Goal: Task Accomplishment & Management: Use online tool/utility

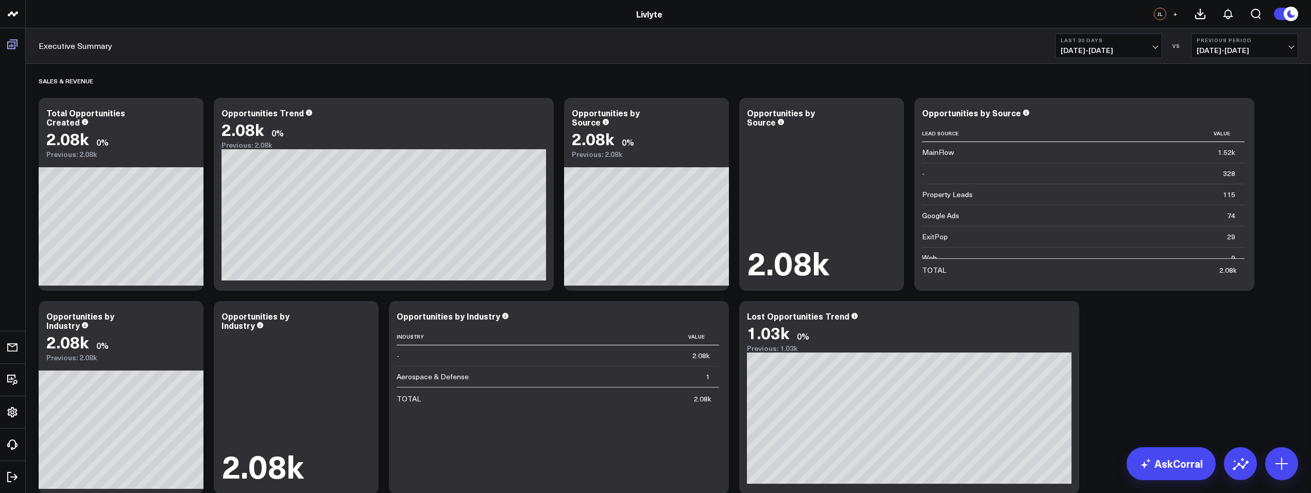
click at [16, 50] on icon at bounding box center [12, 44] width 12 height 12
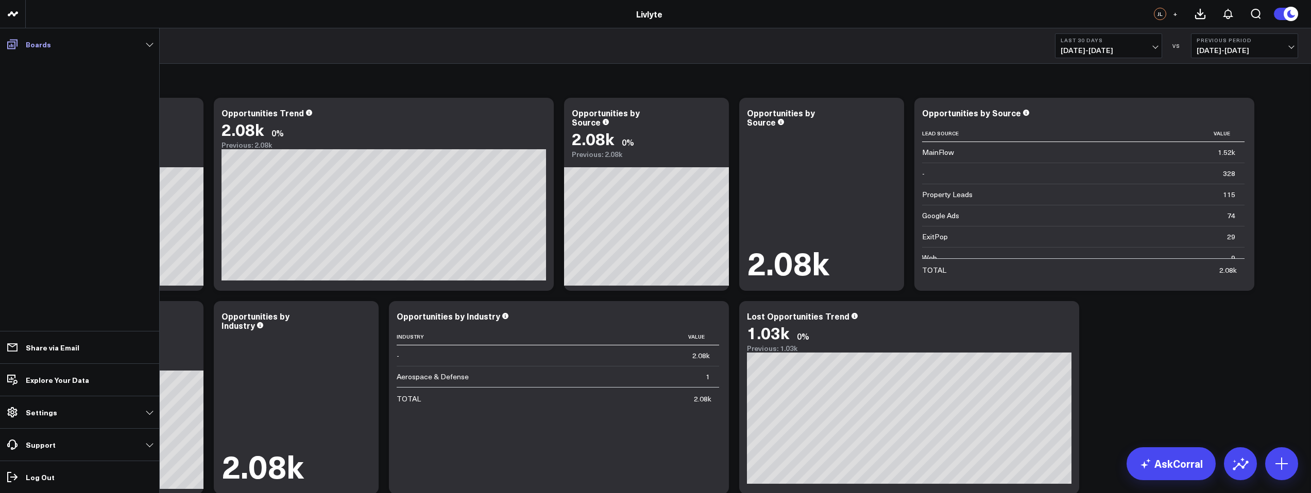
click at [15, 49] on icon at bounding box center [12, 44] width 12 height 12
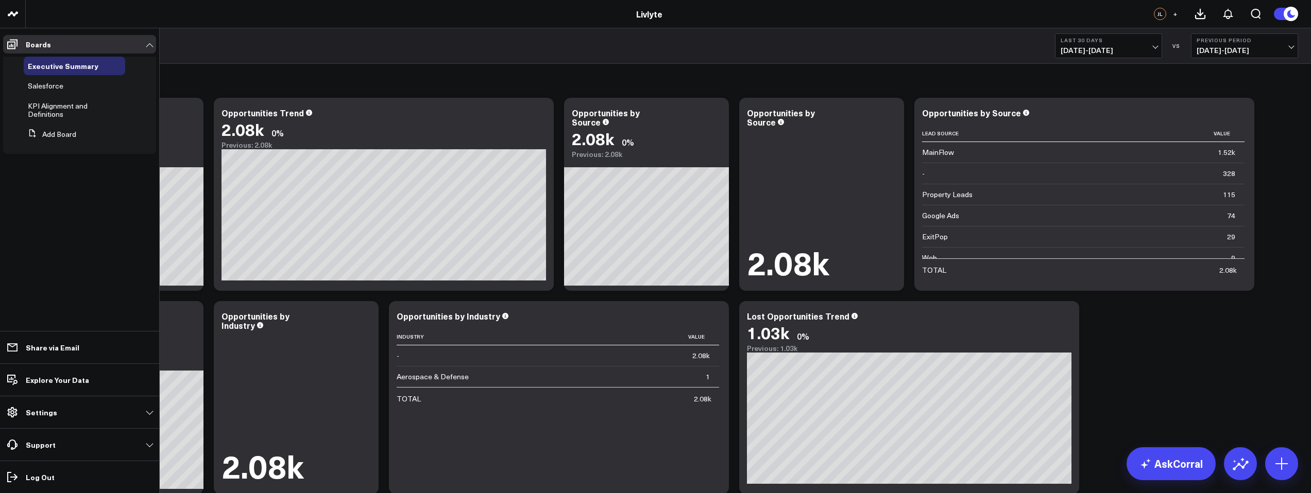
click at [52, 108] on span "KPI Alignment and Definitions" at bounding box center [58, 110] width 60 height 18
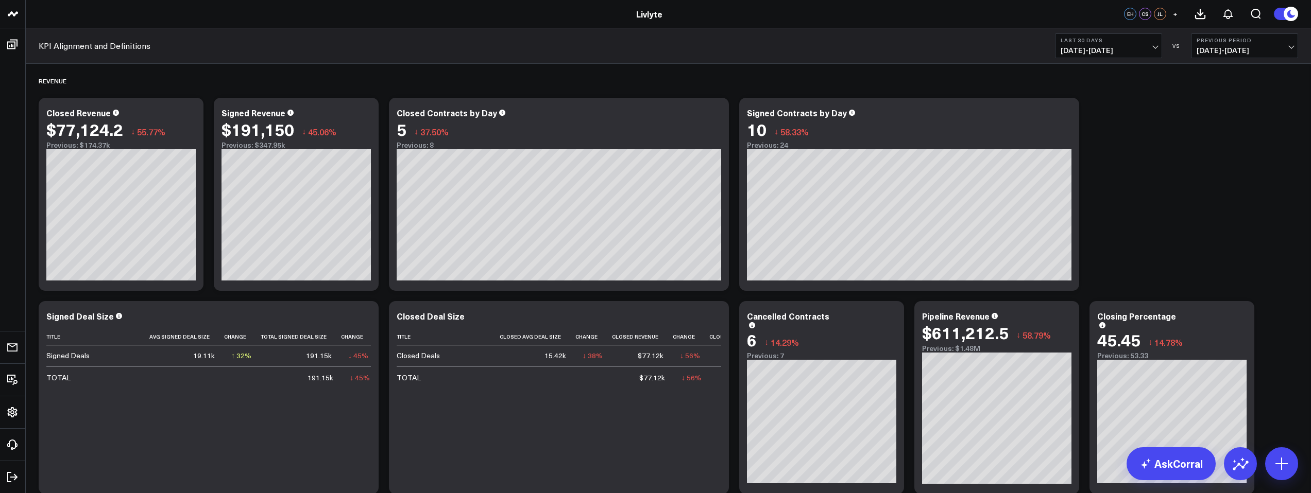
click at [1130, 53] on span "[DATE] - [DATE]" at bounding box center [1109, 50] width 96 height 8
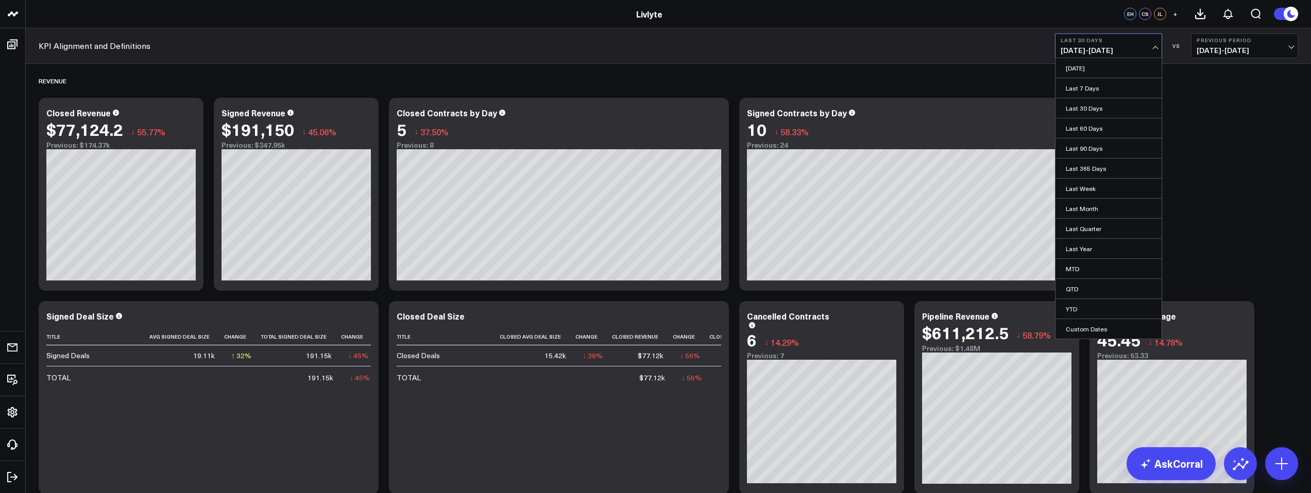
click at [1106, 214] on link "Last Month" at bounding box center [1108, 209] width 106 height 20
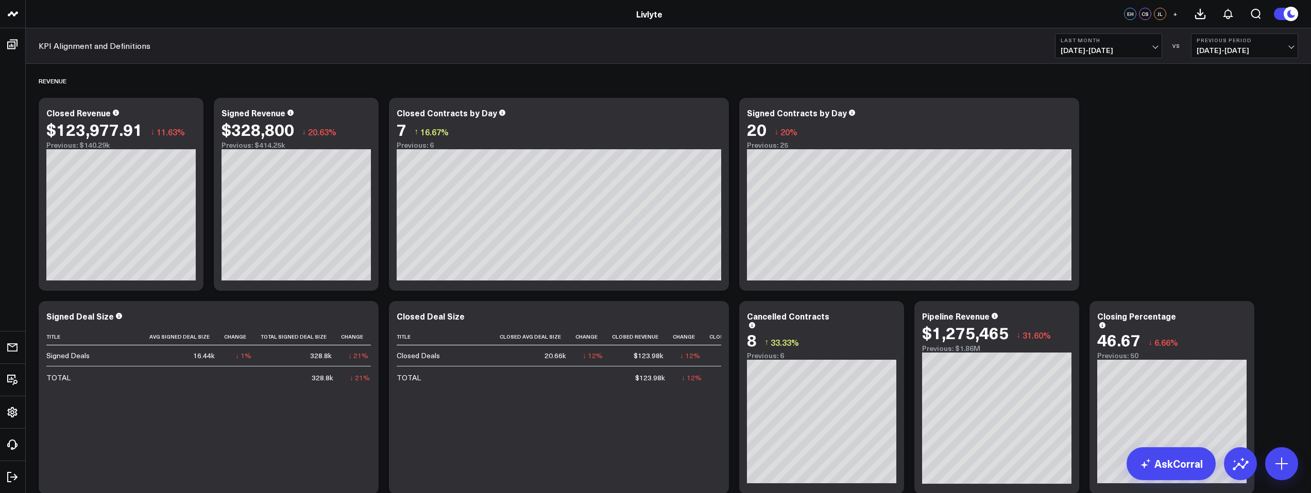
click at [1135, 48] on span "[DATE] - [DATE]" at bounding box center [1109, 50] width 96 height 8
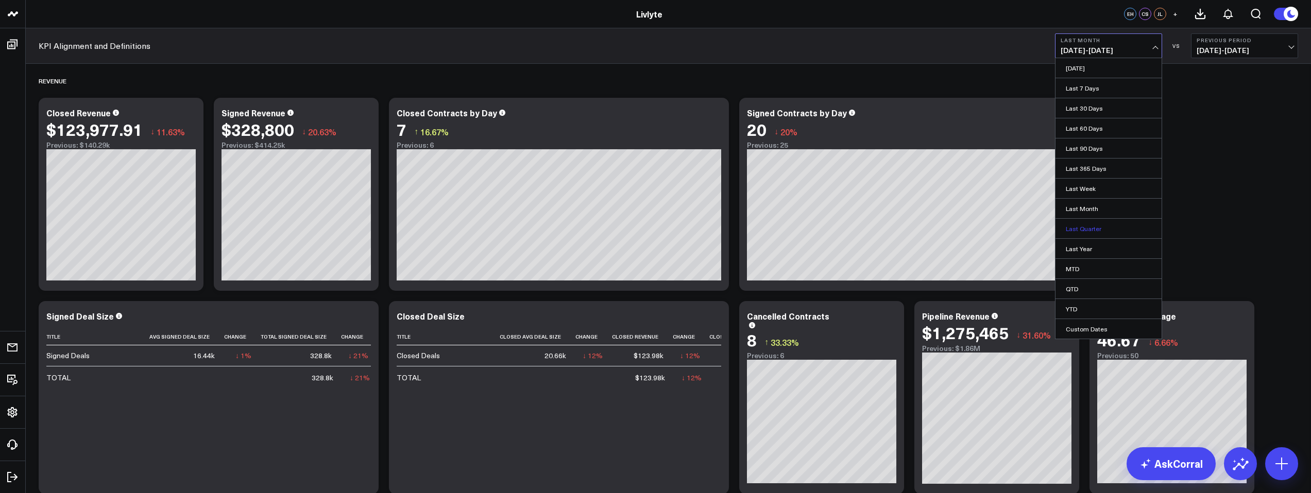
click at [1102, 232] on link "Last Quarter" at bounding box center [1108, 229] width 106 height 20
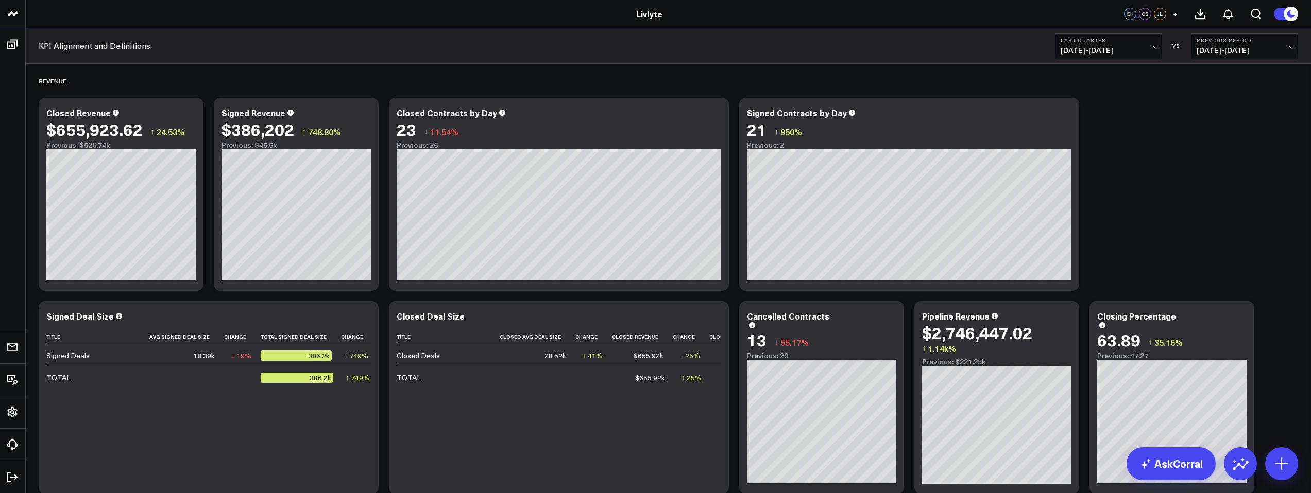
click at [1104, 54] on button "Last Quarter [DATE] - [DATE]" at bounding box center [1108, 45] width 107 height 25
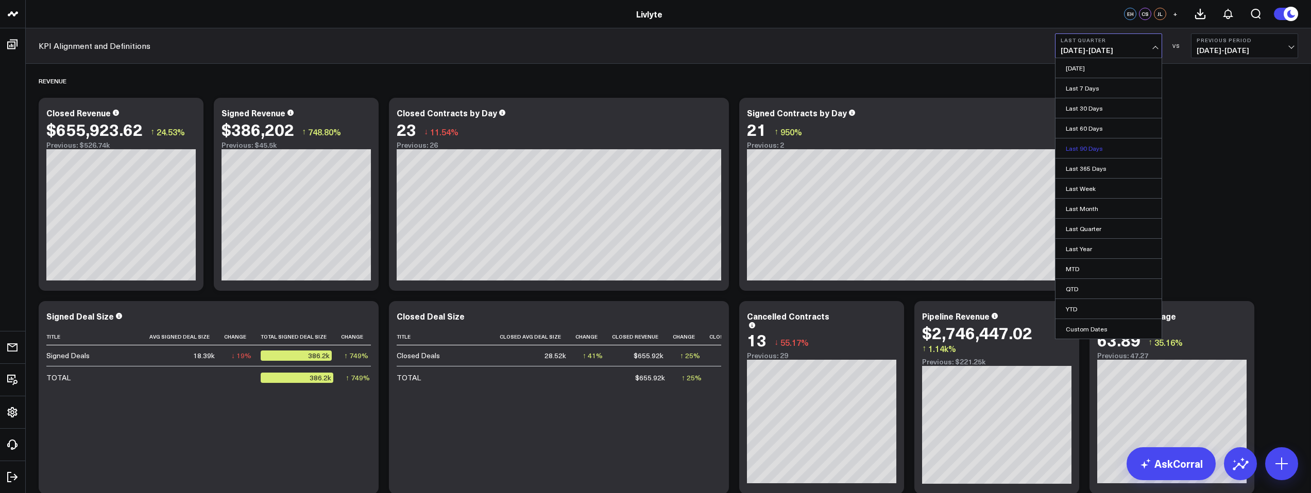
click at [1097, 149] on link "Last 90 Days" at bounding box center [1108, 149] width 106 height 20
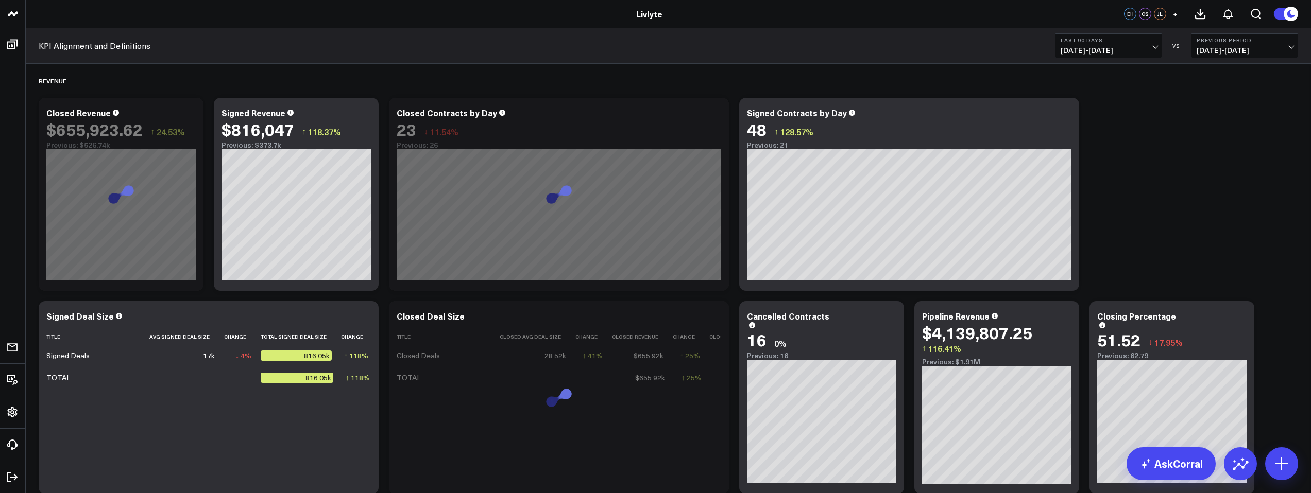
click at [1117, 49] on span "[DATE] - [DATE]" at bounding box center [1109, 50] width 96 height 8
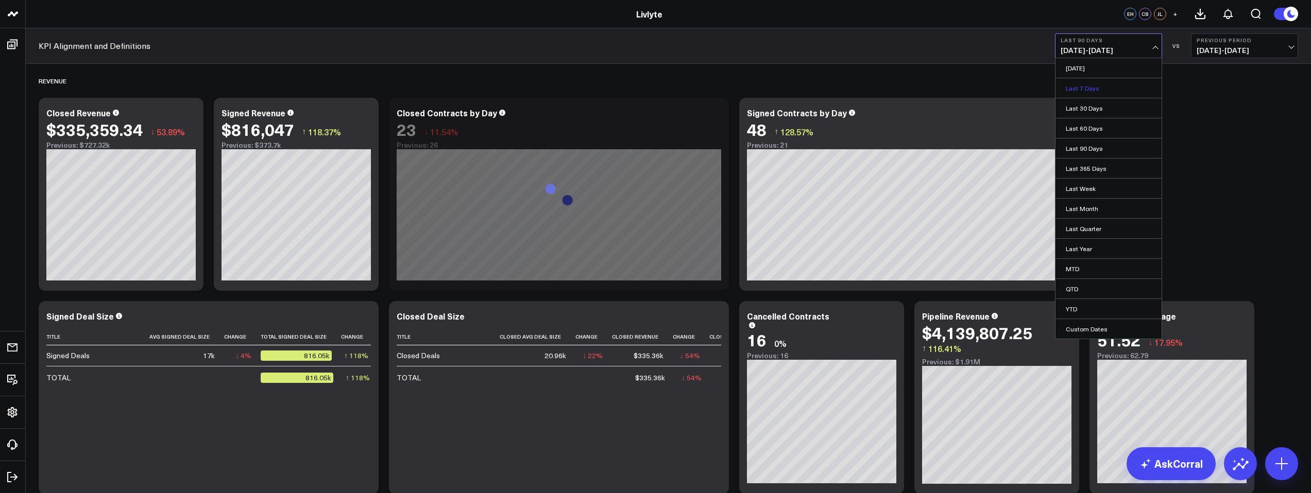
click at [1101, 89] on link "Last 7 Days" at bounding box center [1108, 88] width 106 height 20
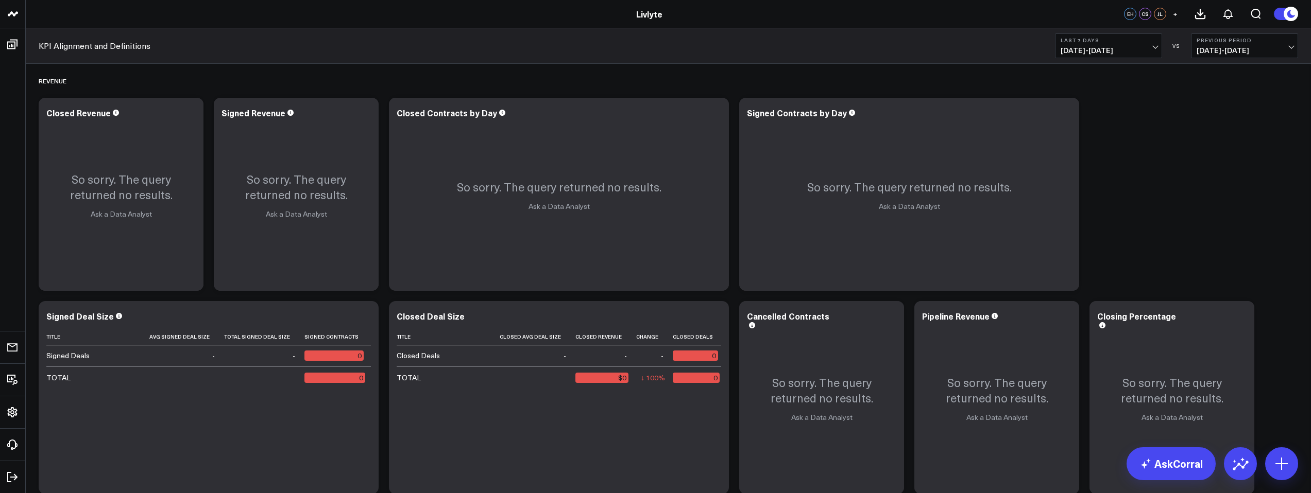
click at [1149, 50] on span "[DATE] - [DATE]" at bounding box center [1109, 50] width 96 height 8
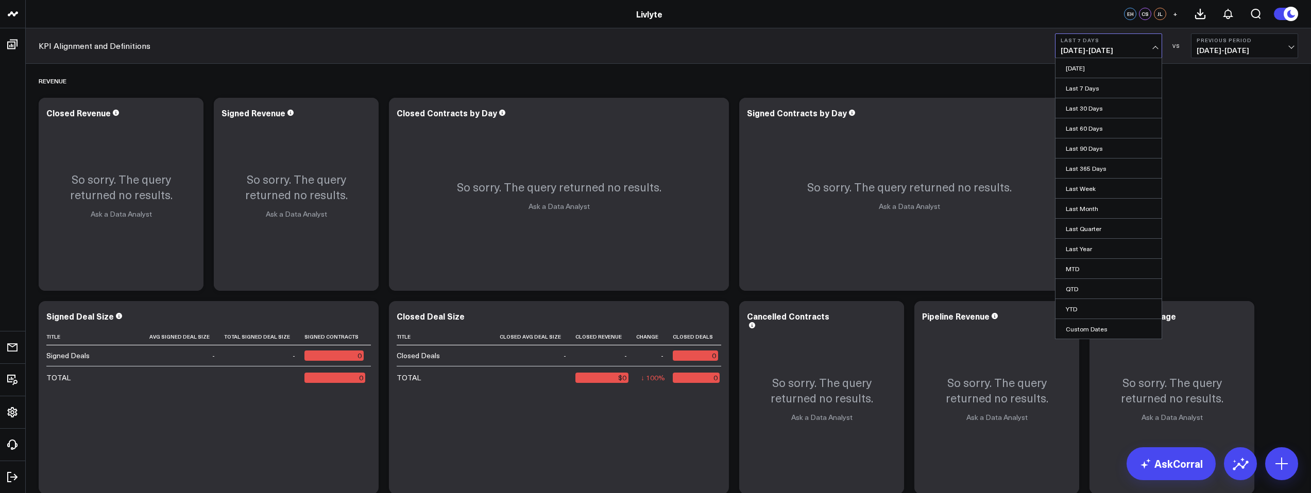
drag, startPoint x: 1128, startPoint y: 141, endPoint x: 1127, endPoint y: 135, distance: 5.7
click at [1128, 142] on link "Last 90 Days" at bounding box center [1108, 149] width 106 height 20
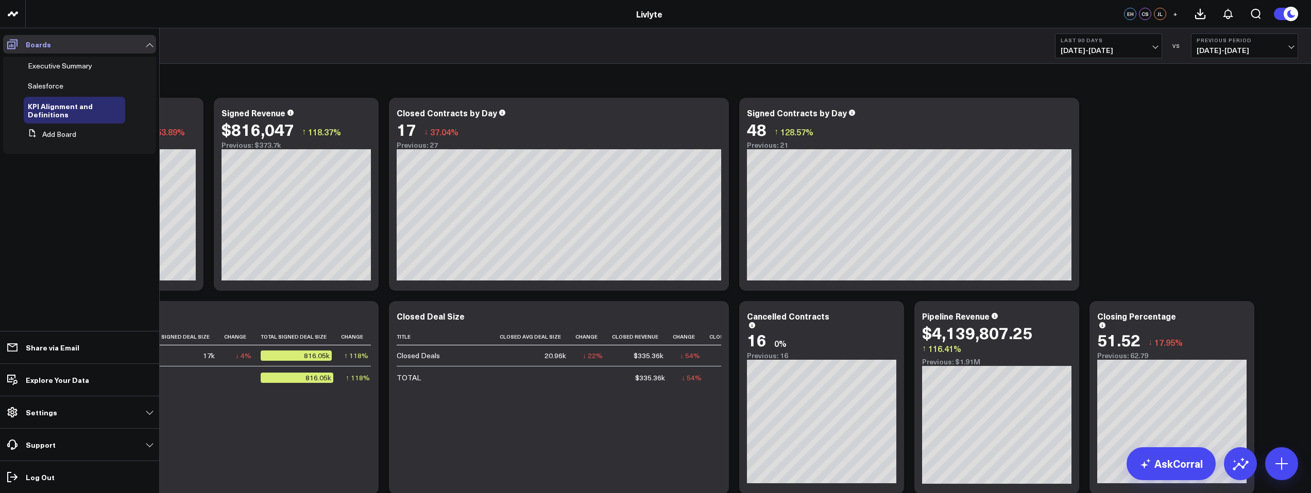
click at [20, 46] on span at bounding box center [12, 44] width 19 height 19
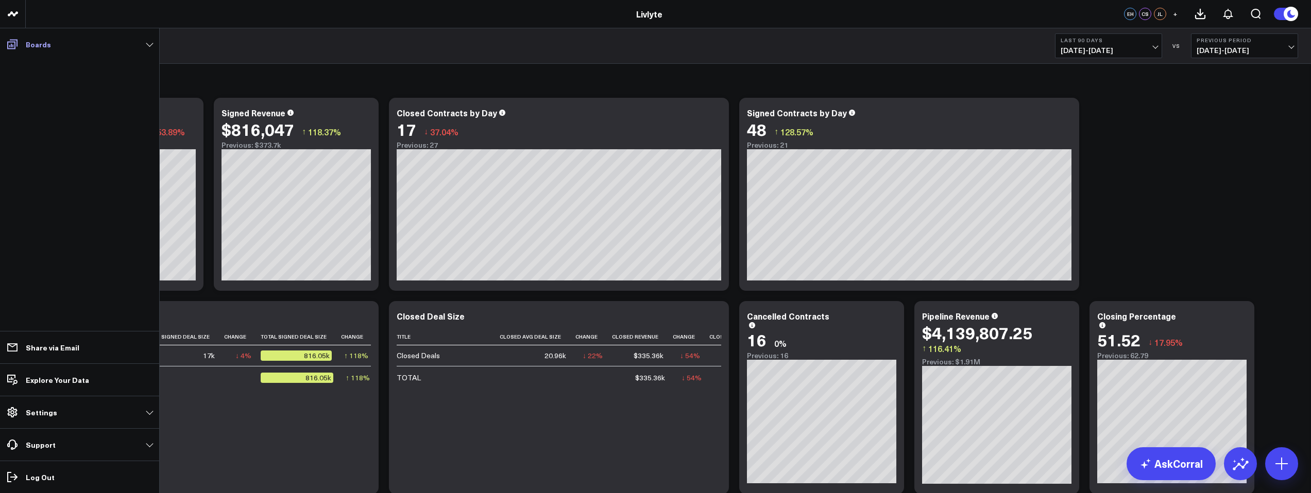
click at [19, 46] on span at bounding box center [12, 44] width 19 height 19
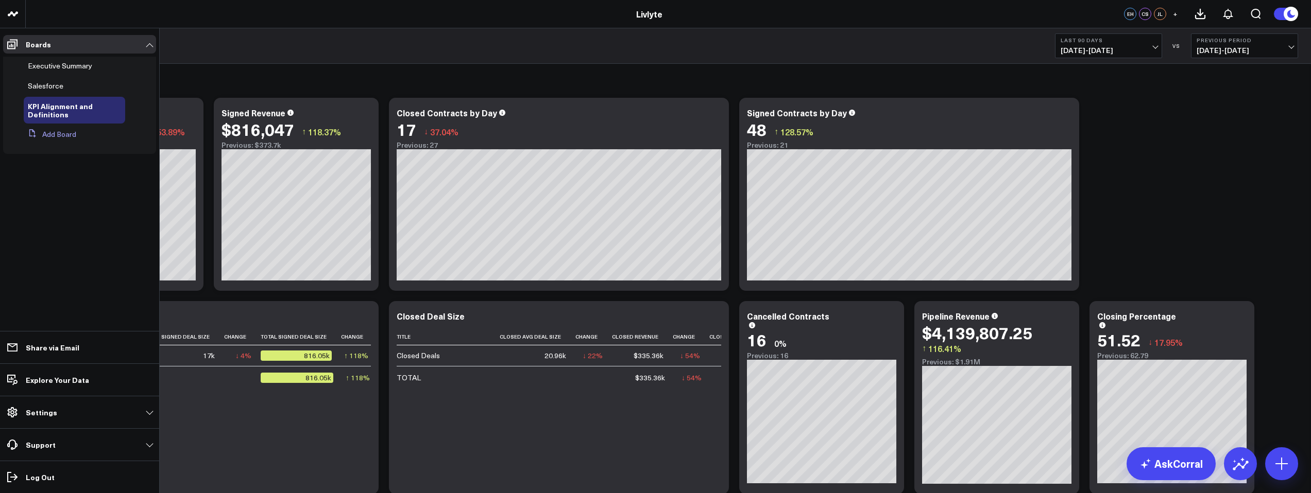
click at [57, 135] on button "Add Board" at bounding box center [50, 134] width 53 height 19
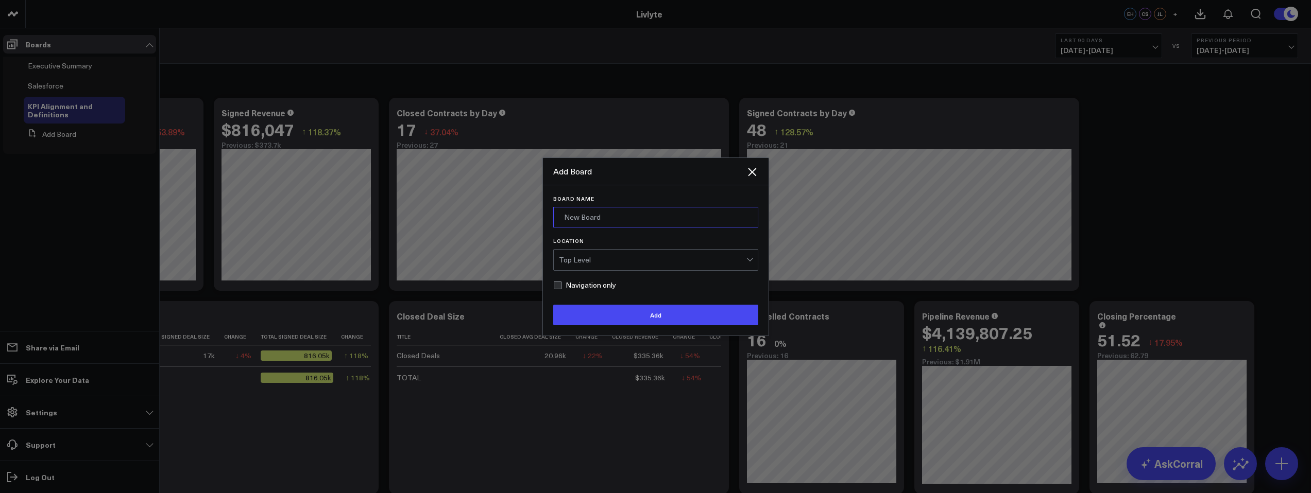
click at [658, 218] on input "Board Name" at bounding box center [655, 217] width 205 height 21
type input "J"
type input "CEO Board Test"
click at [658, 261] on div "Top Level" at bounding box center [652, 260] width 187 height 8
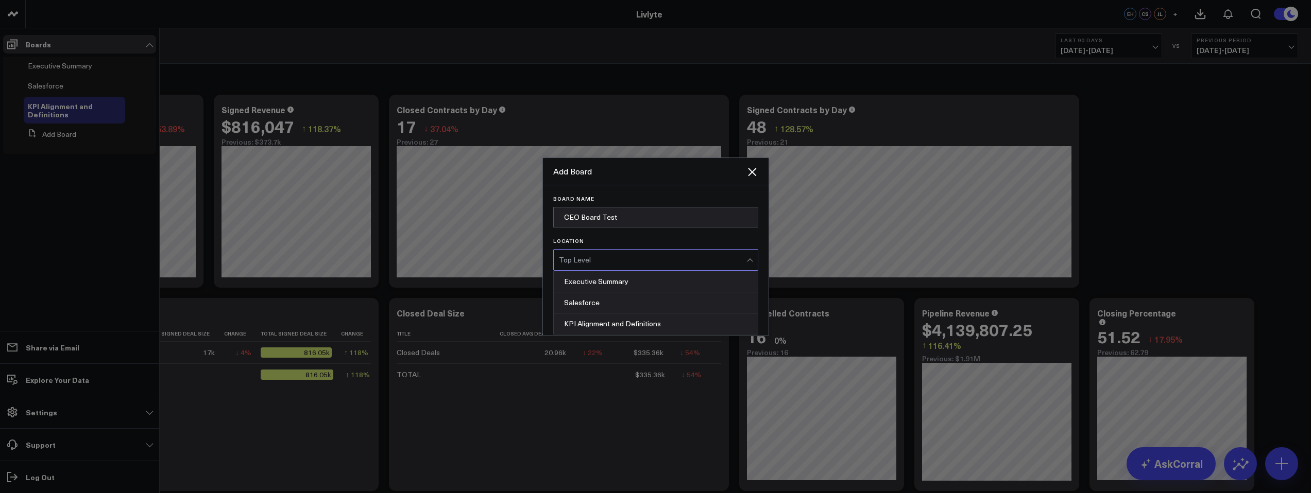
scroll to position [10, 0]
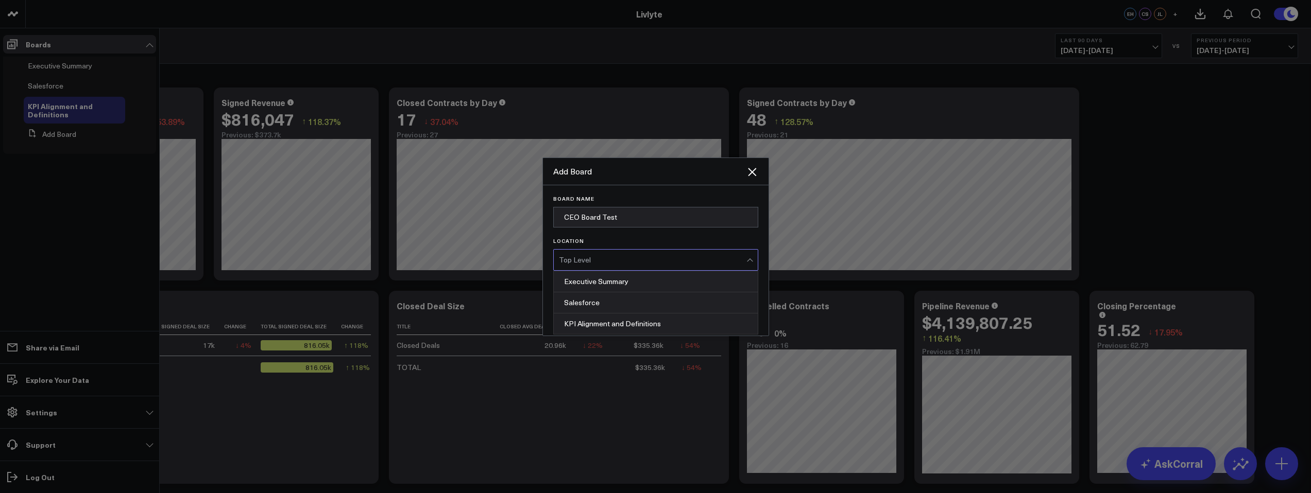
click at [656, 240] on label "Location" at bounding box center [655, 241] width 205 height 6
click at [602, 260] on input "Location" at bounding box center [601, 260] width 2 height 0
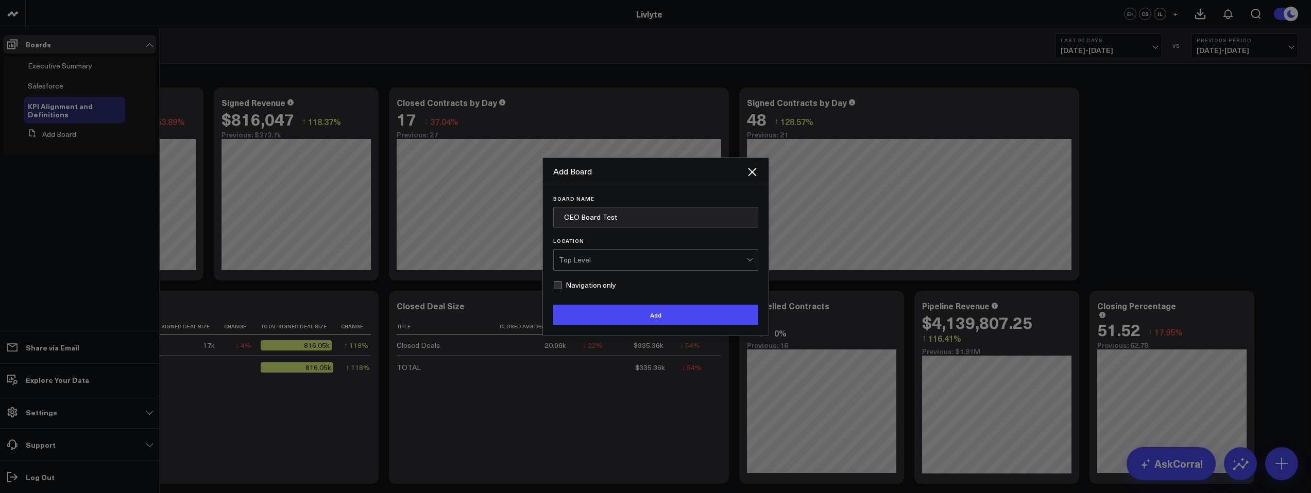
click at [580, 264] on div "Top Level" at bounding box center [652, 260] width 187 height 21
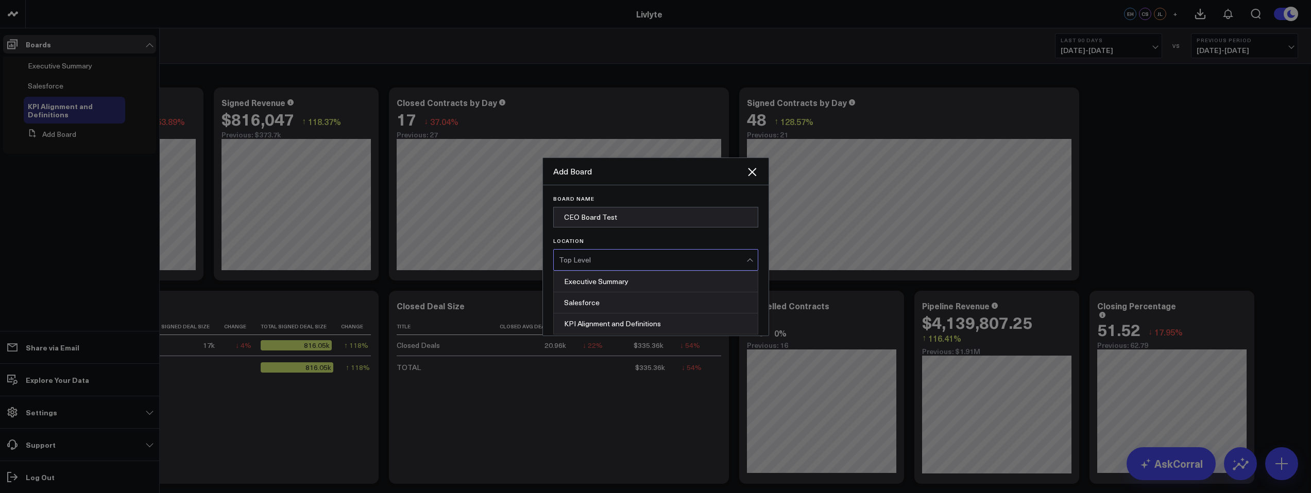
drag, startPoint x: 622, startPoint y: 241, endPoint x: 618, endPoint y: 245, distance: 6.6
click at [622, 241] on label "Location" at bounding box center [655, 241] width 205 height 6
click at [602, 260] on input "Location" at bounding box center [601, 260] width 2 height 0
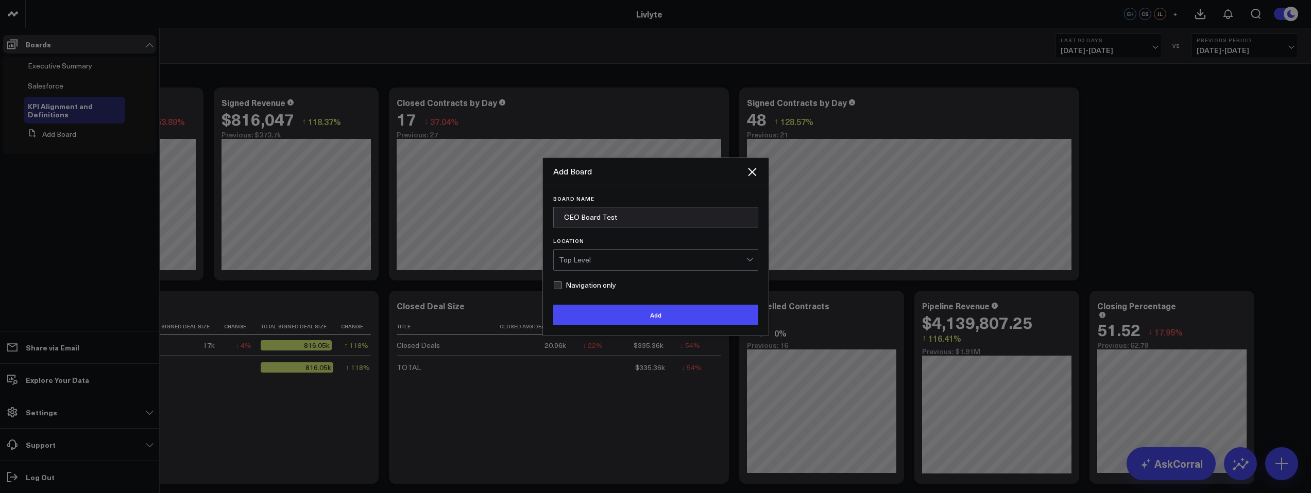
click at [557, 289] on label "Navigation only" at bounding box center [584, 285] width 63 height 8
click at [557, 289] on input "Navigation only" at bounding box center [557, 285] width 8 height 8
click at [559, 286] on label "Navigation only" at bounding box center [584, 285] width 63 height 8
click at [559, 286] on input "Navigation only" at bounding box center [557, 285] width 8 height 8
checkbox input "false"
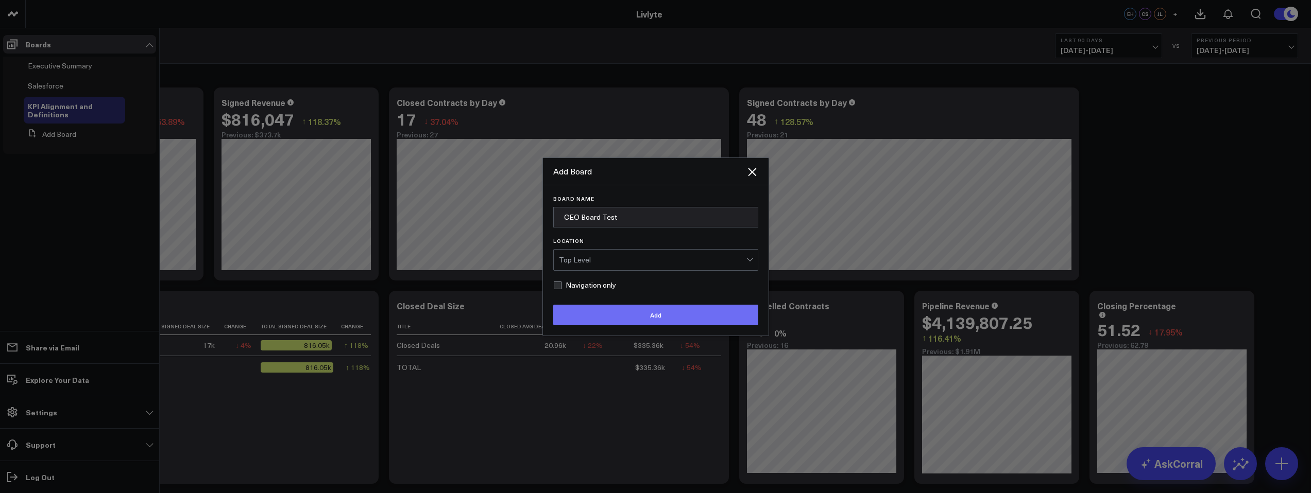
click at [616, 312] on button "Add" at bounding box center [655, 315] width 205 height 21
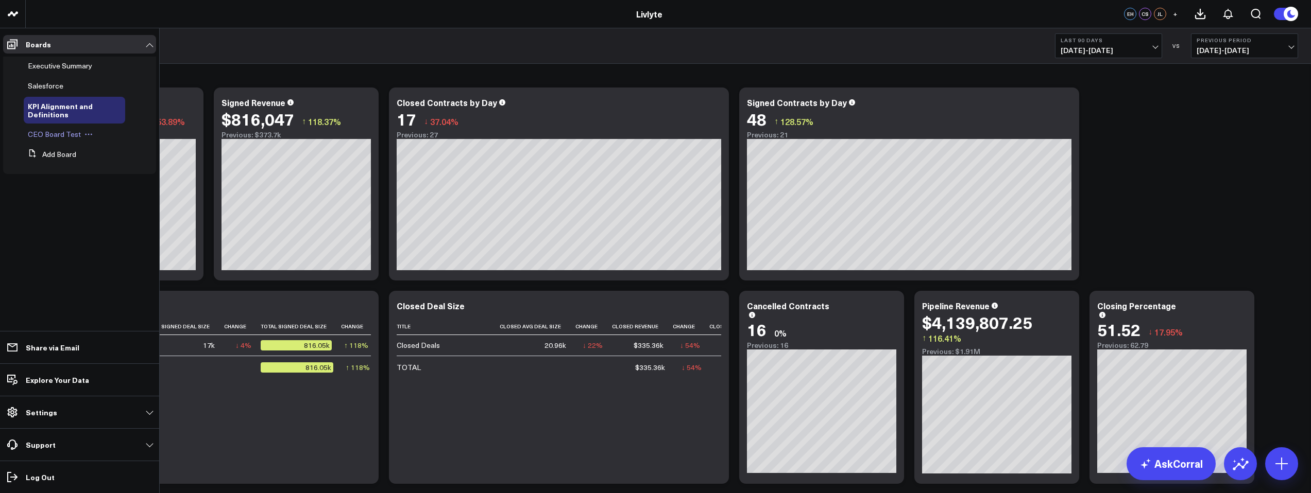
click at [84, 138] on icon at bounding box center [88, 134] width 8 height 8
click at [64, 135] on span "CEO Board Test" at bounding box center [54, 134] width 53 height 10
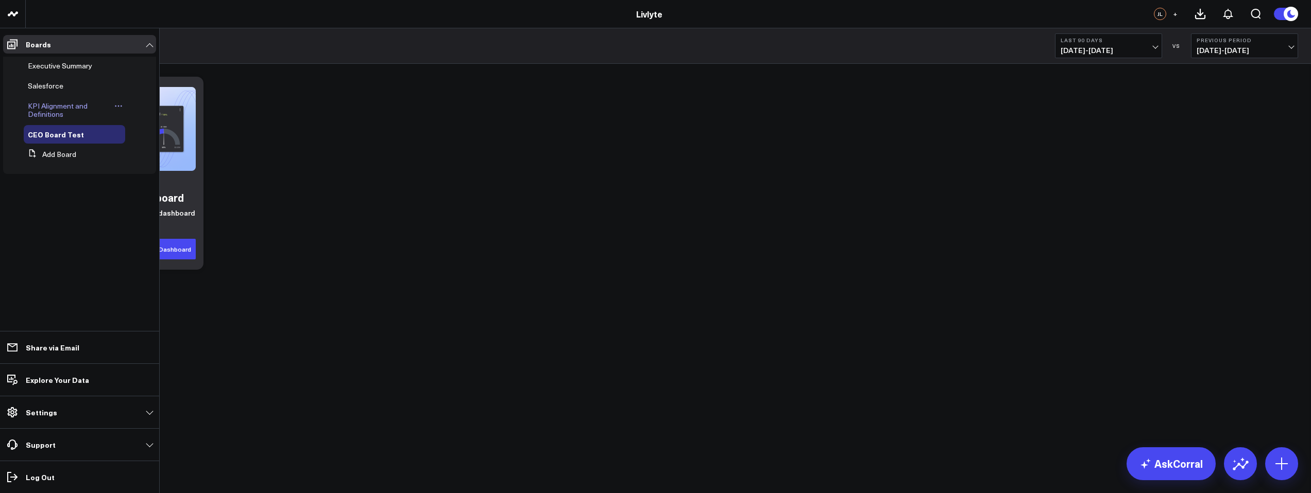
click at [58, 101] on span "KPI Alignment and Definitions" at bounding box center [58, 110] width 60 height 18
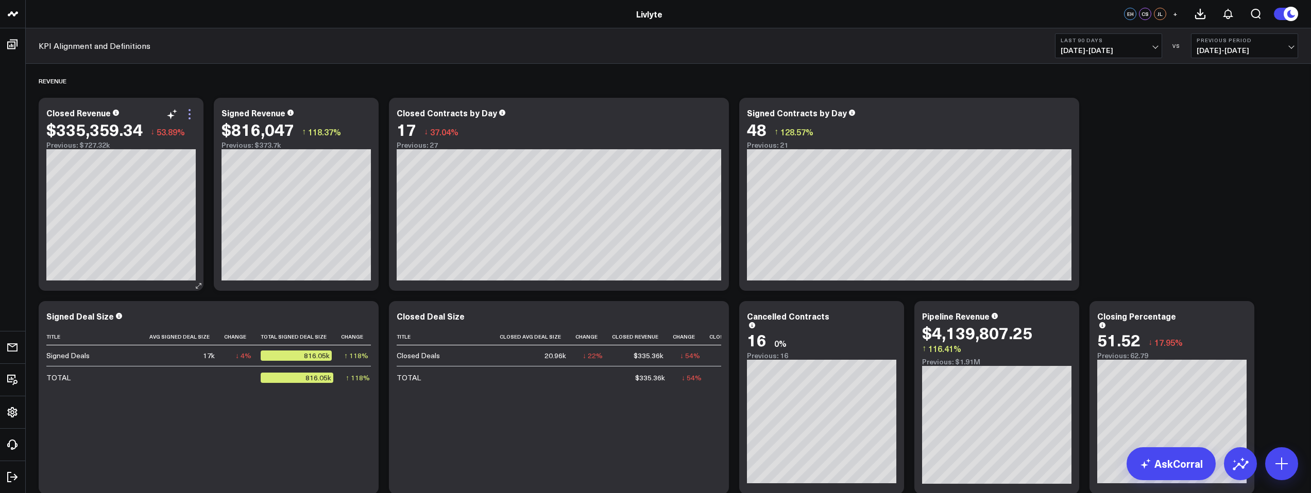
click at [191, 118] on icon at bounding box center [189, 114] width 12 height 12
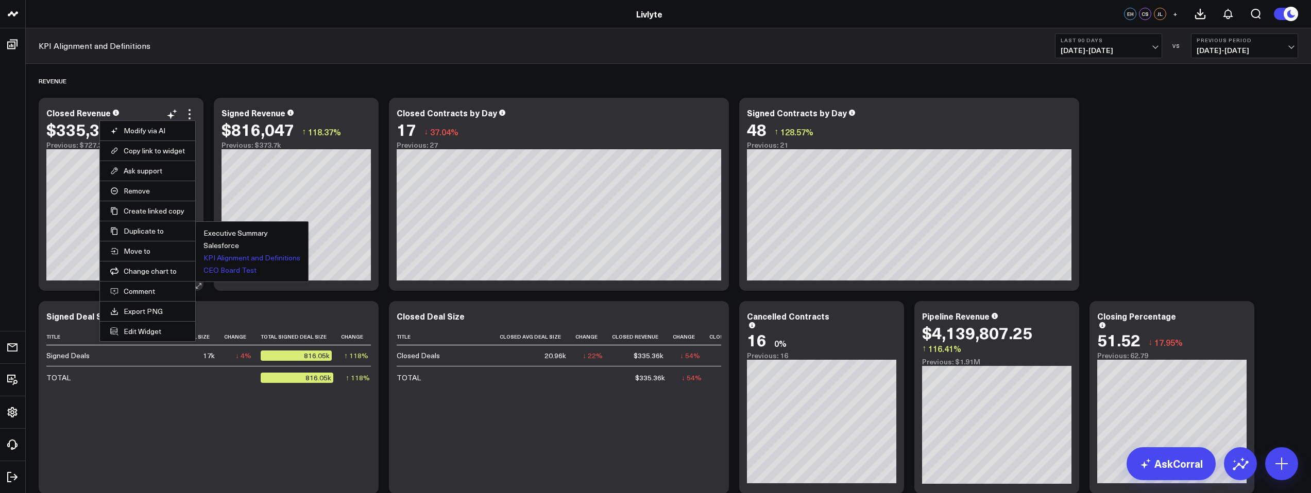
click at [242, 272] on button "CEO Board Test" at bounding box center [229, 270] width 53 height 7
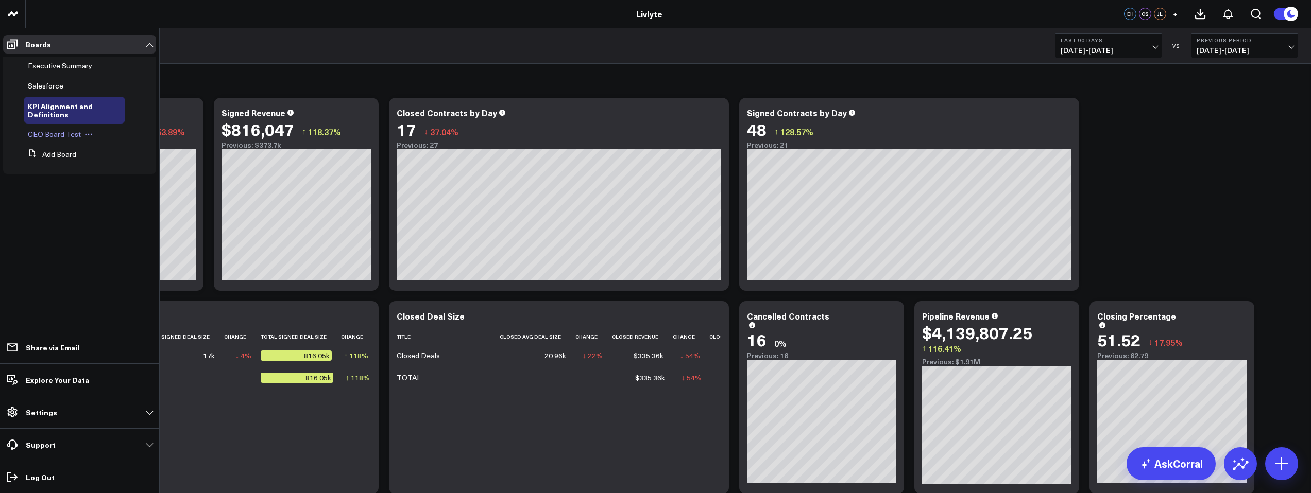
click at [50, 134] on span "CEO Board Test" at bounding box center [54, 134] width 53 height 10
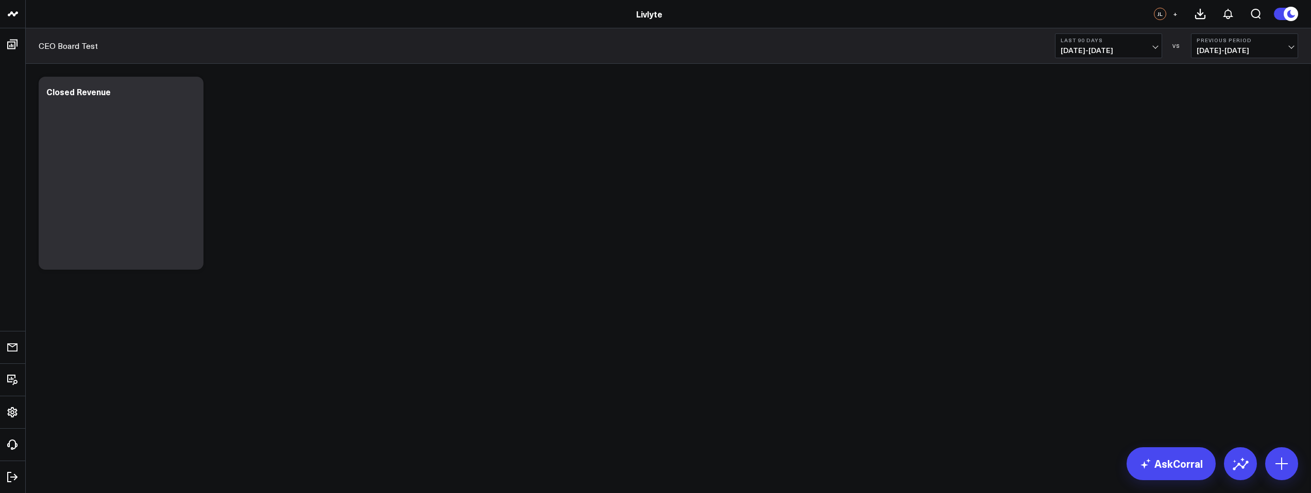
click at [1114, 39] on b "Last 90 Days" at bounding box center [1109, 40] width 96 height 6
click at [1084, 300] on link "YTD" at bounding box center [1108, 309] width 106 height 20
click at [668, 230] on div "Modify via AI Copy link to widget Ask support Remove Create linked copy Executi…" at bounding box center [668, 173] width 1270 height 203
click at [115, 138] on div at bounding box center [120, 184] width 149 height 151
click at [162, 183] on div at bounding box center [120, 184] width 149 height 151
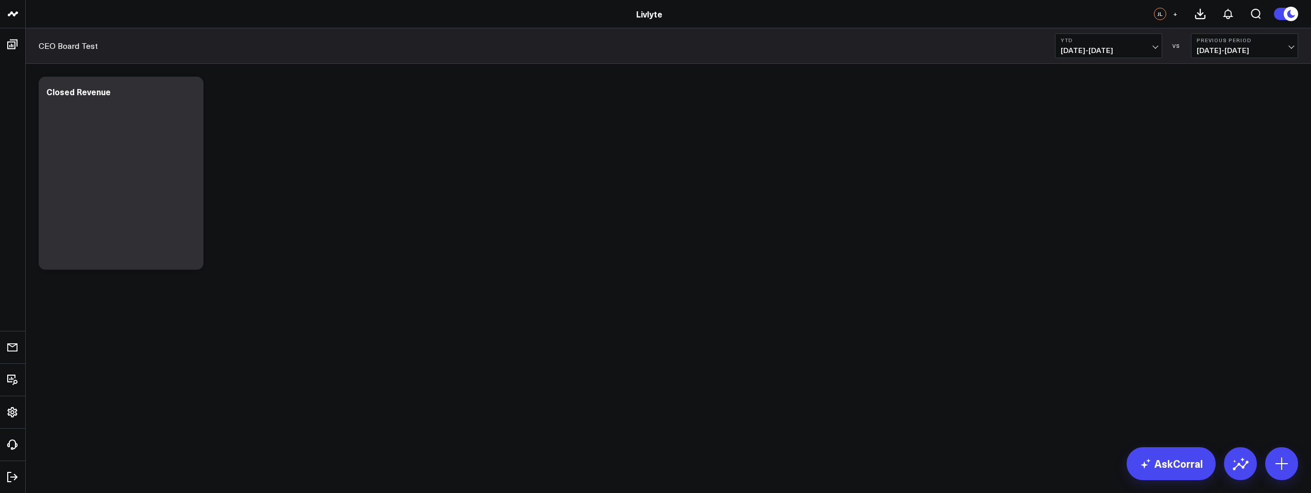
drag, startPoint x: 232, startPoint y: 198, endPoint x: 233, endPoint y: 193, distance: 5.8
click at [232, 198] on div "Modify via AI Copy link to widget Ask support Remove Create linked copy Executi…" at bounding box center [668, 173] width 1270 height 203
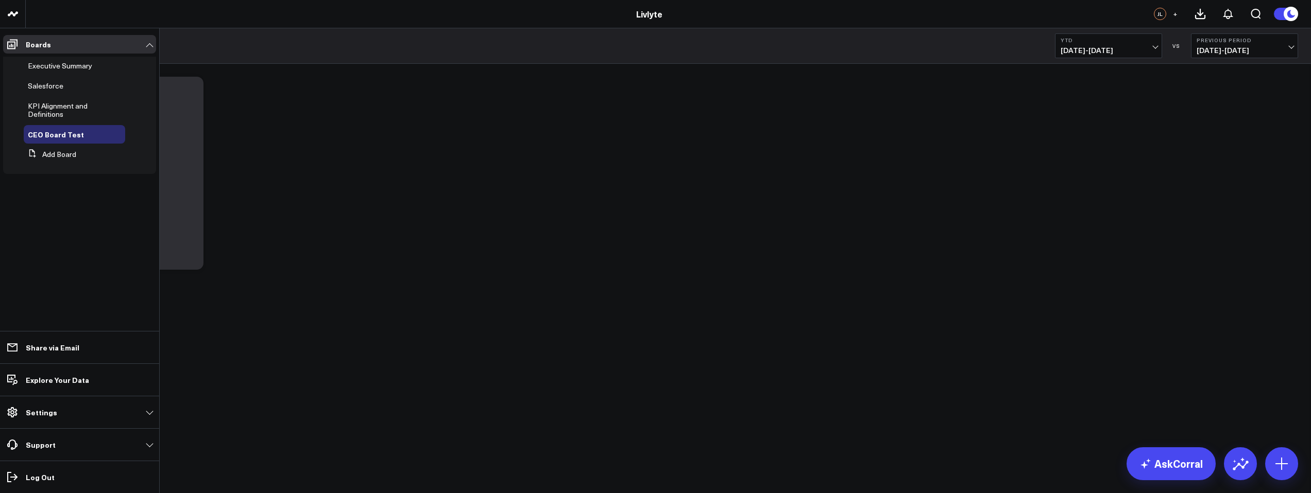
drag, startPoint x: 59, startPoint y: 109, endPoint x: 74, endPoint y: 113, distance: 15.0
click at [60, 109] on span "KPI Alignment and Definitions" at bounding box center [58, 110] width 60 height 18
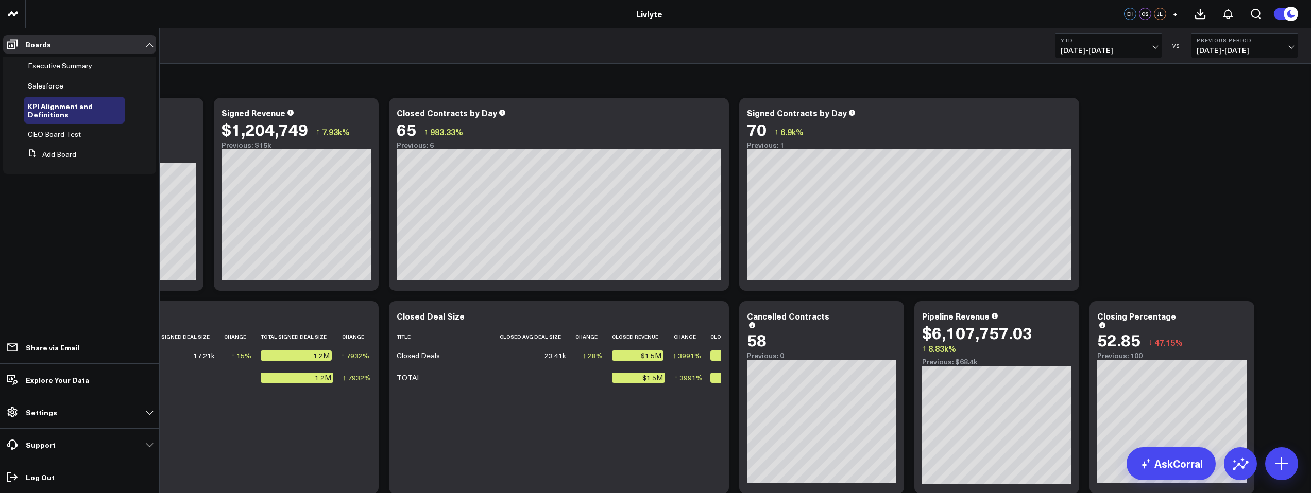
click at [65, 135] on span "CEO Board Test" at bounding box center [54, 134] width 53 height 10
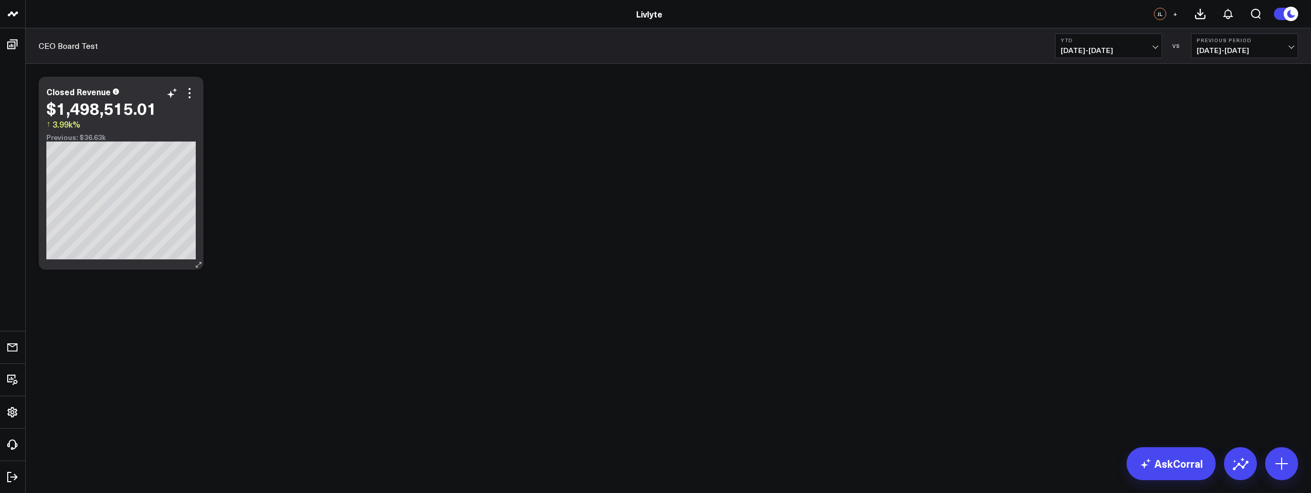
click at [197, 123] on div "Closed Revenue $1,498,515.01 ↑ 3.99k% Previous: $36.63k" at bounding box center [121, 173] width 165 height 193
click at [198, 99] on div "Closed Revenue $1,498,515.01 ↑ 3.99k% Previous: $36.63k" at bounding box center [121, 173] width 165 height 193
click at [186, 95] on icon at bounding box center [189, 93] width 12 height 12
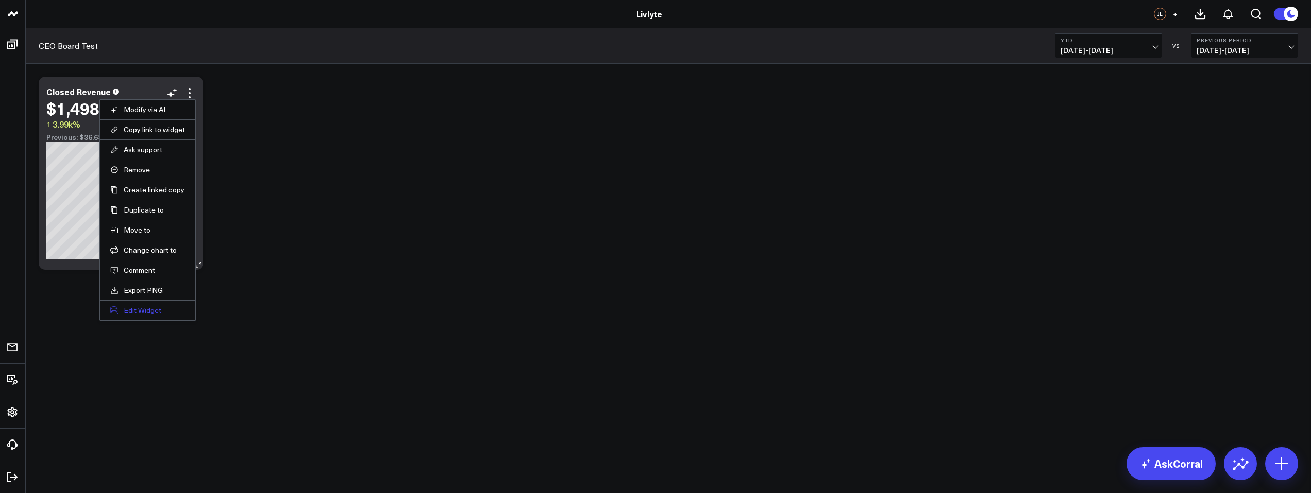
click at [138, 311] on button "Edit Widget" at bounding box center [147, 310] width 75 height 9
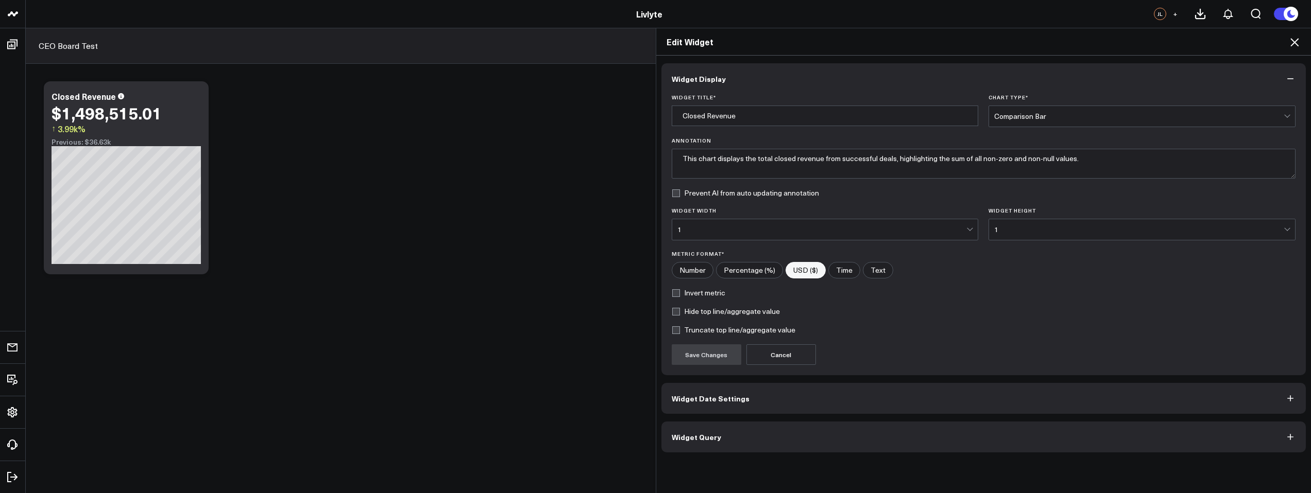
click at [755, 396] on button "Widget Date Settings" at bounding box center [983, 398] width 645 height 31
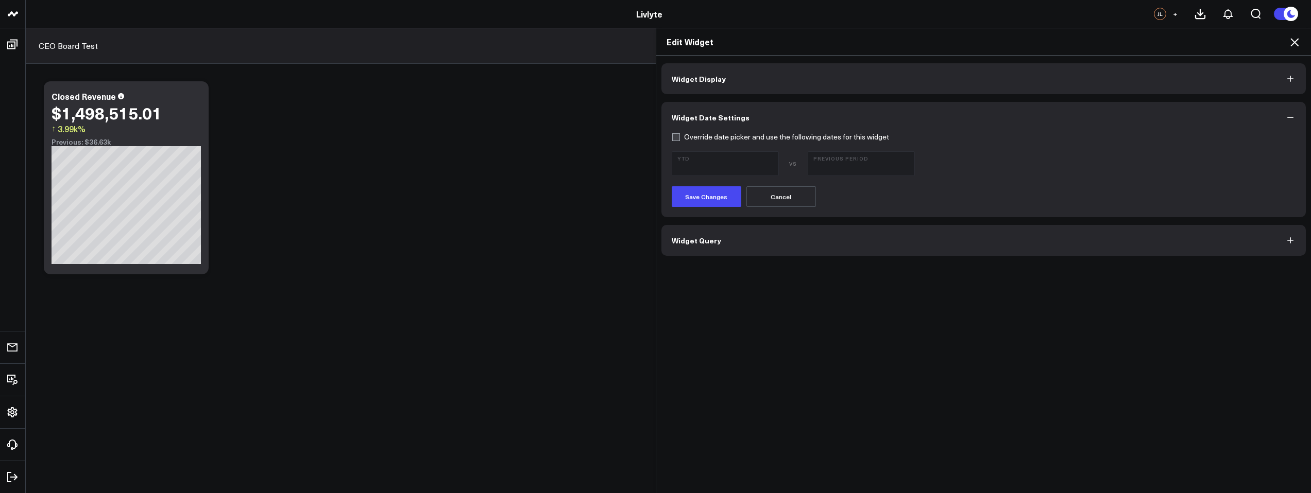
click at [737, 248] on button "Widget Query" at bounding box center [983, 240] width 645 height 31
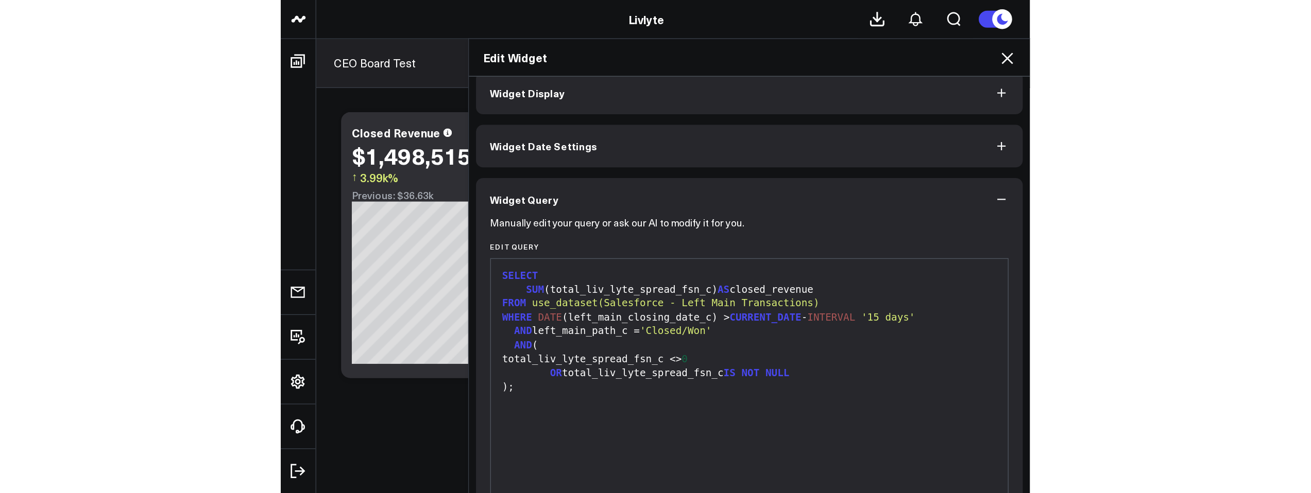
scroll to position [11, 0]
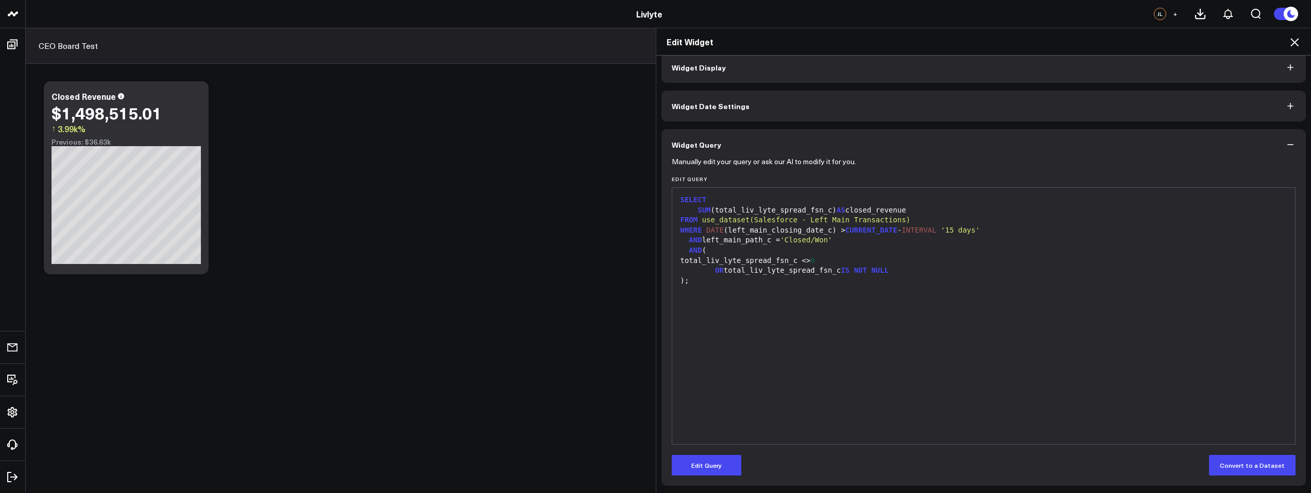
click at [783, 295] on div "SELECT SUM (total_liv_lyte_spread_fsn_c) AS closed_revenue FROM use_dataset(Sal…" at bounding box center [983, 316] width 613 height 246
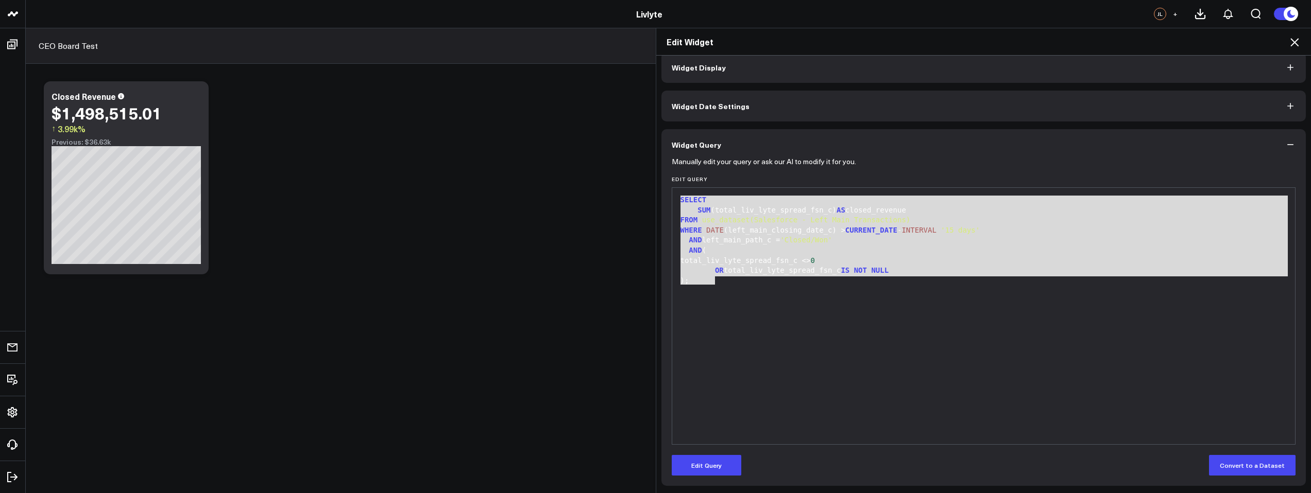
drag, startPoint x: 698, startPoint y: 255, endPoint x: 653, endPoint y: 197, distance: 73.7
click at [656, 197] on div "Widget Display Widget Date Settings Widget Query Manually edit your query or as…" at bounding box center [983, 275] width 655 height 438
copy div "SELECT SUM (total_liv_lyte_spread_fsn_c) AS closed_revenue FROM use_dataset(Sal…"
click at [459, 259] on div "Edit Widget Widget Display Widget Date Settings Widget Query Manually edit your…" at bounding box center [655, 261] width 1311 height 466
click at [176, 122] on div "Edit Widget Widget Display Widget Date Settings Widget Query Manually edit your…" at bounding box center [655, 261] width 1311 height 466
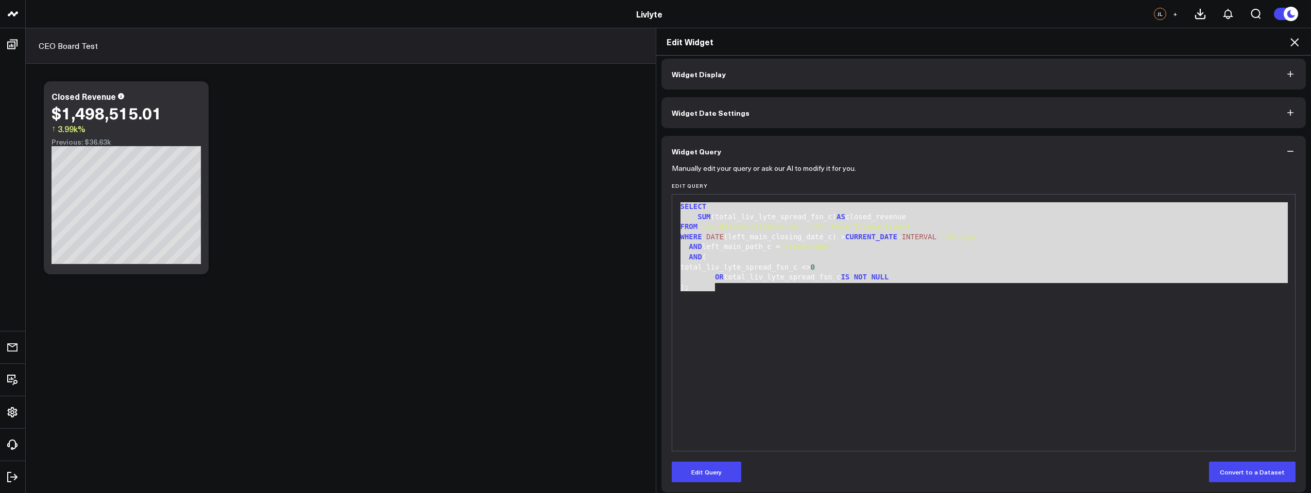
scroll to position [0, 0]
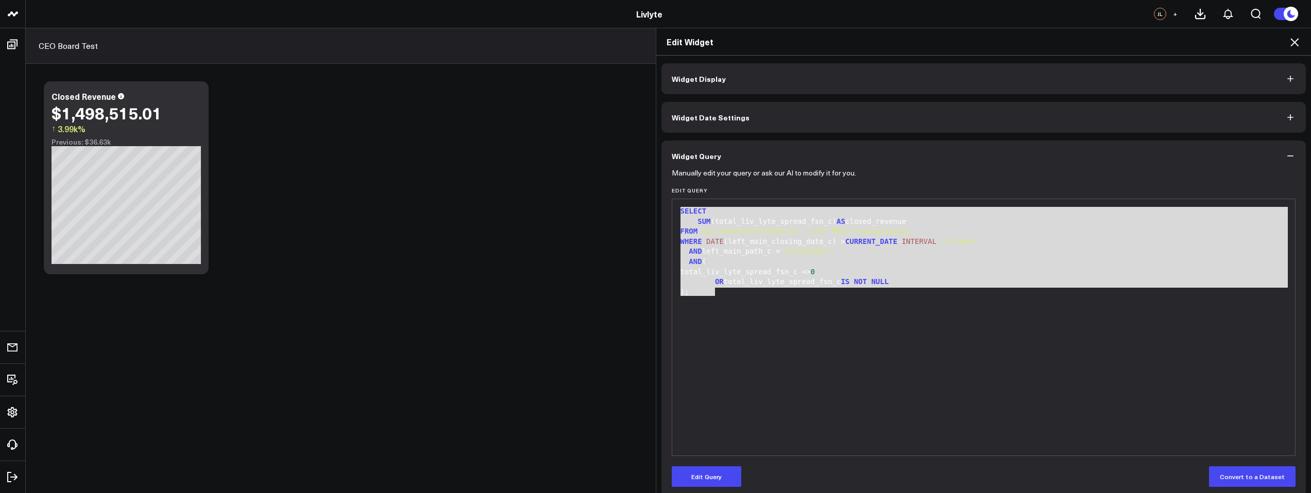
click at [835, 93] on button "Widget Display" at bounding box center [983, 78] width 645 height 31
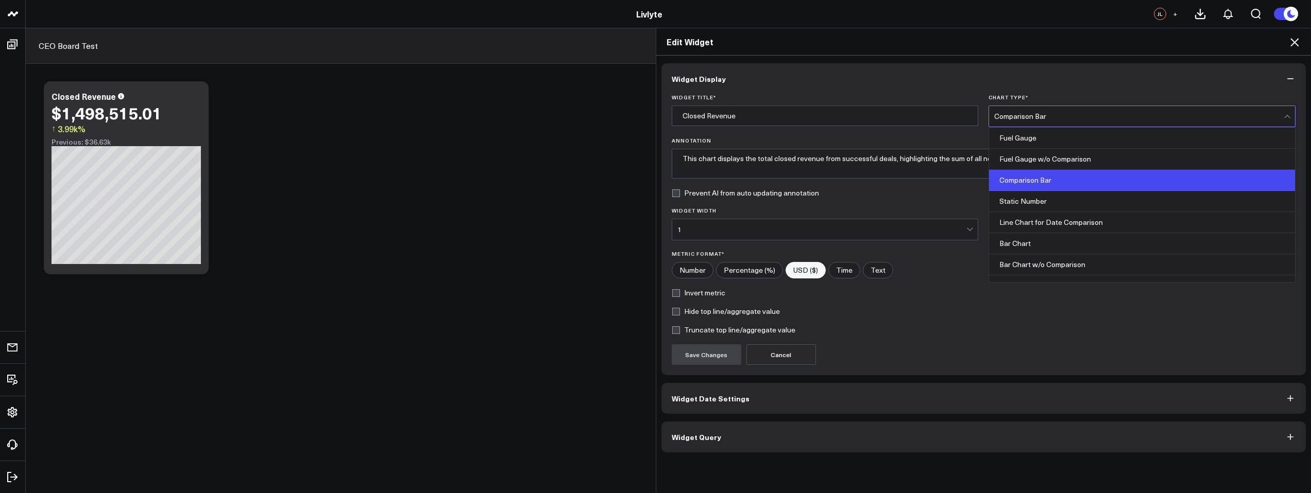
click at [1042, 114] on div "Comparison Bar" at bounding box center [1138, 116] width 289 height 8
click at [1044, 203] on div "Static Number" at bounding box center [1142, 201] width 306 height 21
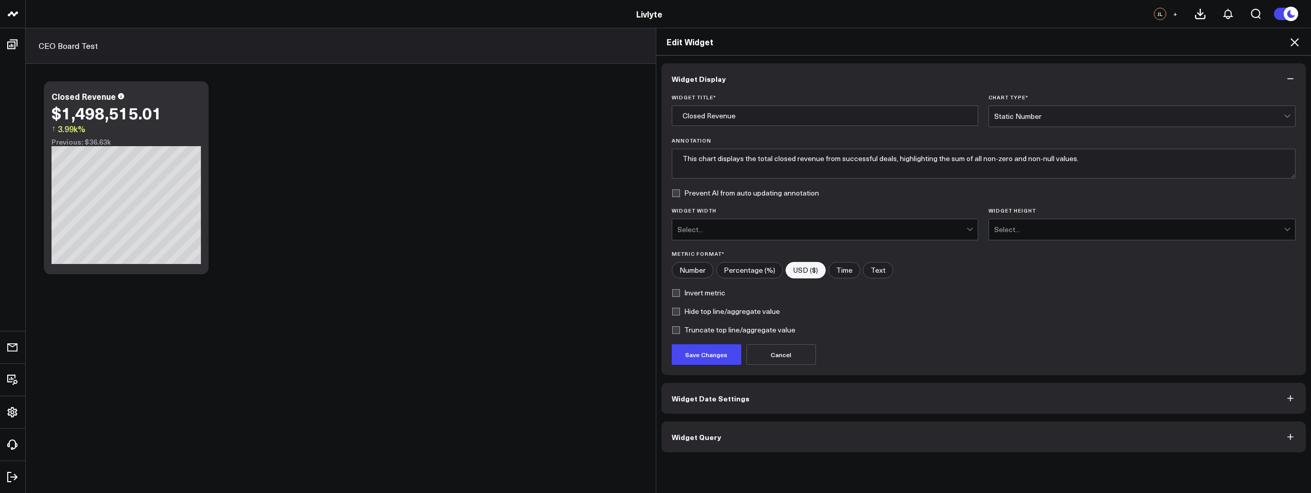
click at [1294, 44] on icon at bounding box center [1294, 42] width 12 height 12
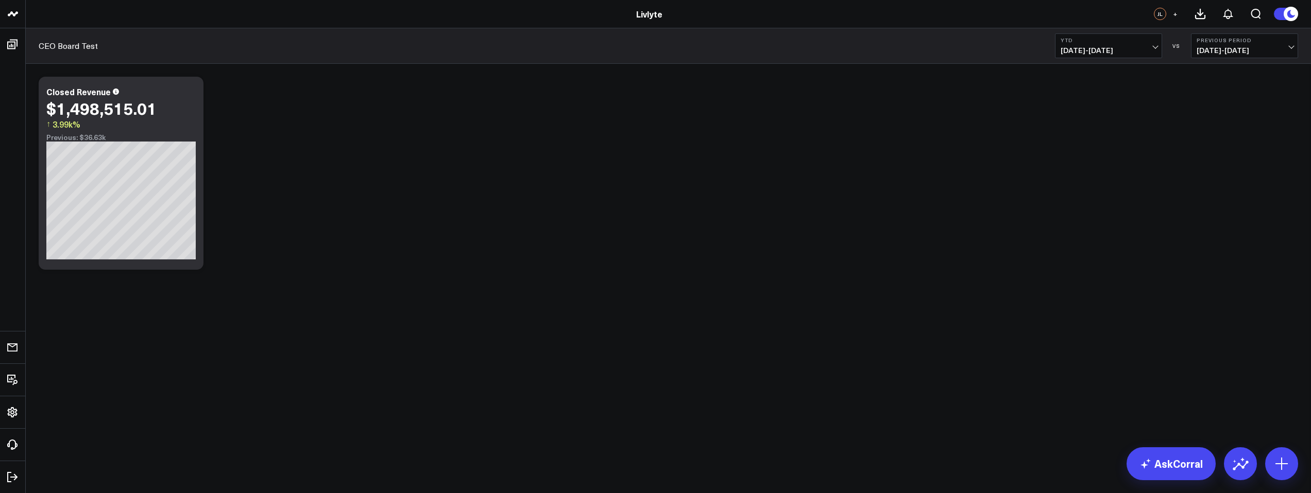
click at [345, 162] on div "Modify via AI Copy link to widget Ask support Remove Create linked copy Executi…" at bounding box center [668, 173] width 1270 height 203
click at [210, 130] on div "Modify via AI Copy link to widget Ask support Remove Create linked copy Executi…" at bounding box center [668, 173] width 1270 height 203
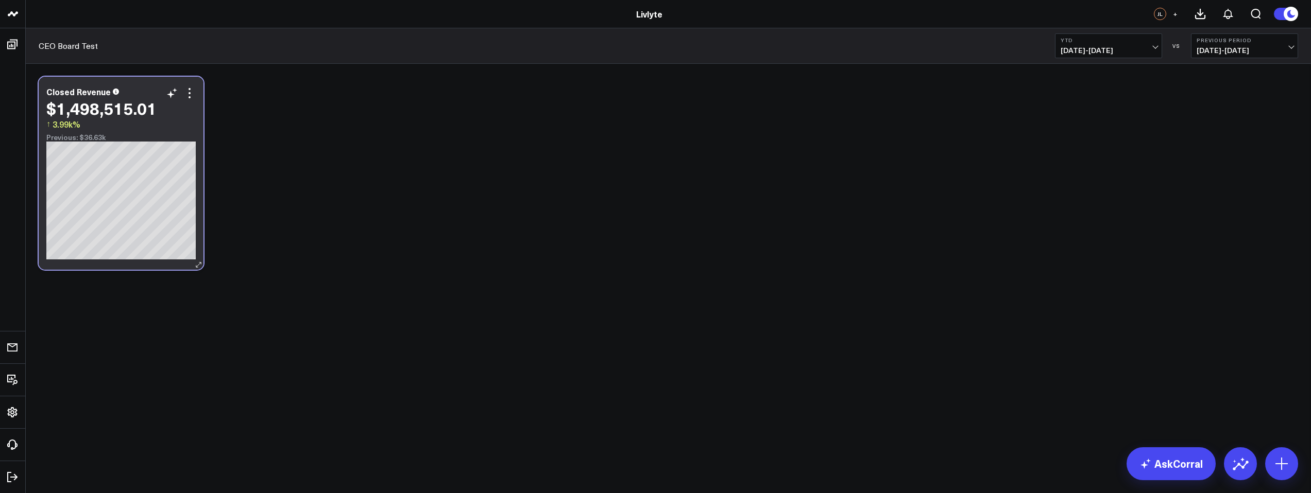
click at [177, 124] on div "$1,498,515.01 ↑ 3.99k%" at bounding box center [120, 115] width 149 height 32
click at [192, 97] on div "Modify via AI Copy link to widget Ask support Remove Create linked copy Executi…" at bounding box center [121, 173] width 165 height 193
click at [192, 91] on icon at bounding box center [189, 93] width 12 height 12
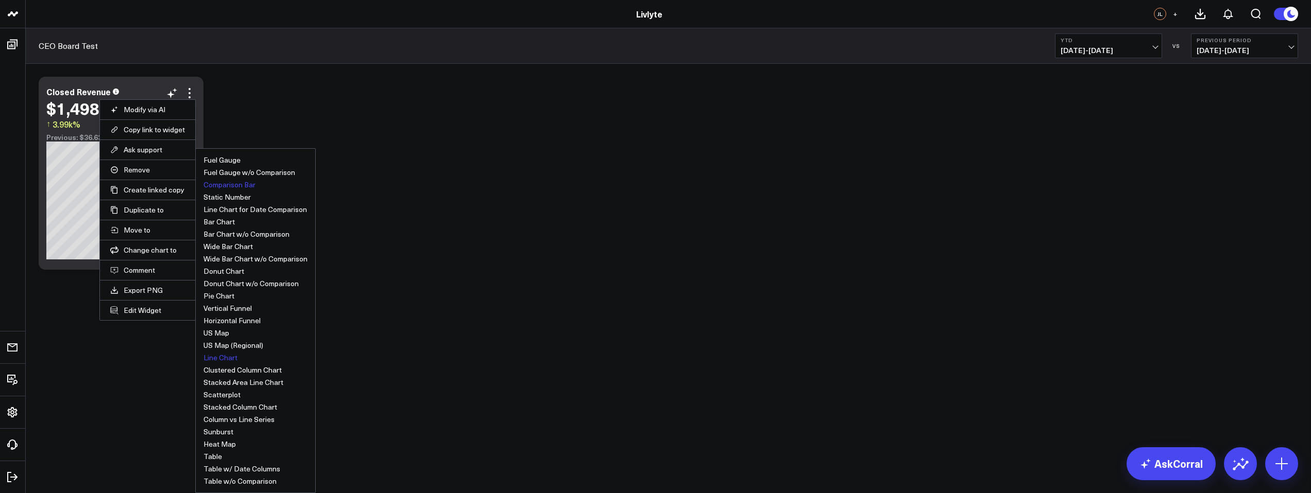
click at [227, 355] on button "Line Chart" at bounding box center [220, 357] width 34 height 7
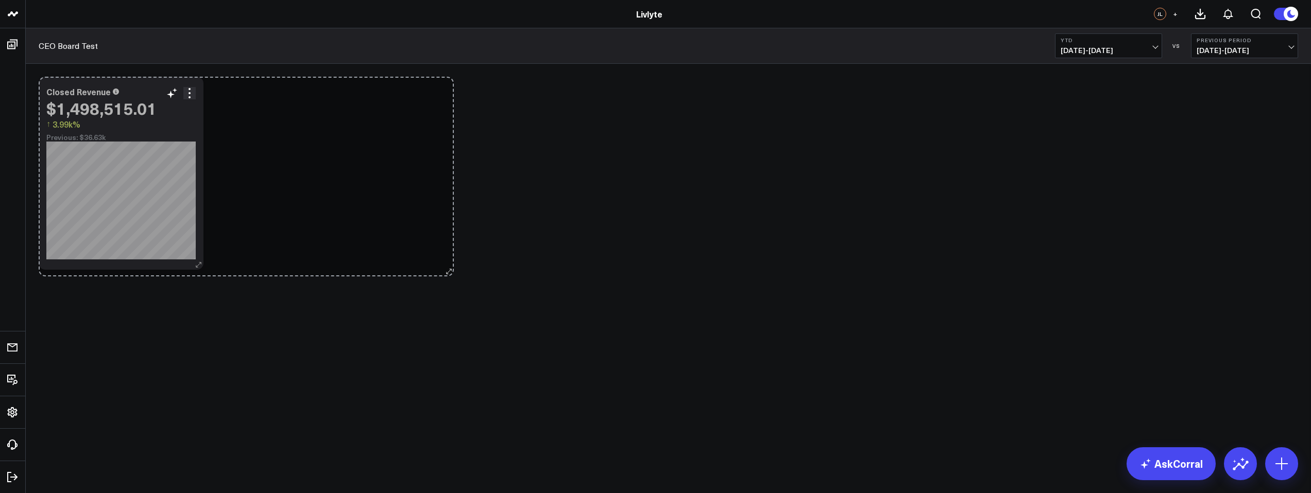
drag, startPoint x: 224, startPoint y: 263, endPoint x: 501, endPoint y: 269, distance: 276.7
click at [203, 269] on div "Closed Revenue $1,498,515.01 ↑ 3.99k% Previous: $36.63k [#c8c8fa fontSize:9px]2…" at bounding box center [121, 173] width 165 height 193
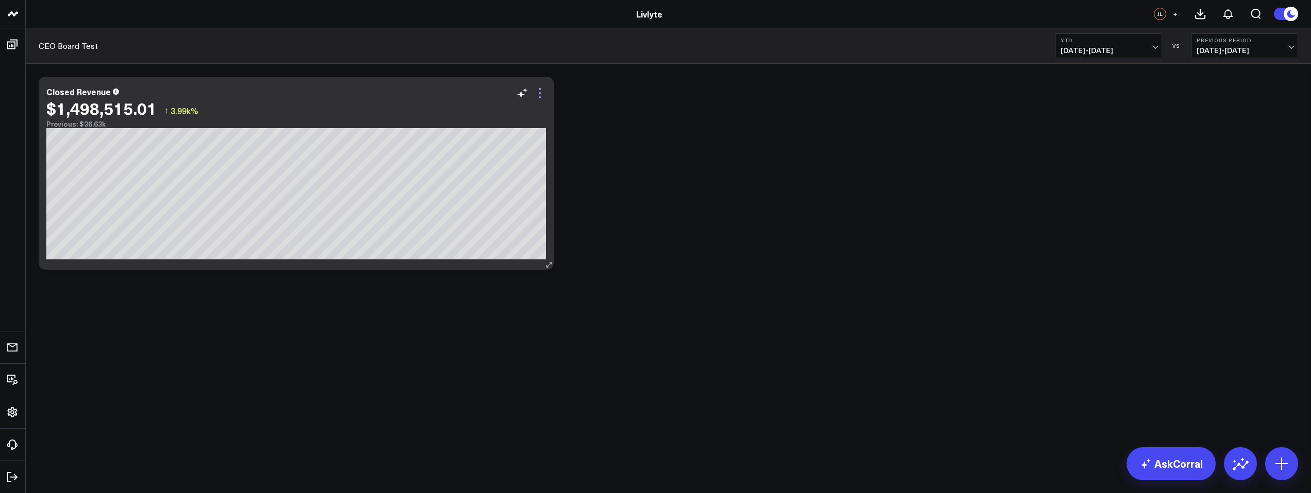
click at [536, 95] on icon at bounding box center [540, 93] width 12 height 12
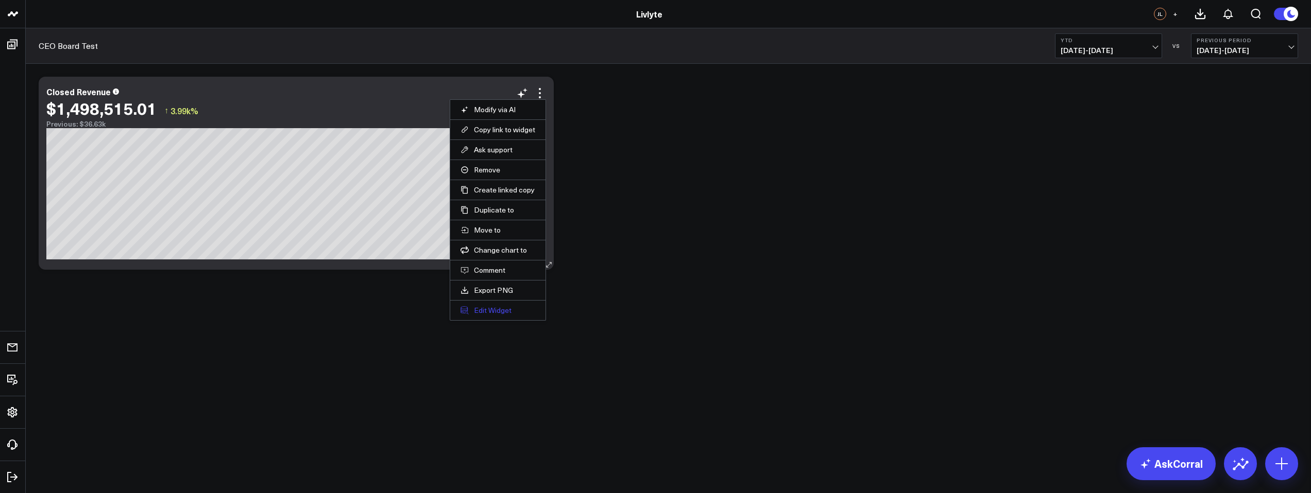
click at [492, 310] on button "Edit Widget" at bounding box center [497, 310] width 75 height 9
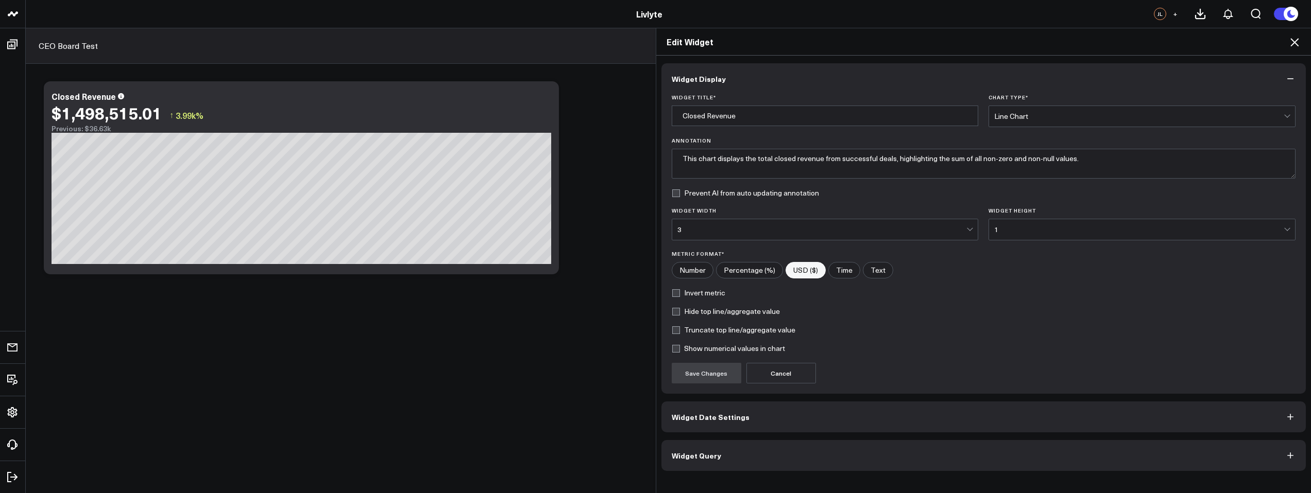
click at [773, 452] on button "Widget Query" at bounding box center [983, 455] width 645 height 31
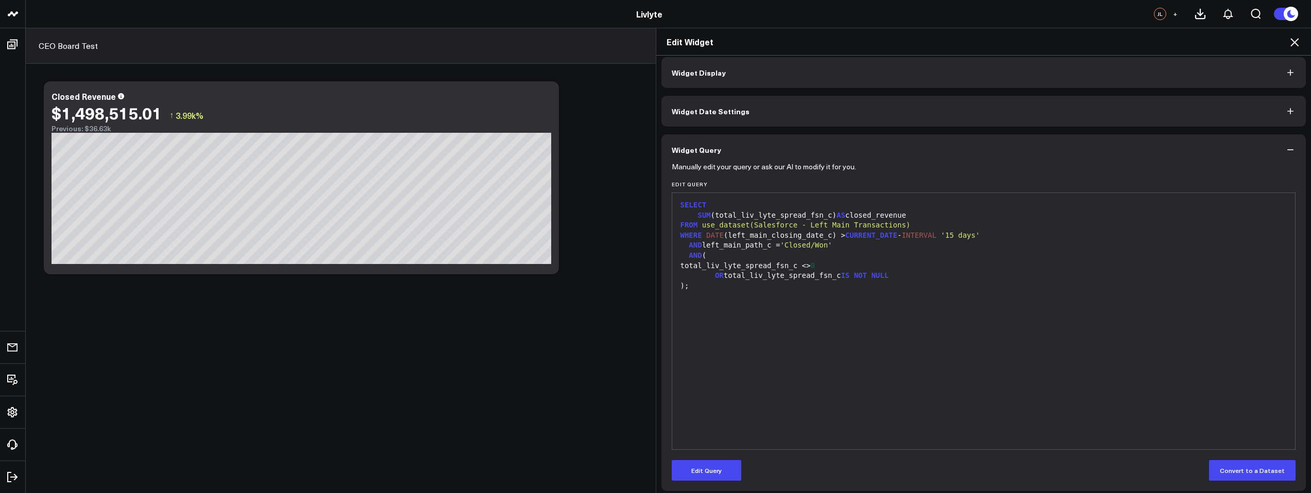
scroll to position [11, 0]
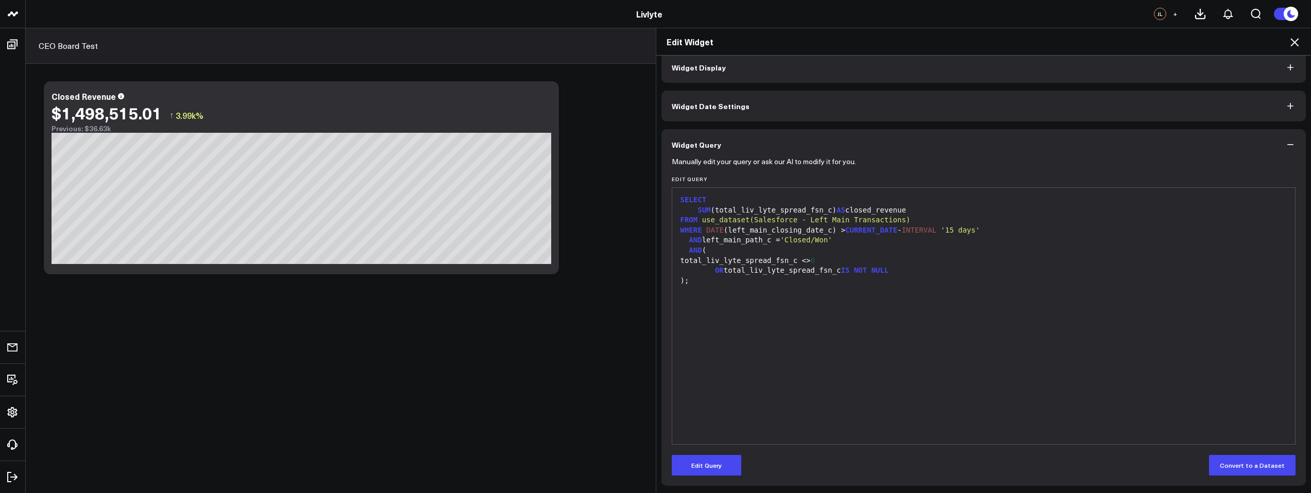
click at [1297, 47] on icon at bounding box center [1294, 42] width 12 height 12
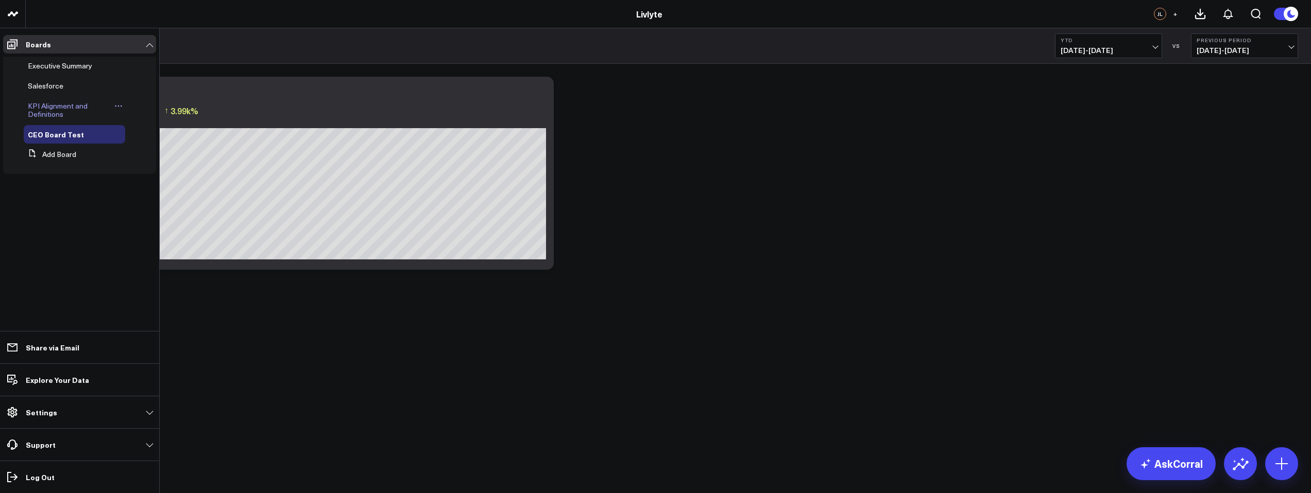
click at [50, 99] on div "KPI Alignment and Definitions" at bounding box center [74, 110] width 101 height 27
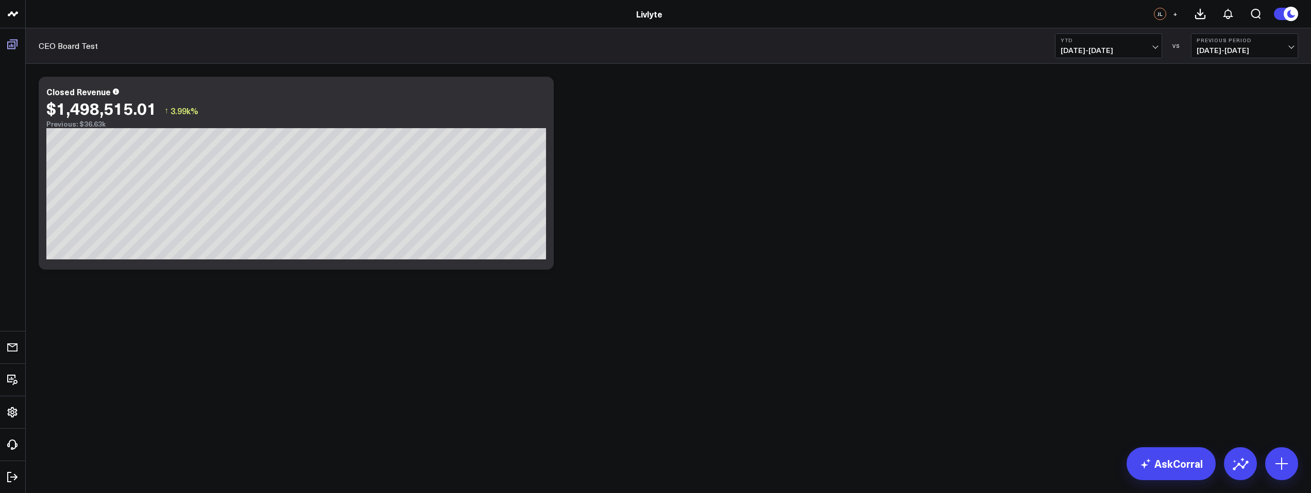
click at [13, 40] on icon at bounding box center [12, 45] width 10 height 10
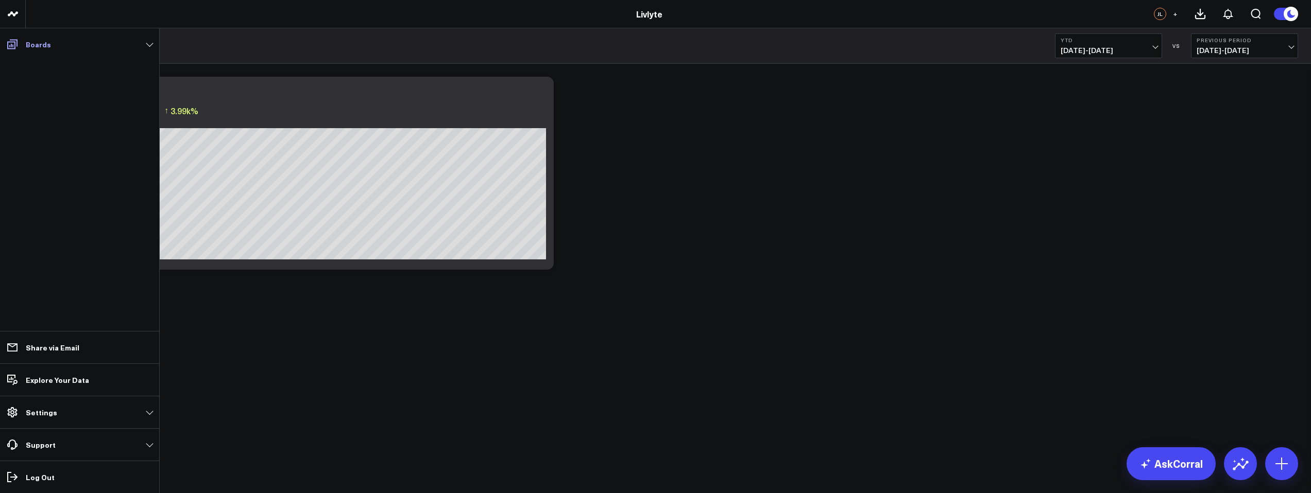
click at [15, 45] on icon at bounding box center [12, 44] width 12 height 12
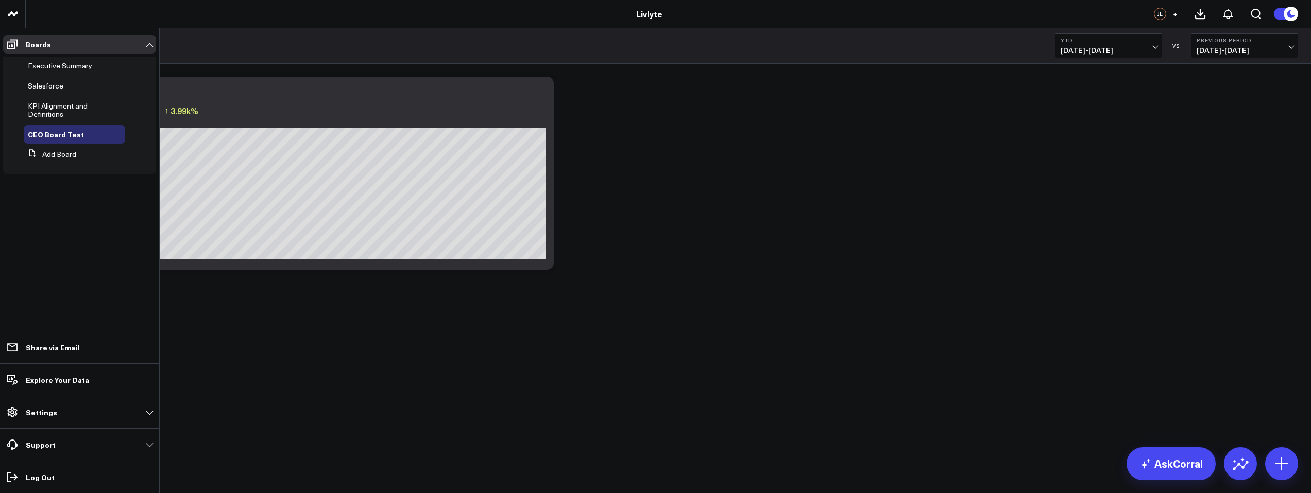
click at [46, 113] on span "KPI Alignment and Definitions" at bounding box center [58, 110] width 60 height 18
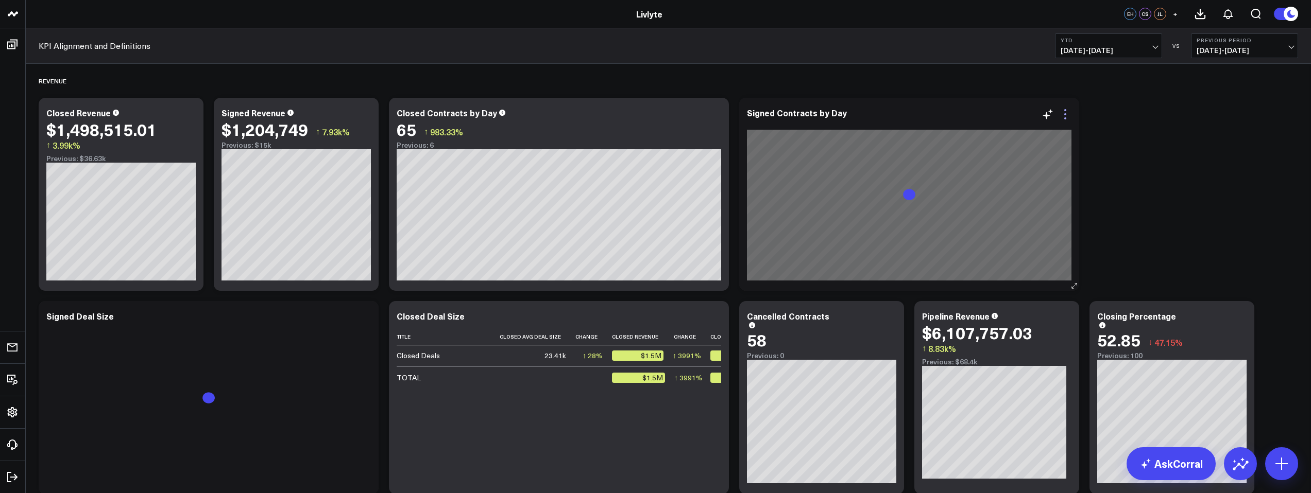
click at [1067, 116] on icon at bounding box center [1065, 114] width 12 height 12
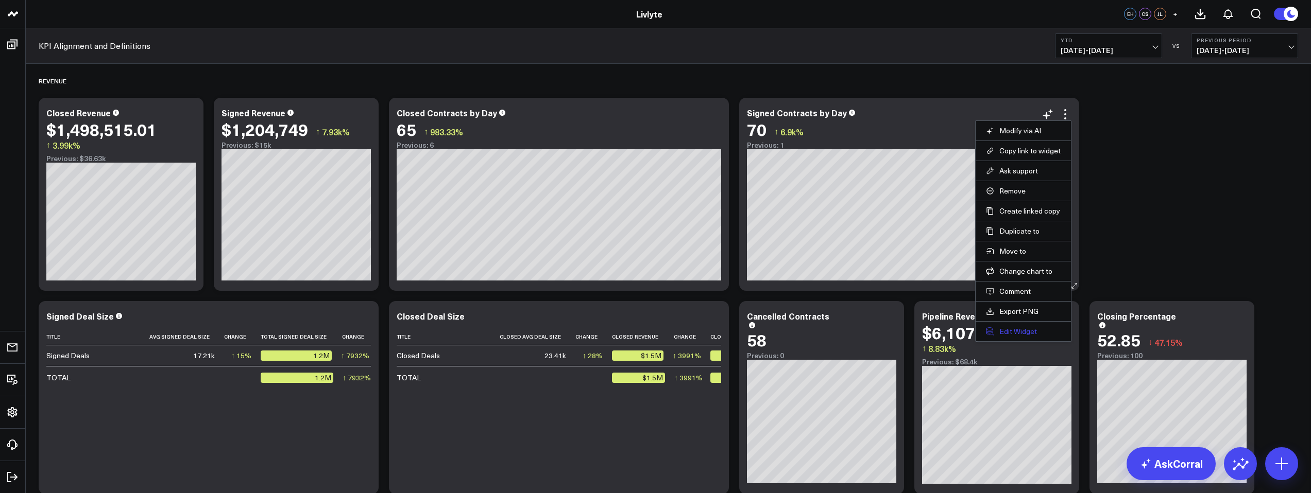
click at [1023, 334] on button "Edit Widget" at bounding box center [1023, 331] width 75 height 9
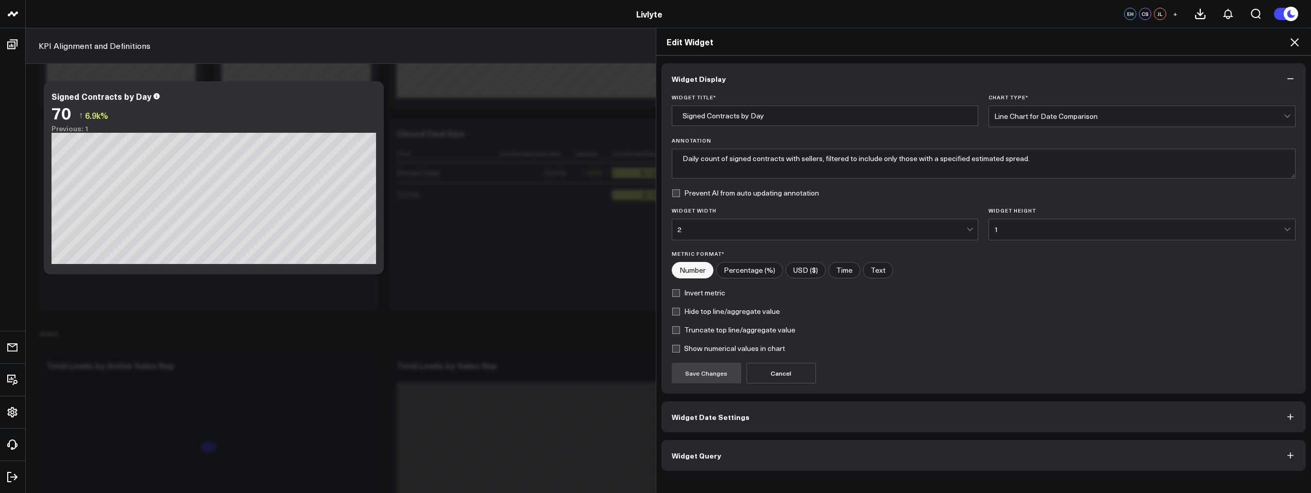
scroll to position [169, 0]
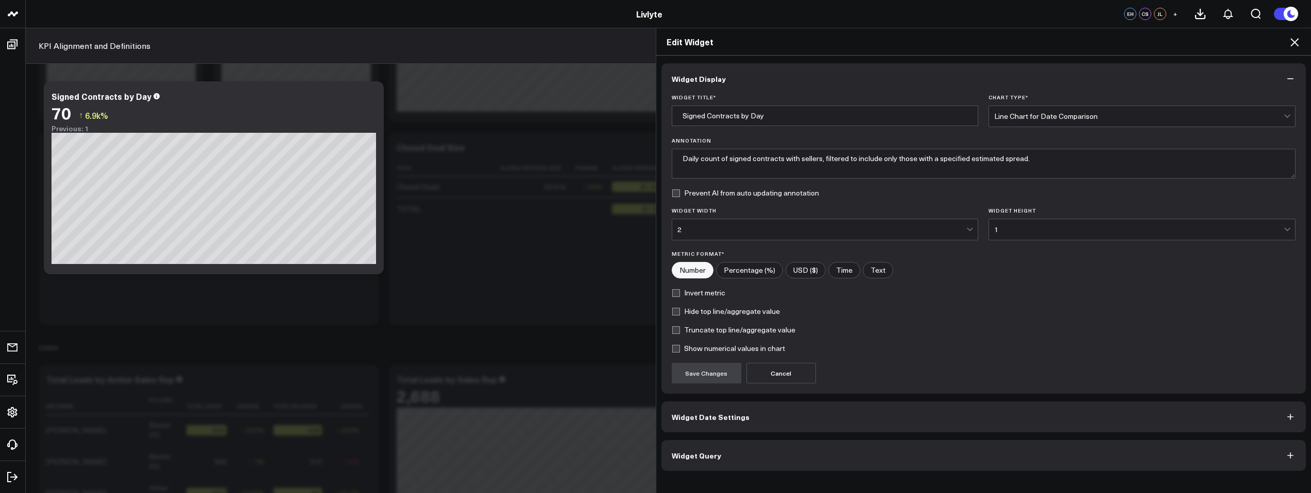
click at [715, 461] on button "Widget Query" at bounding box center [983, 455] width 645 height 31
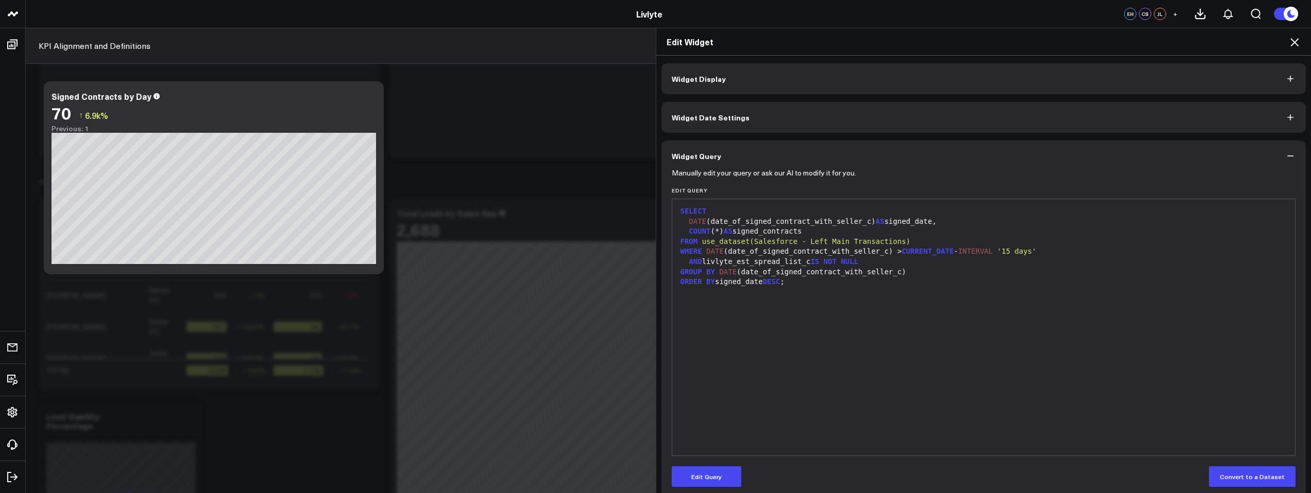
scroll to position [373, 0]
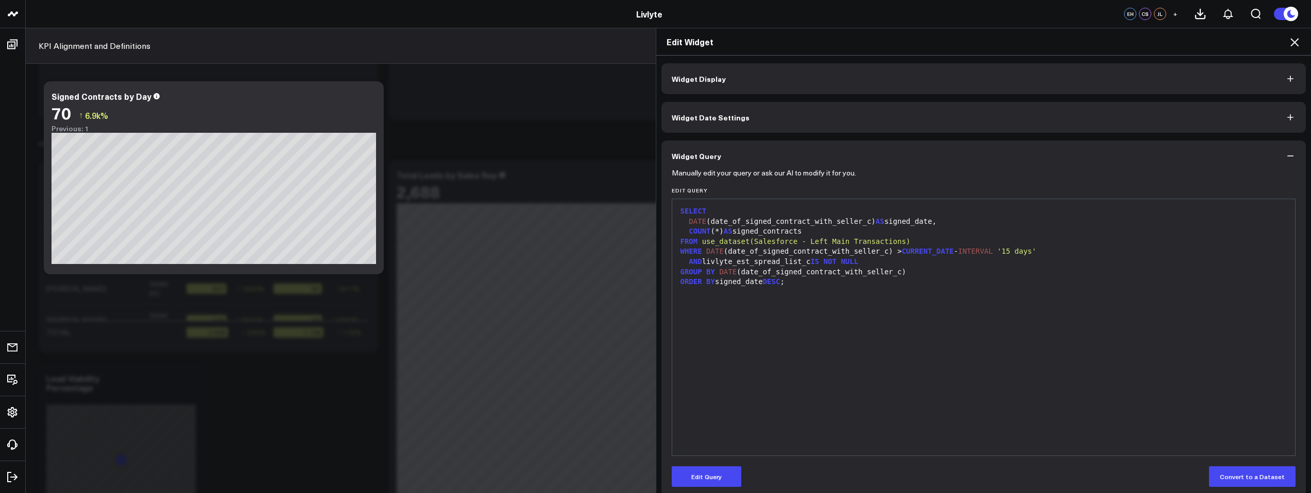
click at [804, 124] on button "Widget Date Settings" at bounding box center [983, 117] width 645 height 31
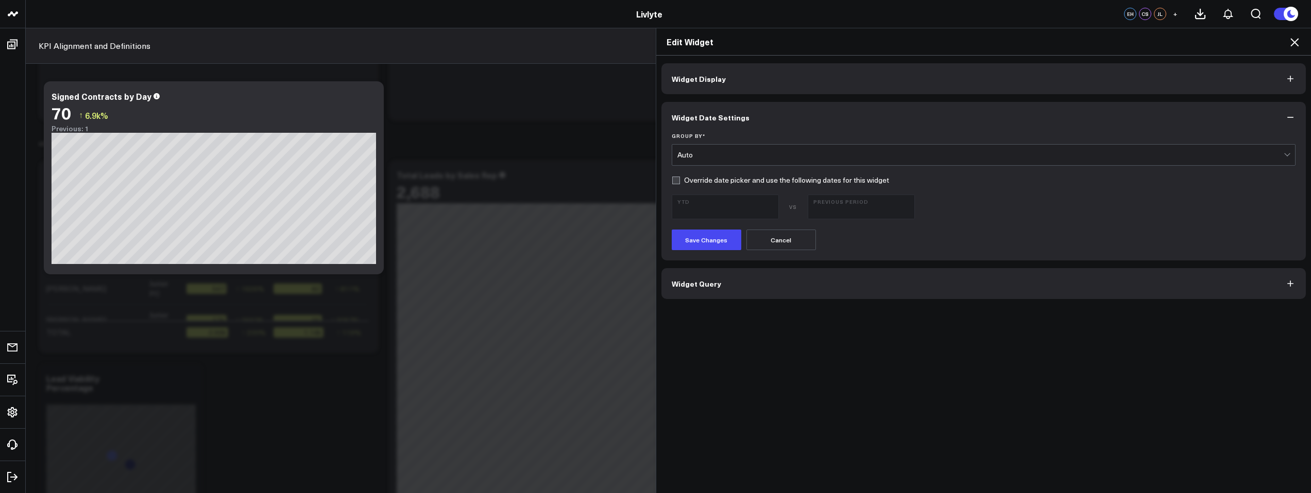
click at [818, 289] on button "Widget Query" at bounding box center [983, 283] width 645 height 31
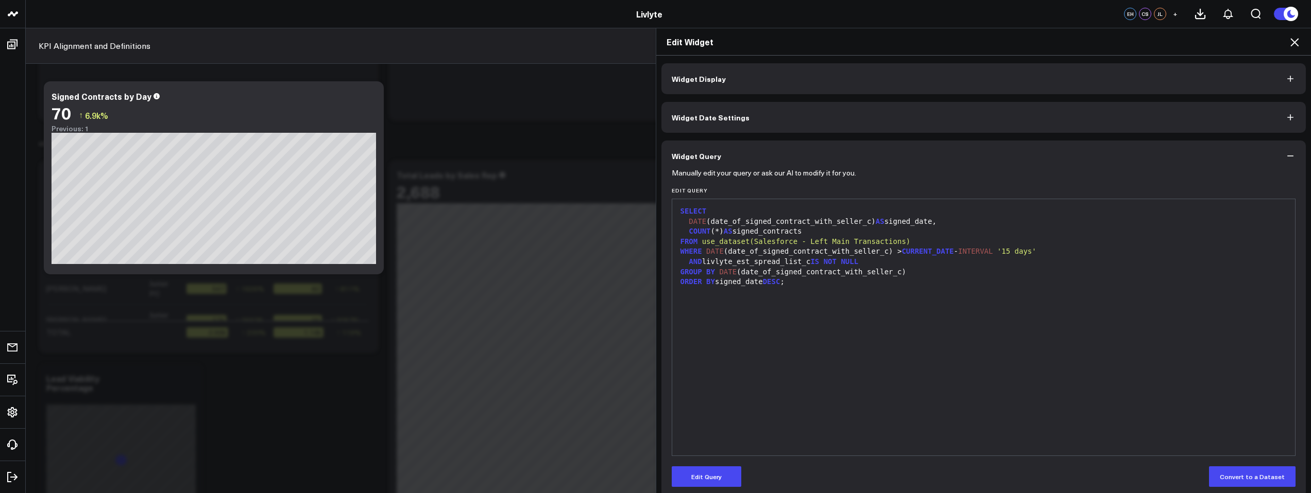
click at [1297, 43] on icon at bounding box center [1294, 42] width 12 height 12
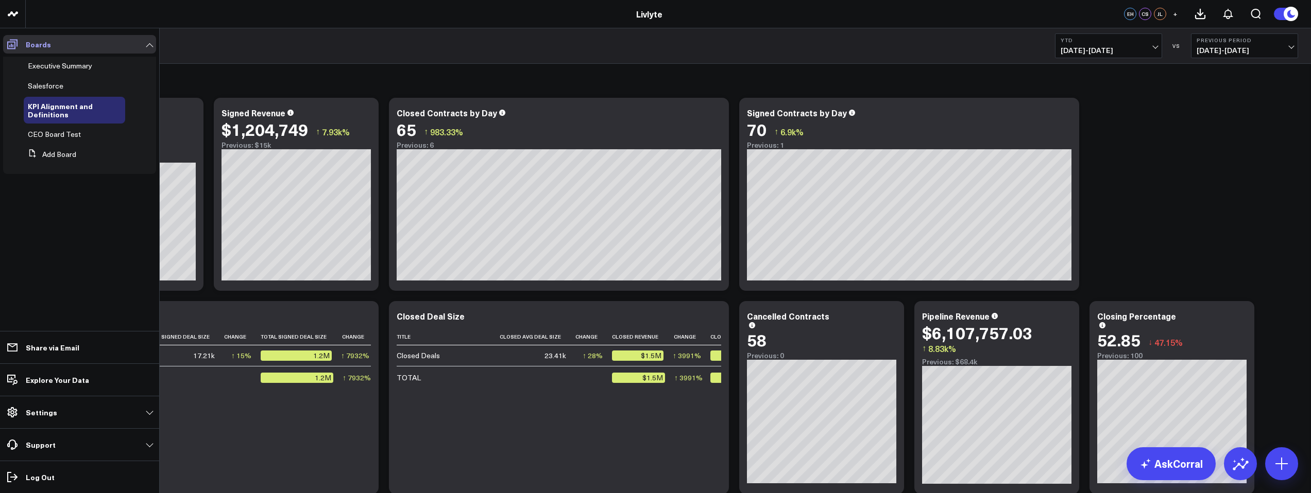
click at [13, 42] on icon at bounding box center [12, 45] width 10 height 10
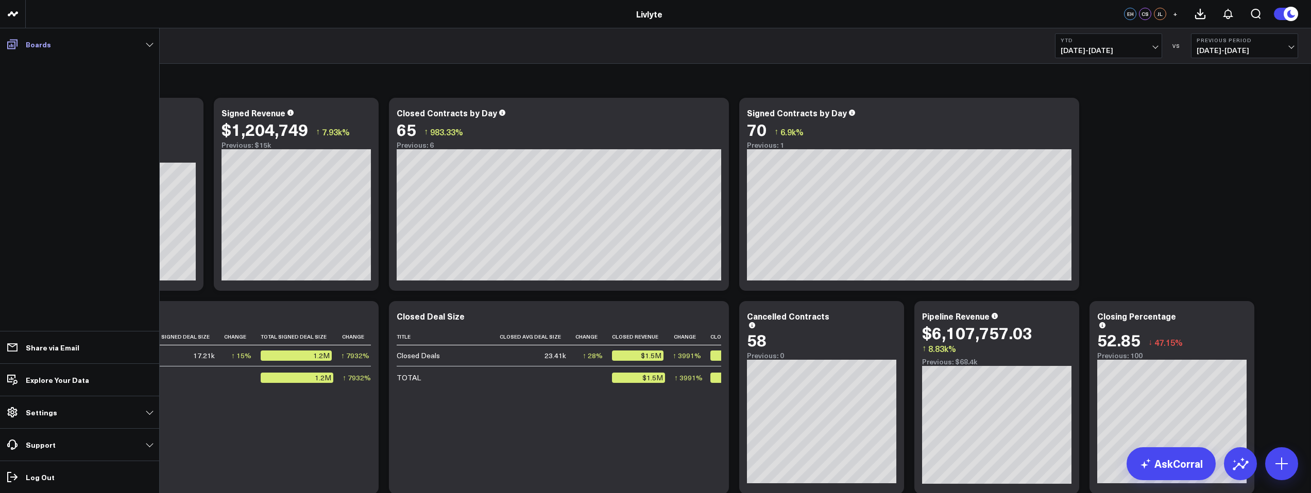
click at [14, 45] on icon at bounding box center [12, 44] width 12 height 12
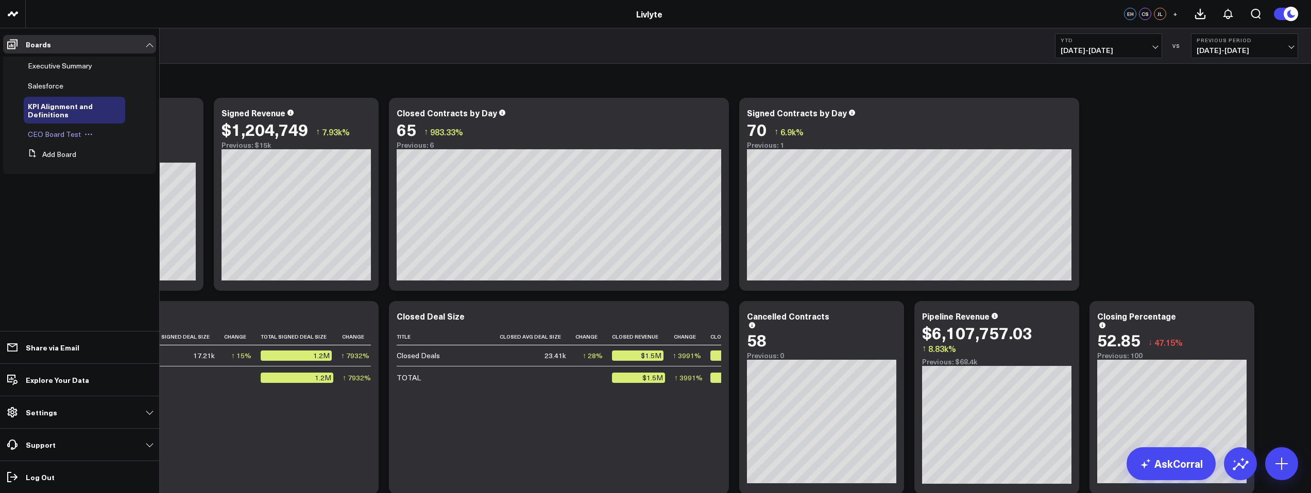
click at [63, 138] on span "CEO Board Test" at bounding box center [54, 134] width 53 height 10
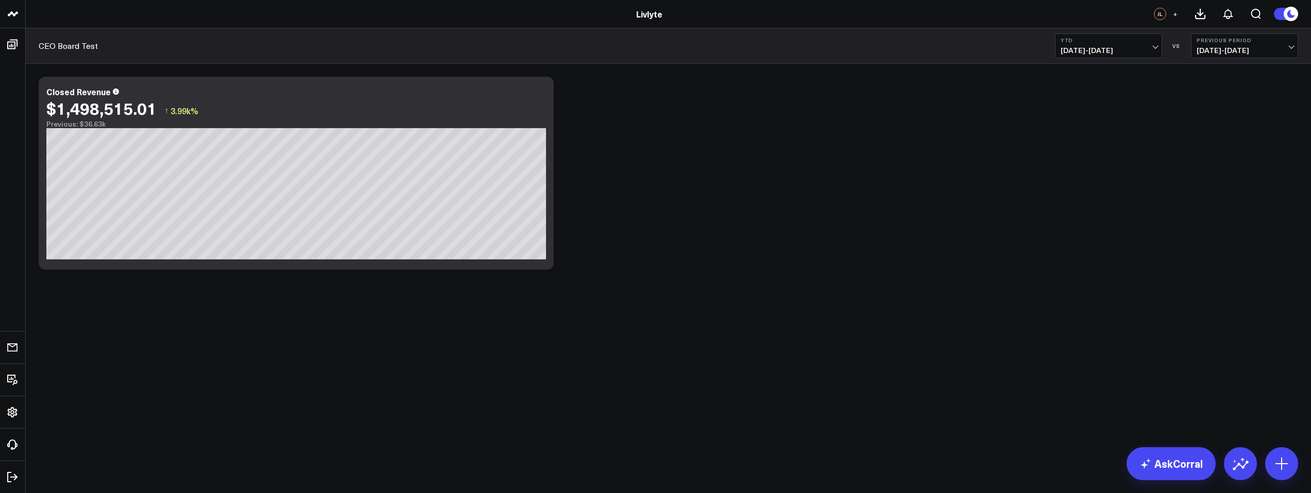
click at [700, 98] on div "Modify via AI Copy link to widget Ask support Remove Create linked copy Executi…" at bounding box center [668, 173] width 1270 height 203
click at [522, 90] on icon at bounding box center [522, 93] width 12 height 12
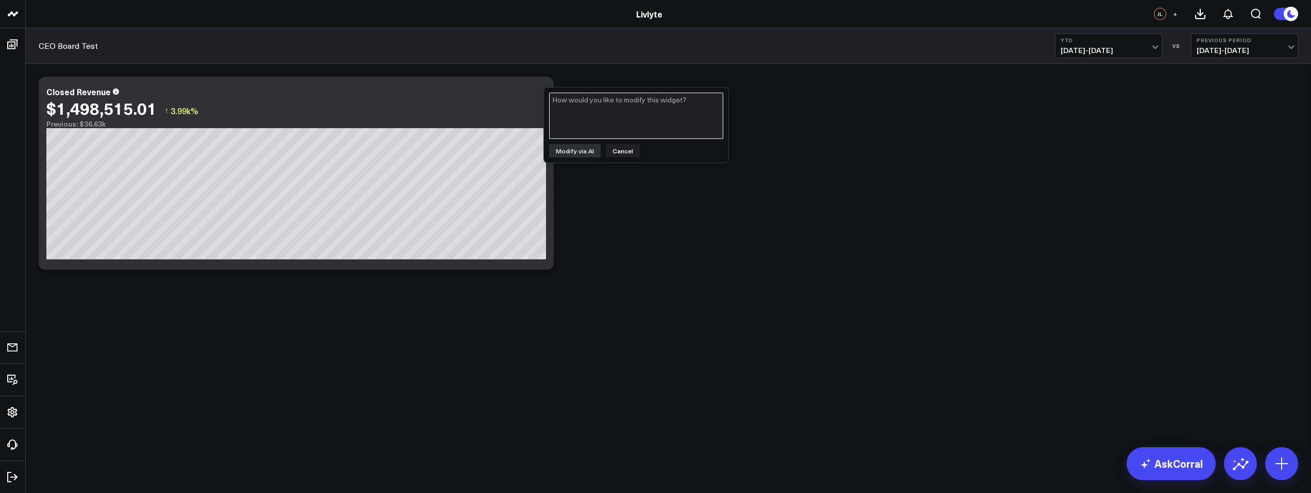
click at [573, 102] on textarea at bounding box center [636, 116] width 174 height 46
type textarea "Display Closed revenue over a monthly Basis"
click at [578, 150] on button "Modify via AI" at bounding box center [575, 150] width 52 height 13
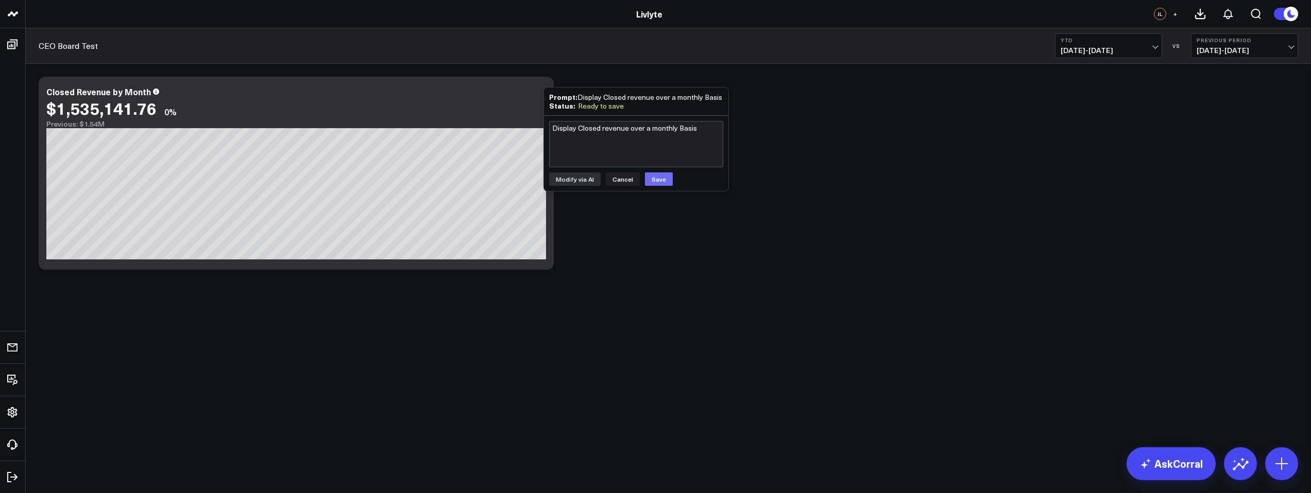
click at [653, 180] on button "Save" at bounding box center [659, 179] width 28 height 13
click at [622, 178] on button "Cancel" at bounding box center [623, 179] width 34 height 13
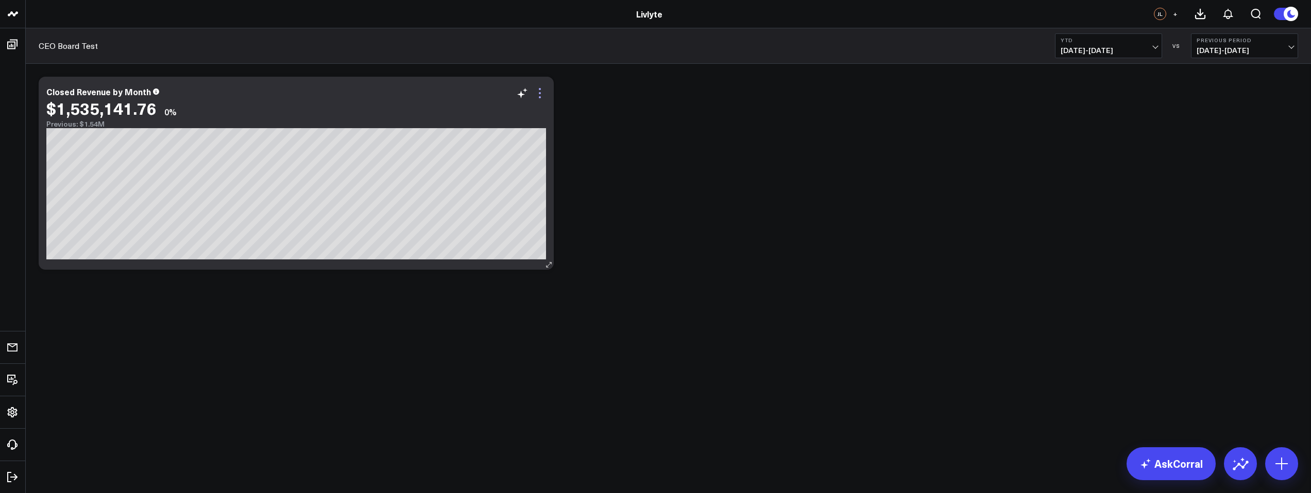
click at [544, 94] on icon at bounding box center [540, 93] width 12 height 12
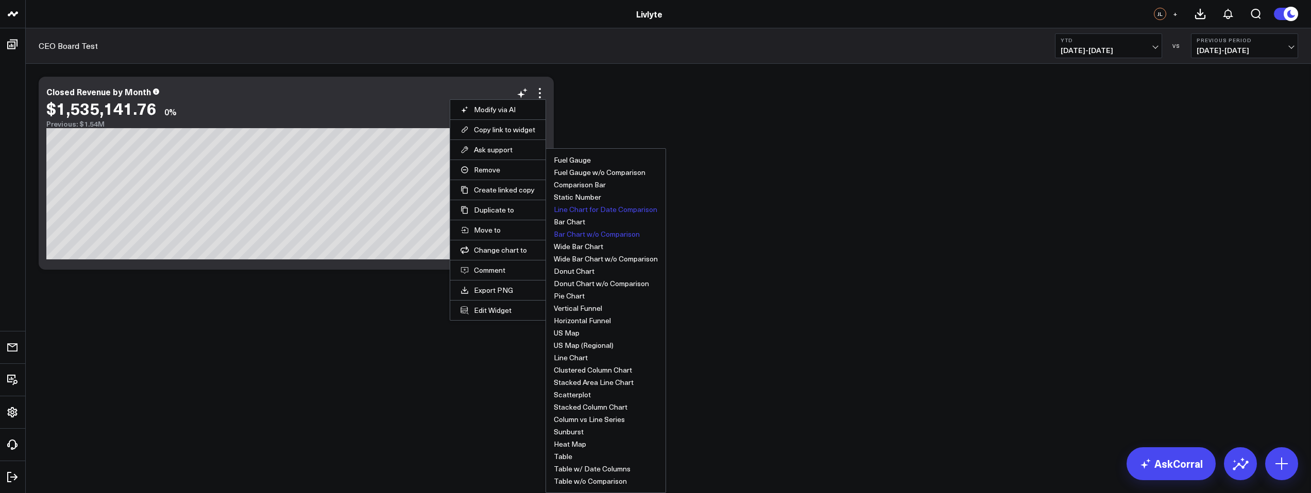
click at [576, 231] on button "Bar Chart w/o Comparison" at bounding box center [597, 234] width 86 height 7
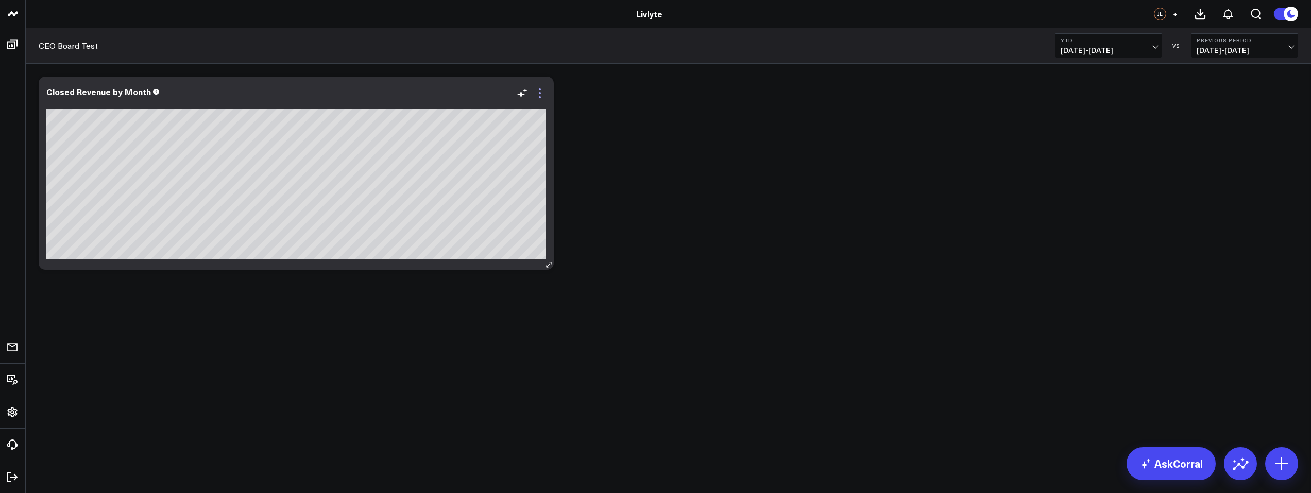
click at [541, 93] on icon at bounding box center [540, 93] width 12 height 12
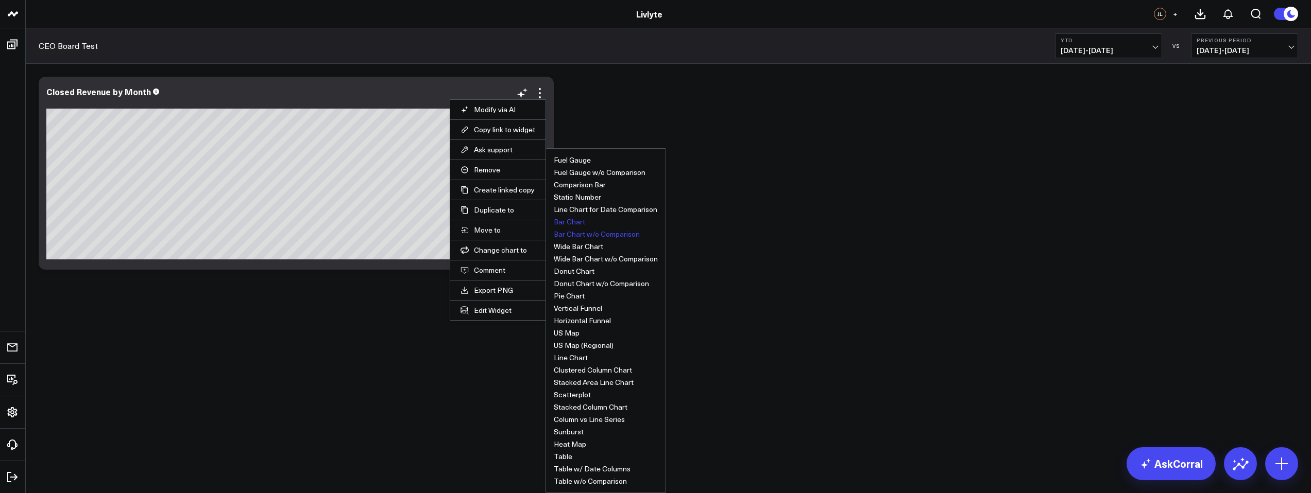
click at [563, 221] on button "Bar Chart" at bounding box center [569, 221] width 31 height 7
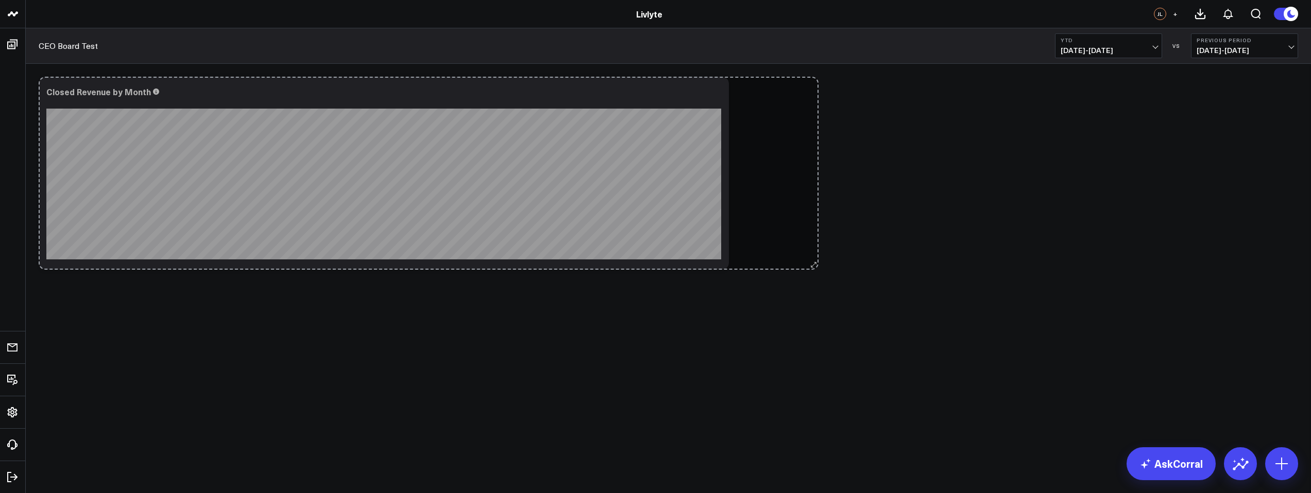
drag, startPoint x: 586, startPoint y: 266, endPoint x: 923, endPoint y: 261, distance: 337.4
click at [922, 261] on div "Modify via AI Copy link to widget Ask support Remove Create linked copy Executi…" at bounding box center [668, 173] width 1270 height 203
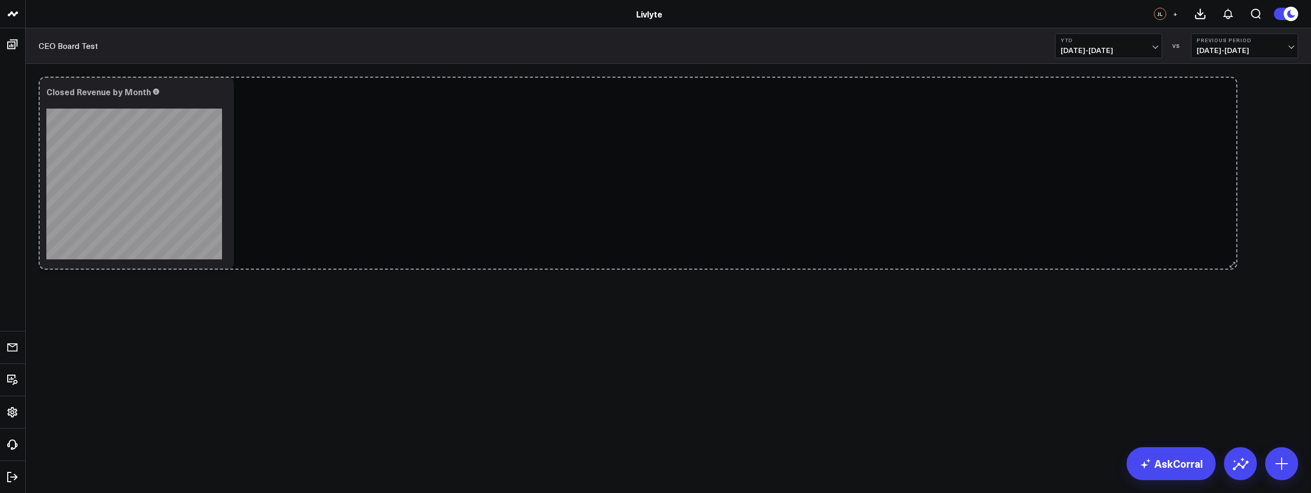
drag, startPoint x: 722, startPoint y: 267, endPoint x: 1238, endPoint y: 223, distance: 518.0
click at [1238, 223] on div "Modify via AI Copy link to widget Ask support Remove Create linked copy Executi…" at bounding box center [668, 173] width 1270 height 203
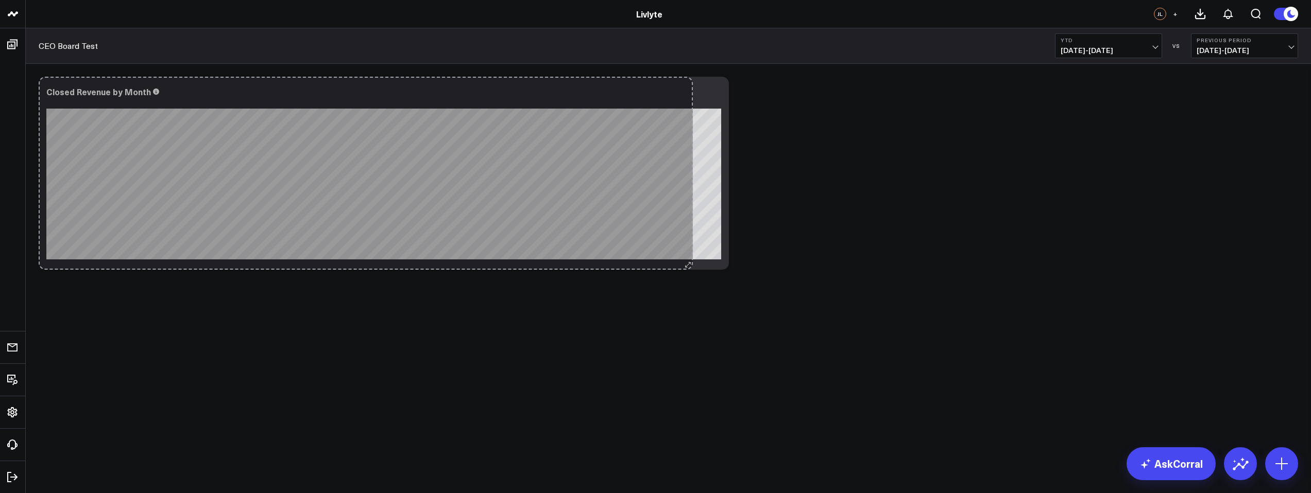
drag, startPoint x: 224, startPoint y: 265, endPoint x: 742, endPoint y: 244, distance: 518.1
click at [737, 244] on div "Modify via AI Copy link to widget Ask support Remove Create linked copy Executi…" at bounding box center [668, 173] width 1270 height 203
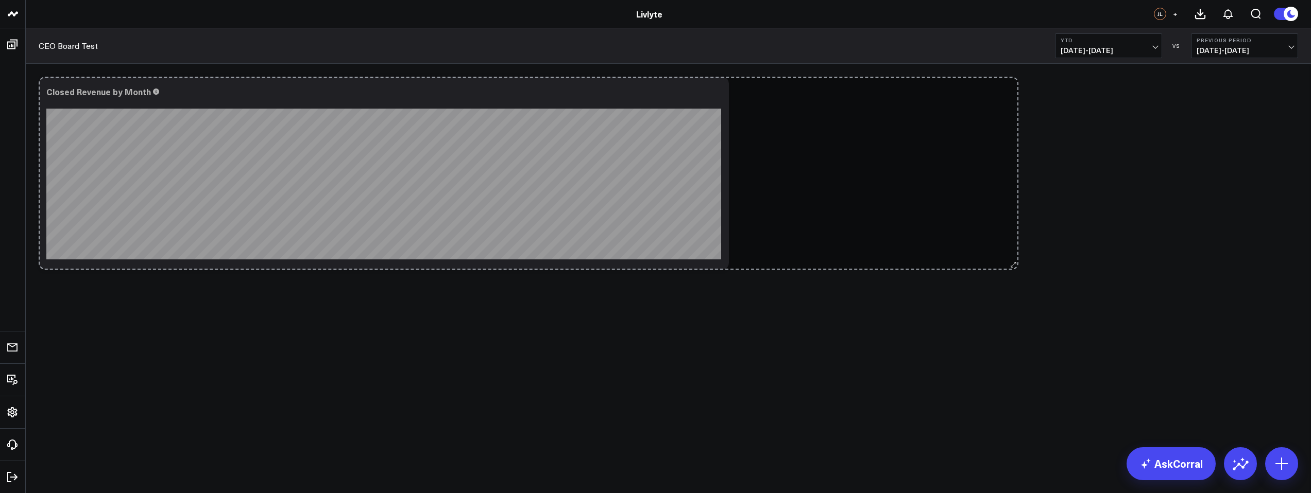
drag, startPoint x: 725, startPoint y: 265, endPoint x: 1018, endPoint y: 259, distance: 292.6
click at [1018, 259] on div "Modify via AI Copy link to widget Ask support Remove Create linked copy Executi…" at bounding box center [668, 173] width 1270 height 203
drag, startPoint x: 724, startPoint y: 266, endPoint x: 818, endPoint y: 340, distance: 119.9
click at [818, 340] on body "Livlyte Livlyte JL + CEO Board Test YTD 01/01/25 - 09/18/25 VS Previous Period …" at bounding box center [655, 246] width 1311 height 493
drag, startPoint x: 721, startPoint y: 264, endPoint x: 1107, endPoint y: 225, distance: 388.8
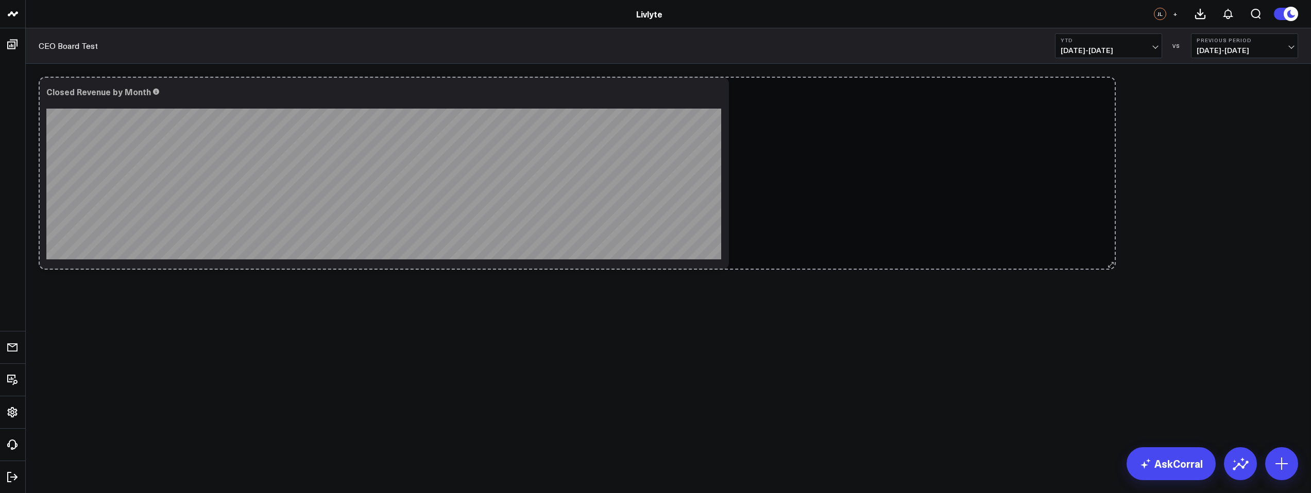
click at [1107, 225] on div "Modify via AI Copy link to widget Ask support Remove Create linked copy Executi…" at bounding box center [668, 173] width 1270 height 203
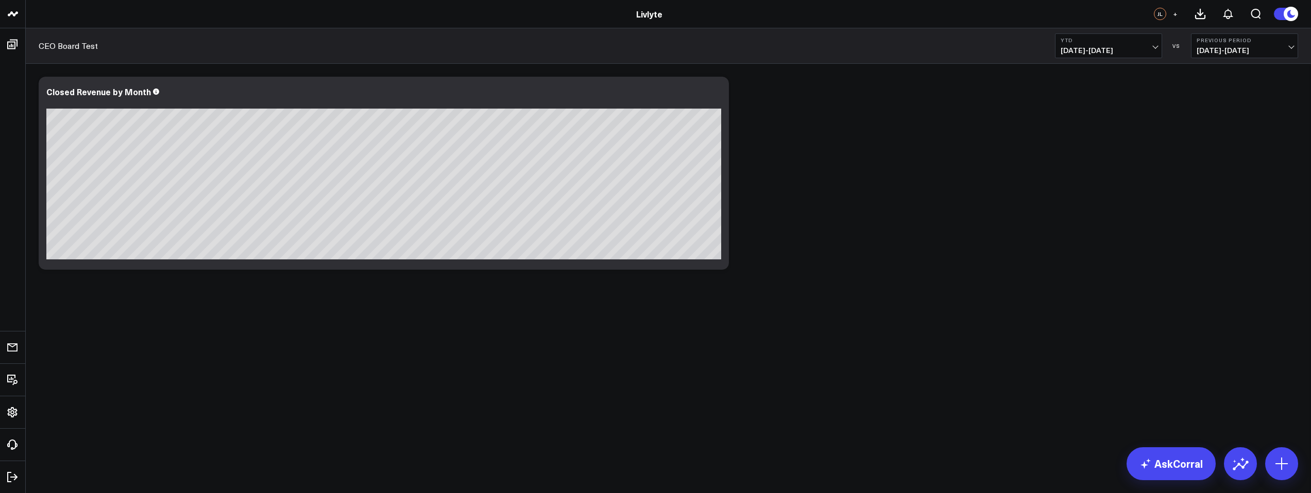
click at [1031, 202] on div "Modify via AI Copy link to widget Ask support Remove Create linked copy Executi…" at bounding box center [668, 173] width 1270 height 203
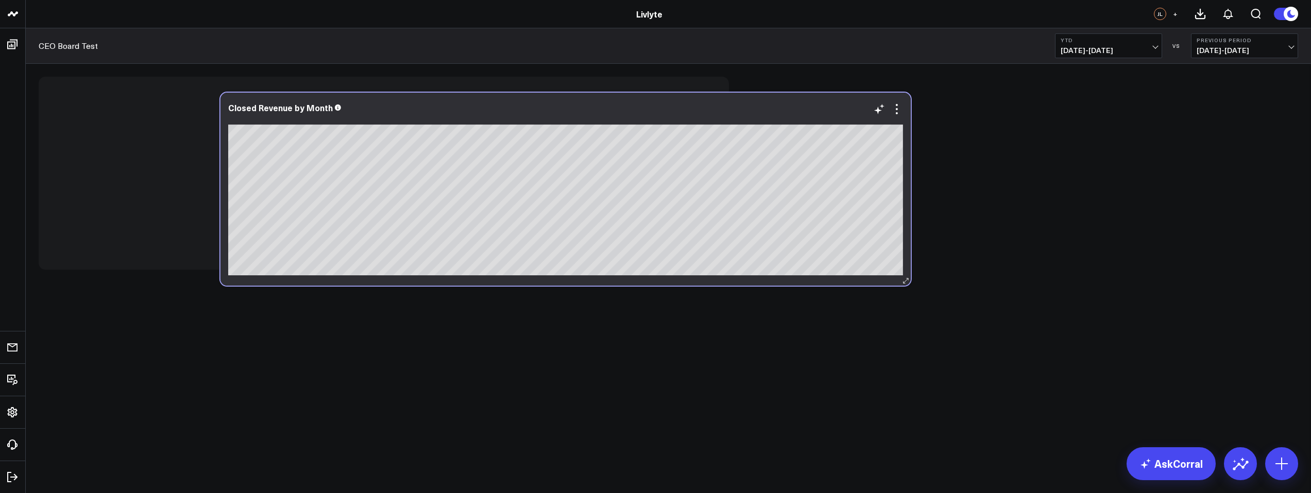
drag, startPoint x: 726, startPoint y: 134, endPoint x: 936, endPoint y: 139, distance: 209.7
click at [911, 141] on div "Closed Revenue by Month" at bounding box center [565, 189] width 690 height 193
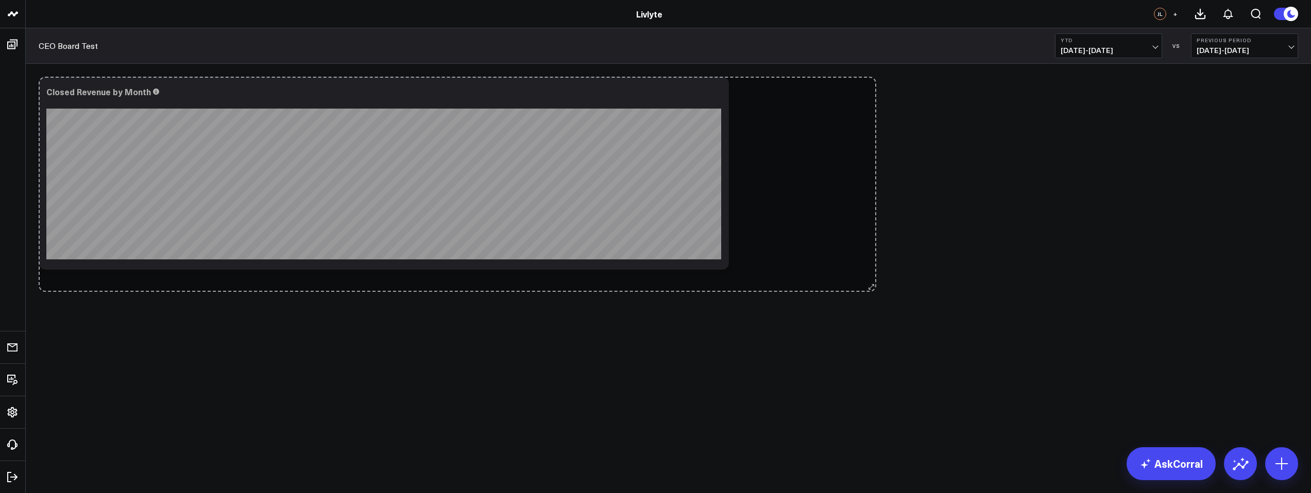
drag, startPoint x: 726, startPoint y: 262, endPoint x: 916, endPoint y: 283, distance: 191.3
click at [919, 284] on div "Modify via AI Copy link to widget Ask support Remove Create linked copy Executi…" at bounding box center [668, 200] width 1285 height 273
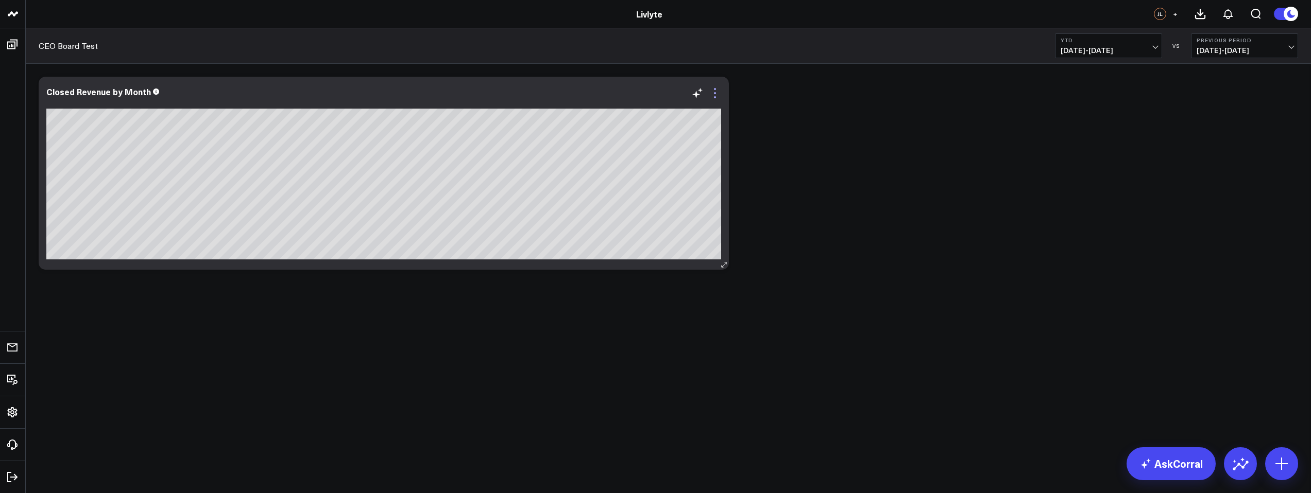
click at [714, 94] on icon at bounding box center [715, 93] width 12 height 12
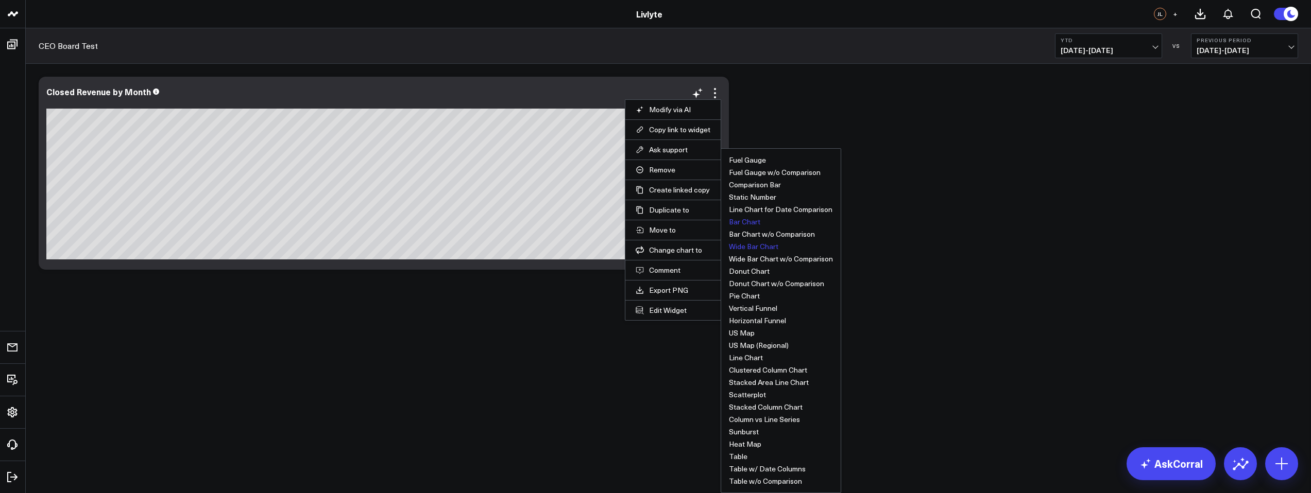
click at [766, 244] on button "Wide Bar Chart" at bounding box center [753, 246] width 49 height 7
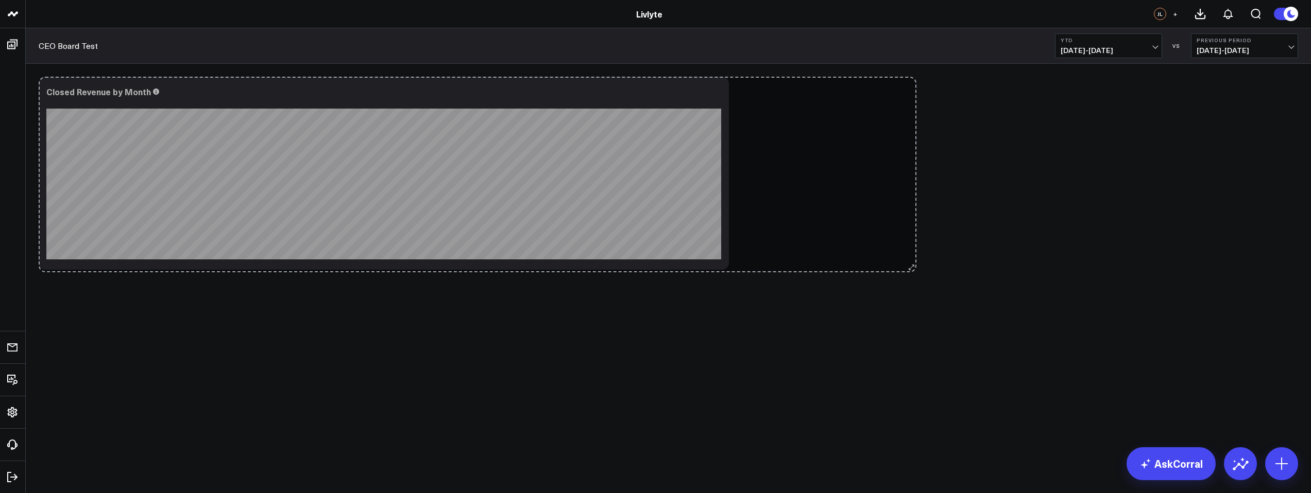
drag, startPoint x: 723, startPoint y: 263, endPoint x: 1198, endPoint y: 262, distance: 474.9
click at [1197, 262] on div "Modify via AI Copy link to widget Ask support Remove Create linked copy Executi…" at bounding box center [668, 173] width 1270 height 203
drag, startPoint x: 224, startPoint y: 265, endPoint x: 761, endPoint y: 186, distance: 542.5
click at [762, 185] on div "Modify via AI Copy link to widget Ask support Remove Create linked copy Executi…" at bounding box center [668, 173] width 1270 height 203
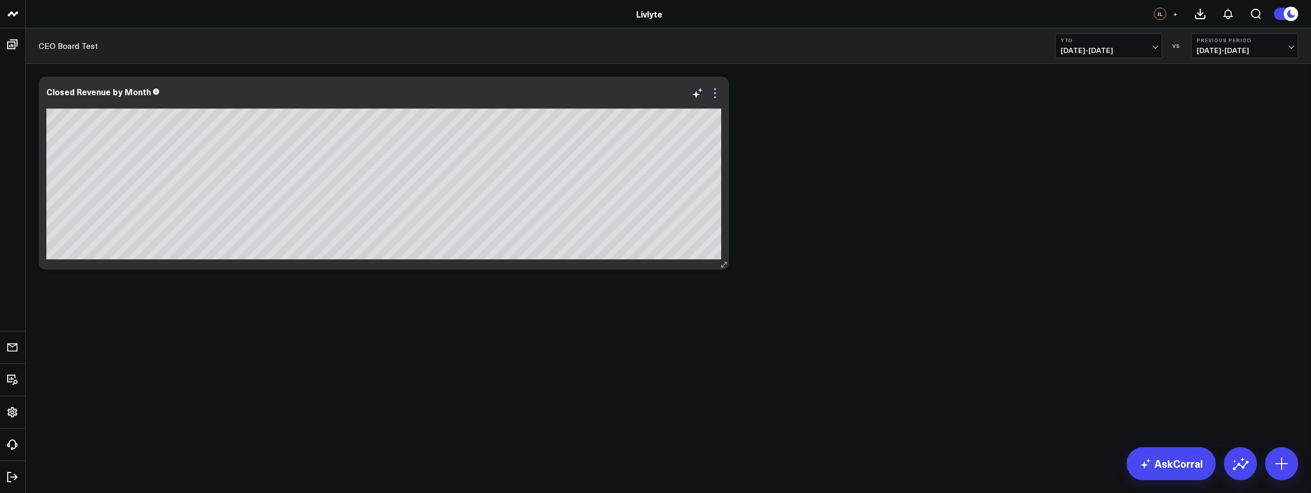
click at [714, 90] on icon at bounding box center [715, 93] width 12 height 12
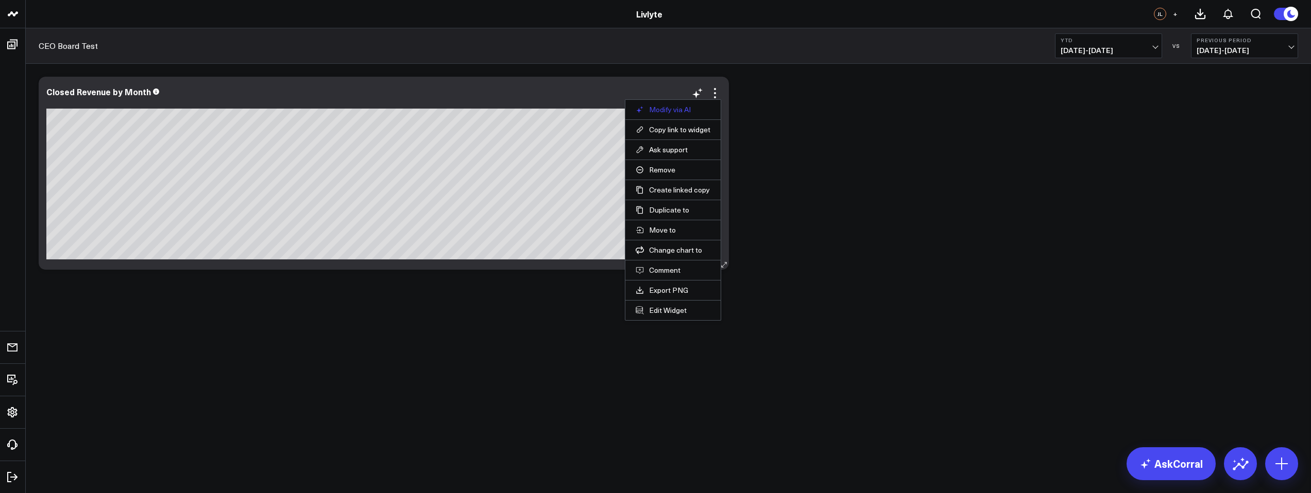
click at [674, 111] on button "Modify via AI" at bounding box center [673, 109] width 75 height 9
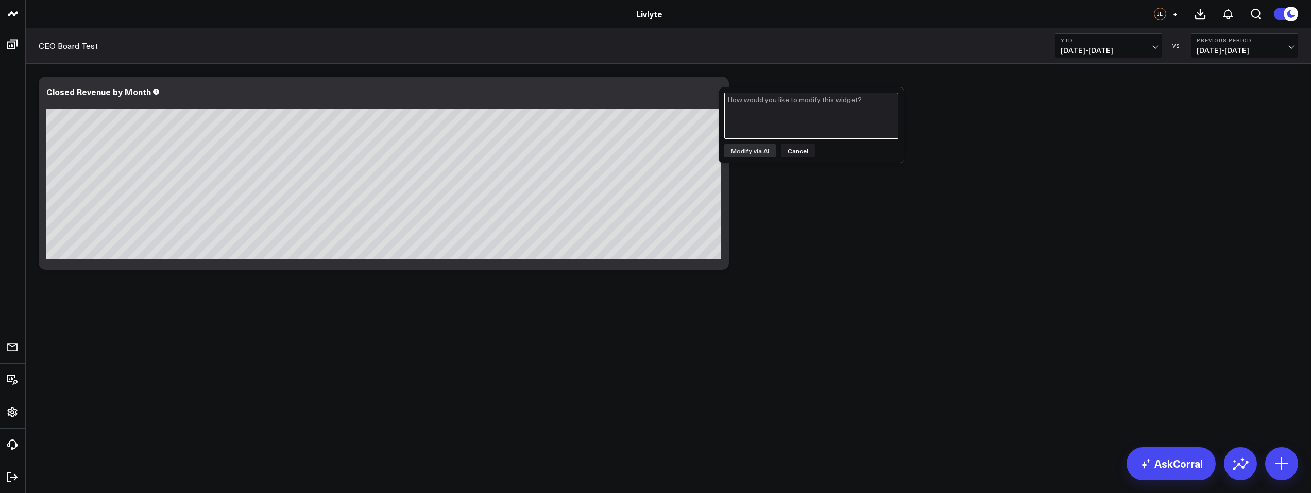
click at [777, 112] on textarea at bounding box center [811, 116] width 174 height 46
click at [1146, 45] on button "YTD 01/01/25 - 09/18/25" at bounding box center [1108, 45] width 107 height 25
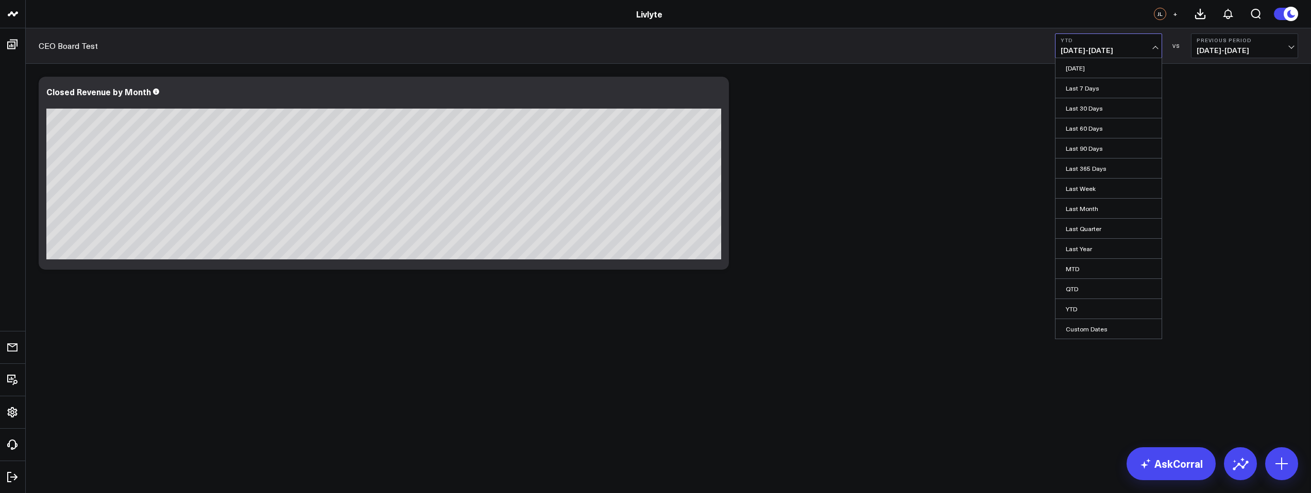
click at [1145, 45] on button "YTD 01/01/25 - 09/18/25" at bounding box center [1108, 45] width 107 height 25
click at [719, 98] on icon at bounding box center [715, 93] width 12 height 12
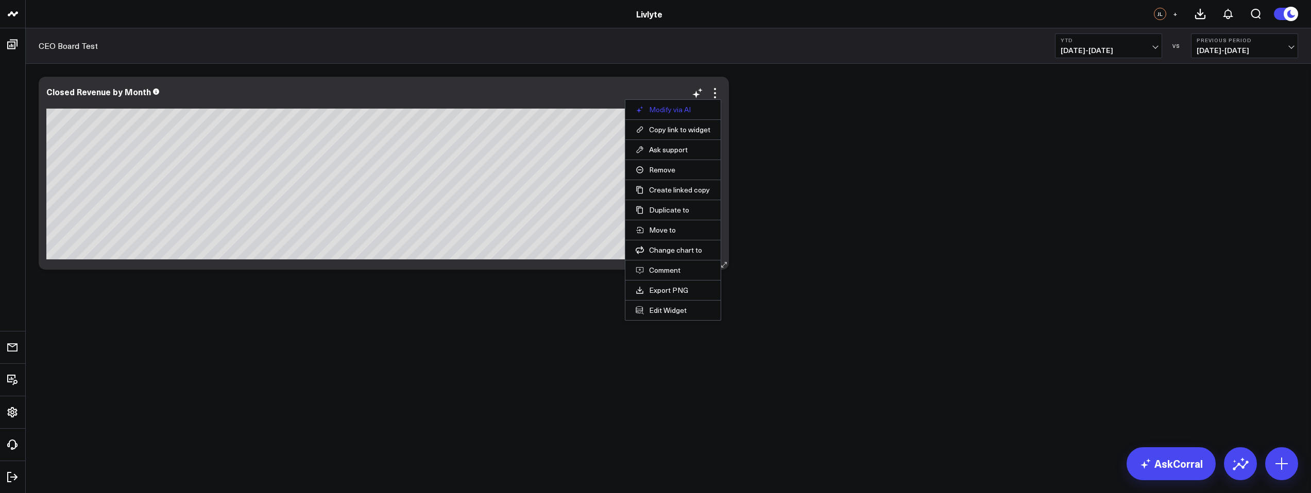
click at [701, 110] on button "Modify via AI" at bounding box center [673, 109] width 75 height 9
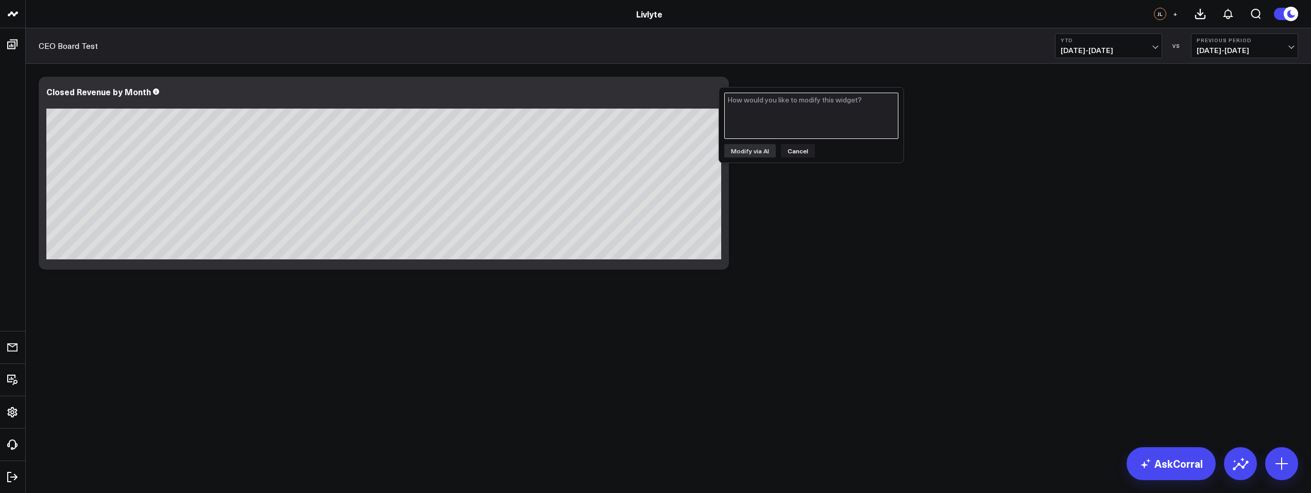
click at [780, 119] on textarea at bounding box center [811, 116] width 174 height 46
type textarea "Only display Closed revenue per month based on the date Range Filter"
click at [749, 152] on button "Modify via AI" at bounding box center [750, 150] width 52 height 13
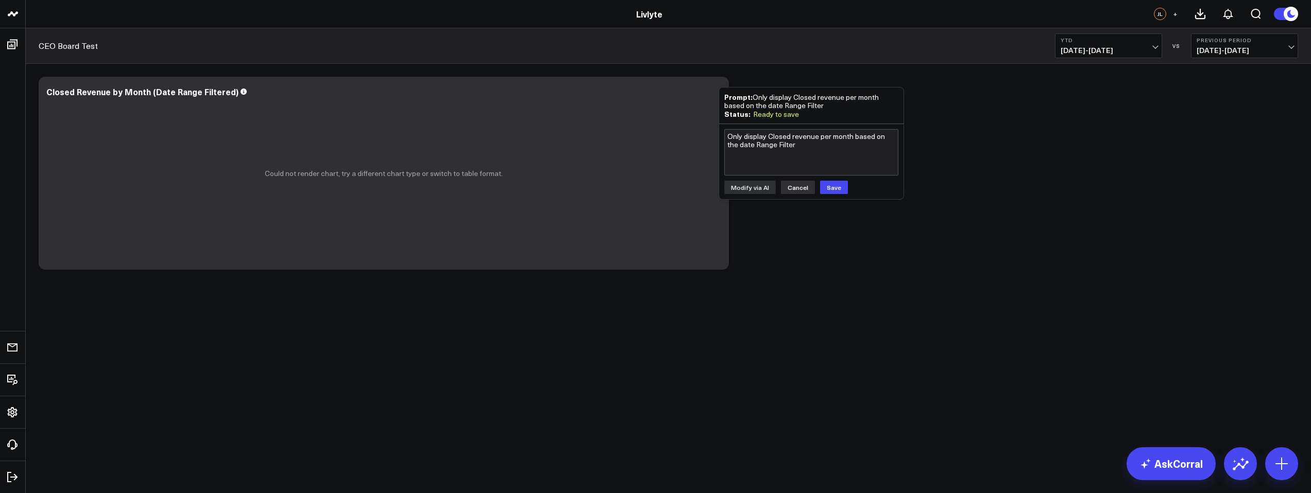
click at [792, 189] on button "Cancel" at bounding box center [798, 187] width 34 height 13
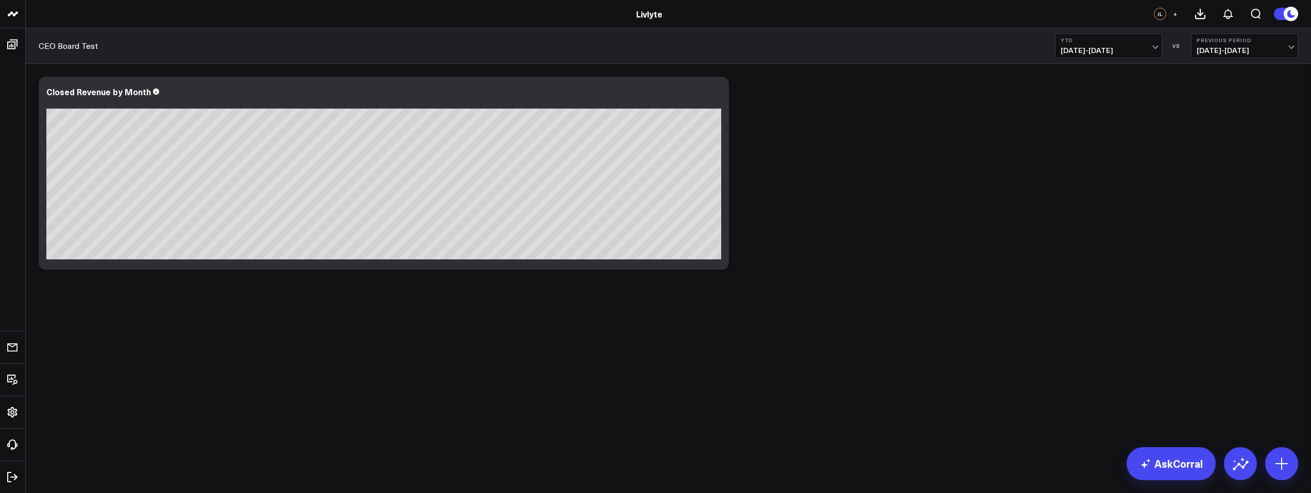
click at [1249, 53] on span "04/15/24 - 12/31/24" at bounding box center [1245, 50] width 96 height 8
click at [1241, 127] on link "No Comparison" at bounding box center [1244, 128] width 106 height 20
click at [1115, 44] on button "YTD 01/01/25 - 09/18/25" at bounding box center [1108, 45] width 107 height 25
click at [1094, 267] on link "MTD" at bounding box center [1108, 269] width 106 height 20
click at [1139, 41] on b "MTD" at bounding box center [1109, 40] width 96 height 6
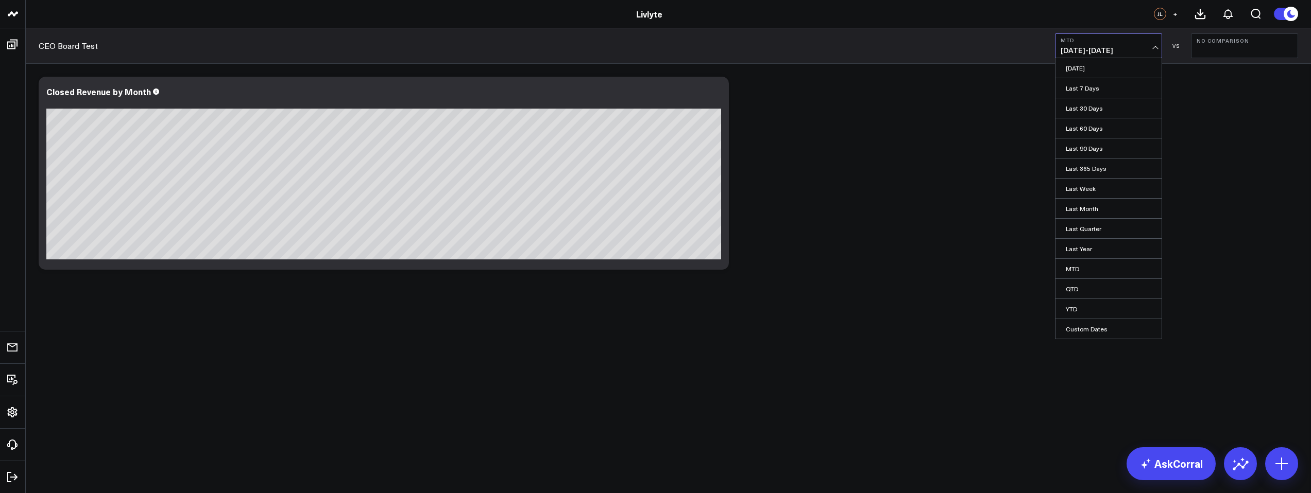
click at [1200, 155] on div "Modify via AI Copy link to widget Ask support Remove Create linked copy Executi…" at bounding box center [668, 173] width 1270 height 203
click at [715, 97] on icon at bounding box center [715, 97] width 2 height 2
click at [0, 0] on button "Remove" at bounding box center [0, 0] width 0 height 0
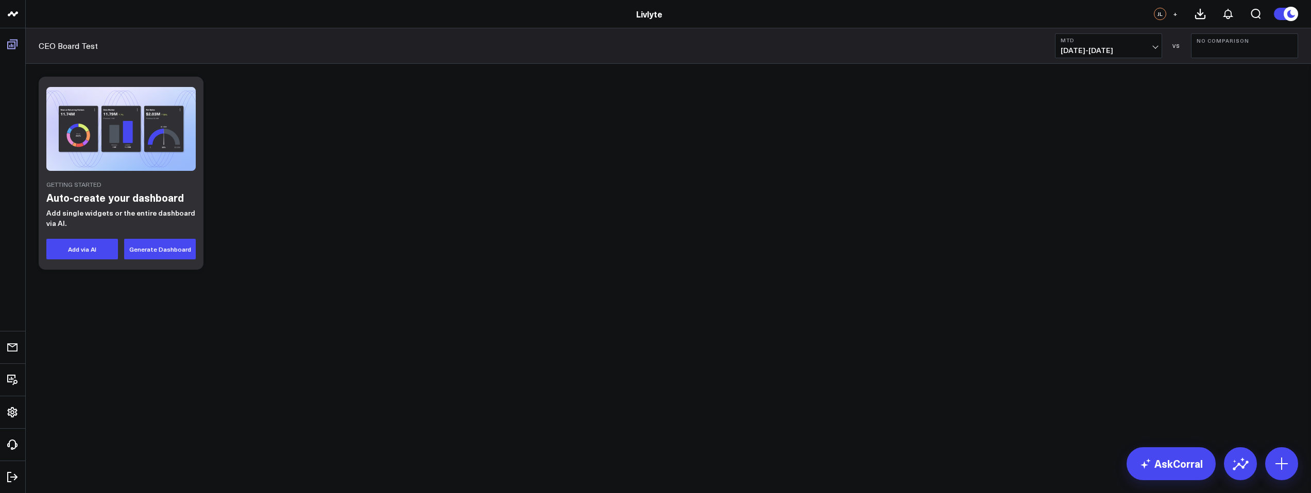
click at [18, 46] on span at bounding box center [12, 44] width 19 height 19
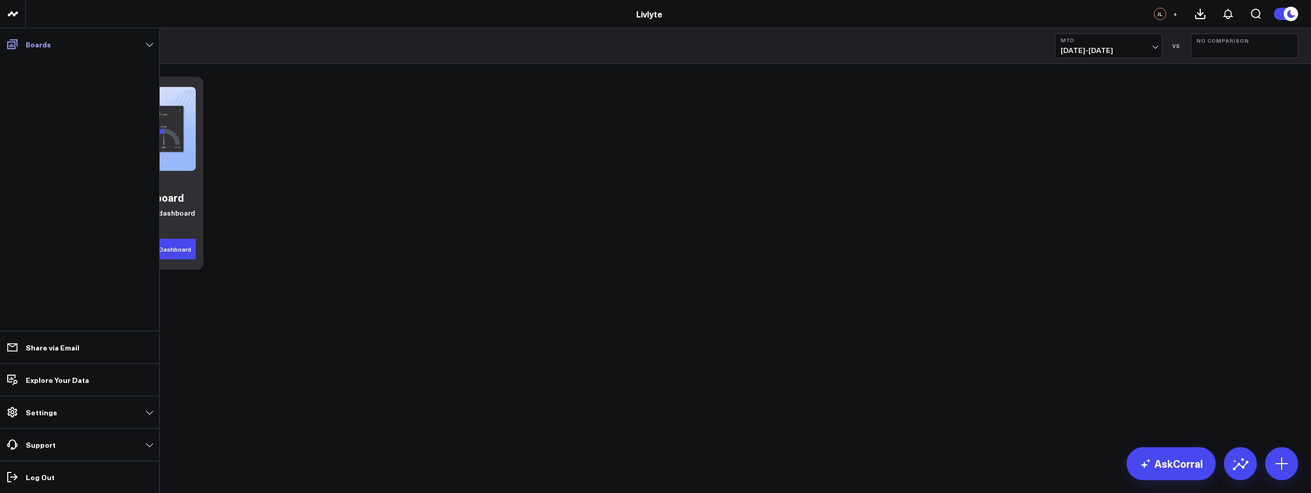
click at [19, 49] on span at bounding box center [12, 44] width 19 height 19
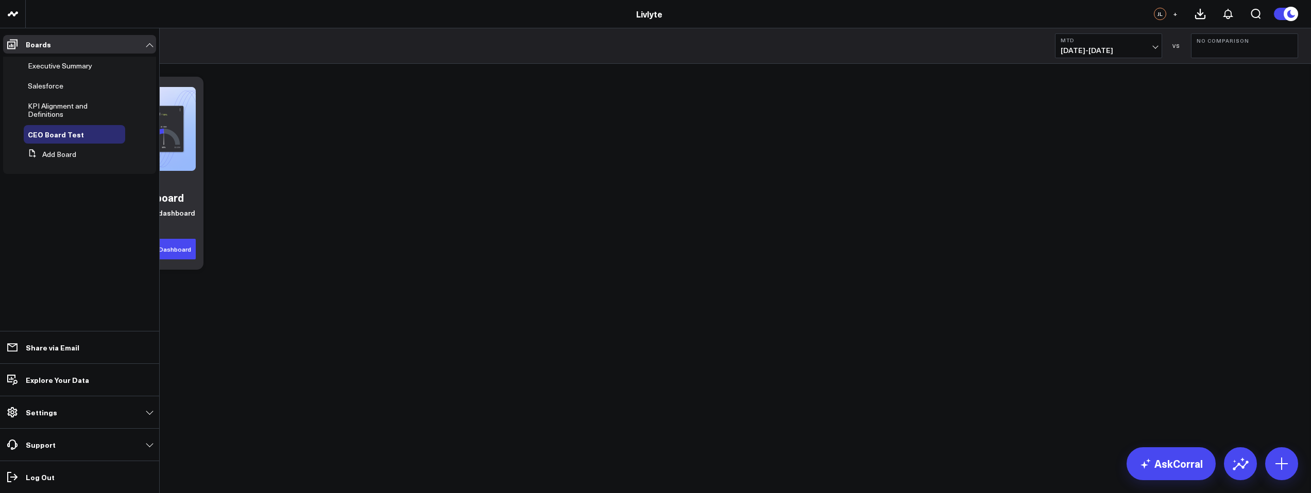
drag, startPoint x: 55, startPoint y: 104, endPoint x: 62, endPoint y: 105, distance: 6.8
click at [56, 104] on span "KPI Alignment and Definitions" at bounding box center [58, 110] width 60 height 18
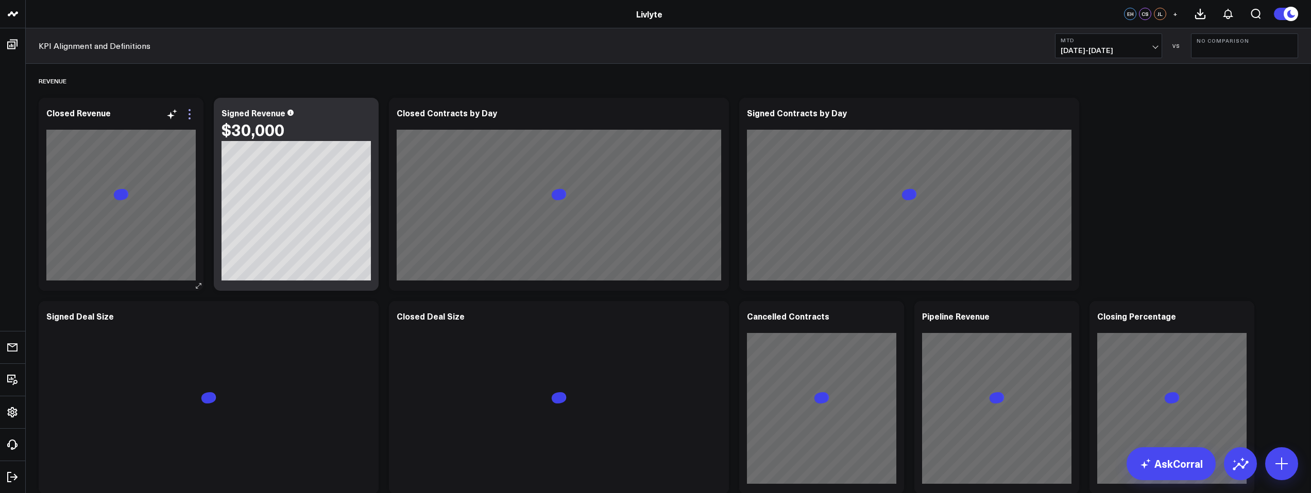
click at [194, 114] on icon at bounding box center [189, 114] width 12 height 12
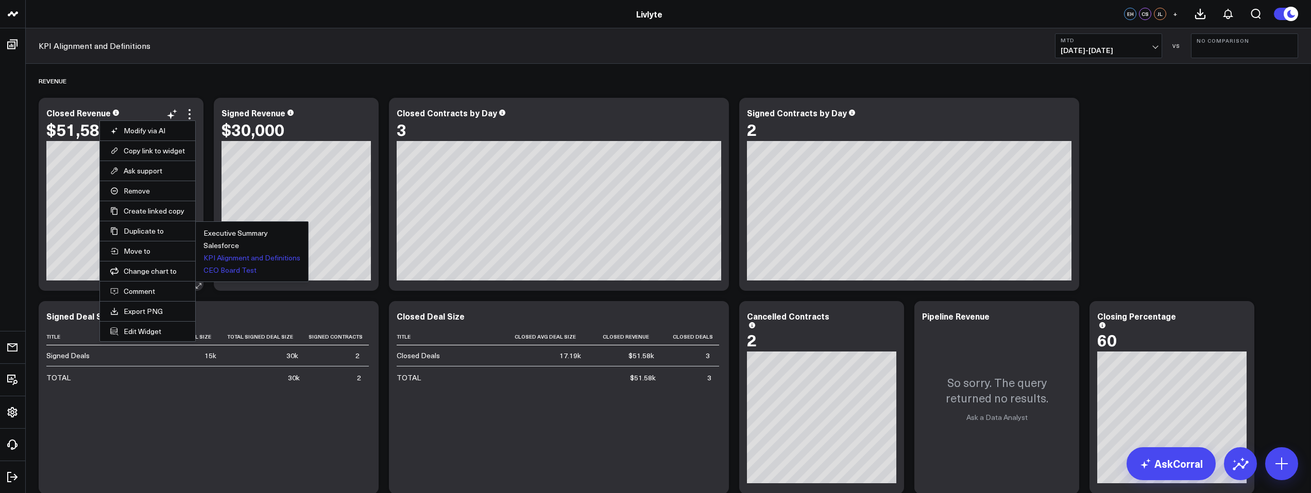
click at [227, 269] on button "CEO Board Test" at bounding box center [229, 270] width 53 height 7
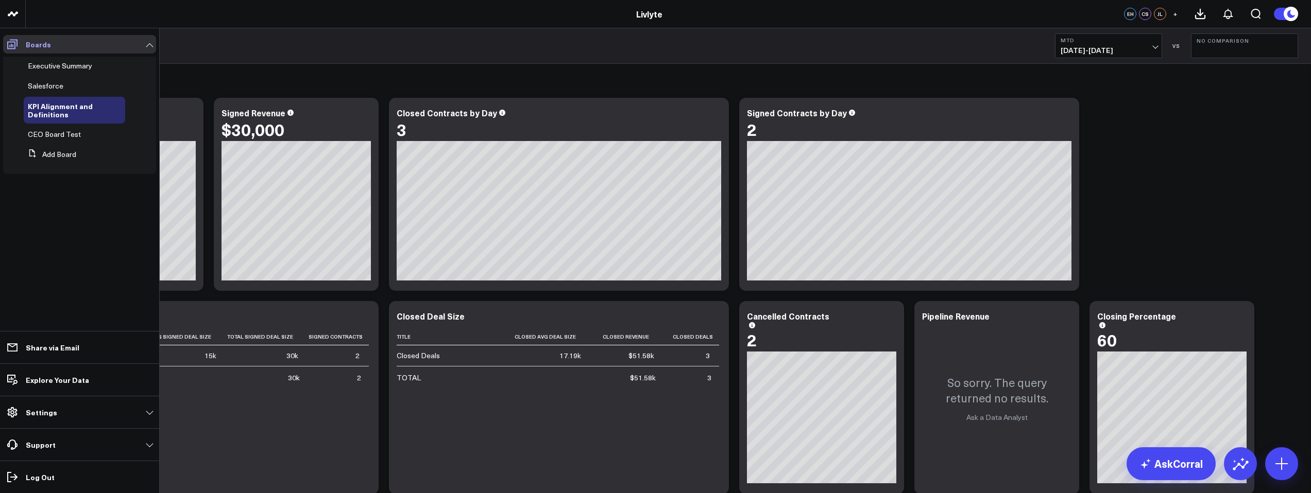
click at [13, 45] on icon at bounding box center [12, 44] width 12 height 12
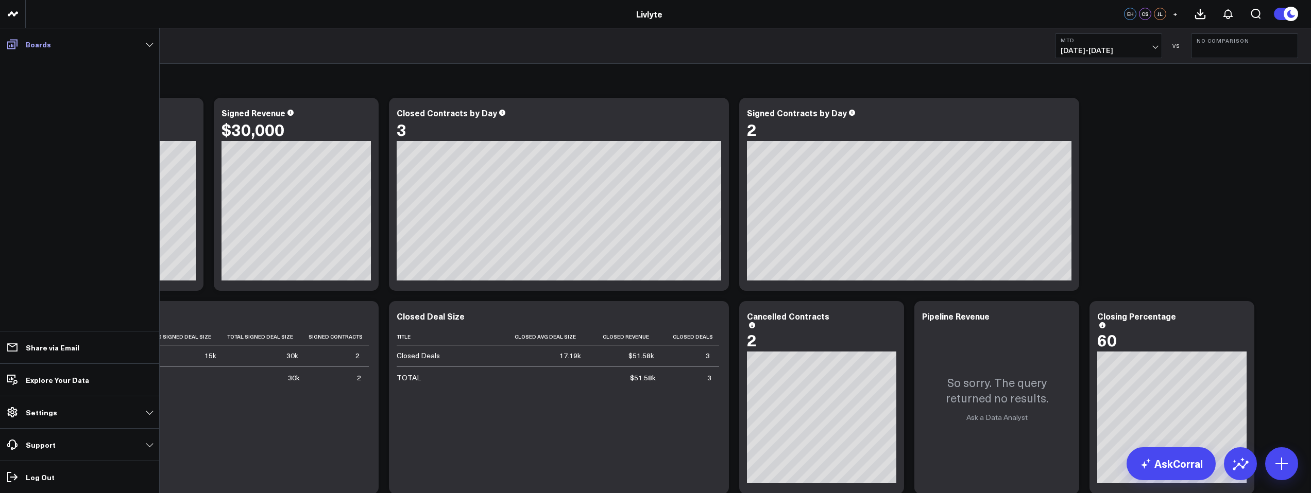
click at [13, 49] on icon at bounding box center [12, 44] width 12 height 12
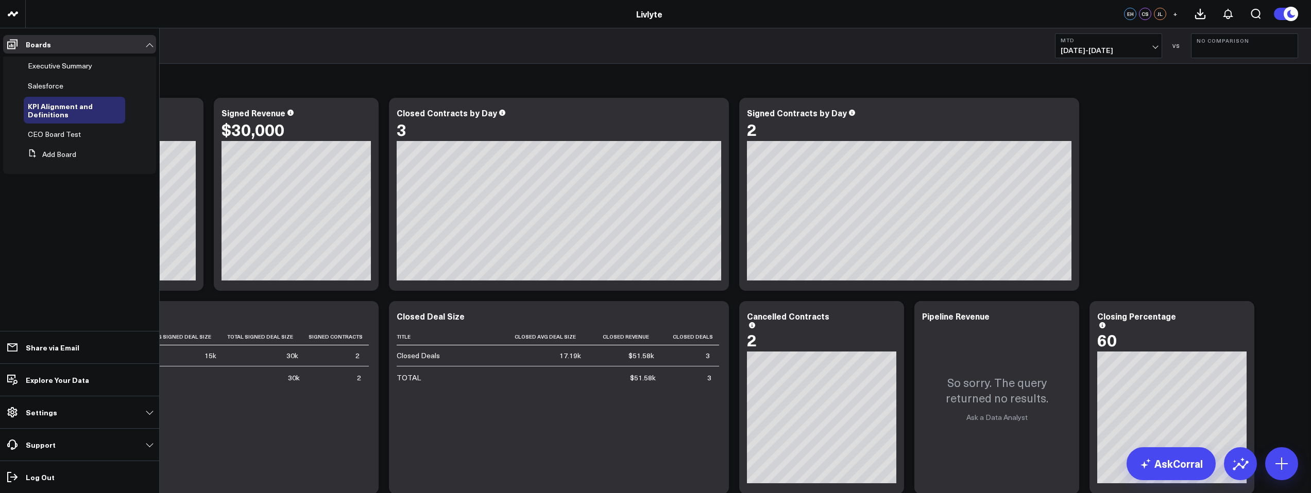
click at [60, 135] on span "CEO Board Test" at bounding box center [54, 134] width 53 height 10
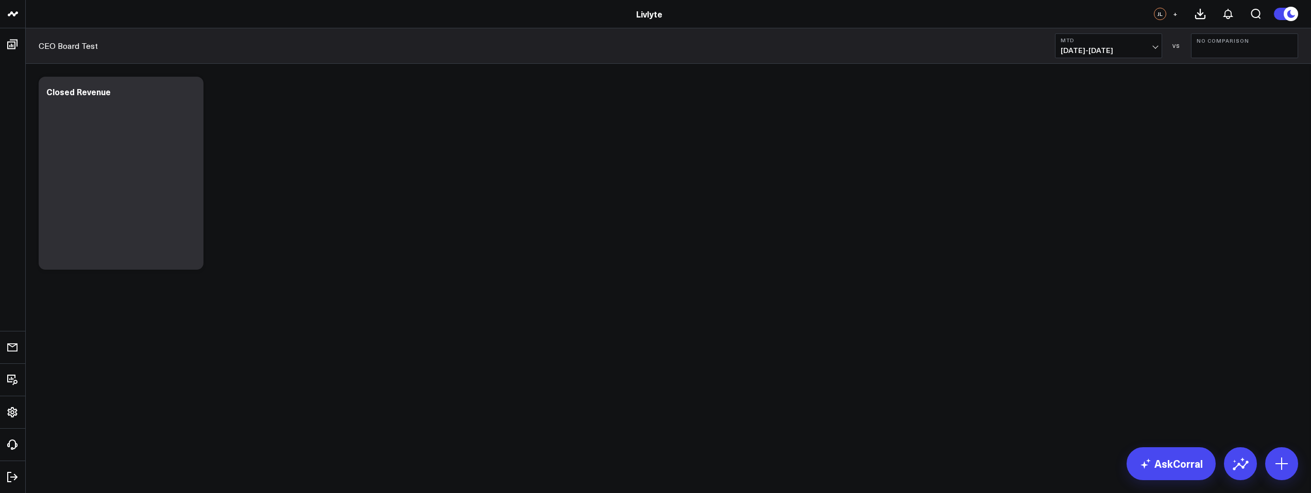
drag, startPoint x: 246, startPoint y: 263, endPoint x: 229, endPoint y: 264, distance: 17.0
click at [326, 261] on div "Modify via AI Copy link to widget Ask support Remove Create linked copy Executi…" at bounding box center [668, 173] width 1270 height 203
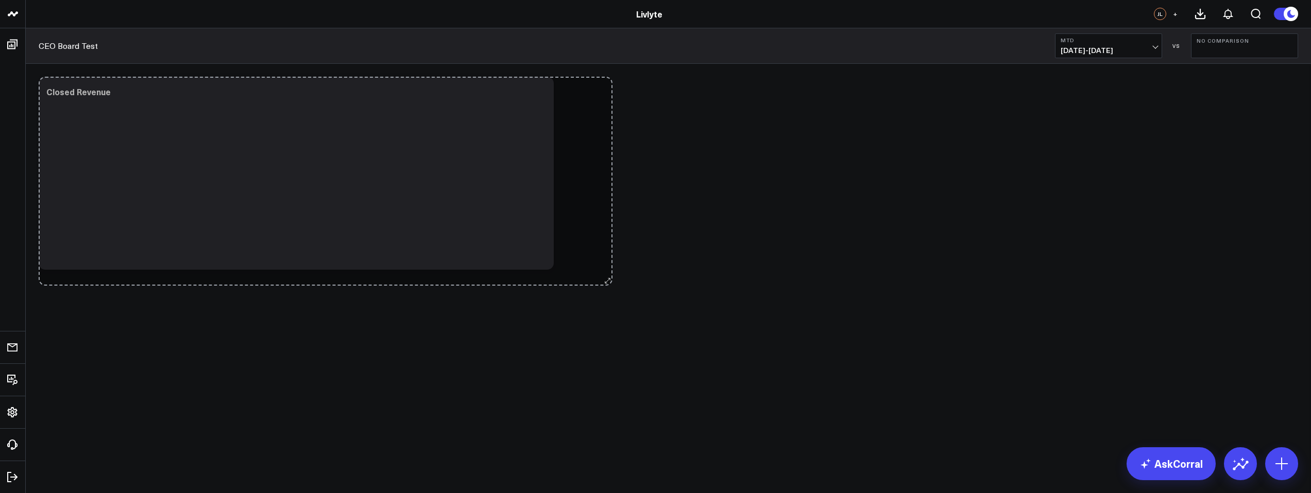
drag, startPoint x: 200, startPoint y: 265, endPoint x: 638, endPoint y: 282, distance: 438.7
click at [638, 282] on div "Modify via AI Copy link to widget Ask support Remove Create linked copy Executi…" at bounding box center [668, 200] width 1285 height 273
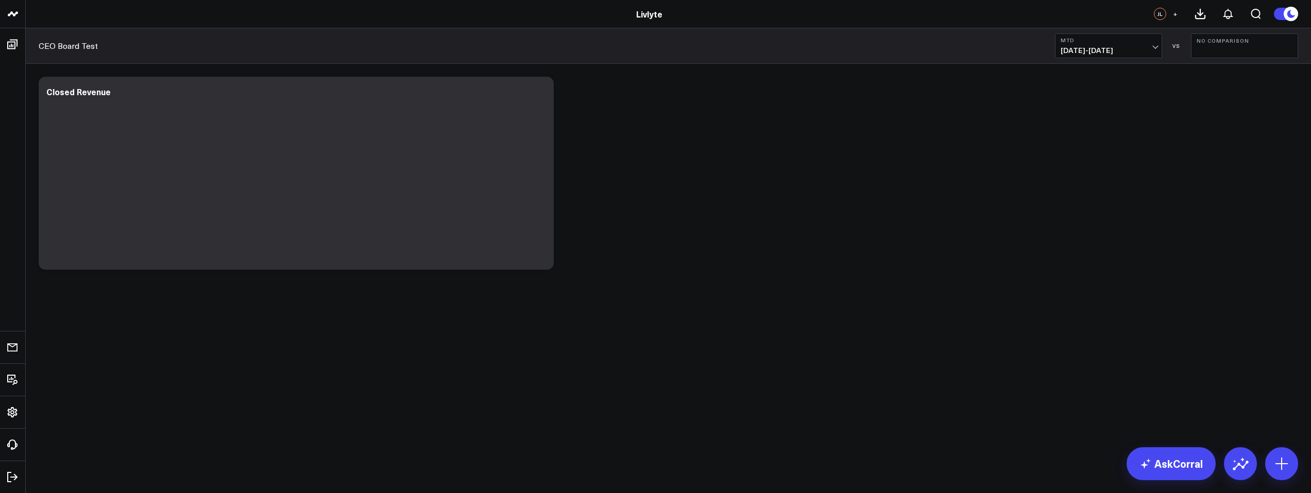
click at [664, 184] on div "Modify via AI Copy link to widget Ask support Remove Create linked copy Executi…" at bounding box center [668, 173] width 1270 height 203
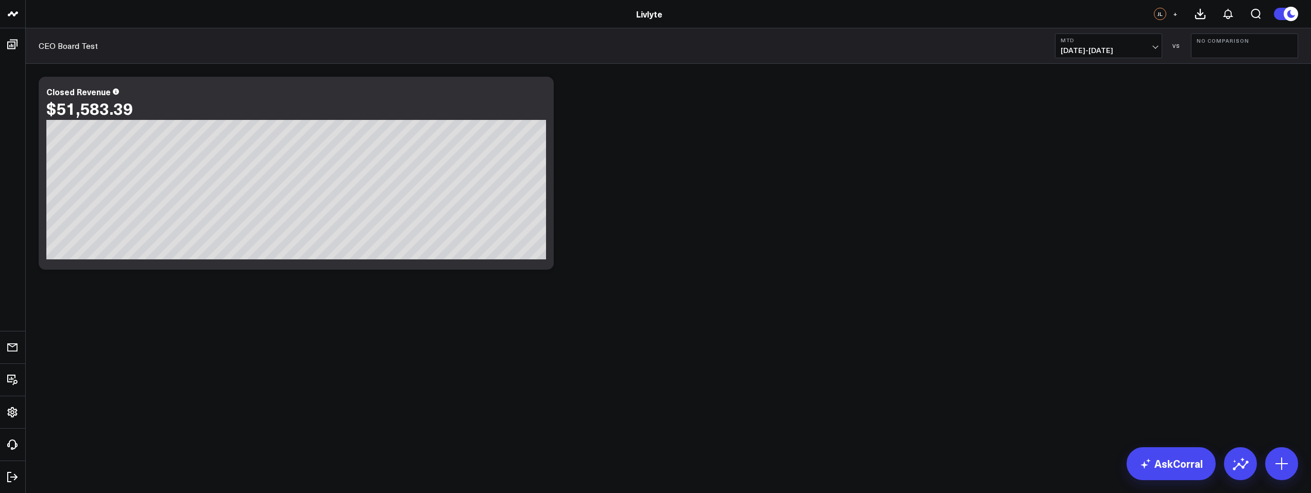
click at [651, 125] on div "Modify via AI Copy link to widget Ask support Remove Create linked copy Executi…" at bounding box center [668, 173] width 1270 height 203
click at [1115, 46] on span "09/01/25 - 09/18/25" at bounding box center [1109, 50] width 96 height 8
click at [1085, 310] on link "YTD" at bounding box center [1108, 309] width 106 height 20
click at [537, 93] on icon at bounding box center [540, 93] width 12 height 12
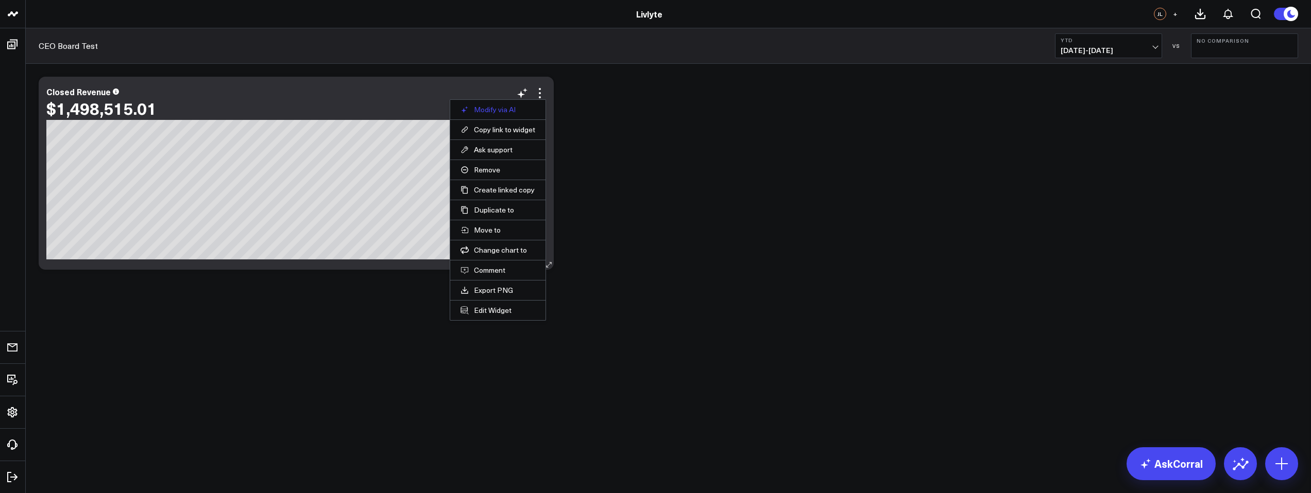
click at [512, 109] on button "Modify via AI" at bounding box center [497, 109] width 75 height 9
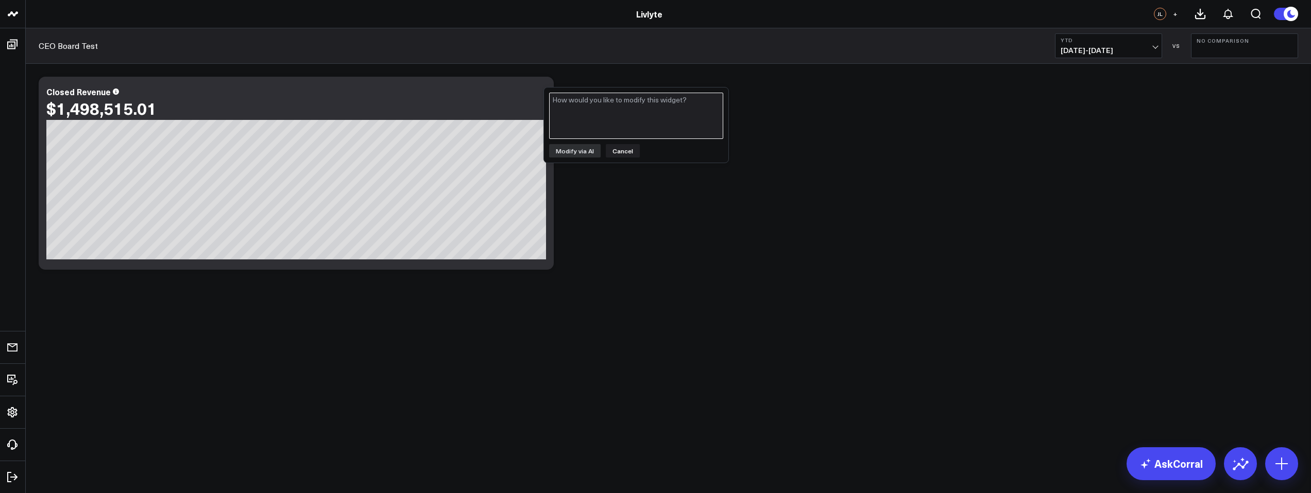
click at [674, 111] on textarea at bounding box center [636, 116] width 174 height 46
type textarea "I"
click at [625, 109] on textarea "I want to display the bar chart on a per month basis instead on a single bar. I…" at bounding box center [636, 116] width 174 height 46
click at [657, 108] on textarea "I want to display the bar chart on a per month basis instead on a single bar un…" at bounding box center [636, 116] width 174 height 46
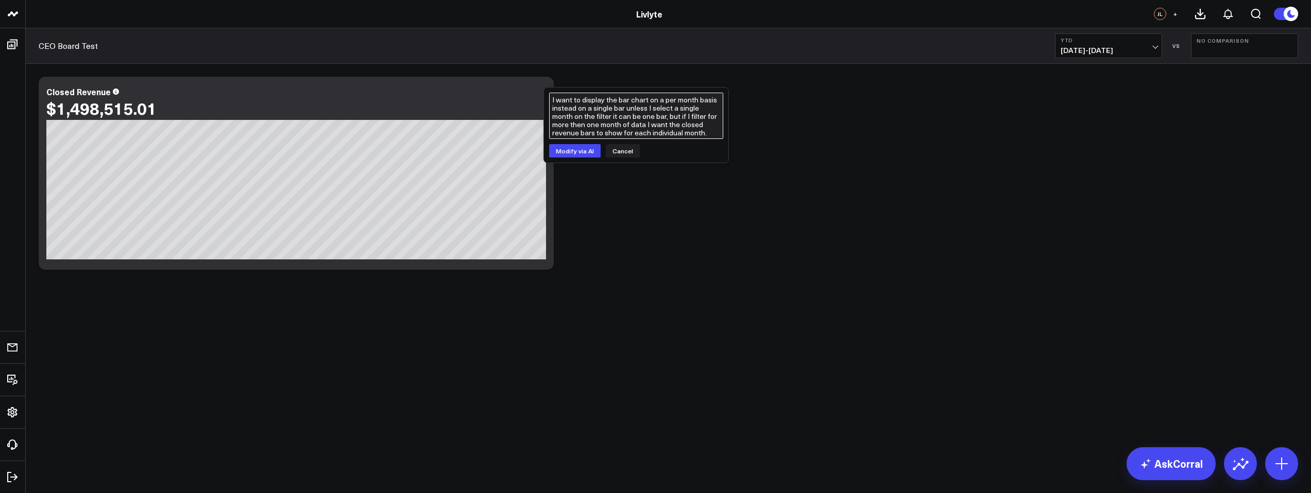
type textarea "I want to display the bar chart on a per month basis instead on a single bar un…"
click at [576, 155] on button "Modify via AI" at bounding box center [575, 150] width 52 height 13
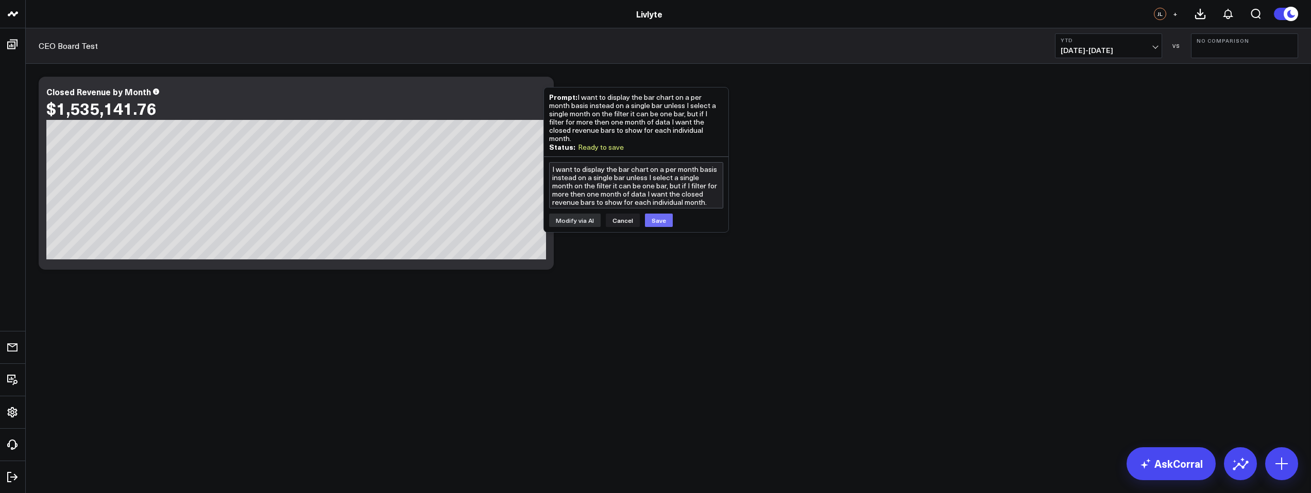
click at [652, 215] on button "Save" at bounding box center [659, 220] width 28 height 13
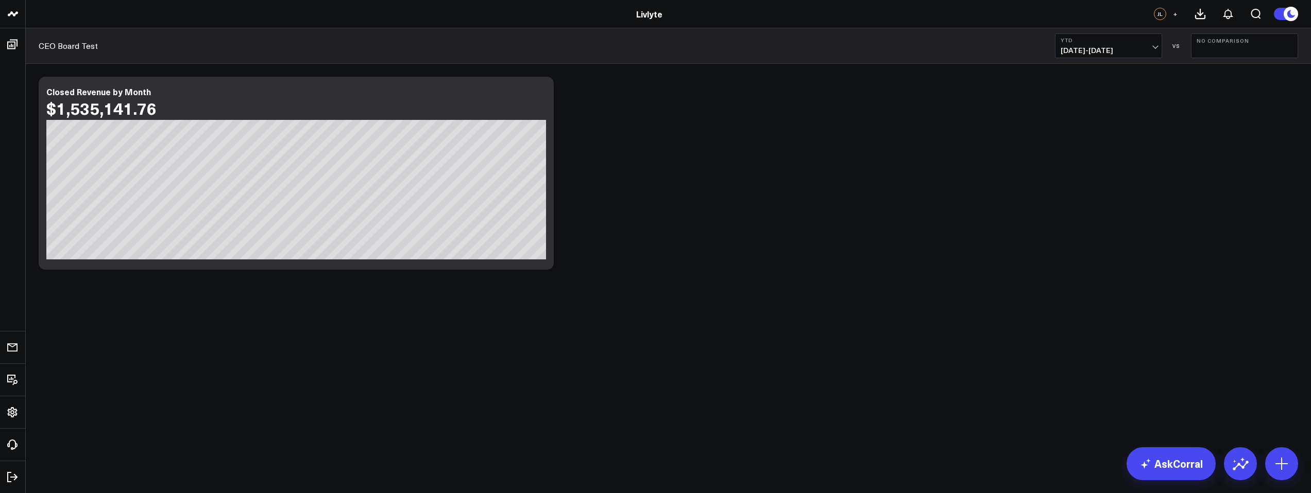
click at [645, 248] on div "Modify via AI Copy link to widget Ask support Remove Create linked copy Executi…" at bounding box center [668, 173] width 1270 height 203
click at [549, 132] on div "Closed Revenue by Month $1,535,141.76" at bounding box center [296, 173] width 515 height 193
click at [541, 97] on icon at bounding box center [540, 93] width 12 height 12
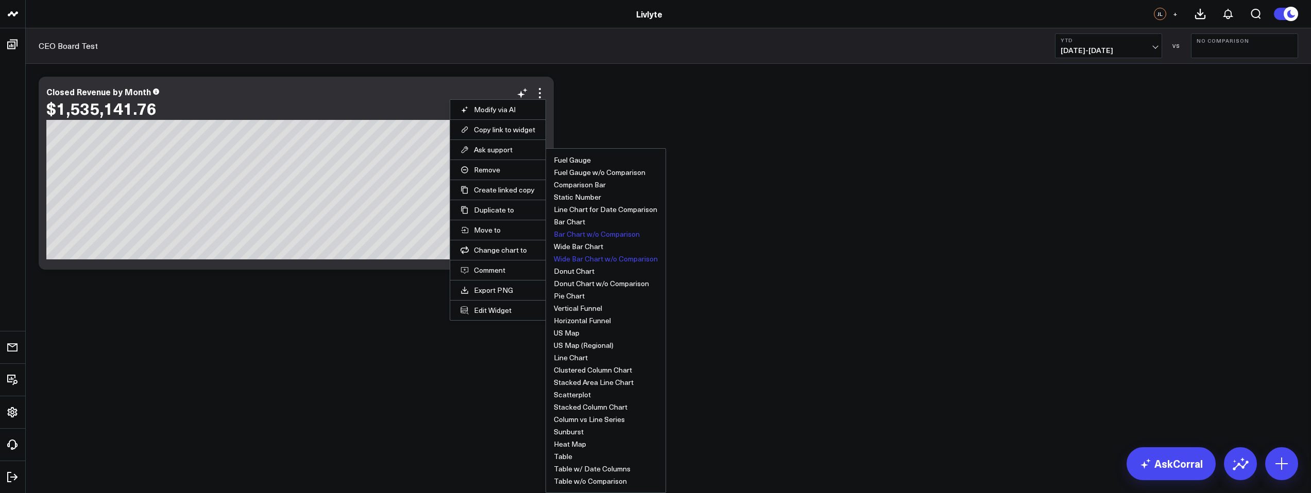
click at [588, 258] on button "Wide Bar Chart w/o Comparison" at bounding box center [606, 258] width 104 height 7
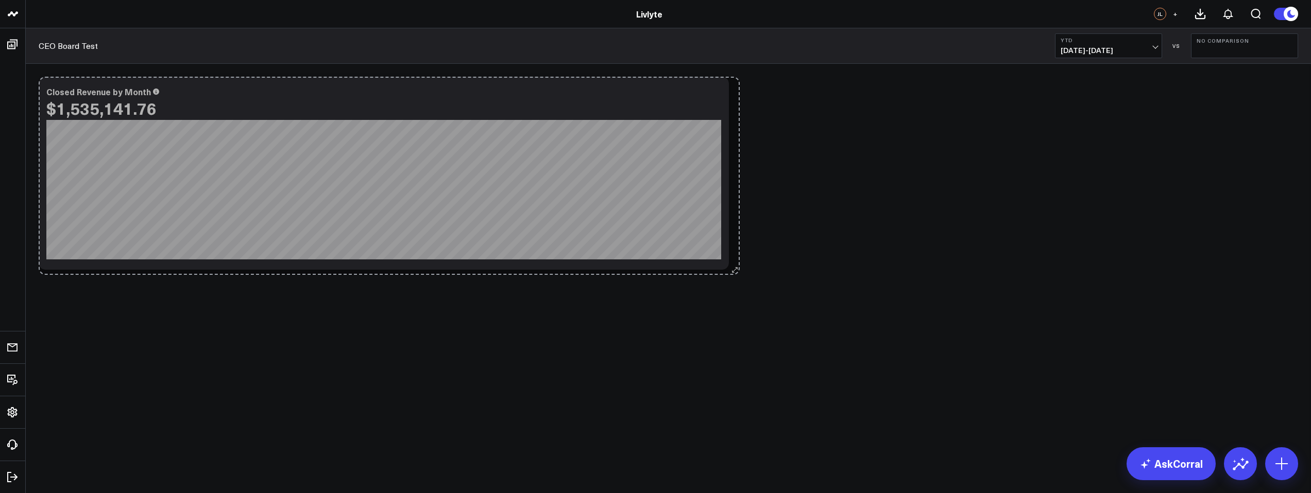
drag, startPoint x: 549, startPoint y: 266, endPoint x: 748, endPoint y: 272, distance: 199.4
click at [748, 272] on div "Modify via AI Copy link to widget Ask support Remove Create linked copy Executi…" at bounding box center [668, 173] width 1270 height 203
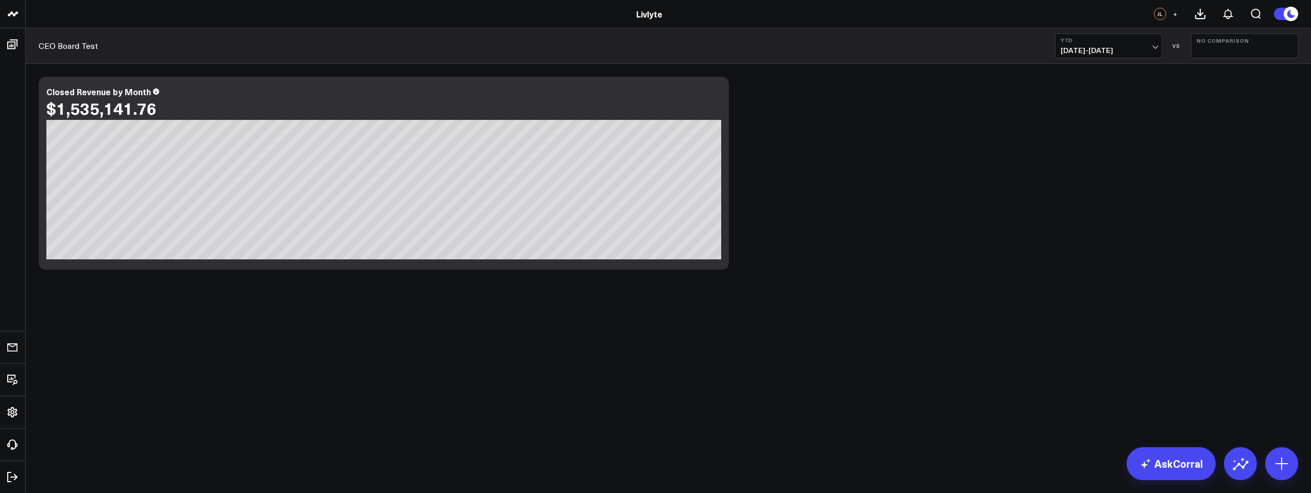
drag, startPoint x: 1127, startPoint y: 39, endPoint x: 1128, endPoint y: 44, distance: 5.3
click at [1127, 39] on b "YTD" at bounding box center [1109, 40] width 96 height 6
click at [1117, 86] on link "Last 7 Days" at bounding box center [1108, 88] width 106 height 20
click at [1120, 43] on b "Last 7 Days" at bounding box center [1109, 40] width 96 height 6
click at [1101, 206] on link "Last Month" at bounding box center [1108, 209] width 106 height 20
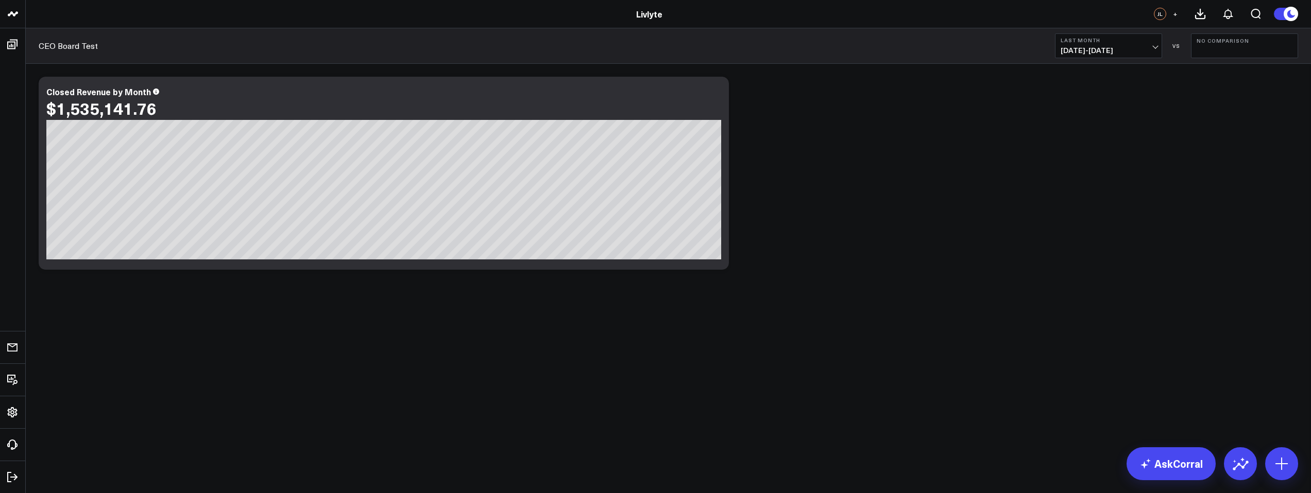
click at [1108, 52] on span "[DATE] - [DATE]" at bounding box center [1109, 50] width 96 height 8
click at [1086, 310] on link "YTD" at bounding box center [1108, 309] width 106 height 20
click at [718, 101] on div "$1,535,141.76" at bounding box center [383, 108] width 675 height 19
click at [715, 95] on icon at bounding box center [715, 93] width 12 height 12
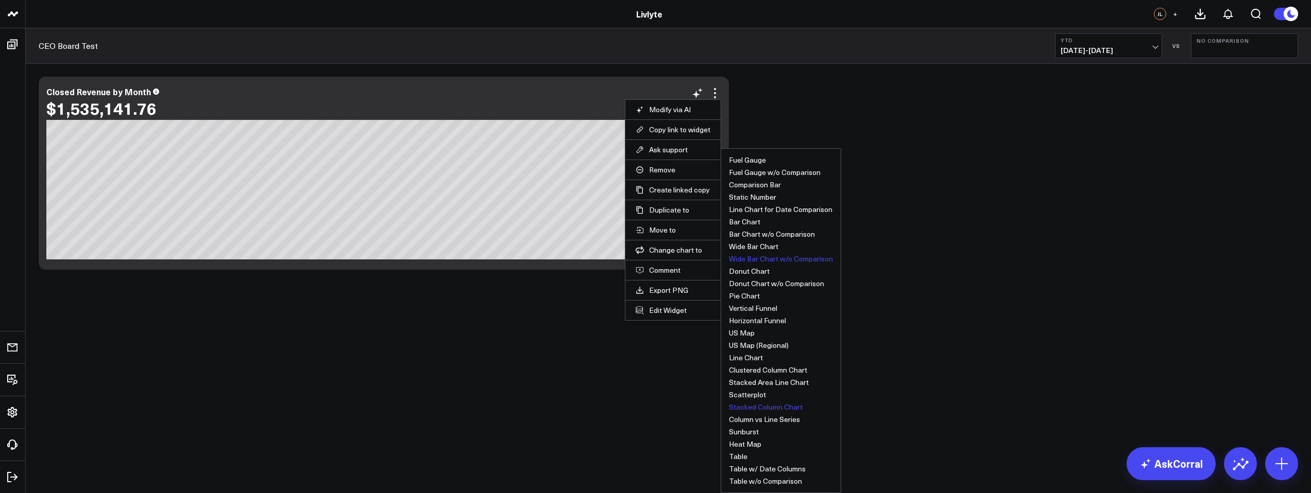
click at [758, 409] on button "Stacked Column Chart" at bounding box center [766, 407] width 74 height 7
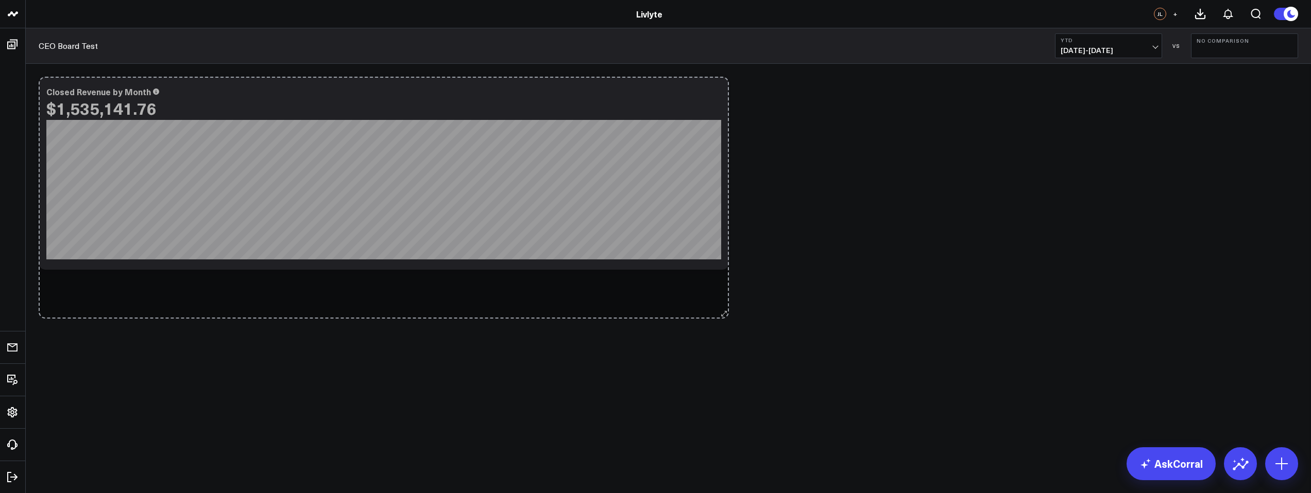
drag, startPoint x: 723, startPoint y: 268, endPoint x: 726, endPoint y: 335, distance: 66.5
click at [726, 335] on div "Modify via AI Copy link to widget Ask support Remove Create linked copy Executi…" at bounding box center [668, 200] width 1285 height 273
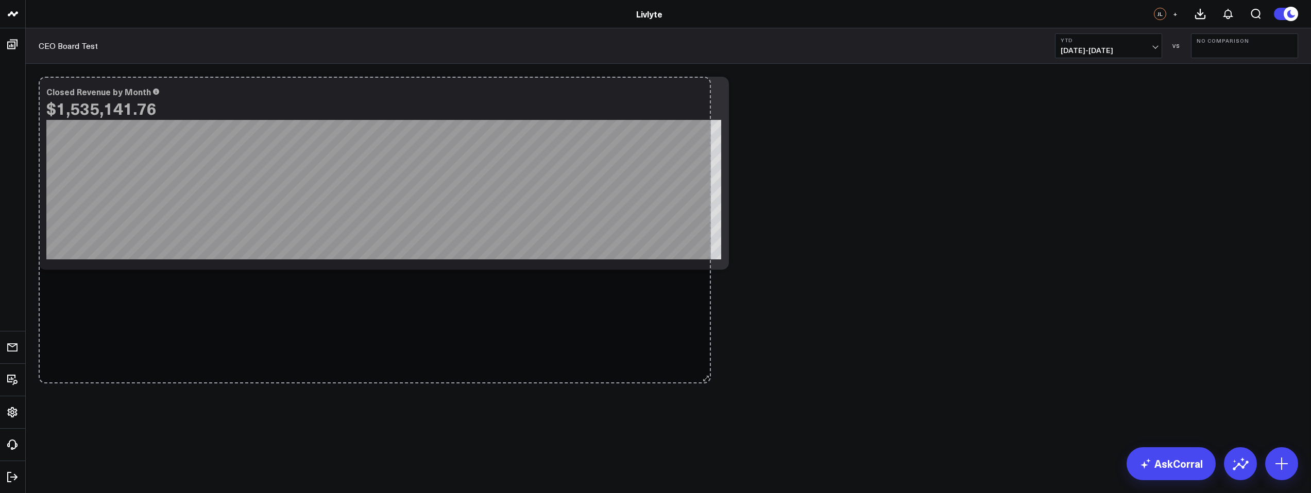
drag, startPoint x: 723, startPoint y: 264, endPoint x: 703, endPoint y: 378, distance: 115.6
click at [703, 378] on body "Livlyte Livlyte JL + CEO Board Test YTD 01/01/25 - 09/18/25 VS No Comparison Bo…" at bounding box center [655, 246] width 1311 height 493
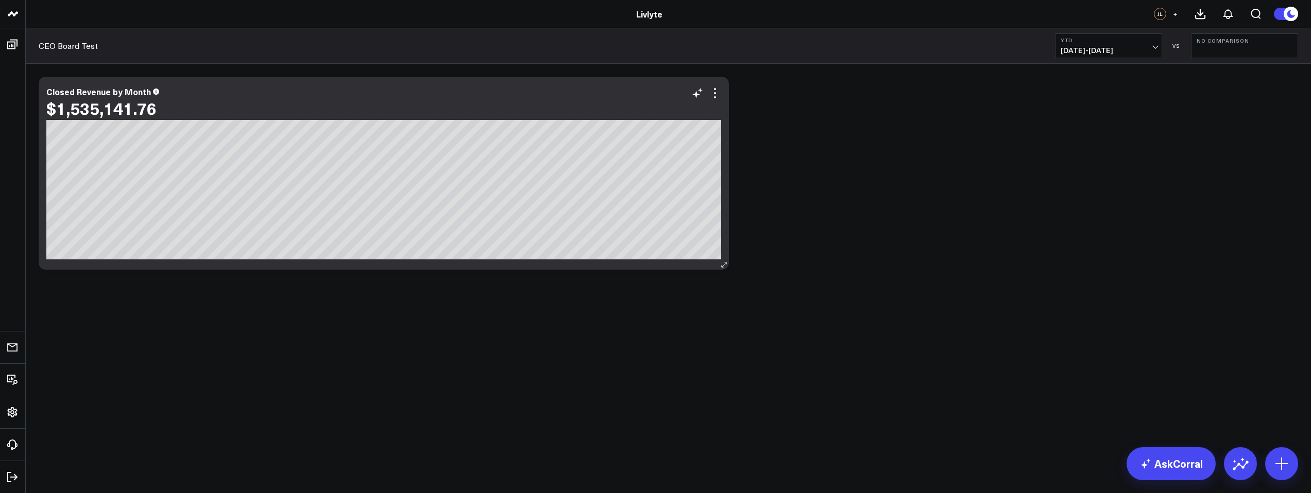
click at [706, 266] on div "Closed Revenue by Month $1,535,141.76 [fontSize:10px lineHeight:12px] / Closed …" at bounding box center [384, 173] width 690 height 193
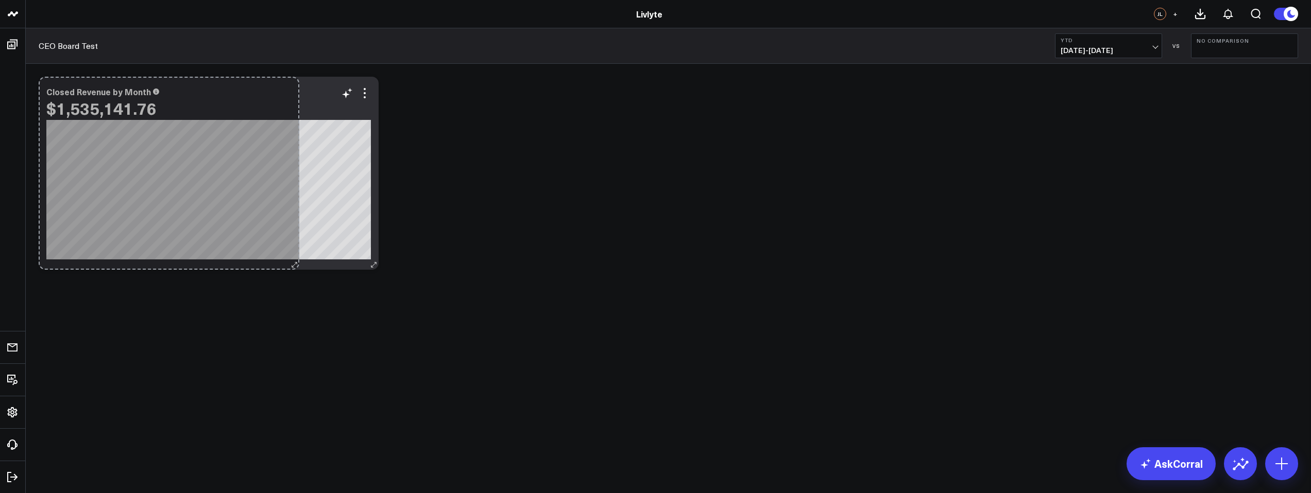
click at [275, 247] on div "Closed Revenue by Month $1,535,141.76 [fontSize:10px lineHeight:12px] / Closed …" at bounding box center [209, 173] width 340 height 193
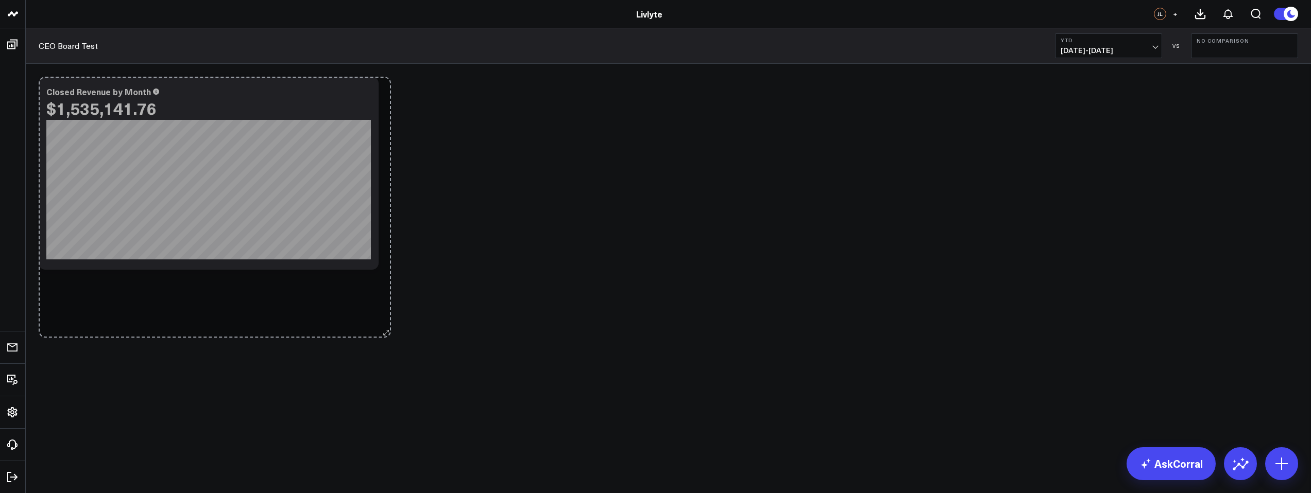
drag, startPoint x: 385, startPoint y: 327, endPoint x: 386, endPoint y: 338, distance: 11.4
click at [386, 338] on body "Livlyte Livlyte JL + CEO Board Test YTD 01/01/25 - 09/18/25 VS No Comparison Bo…" at bounding box center [655, 246] width 1311 height 493
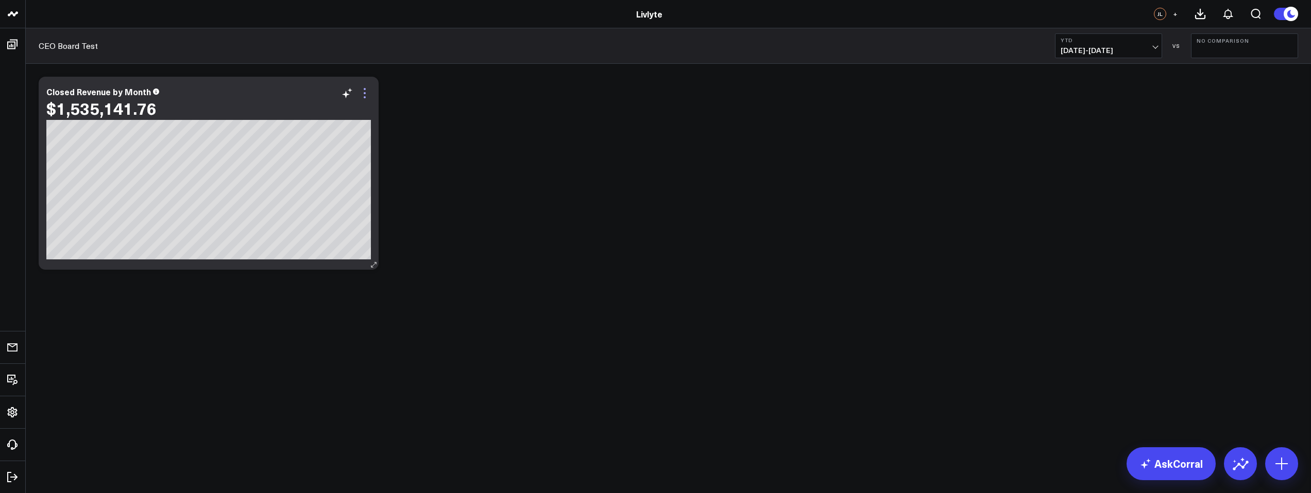
click at [361, 96] on icon at bounding box center [364, 93] width 12 height 12
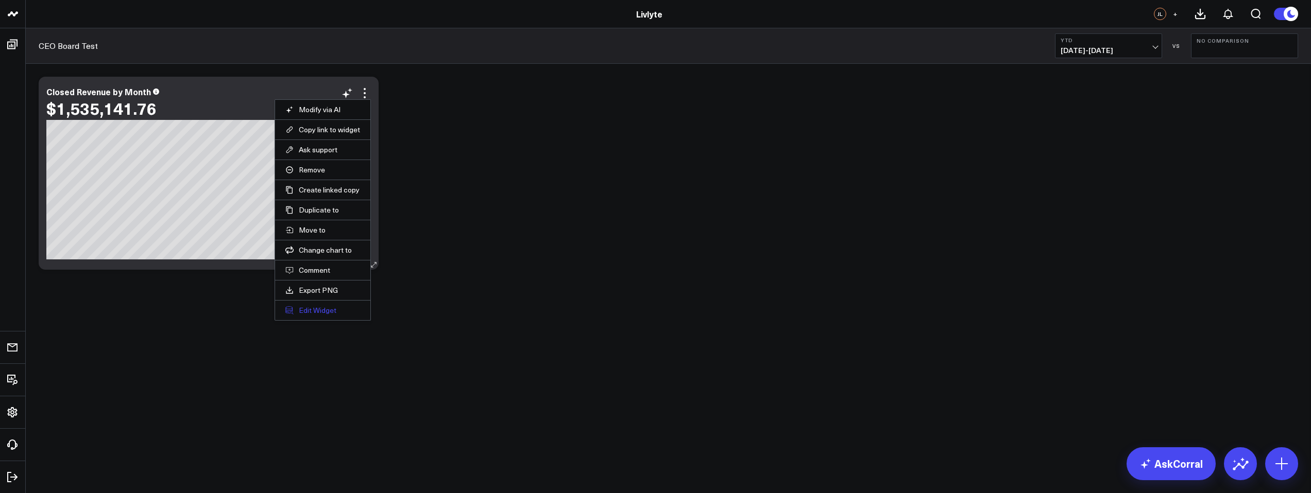
click at [340, 310] on button "Edit Widget" at bounding box center [322, 310] width 75 height 9
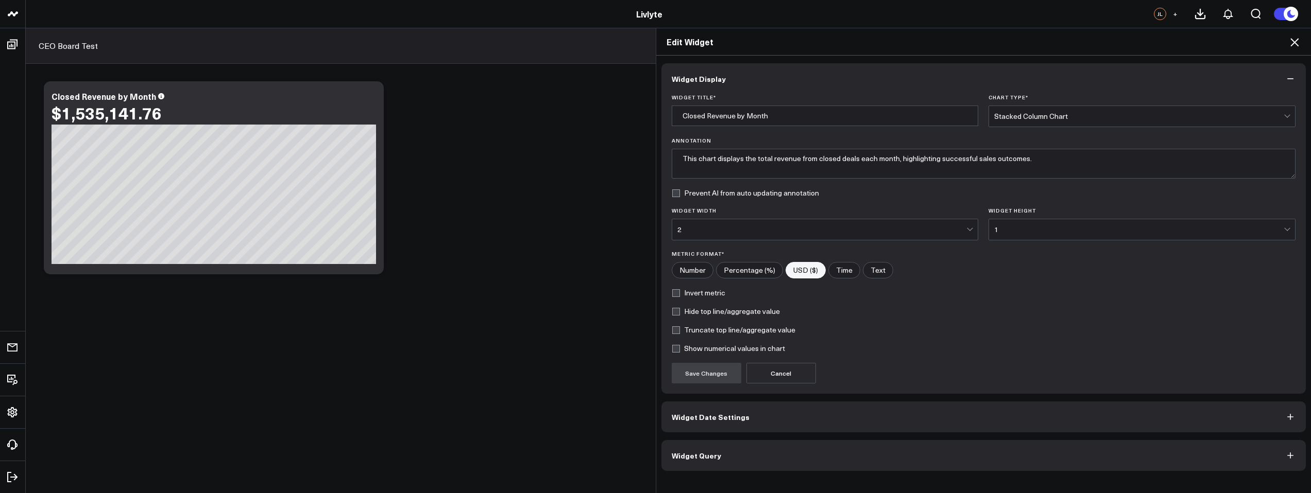
click at [691, 294] on label "Invert metric" at bounding box center [699, 293] width 54 height 8
click at [680, 294] on input "Invert metric" at bounding box center [676, 293] width 8 height 8
click at [690, 294] on label "Invert metric" at bounding box center [699, 293] width 54 height 8
click at [680, 294] on input "Invert metric" at bounding box center [676, 293] width 8 height 8
checkbox input "false"
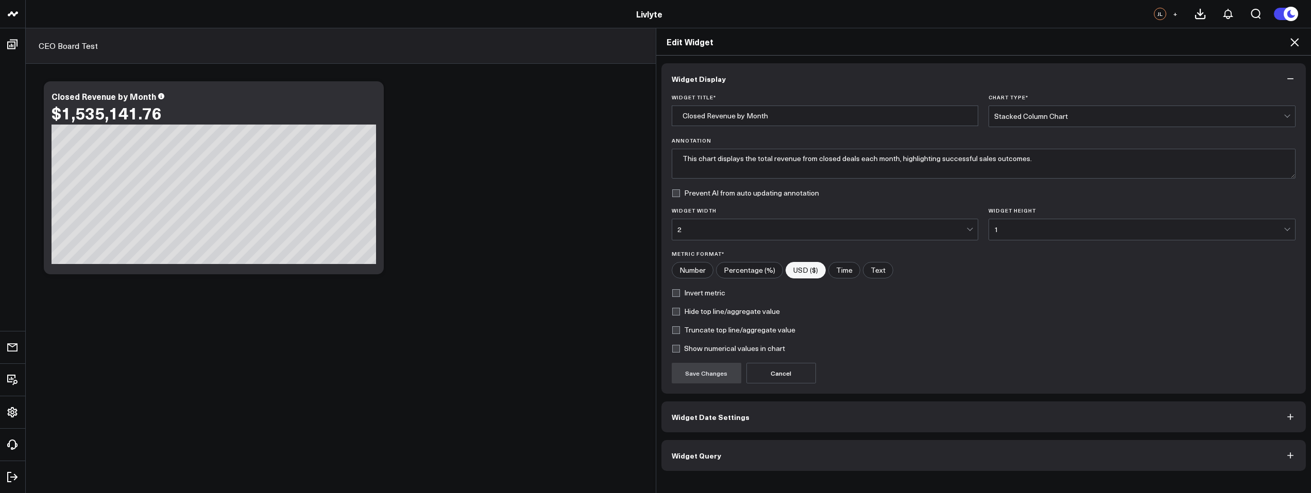
click at [695, 332] on label "Truncate top line/aggregate value" at bounding box center [734, 330] width 124 height 8
click at [680, 332] on input "Truncate top line/aggregate value" at bounding box center [676, 330] width 8 height 8
click at [695, 332] on label "Truncate top line/aggregate value" at bounding box center [734, 330] width 124 height 8
click at [680, 332] on input "Truncate top line/aggregate value" at bounding box center [676, 330] width 8 height 8
checkbox input "false"
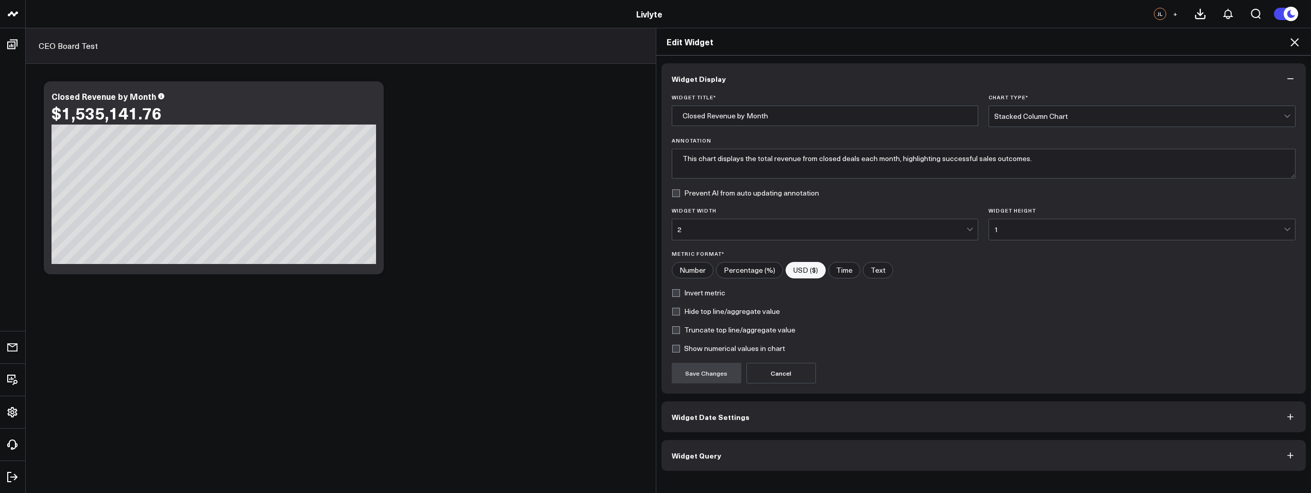
click at [697, 349] on label "Show numerical values in chart" at bounding box center [728, 349] width 113 height 8
click at [680, 349] on input "Show numerical values in chart" at bounding box center [676, 349] width 8 height 8
checkbox input "true"
click at [959, 228] on div "2" at bounding box center [821, 230] width 289 height 8
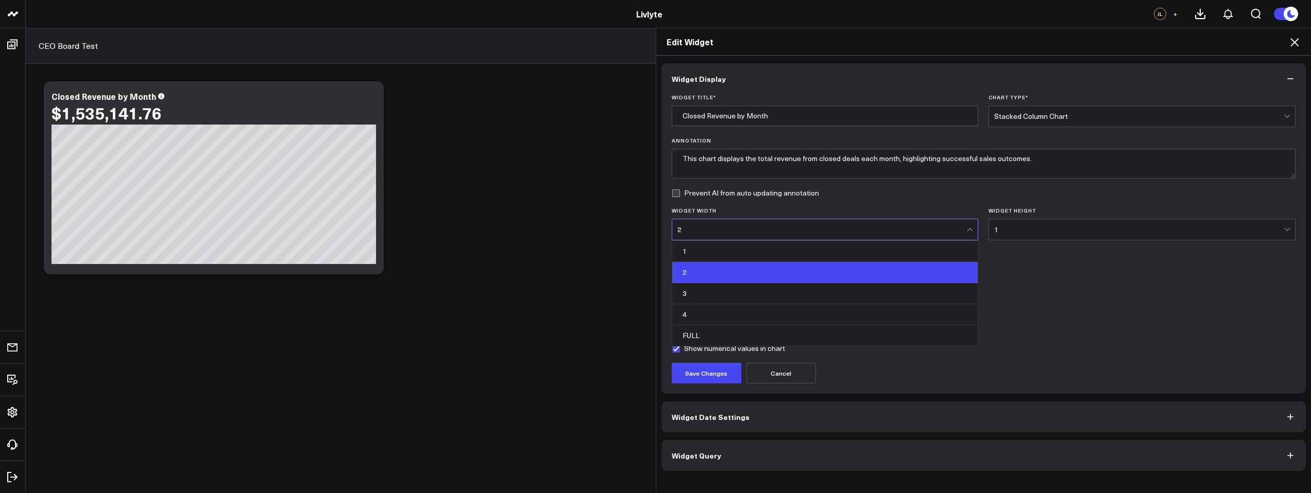
click at [963, 231] on div "2" at bounding box center [821, 230] width 289 height 8
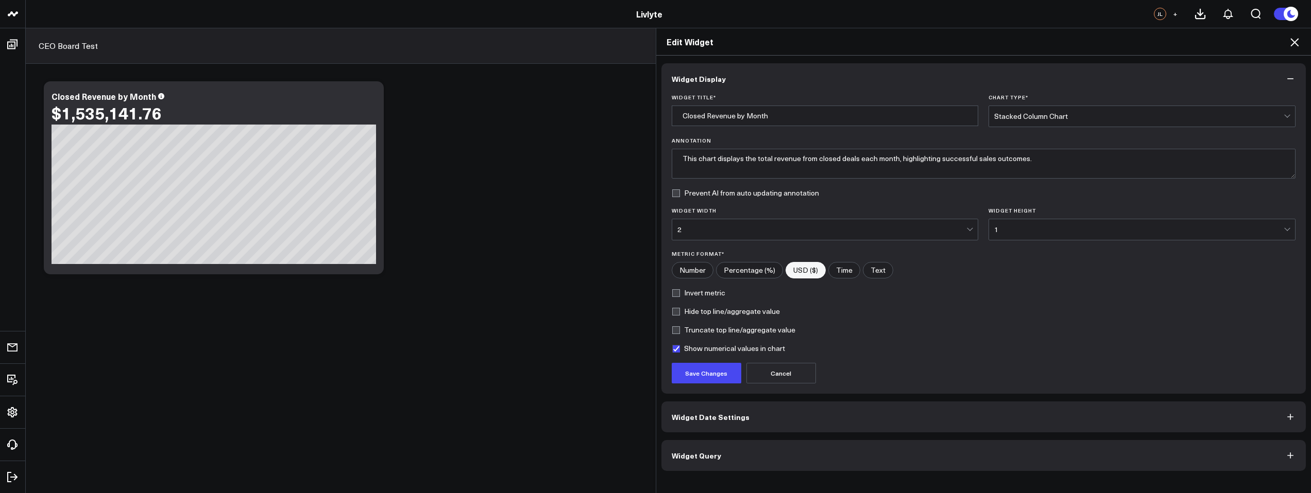
click at [962, 231] on div "2" at bounding box center [821, 230] width 289 height 8
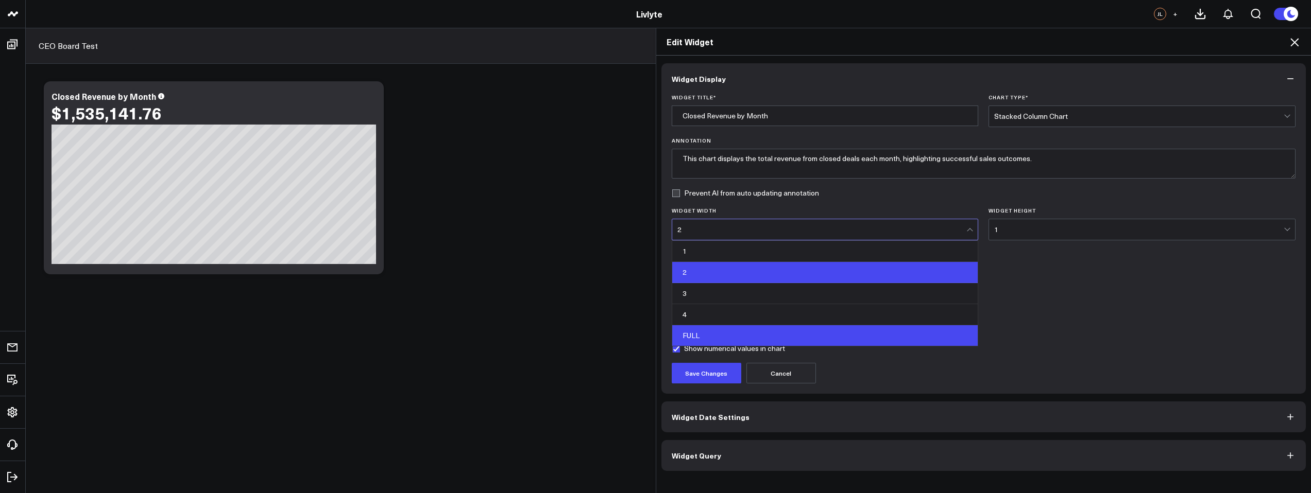
click at [913, 333] on div "FULL" at bounding box center [825, 336] width 306 height 21
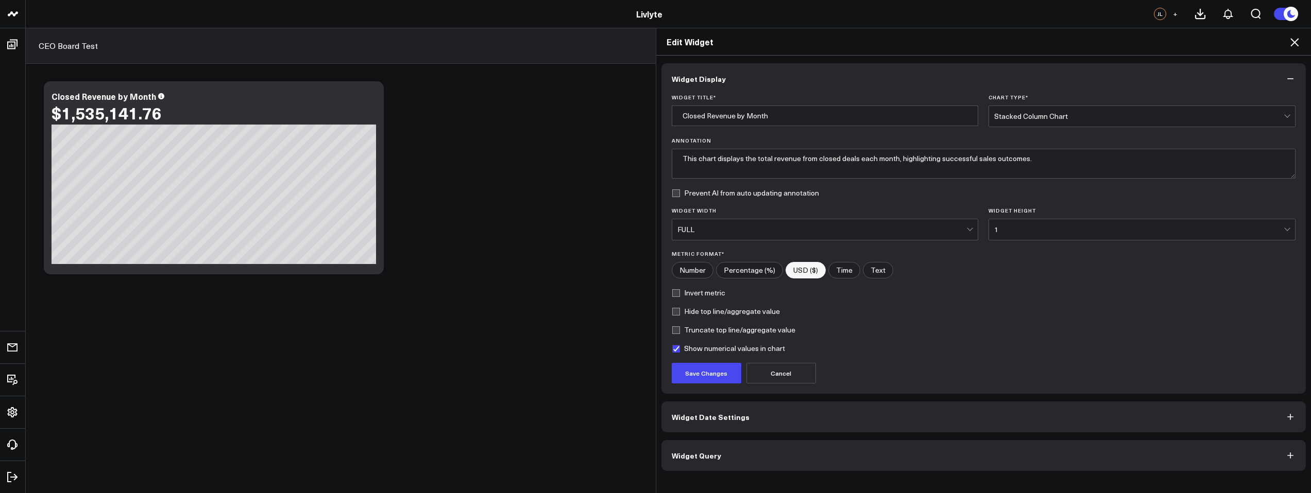
click at [1051, 230] on div "1" at bounding box center [1138, 230] width 289 height 8
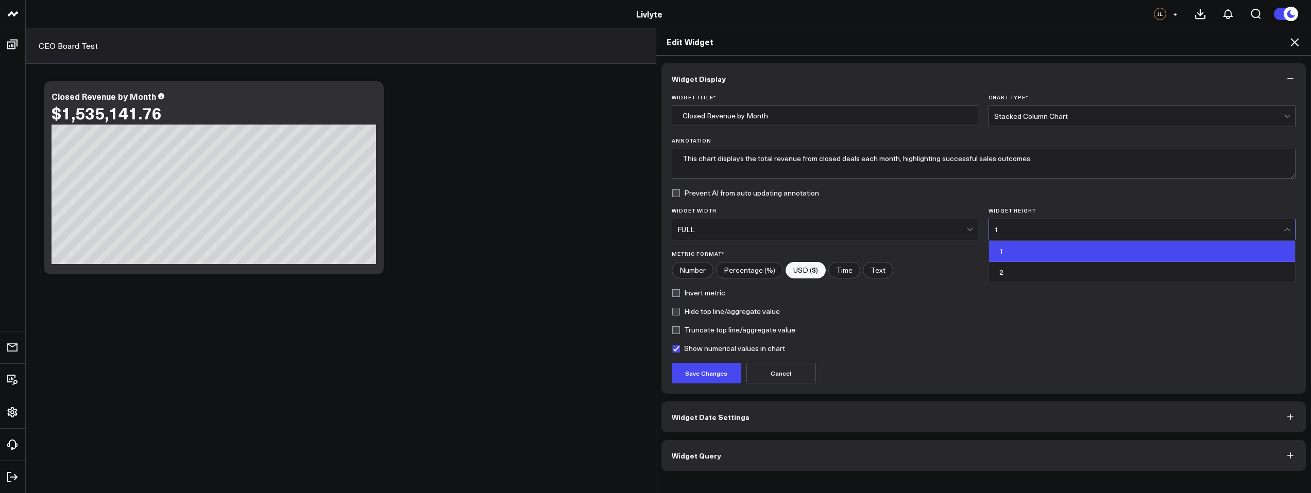
click at [1050, 230] on div "1" at bounding box center [1138, 230] width 289 height 8
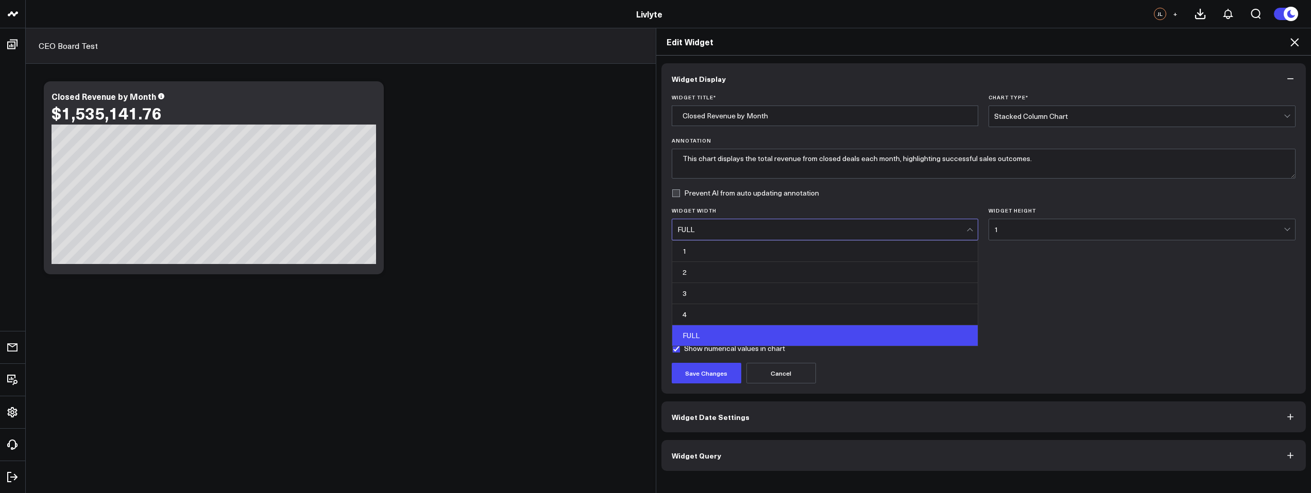
click at [946, 234] on div "FULL" at bounding box center [821, 229] width 289 height 21
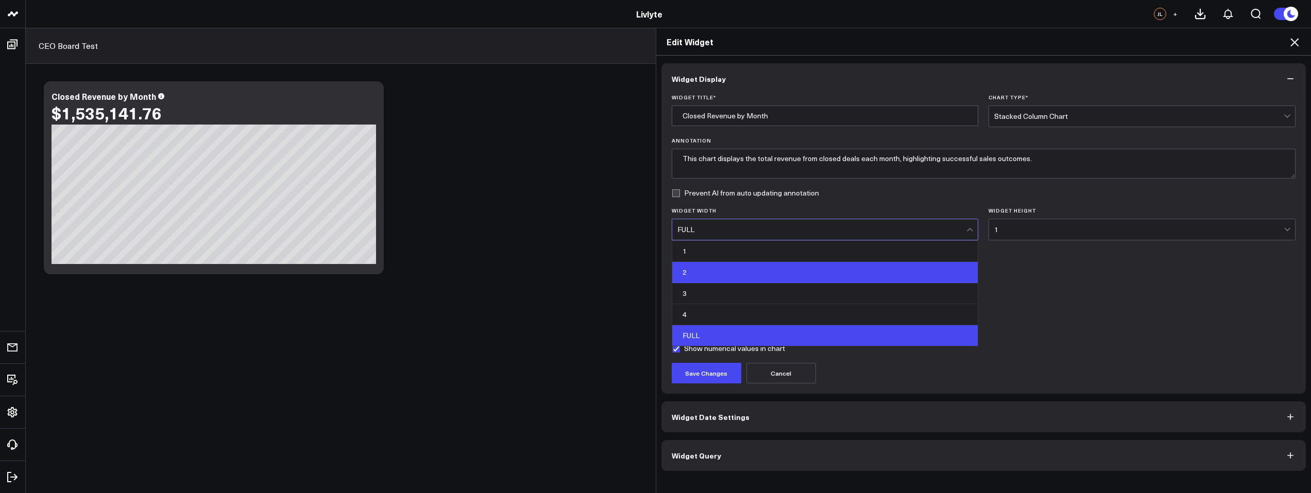
click at [910, 275] on div "2" at bounding box center [825, 272] width 306 height 21
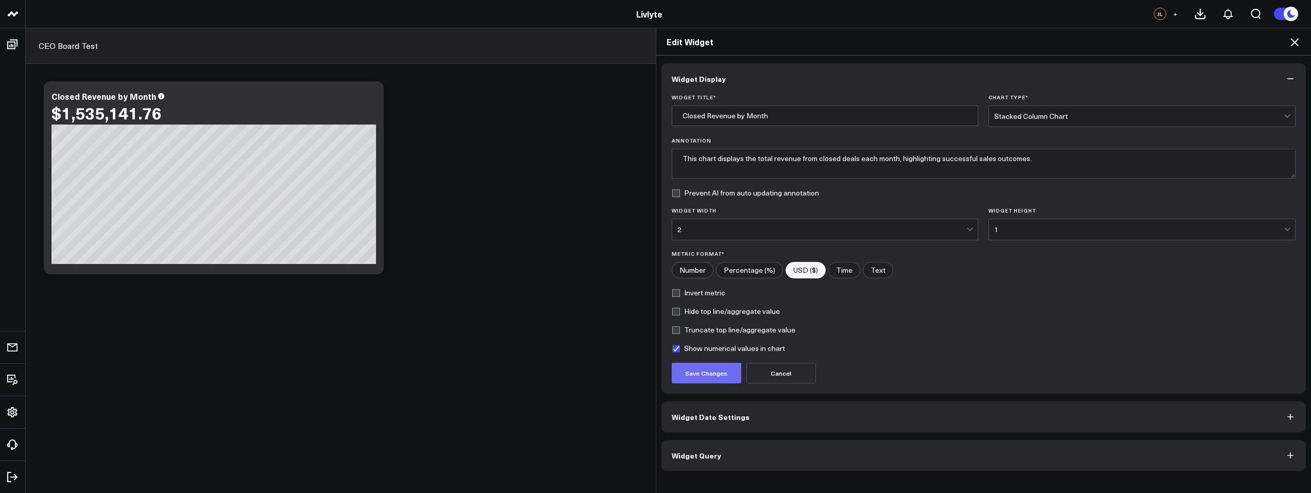
click at [719, 375] on button "Save Changes" at bounding box center [707, 373] width 70 height 21
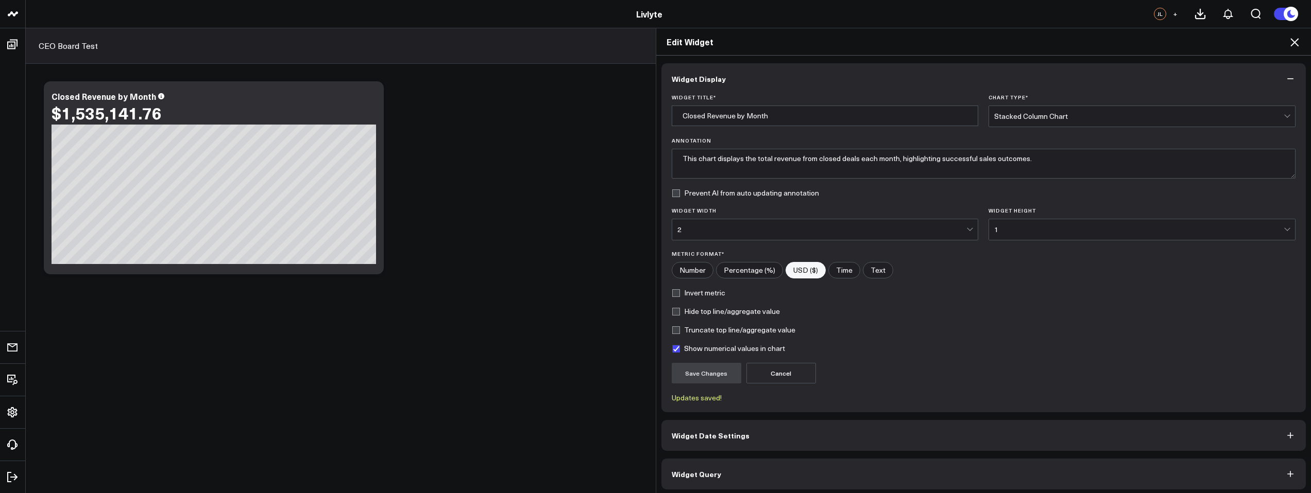
click at [710, 230] on div "2" at bounding box center [821, 230] width 289 height 8
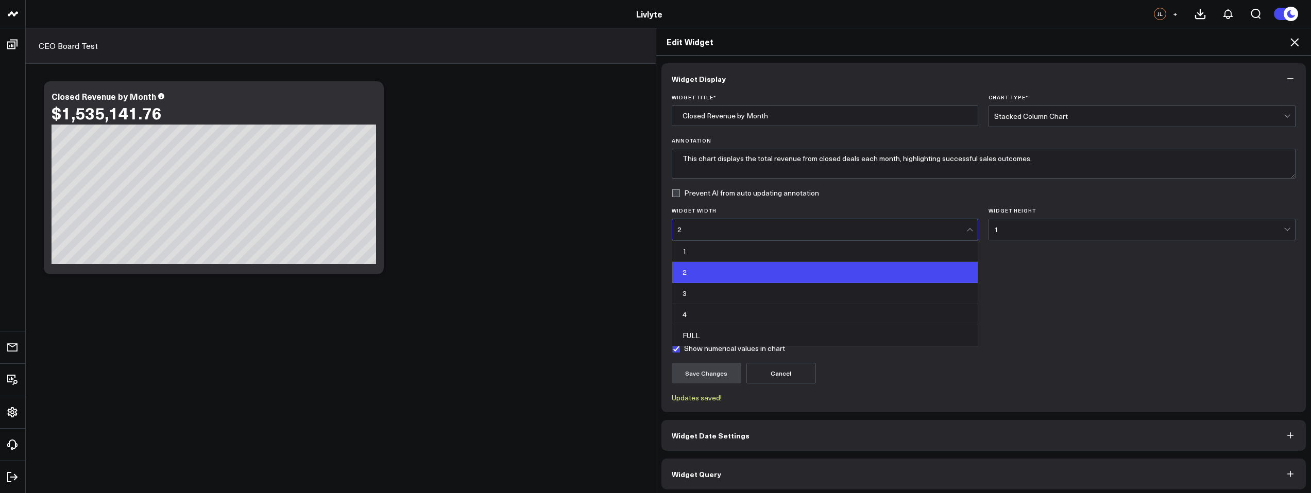
click at [707, 292] on div "3" at bounding box center [825, 293] width 306 height 21
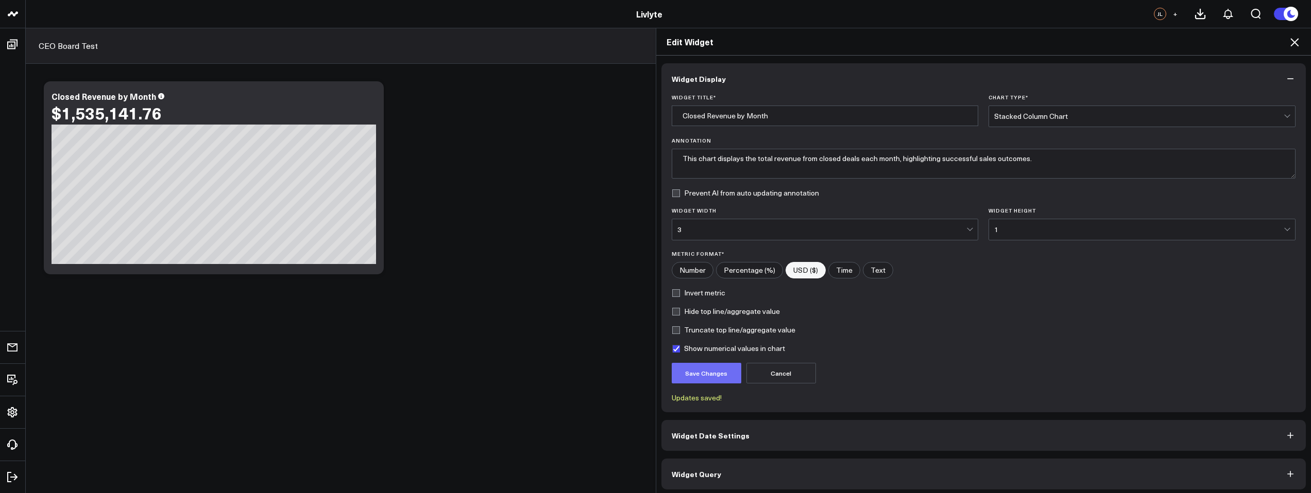
click at [717, 368] on button "Save Changes" at bounding box center [707, 373] width 70 height 21
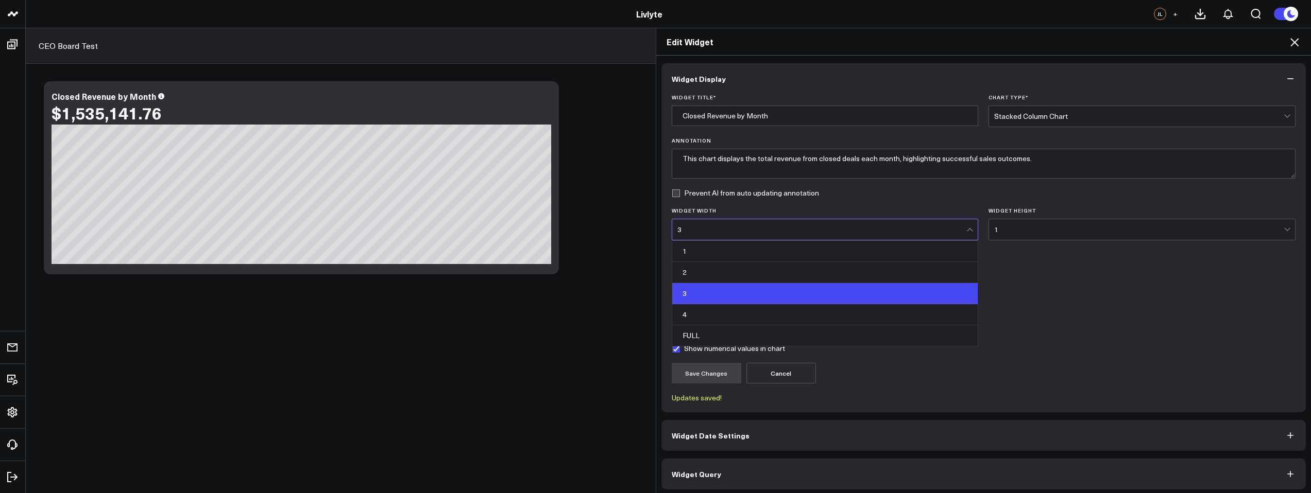
click at [920, 232] on div "3" at bounding box center [821, 230] width 289 height 8
click at [891, 338] on div "FULL" at bounding box center [825, 336] width 306 height 21
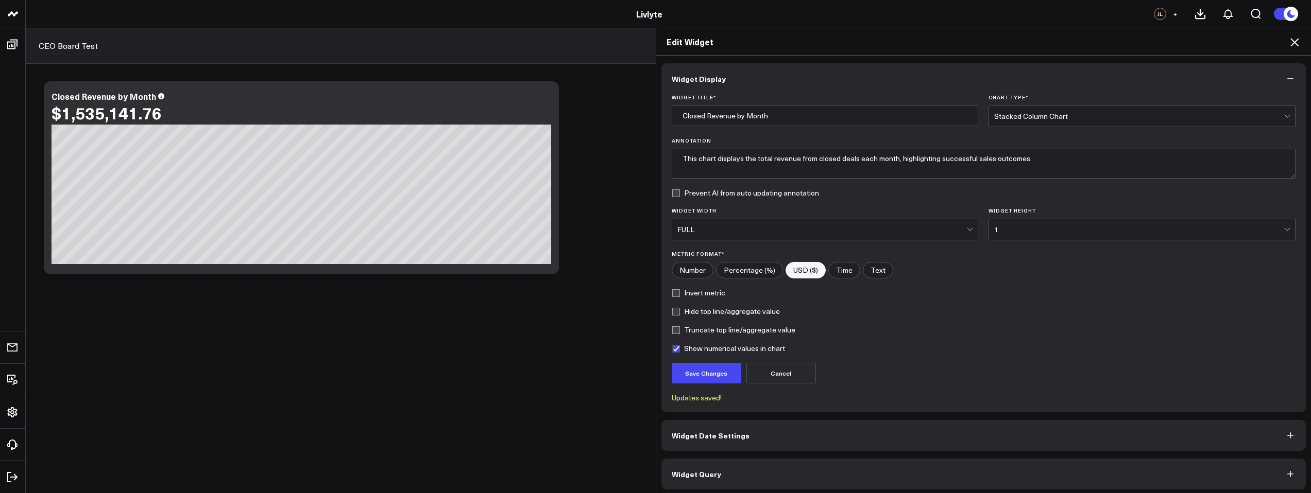
click at [737, 366] on div "Save Changes Cancel" at bounding box center [984, 373] width 624 height 21
click at [715, 371] on button "Save Changes" at bounding box center [707, 373] width 70 height 21
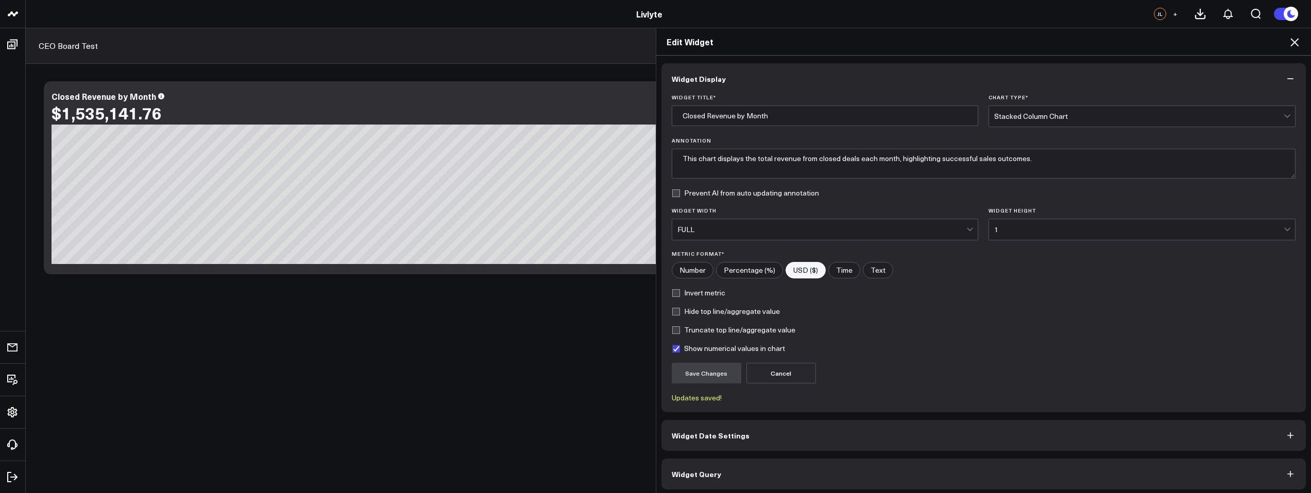
click at [1044, 231] on div "1" at bounding box center [1138, 230] width 289 height 8
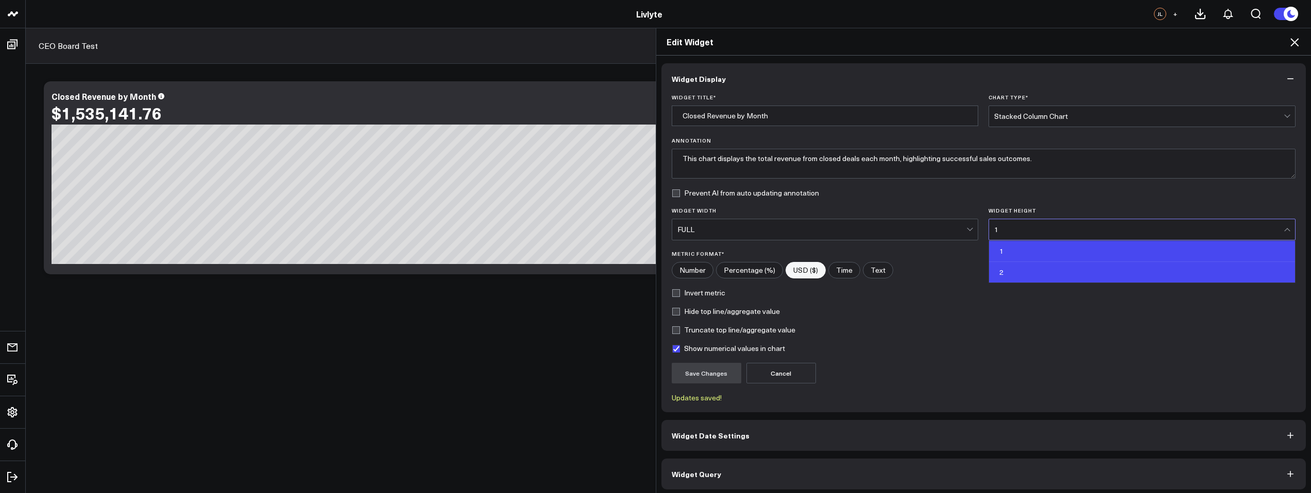
click at [1031, 267] on div "2" at bounding box center [1142, 272] width 306 height 21
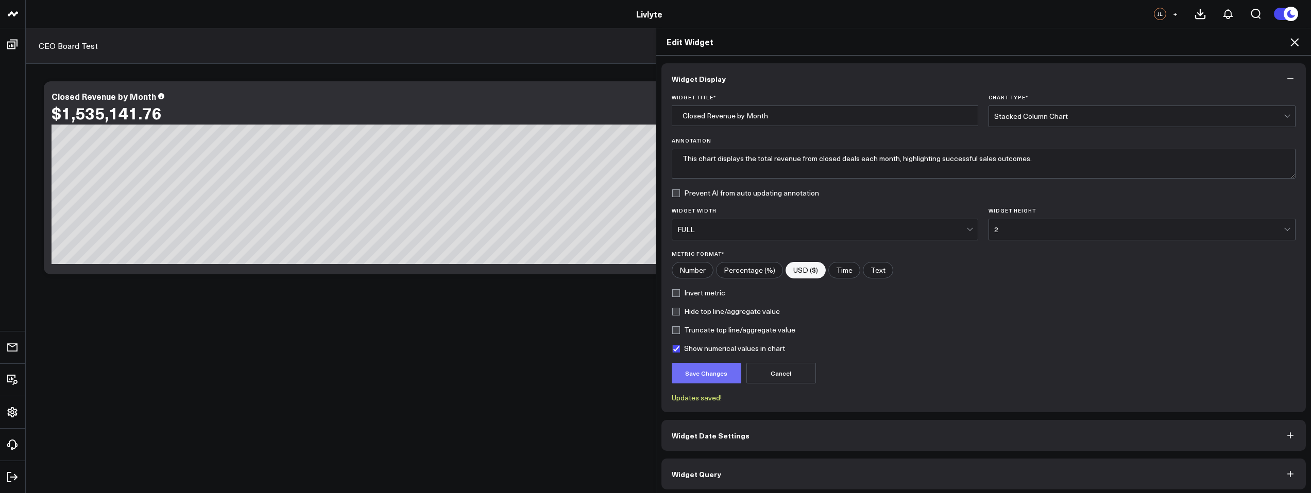
click at [722, 372] on button "Save Changes" at bounding box center [707, 373] width 70 height 21
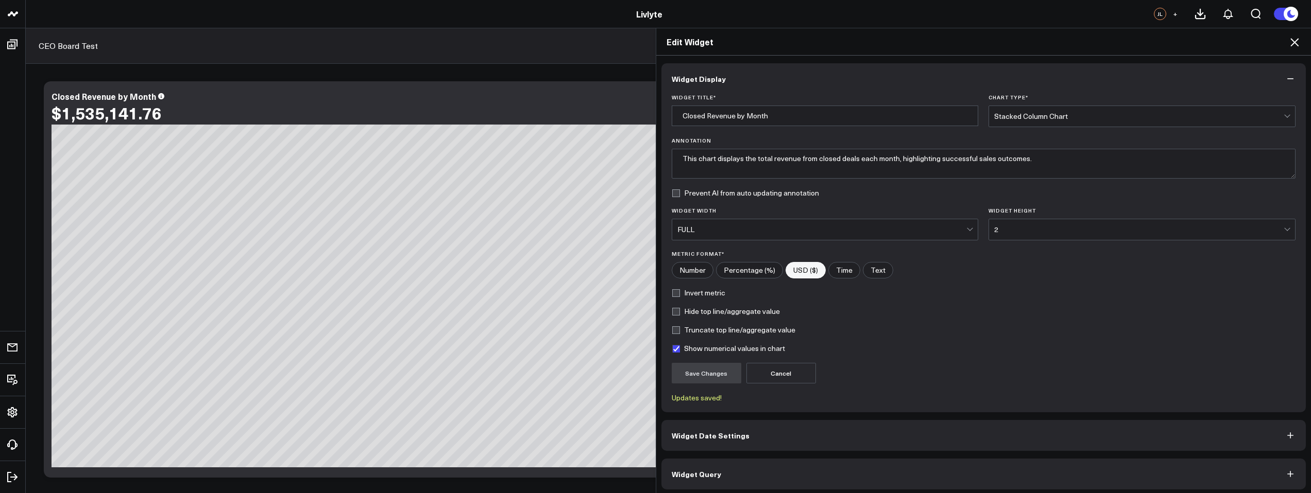
click at [996, 225] on div "2" at bounding box center [1138, 229] width 289 height 21
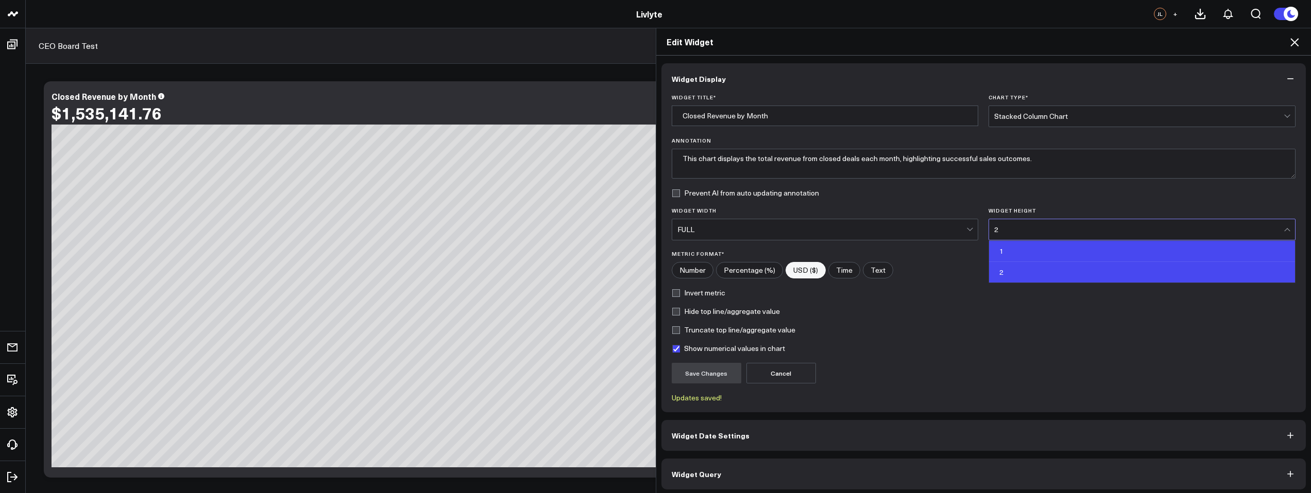
click at [1001, 250] on div "1" at bounding box center [1142, 251] width 306 height 21
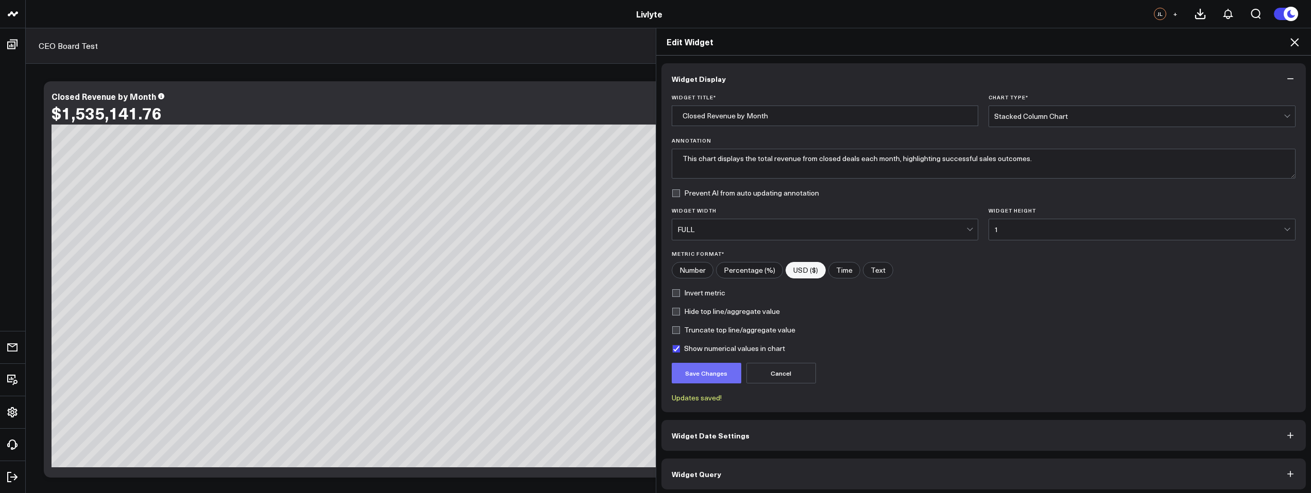
click at [709, 379] on button "Save Changes" at bounding box center [707, 373] width 70 height 21
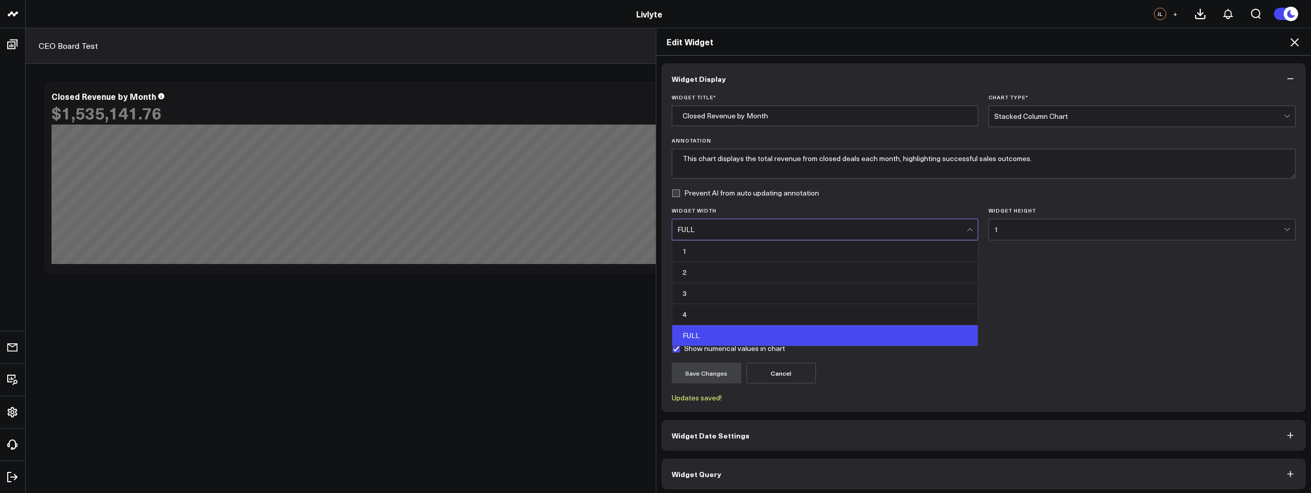
click at [967, 228] on div at bounding box center [970, 231] width 6 height 6
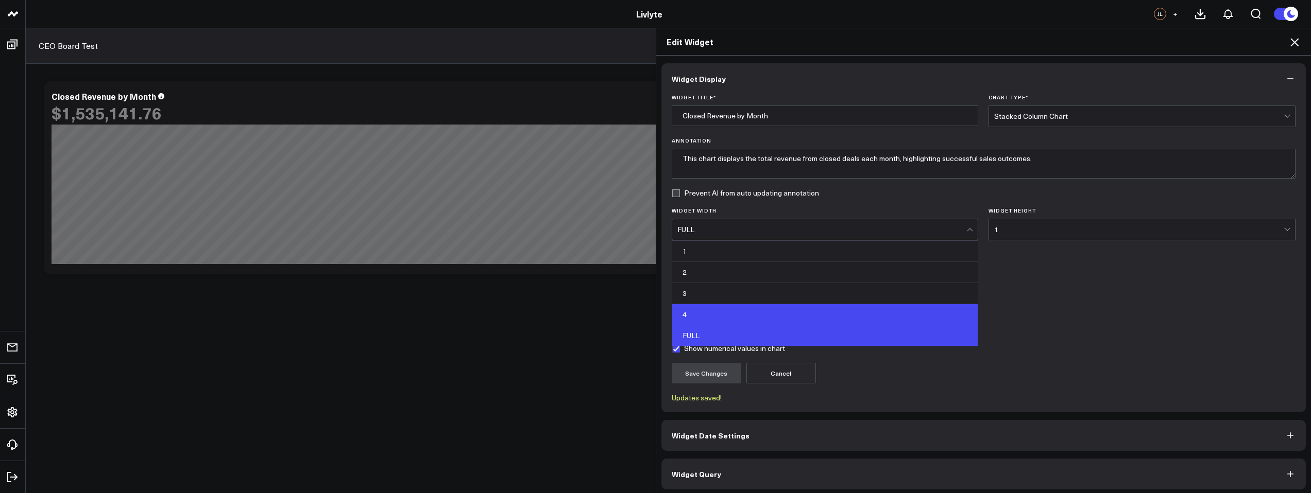
click at [762, 316] on div "4" at bounding box center [825, 314] width 306 height 21
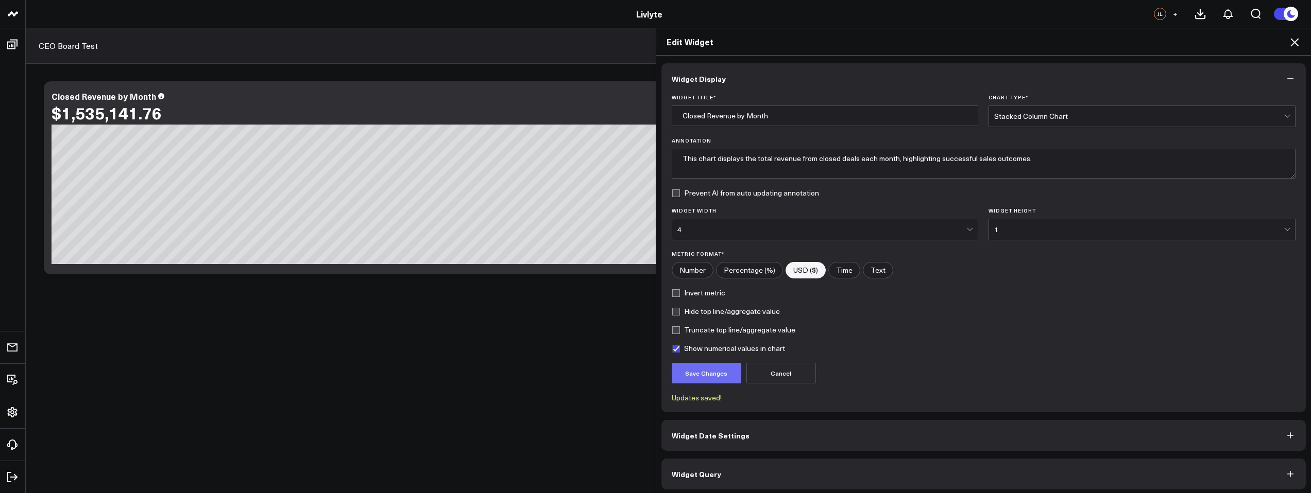
click at [719, 374] on button "Save Changes" at bounding box center [707, 373] width 70 height 21
click at [1295, 43] on icon at bounding box center [1294, 42] width 12 height 12
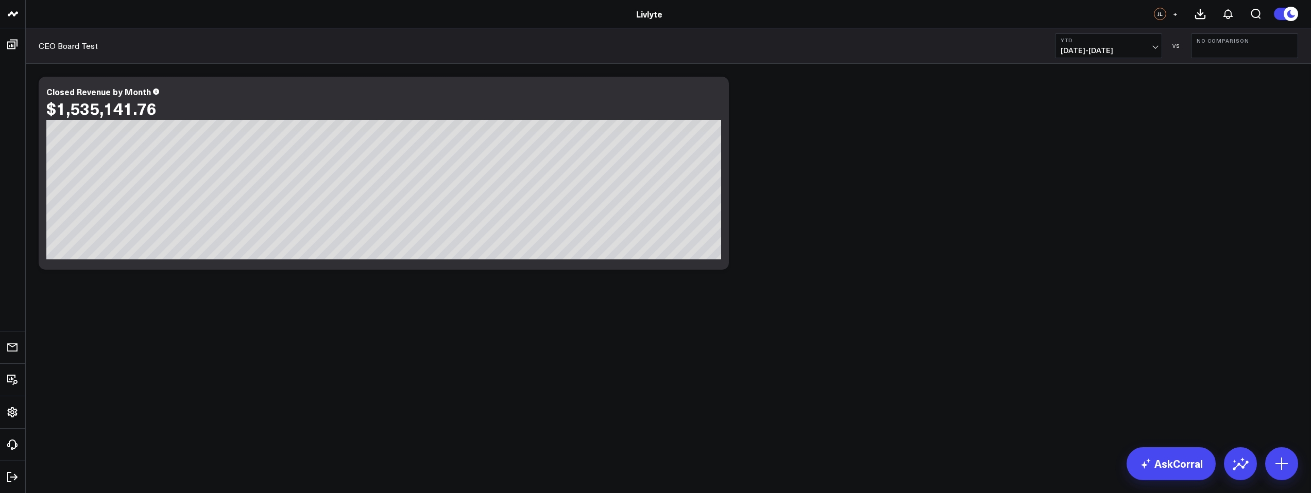
click at [941, 184] on div "Modify via AI Copy link to widget Ask support Remove Create linked copy Executi…" at bounding box center [668, 173] width 1270 height 203
click at [713, 95] on icon at bounding box center [715, 93] width 12 height 12
click at [0, 0] on li "Edit Widget" at bounding box center [0, 0] width 0 height 0
click at [714, 96] on icon at bounding box center [715, 93] width 12 height 12
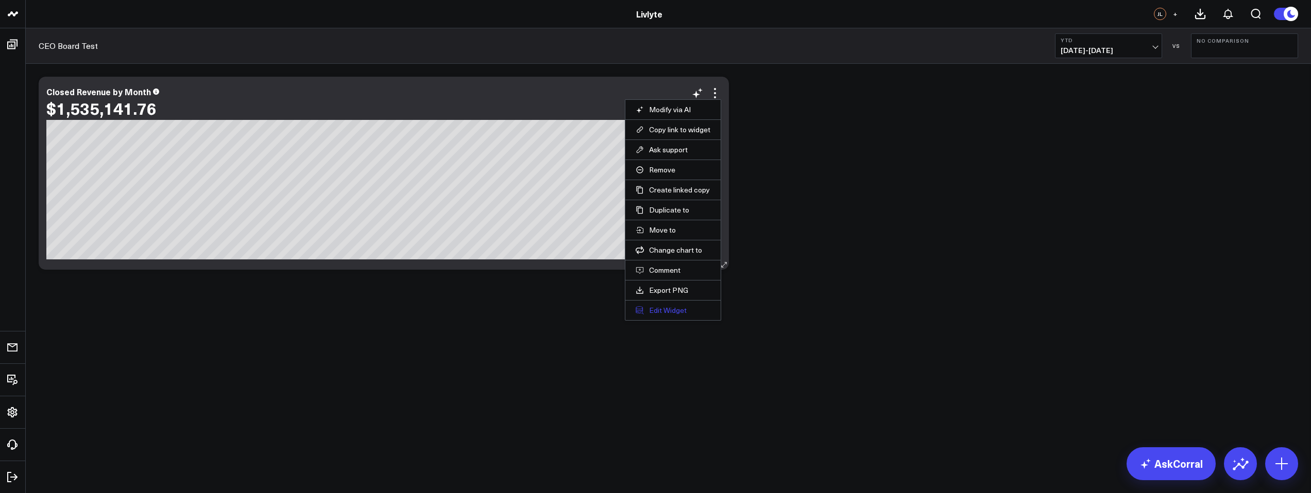
click at [686, 307] on button "Edit Widget" at bounding box center [673, 310] width 75 height 9
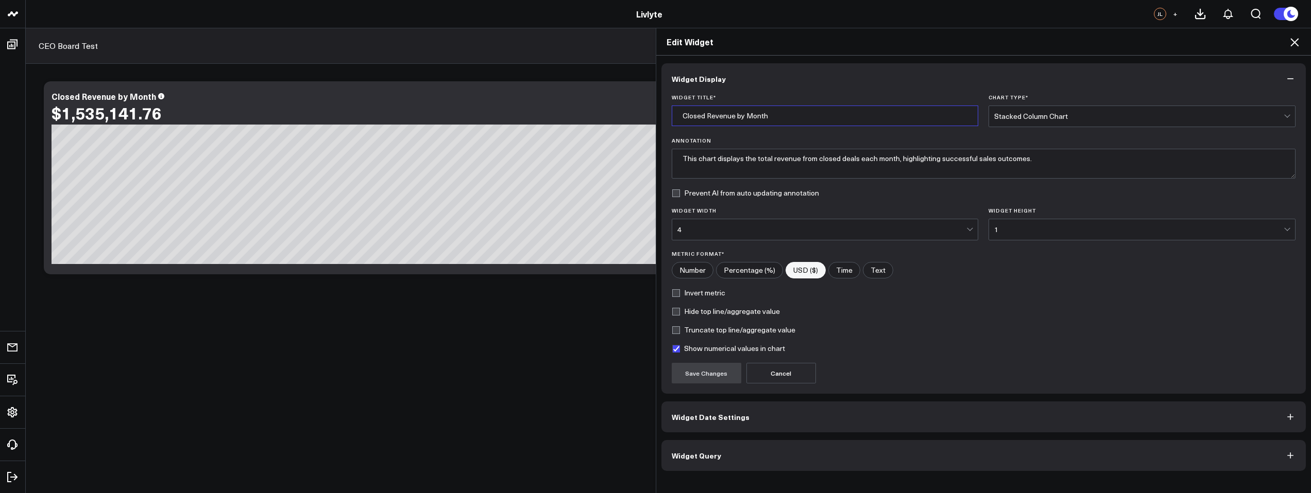
click at [677, 115] on input "Closed Revenue by Month" at bounding box center [825, 116] width 307 height 21
click at [679, 114] on input "Closed Revenue by Month" at bounding box center [825, 116] width 307 height 21
click at [664, 116] on div "Widget Title * Closed Revenue by Month Chart Type * Stacked Column Chart Annota…" at bounding box center [983, 244] width 645 height 300
click at [678, 155] on textarea "This chart displays the total revenue from closed deals each month, highlightin…" at bounding box center [984, 164] width 624 height 30
click at [702, 292] on label "Invert metric" at bounding box center [699, 293] width 54 height 8
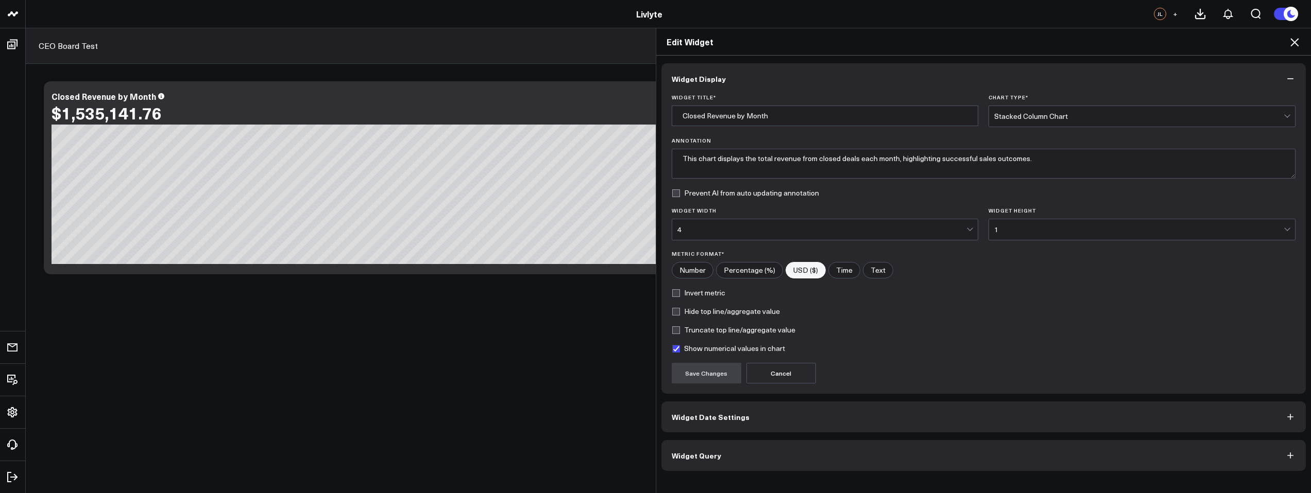
click at [680, 292] on input "Invert metric" at bounding box center [676, 293] width 8 height 8
click at [722, 381] on button "Save Changes" at bounding box center [707, 373] width 70 height 21
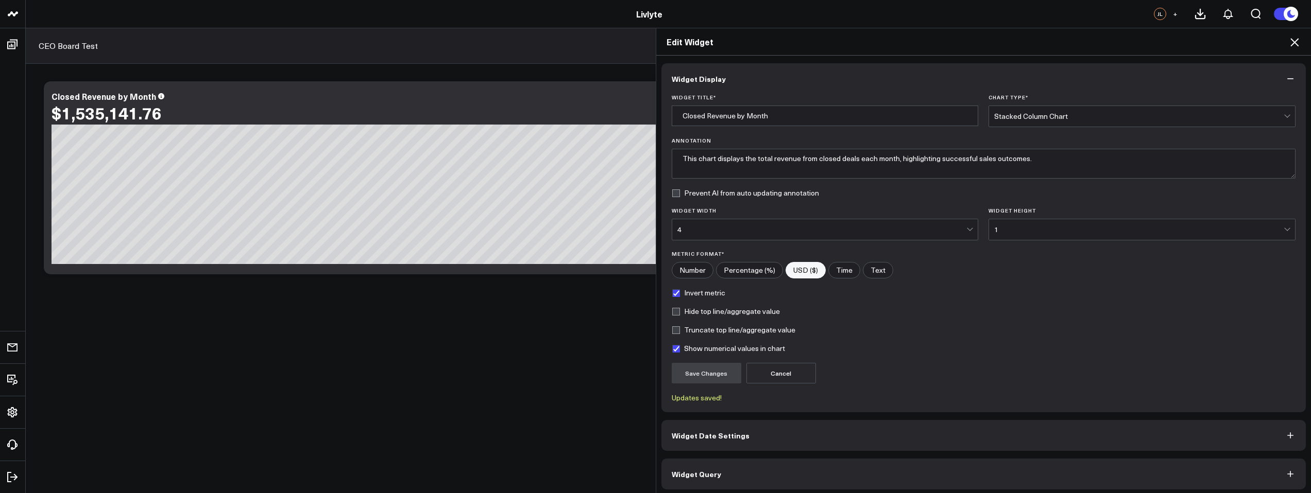
click at [515, 158] on div "Edit Widget Widget Display Widget Title * Closed Revenue by Month Chart Type * …" at bounding box center [655, 261] width 1311 height 466
click at [672, 294] on label "Invert metric" at bounding box center [699, 293] width 54 height 8
click at [672, 294] on input "Invert metric" at bounding box center [676, 293] width 8 height 8
checkbox input "false"
click at [672, 313] on label "Hide top line/aggregate value" at bounding box center [726, 311] width 108 height 8
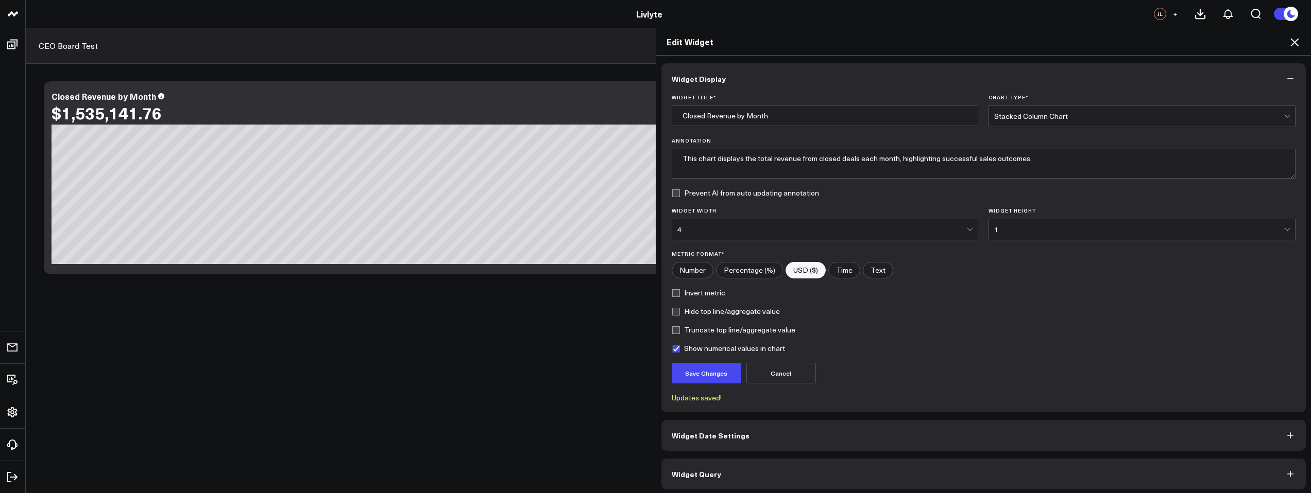
click at [672, 313] on input "Hide top line/aggregate value" at bounding box center [676, 311] width 8 height 8
click at [672, 315] on label "Hide top line/aggregate value" at bounding box center [726, 311] width 108 height 8
click at [672, 315] on input "Hide top line/aggregate value" at bounding box center [676, 311] width 8 height 8
checkbox input "false"
click at [672, 333] on label "Truncate top line/aggregate value" at bounding box center [734, 330] width 124 height 8
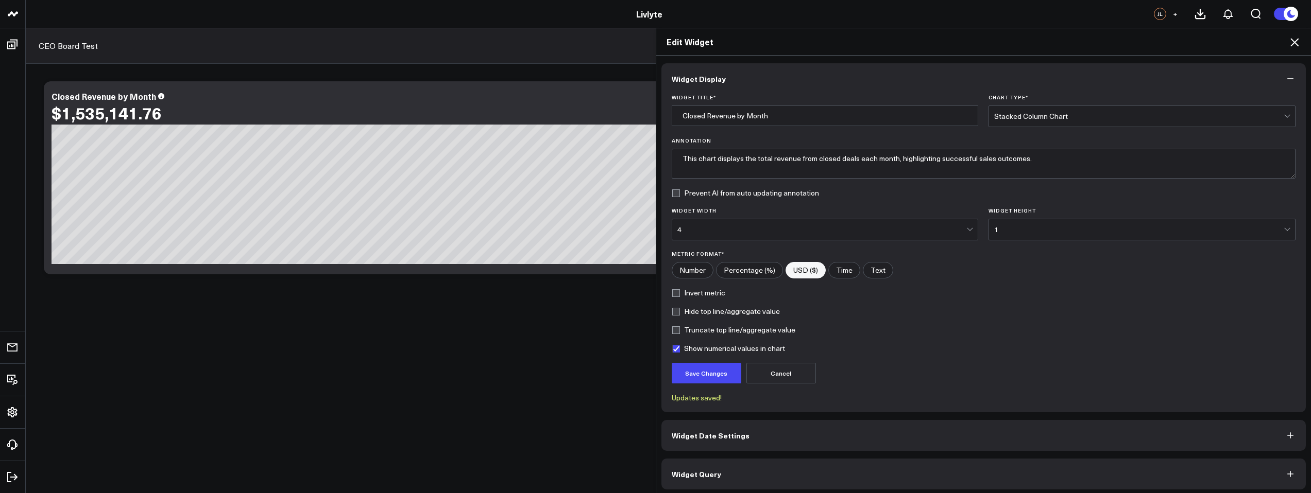
click at [672, 333] on input "Truncate top line/aggregate value" at bounding box center [676, 330] width 8 height 8
click at [685, 364] on button "Save Changes" at bounding box center [707, 373] width 70 height 21
click at [672, 329] on label "Truncate top line/aggregate value" at bounding box center [734, 330] width 124 height 8
click at [672, 329] on input "Truncate top line/aggregate value" at bounding box center [676, 330] width 8 height 8
checkbox input "false"
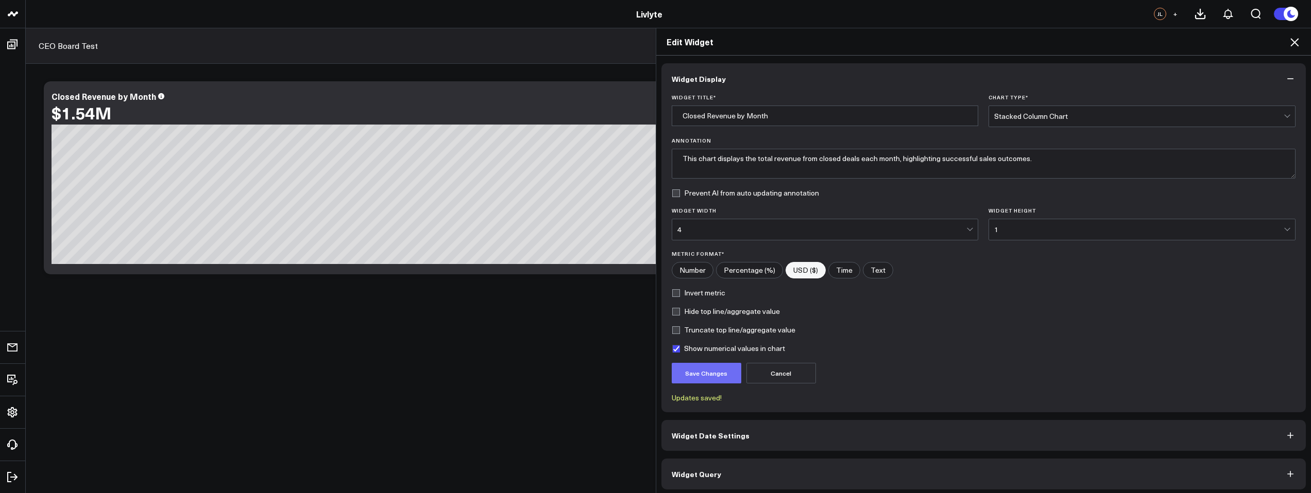
click at [687, 372] on button "Save Changes" at bounding box center [707, 373] width 70 height 21
click at [756, 430] on button "Widget Date Settings" at bounding box center [983, 435] width 645 height 31
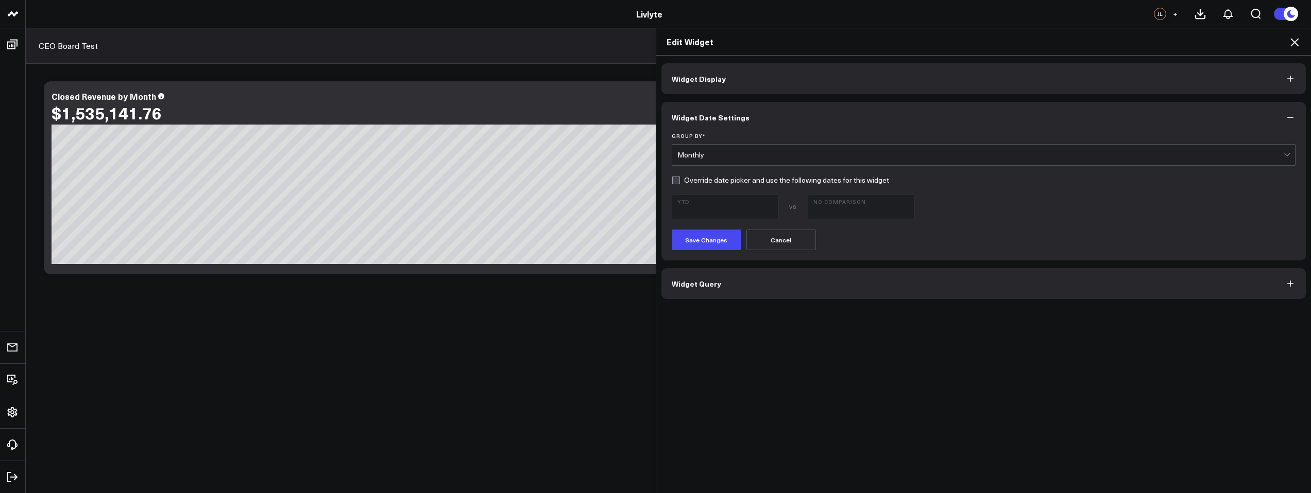
click at [711, 152] on div "Monthly" at bounding box center [980, 155] width 607 height 8
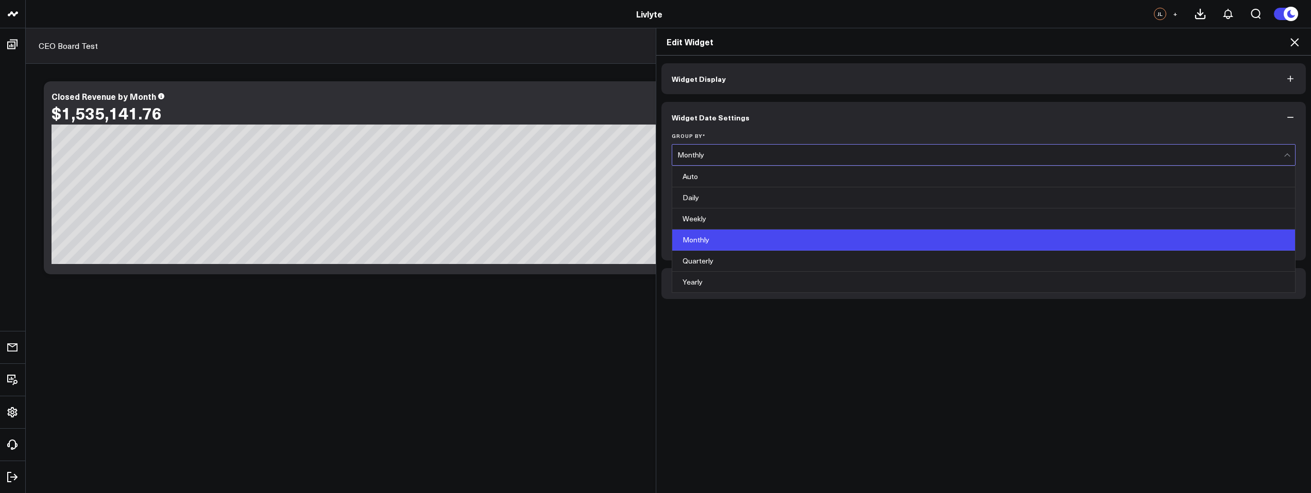
click at [800, 110] on button "Widget Date Settings" at bounding box center [983, 117] width 645 height 31
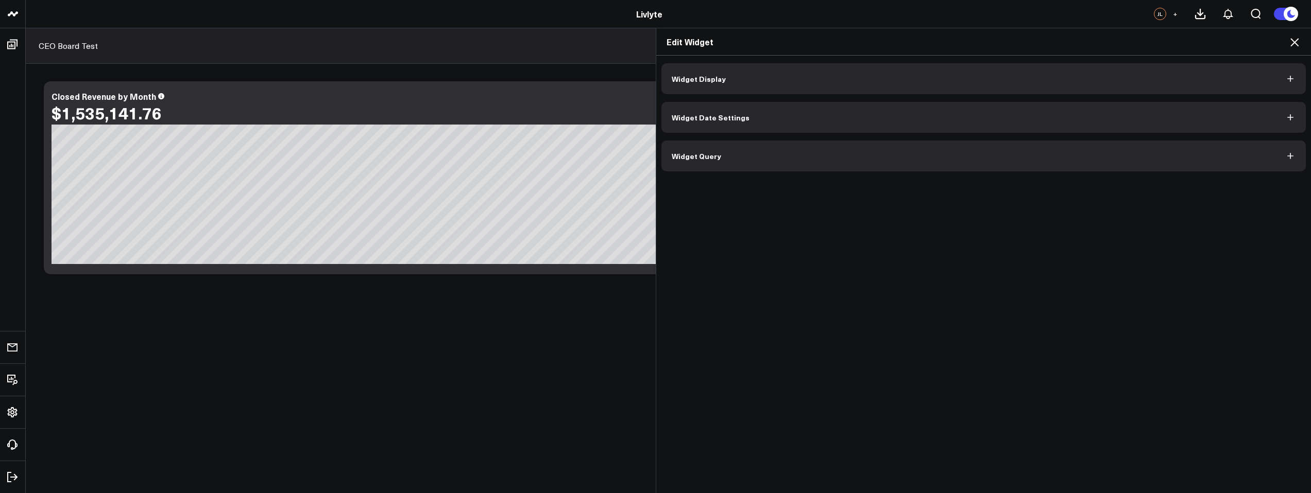
click at [903, 115] on button "Widget Date Settings" at bounding box center [983, 117] width 645 height 31
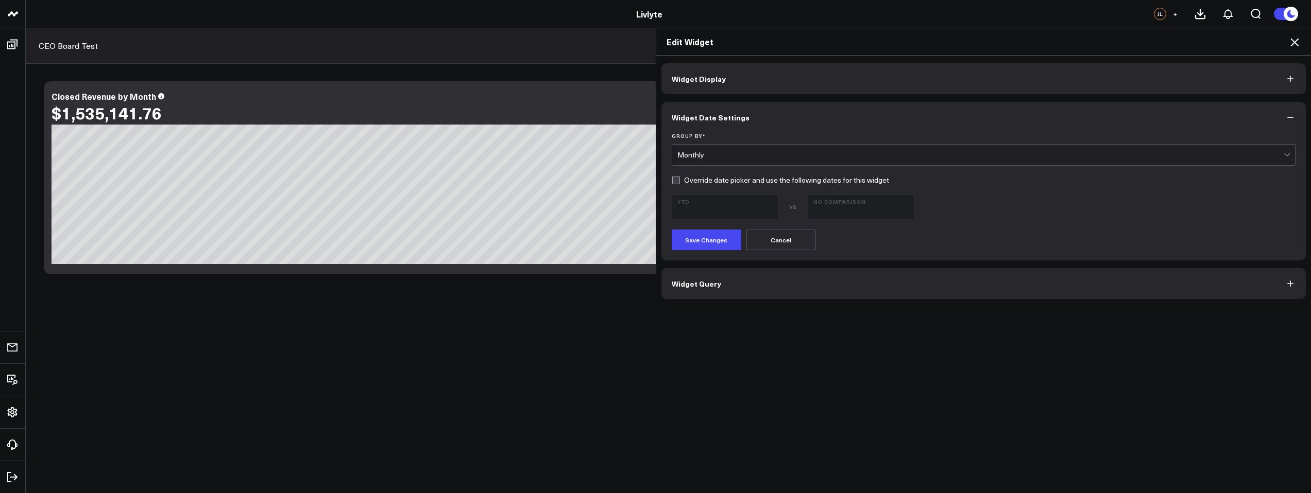
click at [867, 178] on label "Override date picker and use the following dates for this widget" at bounding box center [780, 180] width 217 height 8
click at [680, 178] on input "Override date picker and use the following dates for this widget" at bounding box center [676, 180] width 8 height 8
checkbox input "true"
click at [709, 241] on button "Save Changes" at bounding box center [707, 240] width 70 height 21
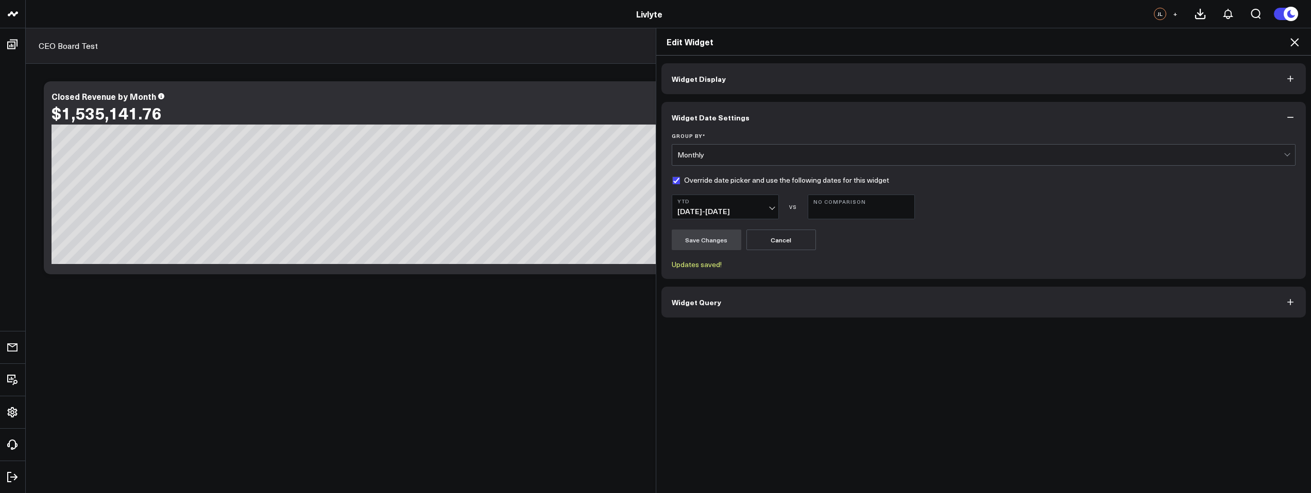
click at [1291, 43] on icon at bounding box center [1294, 42] width 12 height 12
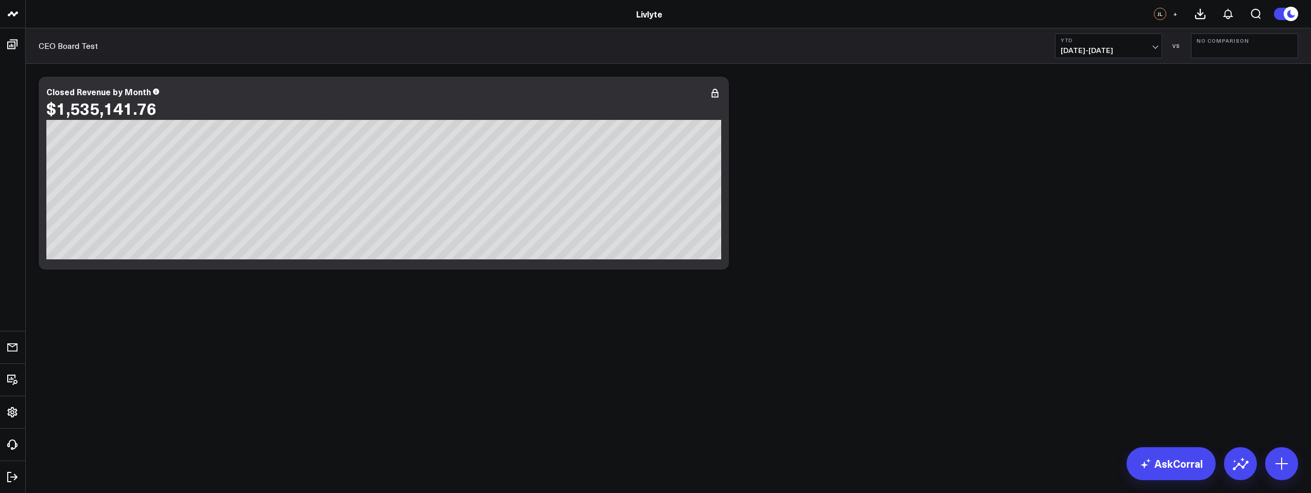
click at [1158, 46] on button "YTD [DATE] - [DATE]" at bounding box center [1108, 45] width 107 height 25
click at [1106, 206] on link "Last Month" at bounding box center [1108, 209] width 106 height 20
click at [1126, 57] on button "Last Month [DATE] - [DATE]" at bounding box center [1108, 45] width 107 height 25
click at [1082, 309] on link "YTD" at bounding box center [1108, 309] width 106 height 20
click at [712, 90] on icon at bounding box center [715, 93] width 12 height 12
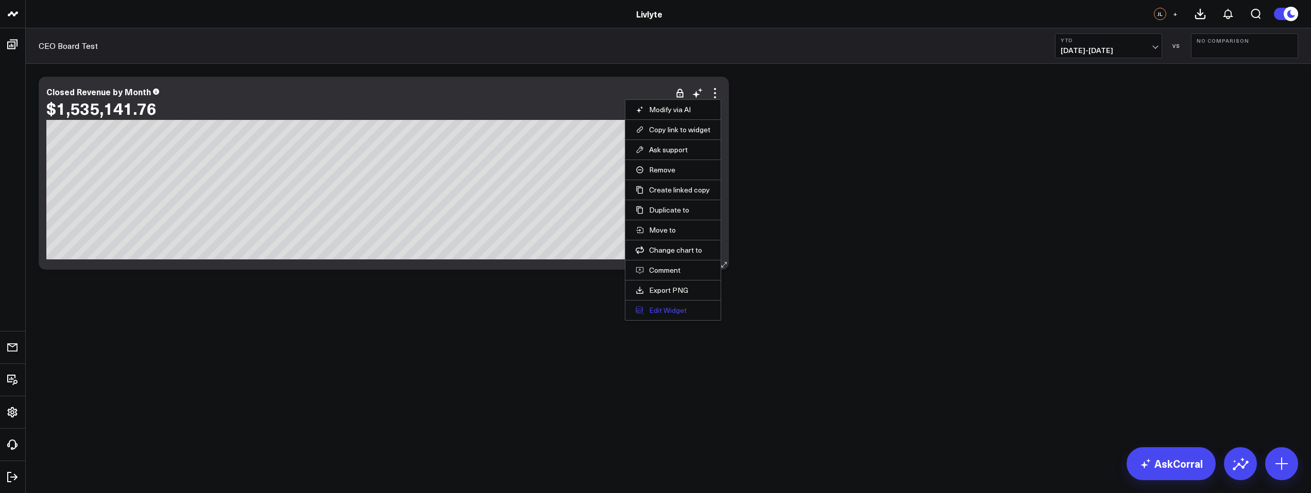
click at [685, 314] on button "Edit Widget" at bounding box center [673, 310] width 75 height 9
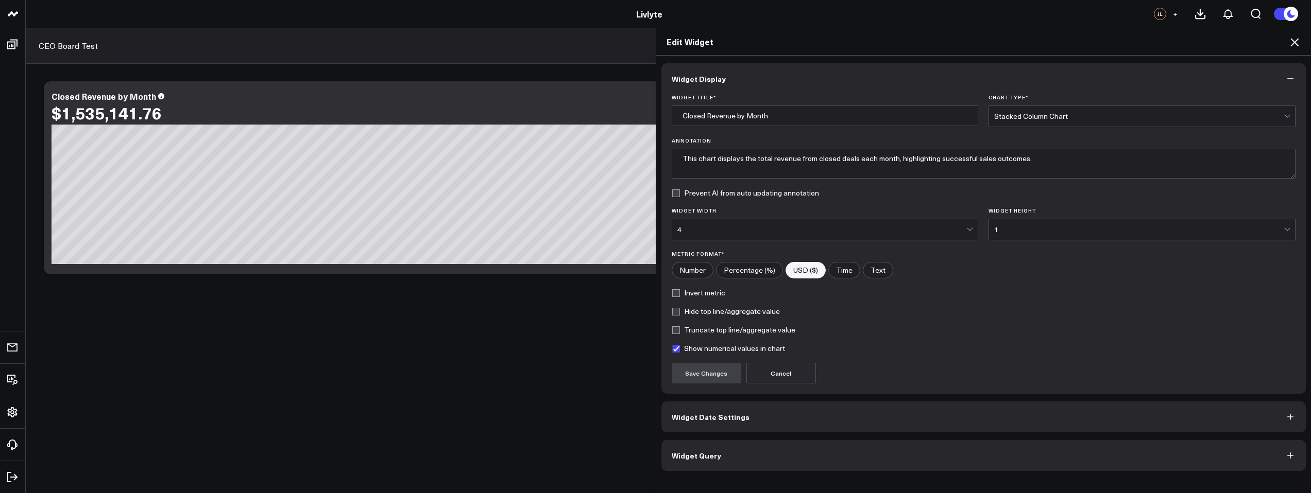
click at [766, 427] on button "Widget Date Settings" at bounding box center [983, 417] width 645 height 31
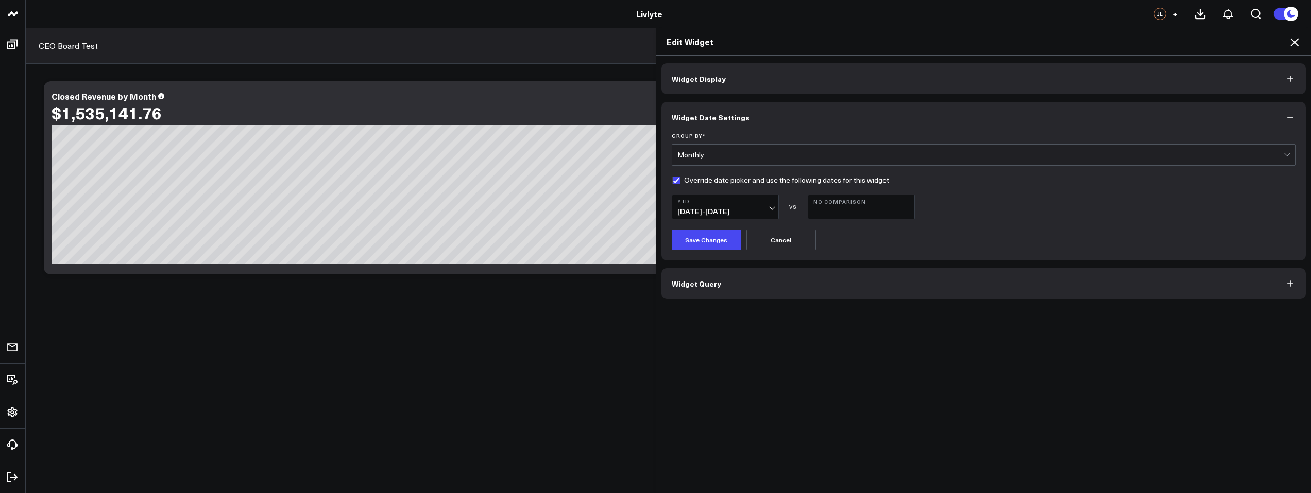
click at [770, 208] on span "[DATE] - [DATE]" at bounding box center [725, 212] width 96 height 8
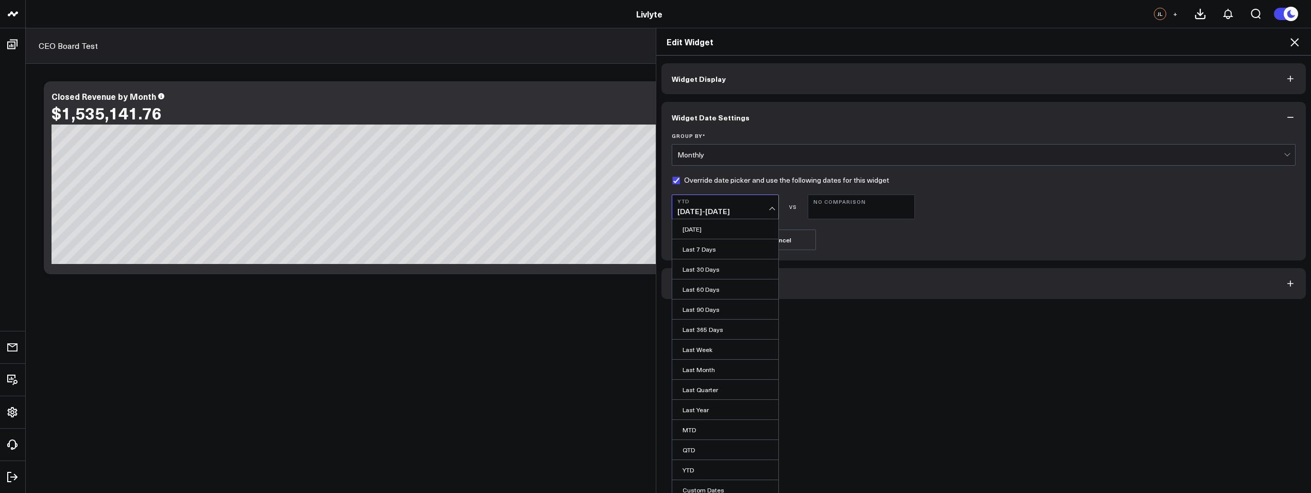
click at [770, 206] on button "YTD [DATE] - [DATE]" at bounding box center [725, 207] width 107 height 25
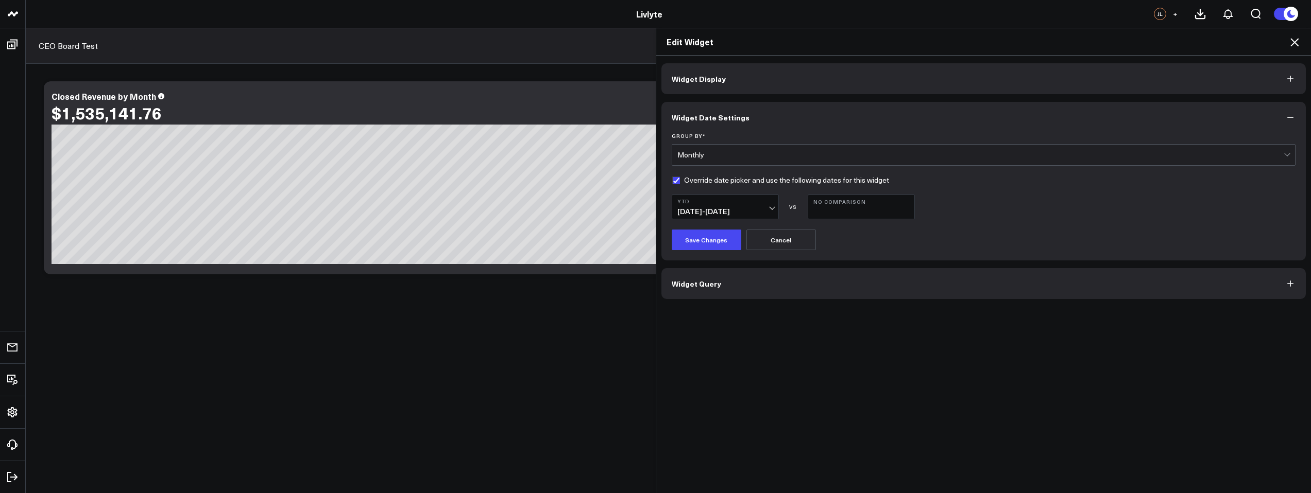
click at [767, 208] on span "[DATE] - [DATE]" at bounding box center [725, 212] width 96 height 8
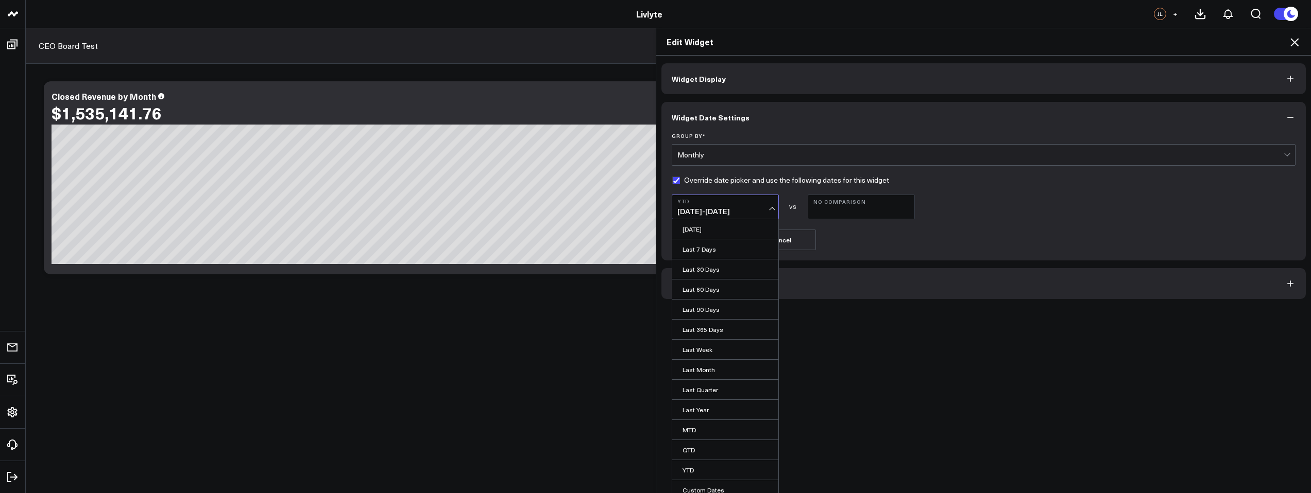
click at [766, 206] on button "YTD [DATE] - [DATE]" at bounding box center [725, 207] width 107 height 25
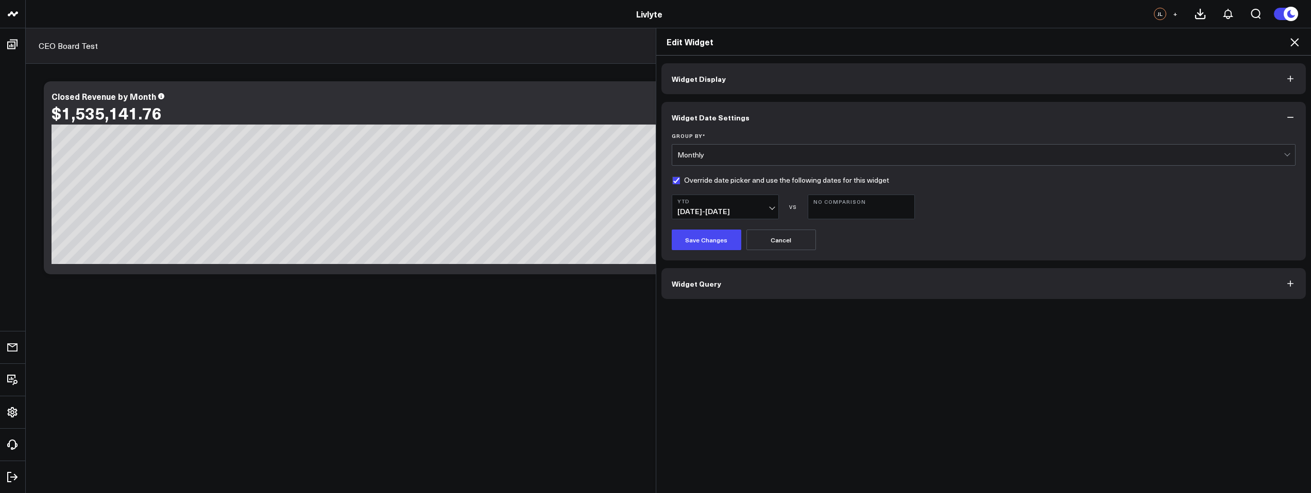
click at [672, 178] on label "Override date picker and use the following dates for this widget" at bounding box center [780, 180] width 217 height 8
click at [672, 178] on input "Override date picker and use the following dates for this widget" at bounding box center [676, 180] width 8 height 8
checkbox input "false"
click at [696, 236] on button "Save Changes" at bounding box center [707, 240] width 70 height 21
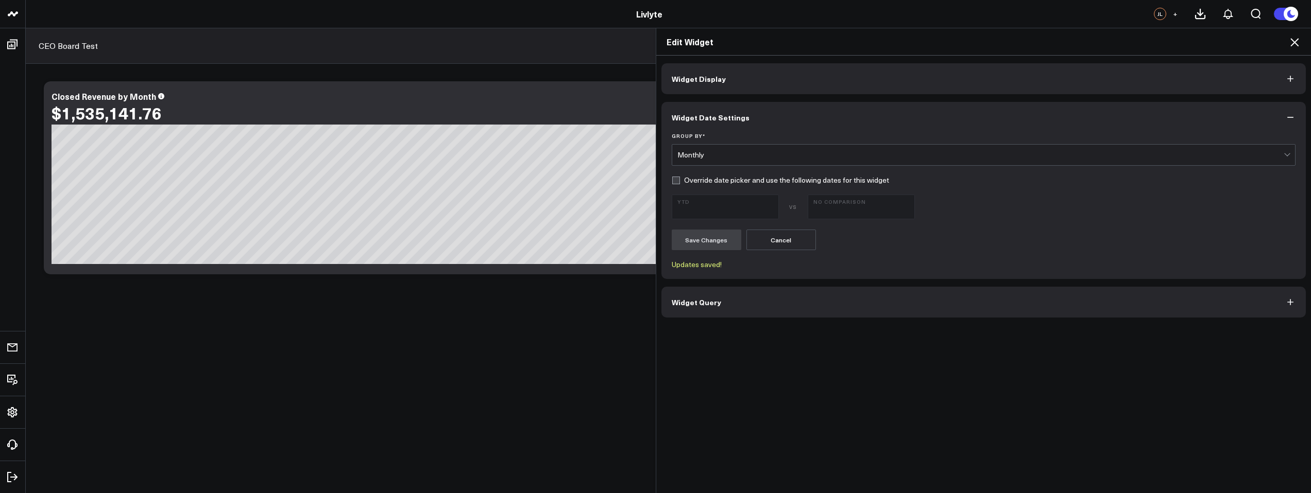
click at [1294, 41] on icon at bounding box center [1294, 42] width 12 height 12
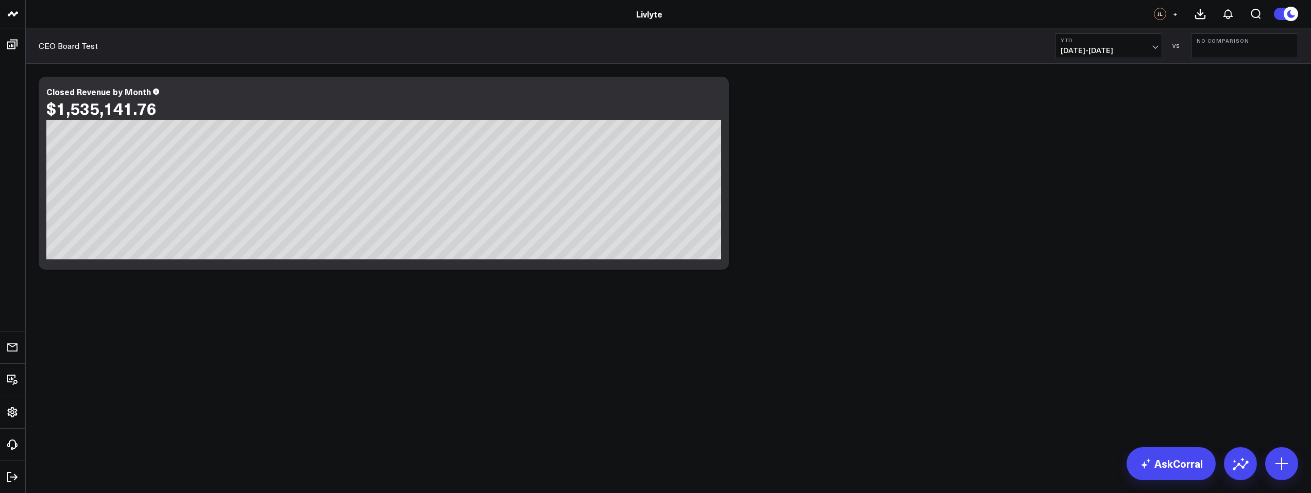
click at [1143, 39] on b "YTD" at bounding box center [1109, 40] width 96 height 6
click at [1108, 206] on link "Last Month" at bounding box center [1108, 209] width 106 height 20
click at [1146, 49] on span "08/01/25 - 08/31/25" at bounding box center [1109, 50] width 96 height 8
click at [1091, 309] on link "YTD" at bounding box center [1108, 309] width 106 height 20
click at [925, 209] on div "Modify via AI Copy link to widget Ask support Remove Create linked copy Executi…" at bounding box center [668, 173] width 1270 height 203
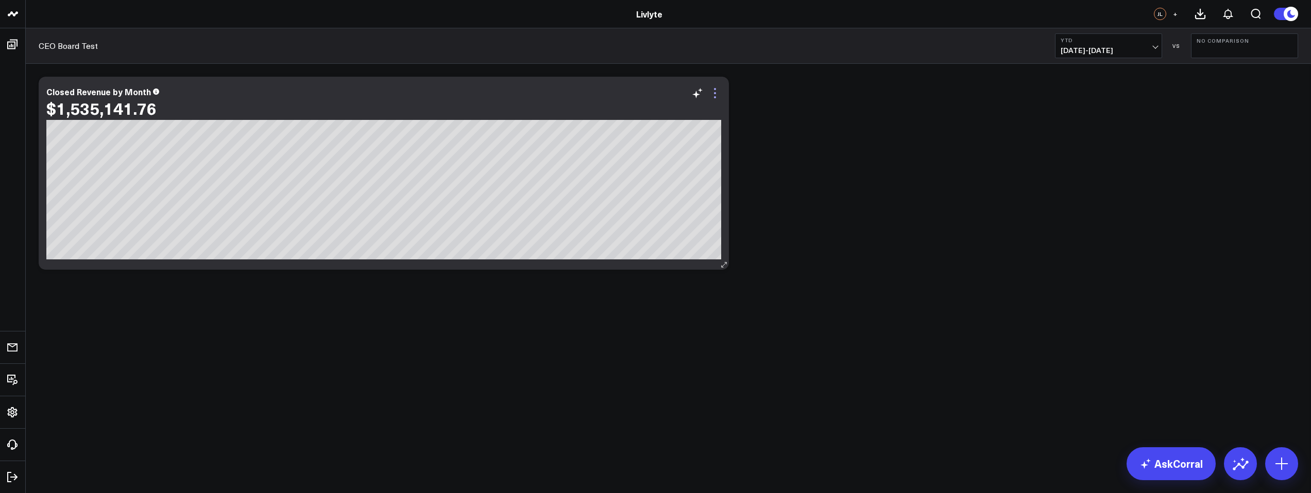
click at [714, 90] on icon at bounding box center [715, 93] width 12 height 12
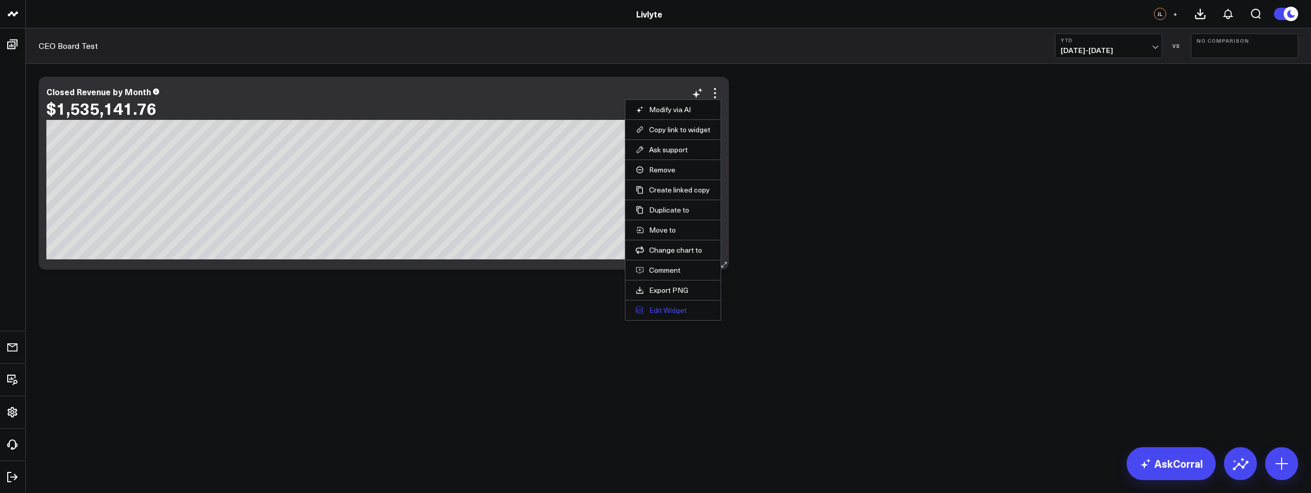
click at [682, 309] on button "Edit Widget" at bounding box center [673, 310] width 75 height 9
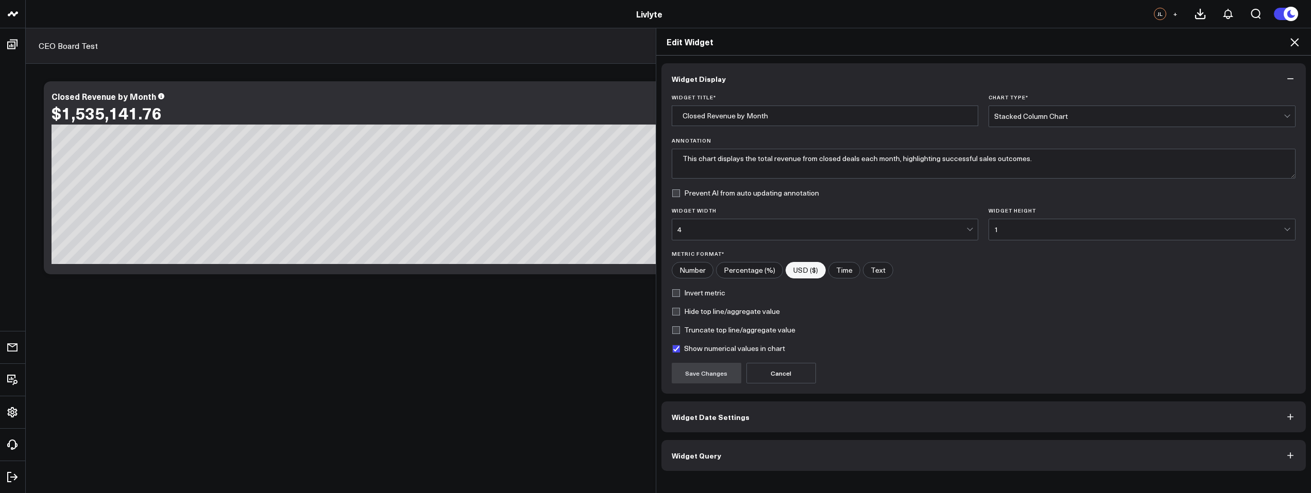
click at [732, 464] on button "Widget Query" at bounding box center [983, 455] width 645 height 31
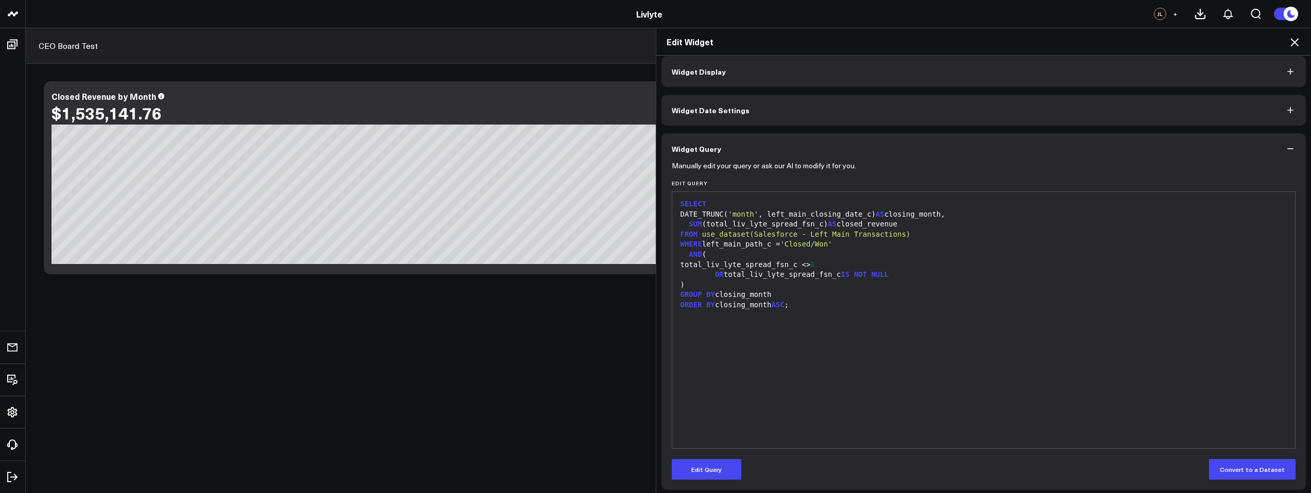
scroll to position [11, 0]
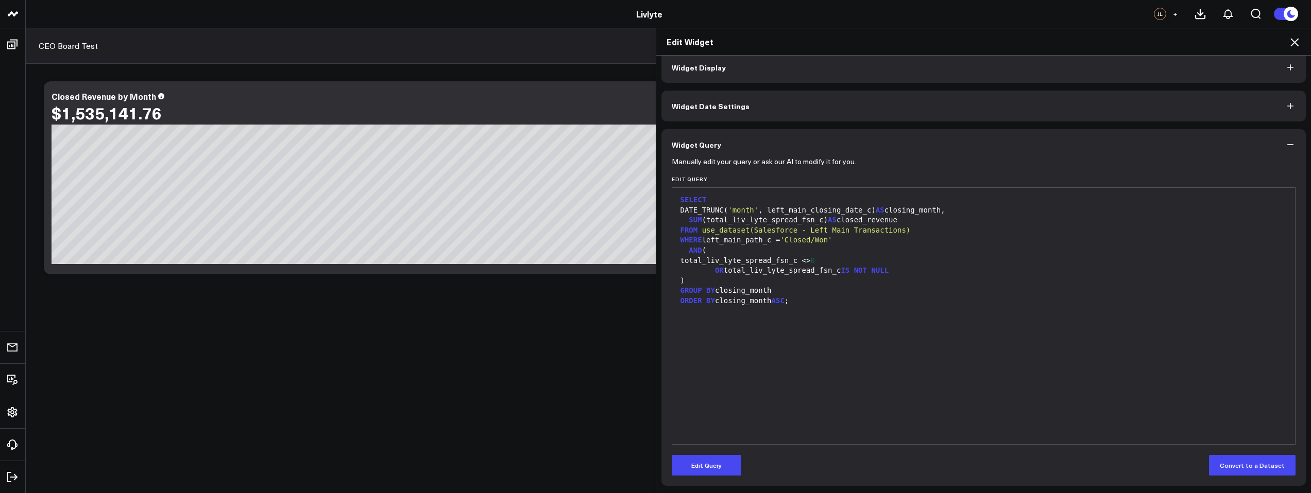
drag, startPoint x: 392, startPoint y: 163, endPoint x: 394, endPoint y: 157, distance: 6.5
click at [392, 162] on div "Edit Widget Widget Display Widget Date Settings Widget Query Manually edit your…" at bounding box center [655, 261] width 1311 height 466
click at [1285, 146] on icon "button" at bounding box center [1290, 145] width 10 height 10
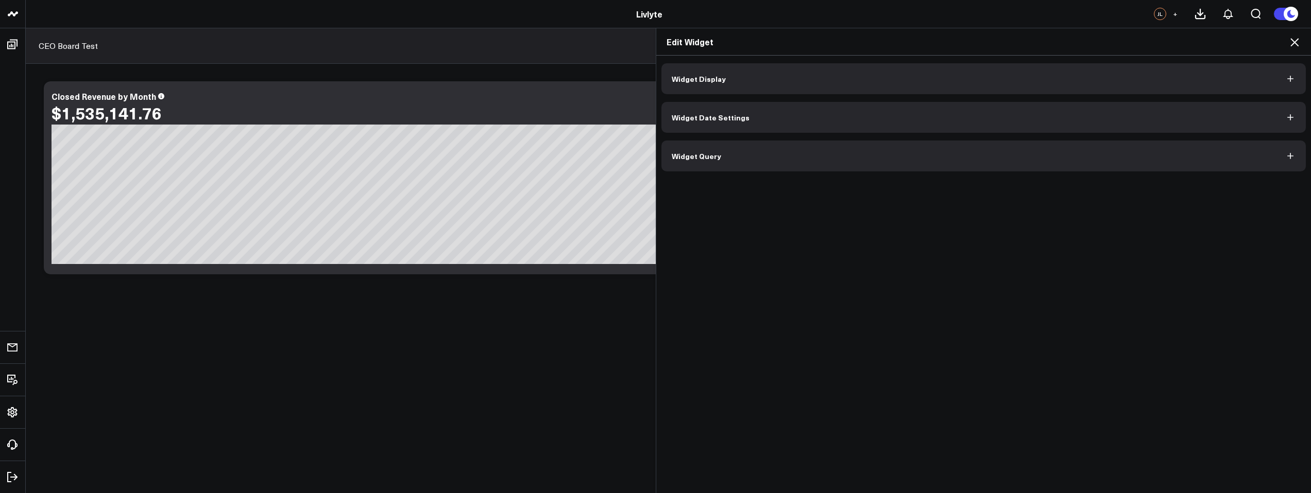
click at [768, 75] on button "Widget Display" at bounding box center [983, 78] width 645 height 31
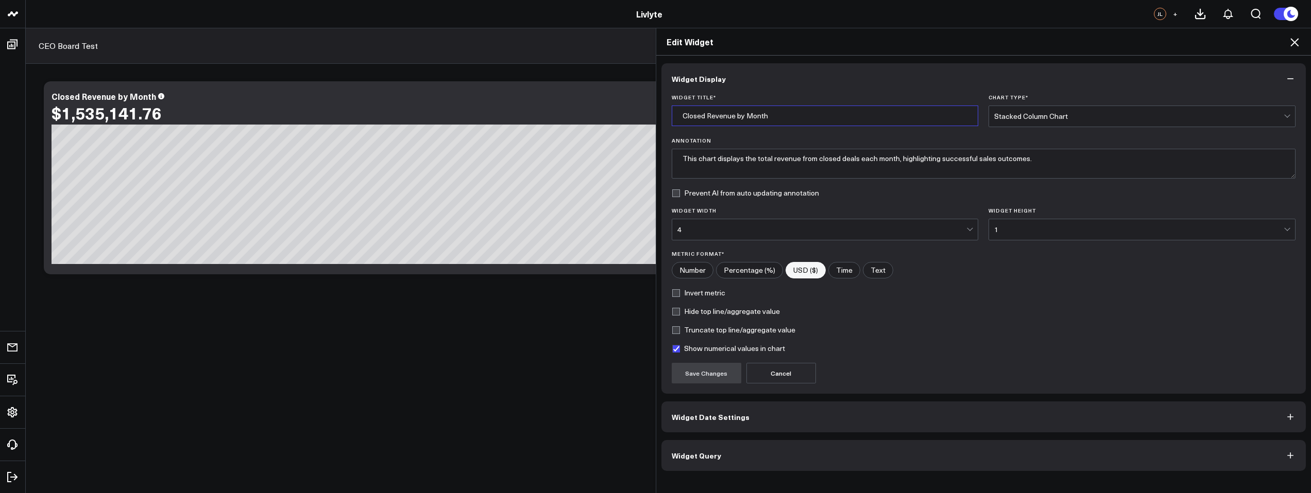
click at [678, 115] on input "Closed Revenue by Month" at bounding box center [825, 116] width 307 height 21
click at [798, 163] on textarea "This chart displays the total revenue from closed deals each month, highlightin…" at bounding box center [984, 164] width 624 height 30
click at [741, 224] on div "4" at bounding box center [821, 229] width 289 height 21
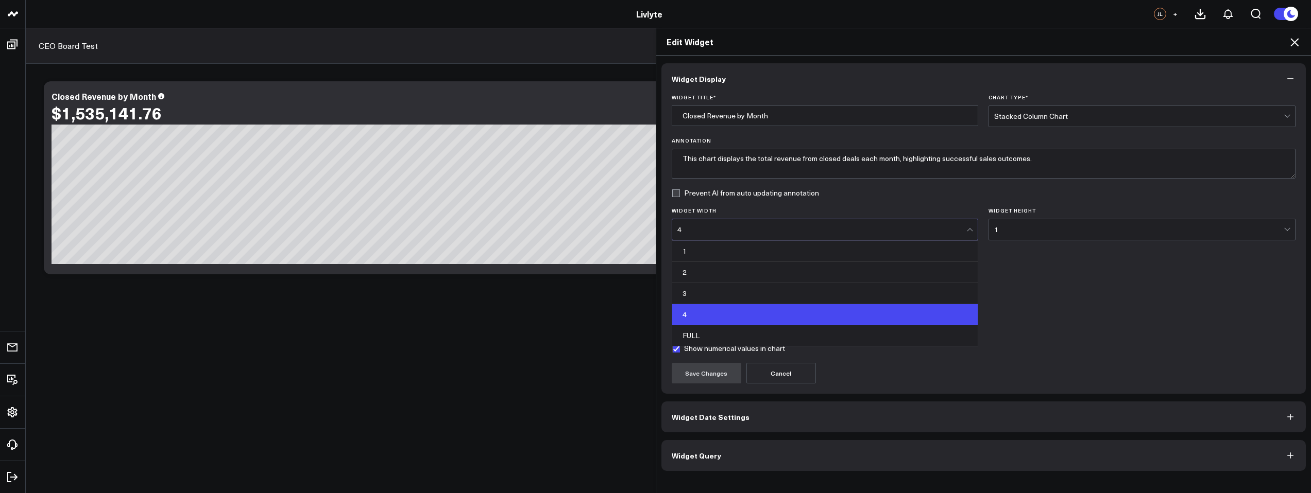
drag, startPoint x: 1011, startPoint y: 227, endPoint x: 1008, endPoint y: 216, distance: 11.1
click at [1010, 227] on div "1" at bounding box center [1138, 230] width 289 height 8
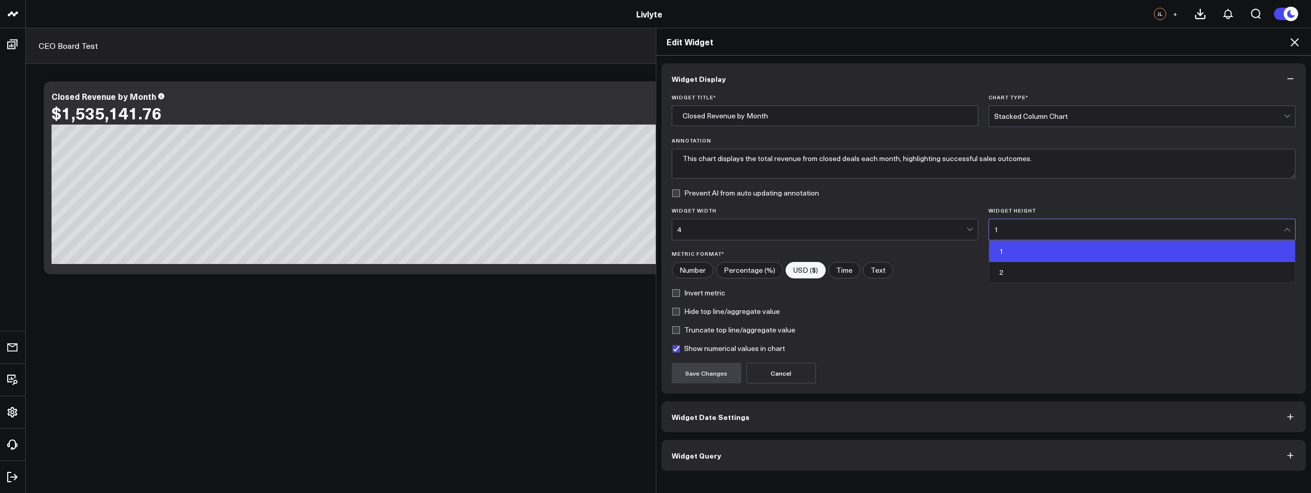
click at [1291, 47] on icon at bounding box center [1294, 42] width 12 height 12
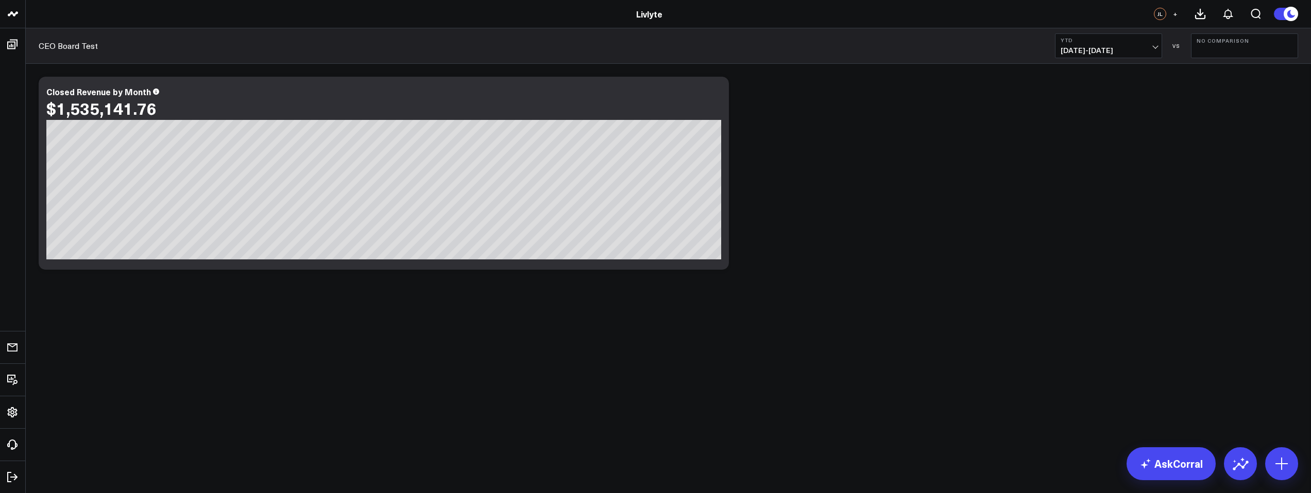
click at [1290, 12] on icon at bounding box center [1290, 13] width 11 height 11
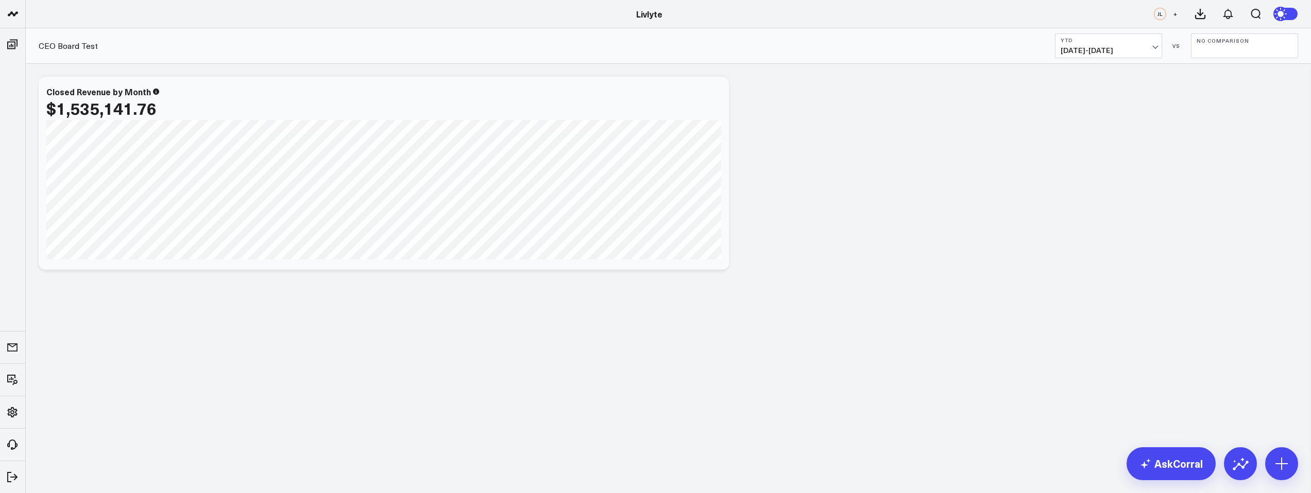
click at [1291, 13] on icon at bounding box center [1283, 14] width 19 height 19
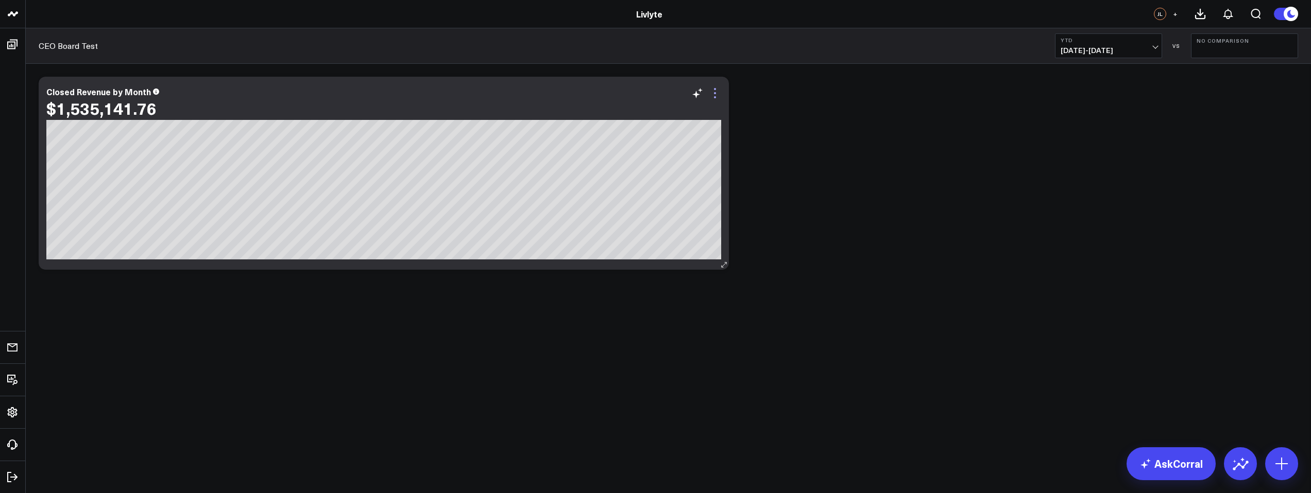
click at [714, 98] on icon at bounding box center [715, 93] width 12 height 12
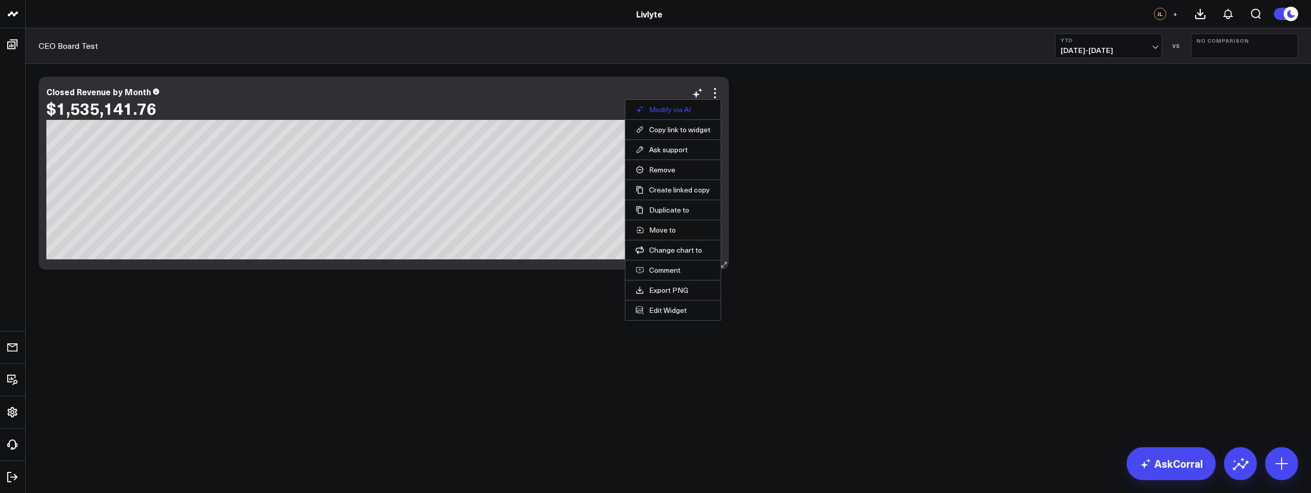
click at [687, 111] on button "Modify via AI" at bounding box center [673, 109] width 75 height 9
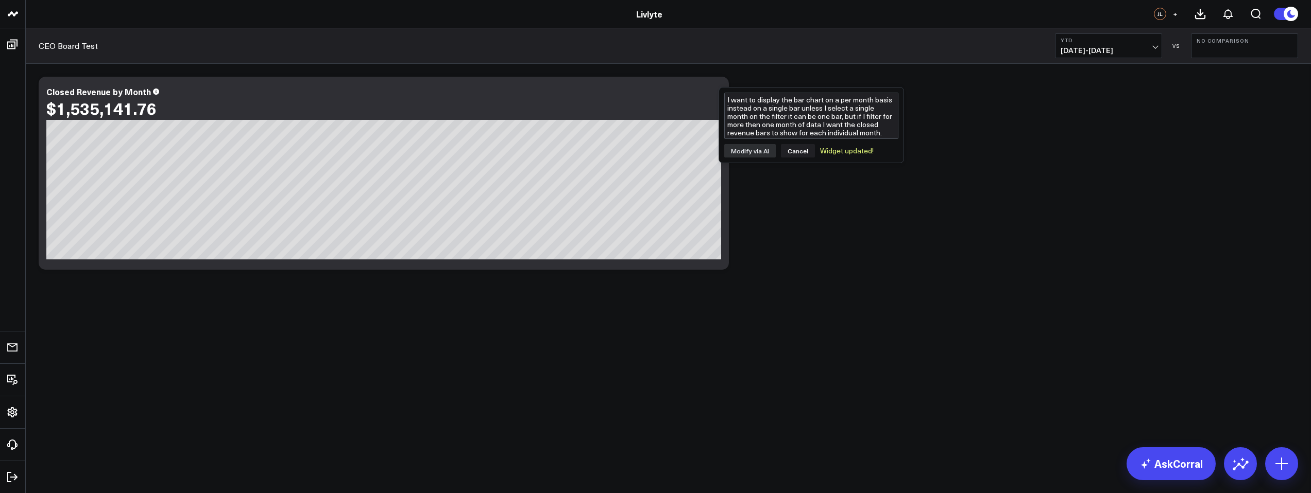
click at [947, 151] on div "Modify via AI Copy link to widget Ask support Remove Create linked copy Executi…" at bounding box center [668, 173] width 1270 height 203
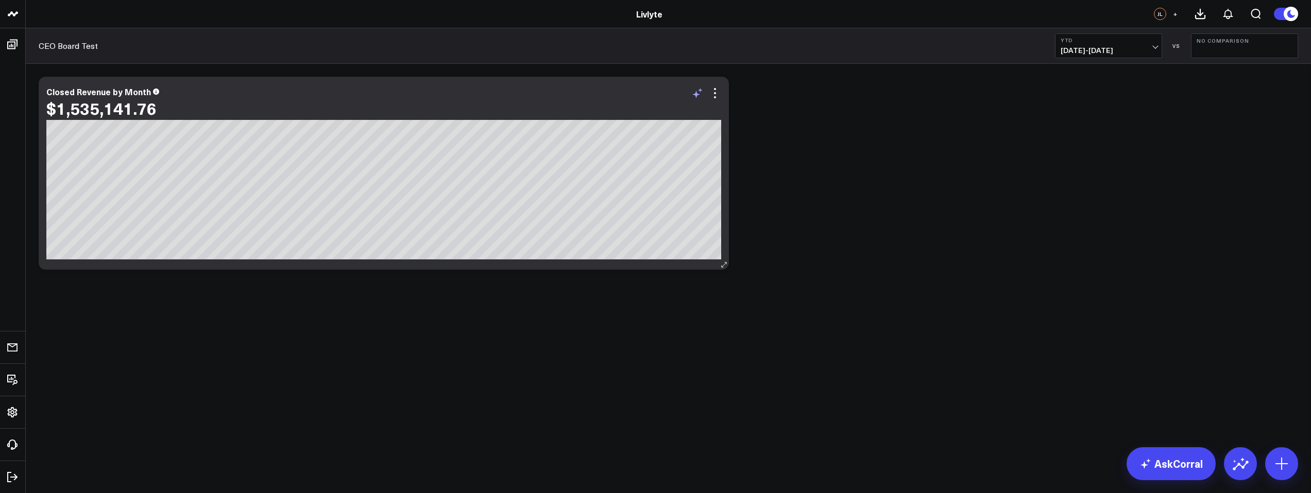
click at [699, 88] on icon at bounding box center [697, 93] width 12 height 12
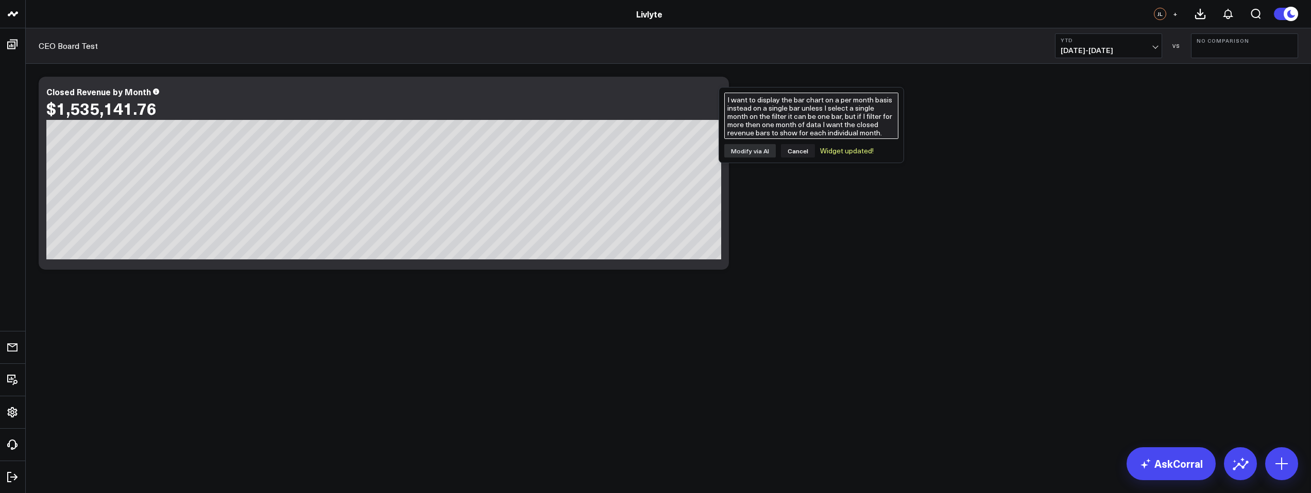
click at [771, 107] on textarea "I want to display the bar chart on a per month basis instead on a single bar un…" at bounding box center [811, 116] width 174 height 46
type textarea "c"
type textarea "Change the bars to orange"
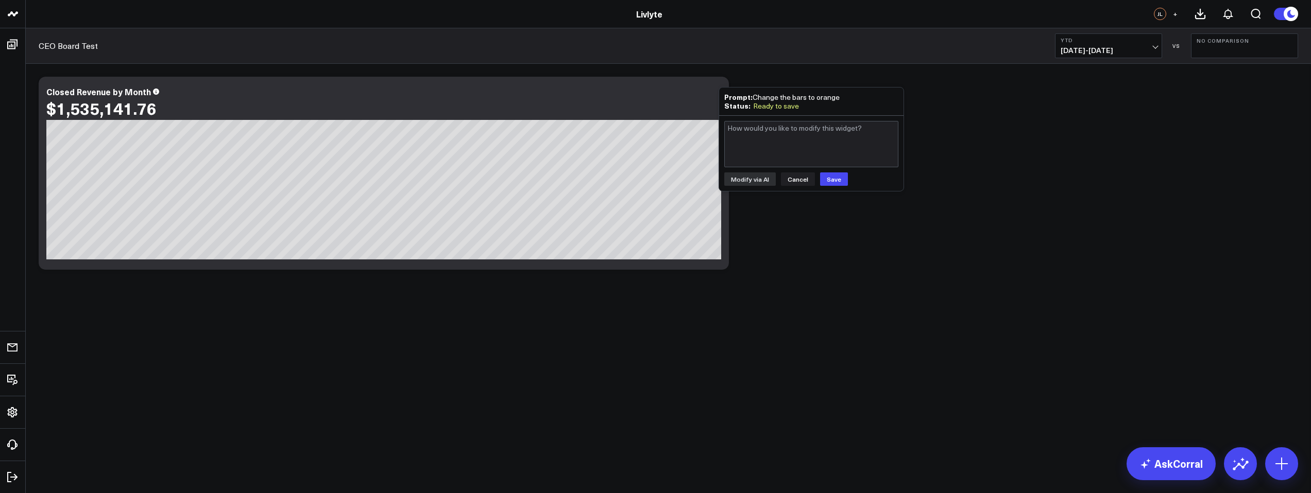
click at [794, 181] on button "Cancel" at bounding box center [798, 179] width 34 height 13
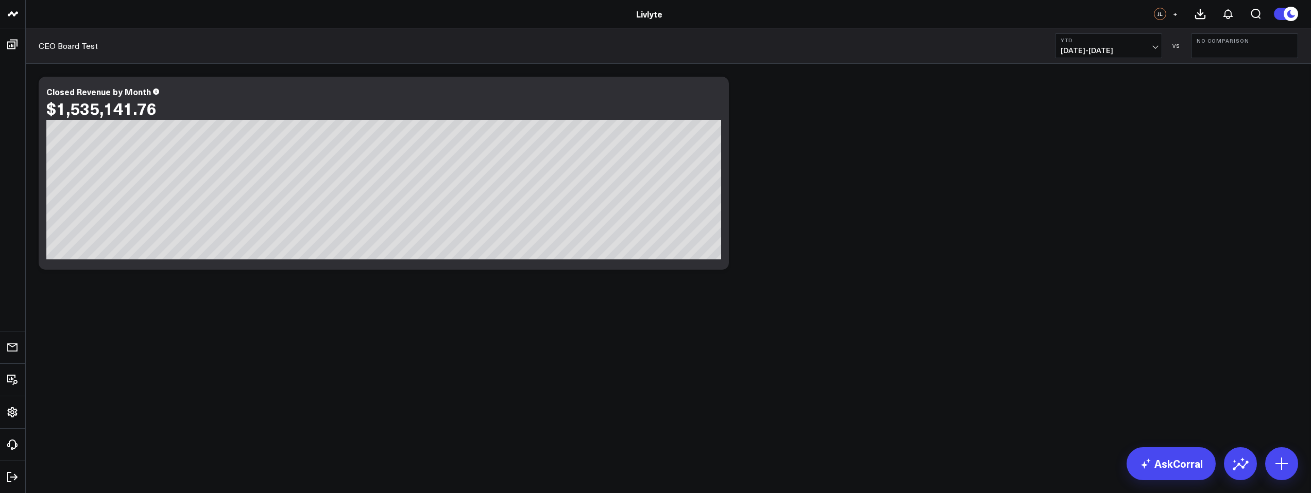
click at [923, 102] on div "Modify via AI Copy link to widget Ask support Remove Create linked copy Executi…" at bounding box center [668, 173] width 1270 height 203
click at [715, 97] on icon at bounding box center [715, 97] width 2 height 2
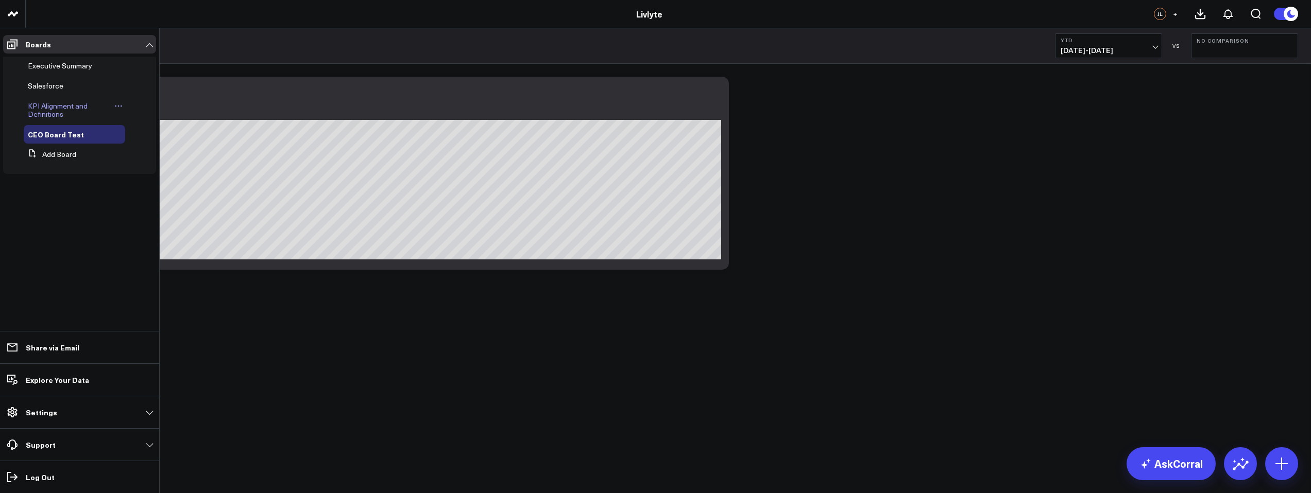
click at [62, 106] on span "KPI Alignment and Definitions" at bounding box center [58, 110] width 60 height 18
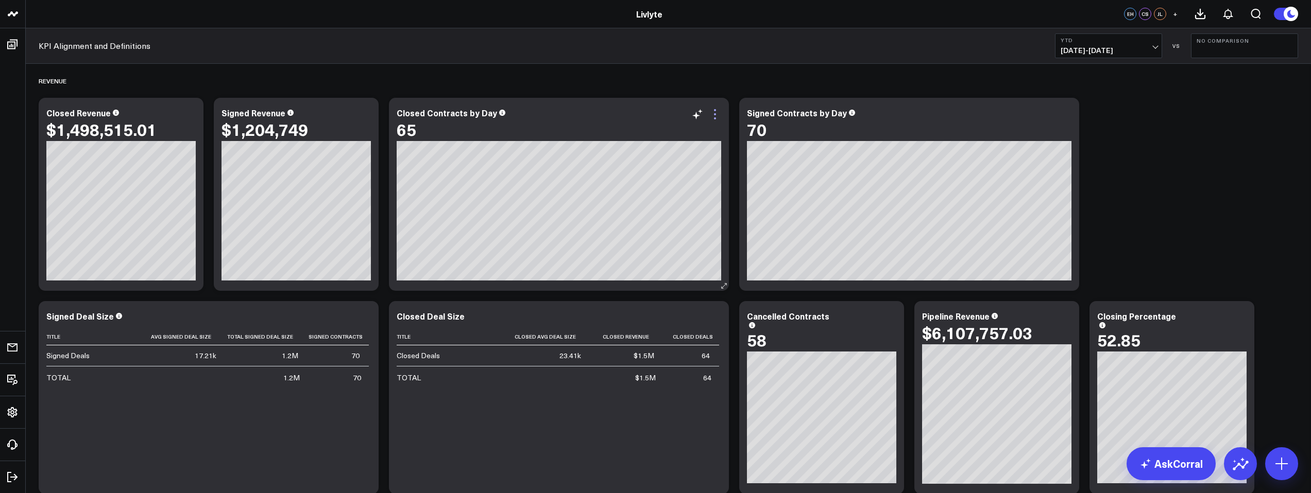
click at [715, 114] on icon at bounding box center [715, 114] width 2 height 2
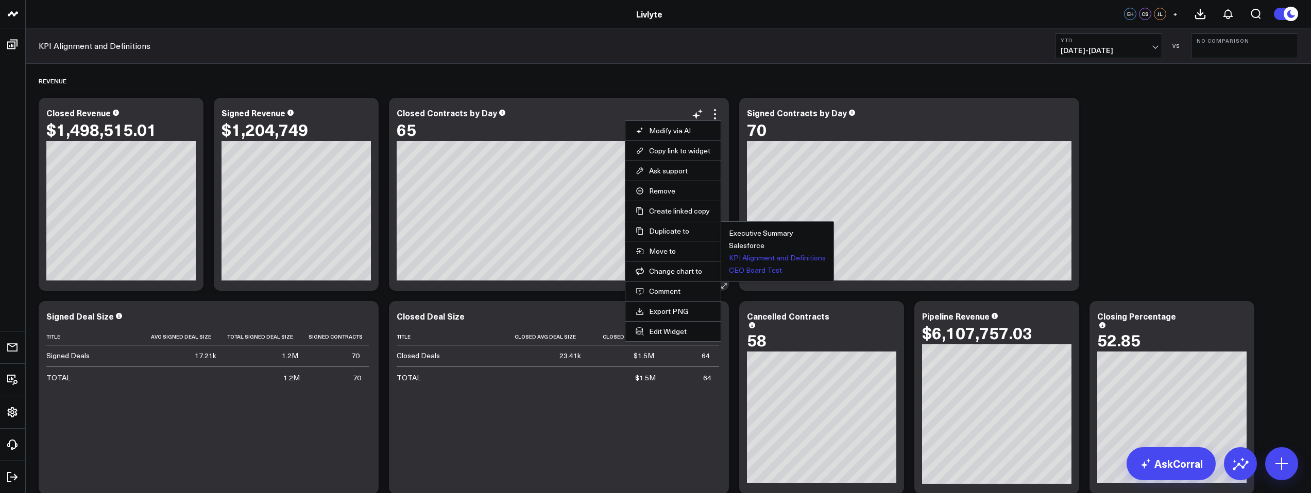
click at [760, 269] on button "CEO Board Test" at bounding box center [755, 270] width 53 height 7
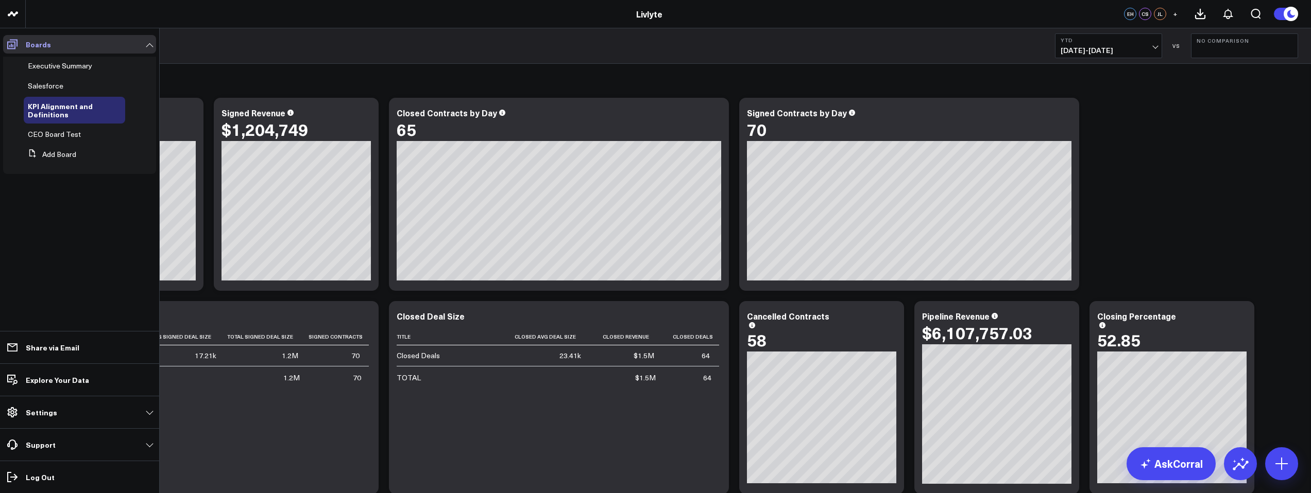
click at [11, 43] on icon at bounding box center [12, 44] width 12 height 12
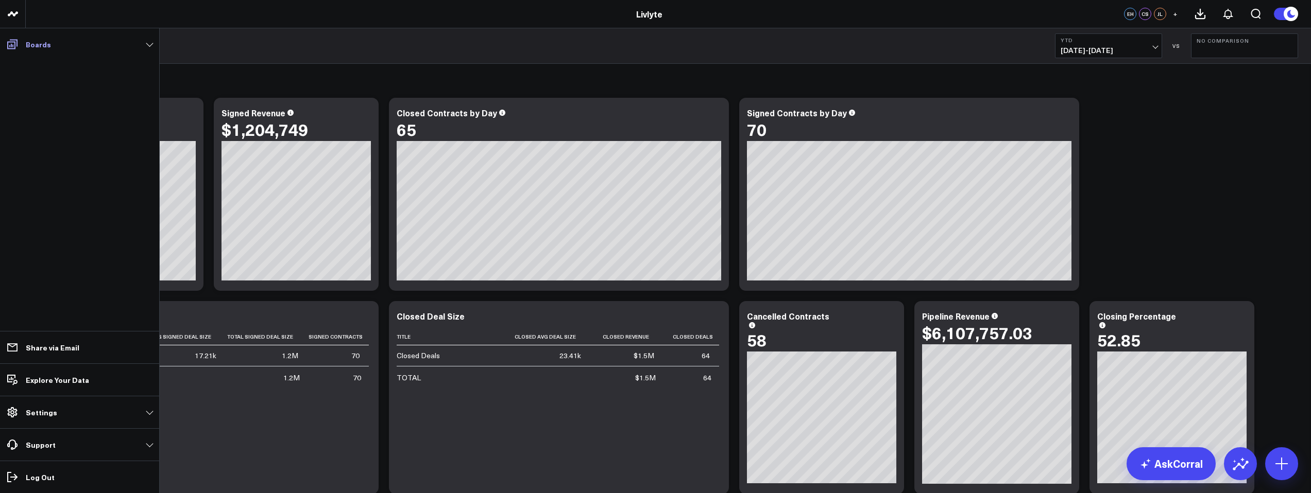
click at [19, 47] on span at bounding box center [12, 44] width 19 height 19
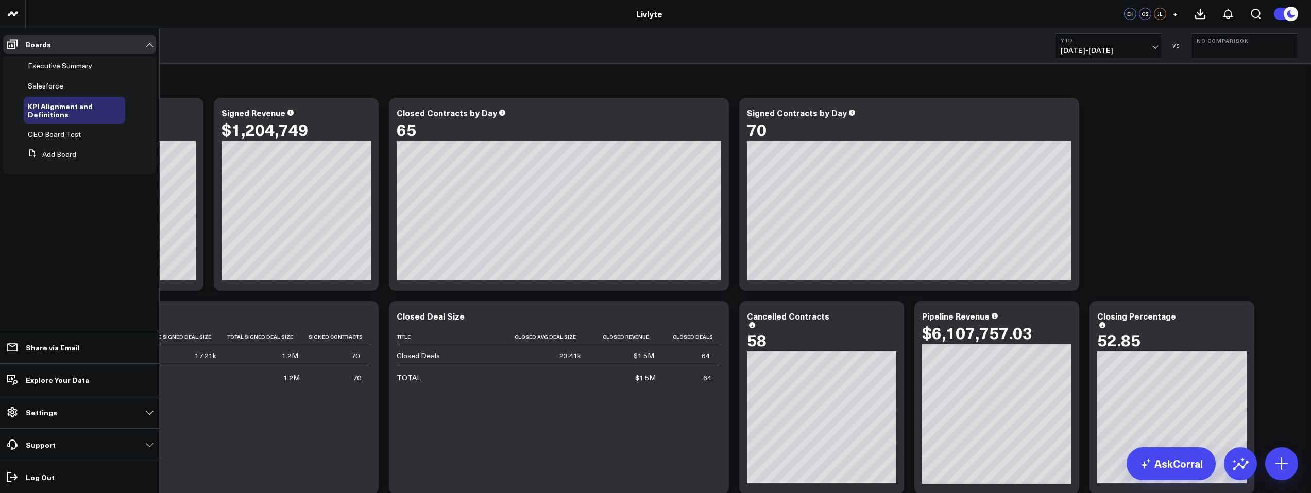
drag, startPoint x: 47, startPoint y: 134, endPoint x: 96, endPoint y: 53, distance: 95.0
click at [47, 135] on span "CEO Board Test" at bounding box center [54, 134] width 53 height 10
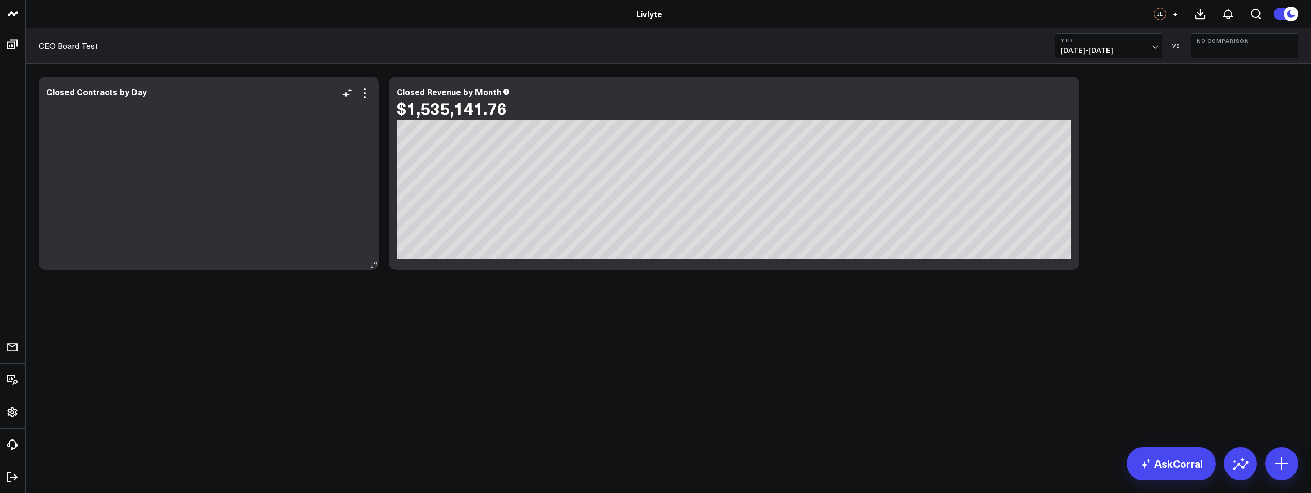
click at [213, 128] on div at bounding box center [208, 184] width 324 height 151
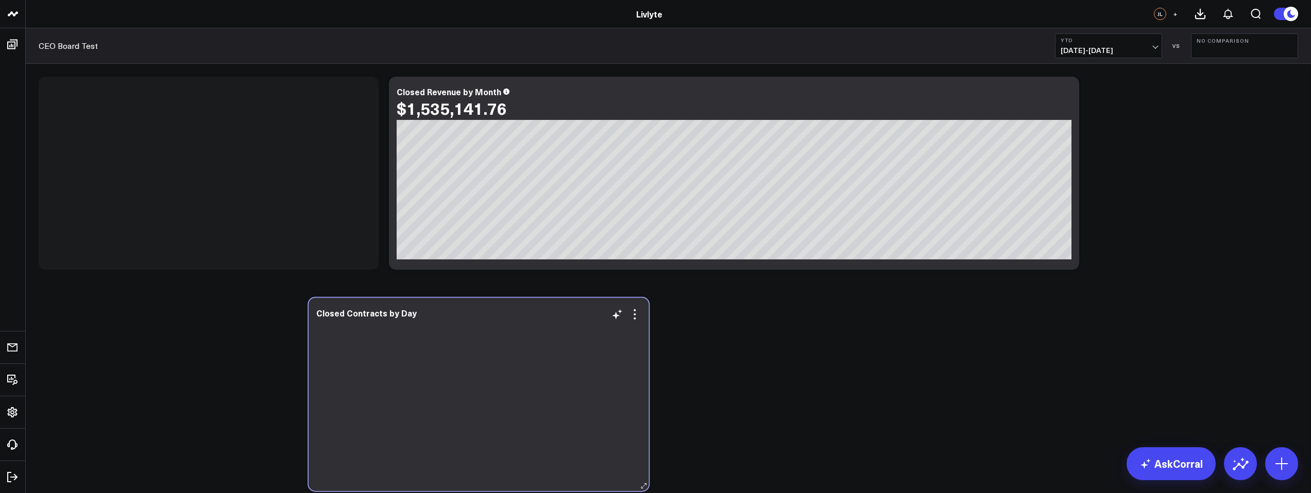
drag, startPoint x: 203, startPoint y: 128, endPoint x: 476, endPoint y: 347, distance: 350.2
click at [476, 348] on div at bounding box center [478, 405] width 324 height 151
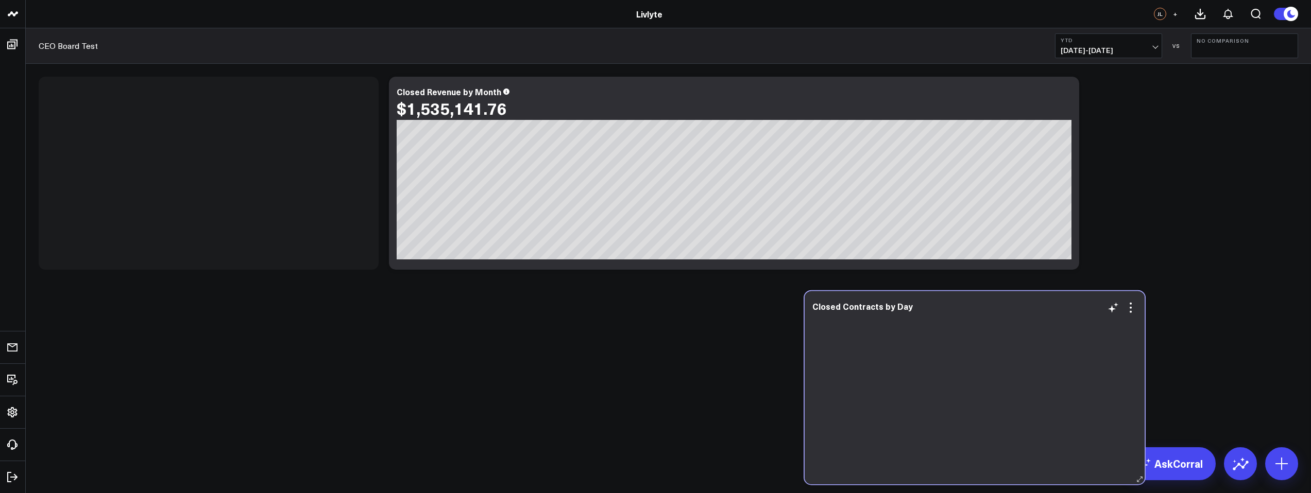
drag, startPoint x: 297, startPoint y: 208, endPoint x: 1022, endPoint y: 399, distance: 750.0
click at [1036, 425] on div at bounding box center [974, 398] width 324 height 151
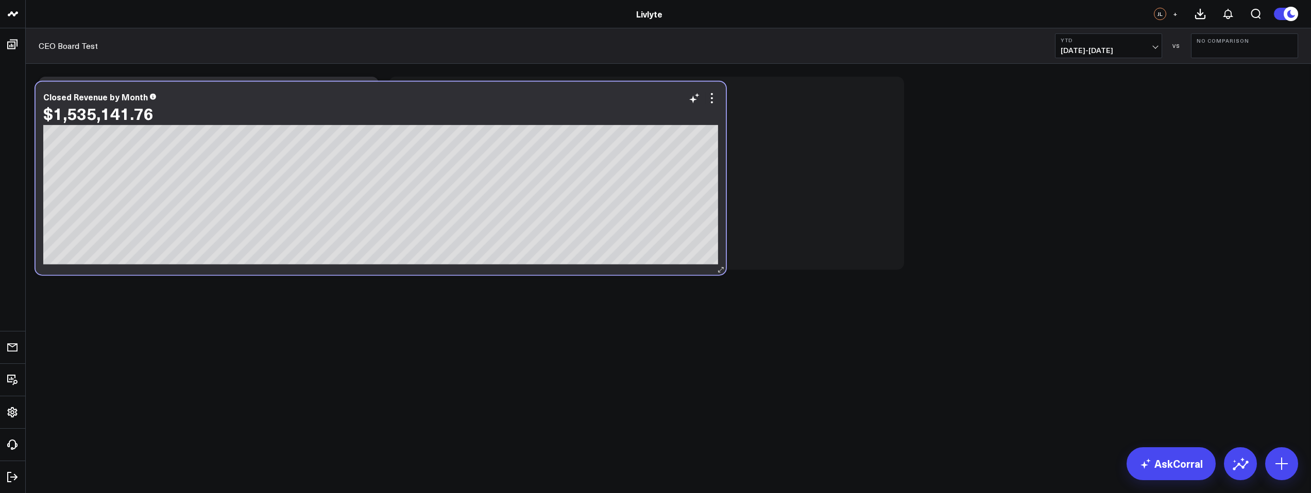
drag, startPoint x: 704, startPoint y: 110, endPoint x: 356, endPoint y: 101, distance: 347.8
click at [356, 104] on div "$1,535,141.76" at bounding box center [380, 113] width 675 height 19
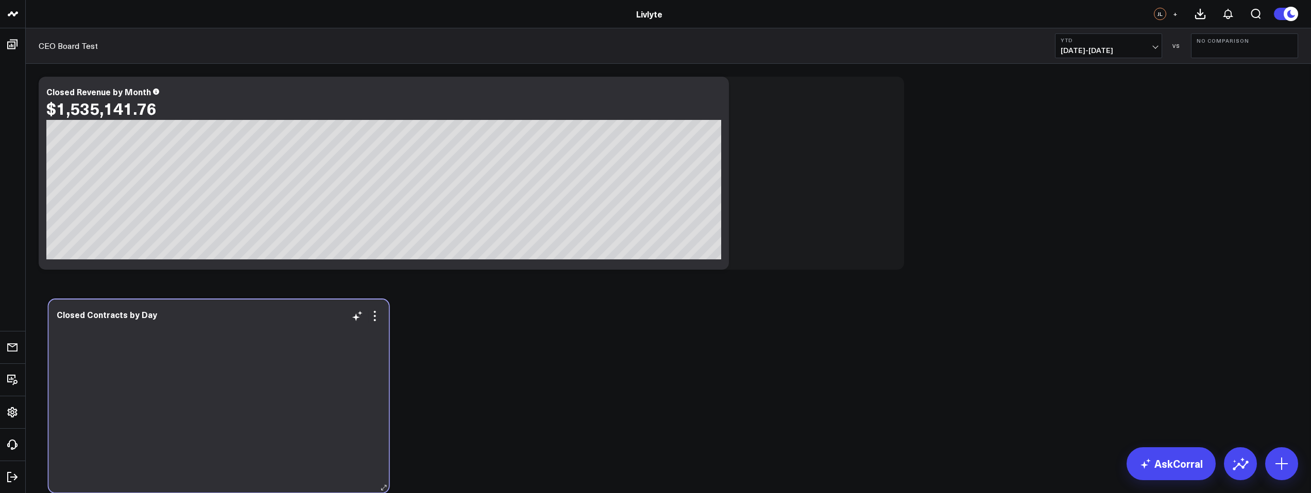
drag, startPoint x: 802, startPoint y: 194, endPoint x: 298, endPoint y: 399, distance: 543.9
click at [295, 405] on div at bounding box center [219, 407] width 324 height 151
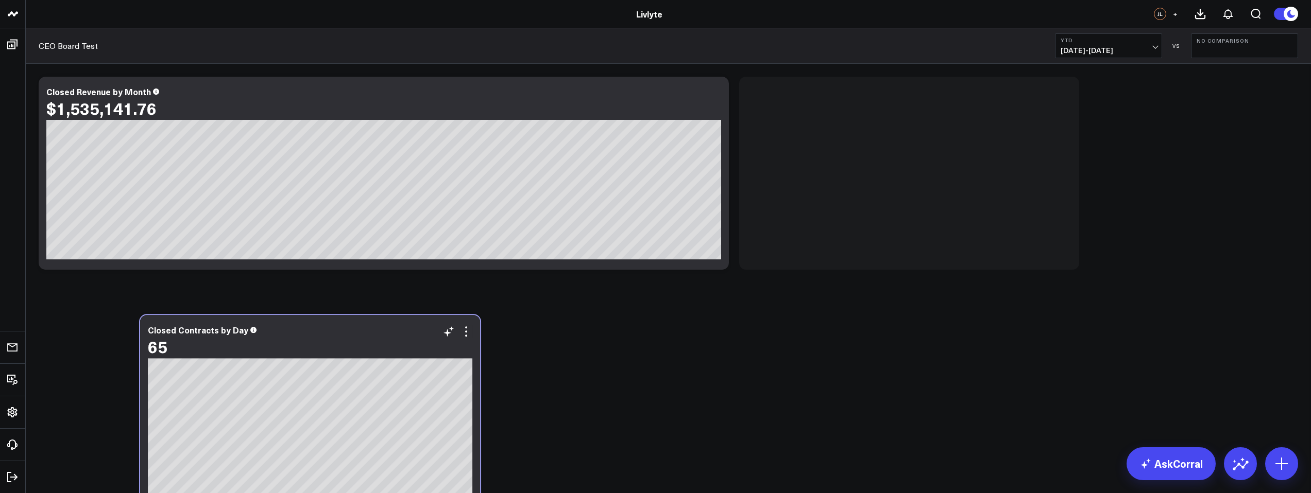
drag, startPoint x: 931, startPoint y: 117, endPoint x: 333, endPoint y: 351, distance: 642.3
click at [333, 352] on div "65" at bounding box center [310, 346] width 324 height 19
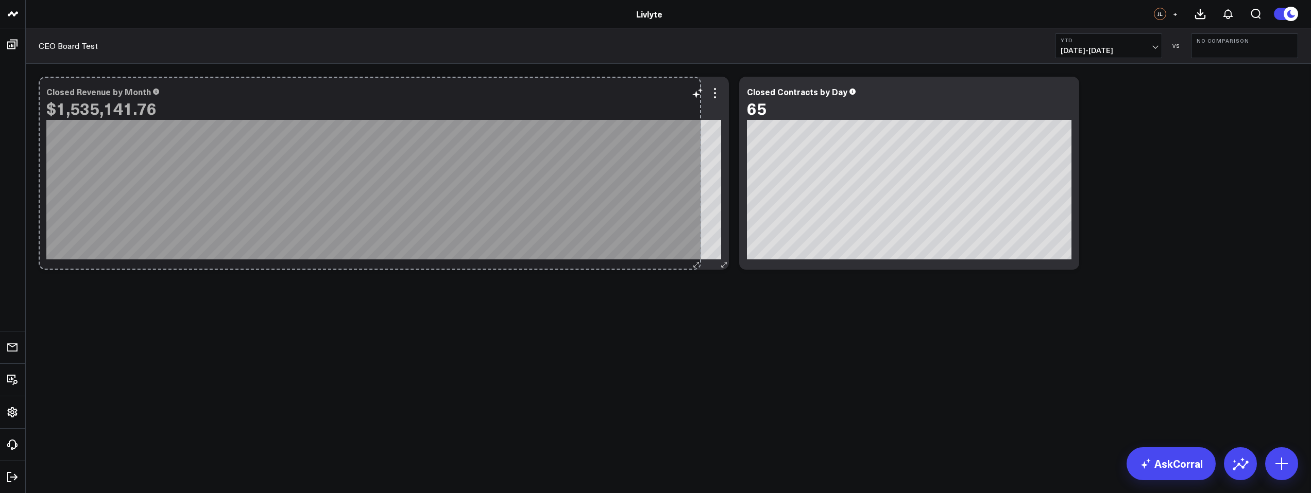
click at [700, 257] on div "Closed Revenue by Month $1,535,141.76 [fontSize:10px lineHeight:12px] / Closed …" at bounding box center [384, 173] width 690 height 193
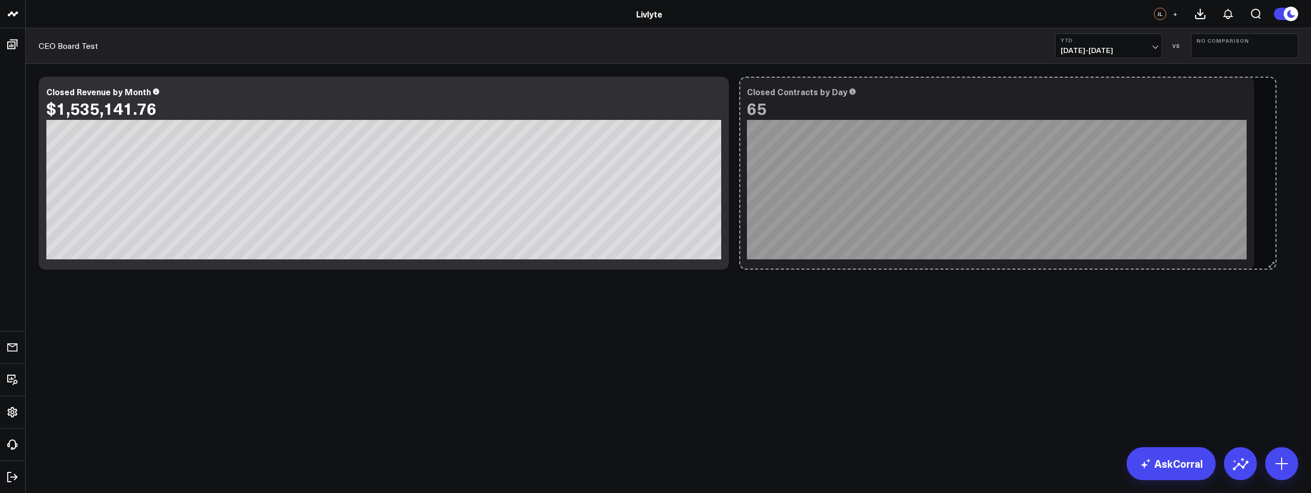
drag, startPoint x: 1073, startPoint y: 265, endPoint x: 1271, endPoint y: 261, distance: 197.3
click at [1271, 261] on div "Modify via AI Copy link to widget Ask support Remove Create linked copy Executi…" at bounding box center [668, 173] width 1270 height 203
click at [1214, 204] on div "Closed Contracts by Day 65 [#fff fontSize:14px lineHeight:16px][/] [#fff fontSi…" at bounding box center [996, 173] width 515 height 193
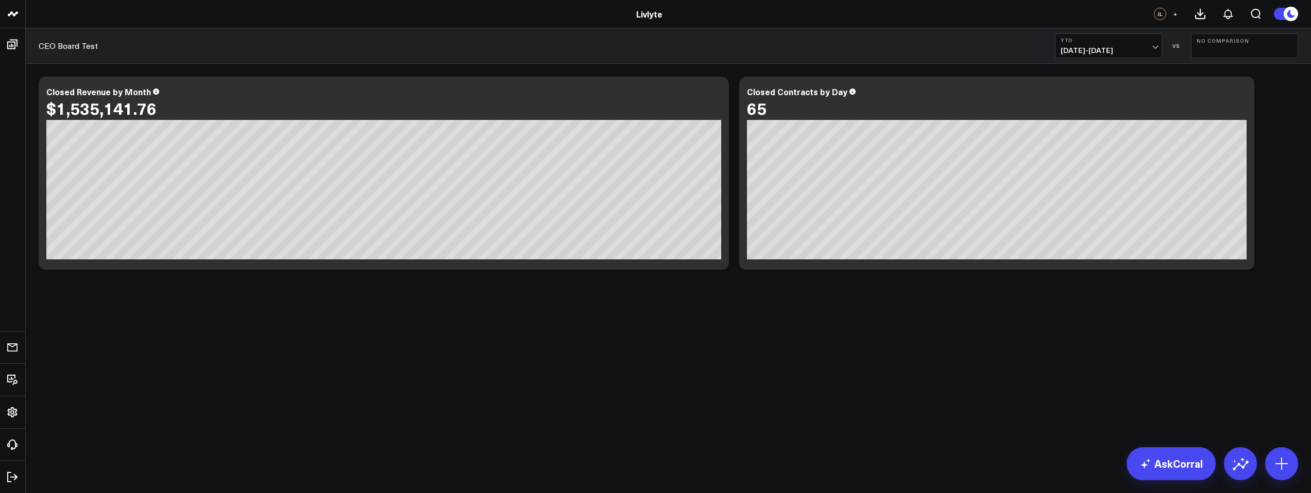
click at [0, 0] on icon at bounding box center [0, 0] width 0 height 0
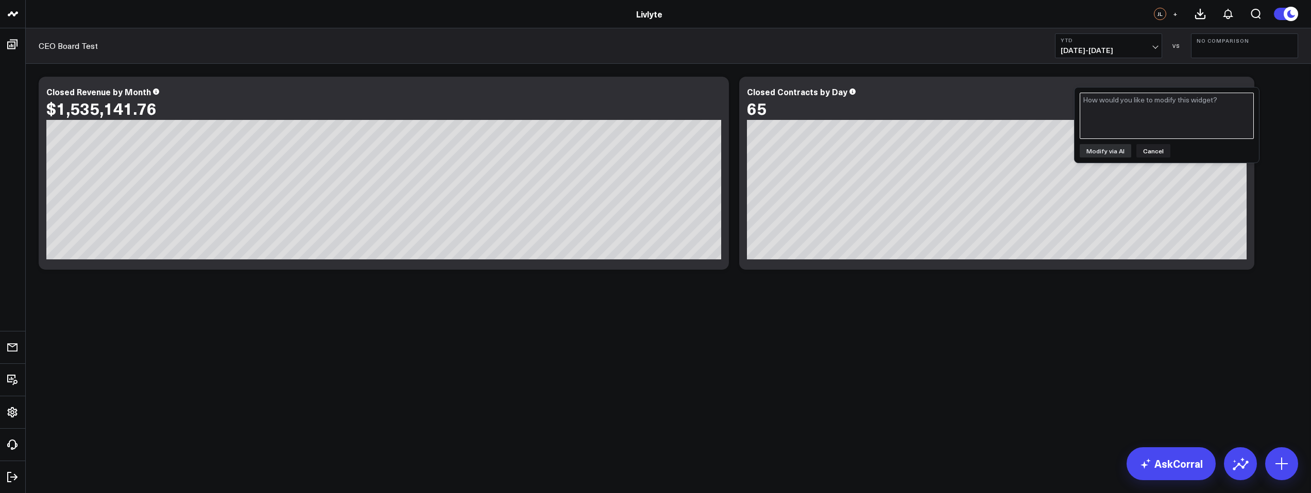
click at [1172, 112] on textarea at bounding box center [1167, 116] width 174 height 46
type textarea "C"
click at [1161, 151] on button "Cancel" at bounding box center [1153, 150] width 34 height 13
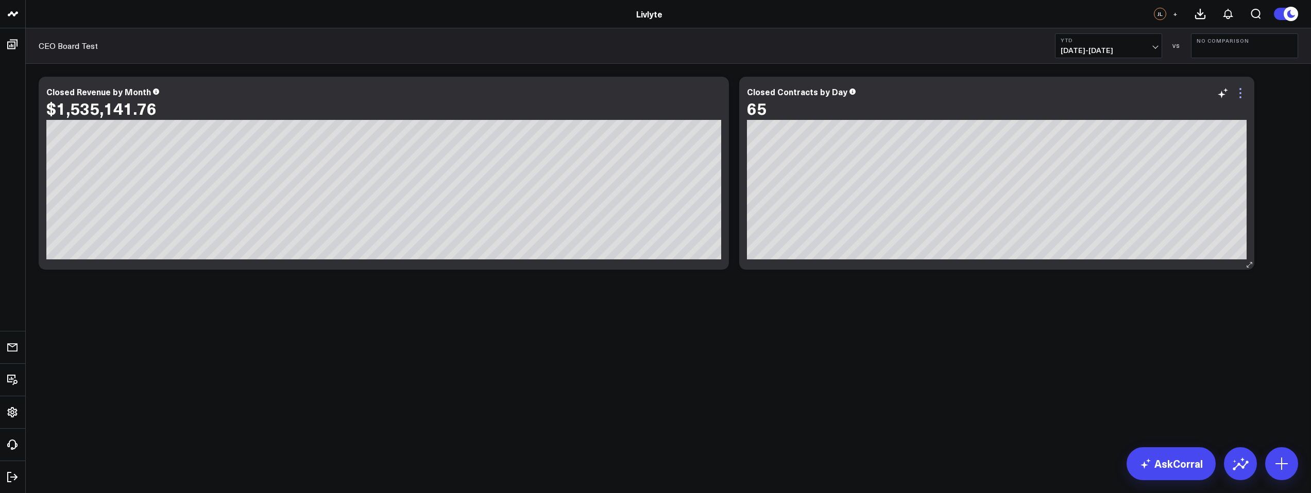
click at [1241, 94] on icon at bounding box center [1240, 93] width 12 height 12
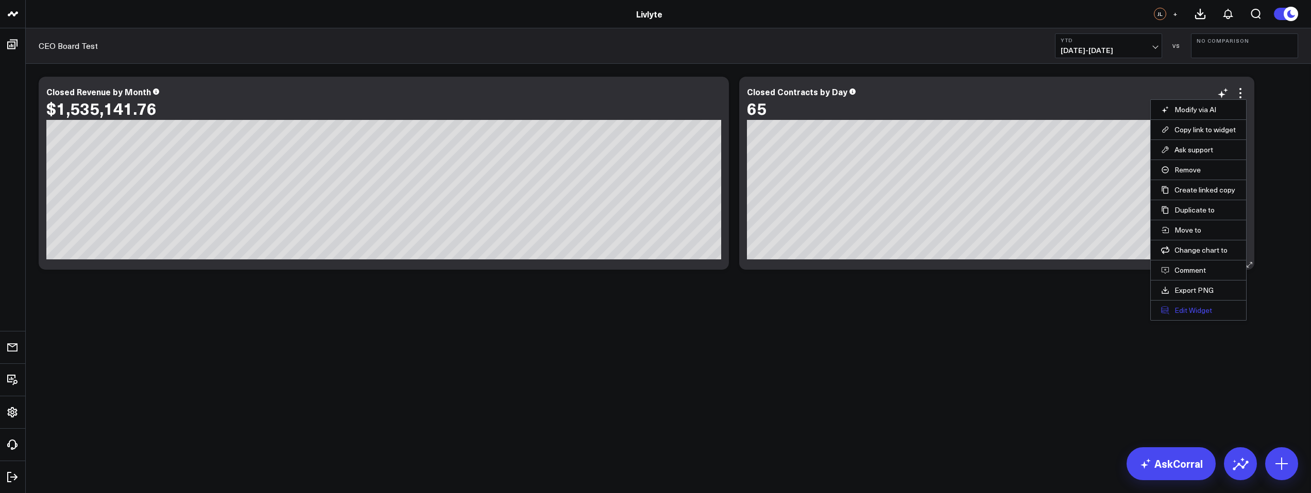
click at [1191, 313] on button "Edit Widget" at bounding box center [1198, 310] width 75 height 9
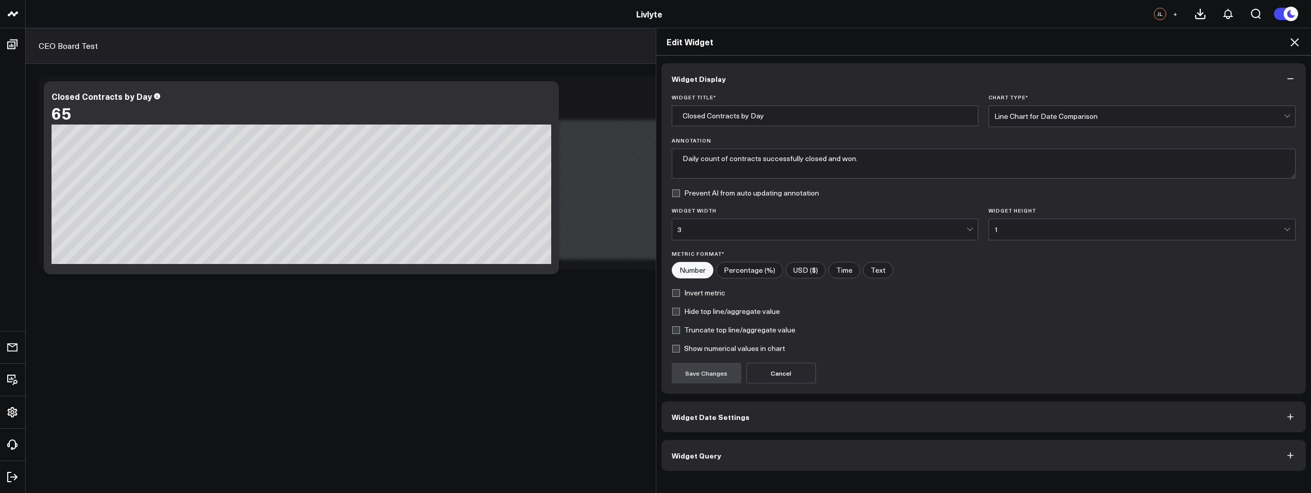
click at [740, 418] on button "Widget Date Settings" at bounding box center [983, 417] width 645 height 31
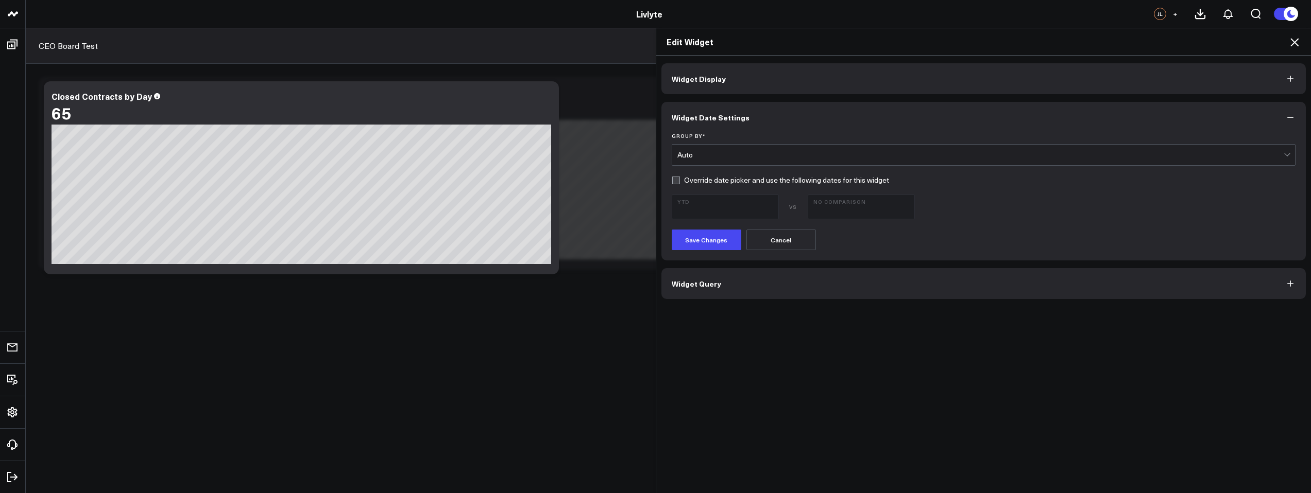
click at [743, 155] on div "Auto" at bounding box center [980, 155] width 607 height 8
click at [742, 155] on div "Auto" at bounding box center [980, 155] width 607 height 8
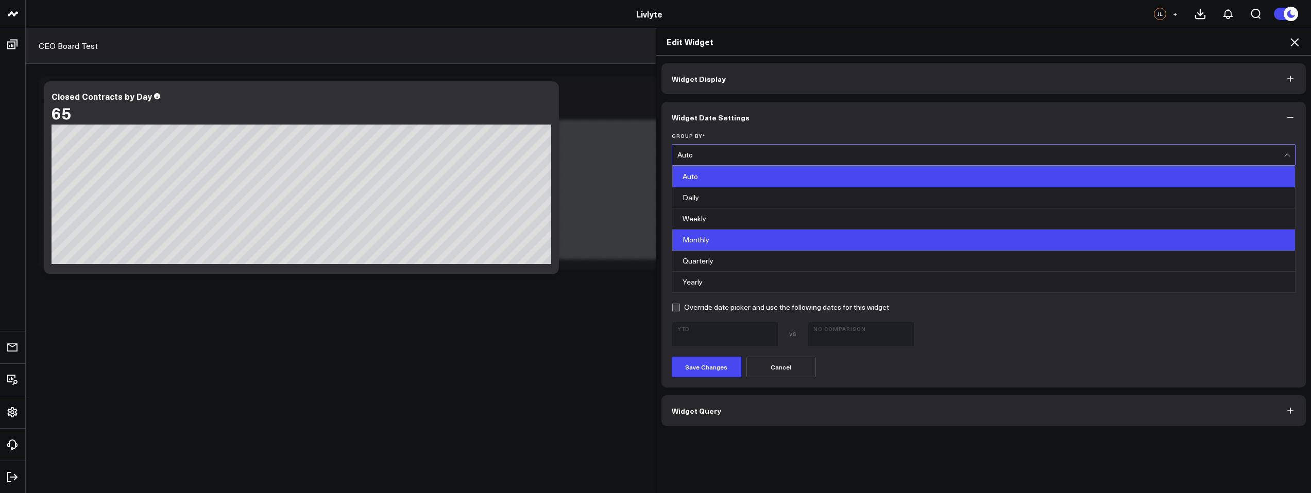
click at [734, 242] on div "Monthly" at bounding box center [983, 240] width 623 height 21
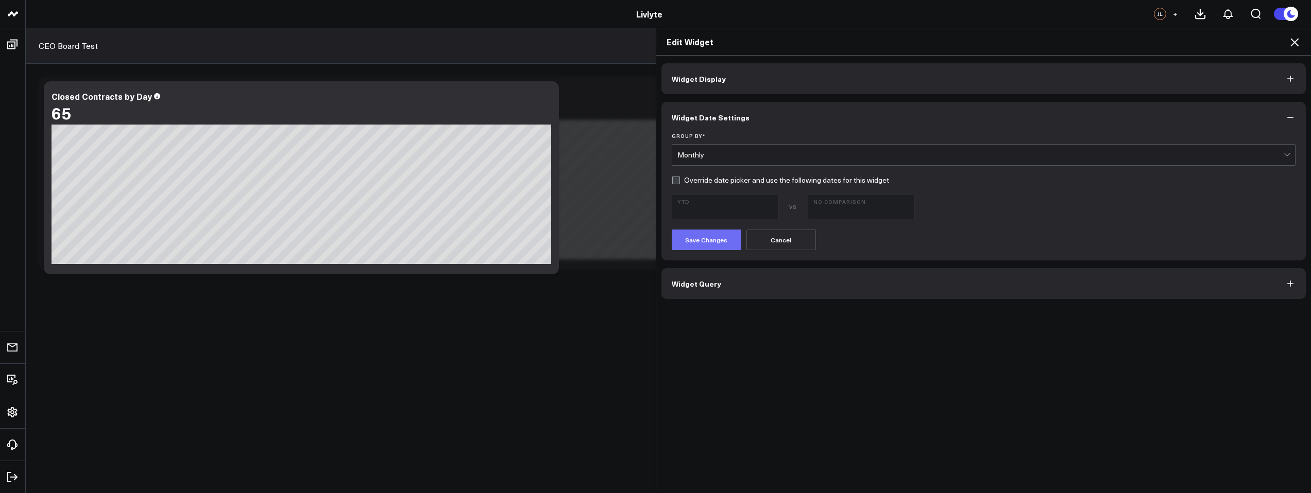
click at [711, 239] on button "Save Changes" at bounding box center [707, 240] width 70 height 21
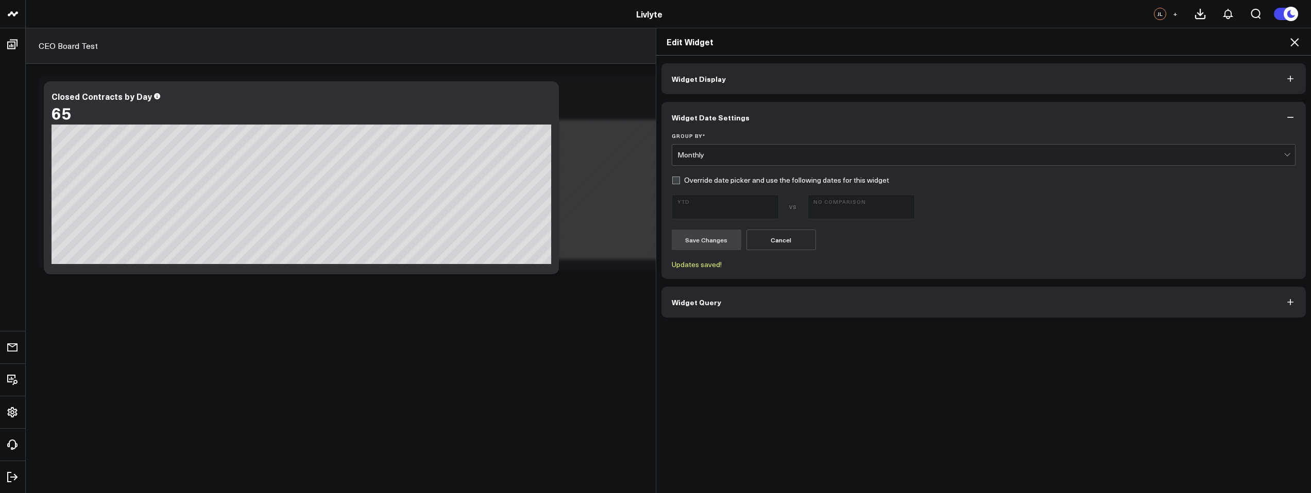
click at [724, 298] on button "Widget Query" at bounding box center [983, 302] width 645 height 31
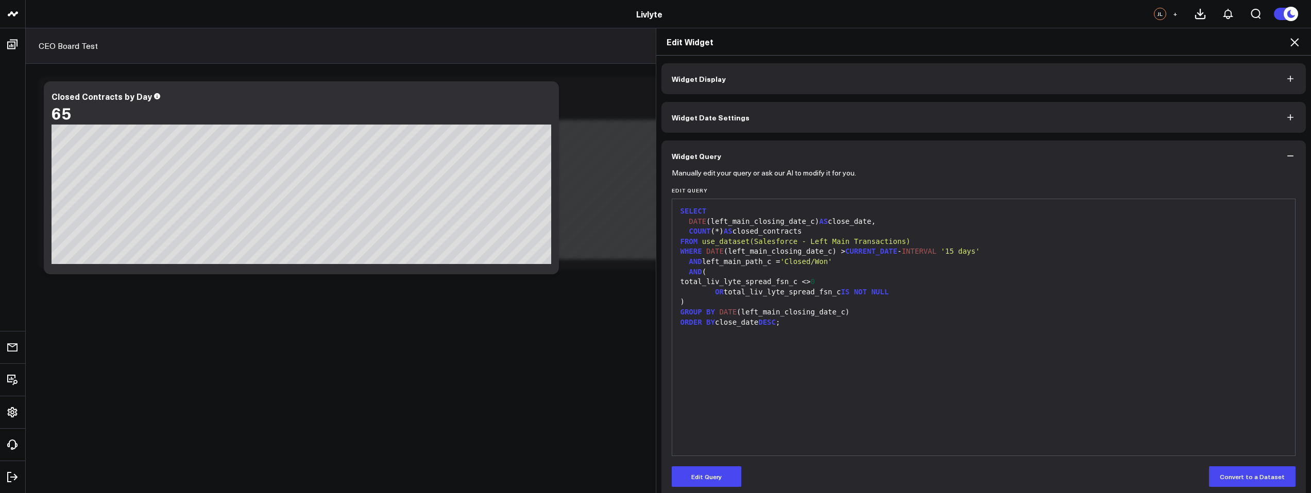
click at [1298, 41] on icon at bounding box center [1294, 42] width 12 height 12
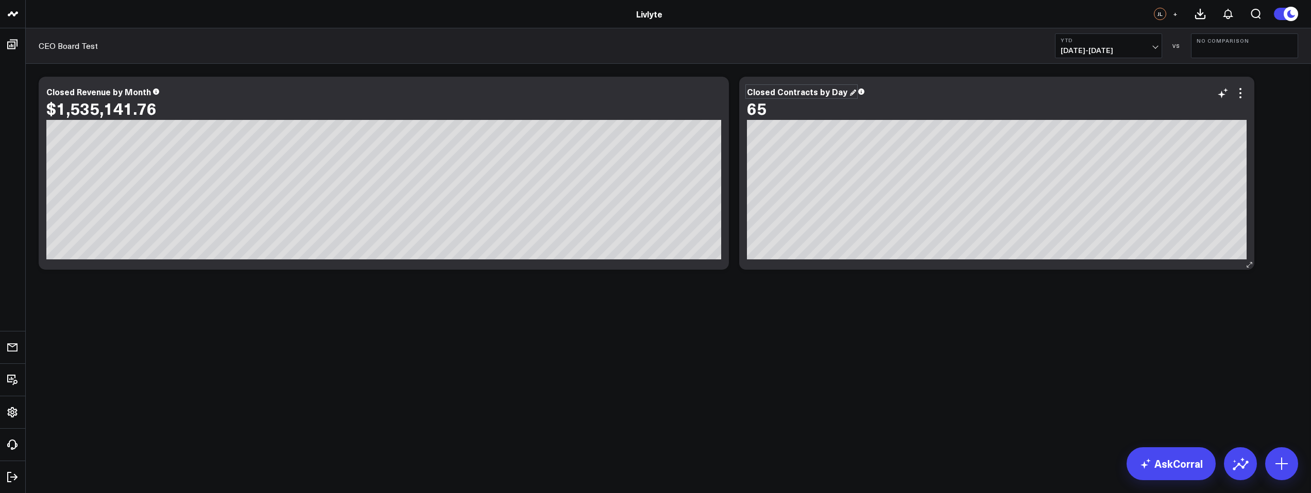
click at [847, 91] on div "Closed Contracts by Day" at bounding box center [801, 91] width 109 height 11
drag, startPoint x: 827, startPoint y: 94, endPoint x: 841, endPoint y: 93, distance: 13.9
click at [841, 93] on div "Closed Contracts by Day" at bounding box center [798, 91] width 102 height 11
click at [902, 332] on div "Modify via AI Copy link to widget Ask support Remove Create linked copy Executi…" at bounding box center [668, 200] width 1285 height 273
click at [1142, 45] on button "YTD 01/01/25 - 09/18/25" at bounding box center [1108, 45] width 107 height 25
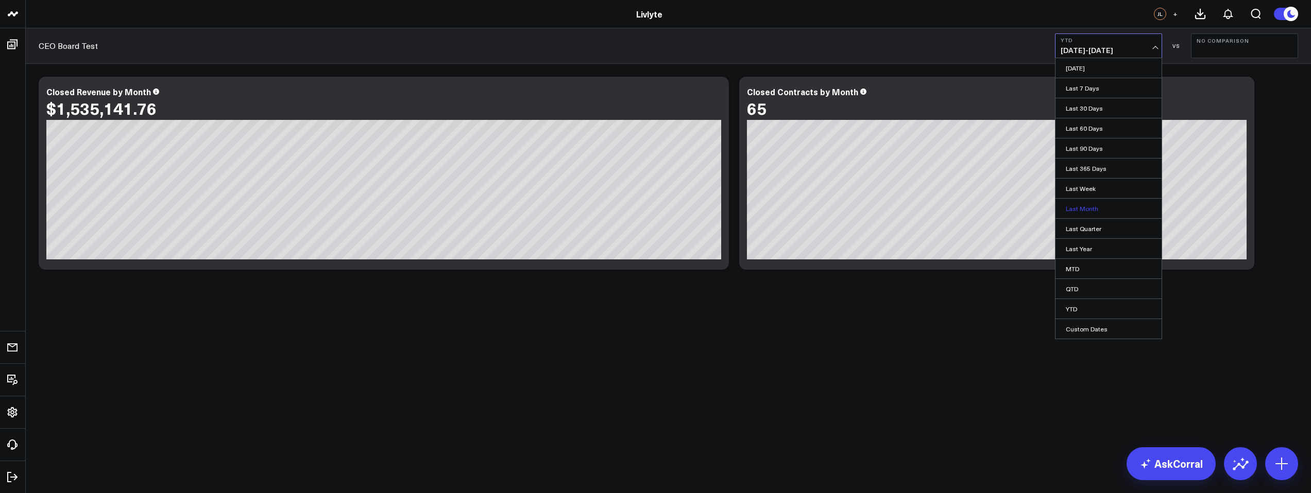
click at [1102, 209] on link "Last Month" at bounding box center [1108, 209] width 106 height 20
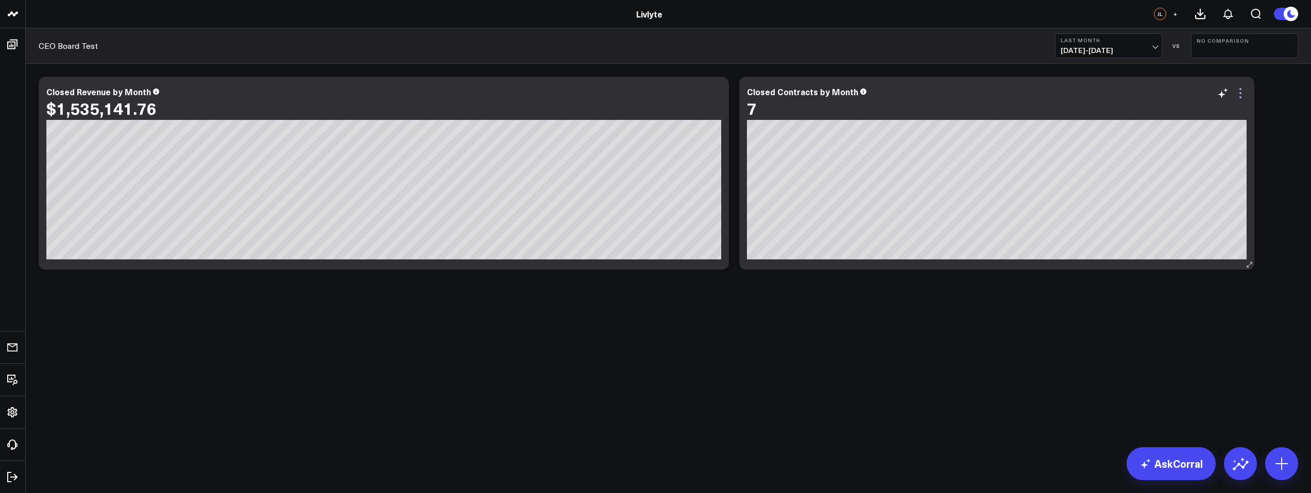
click at [1239, 94] on icon at bounding box center [1240, 93] width 12 height 12
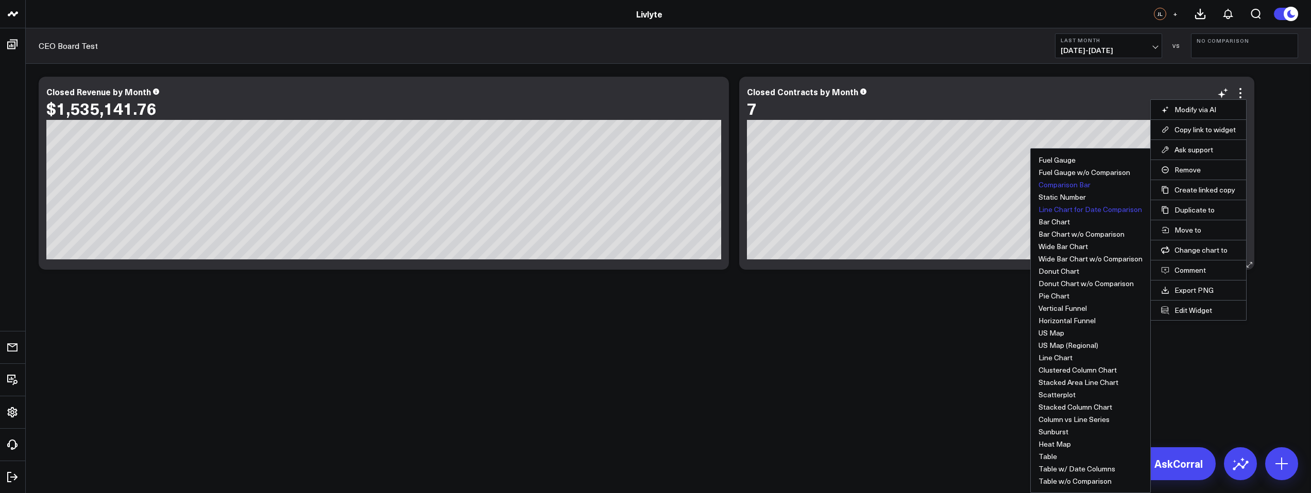
click at [1063, 187] on button "Comparison Bar" at bounding box center [1064, 184] width 52 height 7
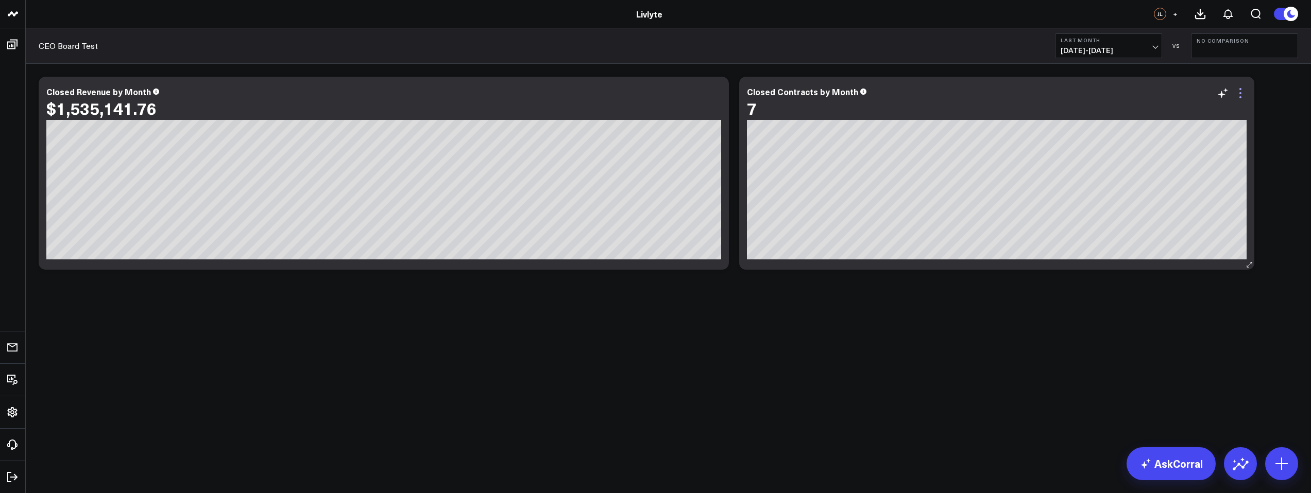
click at [1242, 94] on icon at bounding box center [1240, 93] width 12 height 12
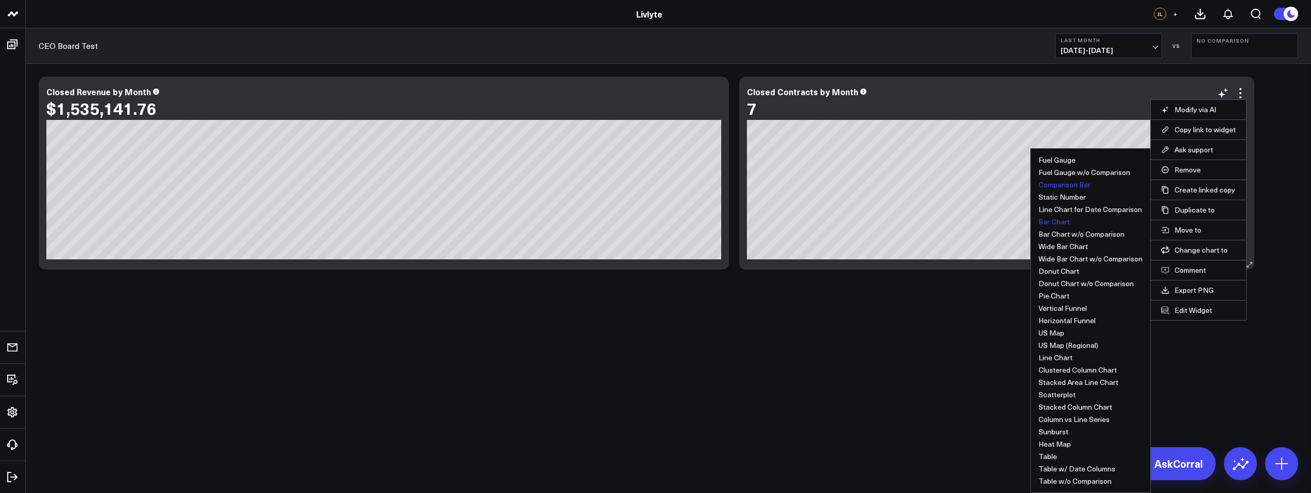
click at [1058, 220] on button "Bar Chart" at bounding box center [1053, 221] width 31 height 7
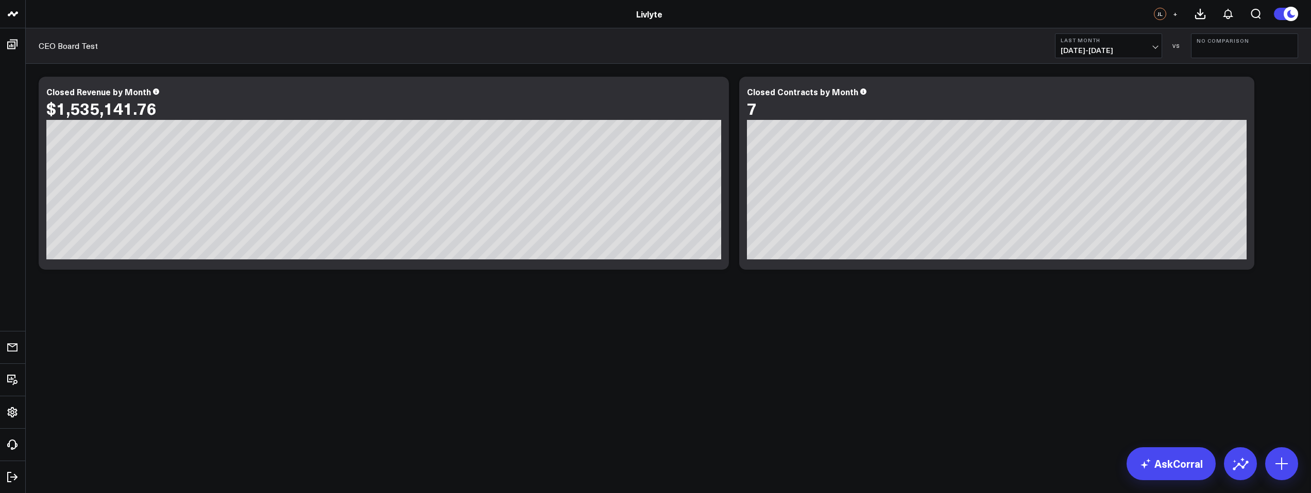
click at [1240, 49] on button "No Comparison" at bounding box center [1244, 45] width 107 height 25
click at [1235, 66] on link "Previous Period" at bounding box center [1244, 68] width 106 height 20
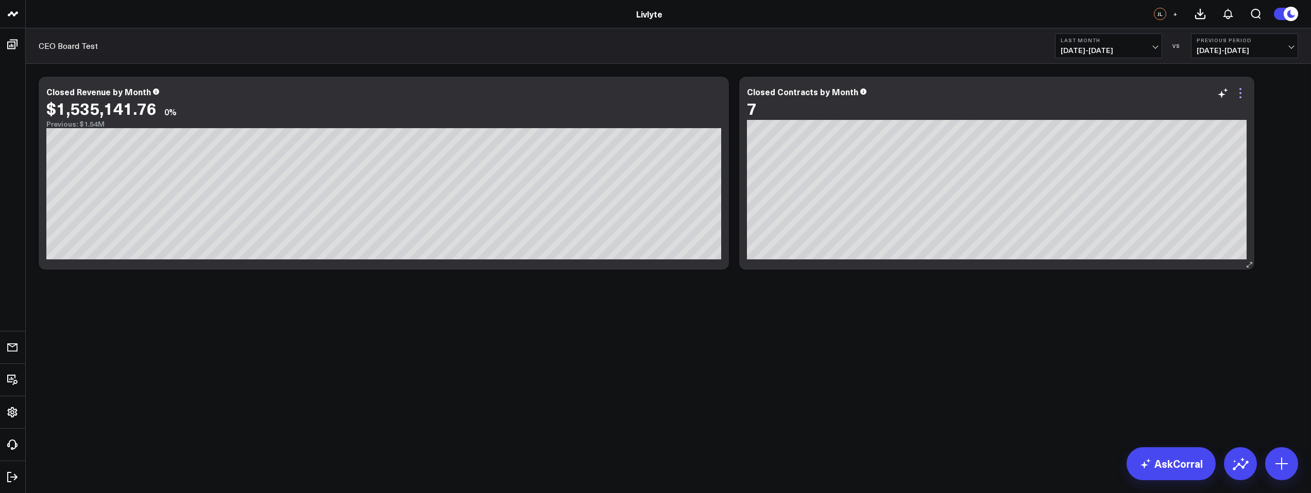
click at [1238, 92] on icon at bounding box center [1240, 93] width 12 height 12
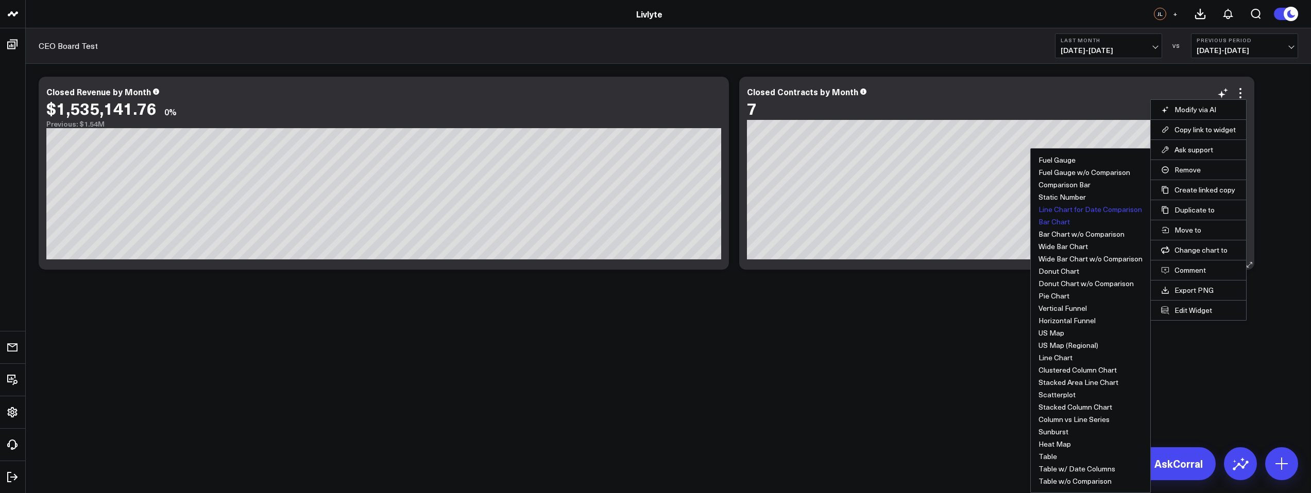
click at [1107, 210] on button "Line Chart for Date Comparison" at bounding box center [1090, 209] width 104 height 7
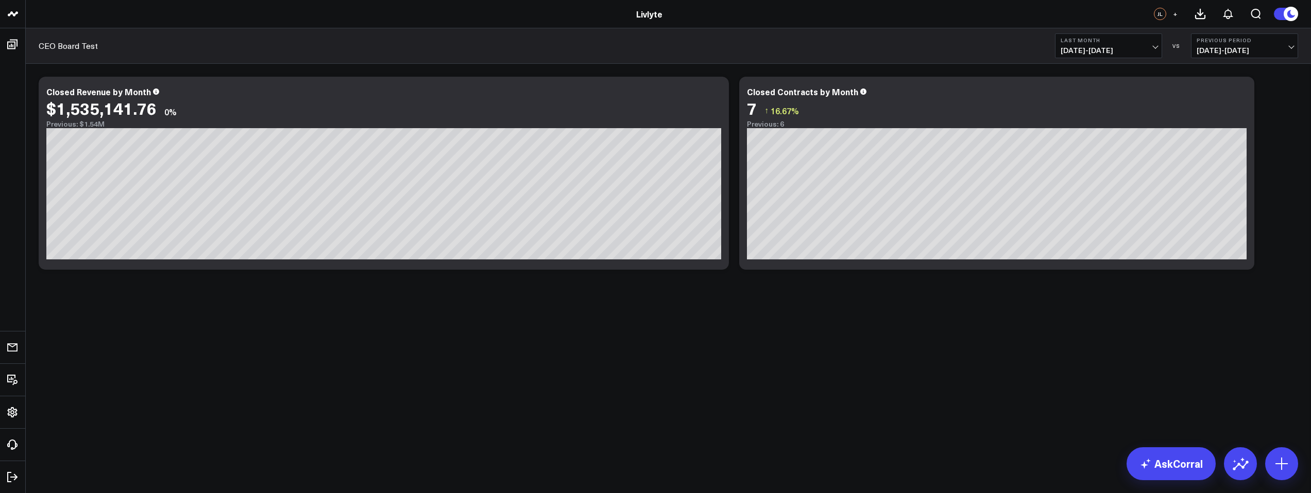
click at [1210, 48] on span "07/01/25 - 07/31/25" at bounding box center [1245, 50] width 96 height 8
click at [1158, 48] on button "Last Month 08/01/25 - 08/31/25" at bounding box center [1108, 45] width 107 height 25
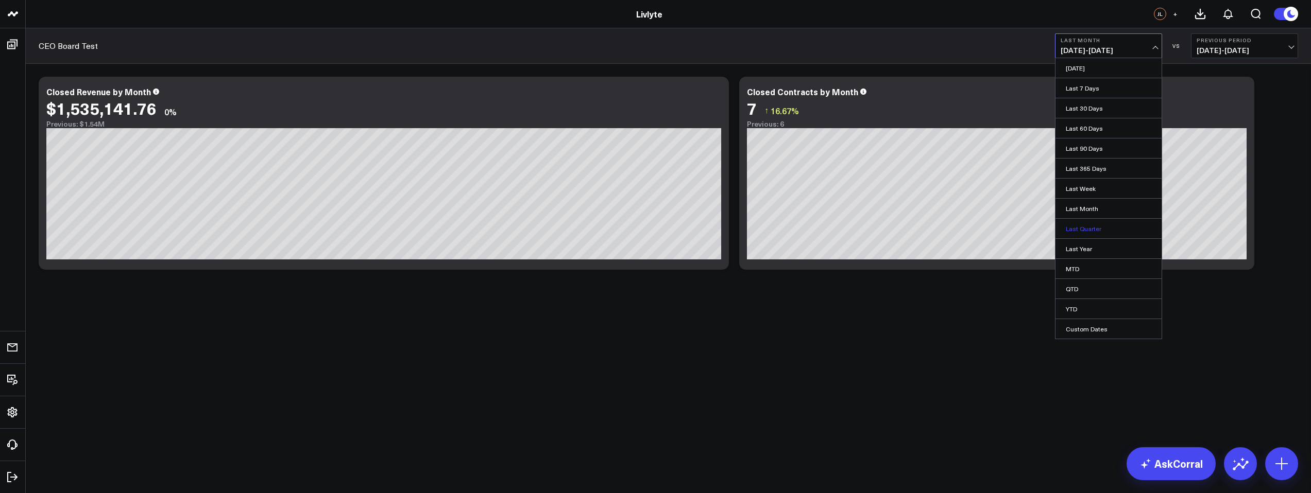
click at [1101, 231] on link "Last Quarter" at bounding box center [1108, 229] width 106 height 20
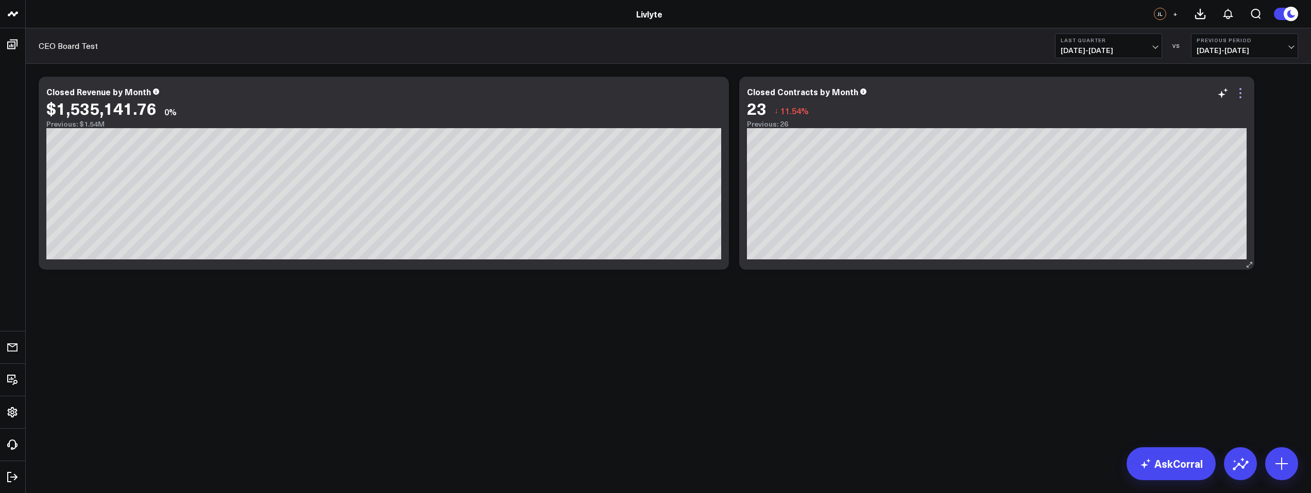
click at [1241, 95] on icon at bounding box center [1240, 93] width 12 height 12
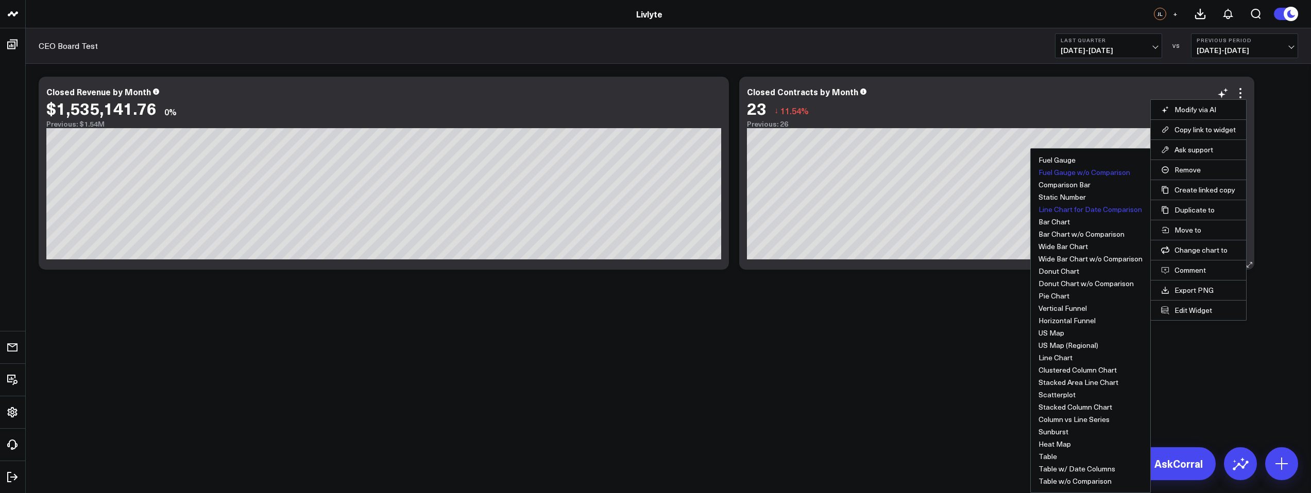
click at [1075, 169] on button "Fuel Gauge w/o Comparison" at bounding box center [1084, 172] width 92 height 7
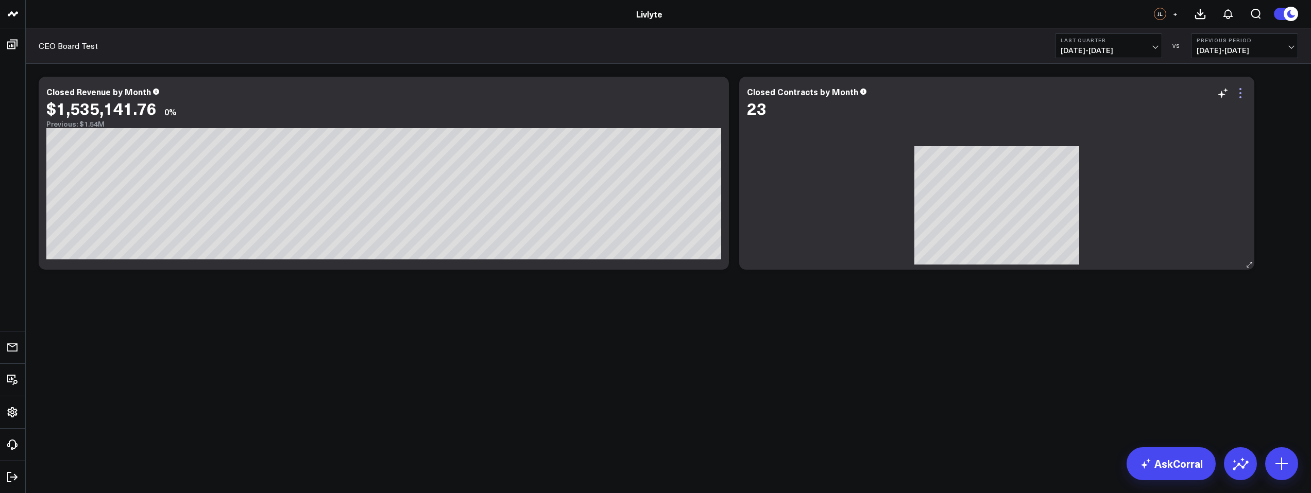
click at [1242, 91] on icon at bounding box center [1240, 93] width 12 height 12
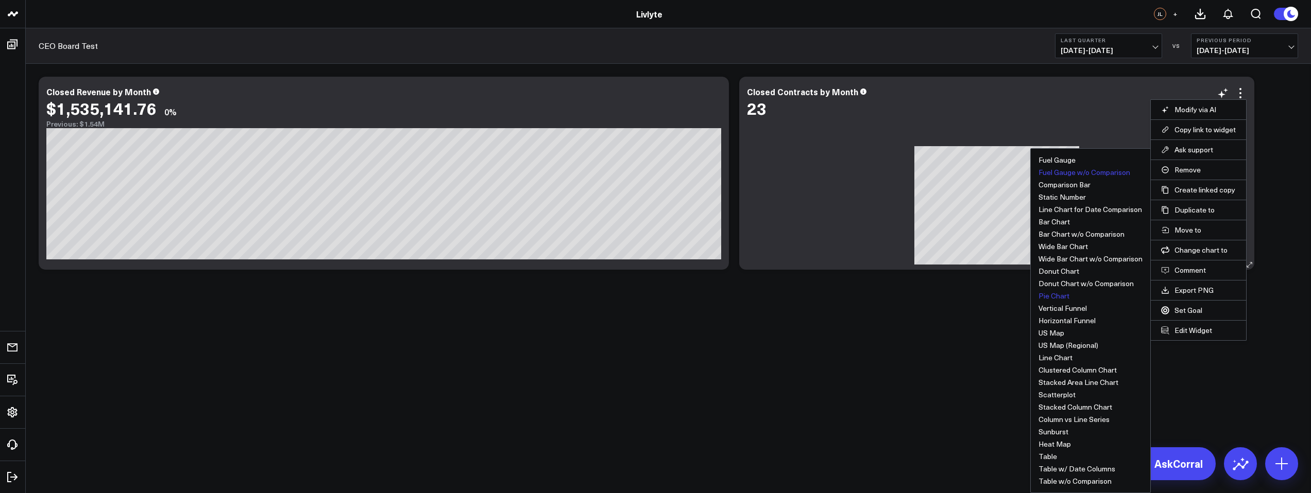
click at [1060, 295] on button "Pie Chart" at bounding box center [1053, 296] width 31 height 7
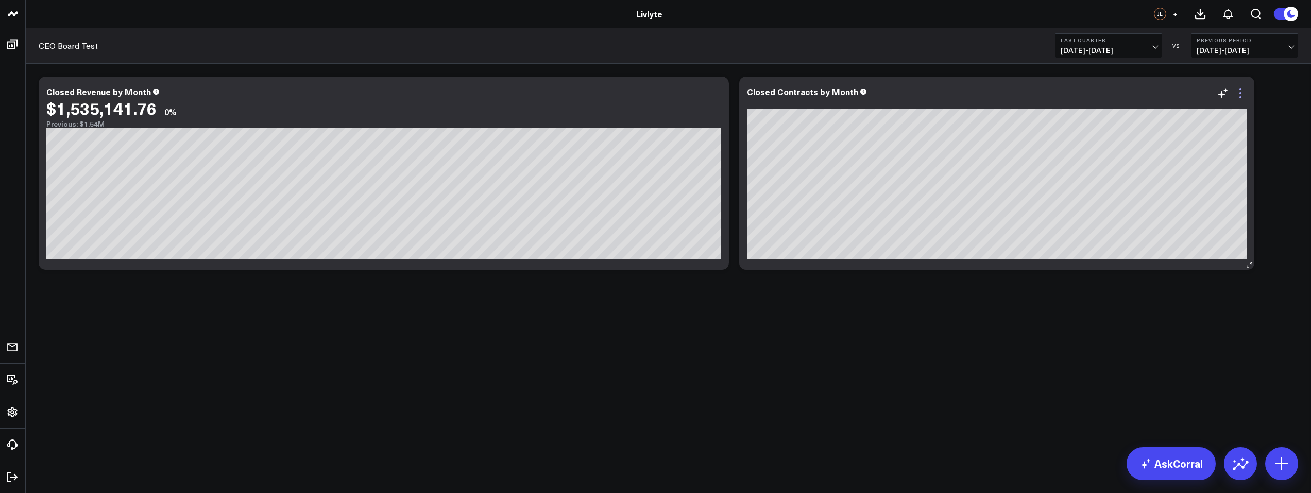
click at [1241, 93] on icon at bounding box center [1240, 93] width 2 height 2
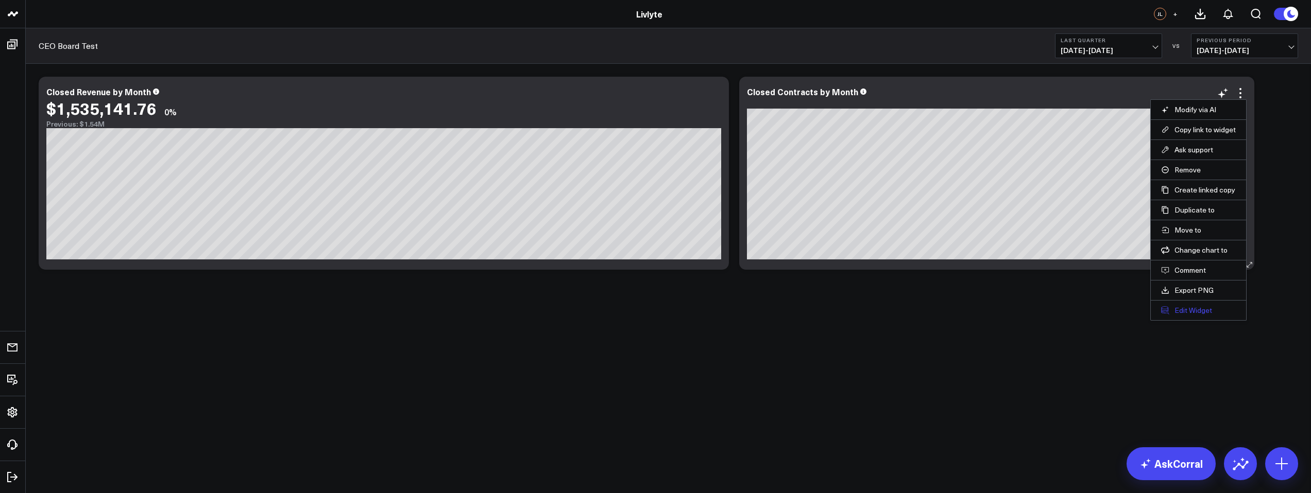
click at [1182, 310] on button "Edit Widget" at bounding box center [1198, 310] width 75 height 9
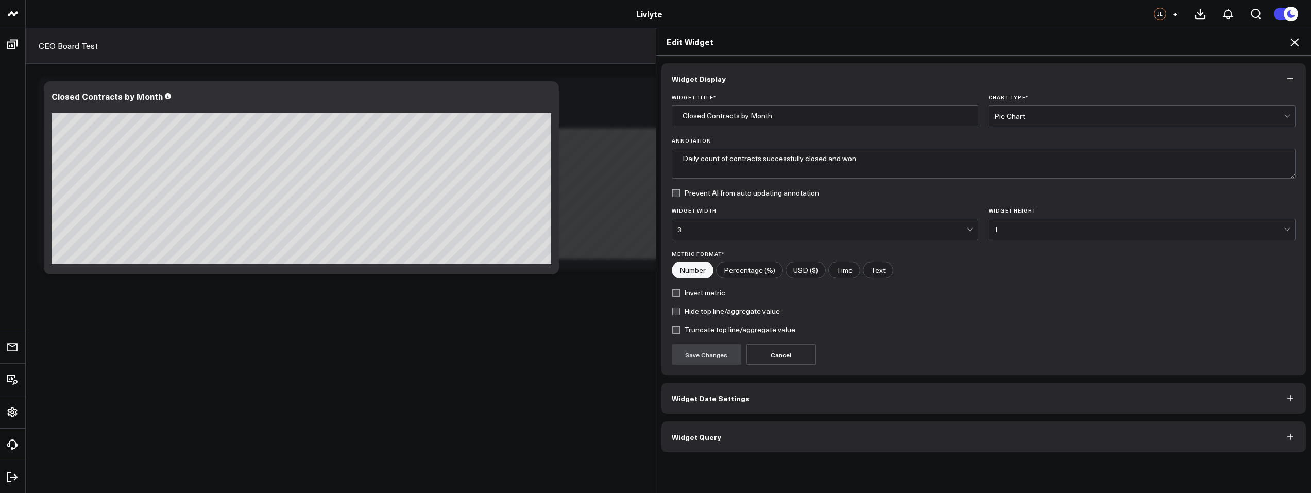
click at [697, 332] on label "Truncate top line/aggregate value" at bounding box center [734, 330] width 124 height 8
click at [680, 332] on input "Truncate top line/aggregate value" at bounding box center [676, 330] width 8 height 8
click at [710, 326] on label "Truncate top line/aggregate value" at bounding box center [734, 330] width 124 height 8
click at [680, 326] on input "Truncate top line/aggregate value" at bounding box center [676, 330] width 8 height 8
checkbox input "false"
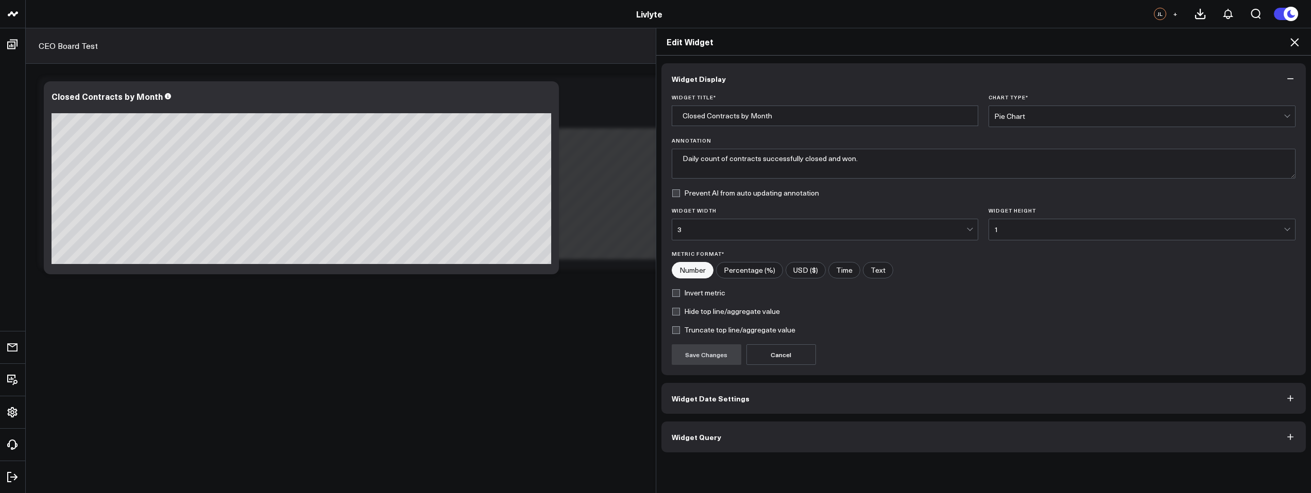
click at [1293, 74] on icon "button" at bounding box center [1290, 79] width 10 height 10
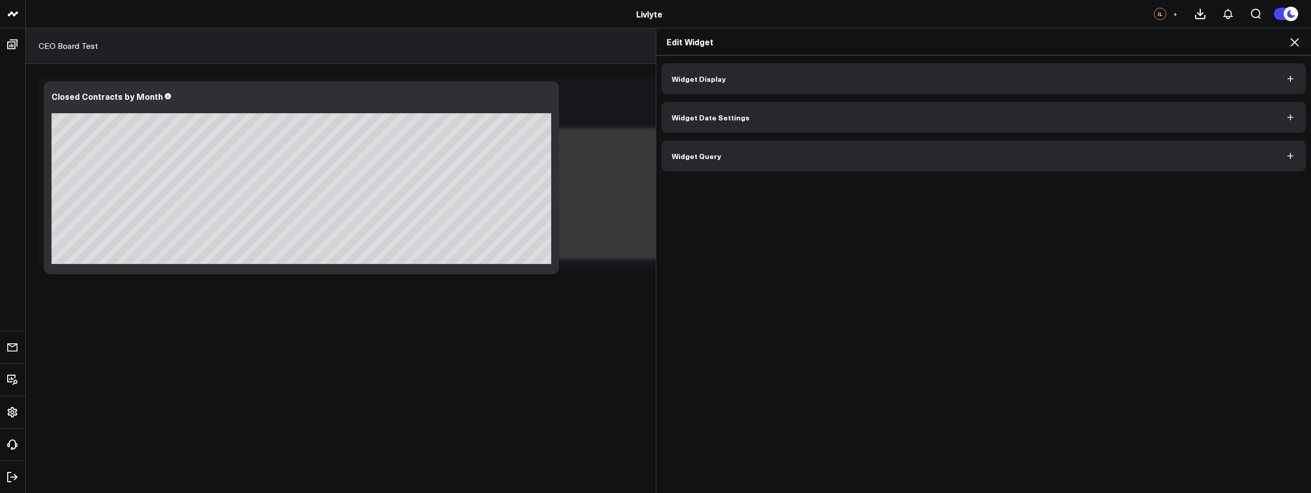
click at [1292, 41] on icon at bounding box center [1294, 42] width 12 height 12
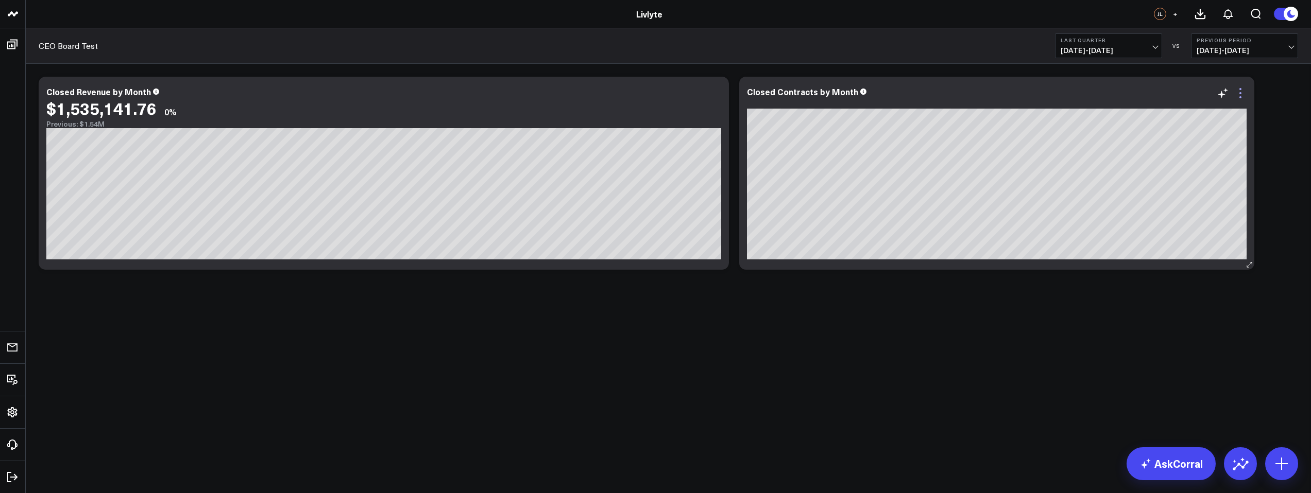
click at [1236, 93] on icon at bounding box center [1240, 93] width 12 height 12
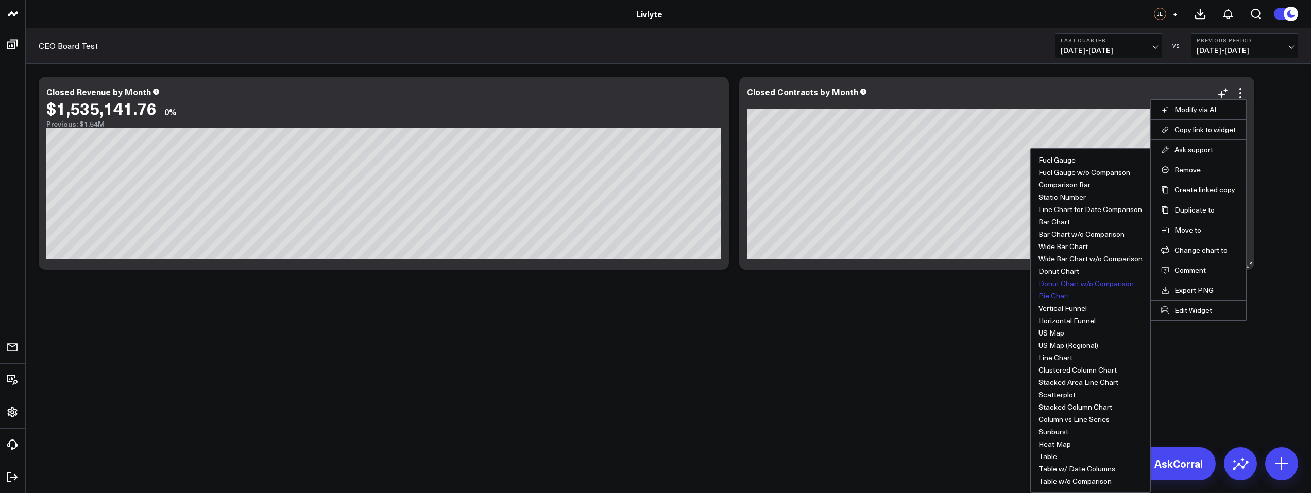
click at [1109, 284] on button "Donut Chart w/o Comparison" at bounding box center [1085, 283] width 95 height 7
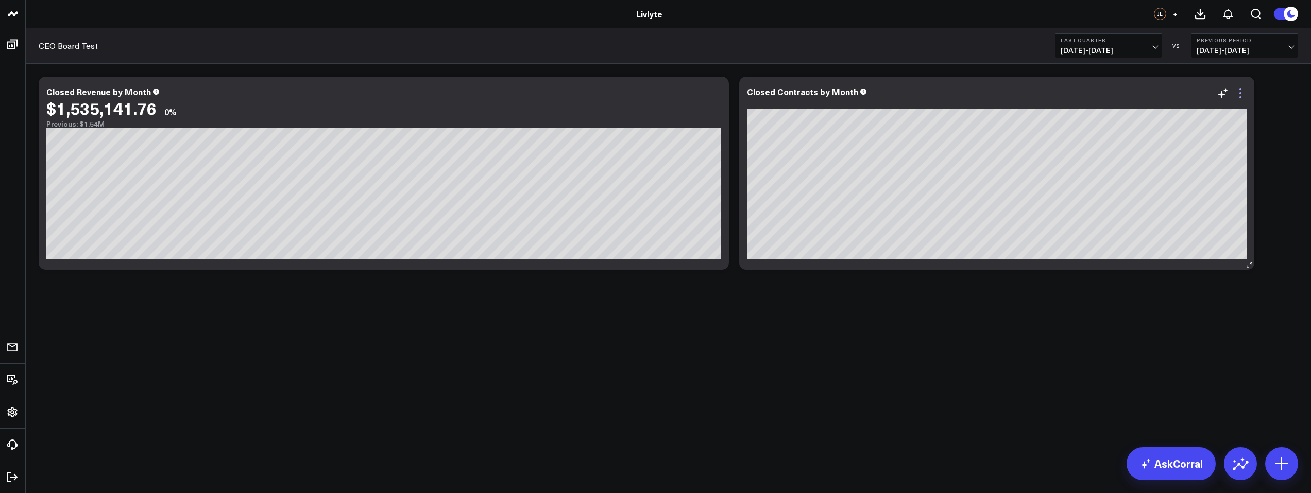
click at [1239, 97] on icon at bounding box center [1240, 97] width 2 height 2
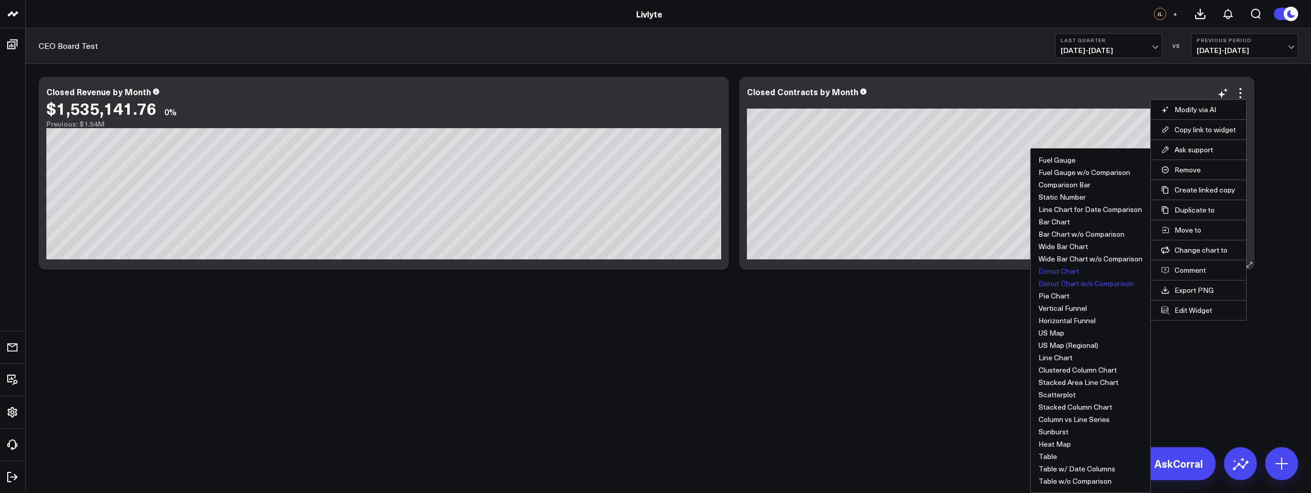
click at [1064, 270] on button "Donut Chart" at bounding box center [1058, 271] width 41 height 7
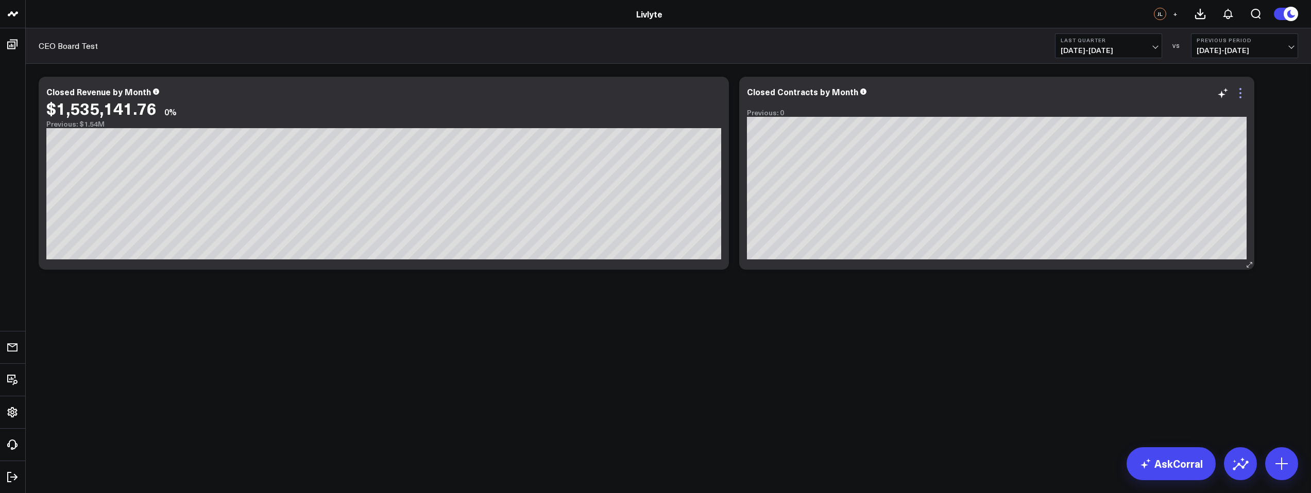
click at [1238, 93] on icon at bounding box center [1240, 93] width 12 height 12
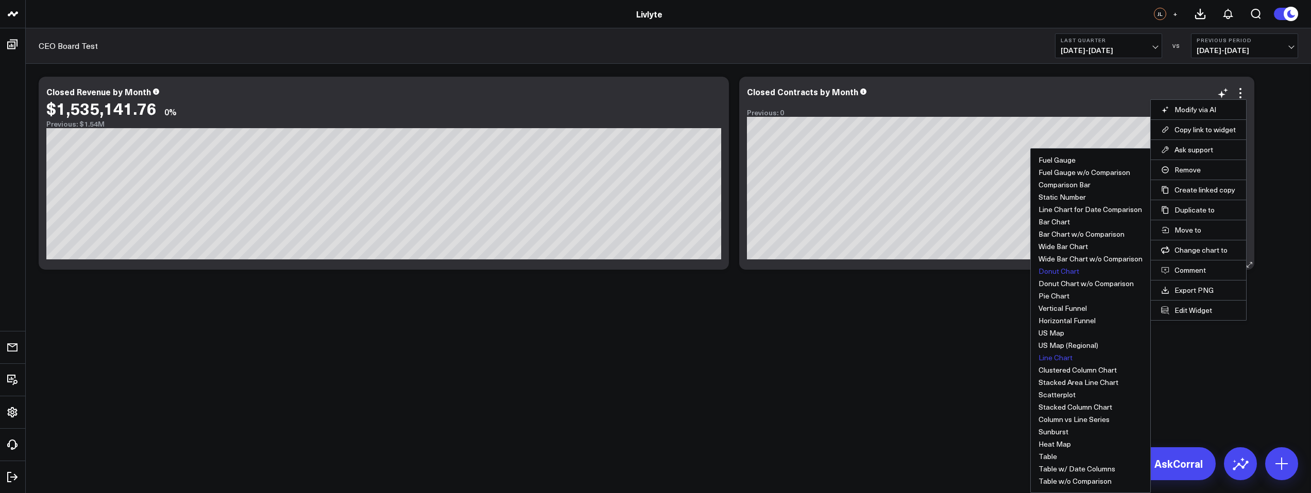
click at [1054, 360] on button "Line Chart" at bounding box center [1055, 357] width 34 height 7
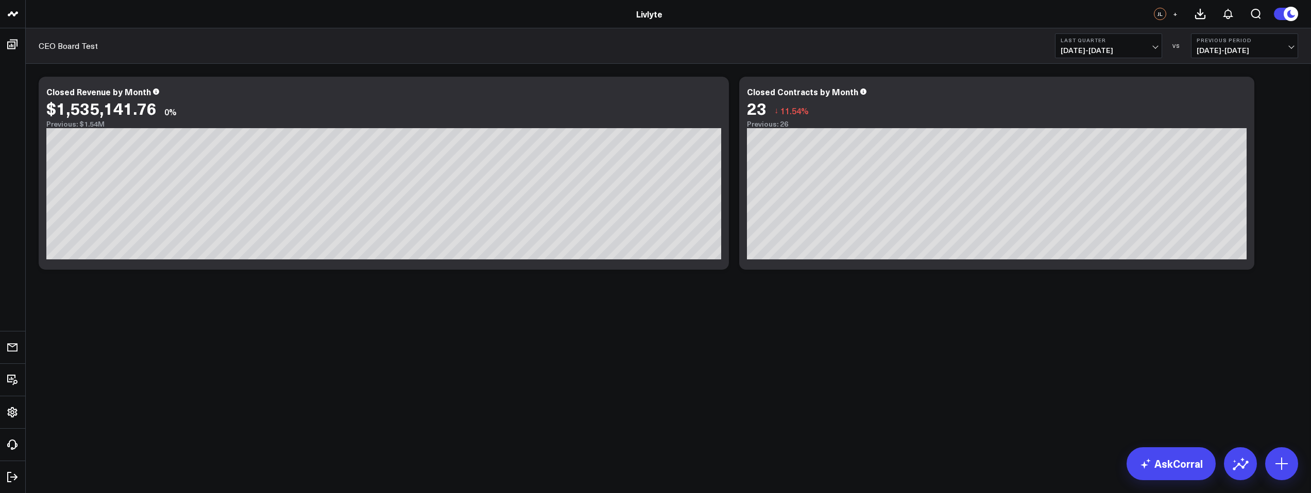
click at [1149, 42] on b "Last Quarter" at bounding box center [1109, 40] width 96 height 6
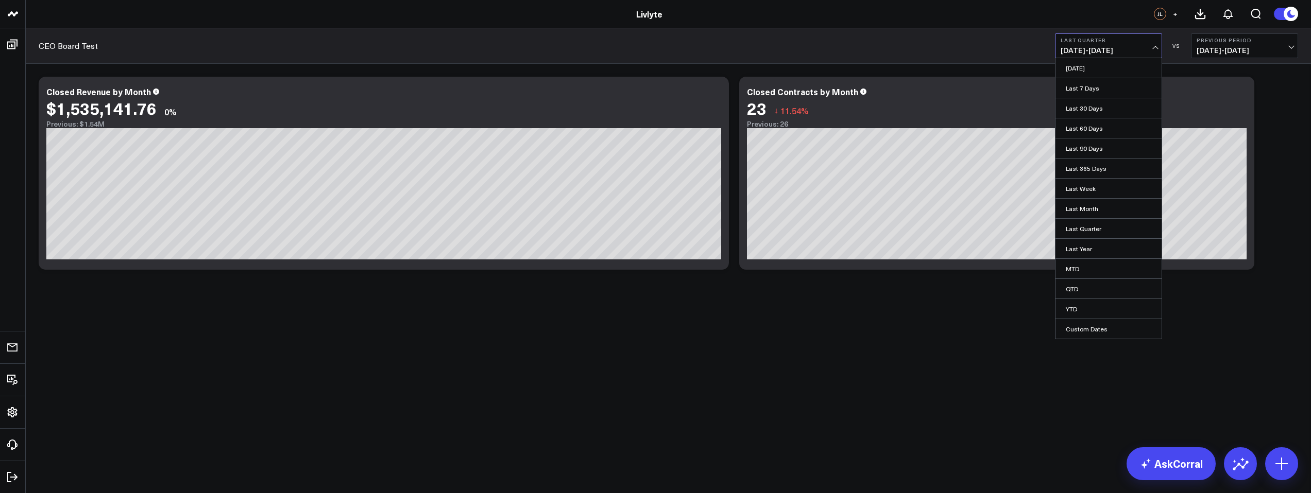
click at [1148, 45] on button "Last Quarter 04/01/25 - 06/30/25" at bounding box center [1108, 45] width 107 height 25
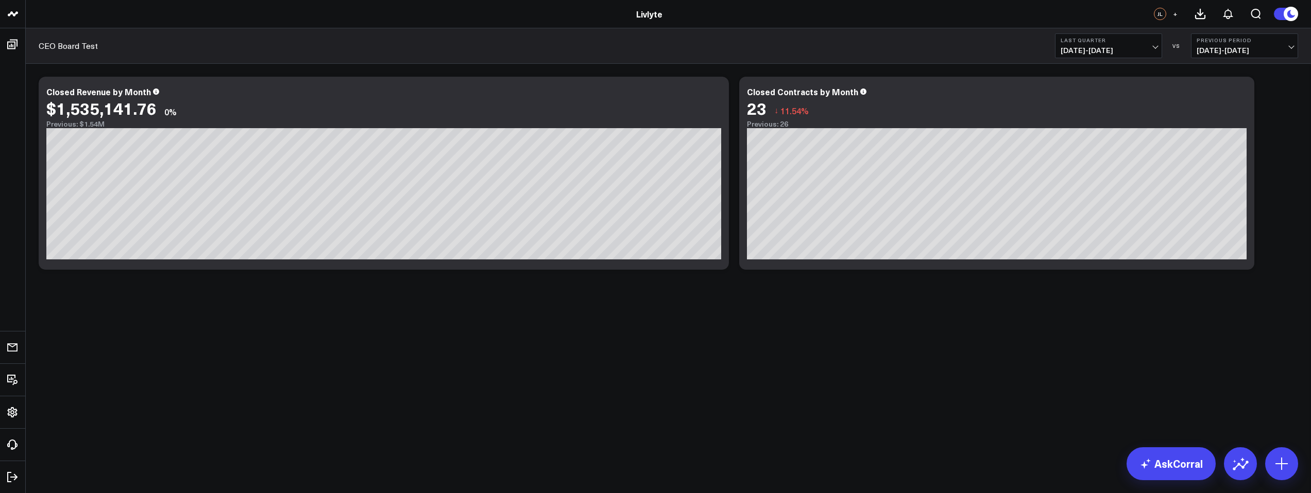
click at [1171, 0] on div "JL +" at bounding box center [1212, 14] width 116 height 28
click at [1122, 46] on span "04/01/25 - 06/30/25" at bounding box center [1109, 50] width 96 height 8
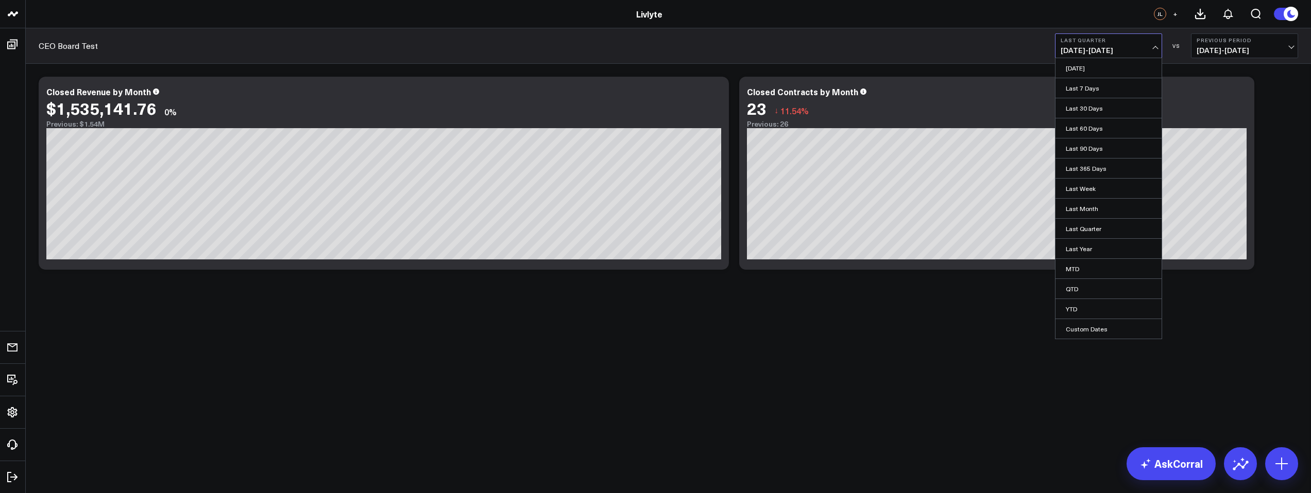
click at [1089, 307] on link "YTD" at bounding box center [1108, 309] width 106 height 20
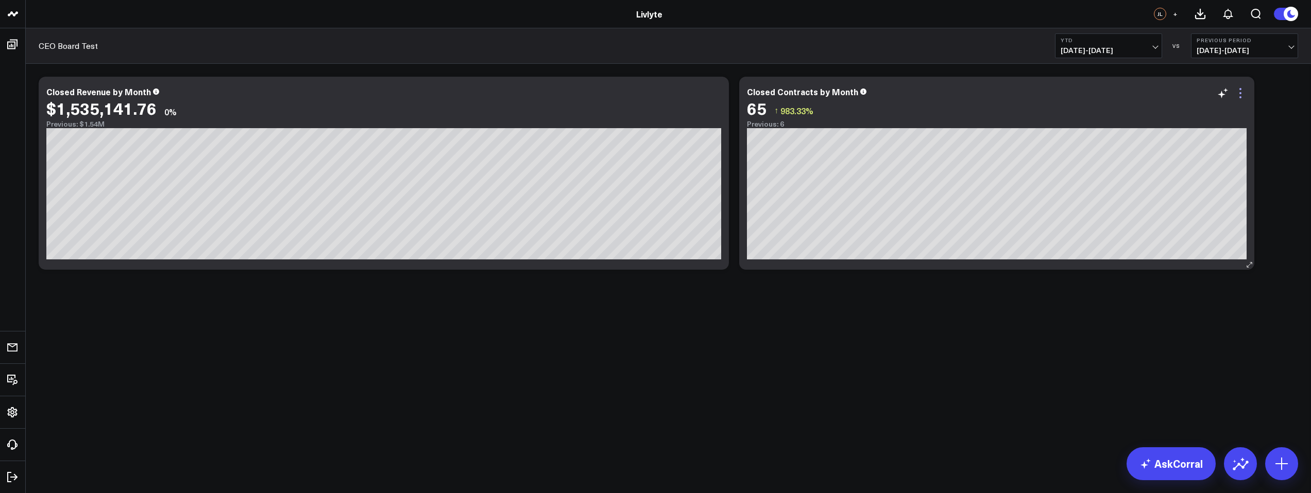
click at [1239, 92] on icon at bounding box center [1240, 93] width 12 height 12
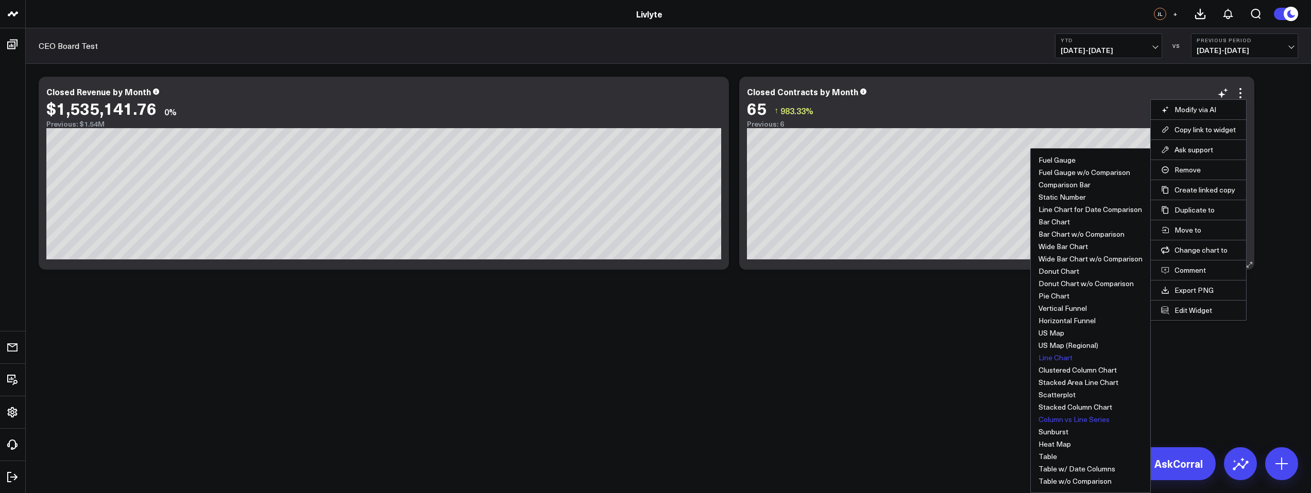
click at [1073, 420] on button "Column vs Line Series" at bounding box center [1073, 419] width 71 height 7
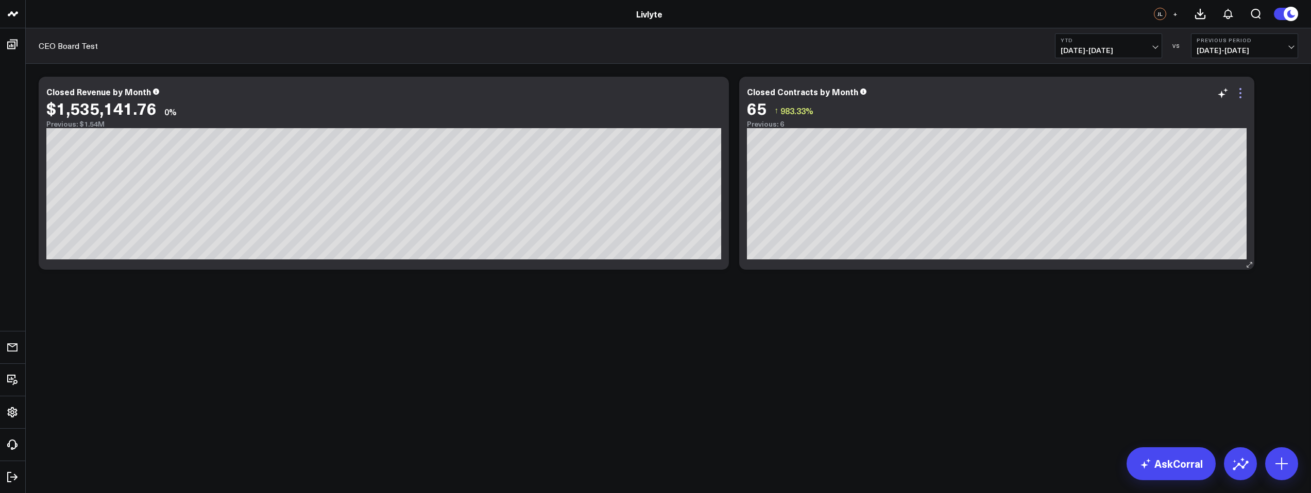
click at [1243, 93] on icon at bounding box center [1240, 93] width 12 height 12
click at [0, 0] on button "Stacked Column Chart" at bounding box center [0, 0] width 0 height 0
click at [1242, 93] on icon at bounding box center [1240, 93] width 12 height 12
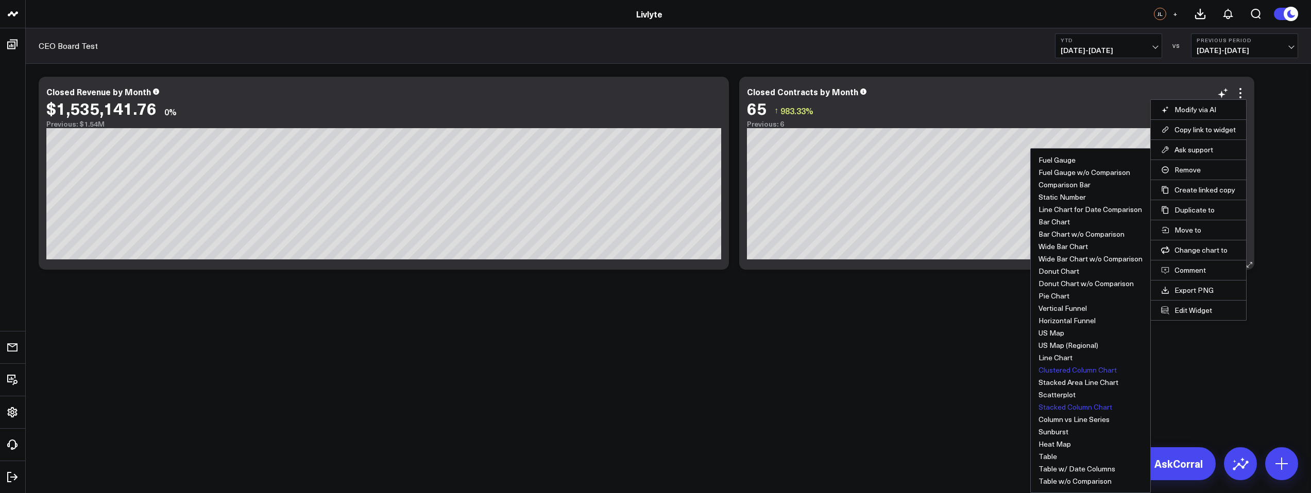
click at [1067, 373] on button "Clustered Column Chart" at bounding box center [1077, 370] width 78 height 7
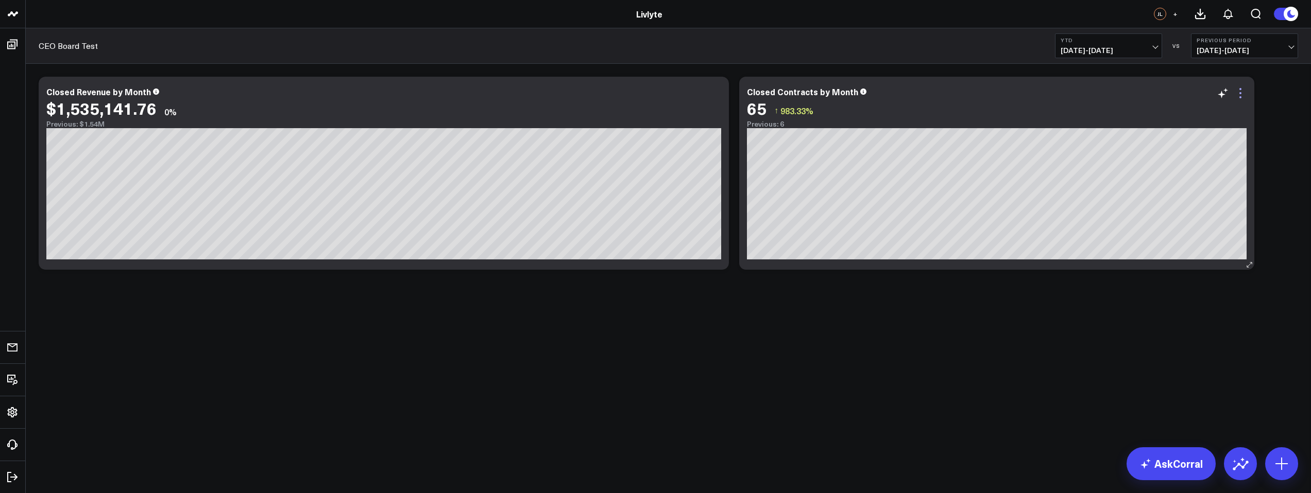
click at [1243, 95] on icon at bounding box center [1240, 93] width 12 height 12
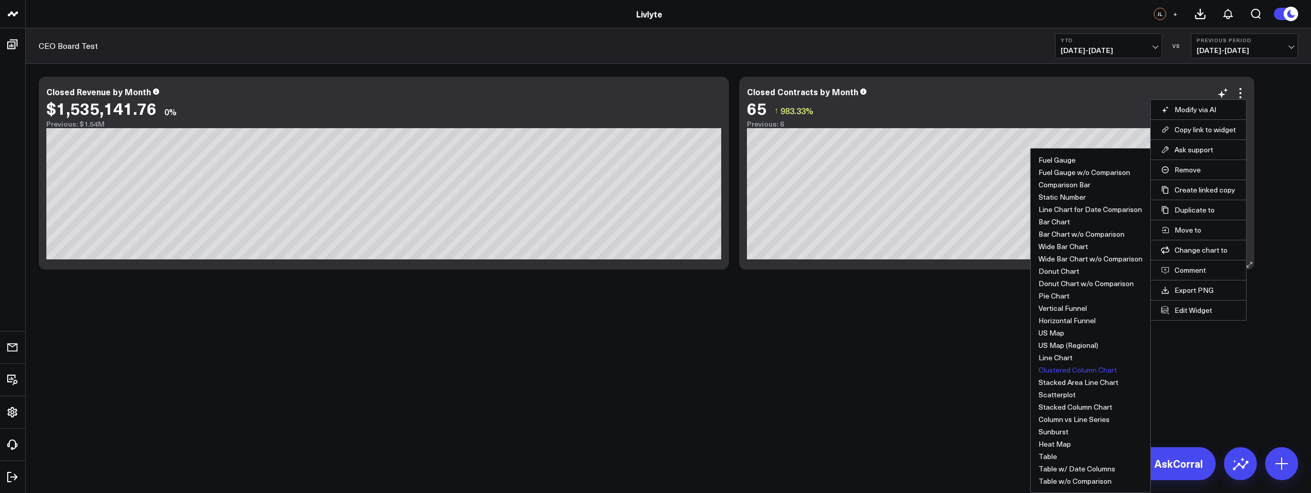
click at [1054, 369] on button "Clustered Column Chart" at bounding box center [1077, 370] width 78 height 7
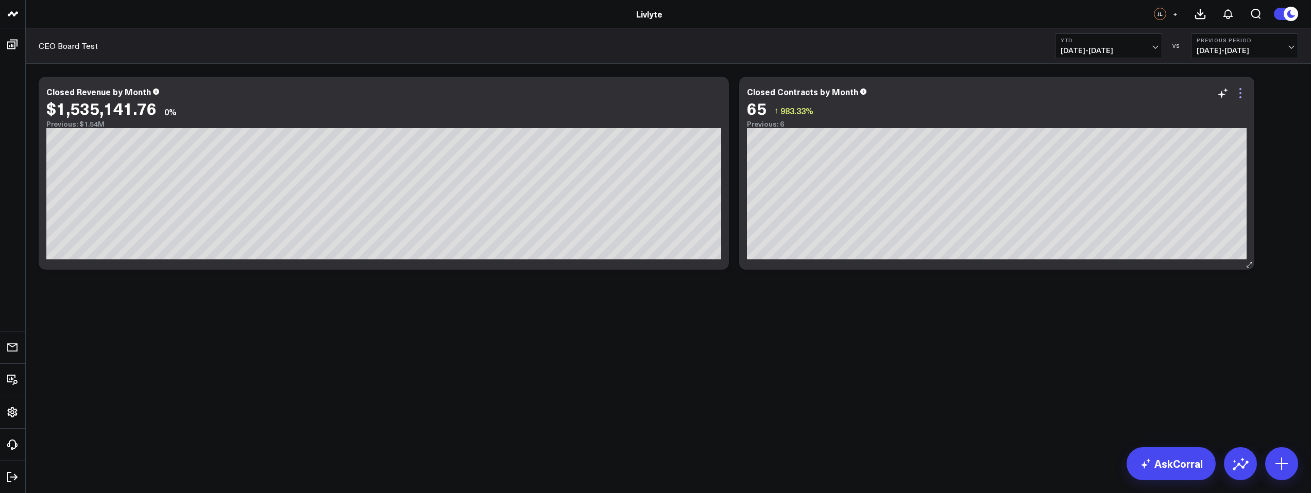
click at [1241, 94] on icon at bounding box center [1240, 93] width 12 height 12
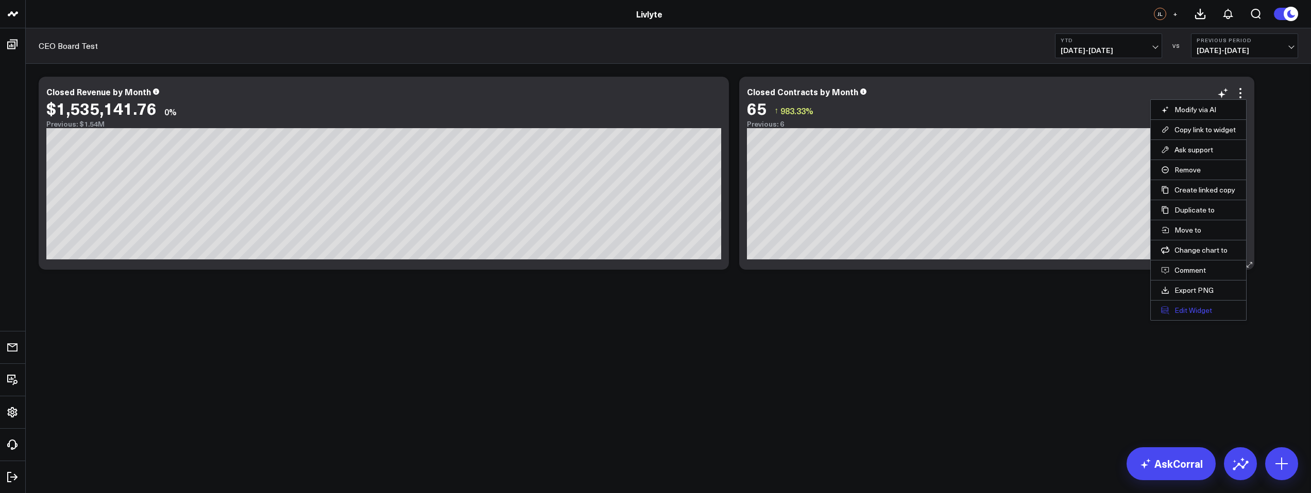
click at [1199, 313] on button "Edit Widget" at bounding box center [1198, 310] width 75 height 9
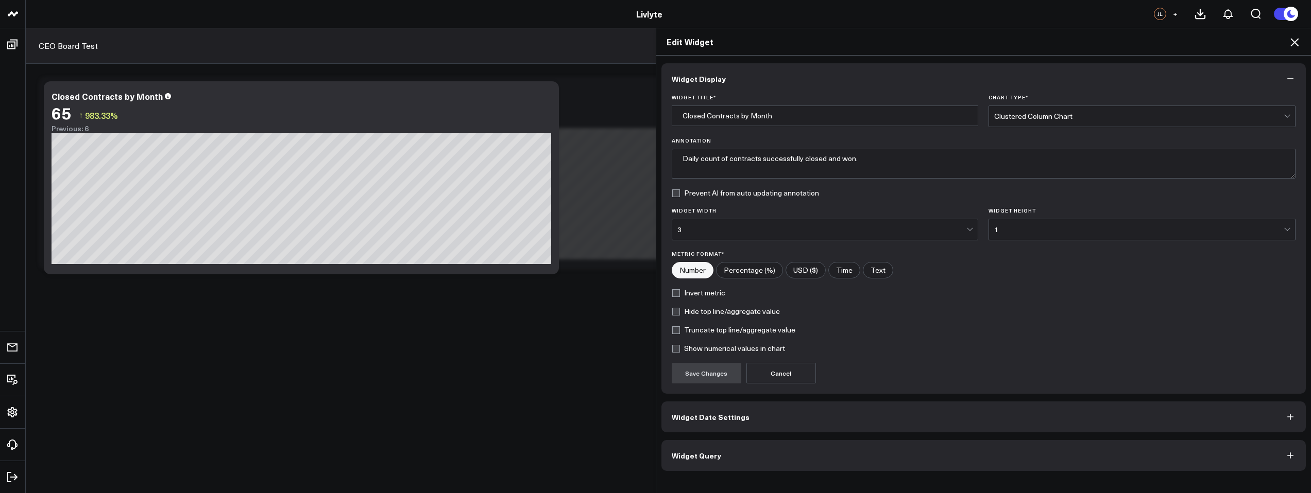
click at [690, 351] on label "Show numerical values in chart" at bounding box center [728, 349] width 113 height 8
click at [680, 351] on input "Show numerical values in chart" at bounding box center [676, 349] width 8 height 8
checkbox input "true"
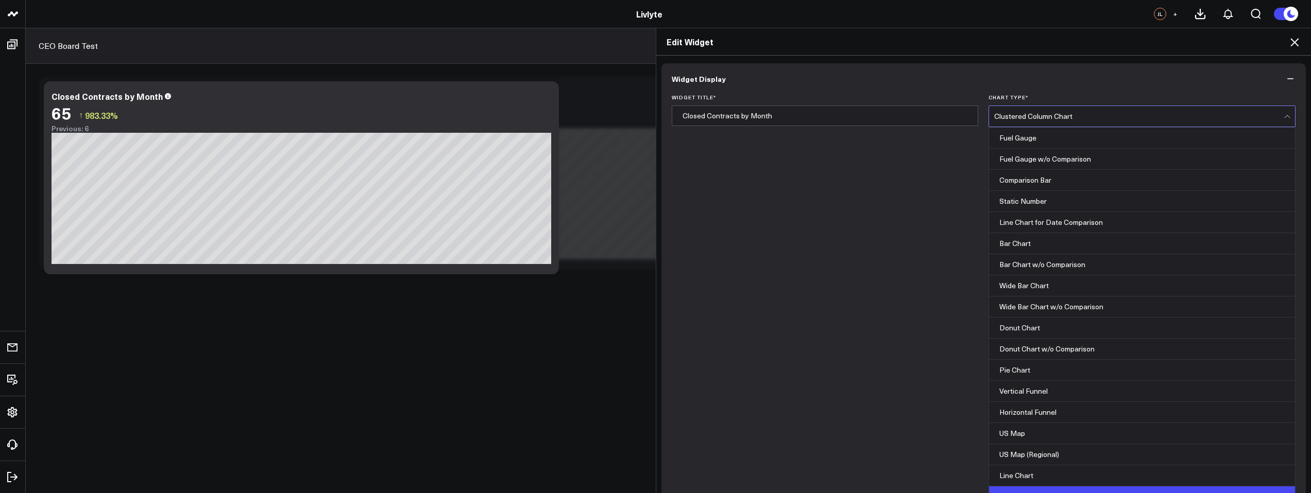
click at [1052, 123] on div "Clustered Column Chart" at bounding box center [1138, 116] width 289 height 21
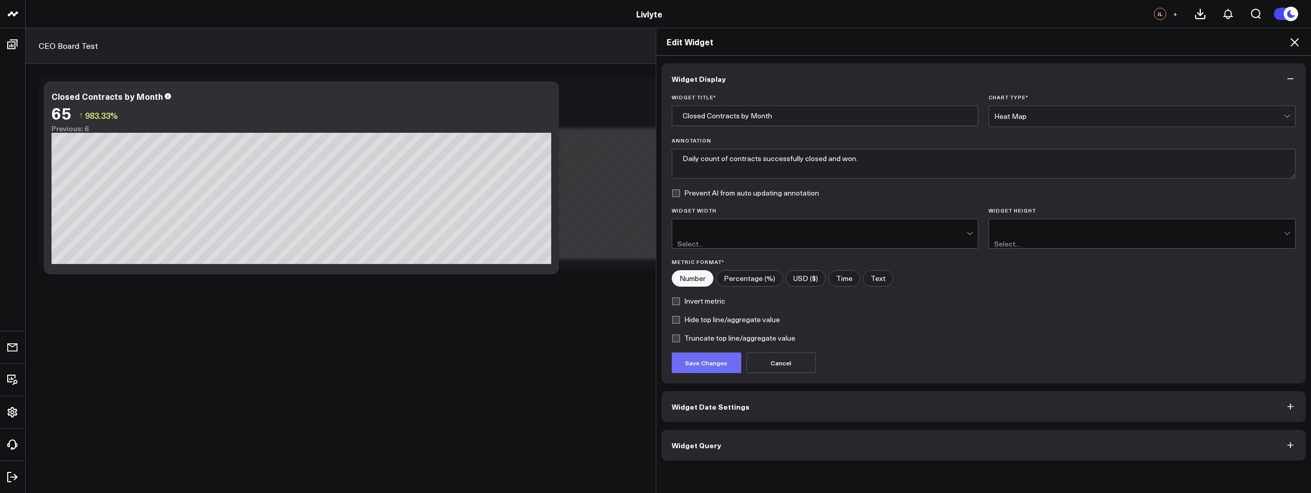
click at [721, 355] on button "Save Changes" at bounding box center [707, 363] width 70 height 21
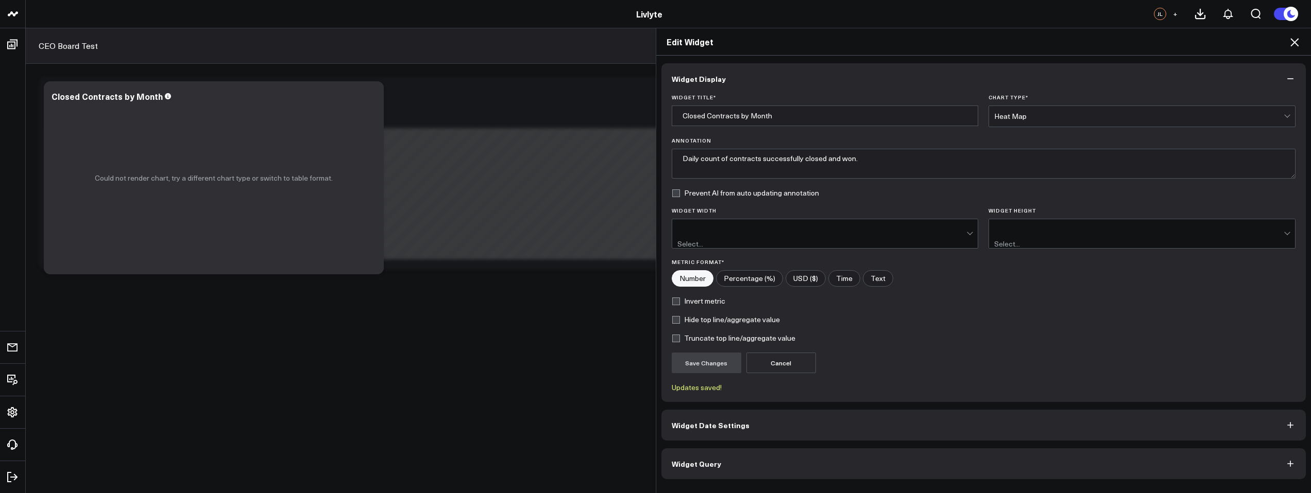
click at [1083, 116] on div "Heat Map" at bounding box center [1138, 116] width 289 height 8
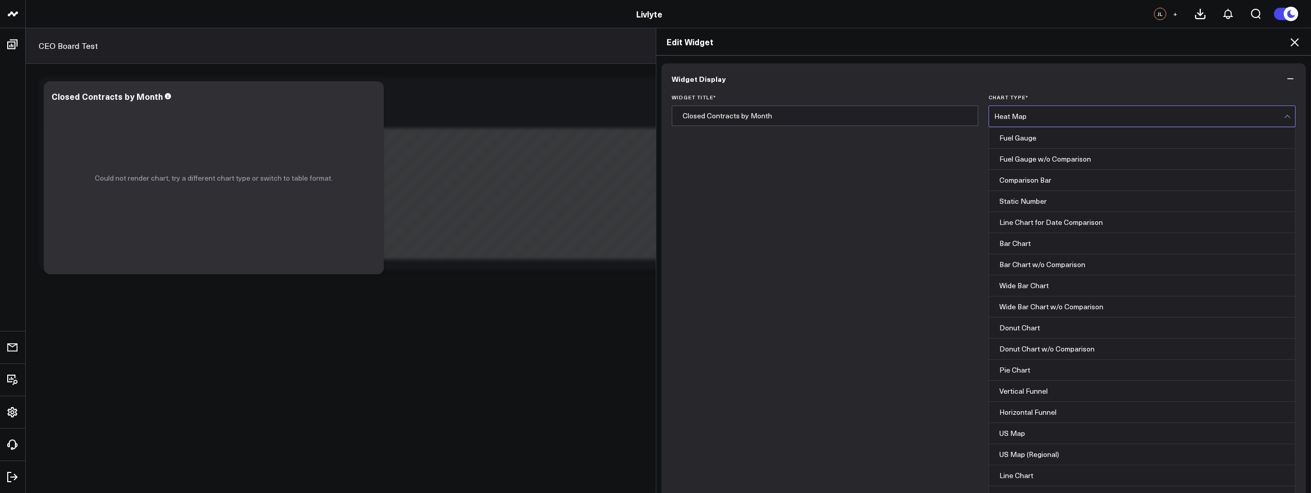
scroll to position [415, 0]
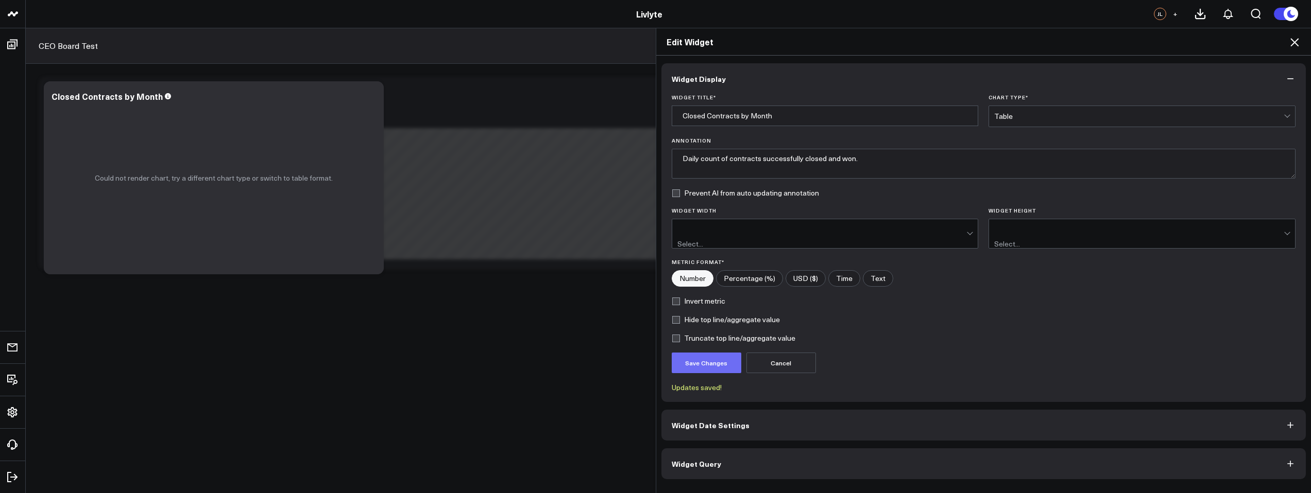
click at [717, 353] on button "Save Changes" at bounding box center [707, 363] width 70 height 21
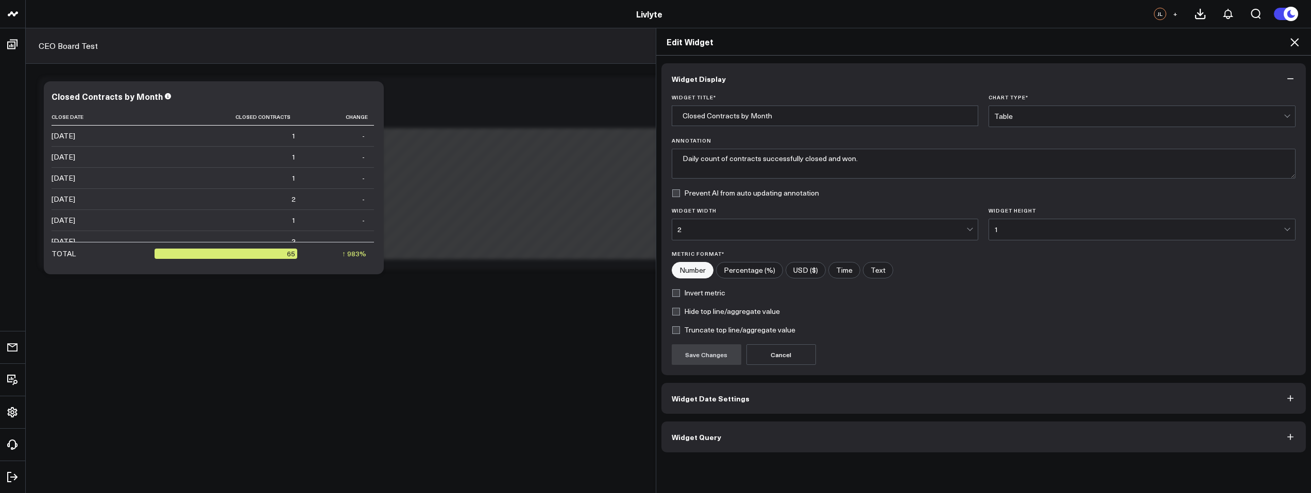
click at [1114, 116] on div "Table" at bounding box center [1138, 116] width 289 height 8
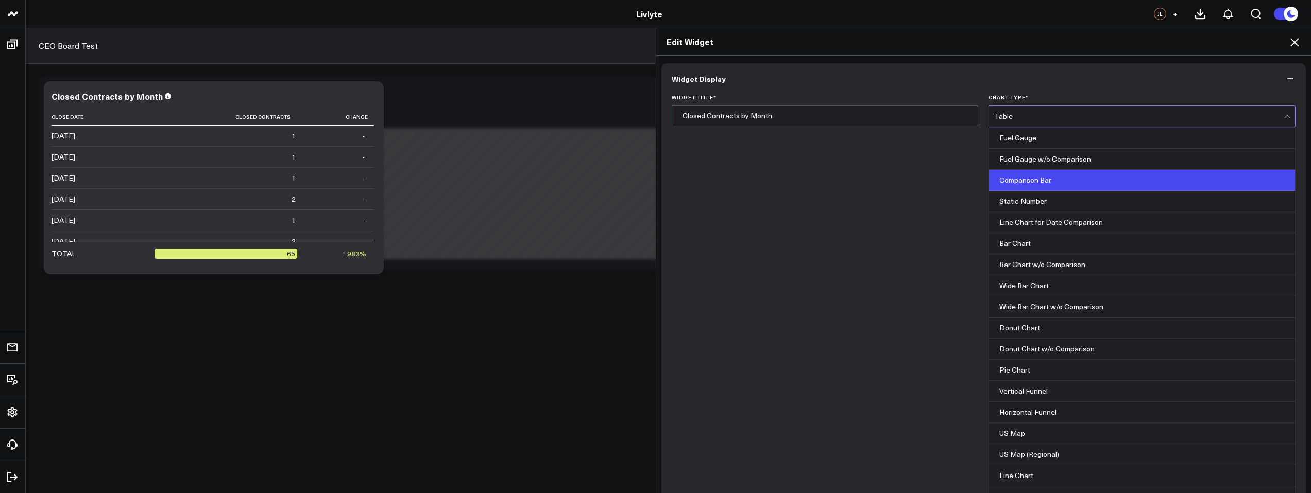
scroll to position [0, 0]
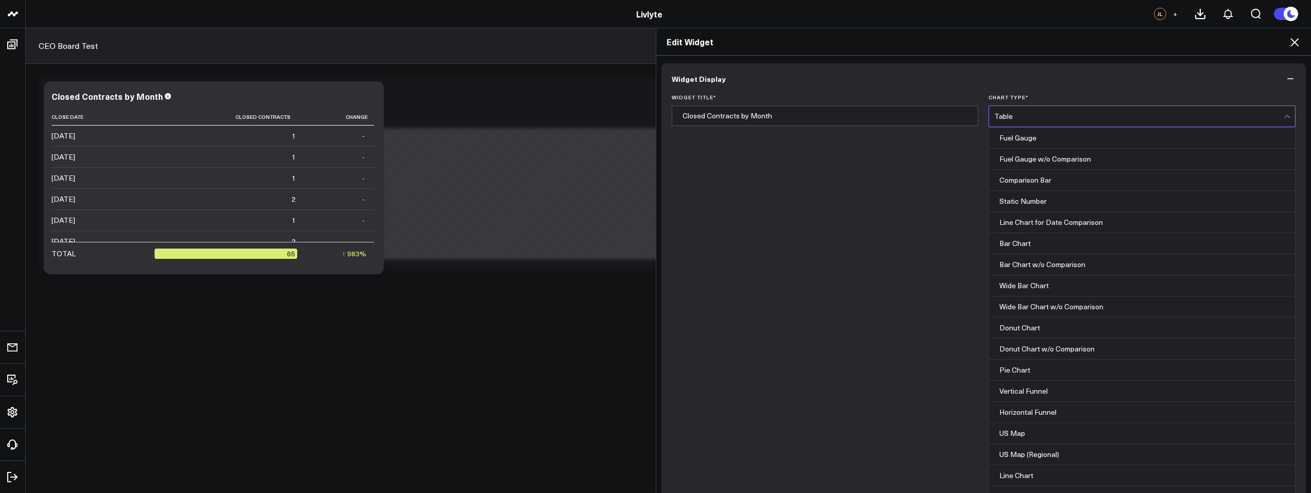
click at [1036, 247] on div "Bar Chart" at bounding box center [1142, 243] width 306 height 21
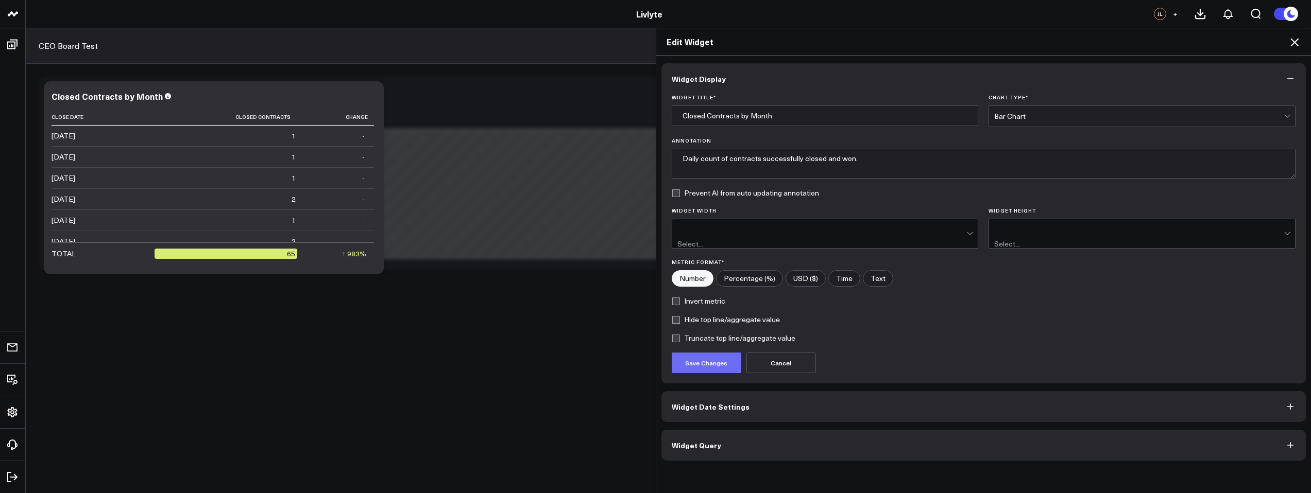
click at [720, 353] on button "Save Changes" at bounding box center [707, 363] width 70 height 21
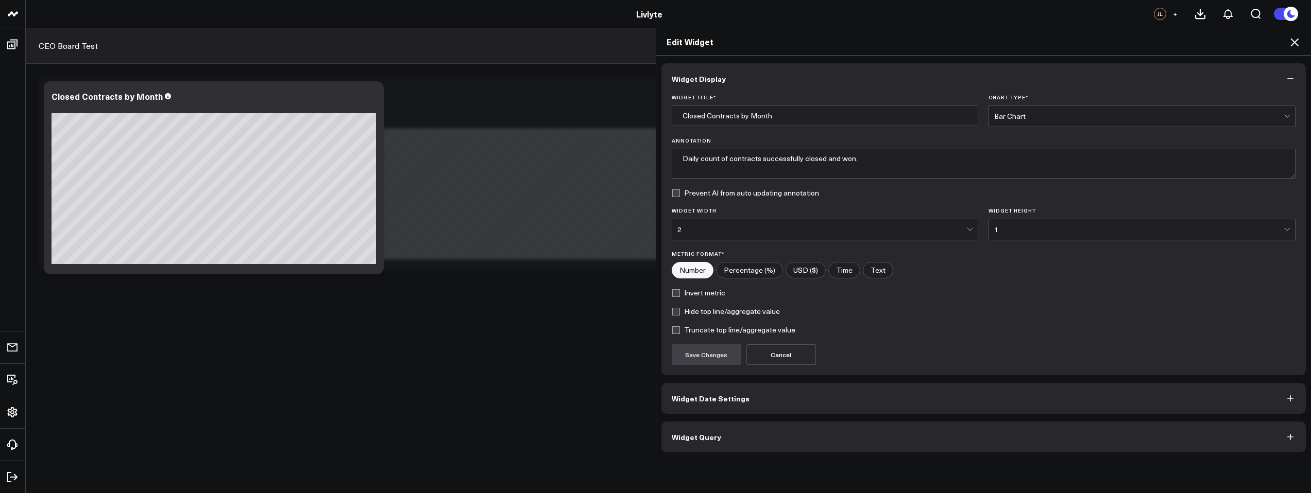
click at [1073, 125] on div "Bar Chart" at bounding box center [1138, 116] width 289 height 21
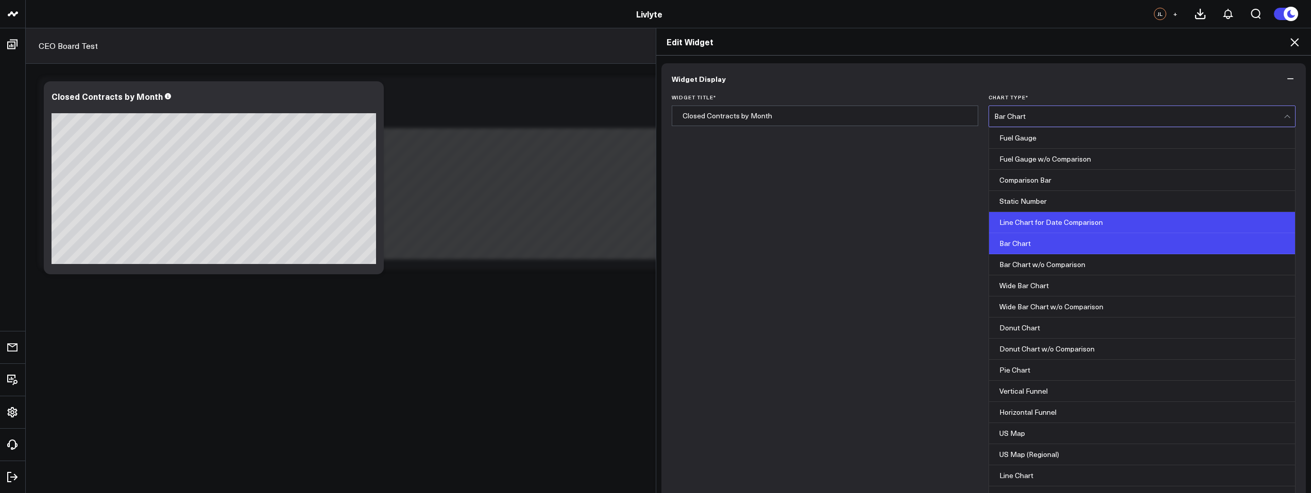
scroll to position [2, 0]
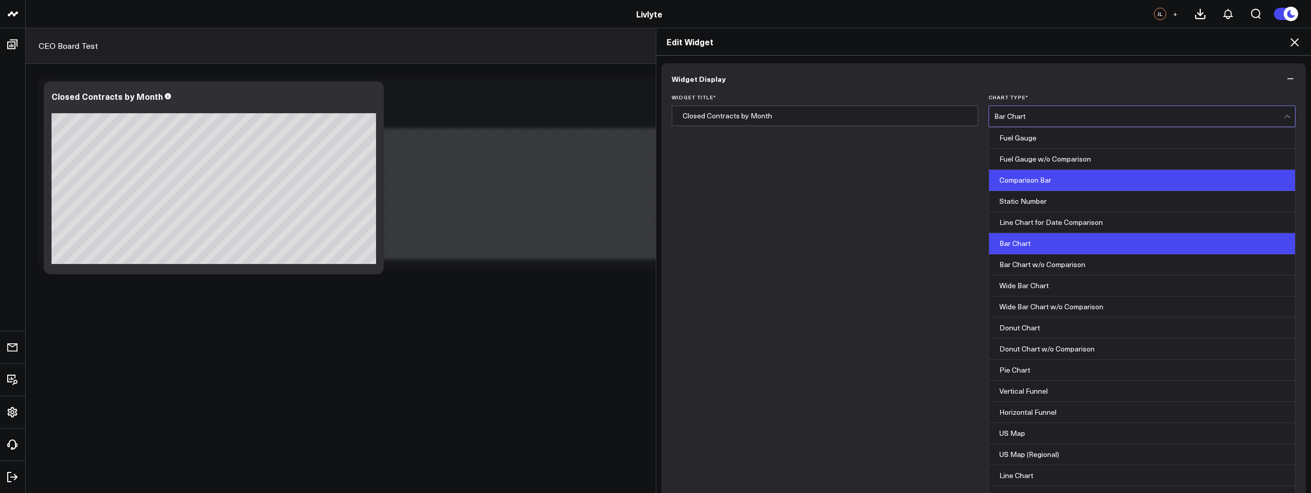
click at [1047, 179] on div "Comparison Bar" at bounding box center [1142, 180] width 306 height 21
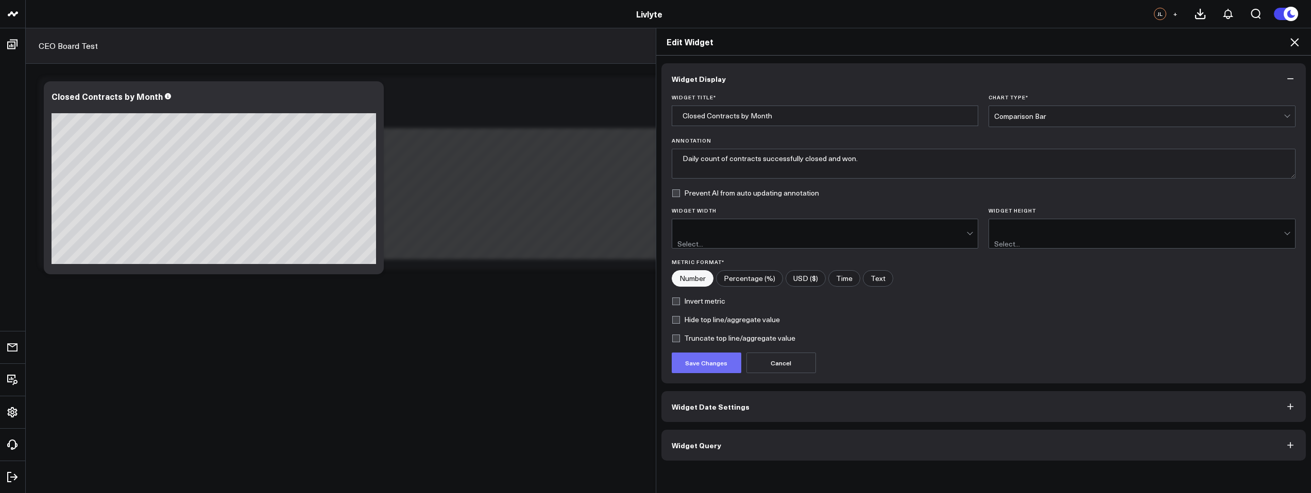
click at [727, 356] on button "Save Changes" at bounding box center [707, 363] width 70 height 21
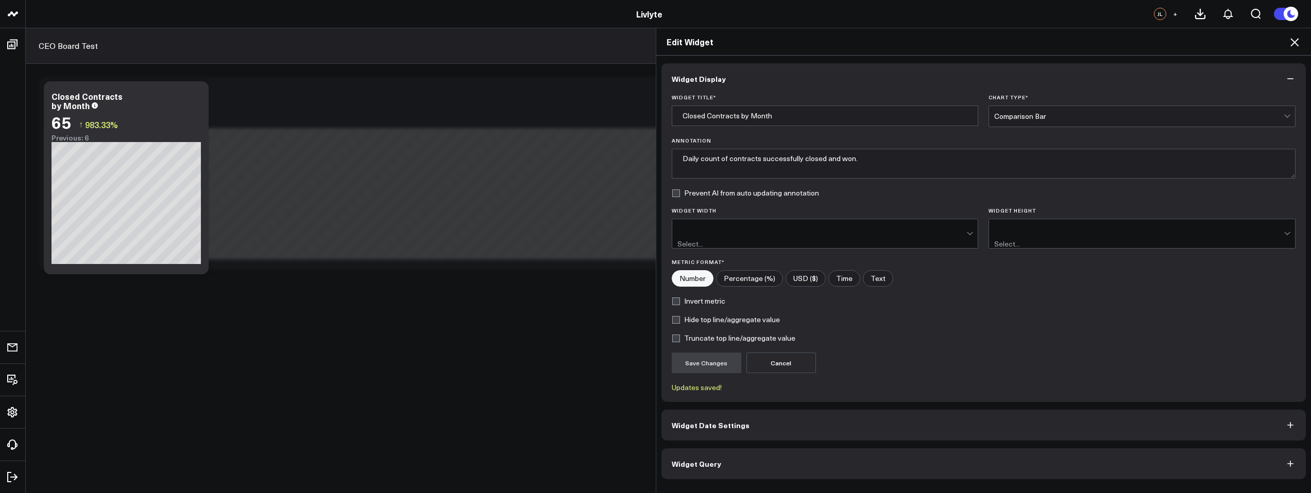
click at [1039, 120] on div "Comparison Bar" at bounding box center [1138, 116] width 289 height 8
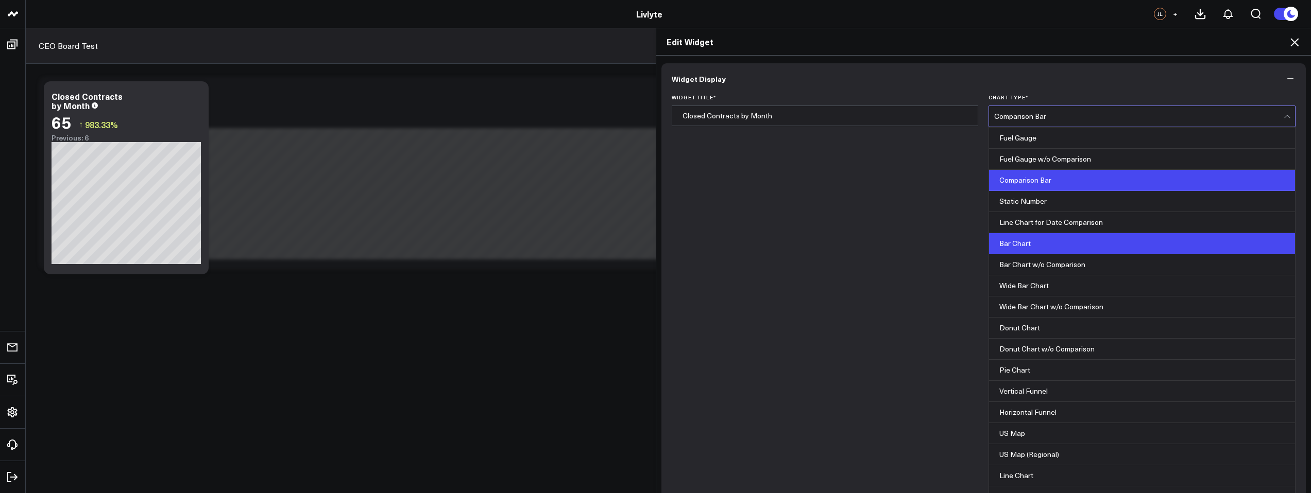
scroll to position [22, 0]
click at [1023, 233] on div "Bar Chart" at bounding box center [1142, 243] width 306 height 21
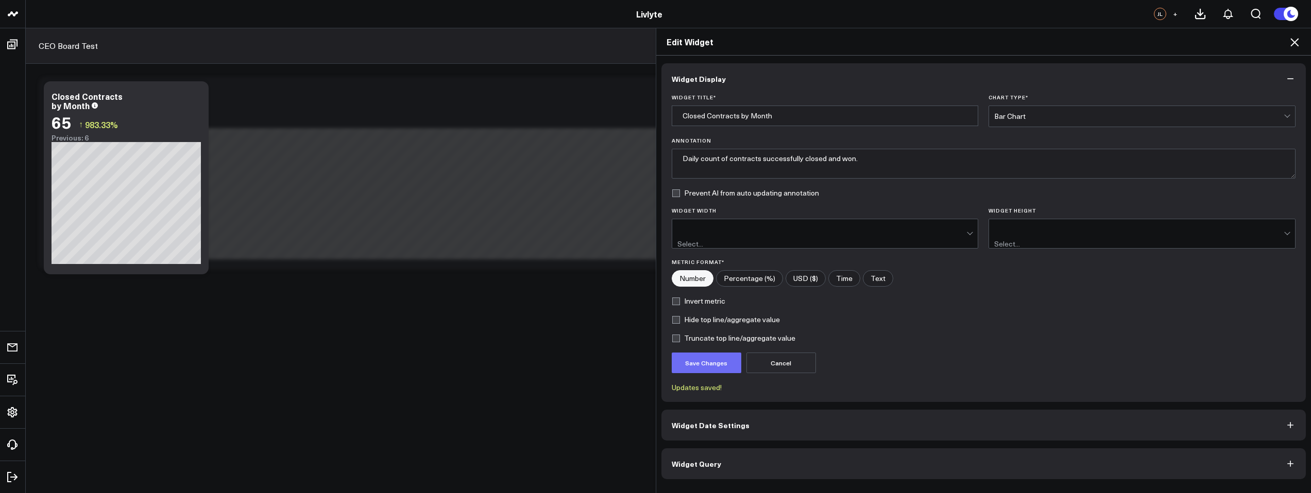
click at [687, 353] on button "Save Changes" at bounding box center [707, 363] width 70 height 21
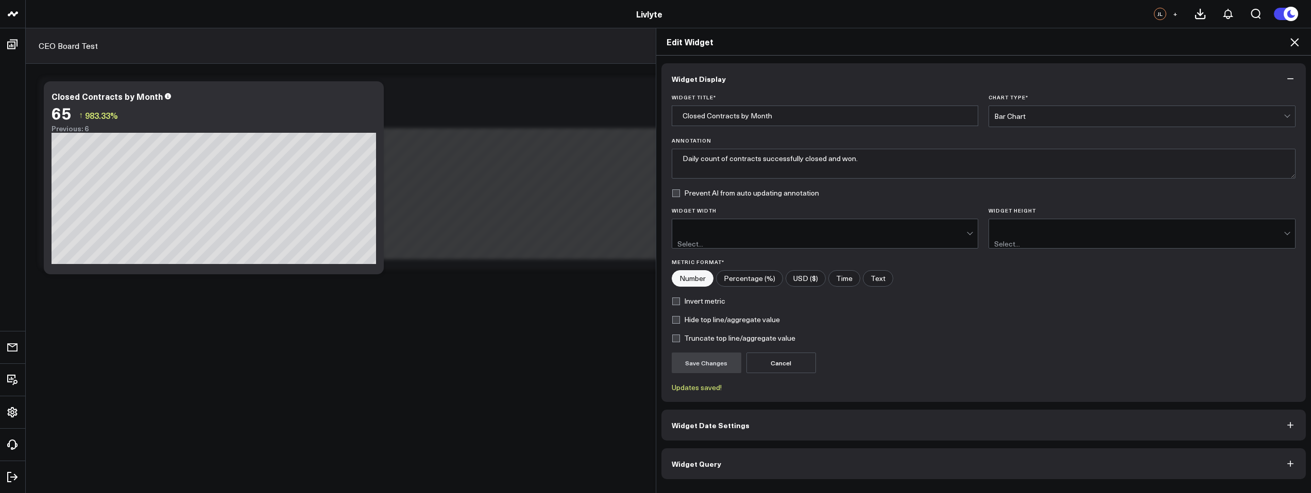
click at [1061, 128] on form "Widget Title * Closed Contracts by Month Chart Type * Bar Chart Annotation Dail…" at bounding box center [984, 243] width 624 height 298
click at [1062, 123] on div "Bar Chart" at bounding box center [1138, 116] width 289 height 21
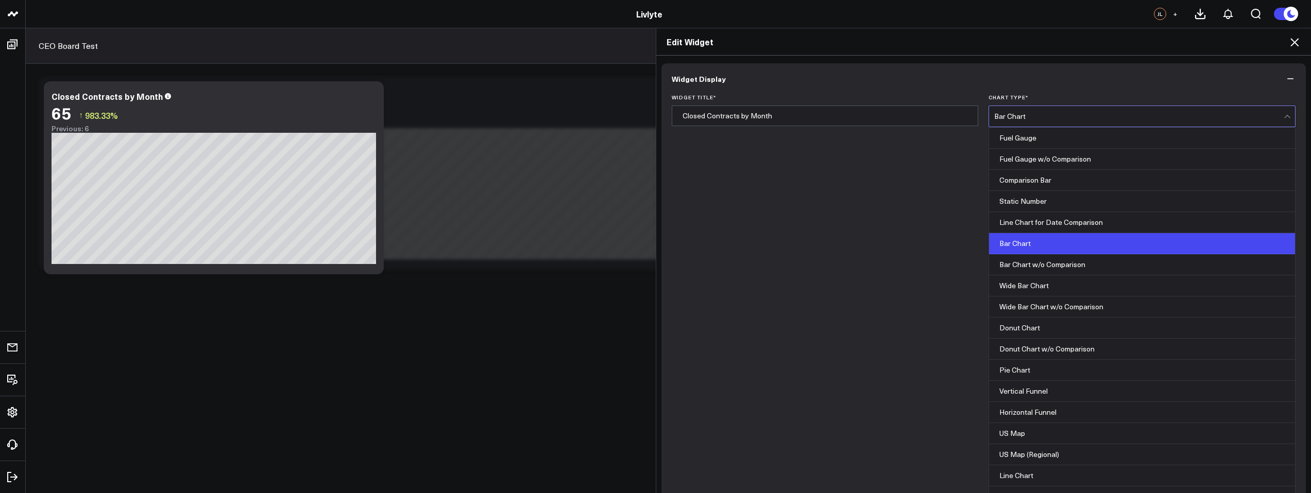
drag, startPoint x: 1057, startPoint y: 259, endPoint x: 1050, endPoint y: 260, distance: 6.8
click at [1057, 259] on div "Bar Chart w/o Comparison" at bounding box center [1142, 264] width 306 height 21
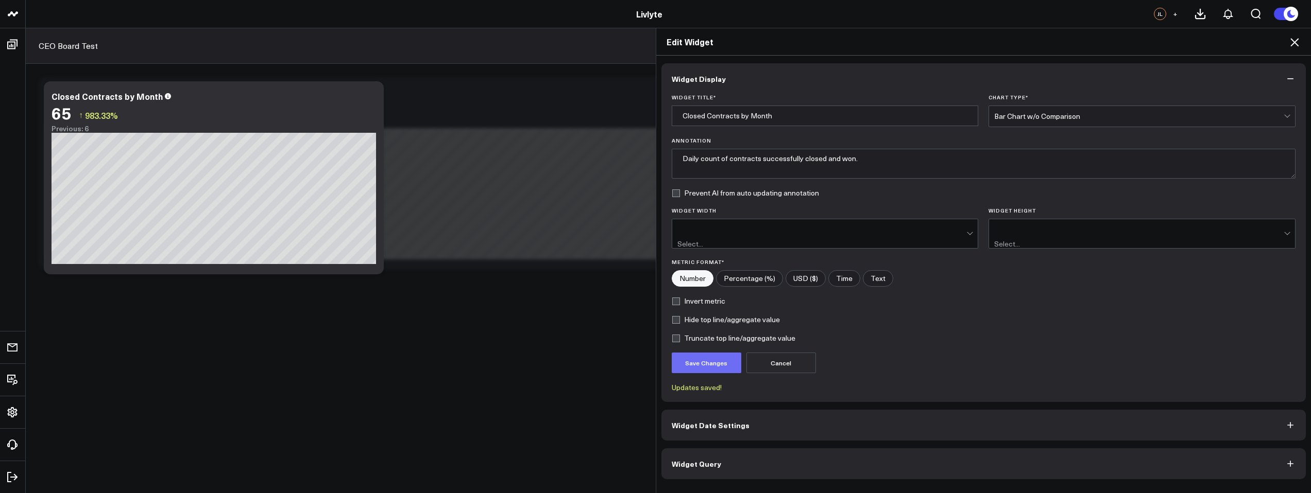
click at [706, 356] on button "Save Changes" at bounding box center [707, 363] width 70 height 21
click at [1294, 44] on icon at bounding box center [1294, 42] width 12 height 12
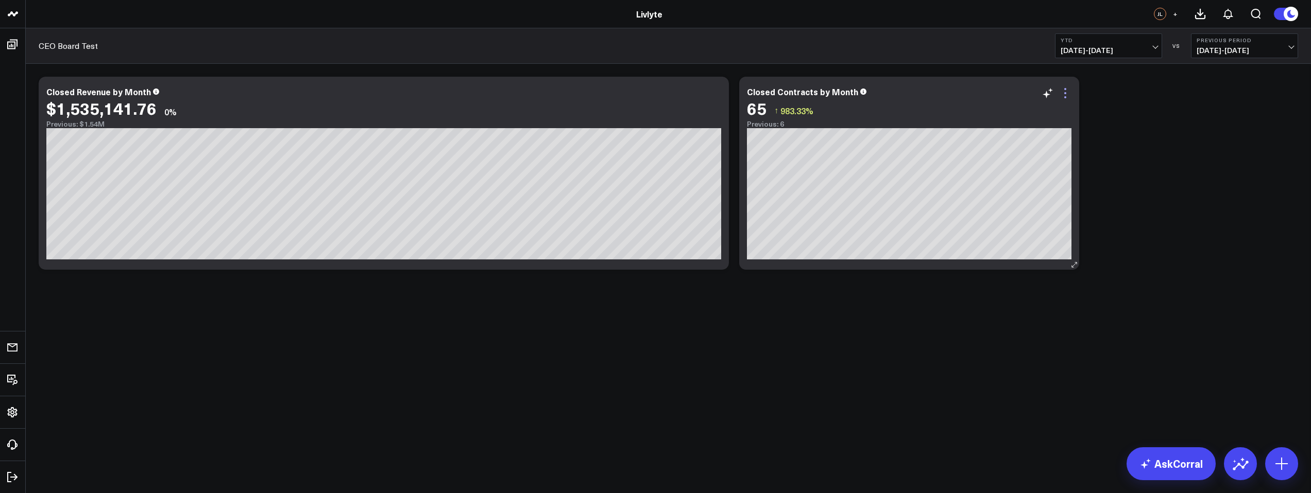
click at [1065, 95] on icon at bounding box center [1065, 93] width 12 height 12
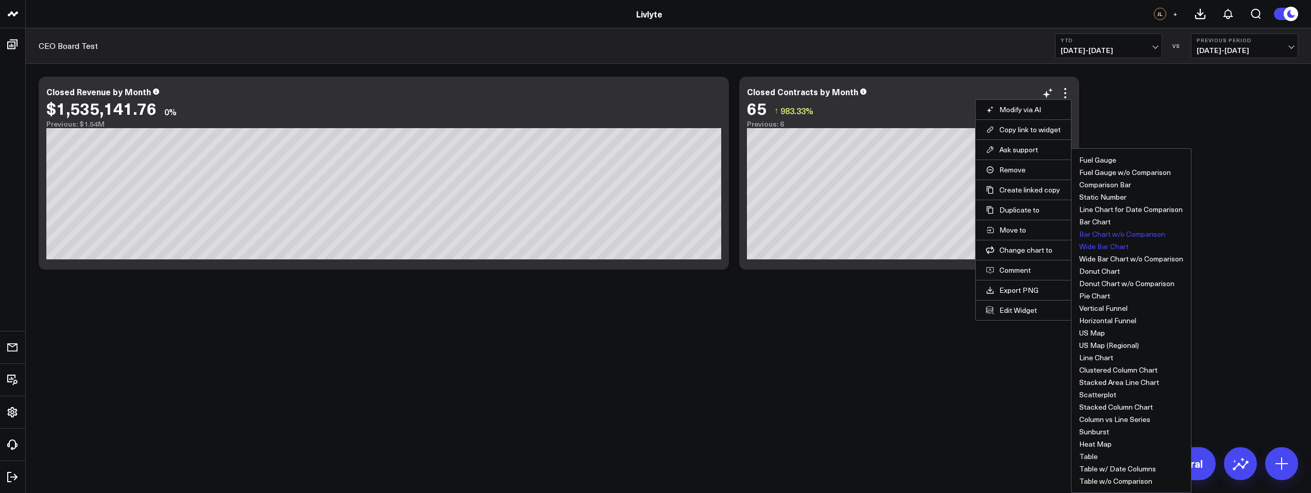
click at [1093, 245] on button "Wide Bar Chart" at bounding box center [1103, 246] width 49 height 7
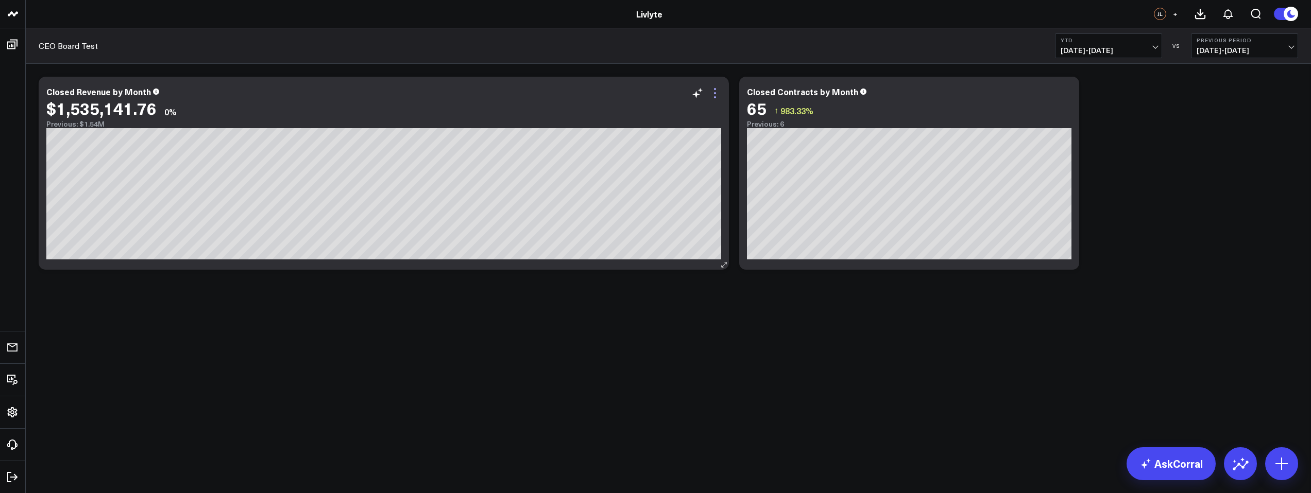
click at [713, 97] on icon at bounding box center [715, 93] width 12 height 12
click at [1066, 89] on icon at bounding box center [1065, 89] width 2 height 2
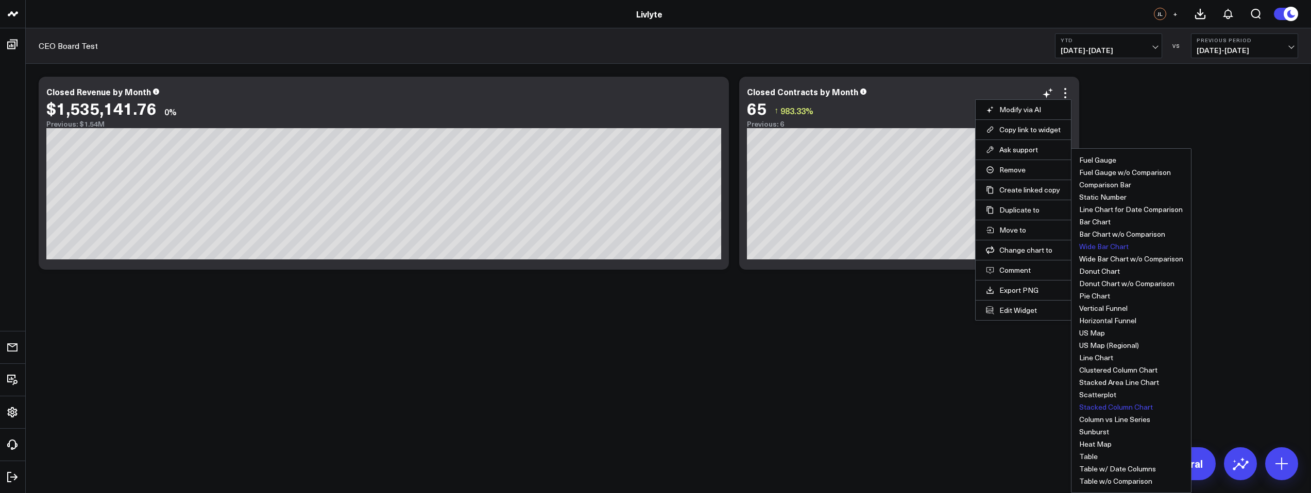
click at [1091, 407] on button "Stacked Column Chart" at bounding box center [1116, 407] width 74 height 7
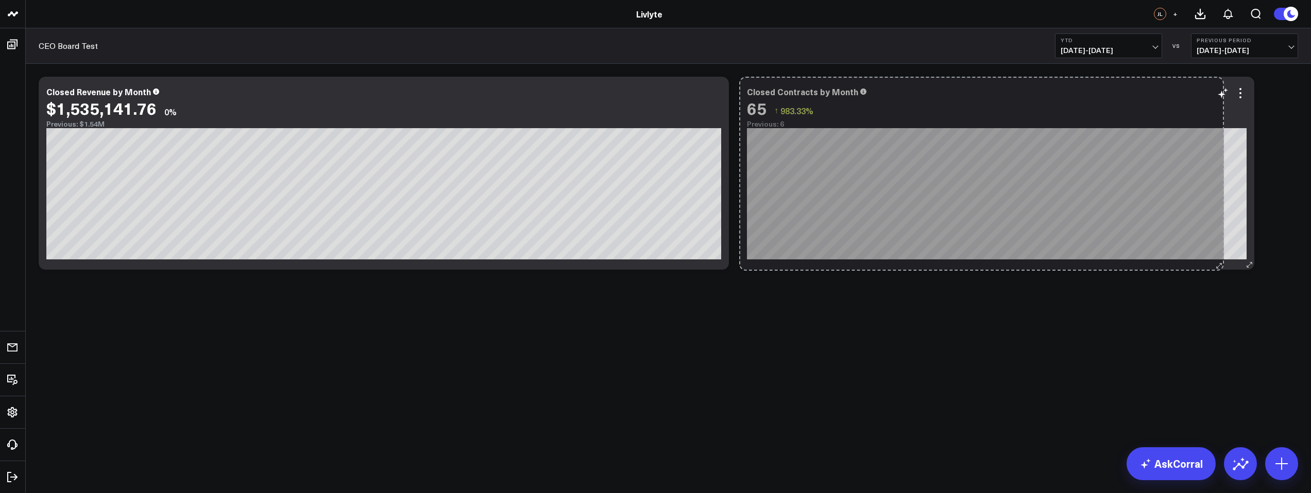
drag, startPoint x: 1073, startPoint y: 266, endPoint x: 1225, endPoint y: 266, distance: 151.4
click at [1223, 267] on div "Closed Contracts by Month 65 ↑ 983.33% Previous: 6 [fontSize:10px lineHeight:12…" at bounding box center [996, 173] width 515 height 193
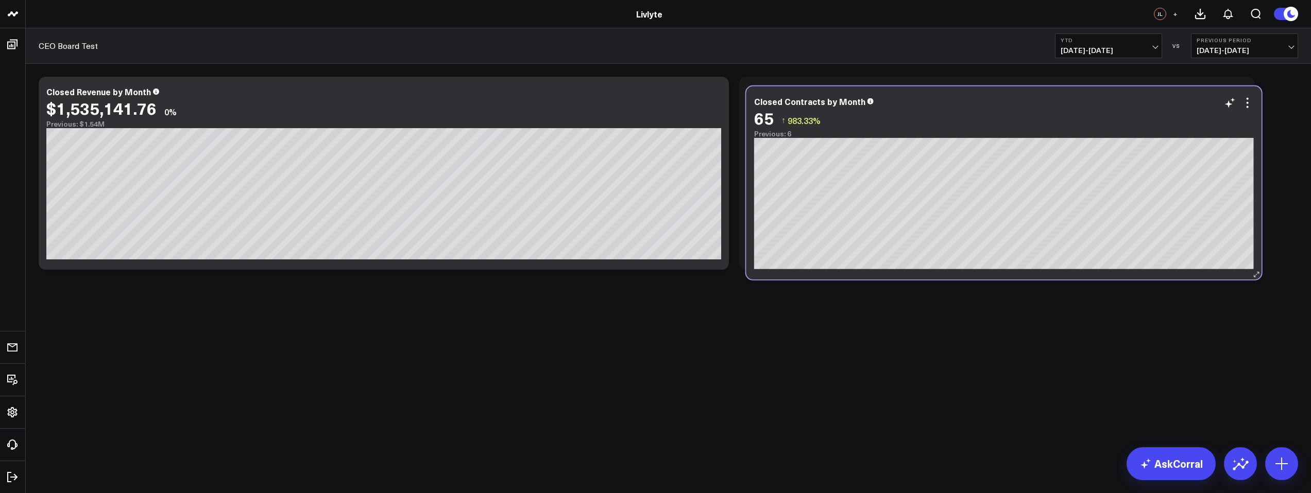
drag, startPoint x: 906, startPoint y: 106, endPoint x: 913, endPoint y: 115, distance: 12.1
click at [913, 115] on div "65 ↑ 983.33%" at bounding box center [1004, 118] width 500 height 19
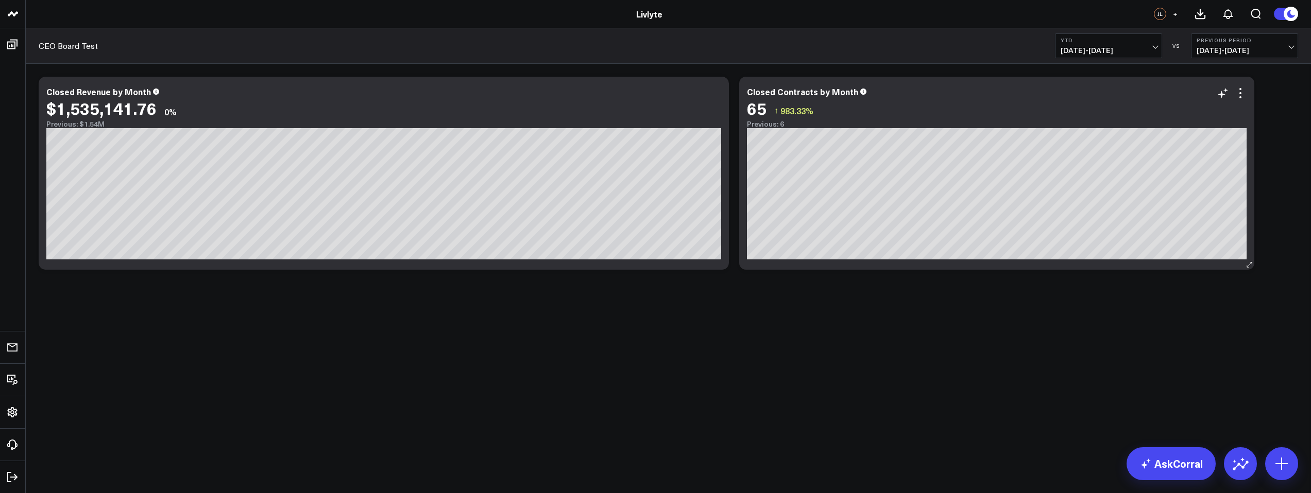
click at [918, 107] on div "65 ↑ 983.33%" at bounding box center [997, 108] width 500 height 19
click at [921, 101] on div "65 ↑ 983.33%" at bounding box center [997, 108] width 500 height 19
click at [859, 105] on div "65 ↑ 983.33%" at bounding box center [997, 108] width 500 height 19
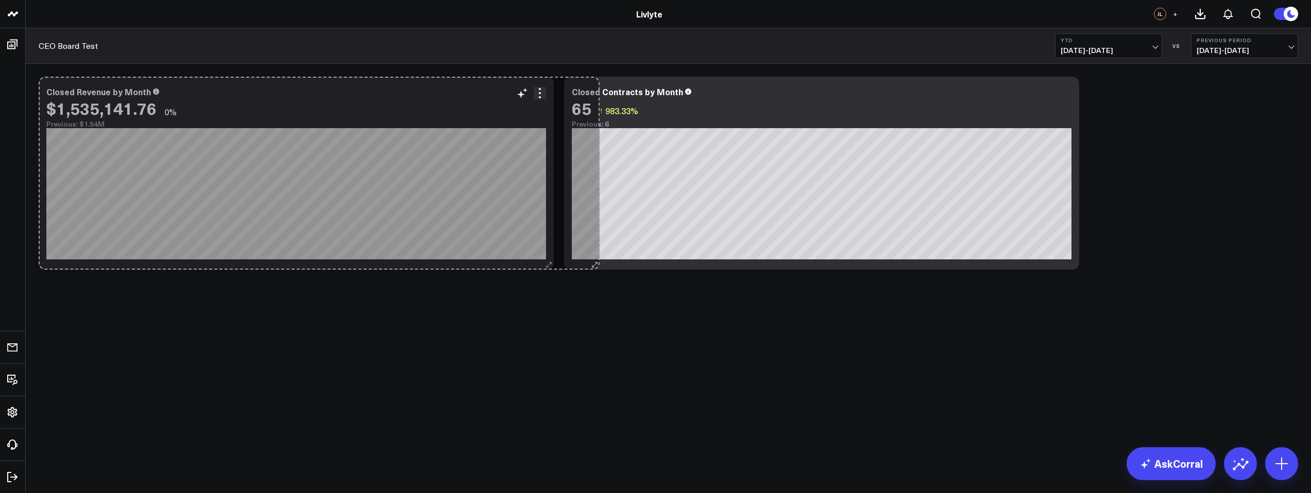
drag, startPoint x: 723, startPoint y: 265, endPoint x: 544, endPoint y: 265, distance: 178.7
click at [545, 265] on icon at bounding box center [549, 265] width 8 height 8
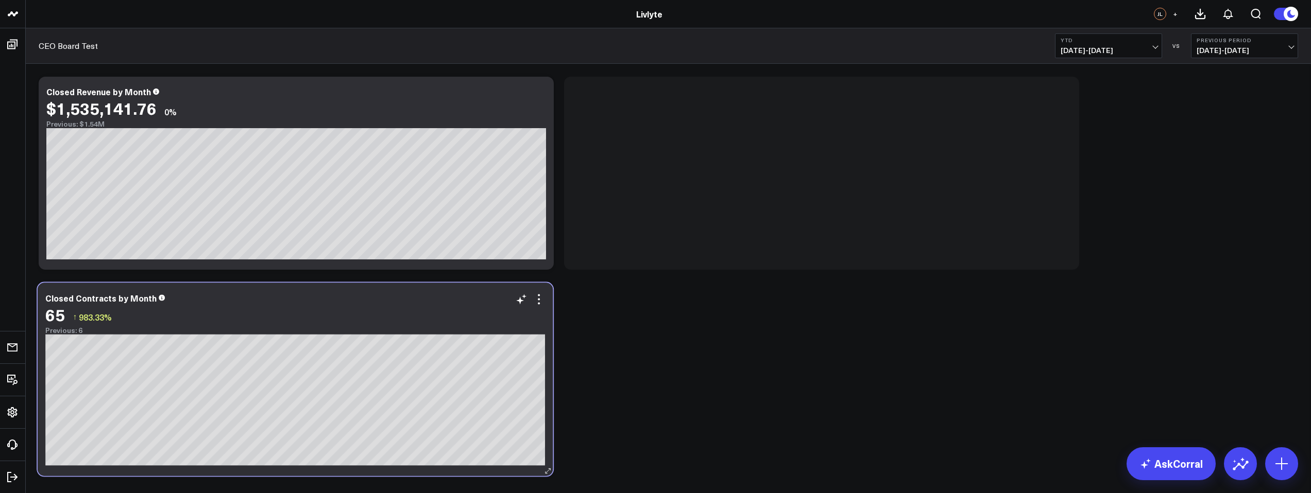
drag, startPoint x: 820, startPoint y: 93, endPoint x: 296, endPoint y: 292, distance: 561.0
click at [296, 292] on div "Closed Contracts by Month 65 ↑ 983.33% Previous: 6 [fontSize:10px lineHeight:12…" at bounding box center [295, 379] width 515 height 193
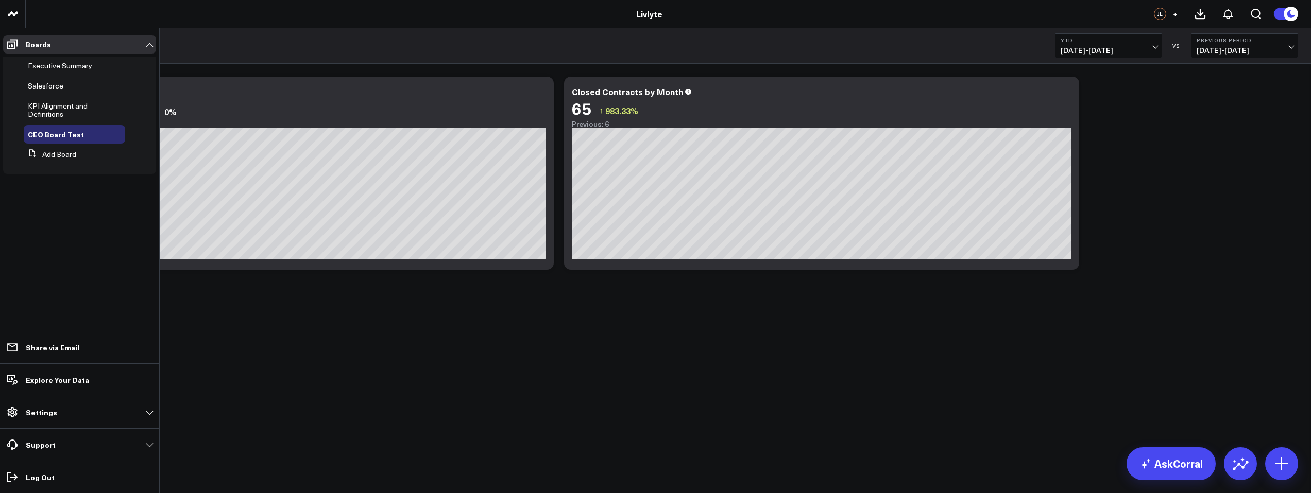
click at [110, 422] on li "Settings Custom Instructions Manage AI Metadata Manage Widgets Manage Datasets …" at bounding box center [79, 412] width 159 height 32
click at [115, 418] on link "Settings" at bounding box center [79, 412] width 153 height 19
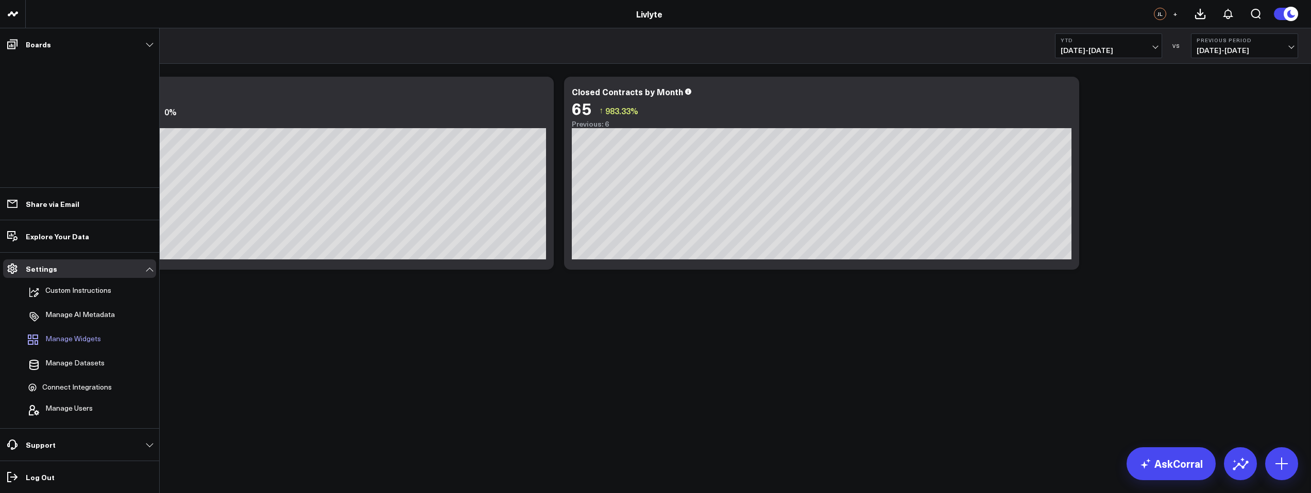
click at [86, 337] on span "Manage Widgets" at bounding box center [73, 341] width 56 height 12
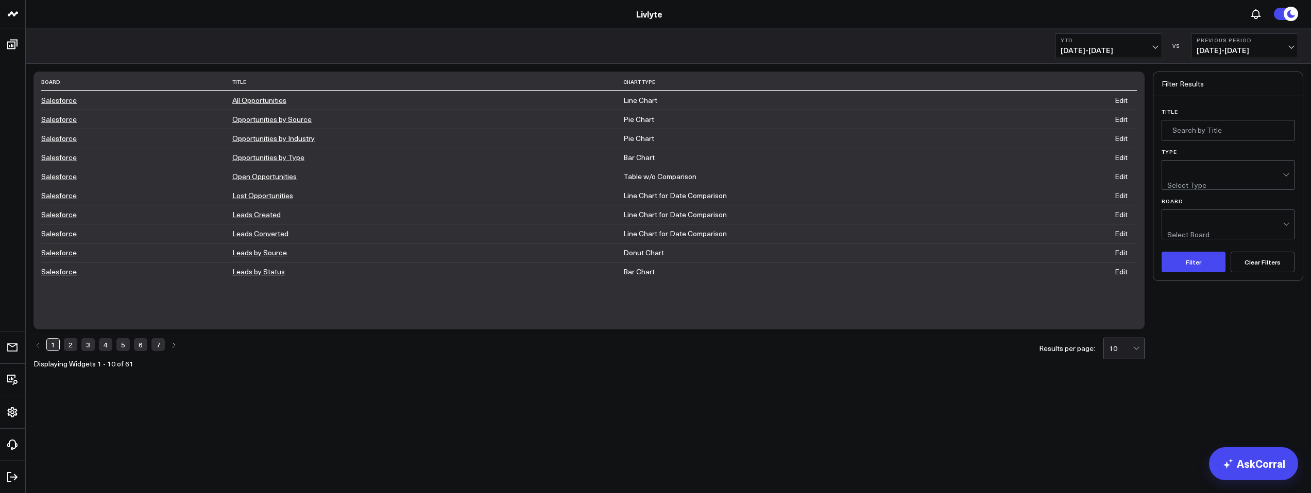
click at [1206, 178] on div "Select Type" at bounding box center [1224, 175] width 115 height 29
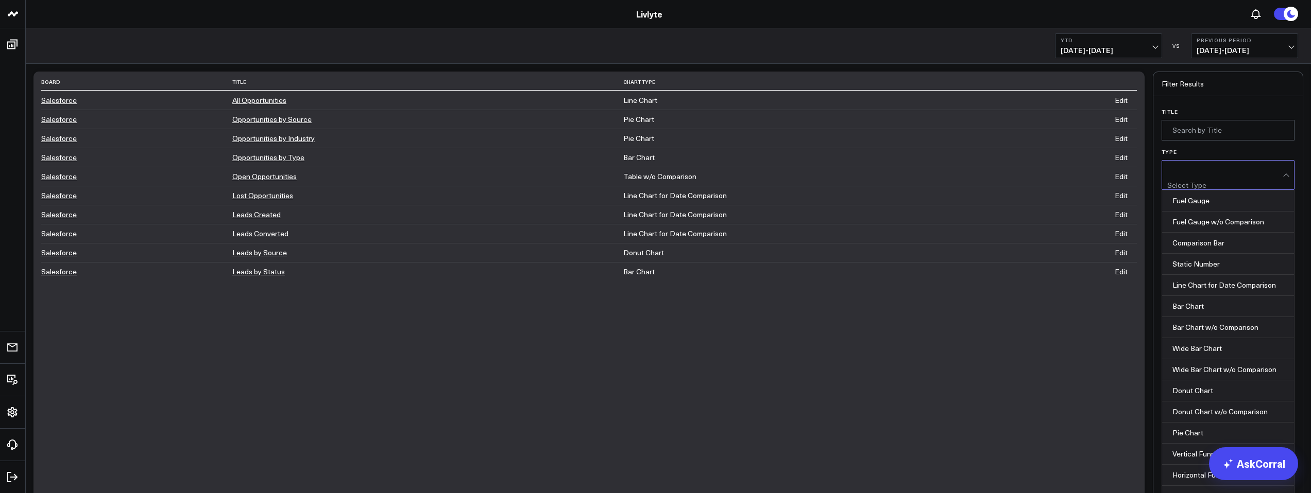
click at [1206, 181] on div "Select Type" at bounding box center [1186, 185] width 39 height 8
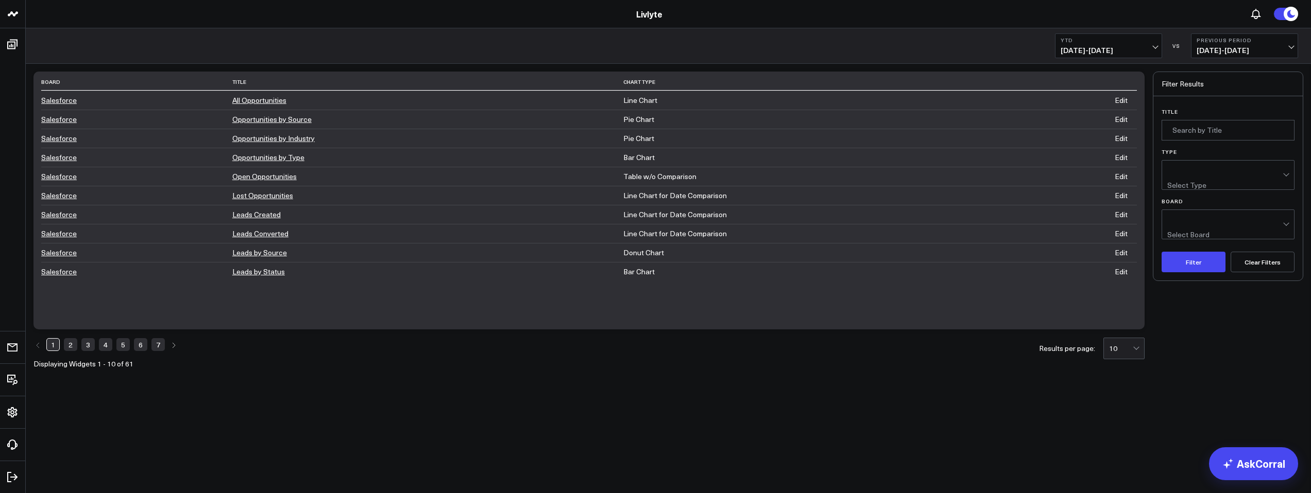
click at [1204, 231] on div "Select Board" at bounding box center [1188, 235] width 42 height 8
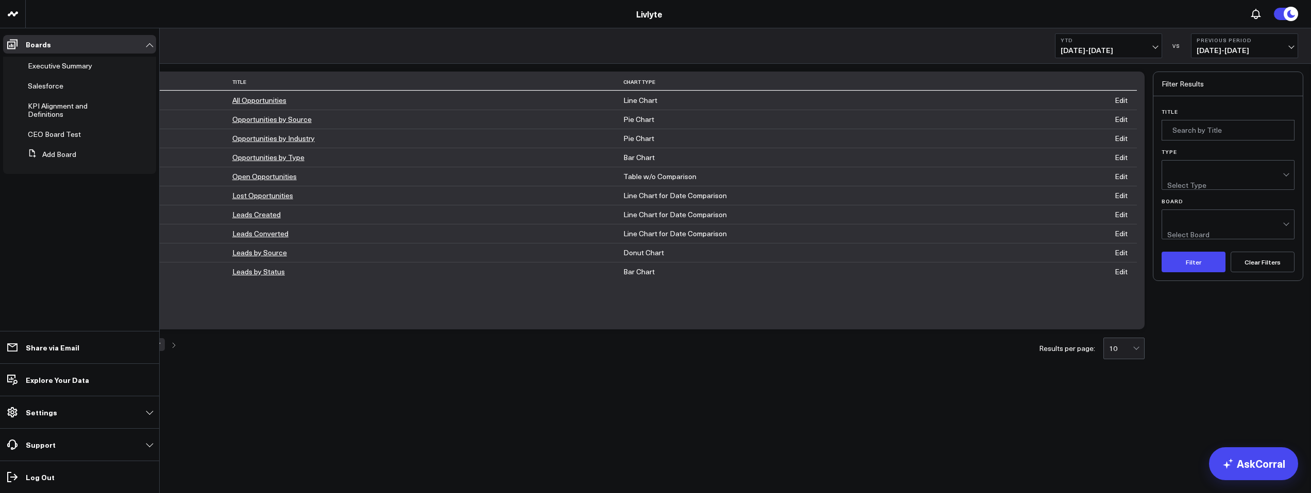
click at [30, 412] on p "Settings" at bounding box center [41, 412] width 31 height 8
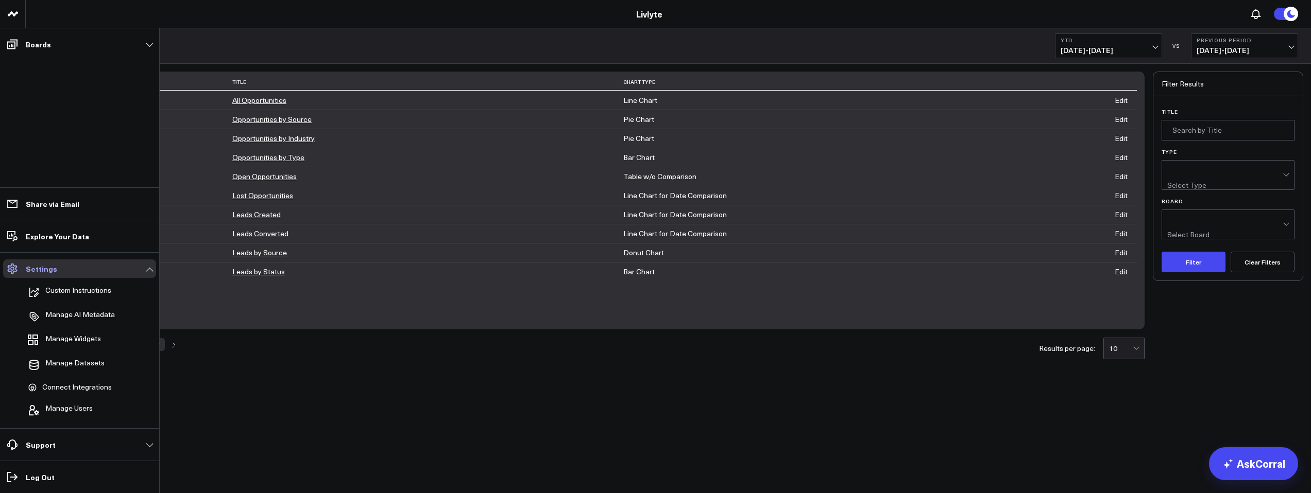
click at [79, 268] on link "Settings" at bounding box center [79, 269] width 153 height 19
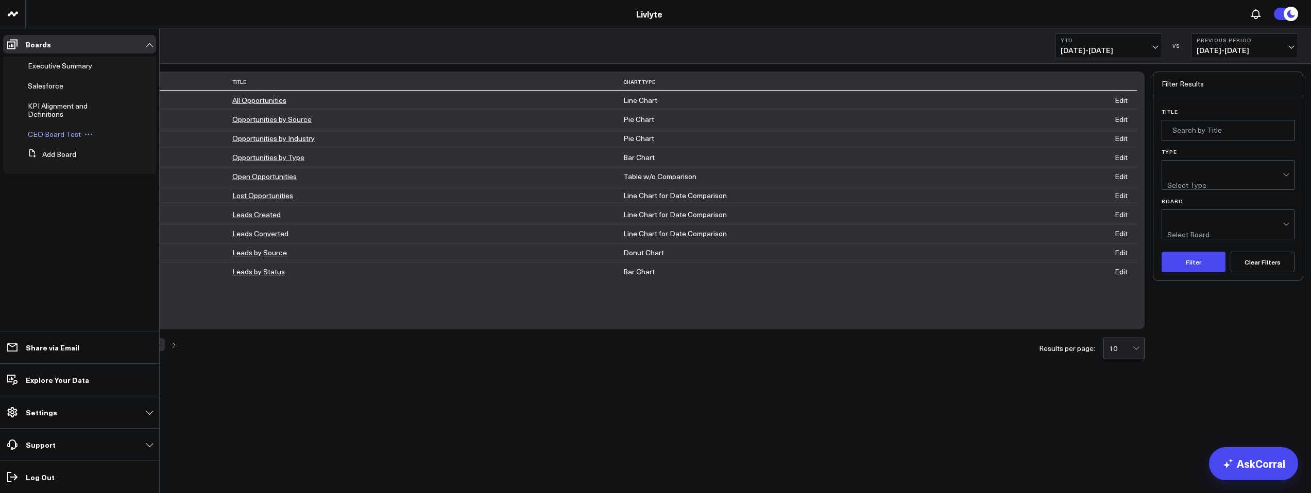
click at [85, 134] on icon at bounding box center [86, 135] width 2 height 2
click at [36, 138] on span "CEO Board Test" at bounding box center [54, 134] width 53 height 10
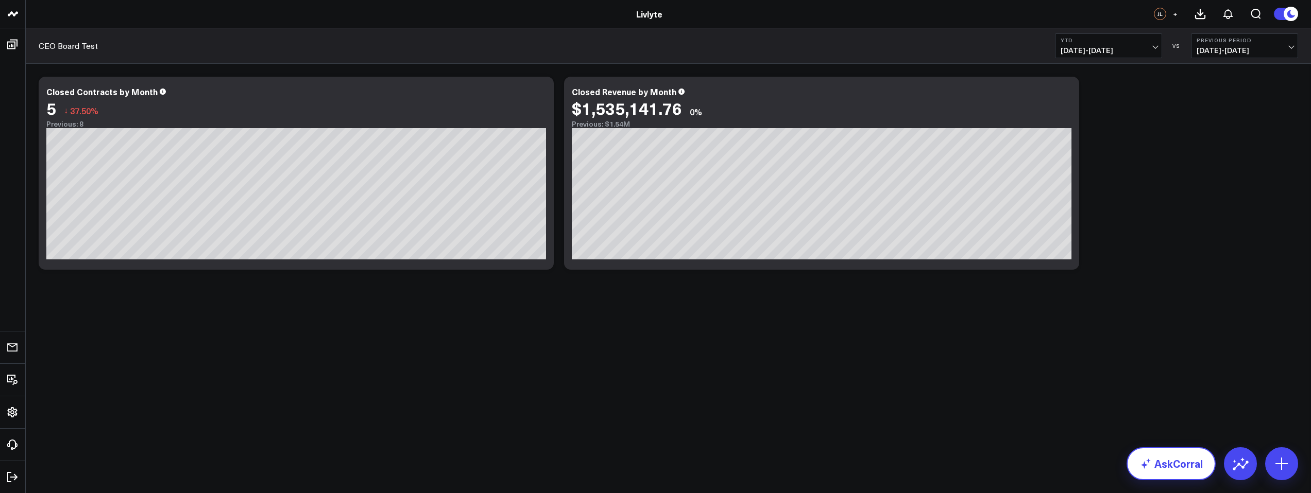
click at [1171, 463] on link "AskCorral" at bounding box center [1170, 464] width 89 height 33
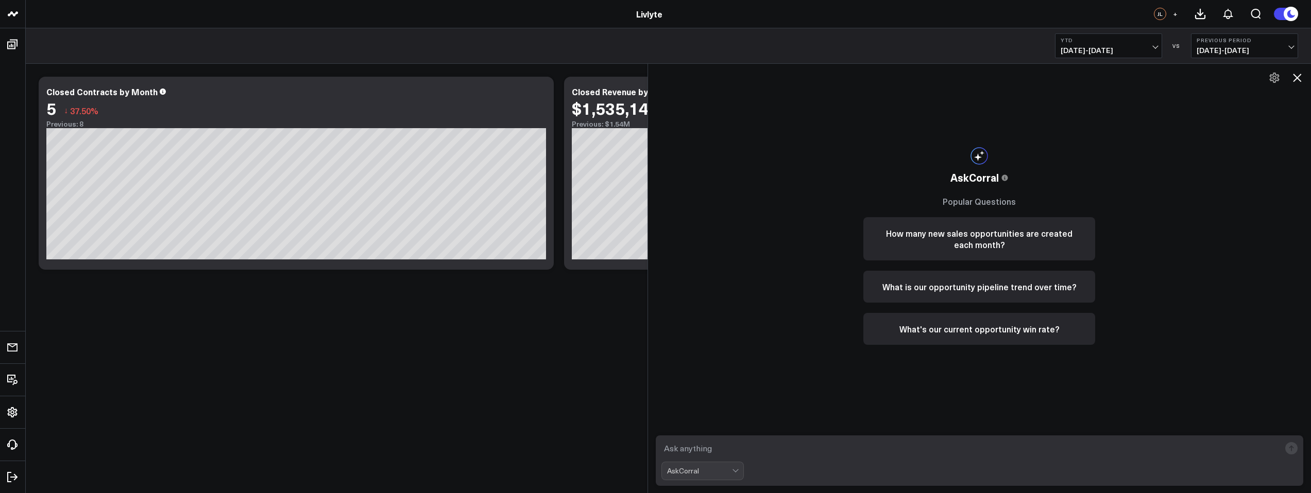
click at [1275, 76] on icon at bounding box center [1274, 78] width 10 height 10
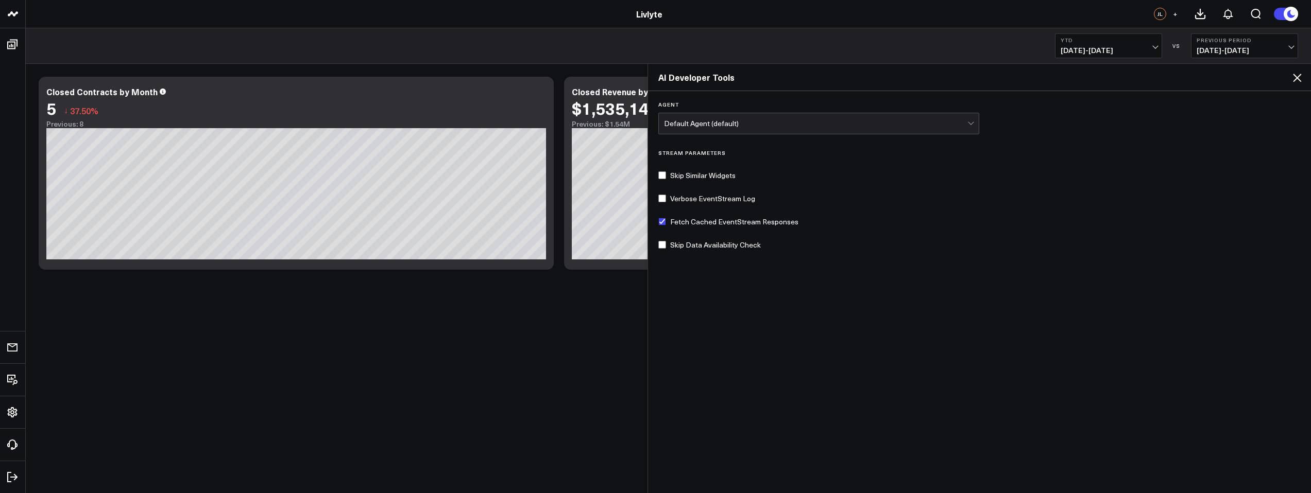
click at [1301, 76] on icon at bounding box center [1297, 78] width 12 height 12
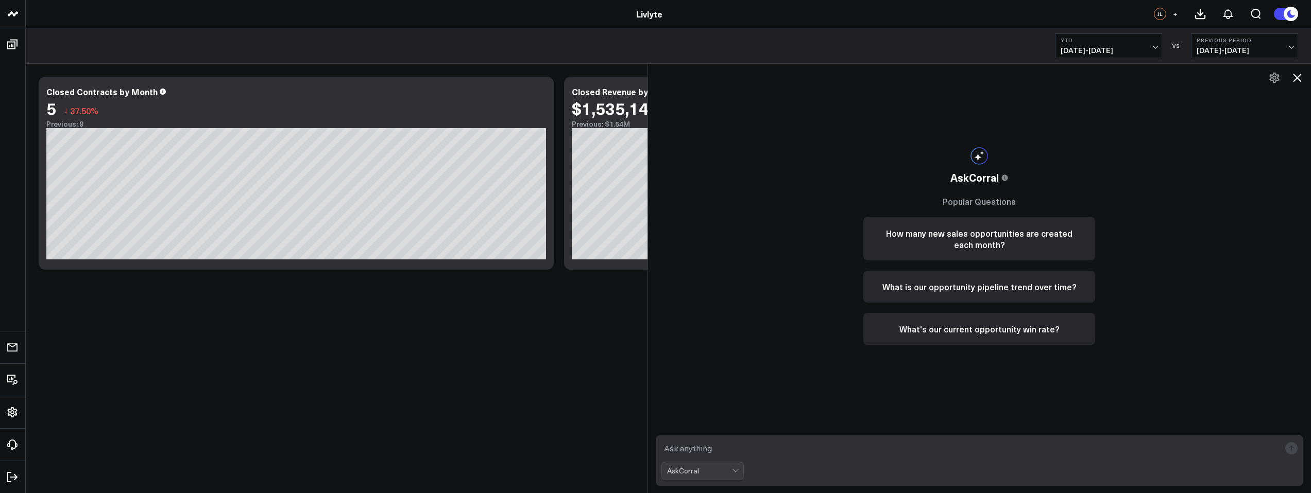
click at [1295, 86] on button at bounding box center [1297, 78] width 18 height 18
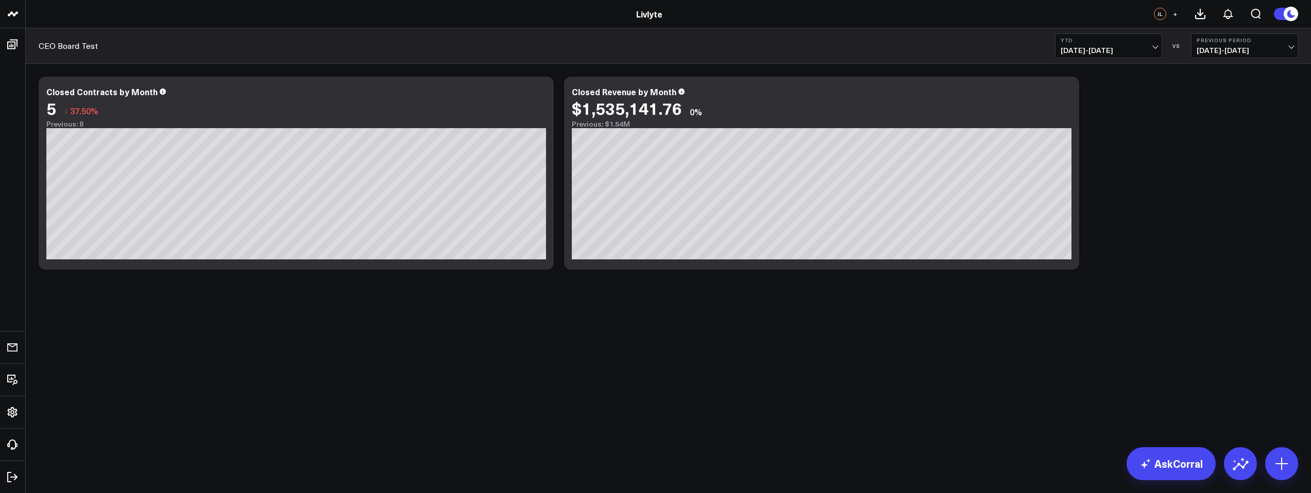
click at [656, 313] on div "Modify via AI Copy link to widget Ask support Remove Create linked copy Executi…" at bounding box center [668, 200] width 1285 height 273
click at [1119, 54] on span "01/01/25 - 09/18/25" at bounding box center [1109, 50] width 96 height 8
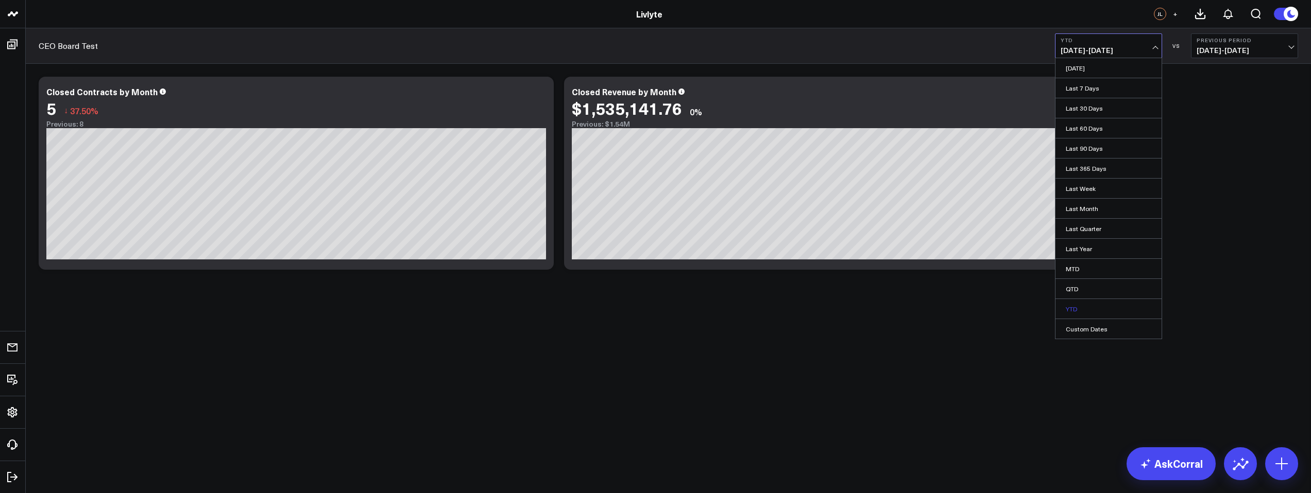
click at [1083, 306] on link "YTD" at bounding box center [1108, 309] width 106 height 20
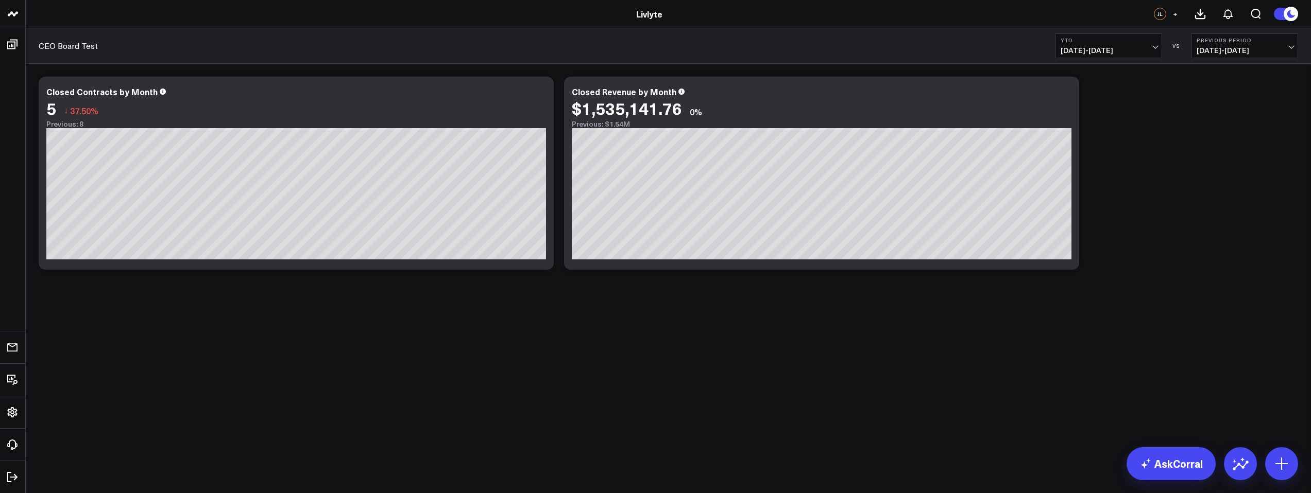
click at [1310, 18] on html "Livlyte Livlyte JL + CEO Board Test YTD 01/01/25 - 09/18/25 VS Previous Period …" at bounding box center [655, 246] width 1311 height 493
click at [1282, 41] on b "Previous Period" at bounding box center [1245, 40] width 96 height 6
click at [1216, 124] on link "No Comparison" at bounding box center [1244, 128] width 106 height 20
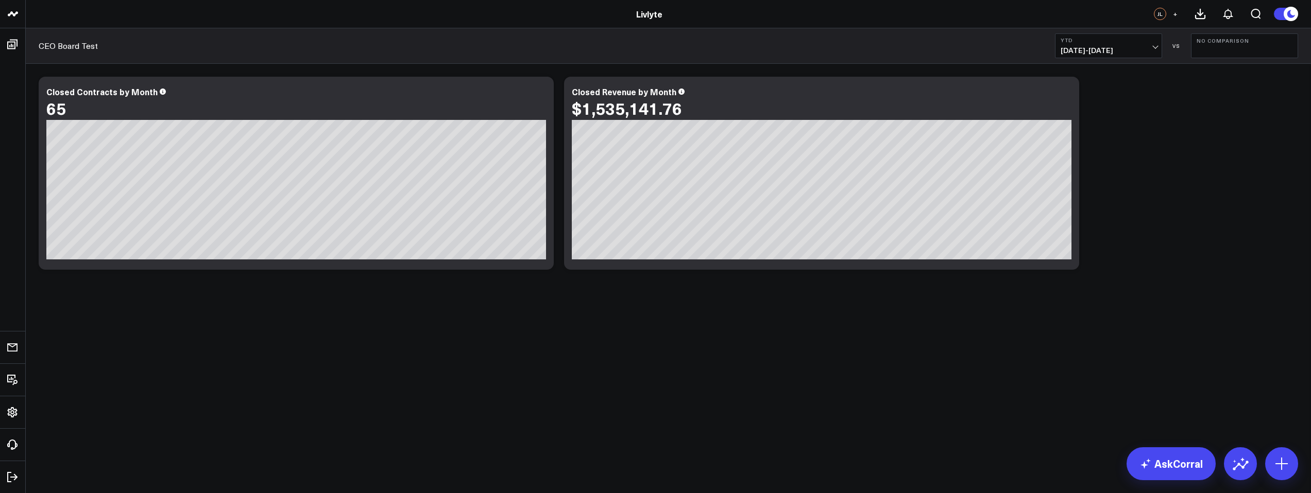
click at [1177, 214] on div "Modify via AI Copy link to widget Ask support Remove Create linked copy Executi…" at bounding box center [668, 173] width 1270 height 203
click at [1229, 43] on b "No Comparison" at bounding box center [1245, 41] width 96 height 6
click at [1228, 65] on link "Previous Period" at bounding box center [1244, 68] width 106 height 20
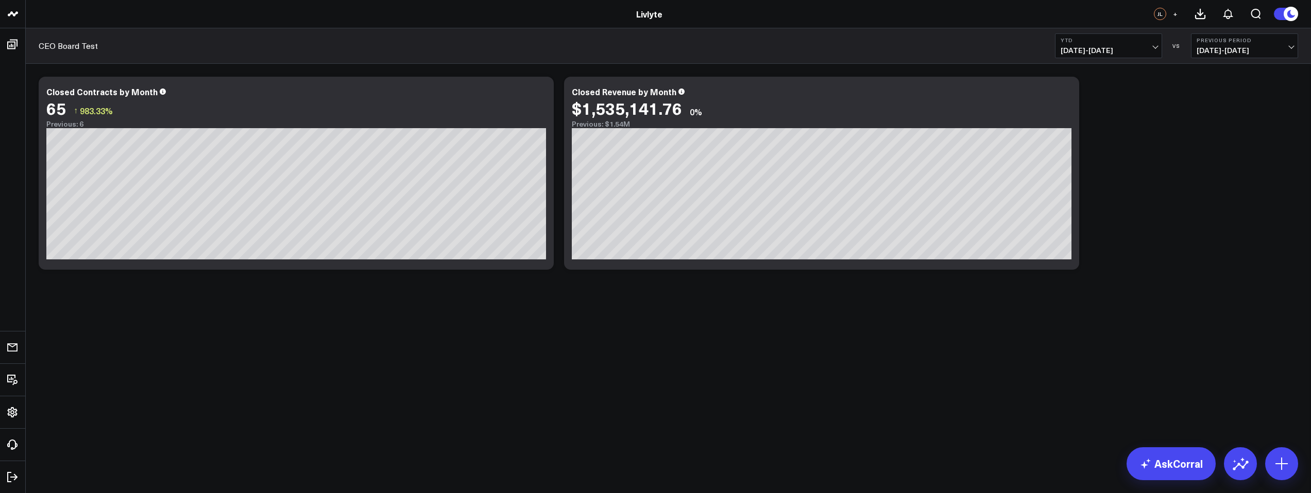
click at [1237, 41] on b "Previous Period" at bounding box center [1245, 40] width 96 height 6
click at [1221, 131] on link "No Comparison" at bounding box center [1244, 128] width 106 height 20
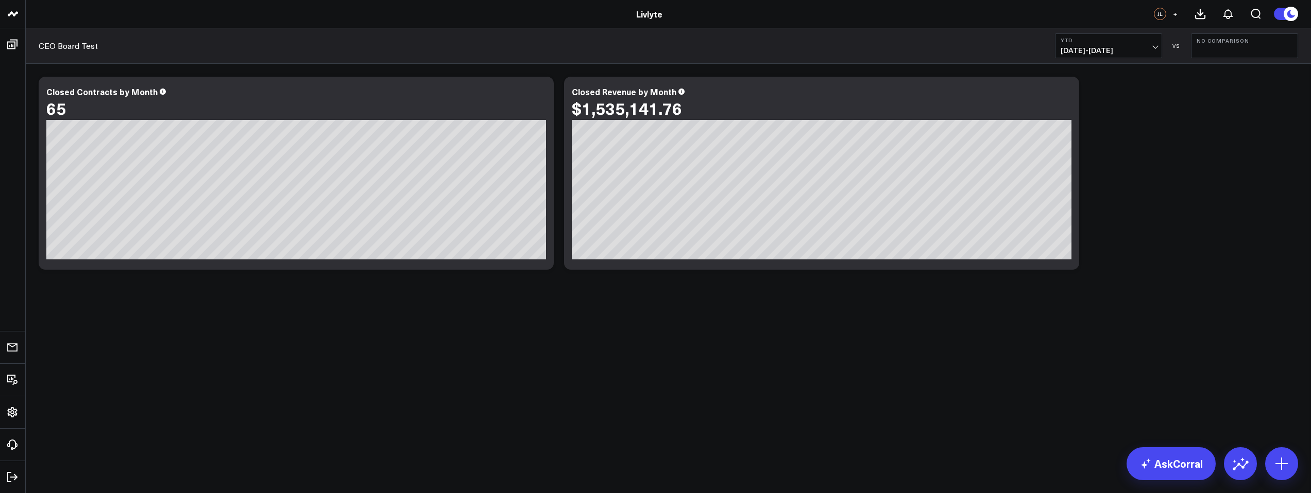
click at [1227, 46] on button "No Comparison" at bounding box center [1244, 45] width 107 height 25
click at [1118, 137] on div "Modify via AI Copy link to widget Ask support Remove Create linked copy Executi…" at bounding box center [668, 173] width 1270 height 203
click at [1002, 121] on div "Closed Revenue by Month $1,535,141.76 [fontSize:10px lineHeight:12px] / Closed …" at bounding box center [821, 173] width 515 height 193
click at [1133, 127] on div "Modify via AI Copy link to widget Ask support Remove Create linked copy Executi…" at bounding box center [668, 173] width 1270 height 203
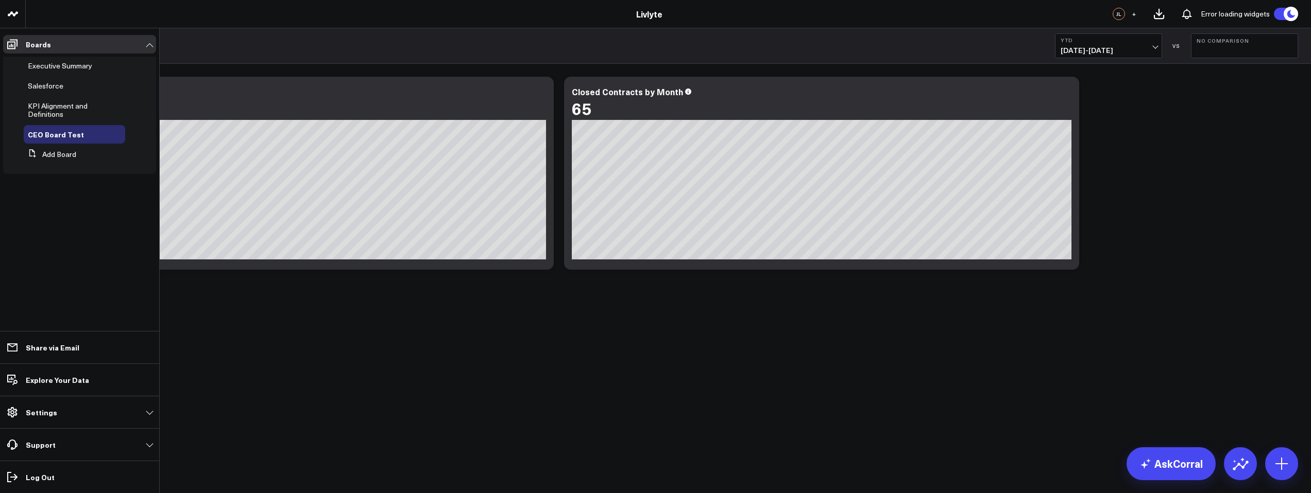
click at [40, 113] on span "KPI Alignment and Definitions" at bounding box center [58, 110] width 60 height 18
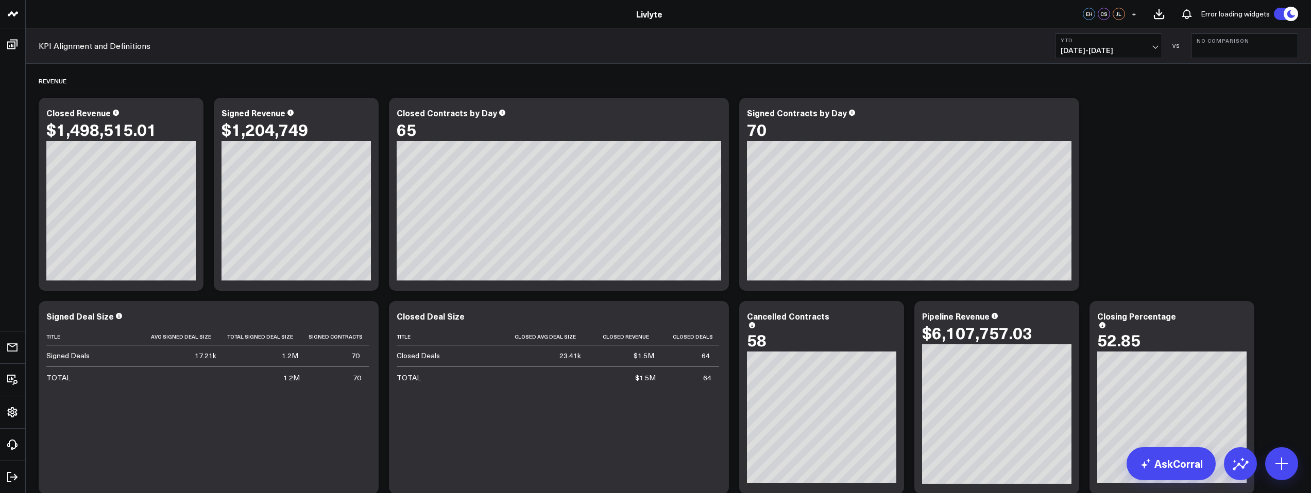
click at [1128, 49] on span "[DATE] - [DATE]" at bounding box center [1109, 50] width 96 height 8
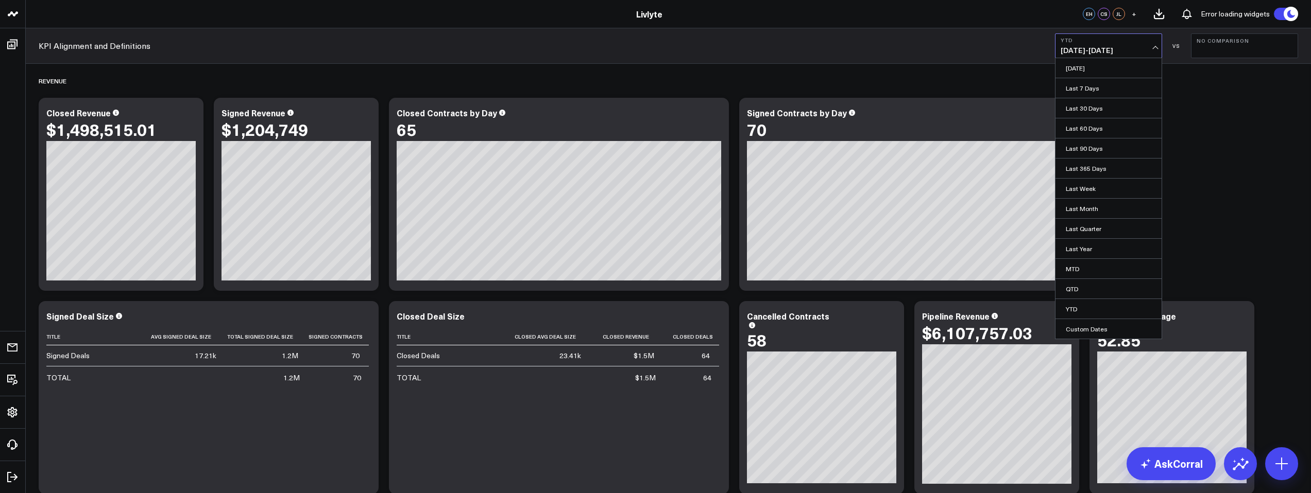
drag, startPoint x: 1225, startPoint y: 92, endPoint x: 1204, endPoint y: 97, distance: 21.6
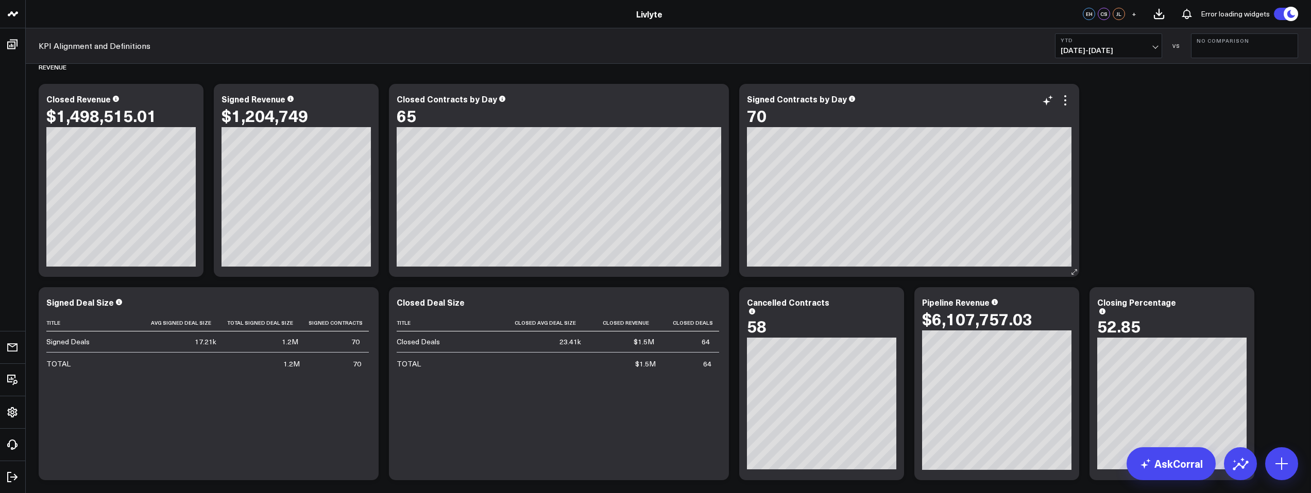
scroll to position [29, 0]
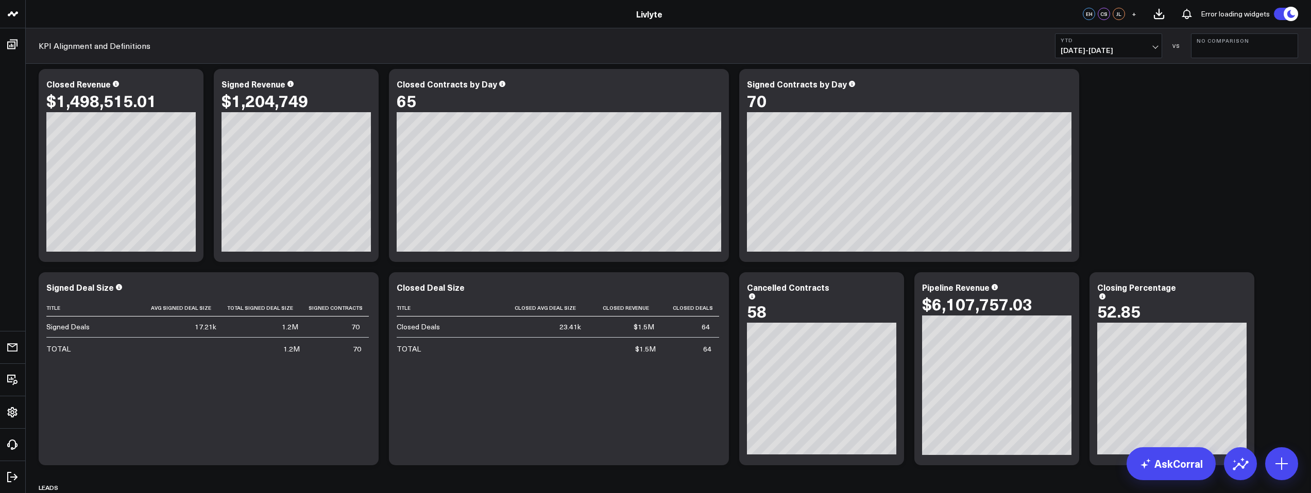
click at [1271, 57] on button "No Comparison" at bounding box center [1244, 45] width 107 height 25
click at [1236, 150] on link "Custom Dates" at bounding box center [1244, 149] width 106 height 20
select select "8"
select select "2025"
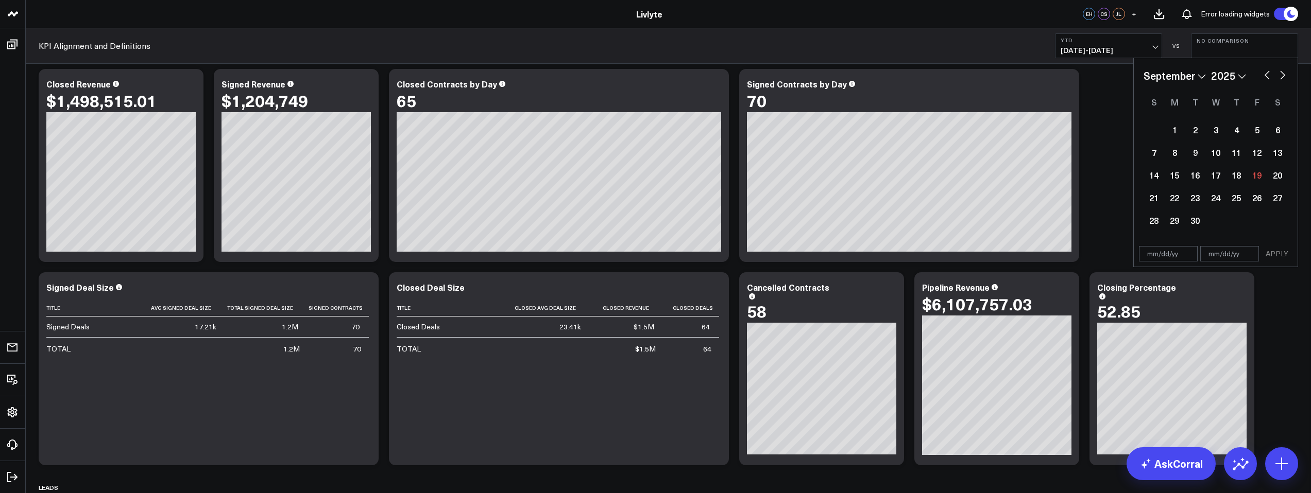
click at [1229, 46] on button "No Comparison" at bounding box center [1244, 45] width 107 height 25
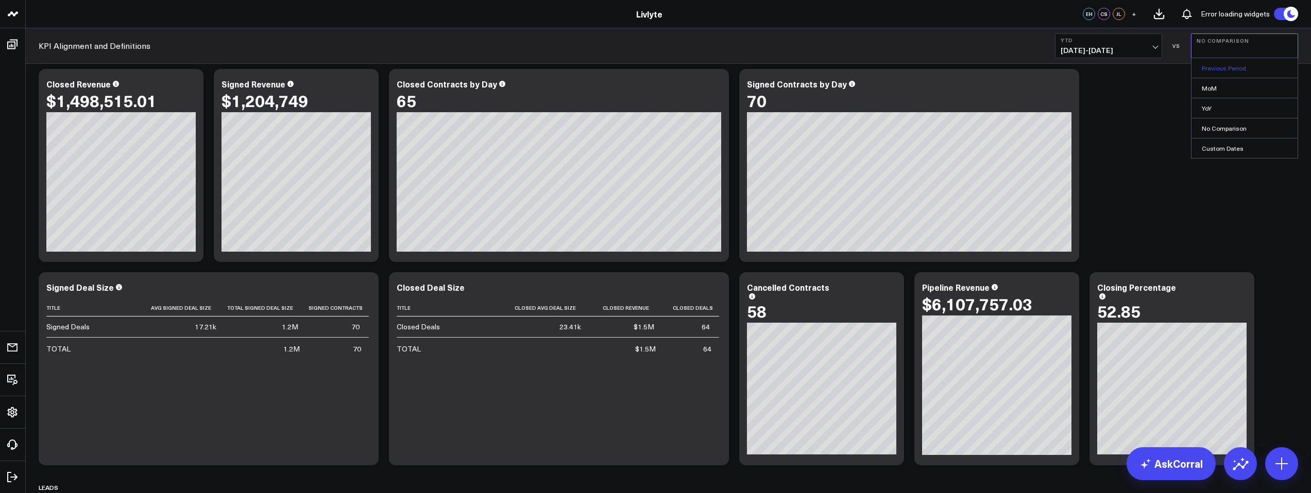
click at [1224, 69] on link "Previous Period" at bounding box center [1244, 68] width 106 height 20
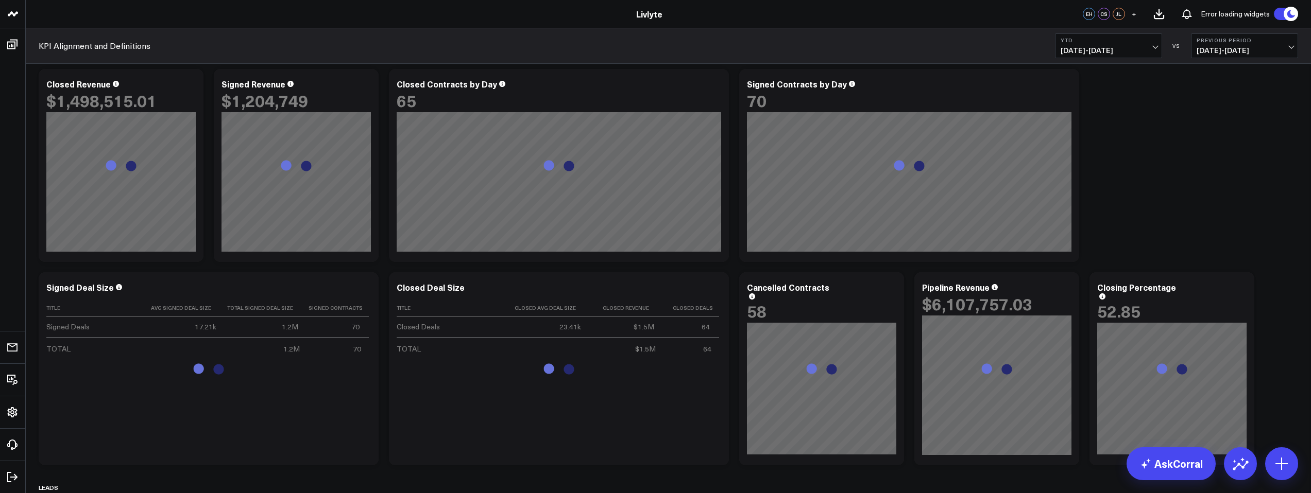
click at [1088, 38] on b "YTD" at bounding box center [1109, 40] width 96 height 6
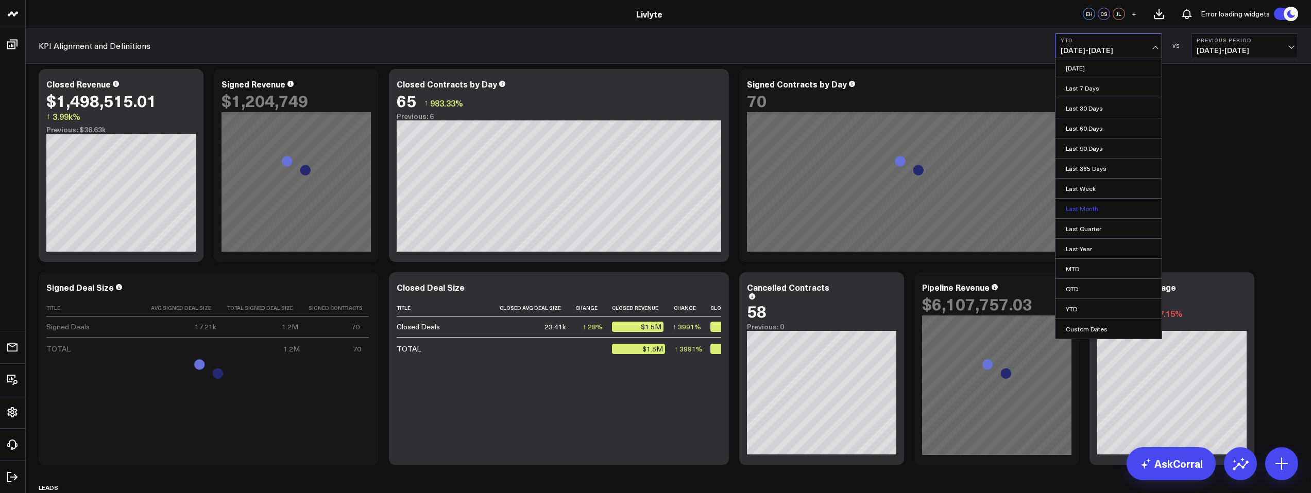
click at [1077, 213] on link "Last Month" at bounding box center [1108, 209] width 106 height 20
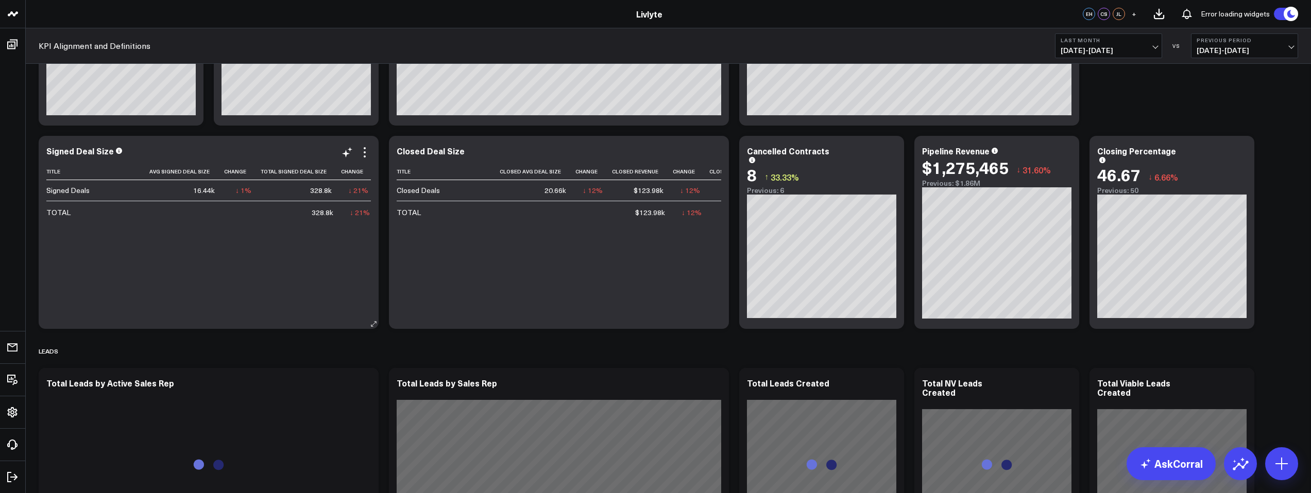
scroll to position [79, 0]
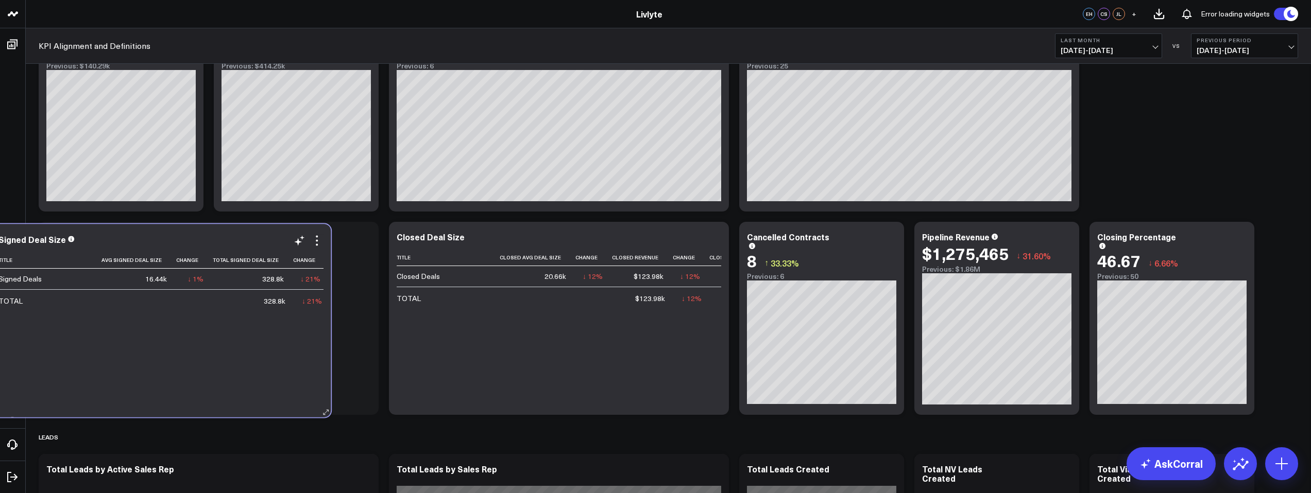
drag, startPoint x: 252, startPoint y: 404, endPoint x: 204, endPoint y: 407, distance: 48.0
click at [204, 407] on div "Title Avg Signed Deal Size Change Total Signed Deal Size Change Signed Contract…" at bounding box center [160, 330] width 324 height 156
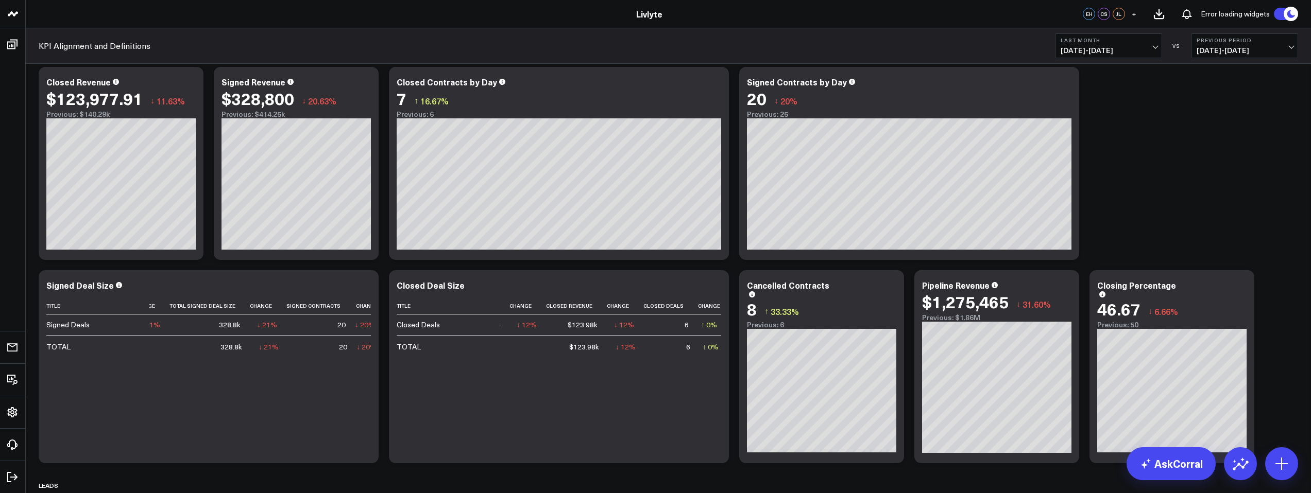
scroll to position [0, 0]
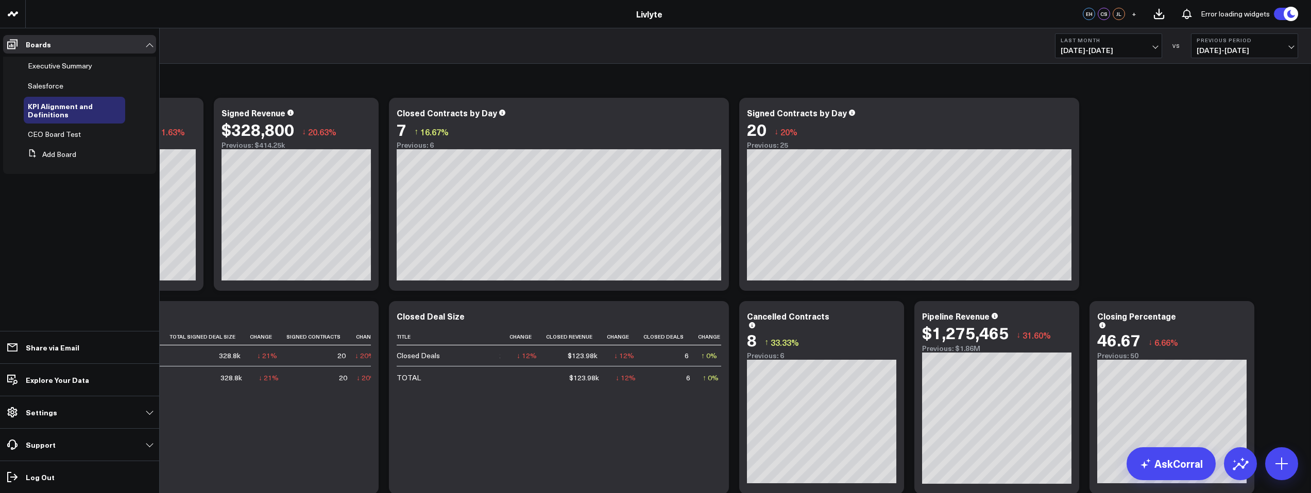
click at [47, 132] on span "CEO Board Test" at bounding box center [54, 134] width 53 height 10
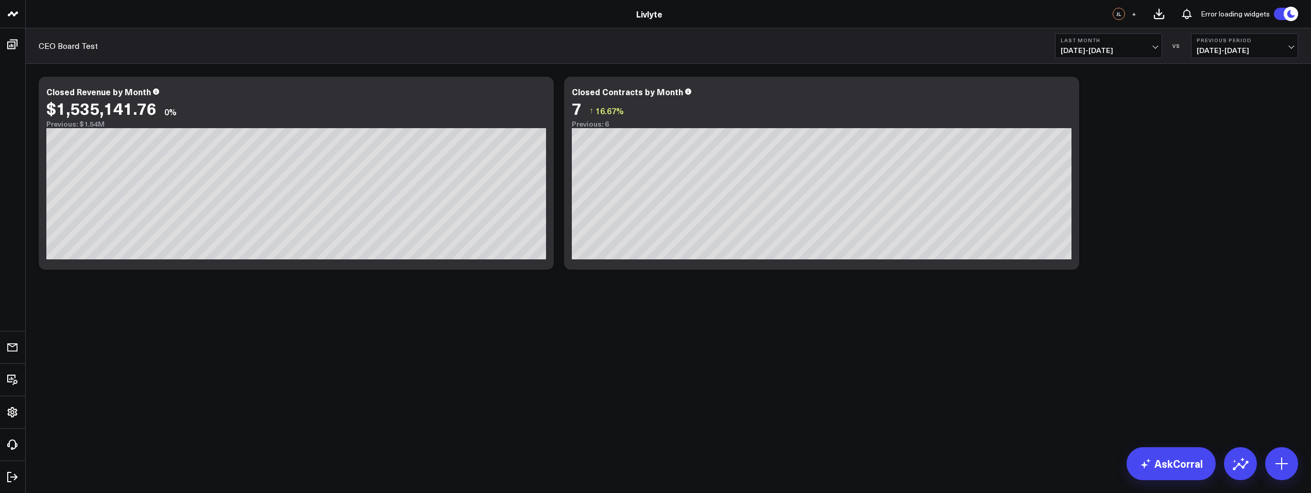
click at [1133, 33] on button "Last Month [DATE] - [DATE]" at bounding box center [1108, 45] width 107 height 25
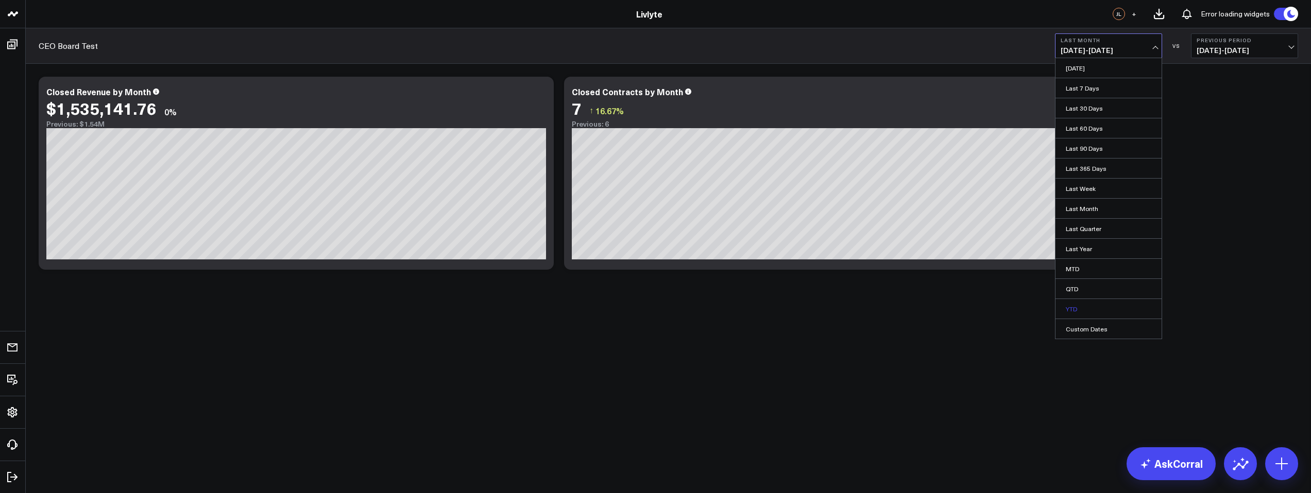
click at [1088, 308] on link "YTD" at bounding box center [1108, 309] width 106 height 20
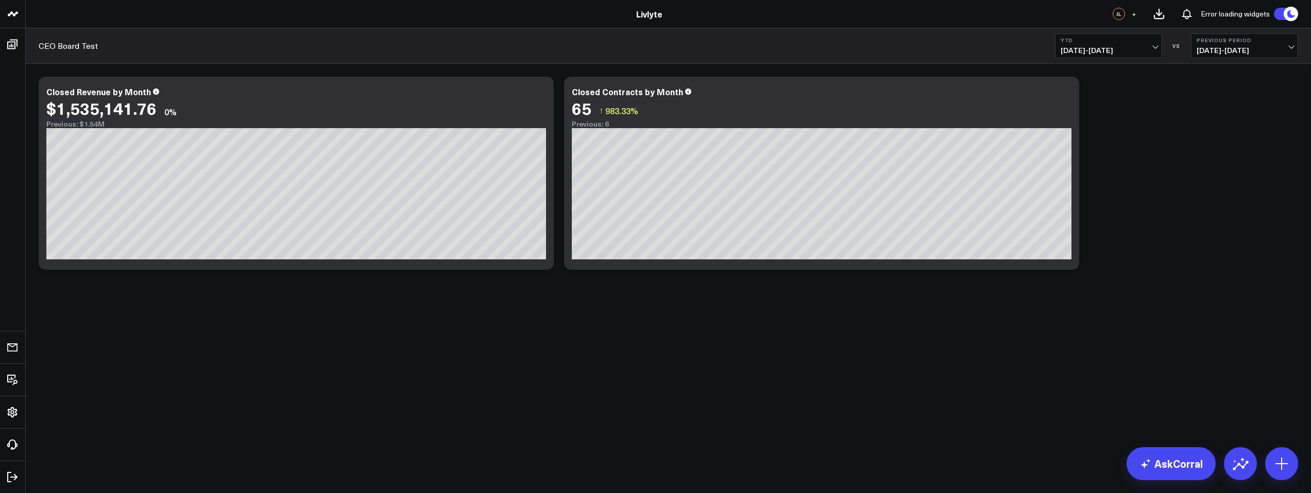
click at [1244, 46] on span "04/15/24 - 12/31/24" at bounding box center [1245, 50] width 96 height 8
click at [1230, 145] on link "Custom Dates" at bounding box center [1244, 149] width 106 height 20
select select "8"
select select "2025"
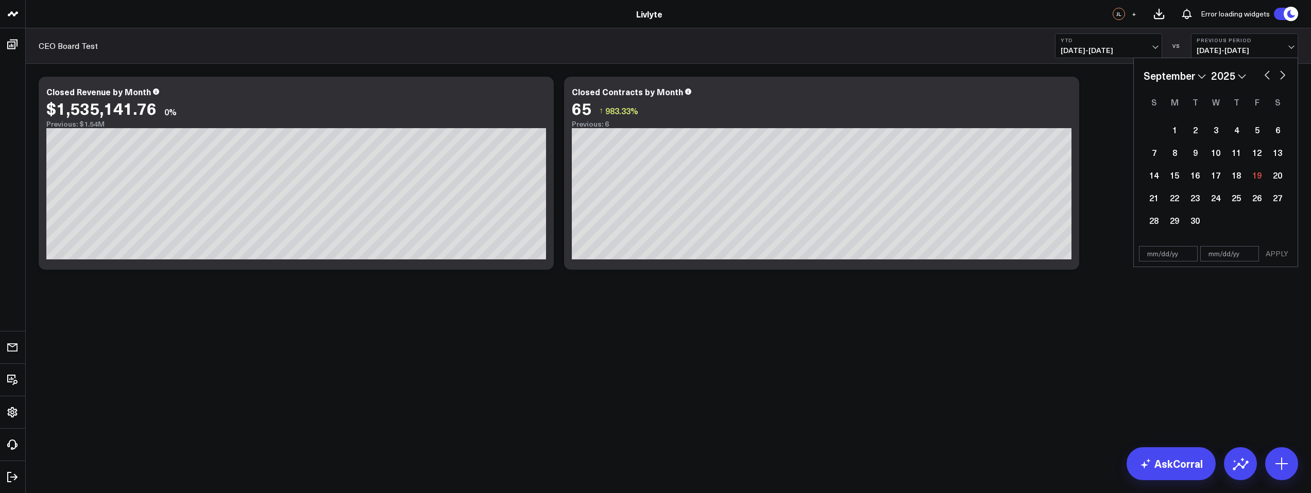
click at [1258, 48] on span "04/15/24 - 12/31/24" at bounding box center [1245, 50] width 96 height 8
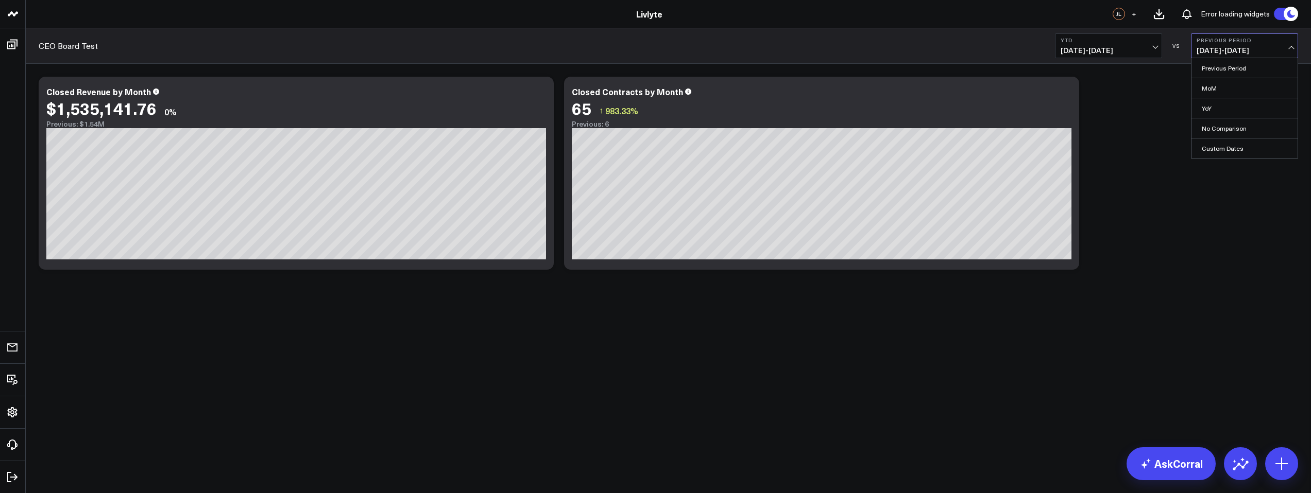
click at [1231, 130] on link "No Comparison" at bounding box center [1244, 128] width 106 height 20
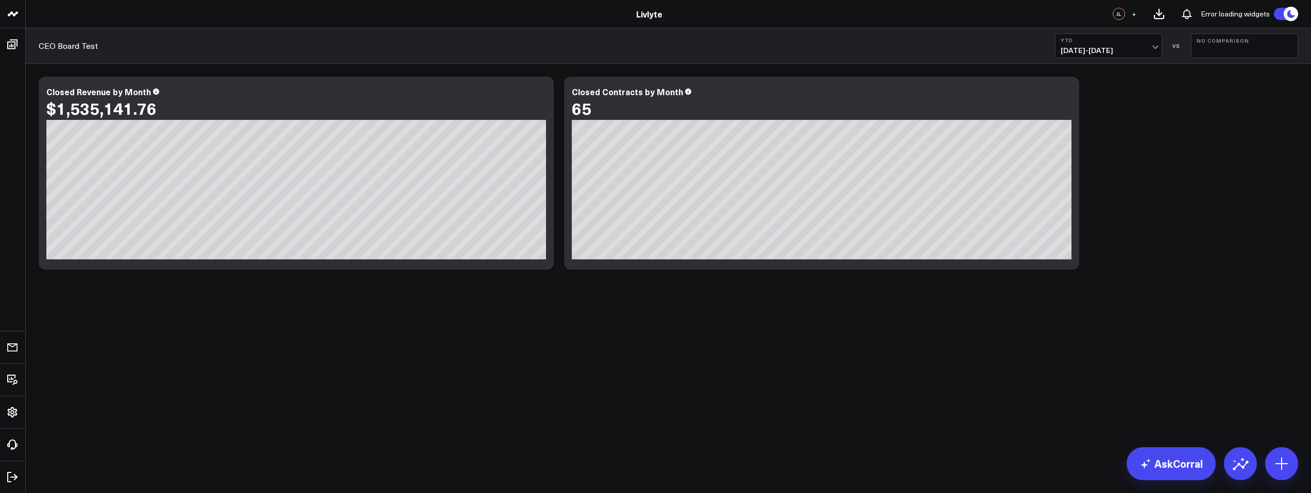
click at [1177, 127] on div "Modify via AI Copy link to widget Ask support Remove Create linked copy Executi…" at bounding box center [668, 173] width 1270 height 203
click at [1293, 13] on icon at bounding box center [1290, 13] width 11 height 11
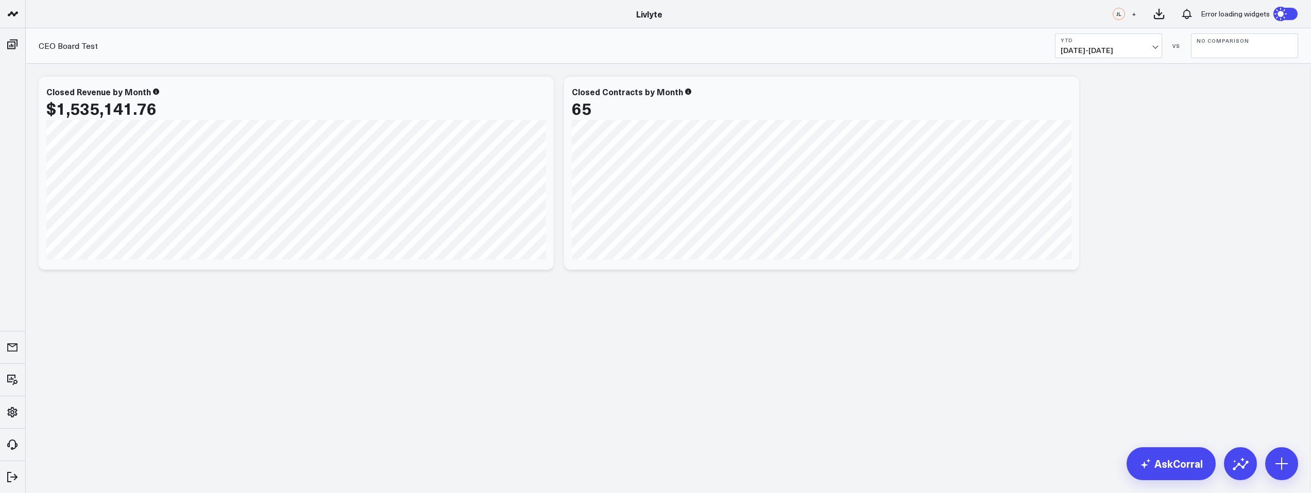
click at [1291, 14] on icon at bounding box center [1283, 14] width 19 height 19
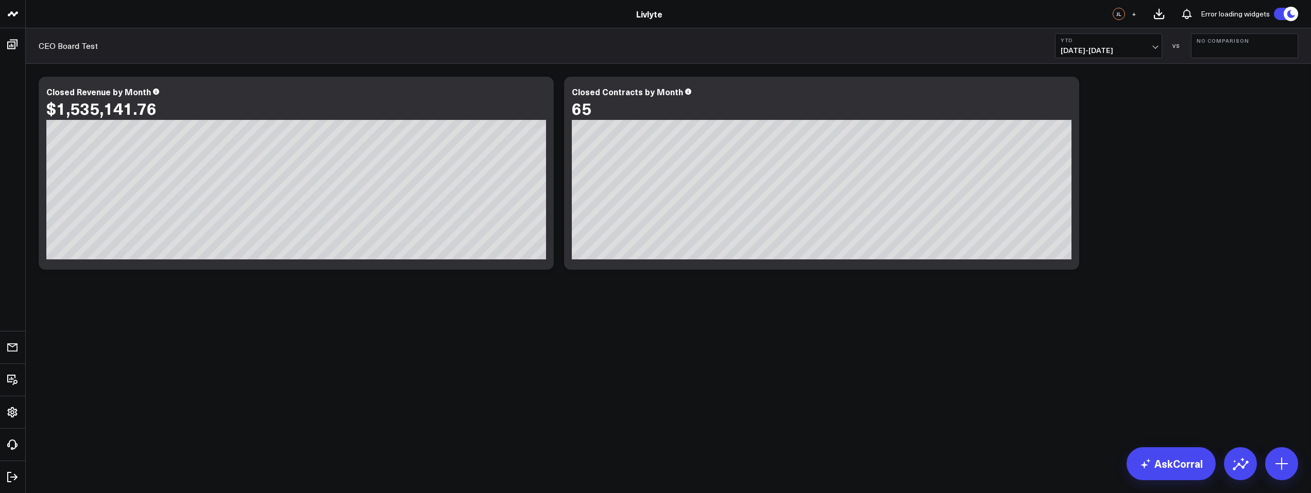
click at [1249, 14] on div "Error loading widgets" at bounding box center [1235, 13] width 69 height 7
drag, startPoint x: 1248, startPoint y: 14, endPoint x: 1211, endPoint y: 15, distance: 36.6
click at [1247, 14] on div "Error loading widgets" at bounding box center [1235, 13] width 69 height 7
click at [1222, 14] on div "Error loading widgets" at bounding box center [1235, 13] width 69 height 7
click at [1221, 15] on div "Error loading widgets" at bounding box center [1235, 13] width 69 height 7
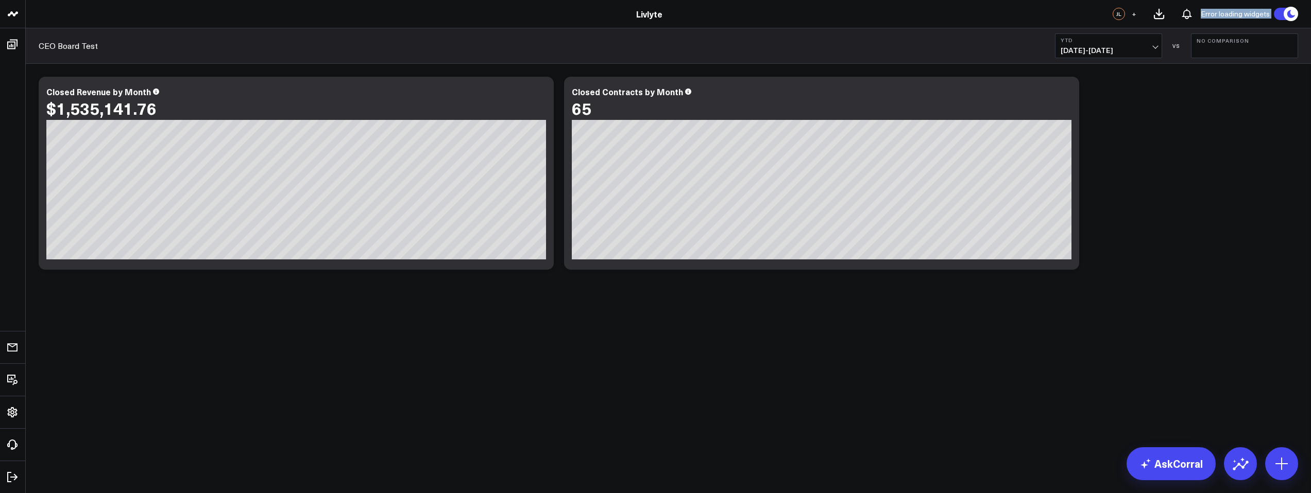
click at [1221, 15] on div "Error loading widgets" at bounding box center [1235, 13] width 69 height 7
click at [1193, 160] on div "Modify via AI Copy link to widget Ask support Remove Create linked copy Executi…" at bounding box center [668, 173] width 1270 height 203
click at [1253, 11] on icon "Open search" at bounding box center [1256, 14] width 12 height 12
click at [1255, 11] on icon "Open search" at bounding box center [1256, 14] width 12 height 12
click at [1282, 463] on icon at bounding box center [1281, 464] width 16 height 16
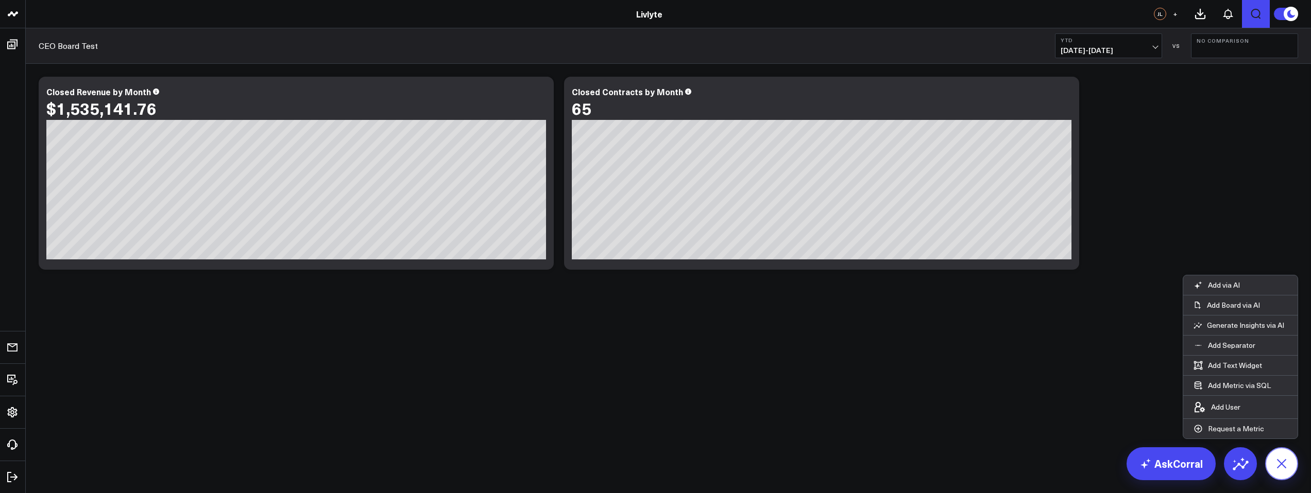
click at [1283, 464] on icon at bounding box center [1281, 463] width 23 height 23
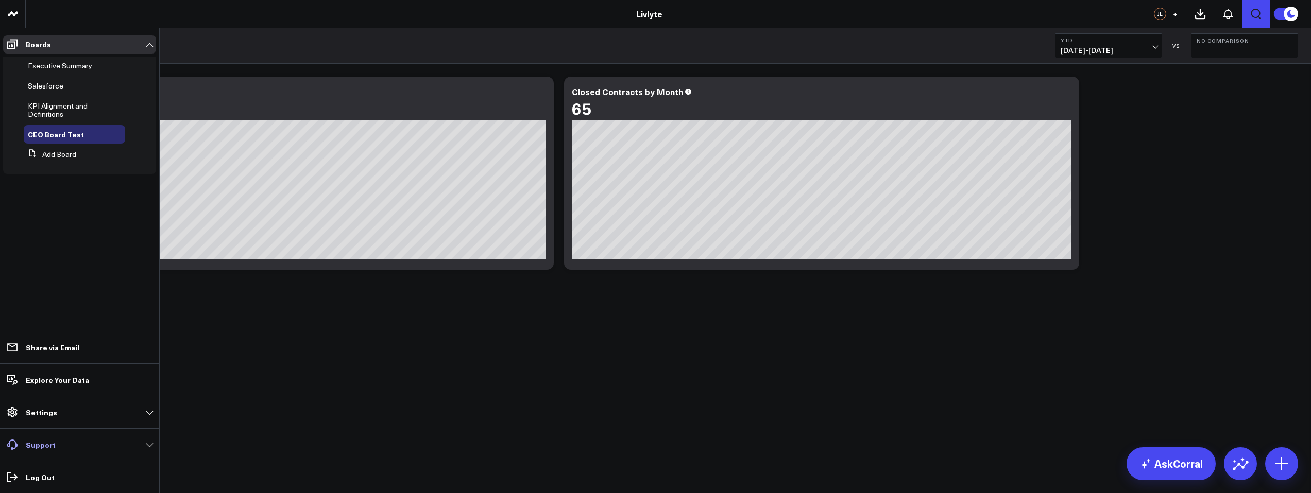
click at [96, 448] on link "Support" at bounding box center [79, 445] width 153 height 19
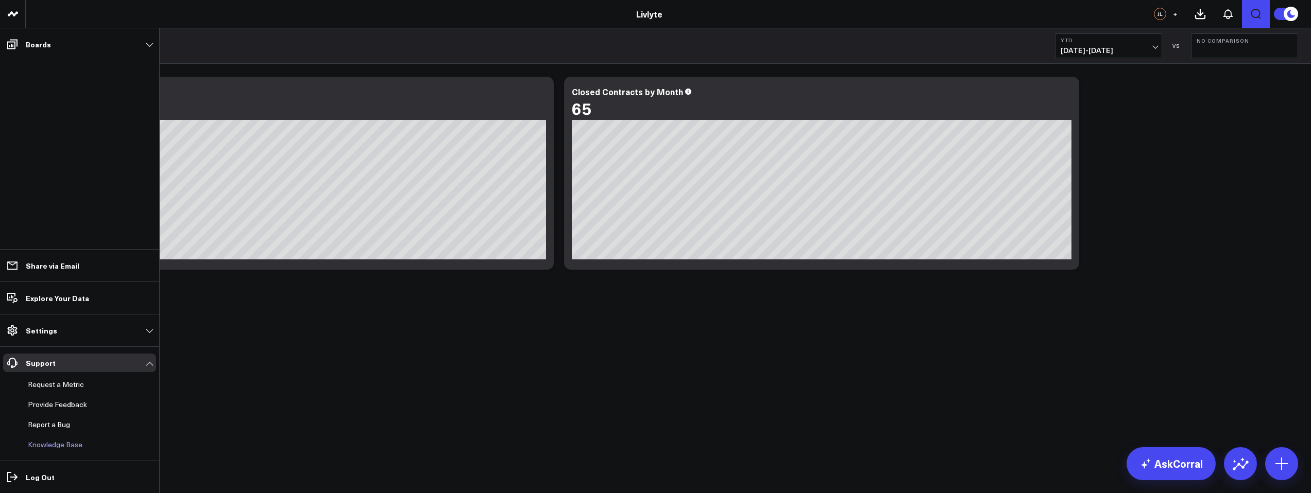
click at [78, 449] on link "Knowledge Base" at bounding box center [74, 445] width 101 height 19
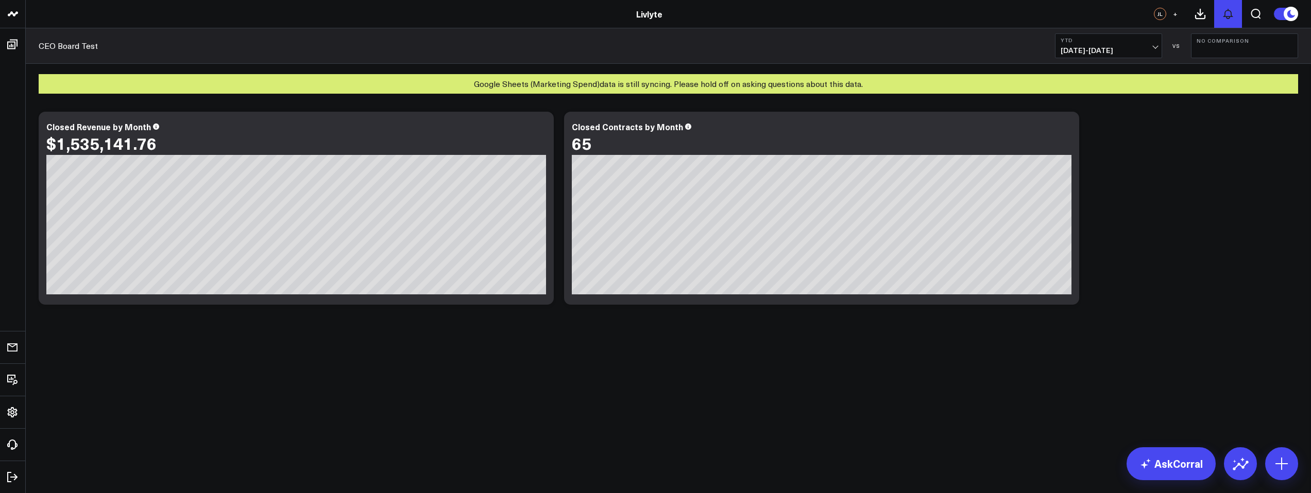
click at [1228, 18] on icon at bounding box center [1228, 14] width 12 height 12
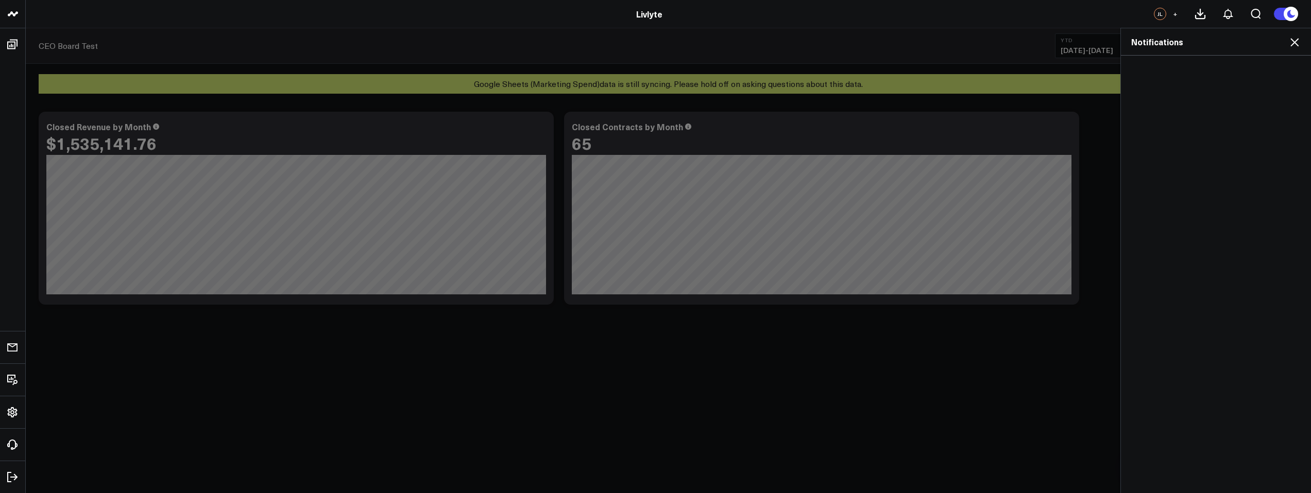
click at [1294, 41] on icon at bounding box center [1294, 42] width 8 height 8
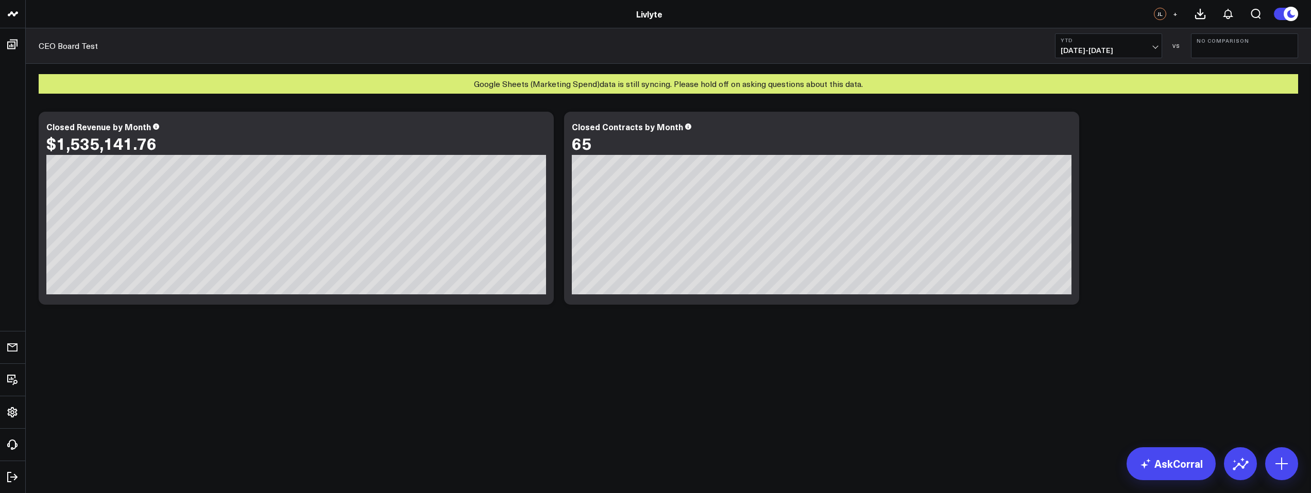
click at [1176, 13] on span "+" at bounding box center [1175, 13] width 5 height 7
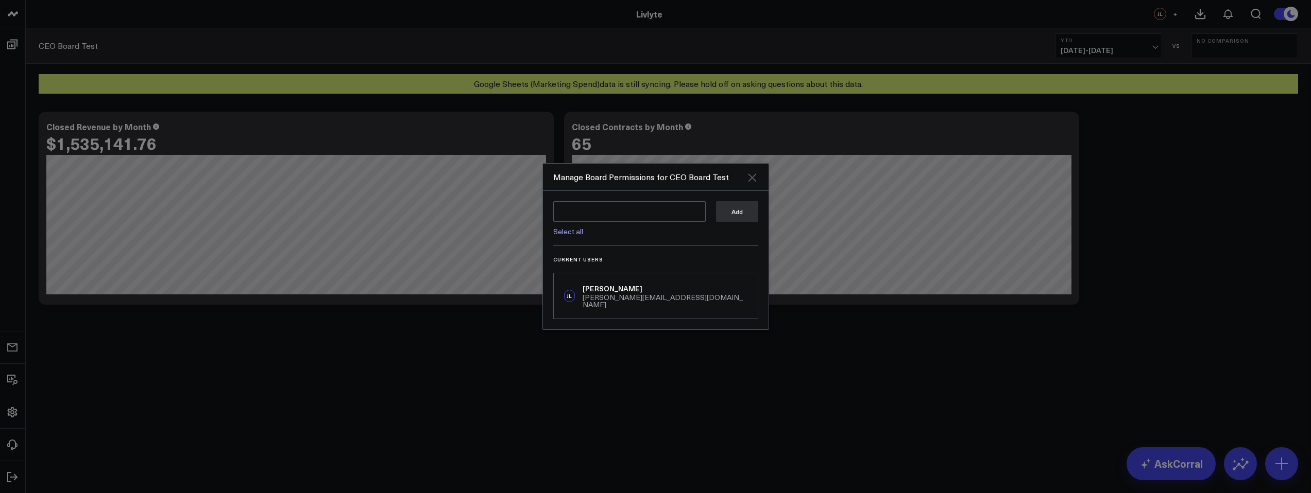
click at [752, 182] on icon "Close" at bounding box center [752, 178] width 8 height 8
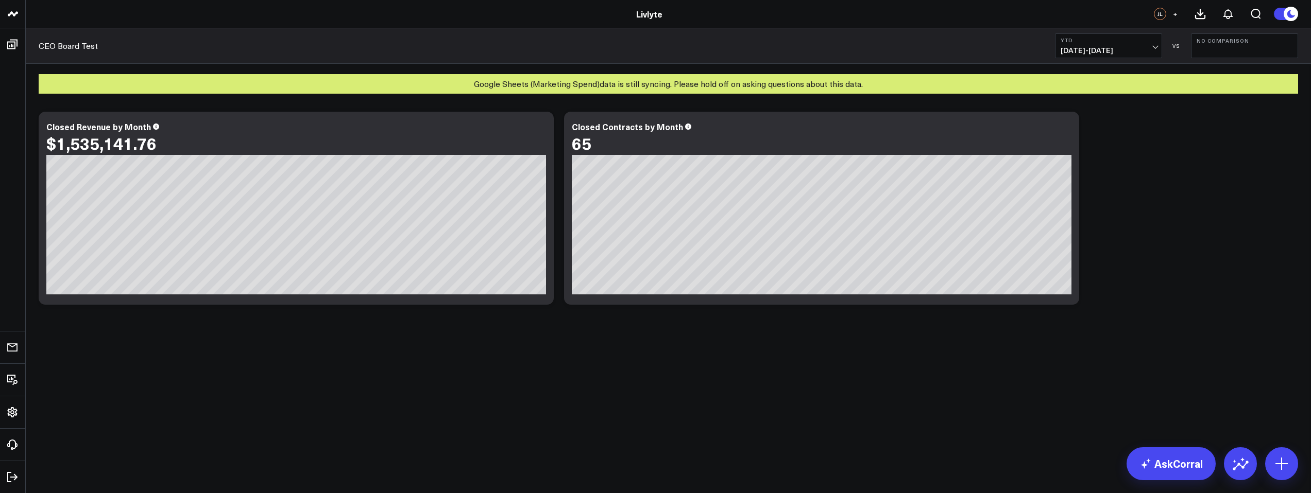
drag, startPoint x: 540, startPoint y: 493, endPoint x: 397, endPoint y: 320, distance: 224.2
click at [539, 493] on body "Livlyte Livlyte JL + CEO Board Test YTD 01/01/25 - 09/18/25 VS No Comparison Bo…" at bounding box center [655, 246] width 1311 height 493
click at [1067, 133] on icon at bounding box center [1065, 128] width 12 height 12
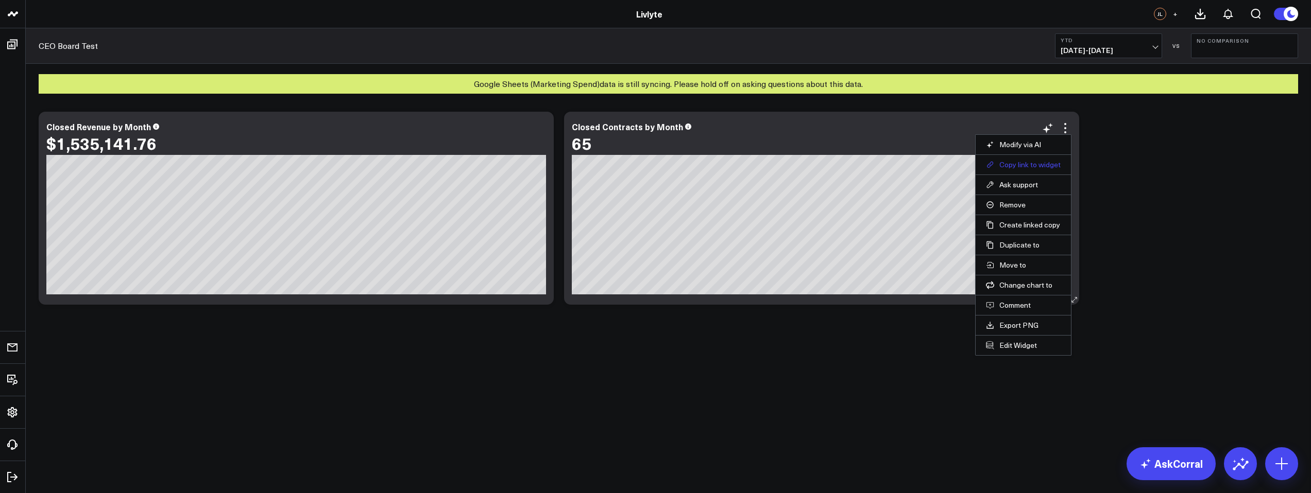
click at [1040, 166] on button "Copy link to widget" at bounding box center [1023, 164] width 75 height 9
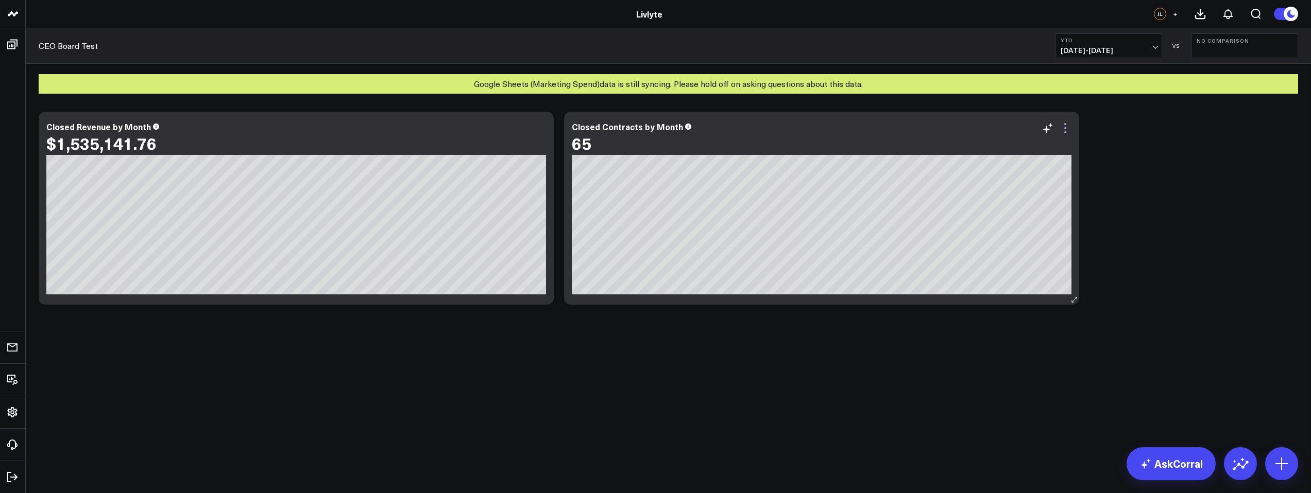
click at [1068, 133] on icon at bounding box center [1065, 128] width 12 height 12
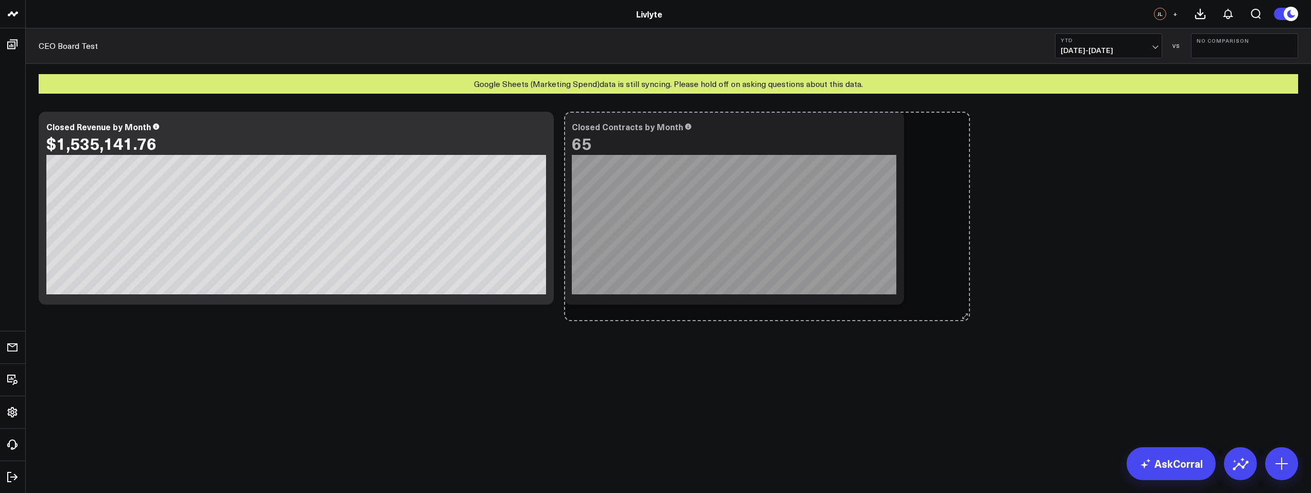
drag, startPoint x: 1077, startPoint y: 297, endPoint x: 924, endPoint y: 298, distance: 153.0
click at [930, 301] on div "Modify via AI Copy link to widget Ask support Remove Create linked copy Executi…" at bounding box center [668, 208] width 1270 height 203
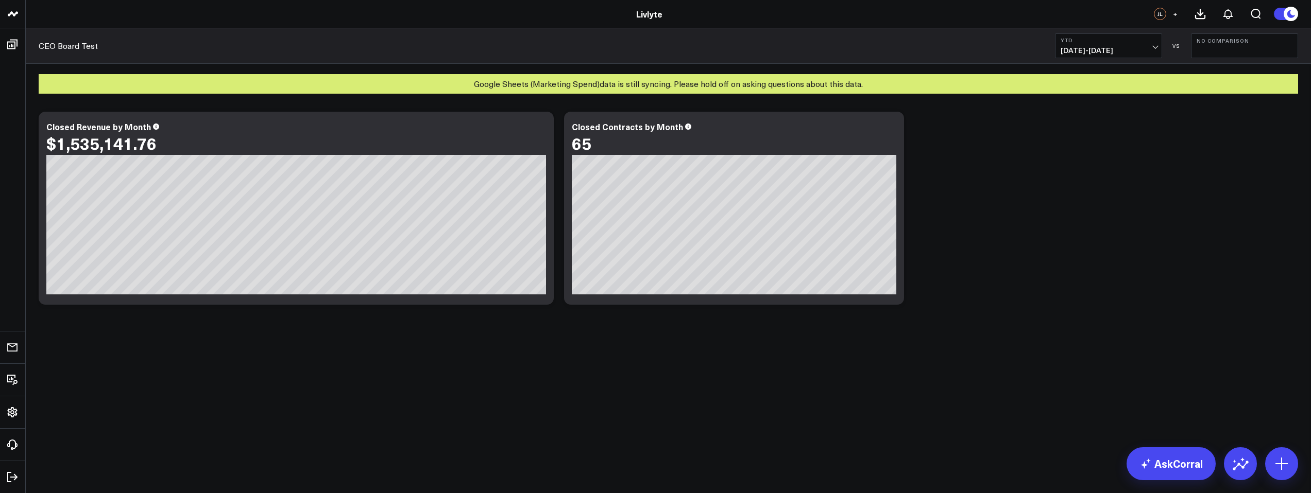
click at [994, 286] on div "Modify via AI Copy link to widget Ask support Remove Create linked copy Executi…" at bounding box center [668, 208] width 1270 height 203
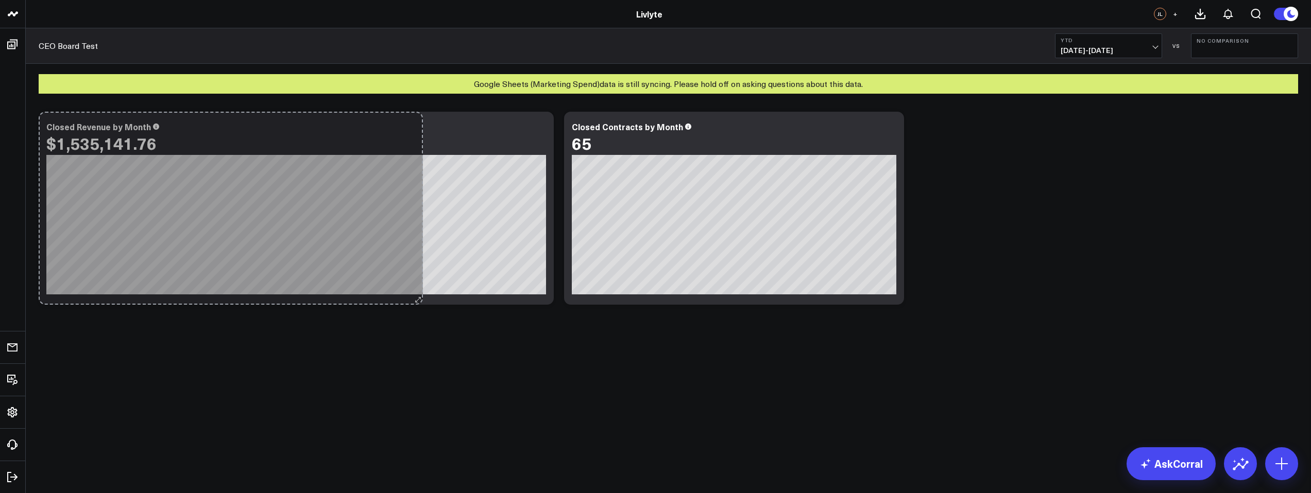
drag, startPoint x: 549, startPoint y: 300, endPoint x: 399, endPoint y: 296, distance: 149.4
click at [399, 296] on div "Modify via AI Copy link to widget Ask support Remove Create linked copy Executi…" at bounding box center [668, 208] width 1270 height 203
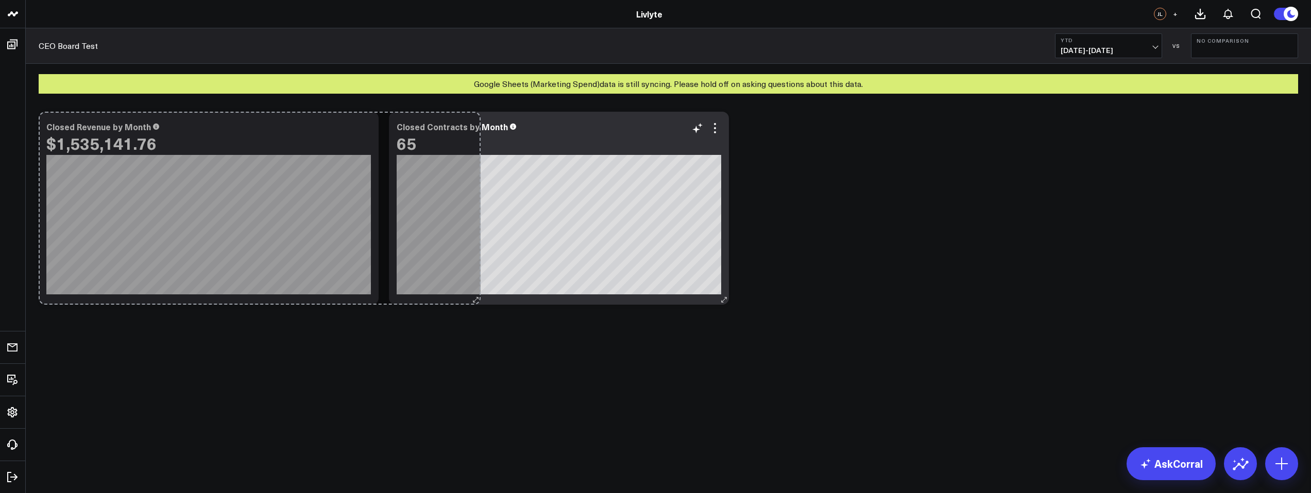
drag, startPoint x: 375, startPoint y: 301, endPoint x: 482, endPoint y: 300, distance: 106.6
click at [478, 300] on div "Modify via AI Copy link to widget Ask support Remove Create linked copy Executi…" at bounding box center [668, 208] width 1270 height 203
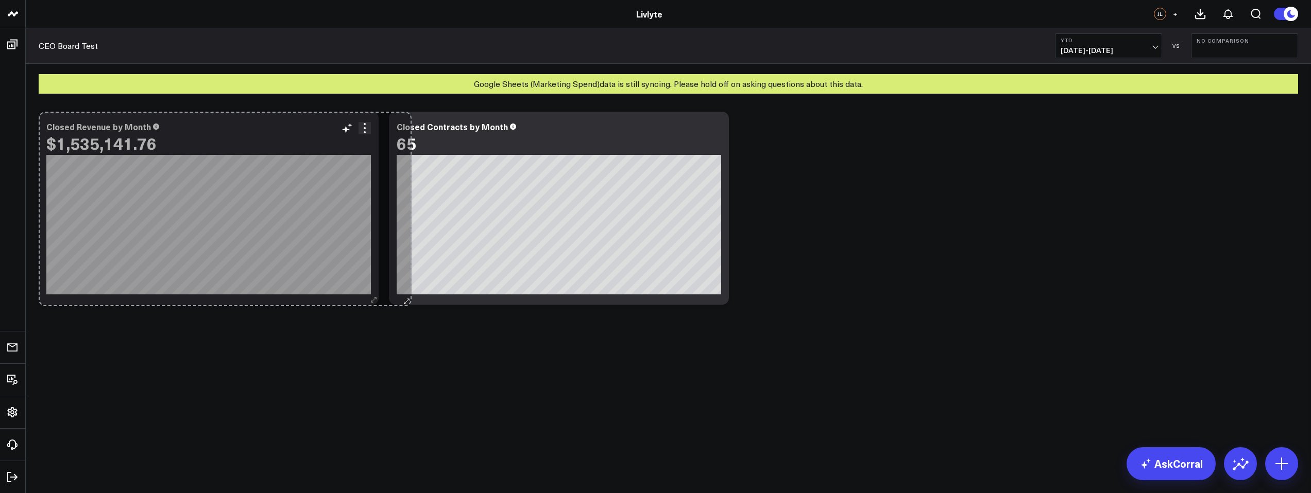
drag, startPoint x: 373, startPoint y: 301, endPoint x: 499, endPoint y: 303, distance: 126.2
click at [379, 303] on div "Closed Revenue by Month $1,535,141.76 [fontSize:10px lineHeight:12px] / Closed …" at bounding box center [209, 208] width 340 height 193
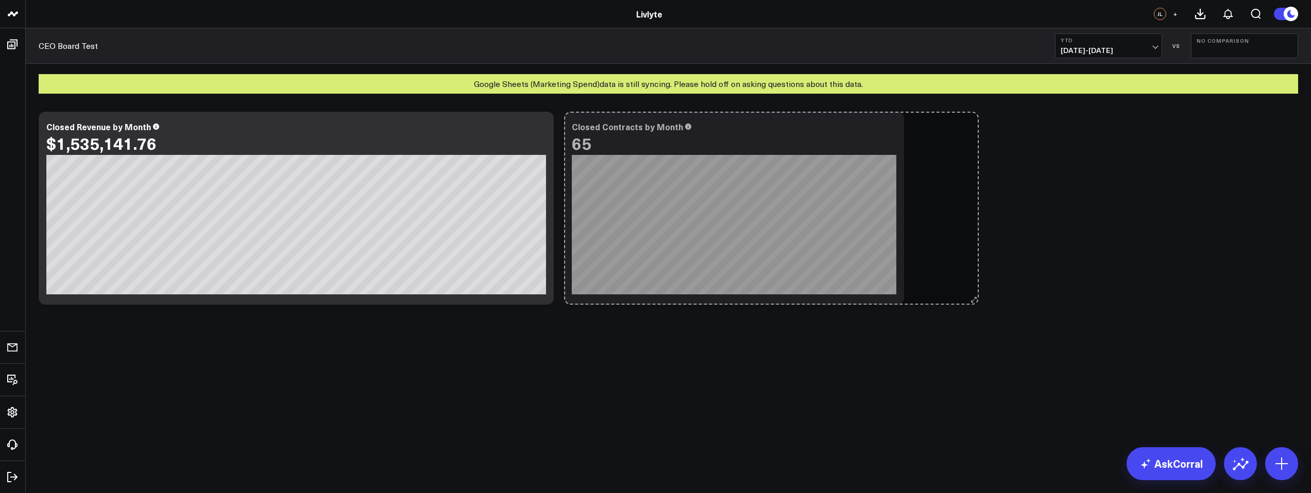
click at [904, 290] on div "Closed Contracts by Month 65 [fontSize:10px lineHeight:12px] / Closed Contracts…" at bounding box center [734, 208] width 340 height 193
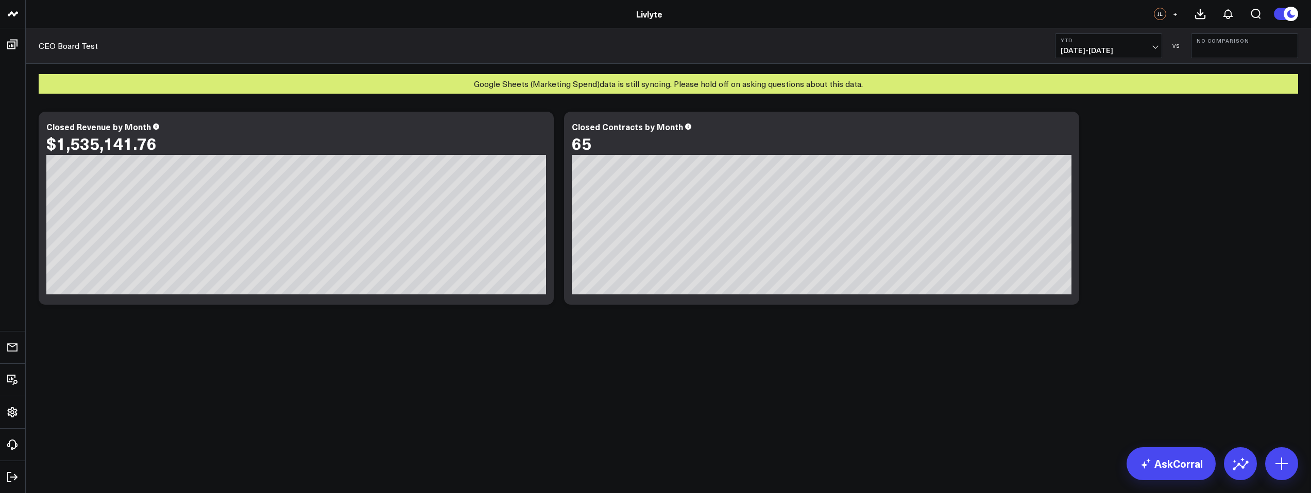
click at [807, 338] on div "Modify via AI Copy link to widget Ask support Remove Create linked copy Executi…" at bounding box center [668, 235] width 1285 height 273
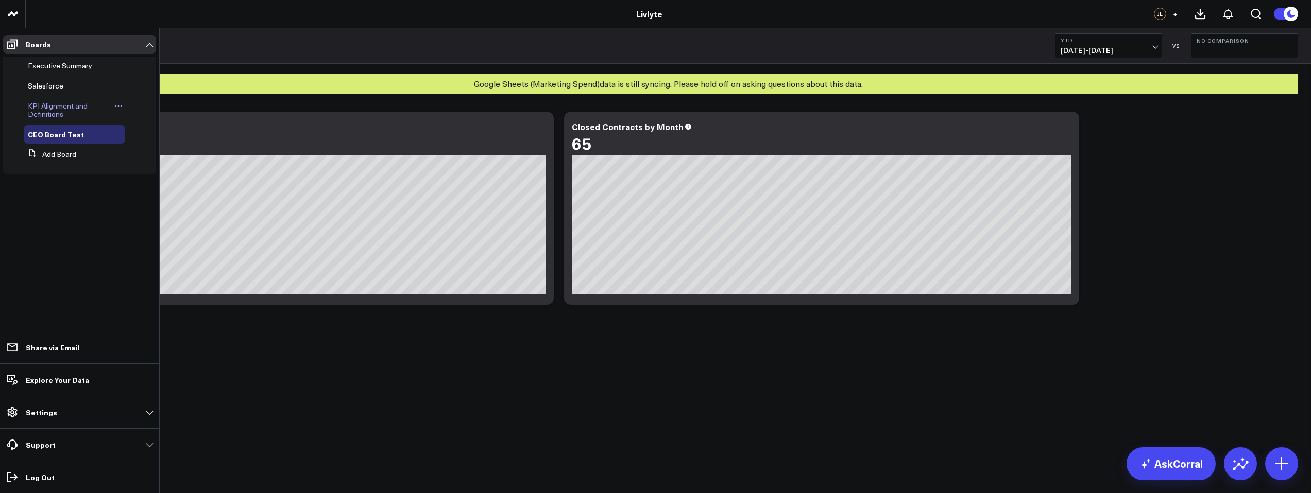
click at [47, 107] on span "KPI Alignment and Definitions" at bounding box center [58, 110] width 60 height 18
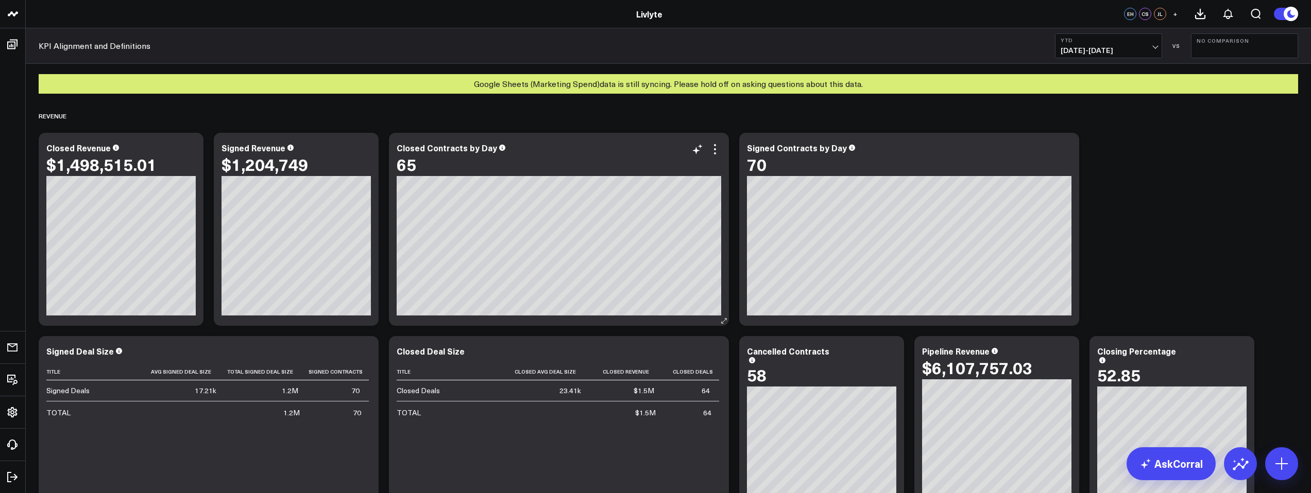
scroll to position [2, 0]
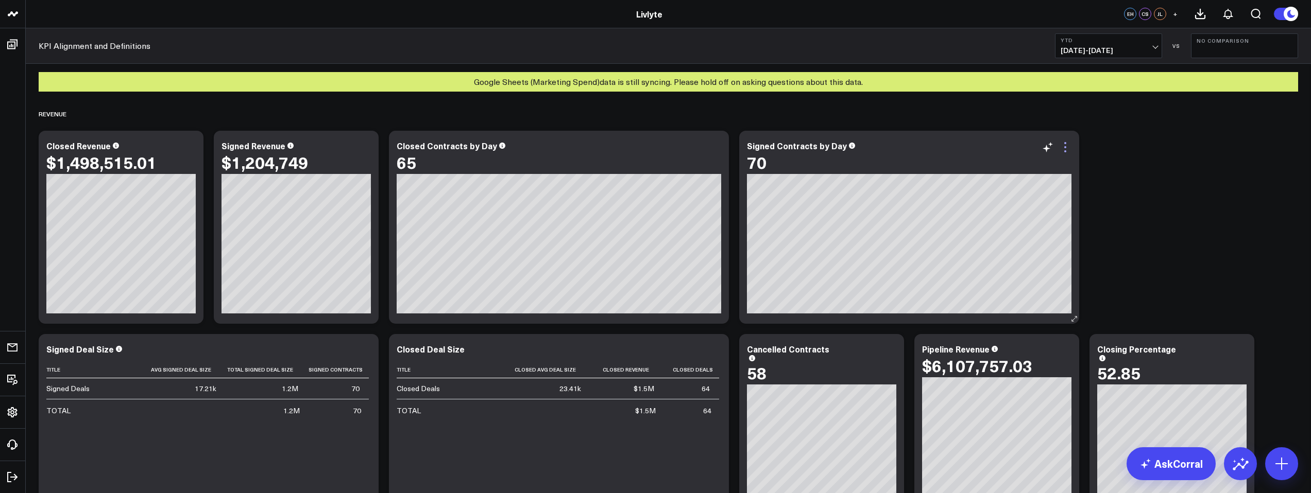
click at [1066, 148] on icon at bounding box center [1065, 147] width 12 height 12
click at [0, 0] on button "CEO Board Test" at bounding box center [0, 0] width 0 height 0
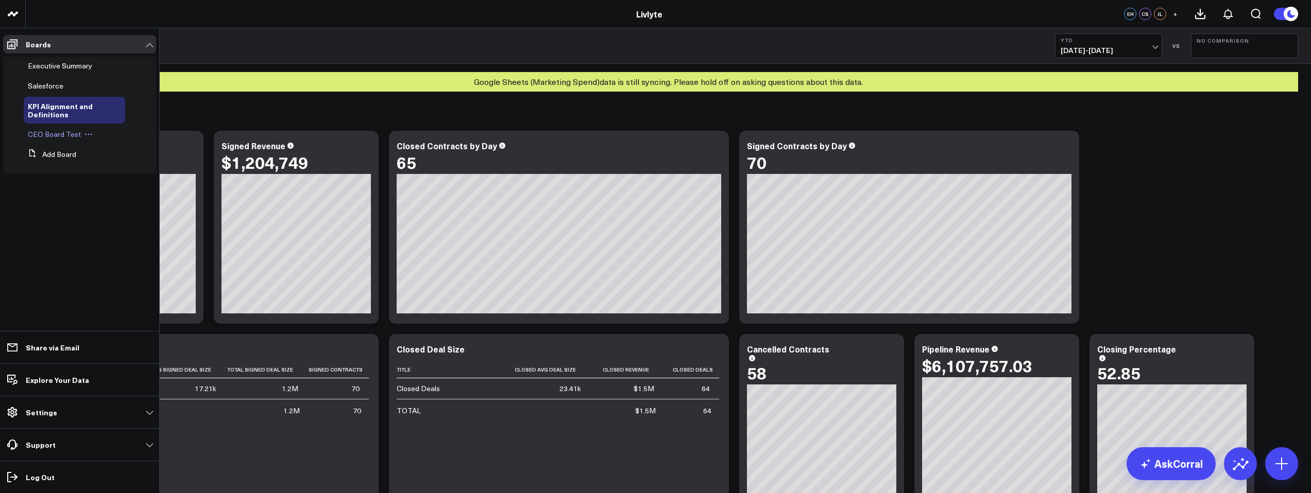
click at [63, 132] on span "CEO Board Test" at bounding box center [54, 134] width 53 height 10
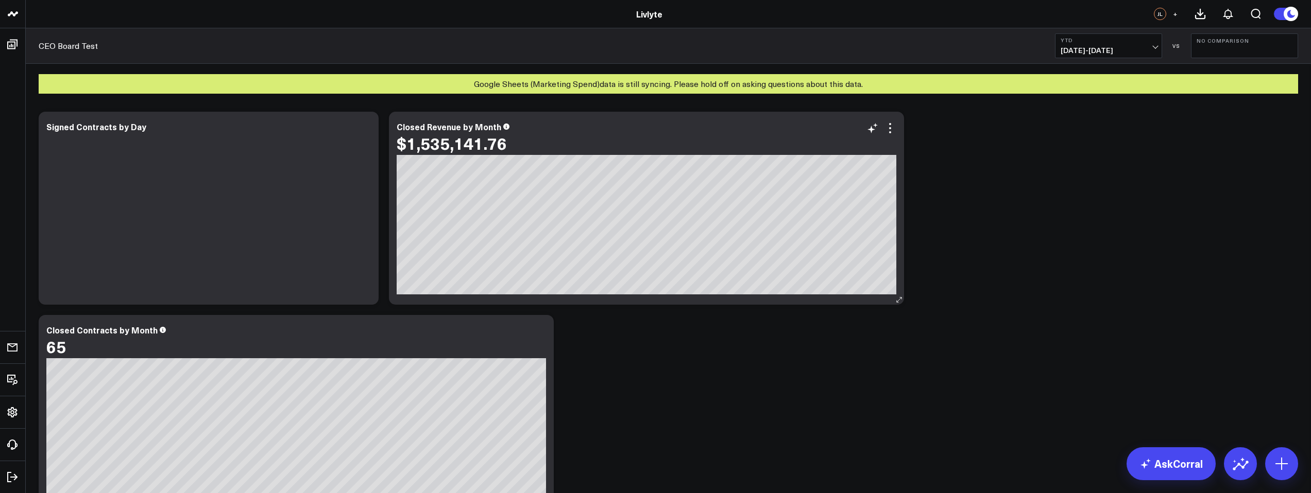
click at [842, 140] on div "$1,535,141.76" at bounding box center [647, 143] width 500 height 19
click at [1028, 147] on div "Modify via AI Copy link to widget Ask support Remove Create linked copy Executi…" at bounding box center [668, 310] width 1270 height 407
click at [313, 150] on div at bounding box center [208, 219] width 324 height 151
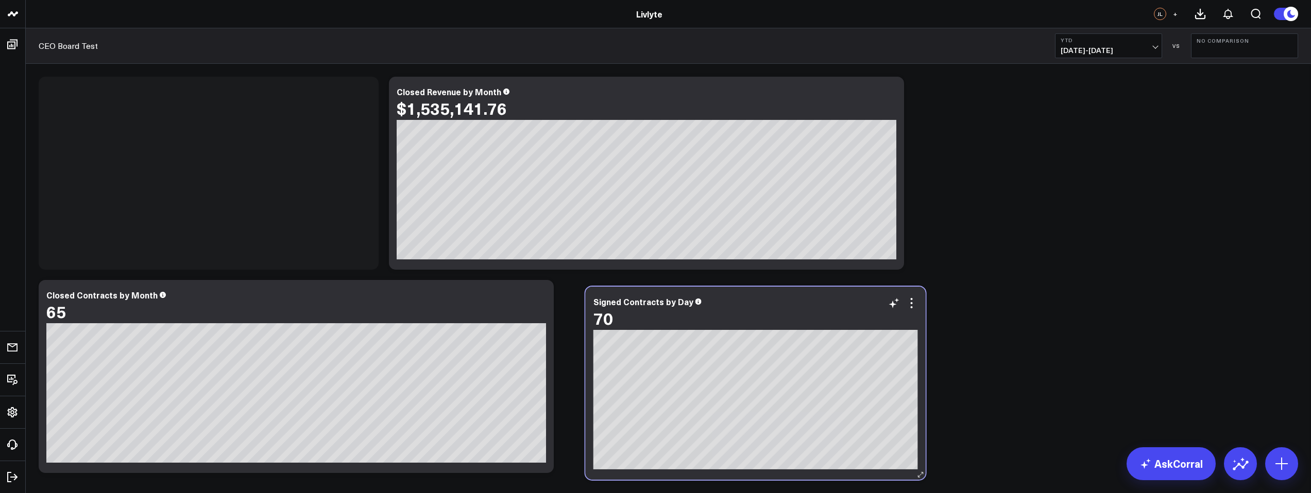
drag, startPoint x: 277, startPoint y: 105, endPoint x: 834, endPoint y: 315, distance: 595.8
click at [834, 315] on div "70" at bounding box center [755, 318] width 324 height 19
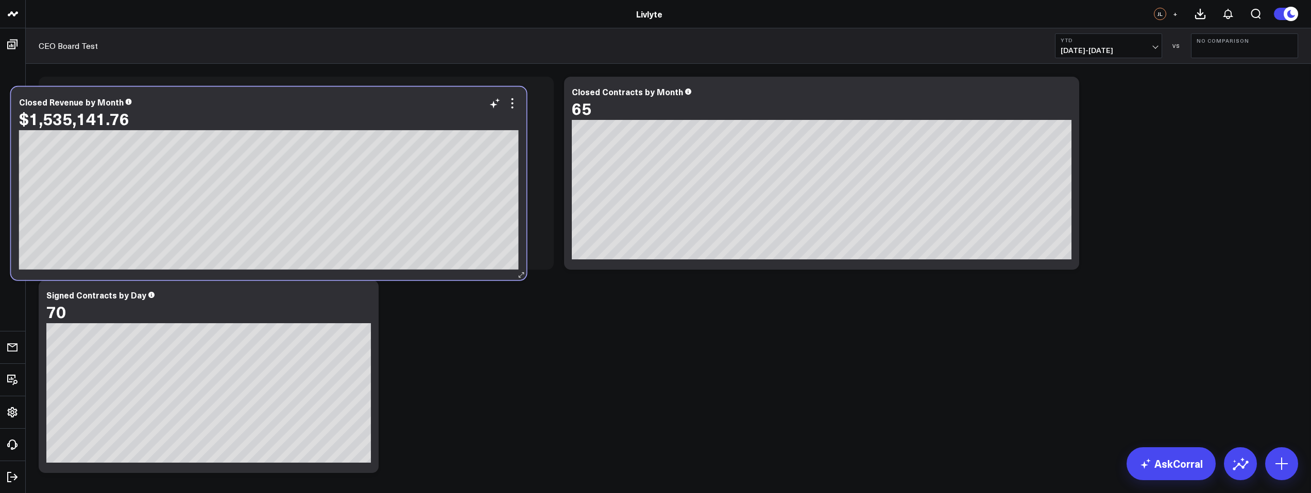
drag, startPoint x: 708, startPoint y: 119, endPoint x: 155, endPoint y: 129, distance: 553.3
click at [155, 129] on div "$1,535,141.76" at bounding box center [269, 119] width 500 height 21
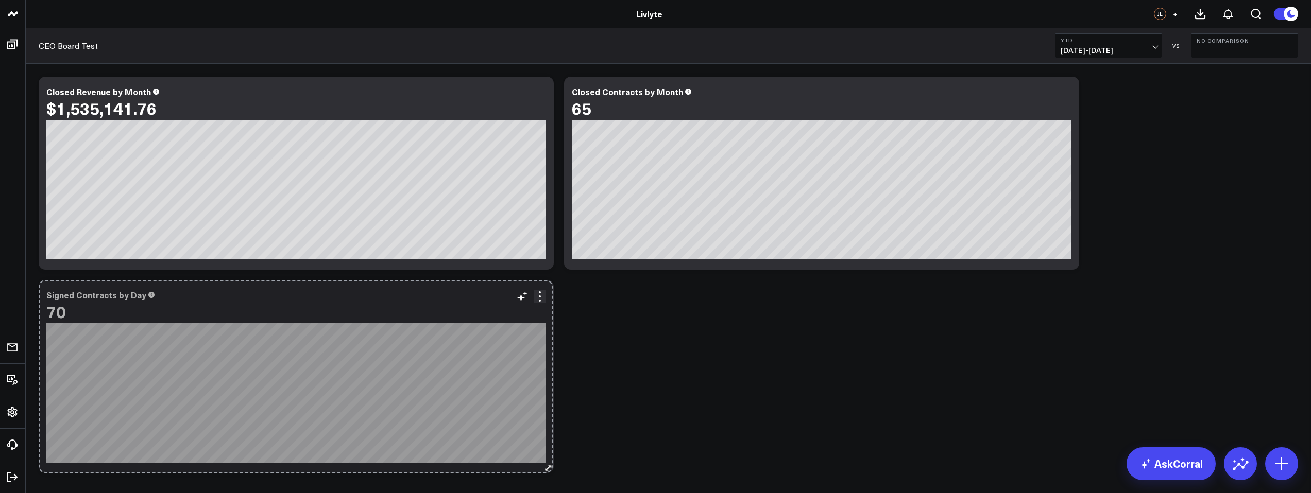
click at [545, 416] on div "Signed Contracts by Day 70 [#fff fontSize:14px lineHeight:16px][/] [#fff fontSi…" at bounding box center [296, 376] width 515 height 193
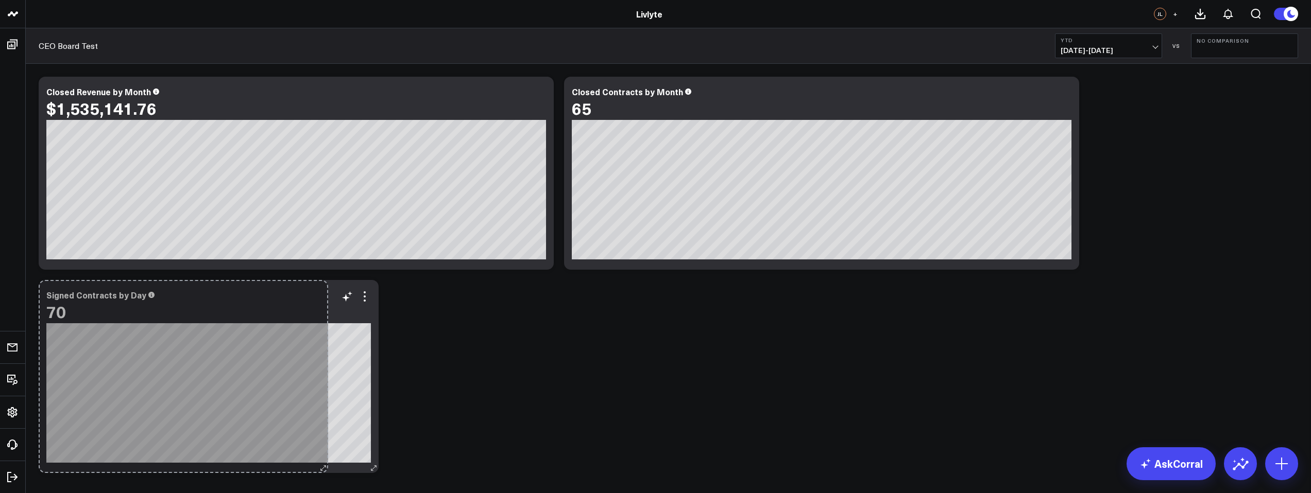
click at [322, 448] on div "Signed Contracts by Day 70 [#fff fontSize:14px lineHeight:16px][/] [#fff fontSi…" at bounding box center [209, 376] width 340 height 193
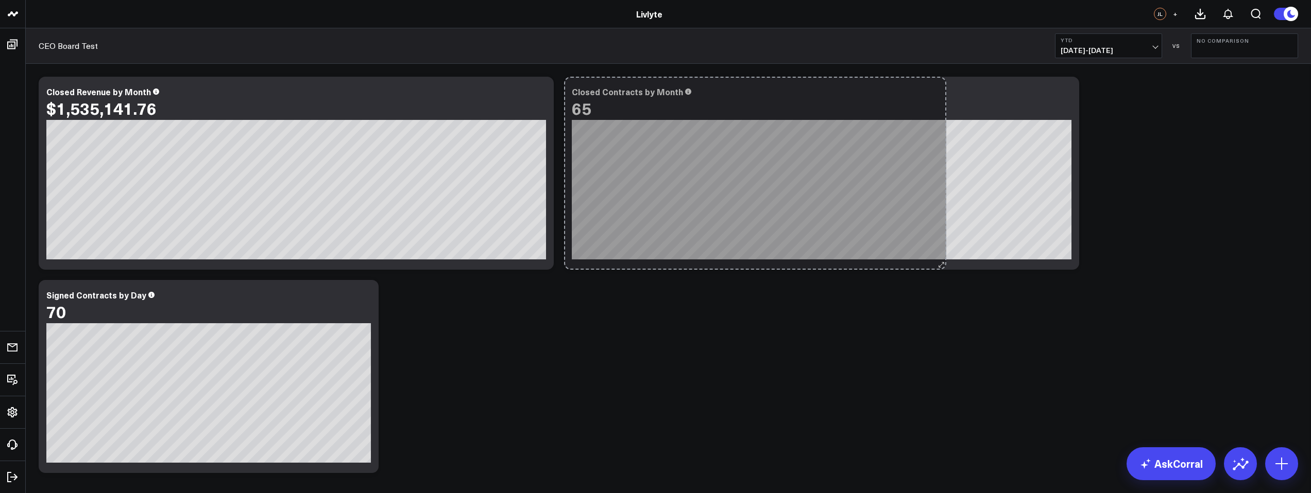
drag, startPoint x: 1073, startPoint y: 265, endPoint x: 925, endPoint y: 259, distance: 148.4
click at [926, 259] on div "Modify via AI Copy link to widget Ask support Remove Create linked copy Executi…" at bounding box center [668, 275] width 1270 height 407
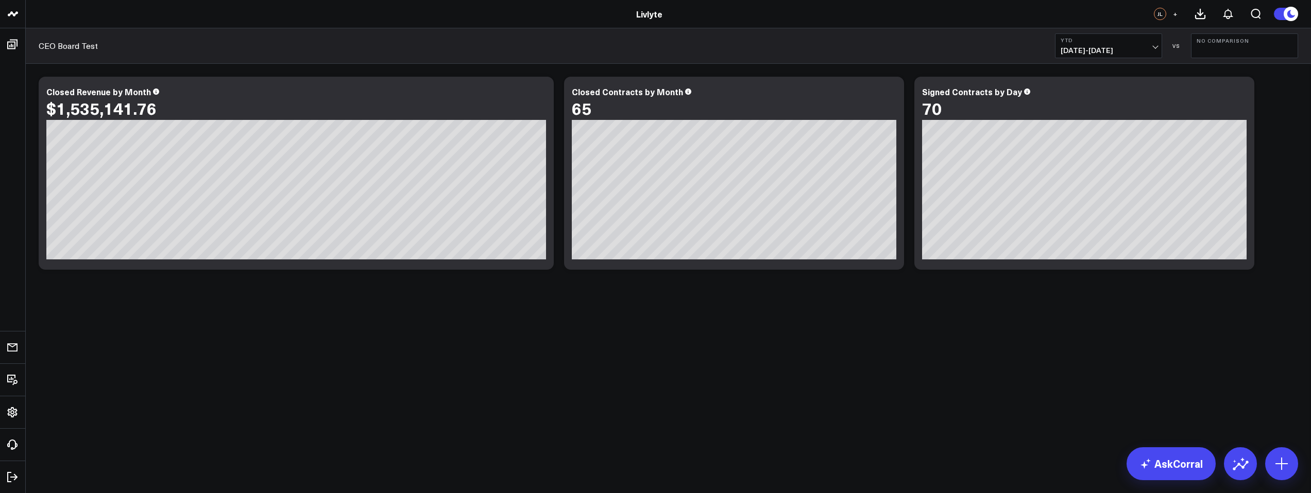
click at [719, 398] on body "Livlyte Livlyte JL + CEO Board Test YTD 01/01/25 - 09/18/25 VS No Comparison Bo…" at bounding box center [655, 246] width 1311 height 493
click at [1238, 94] on icon at bounding box center [1240, 93] width 12 height 12
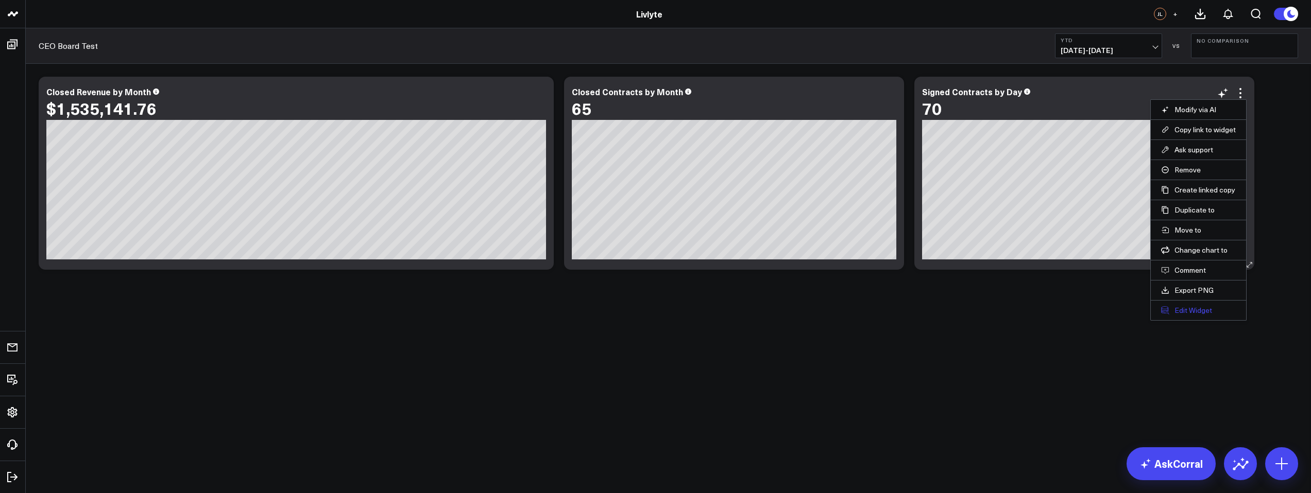
click at [1202, 313] on button "Edit Widget" at bounding box center [1198, 310] width 75 height 9
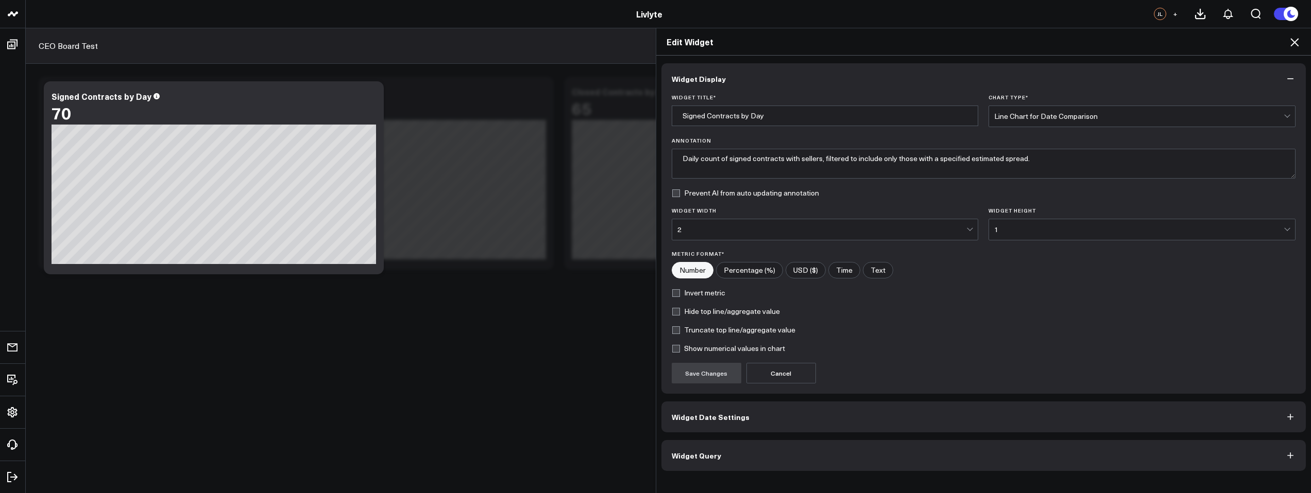
drag, startPoint x: 819, startPoint y: 414, endPoint x: 824, endPoint y: 399, distance: 15.1
click at [819, 414] on button "Widget Date Settings" at bounding box center [983, 417] width 645 height 31
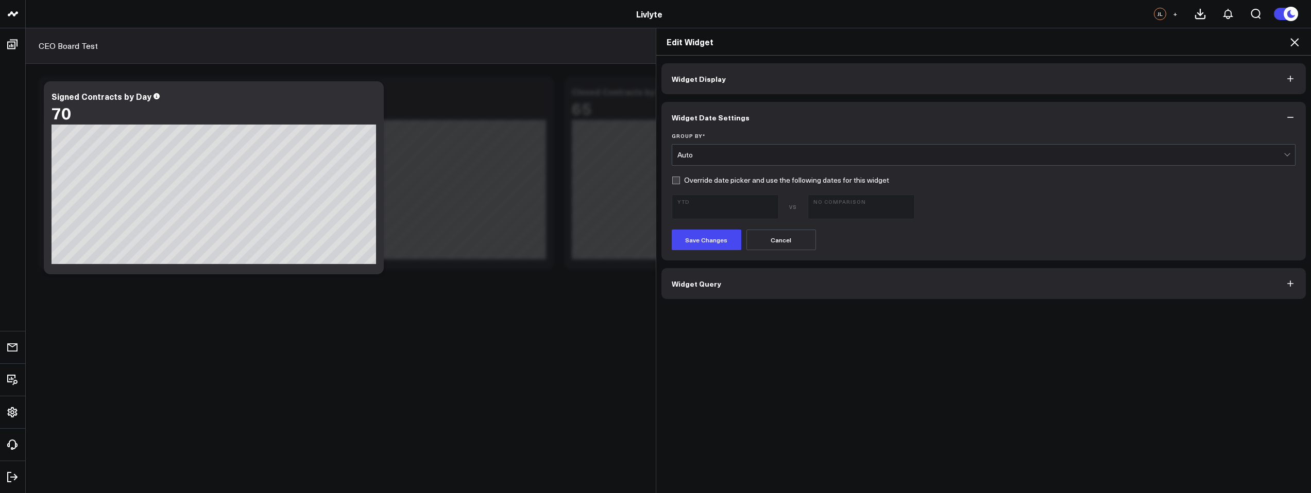
click at [740, 156] on div "Auto" at bounding box center [980, 155] width 607 height 8
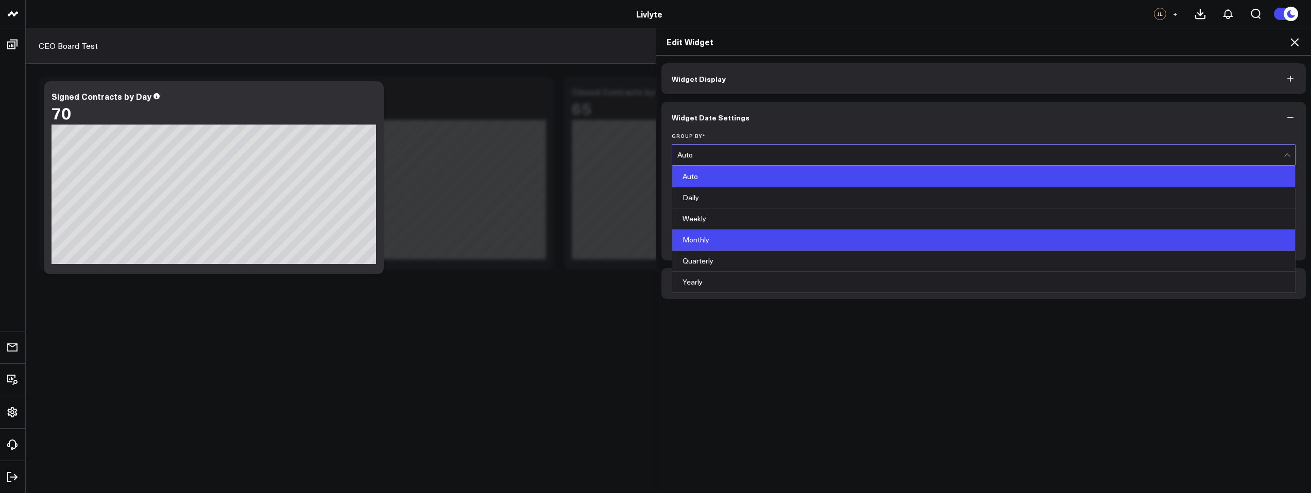
click at [728, 243] on div "Monthly" at bounding box center [983, 240] width 623 height 21
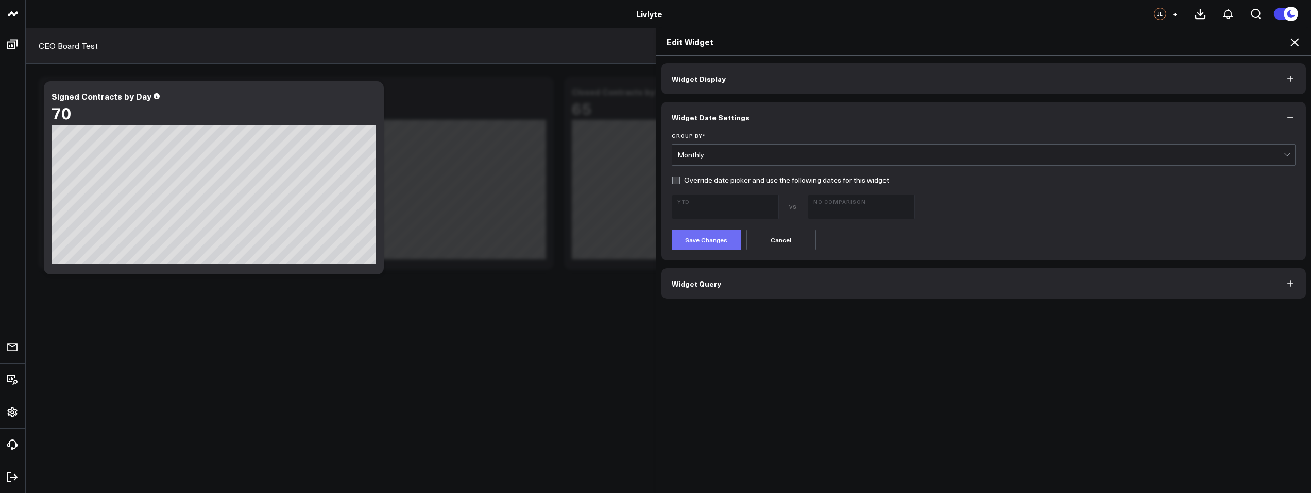
click at [704, 242] on button "Save Changes" at bounding box center [707, 240] width 70 height 21
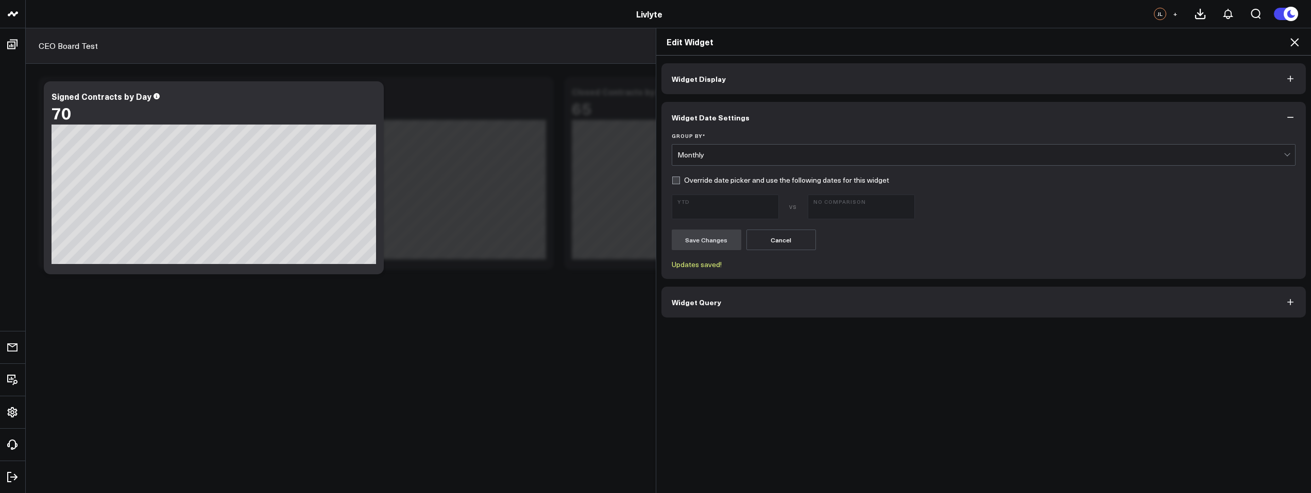
click at [823, 86] on button "Widget Display" at bounding box center [983, 78] width 645 height 31
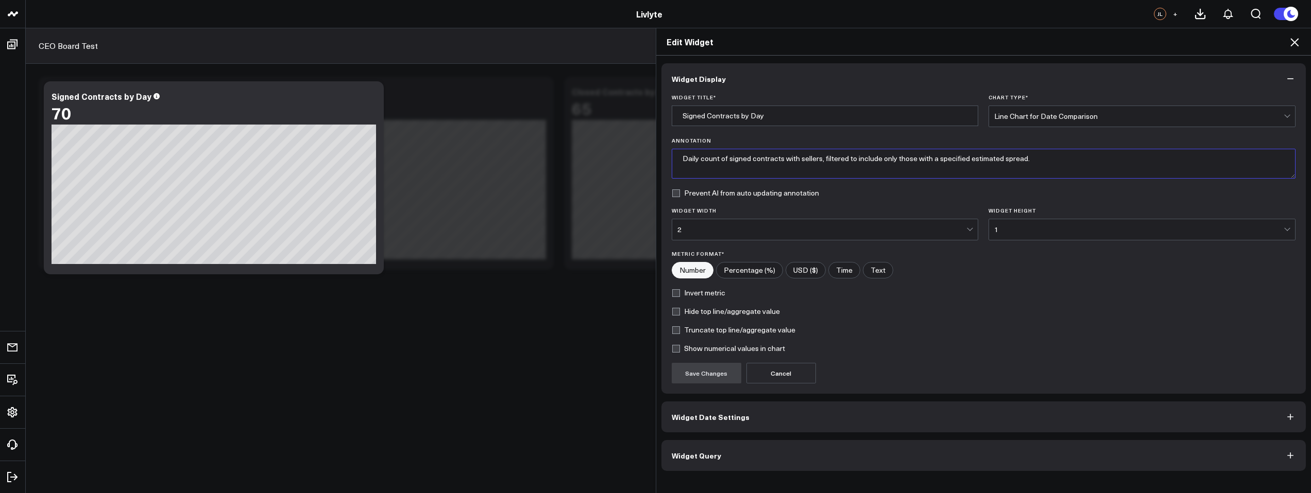
click at [714, 158] on textarea "Daily count of signed contracts with sellers, filtered to include only those wi…" at bounding box center [984, 164] width 624 height 30
click at [686, 158] on textarea "Daily count of signed contracts with sellers, filtered to include only those wi…" at bounding box center [984, 164] width 624 height 30
type textarea "Monthly count of signed contracts with sellers, filtered to include only those …"
click at [749, 118] on input "Signed Contracts by Day" at bounding box center [825, 116] width 307 height 21
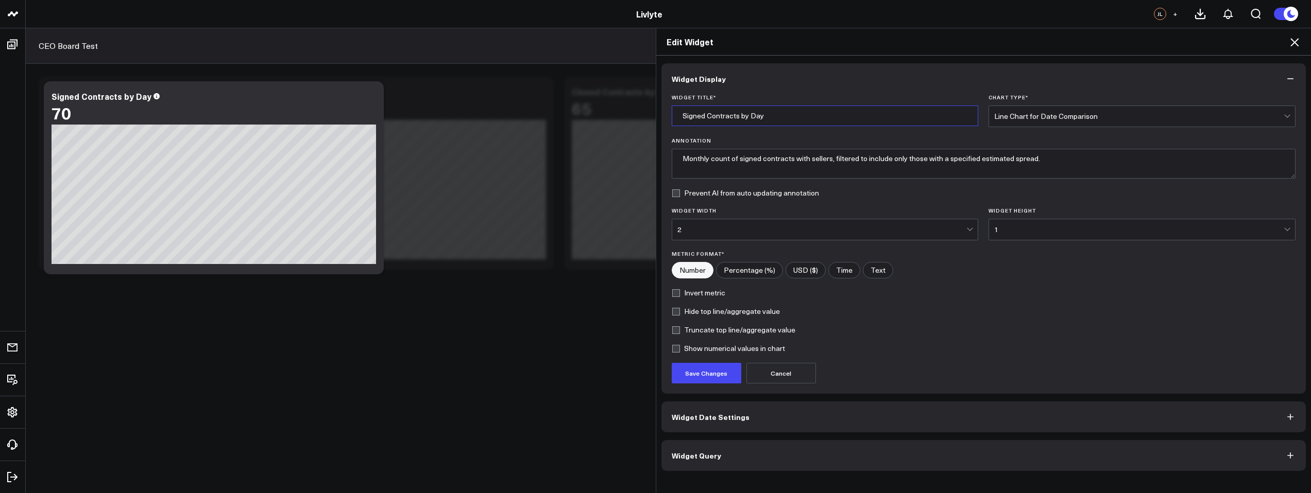
click at [749, 118] on input "Signed Contracts by Day" at bounding box center [825, 116] width 307 height 21
type input "Signed Contracts by Month"
click at [1126, 119] on div "Line Chart for Date Comparison" at bounding box center [1138, 116] width 289 height 8
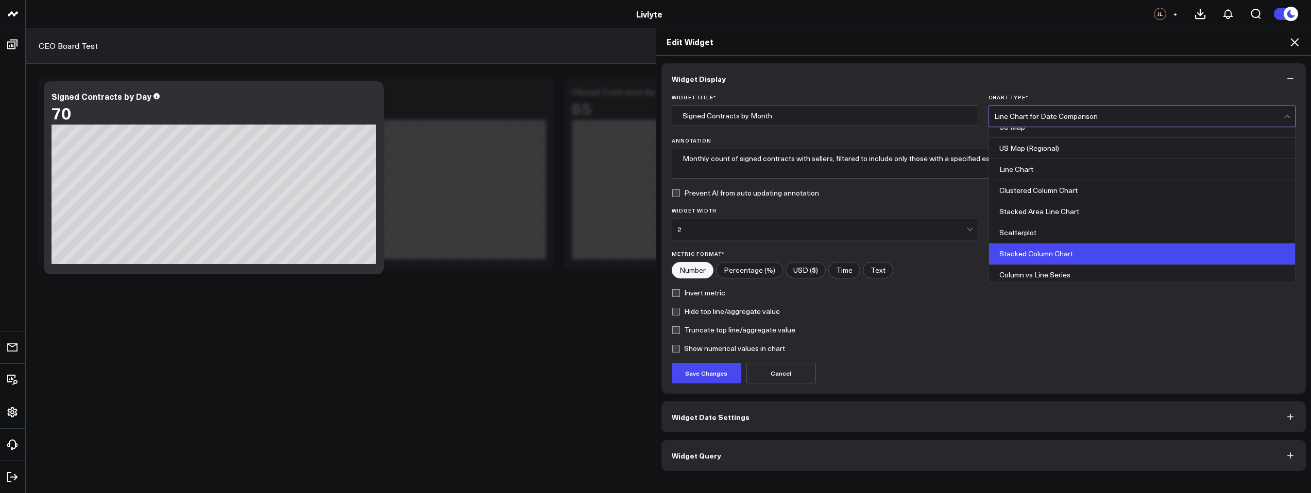
scroll to position [314, 0]
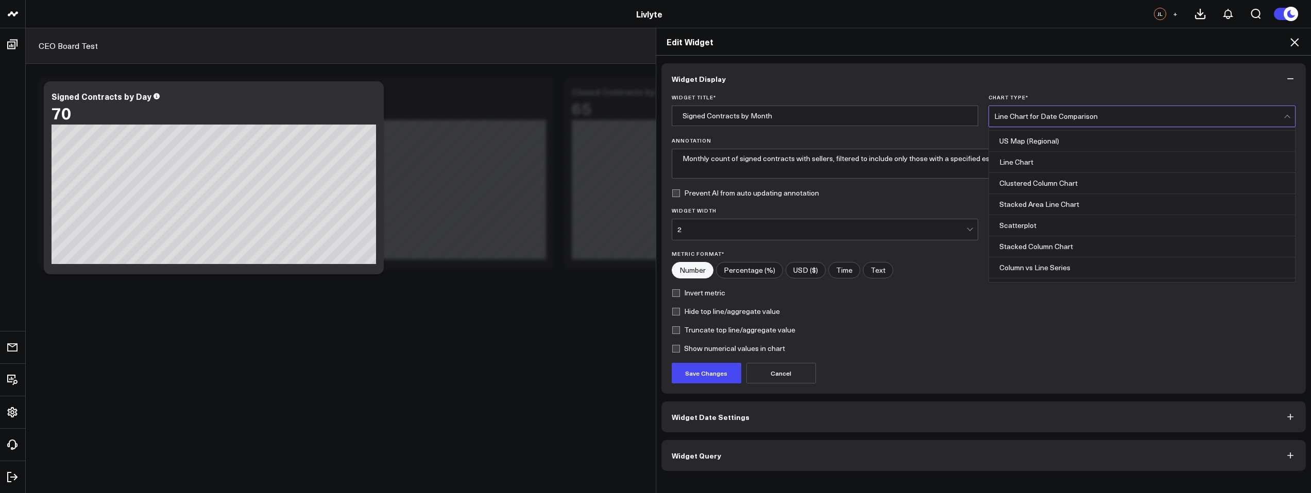
click at [1078, 246] on div "Stacked Column Chart" at bounding box center [1142, 246] width 306 height 21
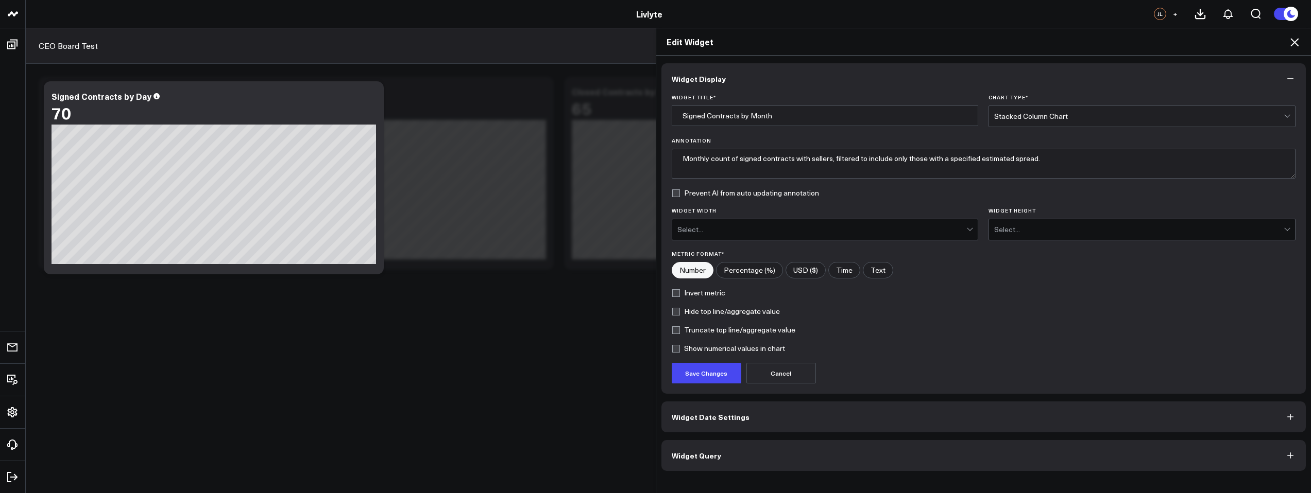
click at [700, 350] on label "Show numerical values in chart" at bounding box center [728, 349] width 113 height 8
click at [680, 350] on input "Show numerical values in chart" at bounding box center [676, 349] width 8 height 8
checkbox input "true"
click at [708, 373] on button "Save Changes" at bounding box center [707, 373] width 70 height 21
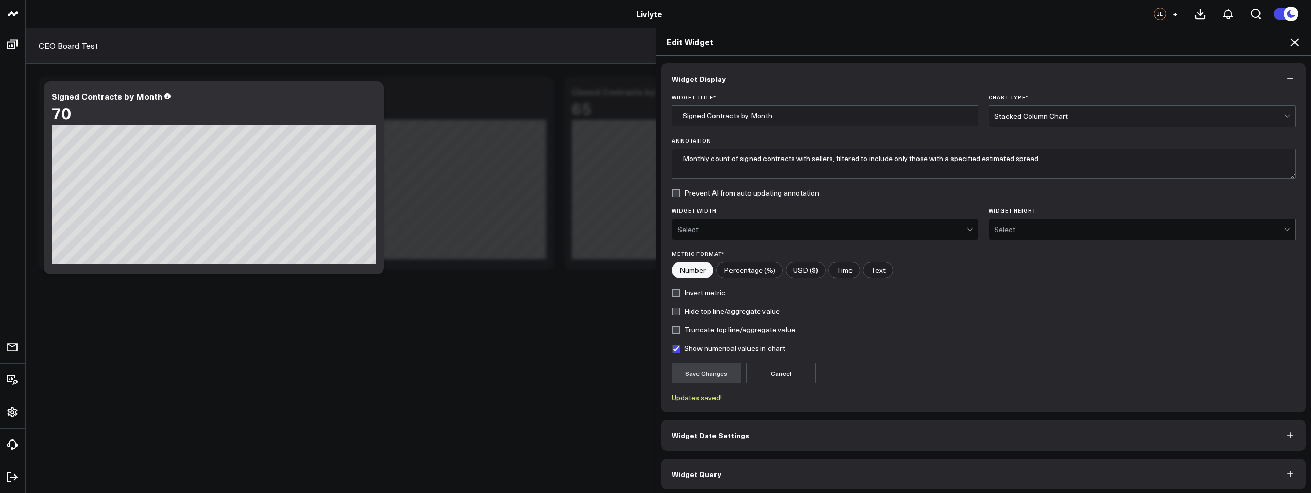
click at [1293, 43] on icon at bounding box center [1294, 42] width 8 height 8
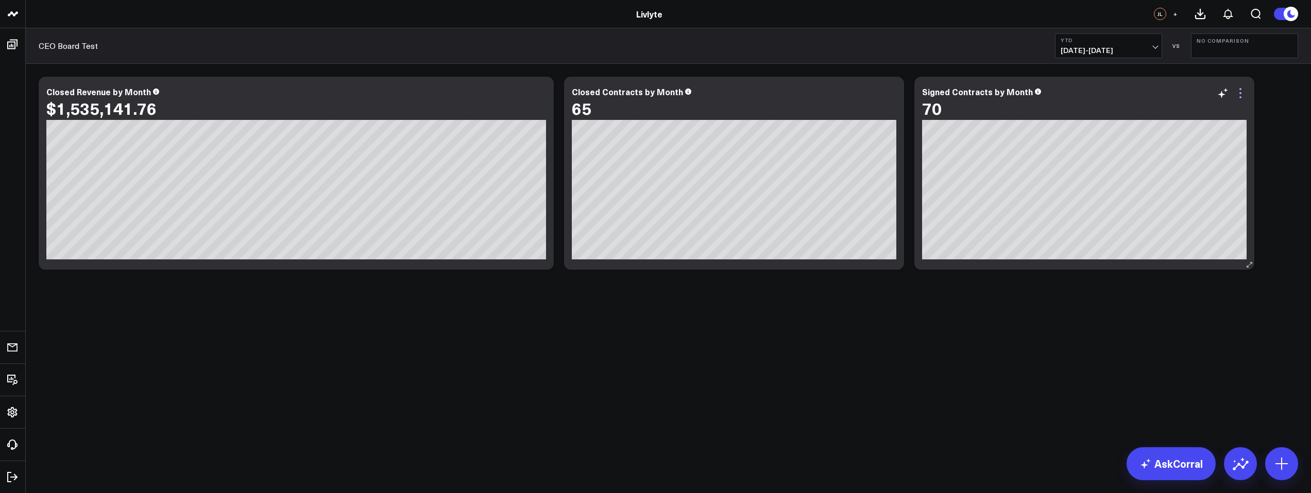
click at [1241, 93] on icon at bounding box center [1240, 93] width 12 height 12
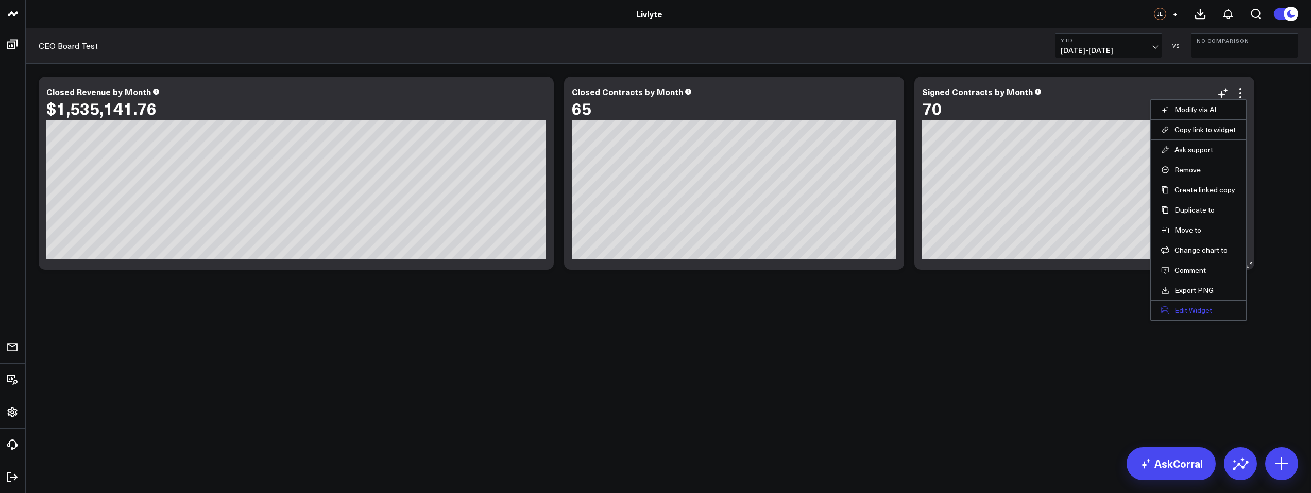
click at [1197, 305] on li "Edit Widget" at bounding box center [1198, 310] width 95 height 20
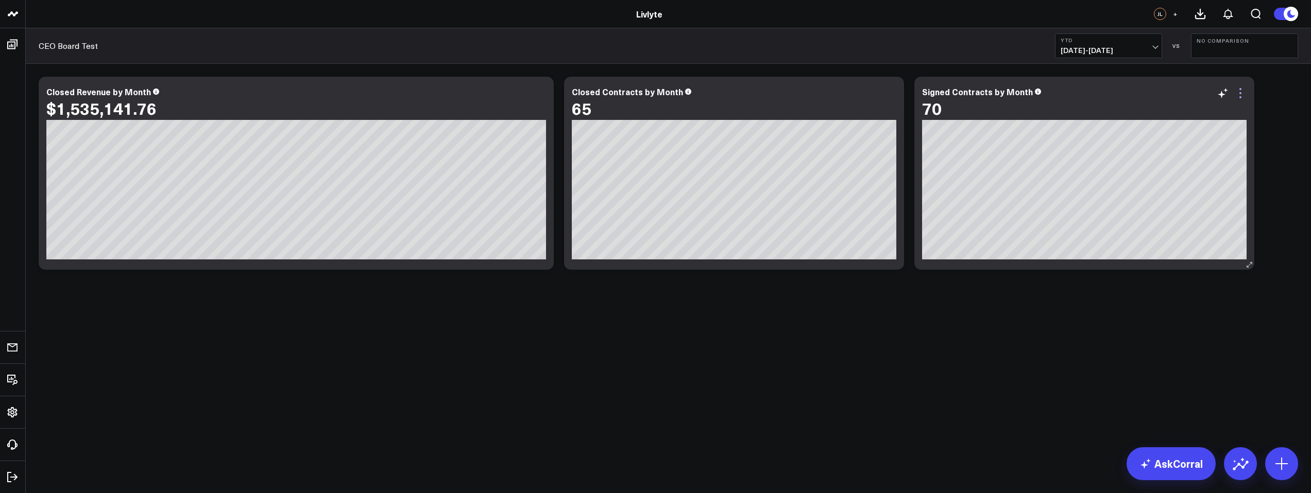
click at [1240, 95] on icon at bounding box center [1240, 93] width 12 height 12
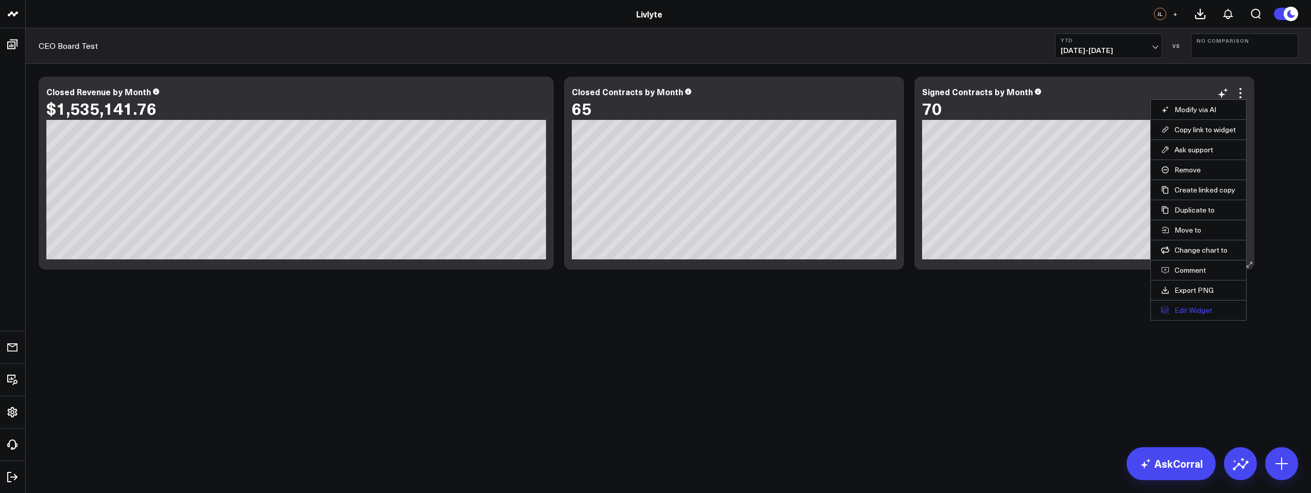
click at [1189, 313] on button "Edit Widget" at bounding box center [1198, 310] width 75 height 9
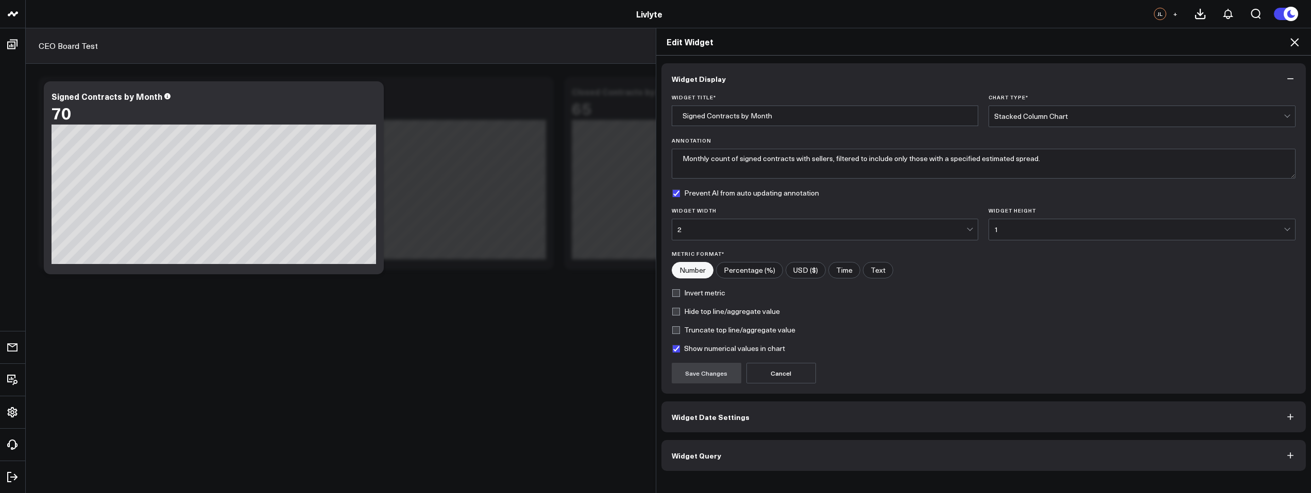
click at [749, 422] on button "Widget Date Settings" at bounding box center [983, 417] width 645 height 31
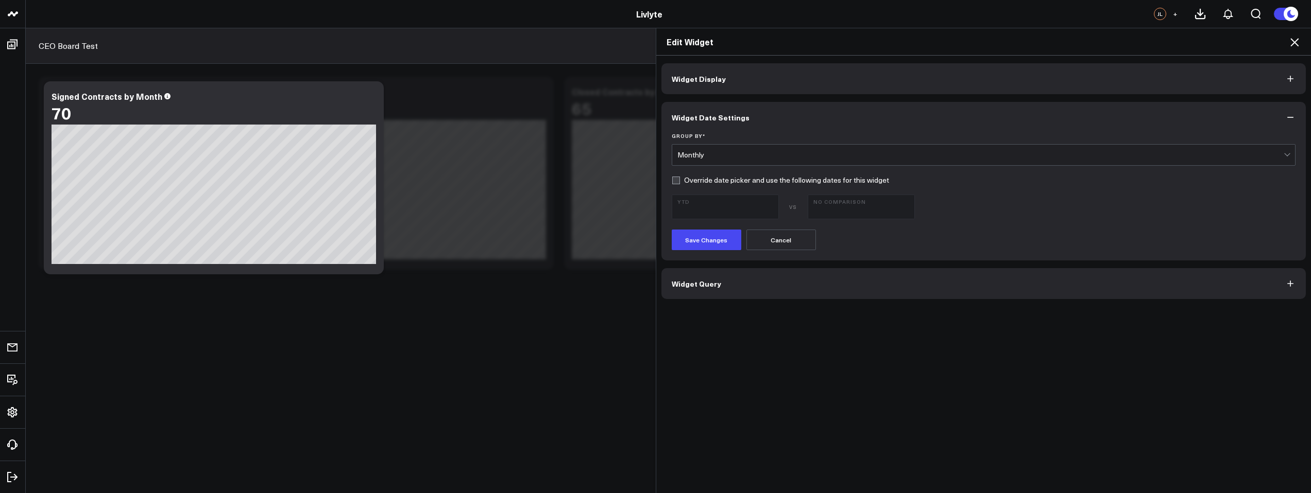
click at [733, 298] on button "Widget Query" at bounding box center [983, 283] width 645 height 31
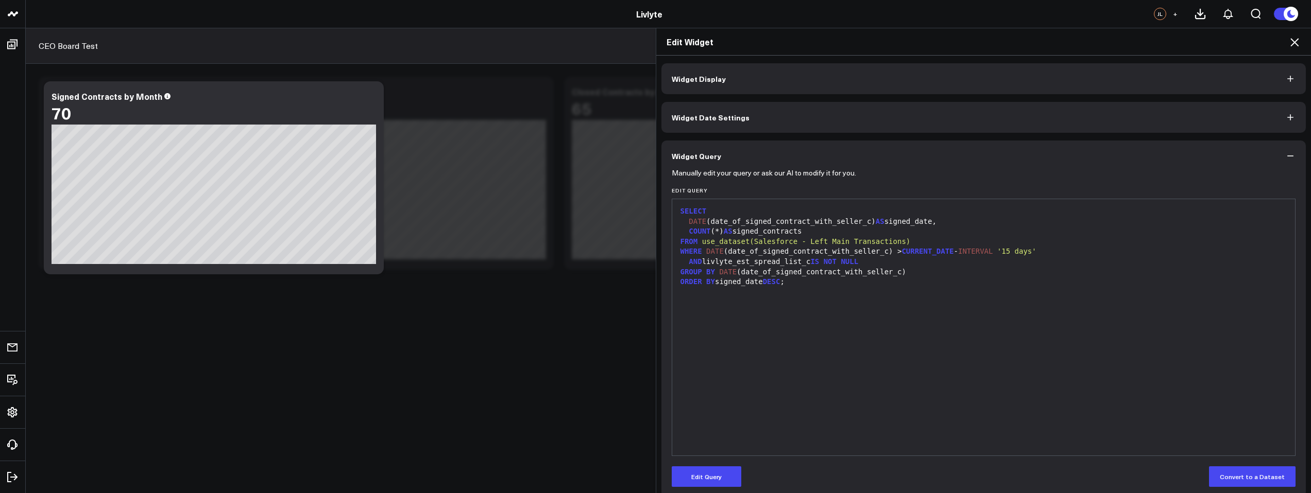
scroll to position [2, 0]
click at [1296, 38] on icon at bounding box center [1294, 42] width 12 height 12
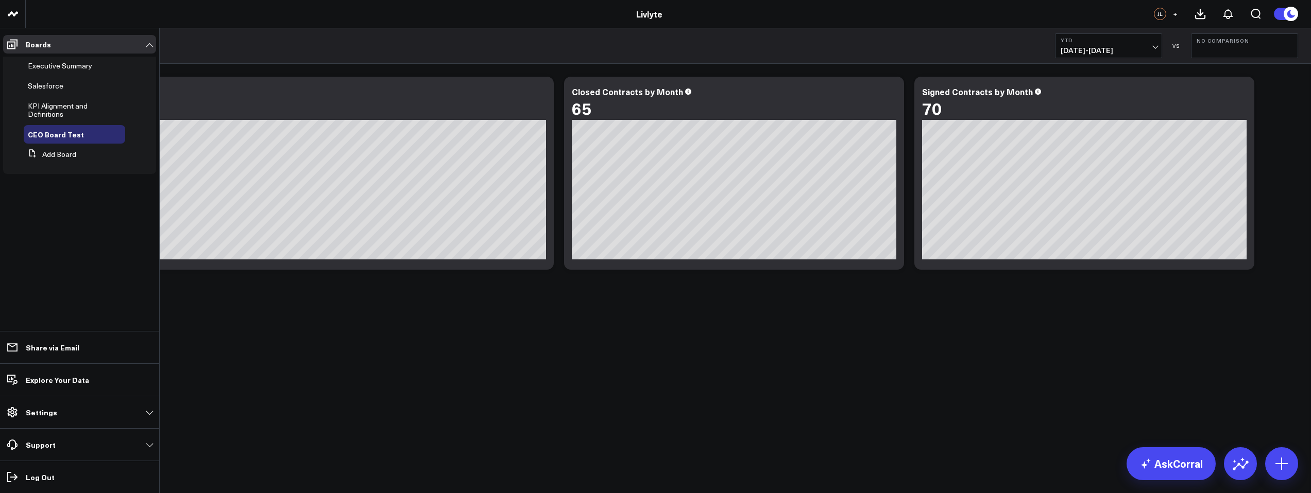
click at [40, 412] on p "Settings" at bounding box center [41, 412] width 31 height 8
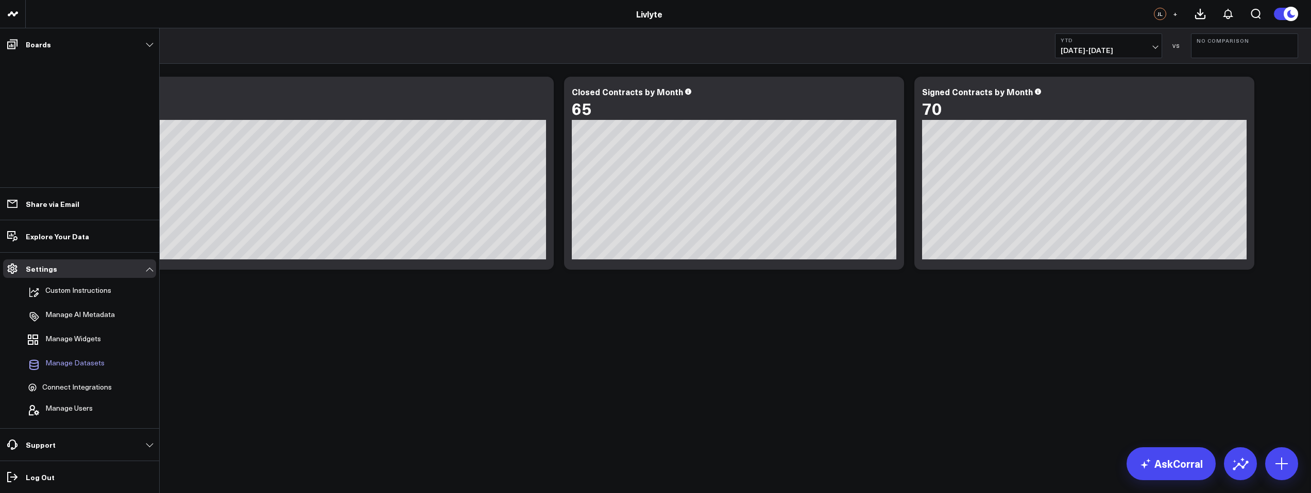
click at [71, 366] on span "Manage Datasets" at bounding box center [74, 365] width 59 height 12
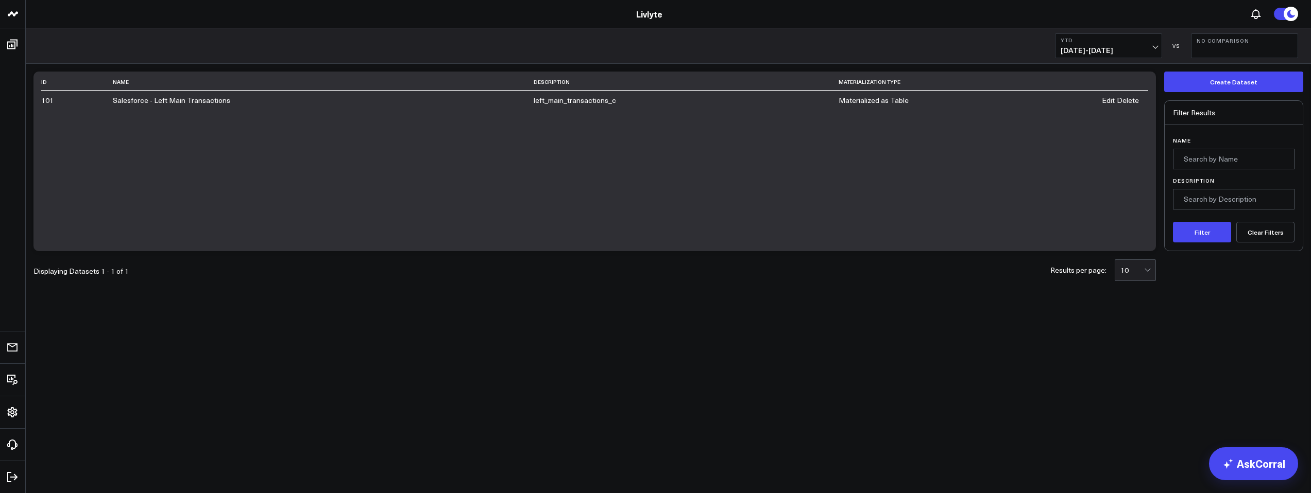
click at [1110, 99] on link "Edit" at bounding box center [1108, 100] width 13 height 8
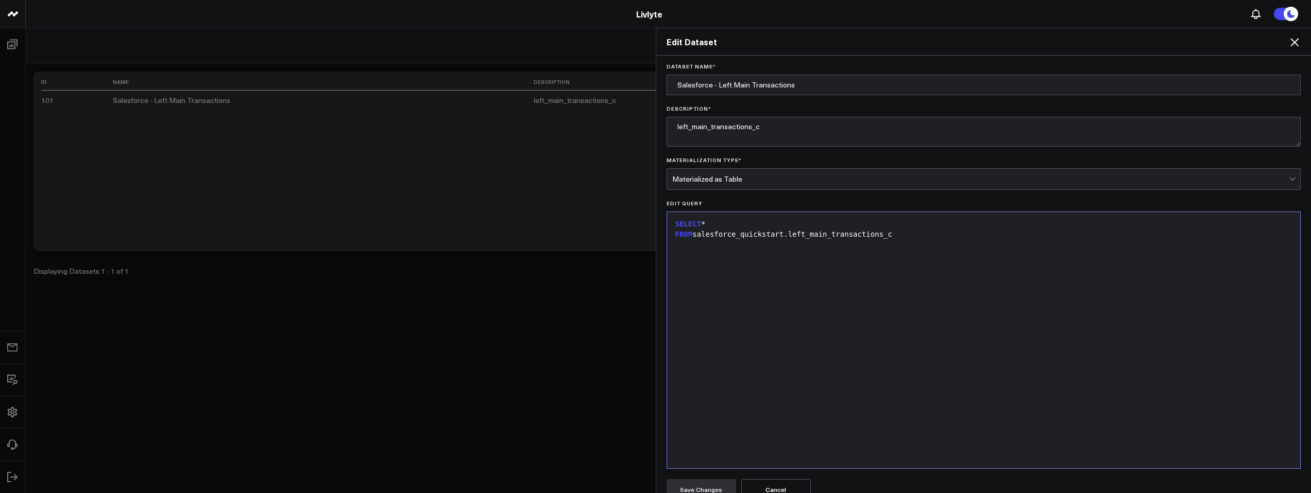
click at [1291, 42] on icon at bounding box center [1294, 42] width 12 height 12
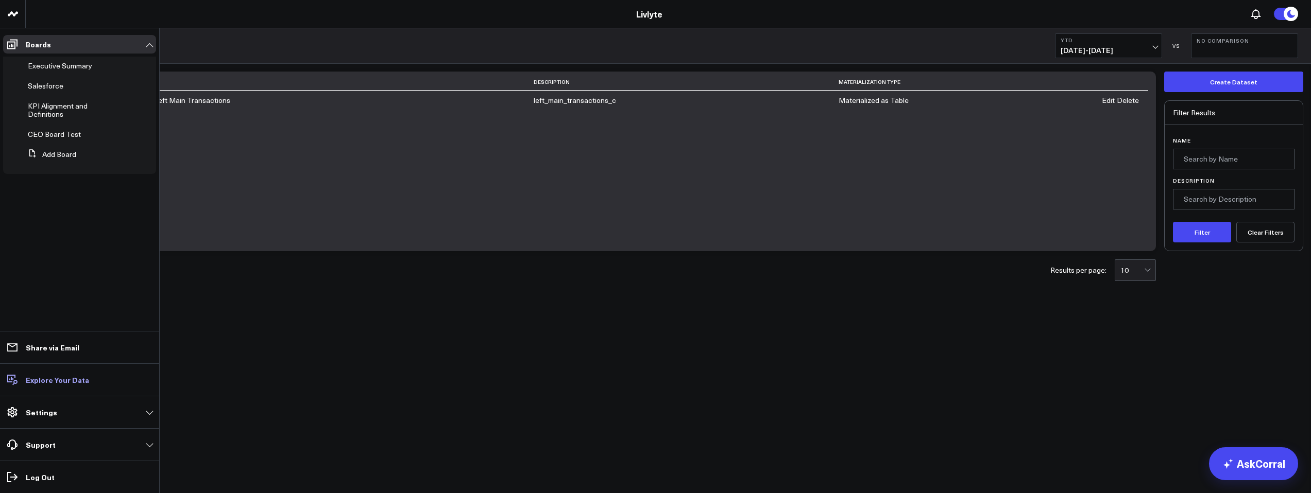
click at [41, 383] on p "Explore Your Data" at bounding box center [57, 380] width 63 height 8
click at [44, 139] on span "CEO Board Test" at bounding box center [54, 134] width 53 height 10
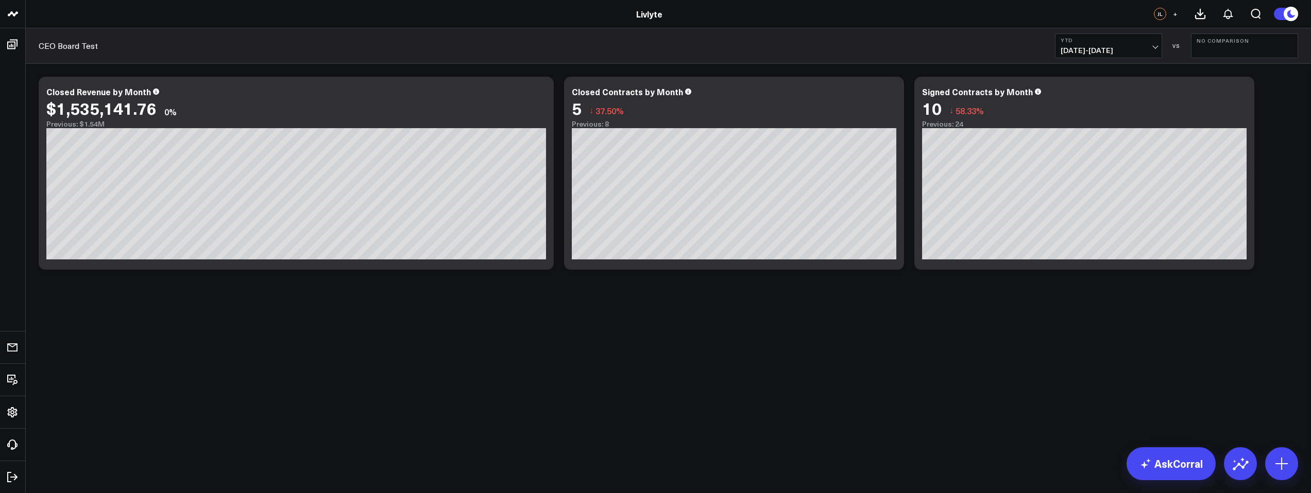
click at [1089, 46] on span "01/01/25 - 09/18/25" at bounding box center [1109, 50] width 96 height 8
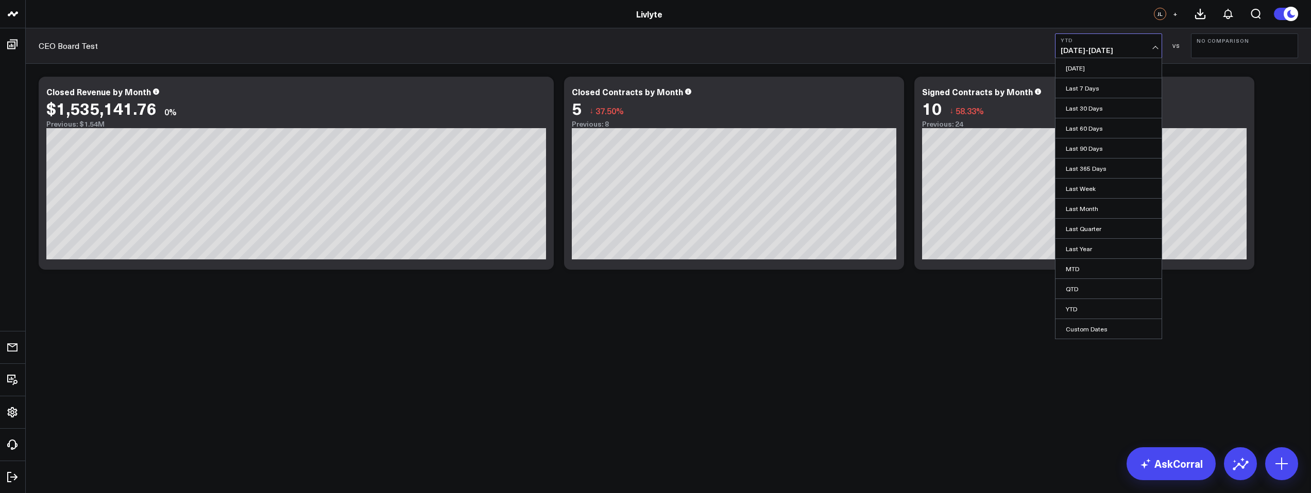
click at [1082, 313] on link "YTD" at bounding box center [1108, 309] width 106 height 20
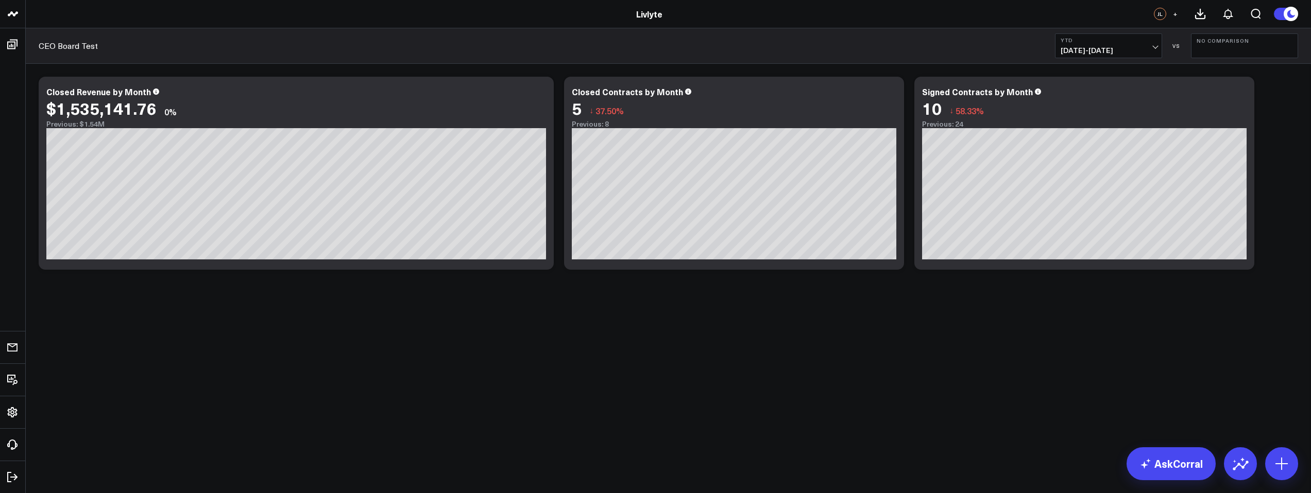
click at [1126, 50] on span "01/01/25 - 09/18/25" at bounding box center [1109, 50] width 96 height 8
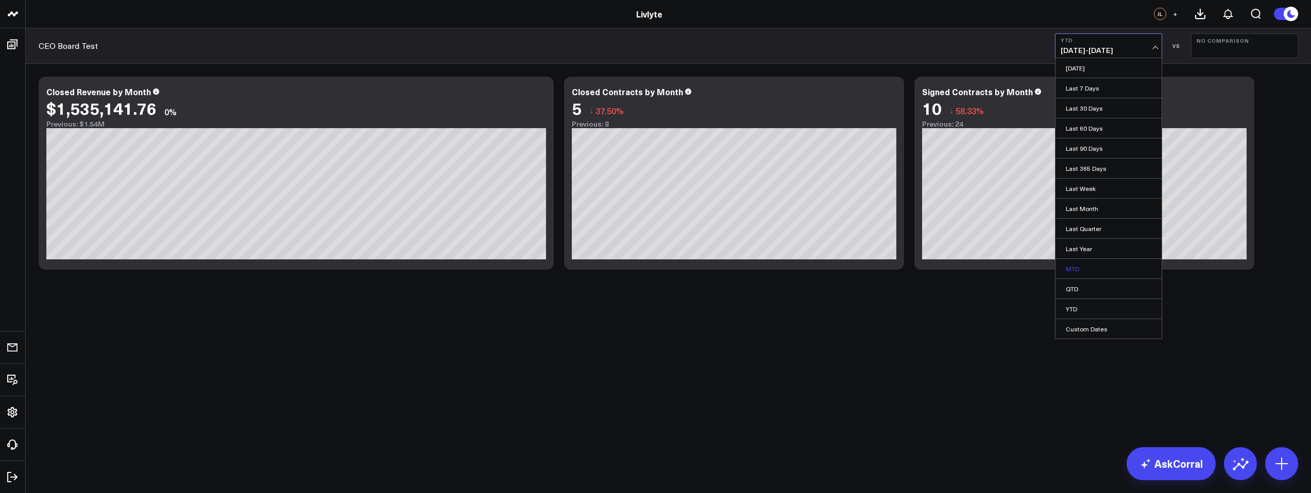
click at [1096, 273] on link "MTD" at bounding box center [1108, 269] width 106 height 20
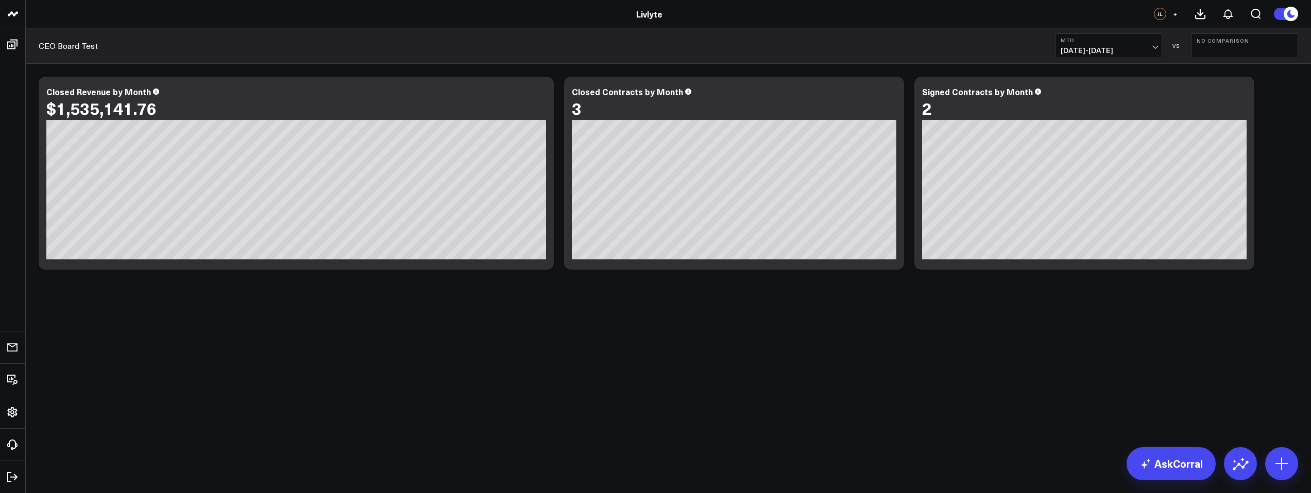
click at [1112, 48] on span "09/01/25 - 09/18/25" at bounding box center [1109, 50] width 96 height 8
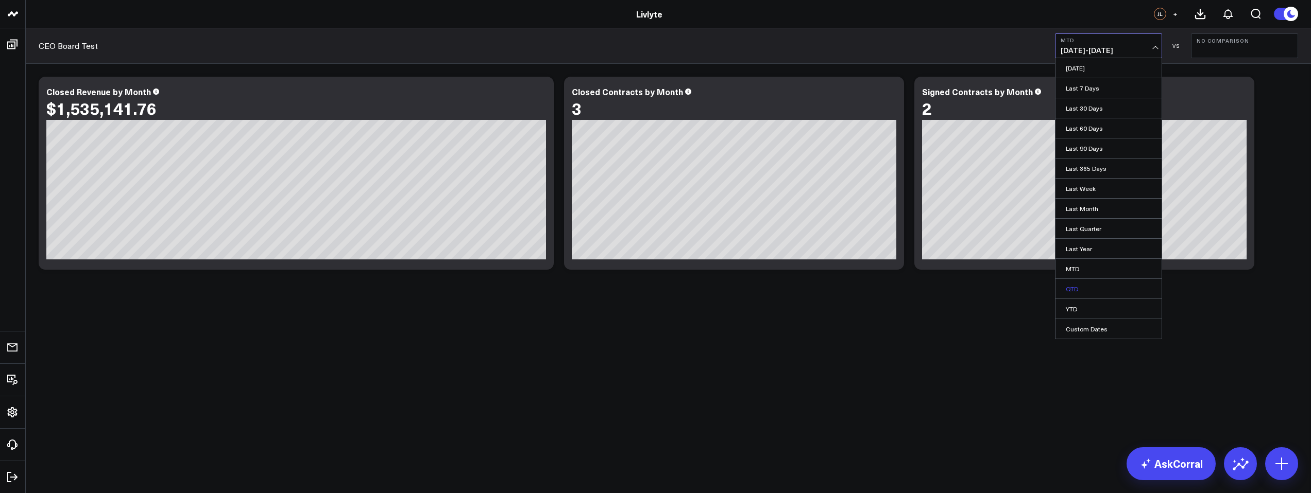
click at [1103, 293] on link "QTD" at bounding box center [1108, 289] width 106 height 20
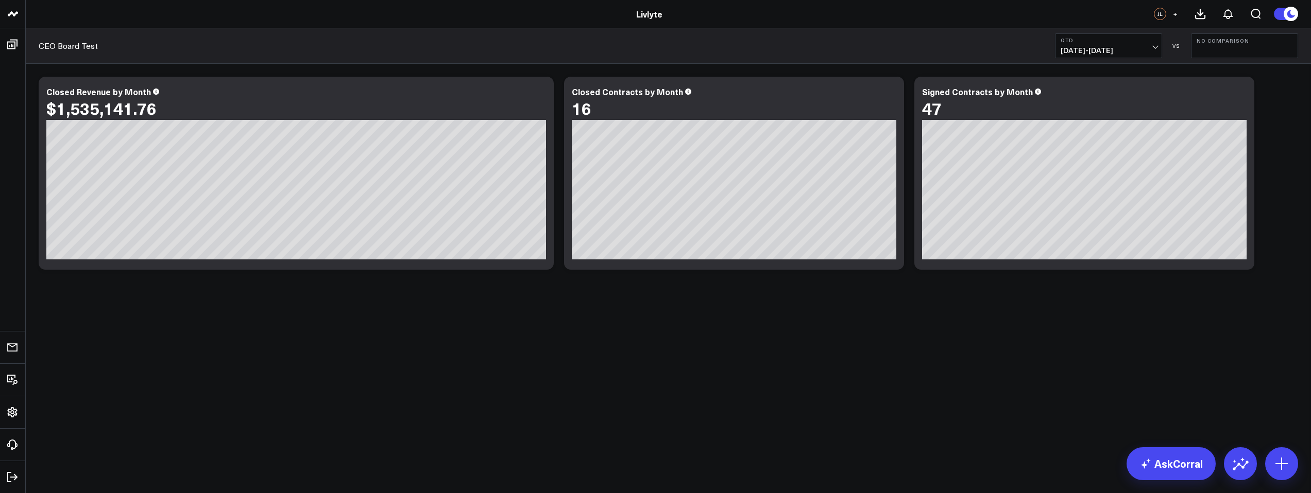
click at [1116, 46] on span "07/01/25 - 09/18/25" at bounding box center [1109, 50] width 96 height 8
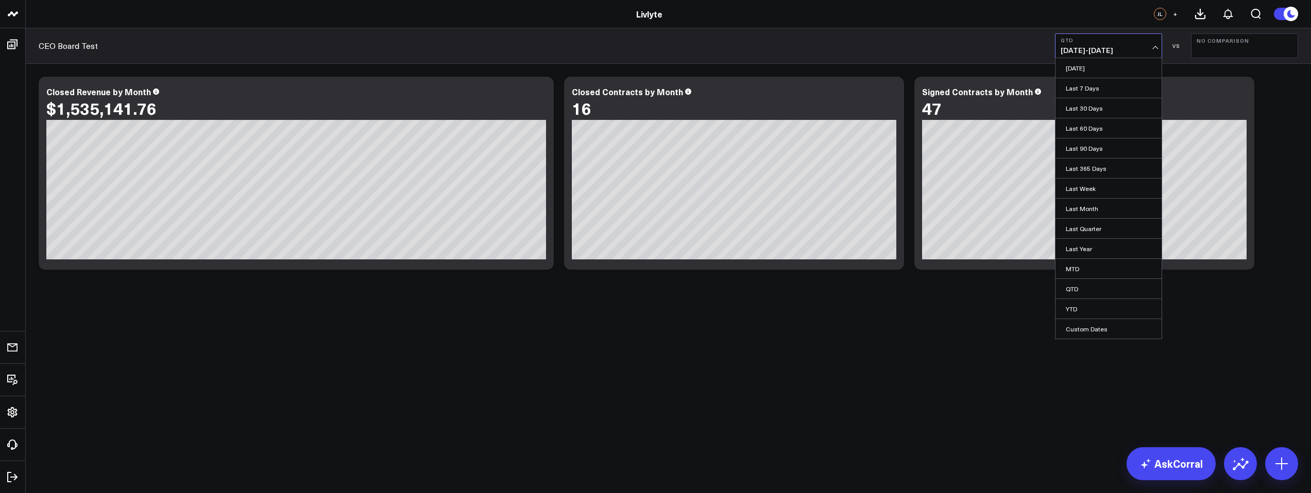
click at [1077, 302] on link "YTD" at bounding box center [1108, 309] width 106 height 20
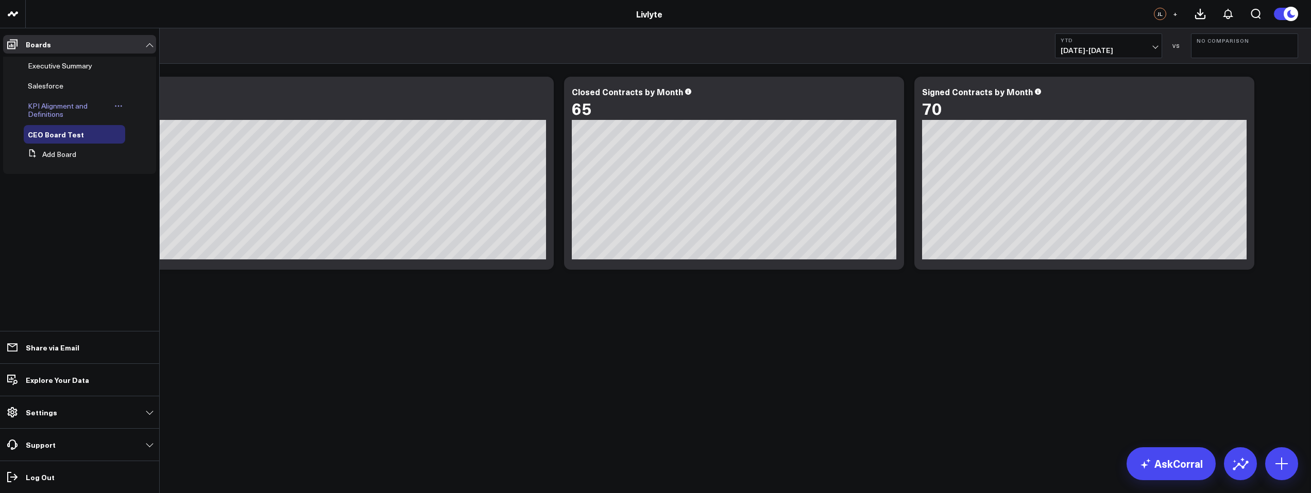
click at [59, 107] on span "KPI Alignment and Definitions" at bounding box center [58, 110] width 60 height 18
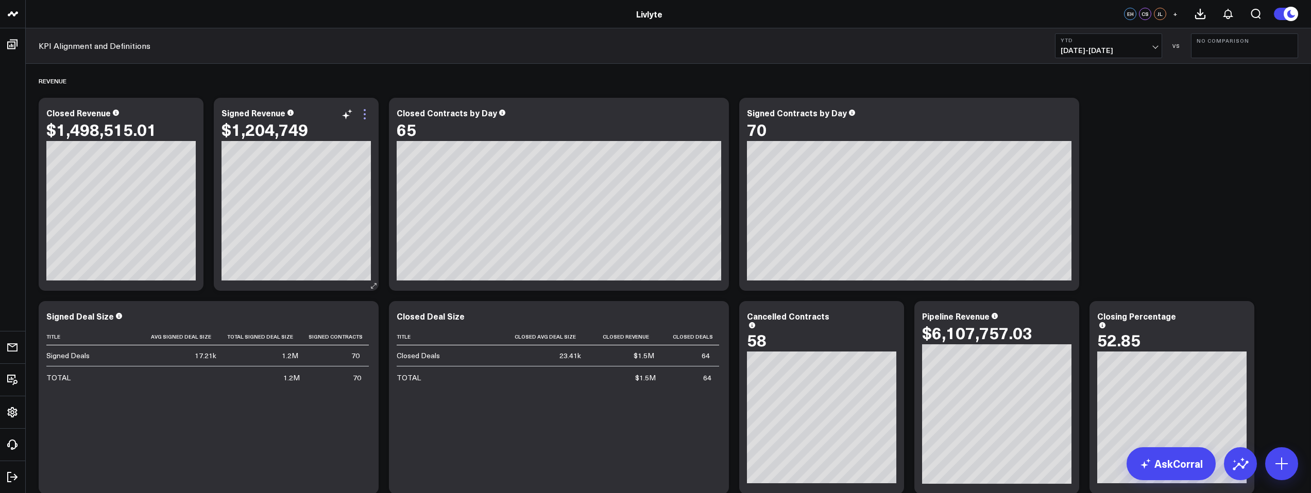
click at [368, 114] on icon at bounding box center [364, 114] width 12 height 12
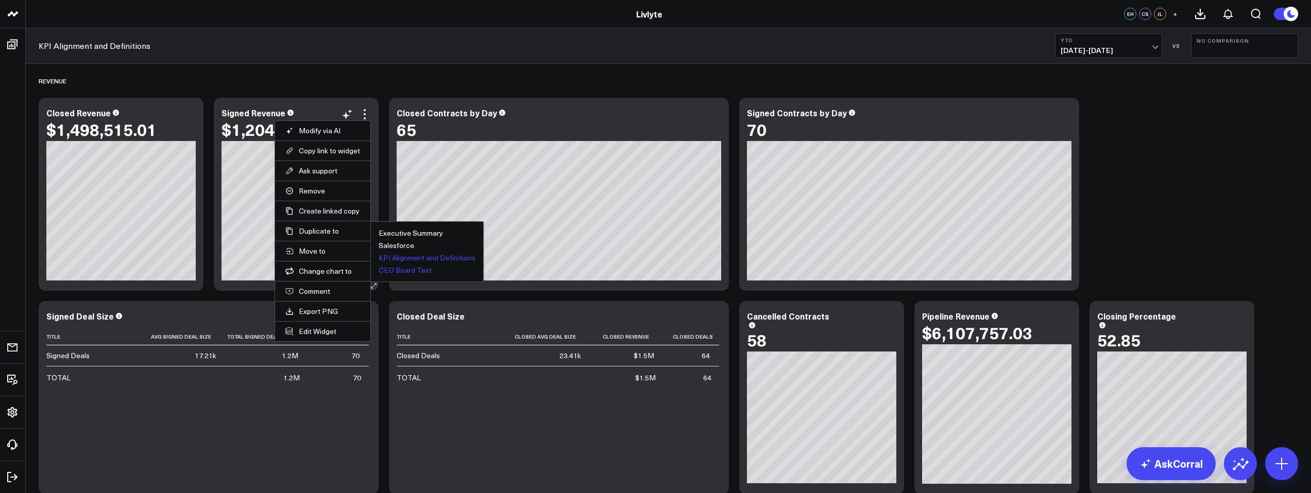
click at [413, 270] on button "CEO Board Test" at bounding box center [405, 270] width 53 height 7
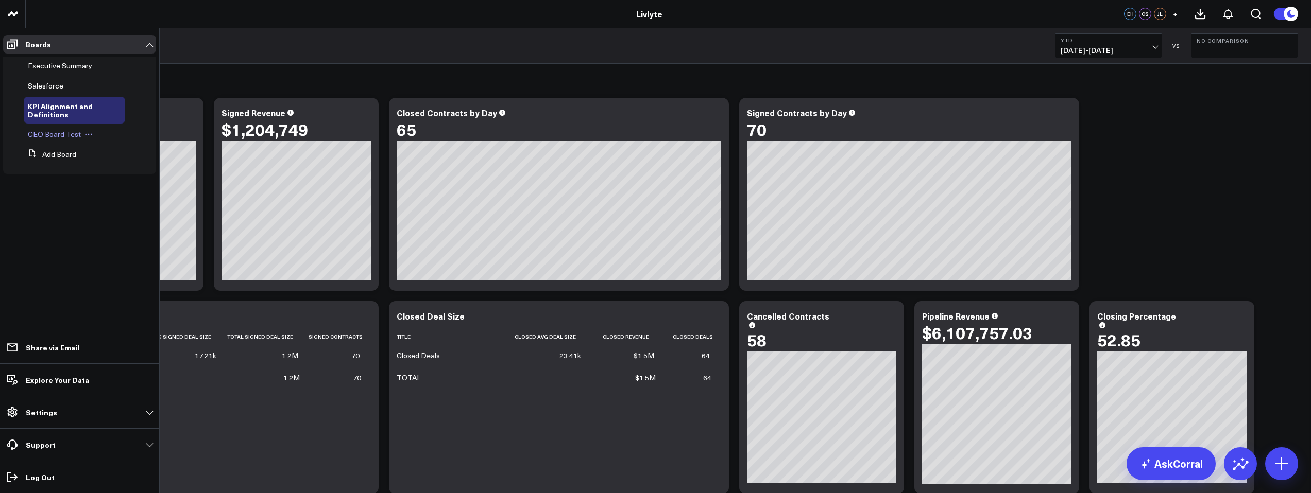
click at [52, 135] on span "CEO Board Test" at bounding box center [54, 134] width 53 height 10
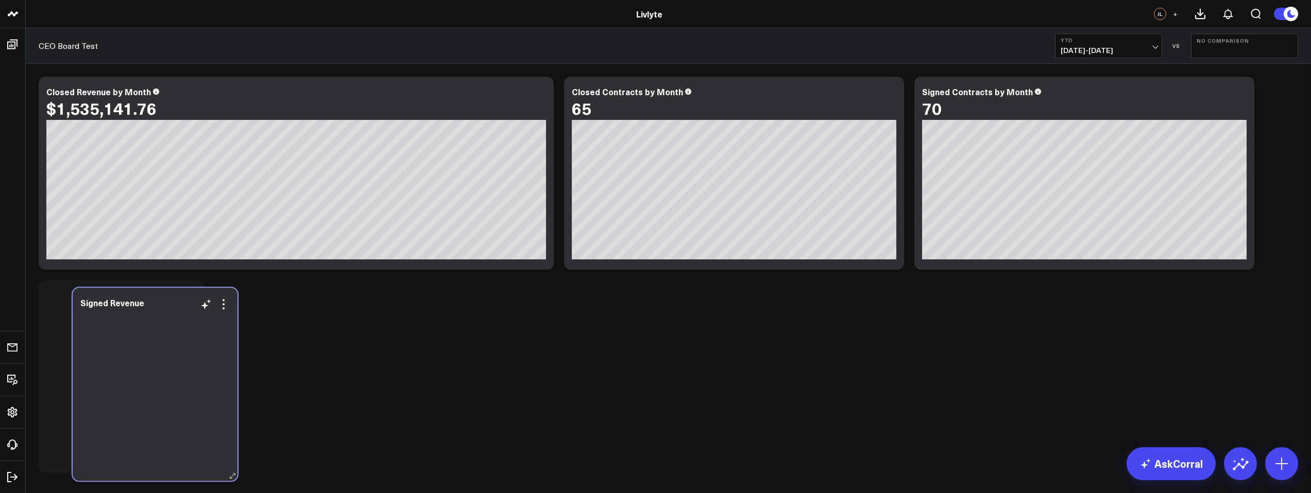
drag, startPoint x: 126, startPoint y: 165, endPoint x: 153, endPoint y: 376, distance: 213.0
click at [153, 376] on div at bounding box center [154, 395] width 149 height 151
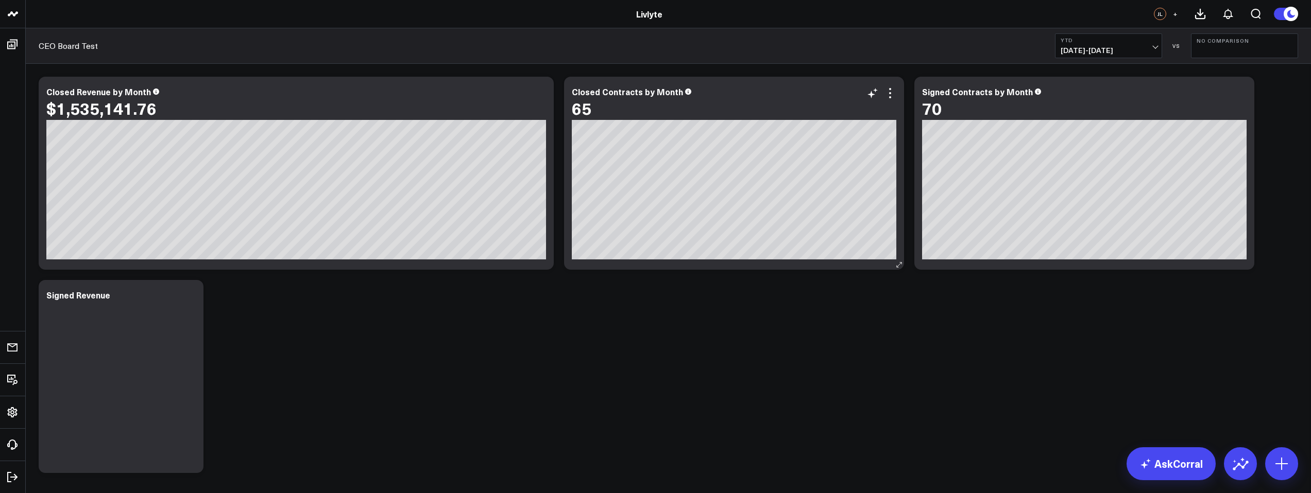
click at [897, 208] on div "Closed Contracts by Month 65 [fontSize:10px lineHeight:12px] / Closed Contracts…" at bounding box center [734, 173] width 340 height 193
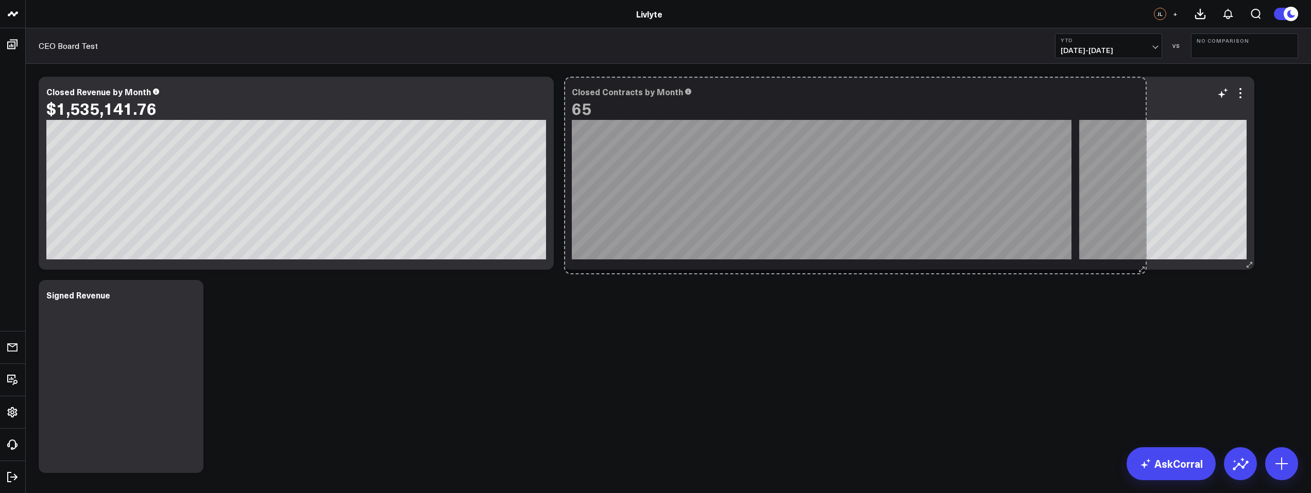
drag, startPoint x: 899, startPoint y: 265, endPoint x: 1151, endPoint y: 269, distance: 252.4
click at [1149, 270] on div "Modify via AI Copy link to widget Ask support Remove Create linked copy Executi…" at bounding box center [668, 275] width 1270 height 407
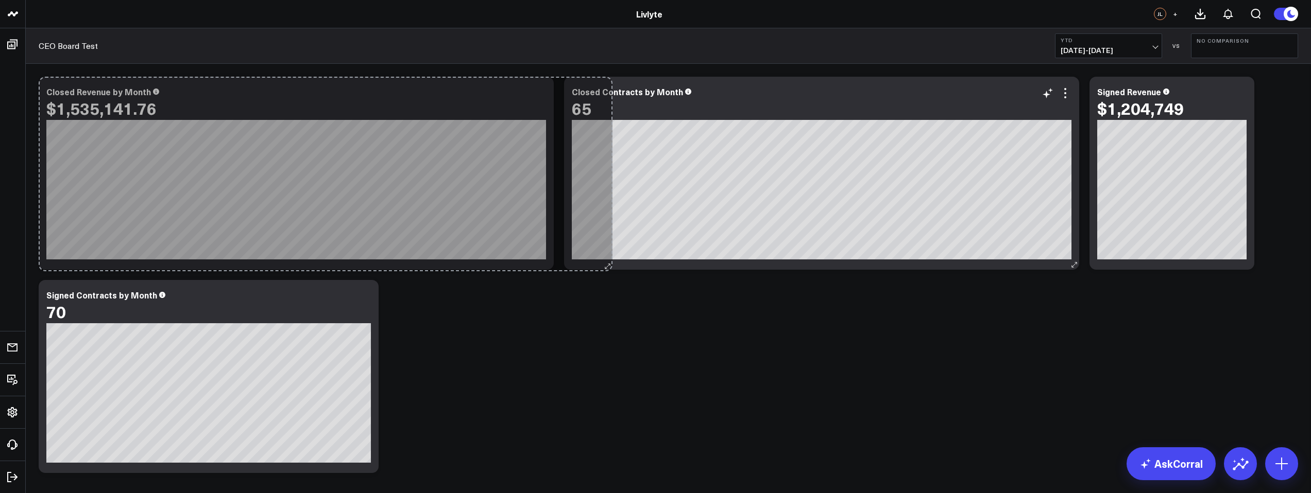
drag, startPoint x: 551, startPoint y: 265, endPoint x: 636, endPoint y: 262, distance: 85.6
click at [636, 262] on div "Modify via AI Copy link to widget Ask support Remove Create linked copy Executi…" at bounding box center [668, 275] width 1270 height 407
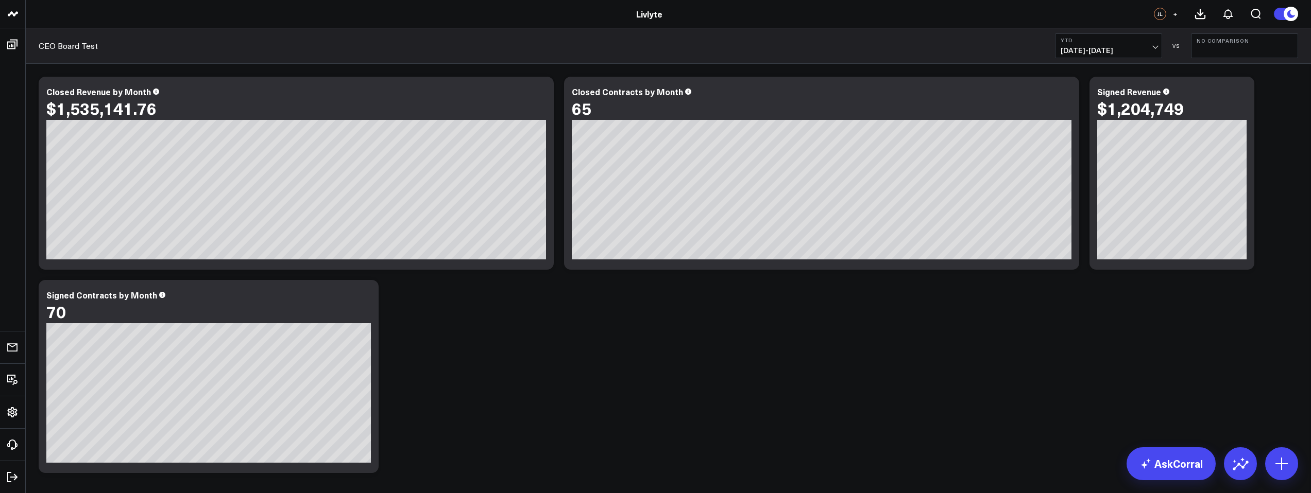
click at [383, 380] on div "Modify via AI Copy link to widget Ask support Remove Create linked copy Executi…" at bounding box center [668, 275] width 1270 height 407
click at [373, 376] on div "Signed Contracts by Month 70 [fontSize:10px lineHeight:12px] / Signed Contracts…" at bounding box center [209, 376] width 340 height 193
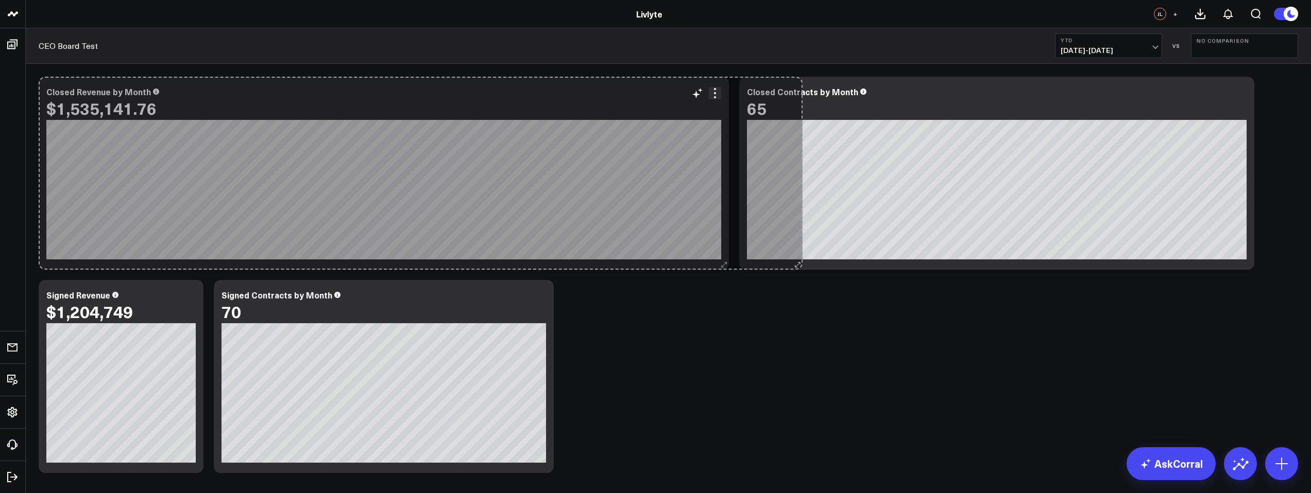
click at [794, 242] on div "Modify via AI Copy link to widget Ask support Remove Create linked copy Executi…" at bounding box center [668, 275] width 1270 height 407
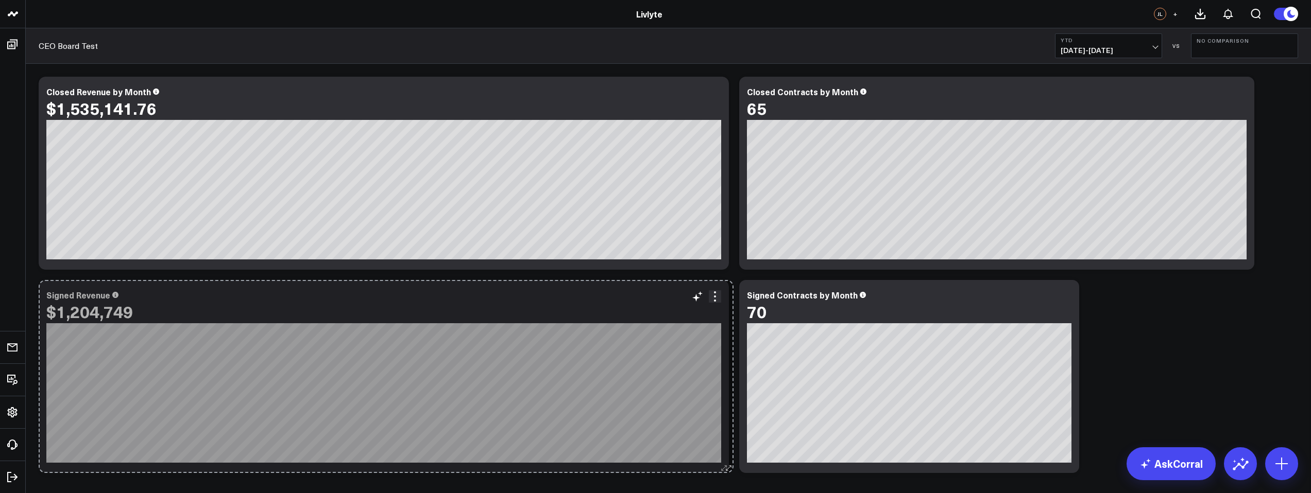
drag, startPoint x: 197, startPoint y: 467, endPoint x: 727, endPoint y: 403, distance: 533.8
click at [727, 403] on div "Signed Revenue $1,204,749 So sorry. The query returned no results. Ask a Data A…" at bounding box center [384, 376] width 690 height 193
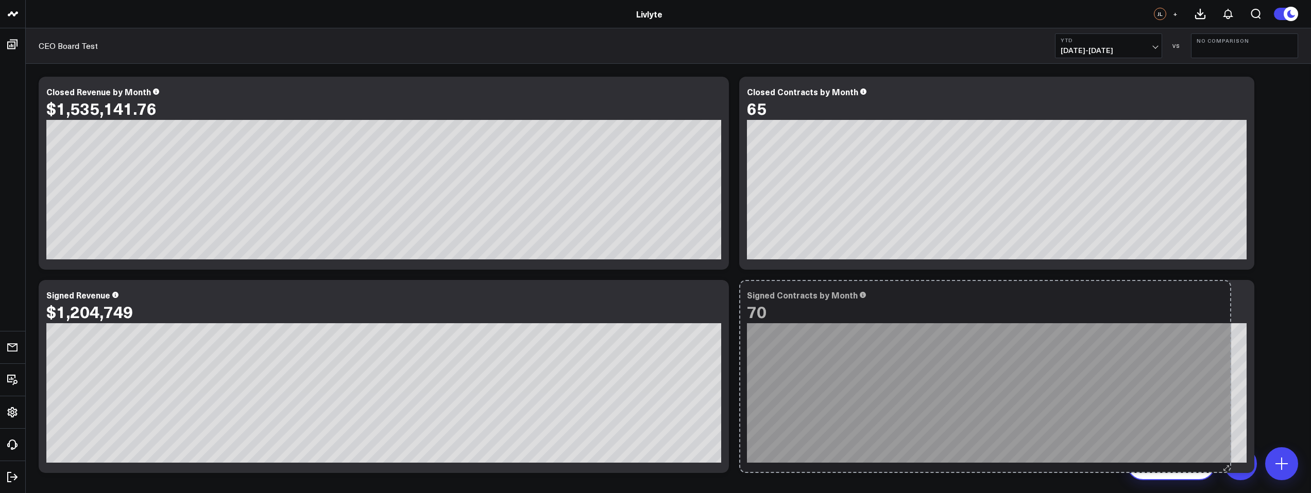
click at [1228, 451] on div "Signed Contracts by Month 70 [fontSize:10px lineHeight:12px] / Signed Contracts…" at bounding box center [996, 376] width 515 height 193
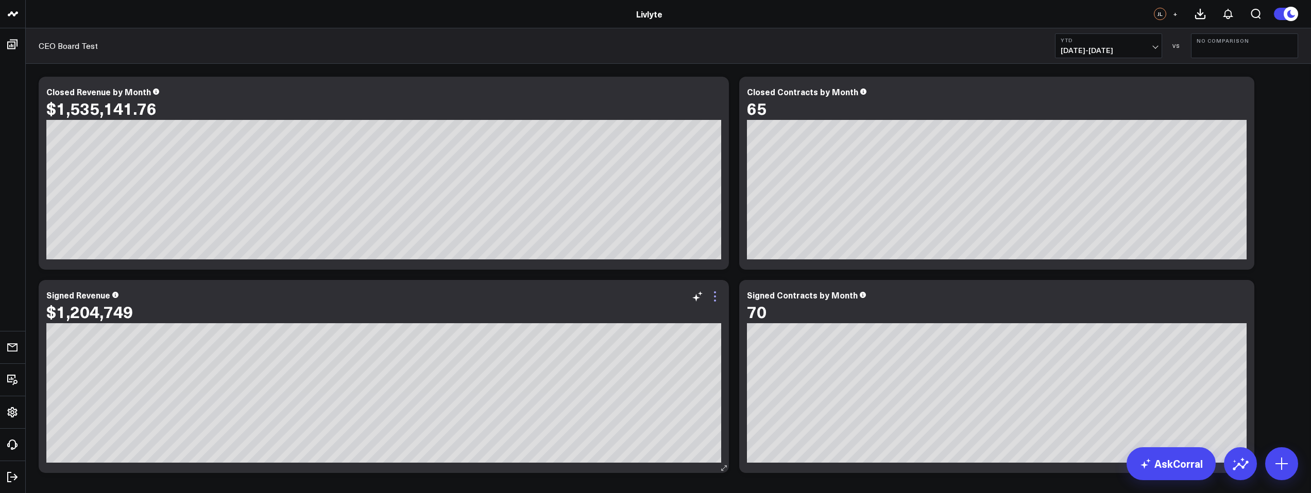
click at [714, 299] on icon at bounding box center [715, 297] width 12 height 12
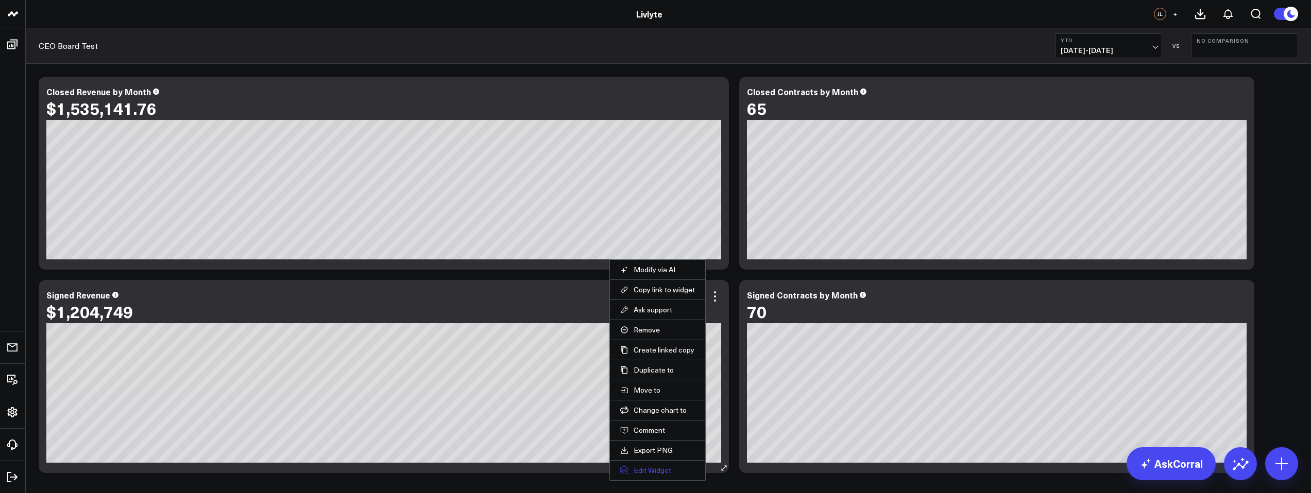
click at [668, 471] on button "Edit Widget" at bounding box center [657, 470] width 75 height 9
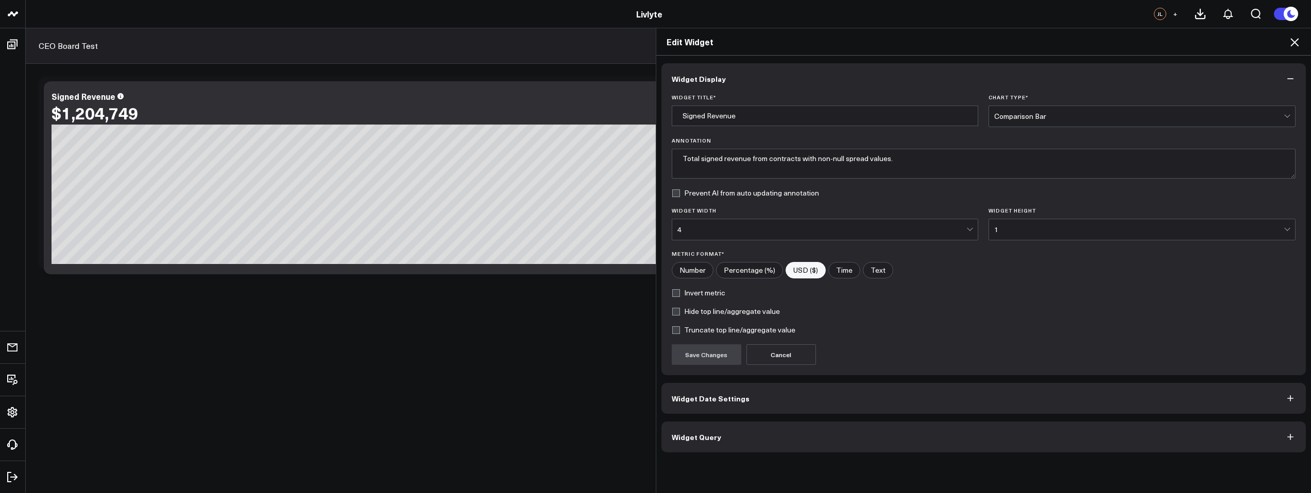
click at [1018, 111] on div "Comparison Bar" at bounding box center [1138, 116] width 289 height 21
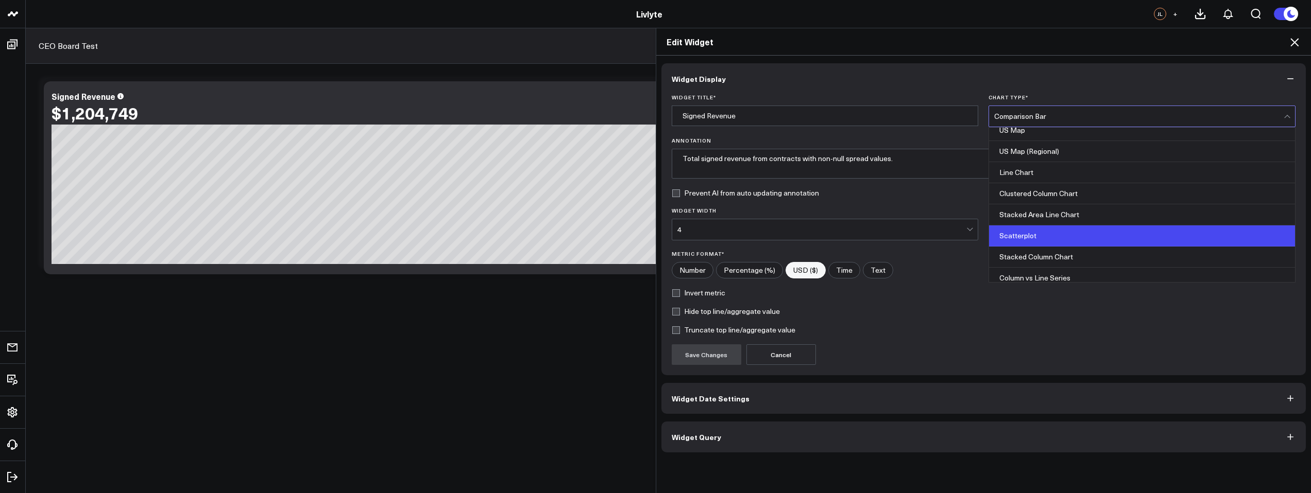
scroll to position [305, 0]
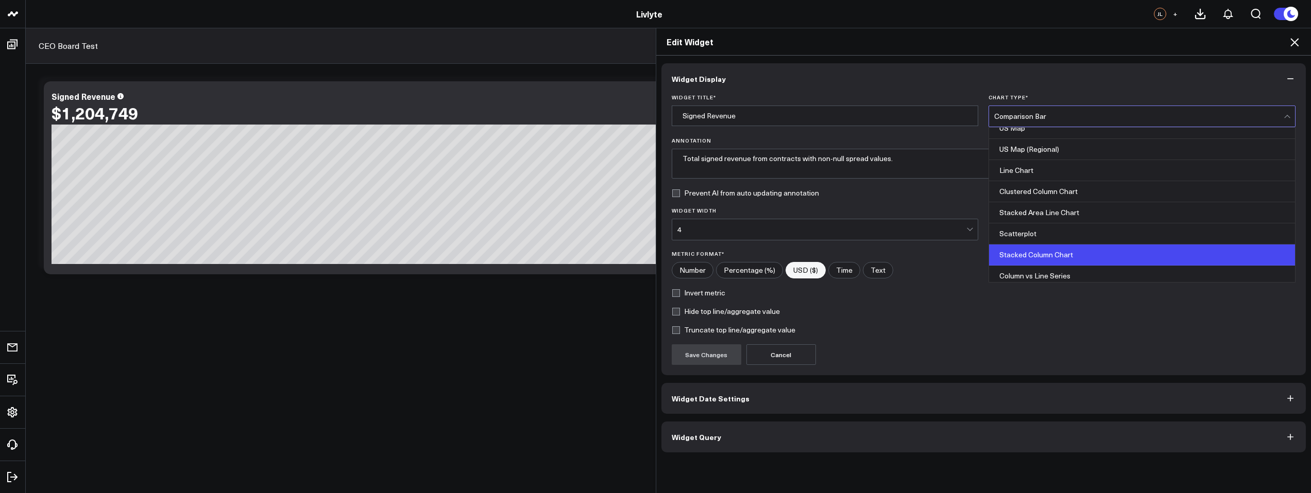
click at [1032, 256] on div "Stacked Column Chart" at bounding box center [1142, 255] width 306 height 21
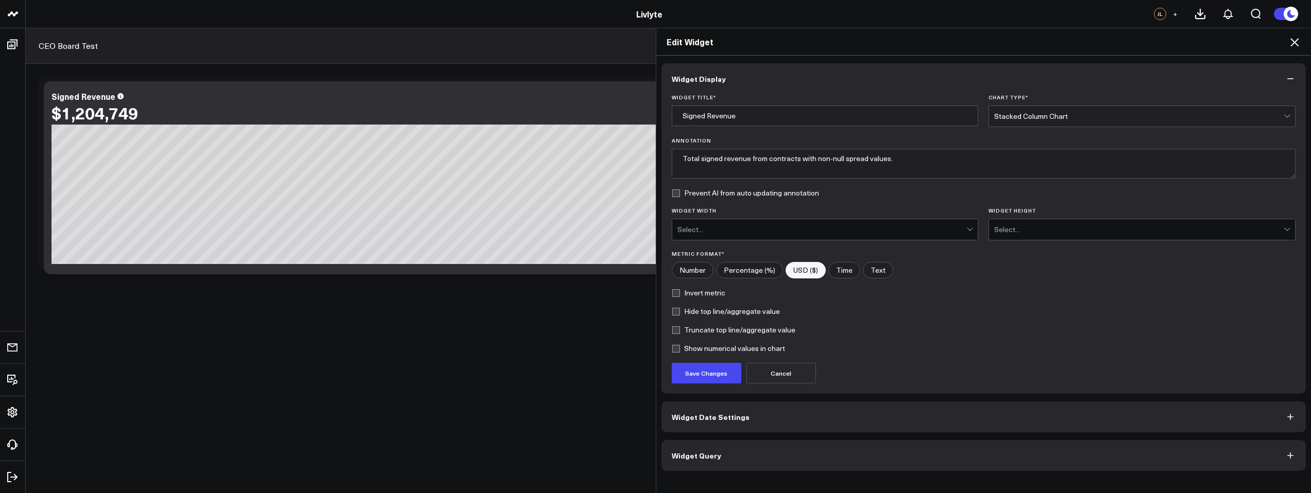
click at [672, 348] on label "Show numerical values in chart" at bounding box center [728, 349] width 113 height 8
click at [672, 348] on input "Show numerical values in chart" at bounding box center [676, 349] width 8 height 8
checkbox input "true"
click at [699, 373] on button "Save Changes" at bounding box center [707, 373] width 70 height 21
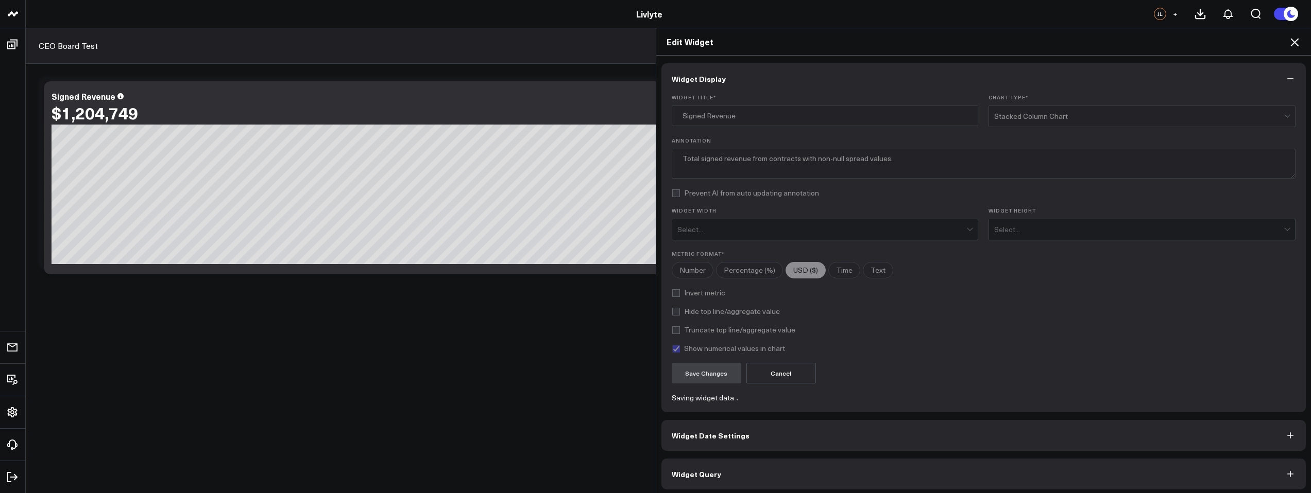
click at [710, 435] on span "Widget Date Settings" at bounding box center [711, 436] width 78 height 8
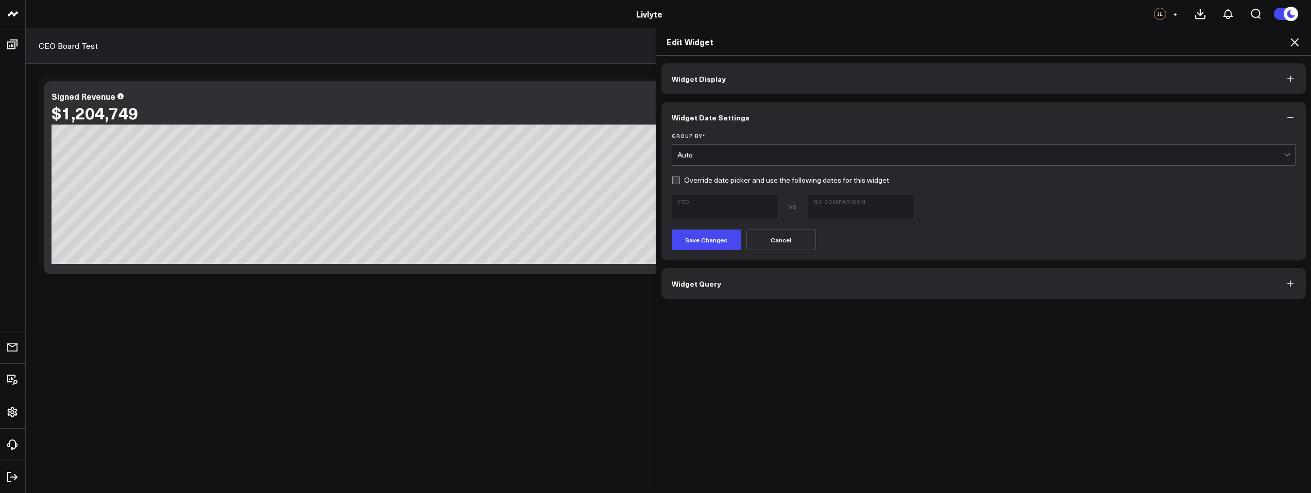
click at [795, 159] on div "Auto" at bounding box center [980, 155] width 607 height 8
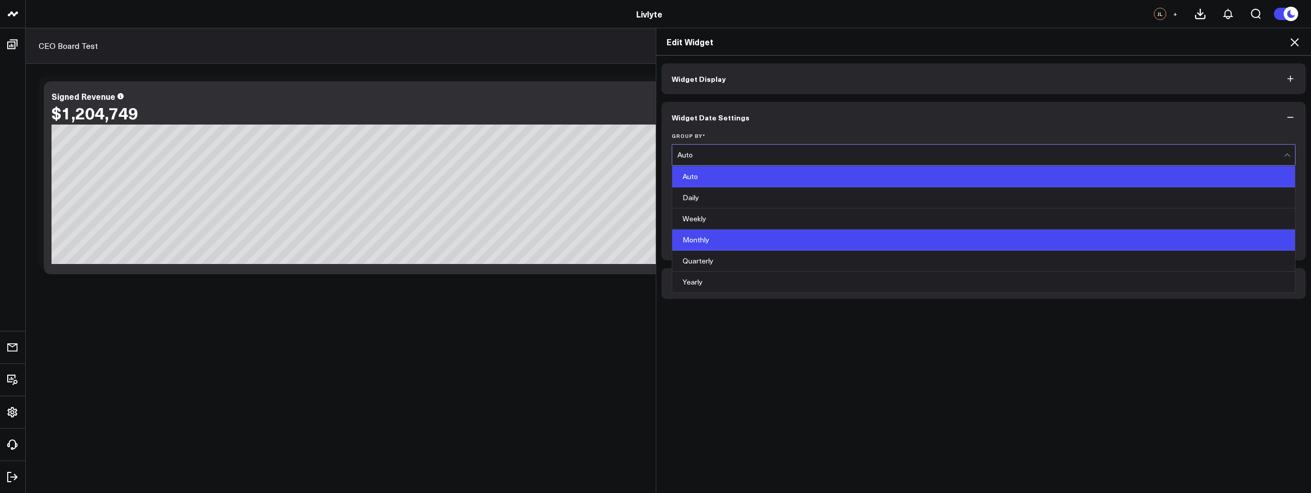
click at [776, 238] on div "Monthly" at bounding box center [983, 240] width 623 height 21
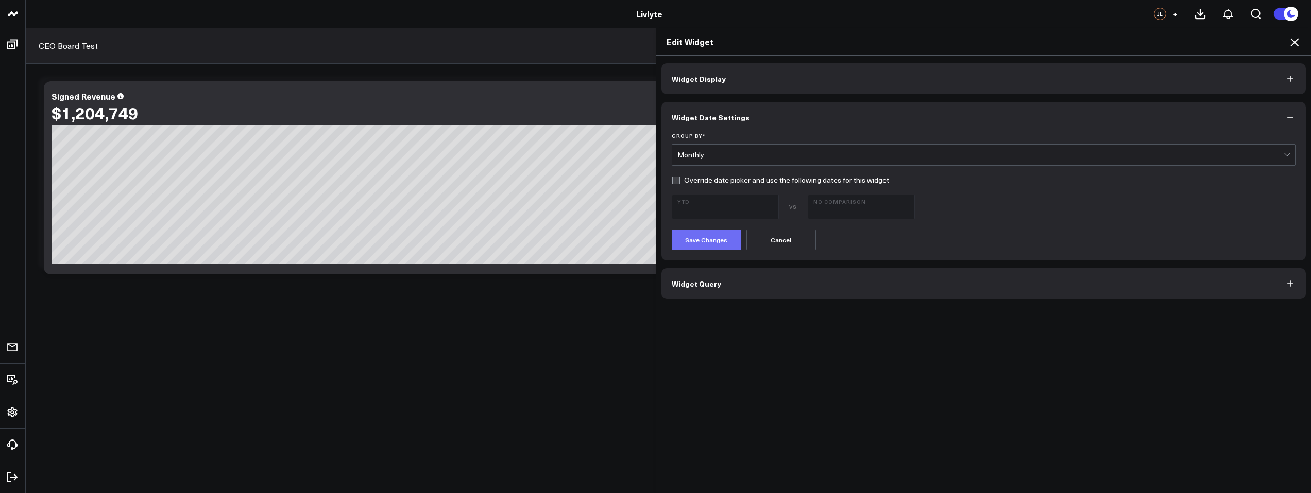
click at [711, 242] on button "Save Changes" at bounding box center [707, 240] width 70 height 21
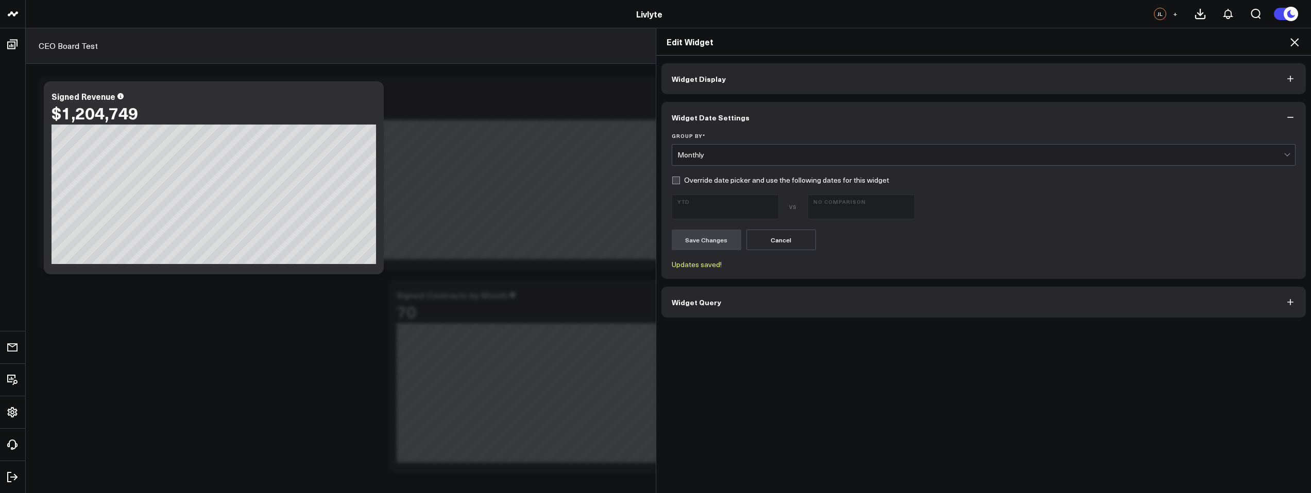
click at [800, 81] on button "Widget Display" at bounding box center [983, 78] width 645 height 31
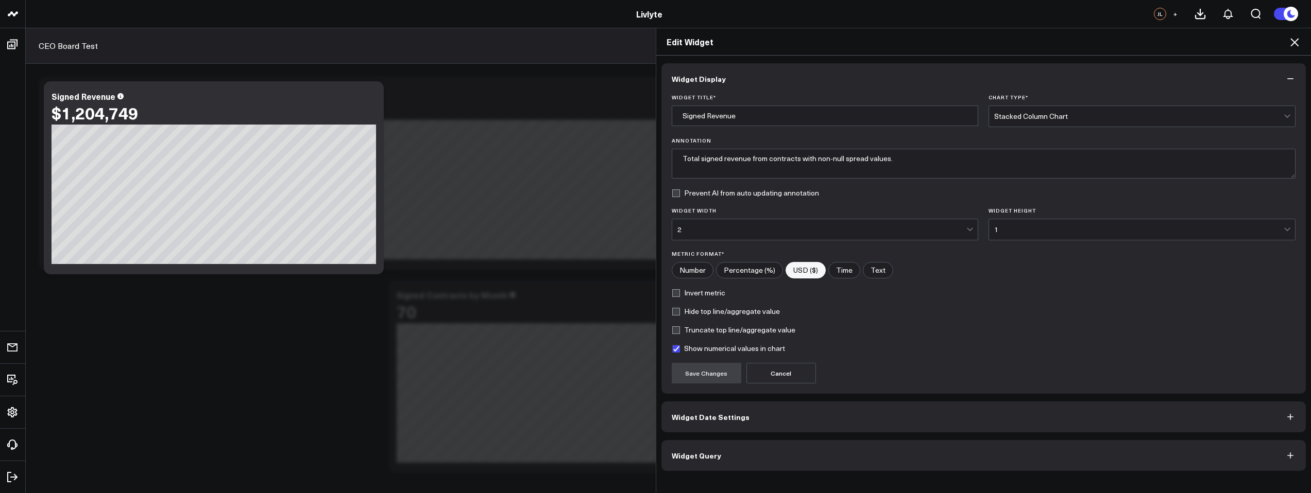
click at [1292, 43] on icon at bounding box center [1294, 42] width 12 height 12
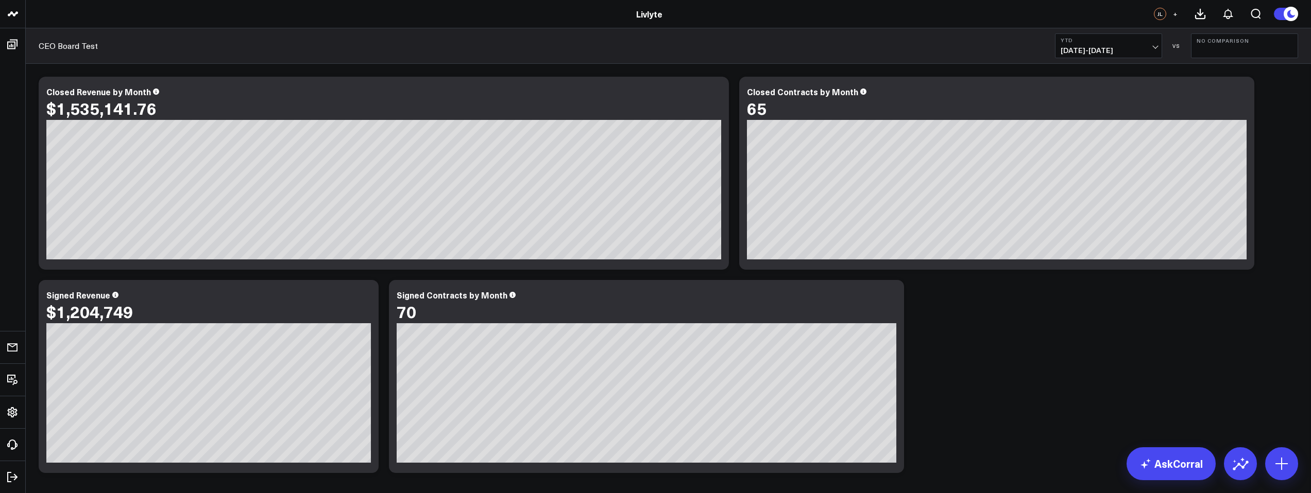
click at [1123, 48] on span "01/01/25 - 09/18/25" at bounding box center [1109, 50] width 96 height 8
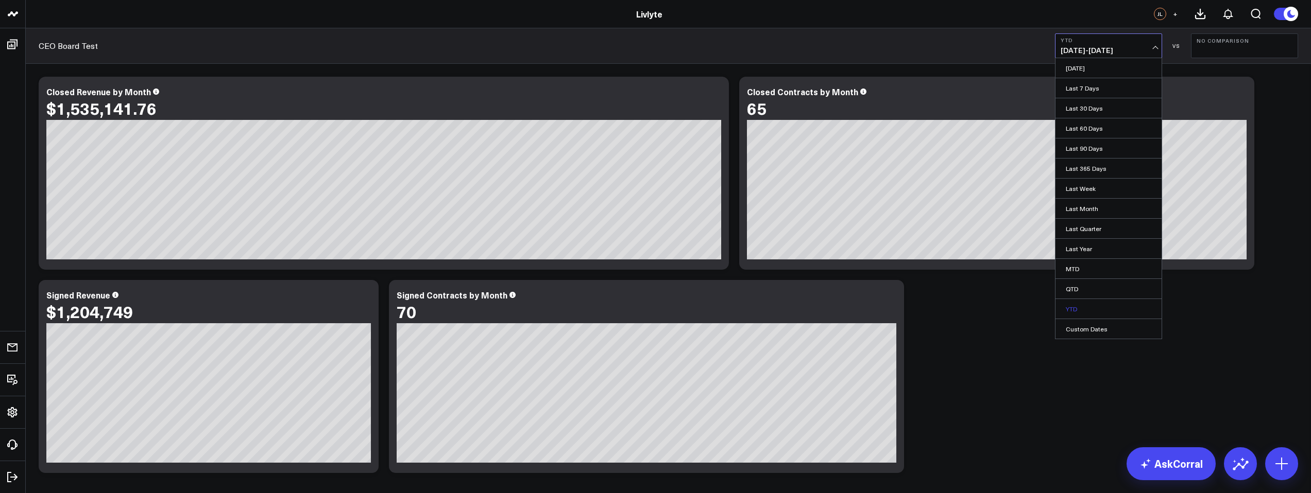
click at [1101, 312] on link "YTD" at bounding box center [1108, 309] width 106 height 20
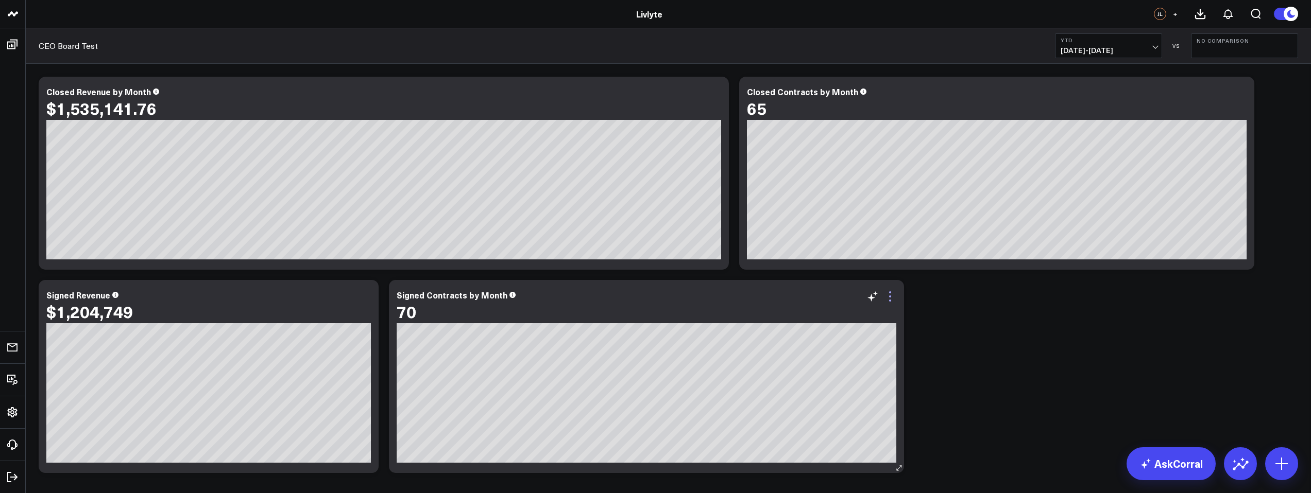
click at [893, 297] on icon at bounding box center [890, 297] width 12 height 12
click at [363, 294] on icon at bounding box center [364, 297] width 12 height 12
click at [368, 298] on icon at bounding box center [364, 297] width 12 height 12
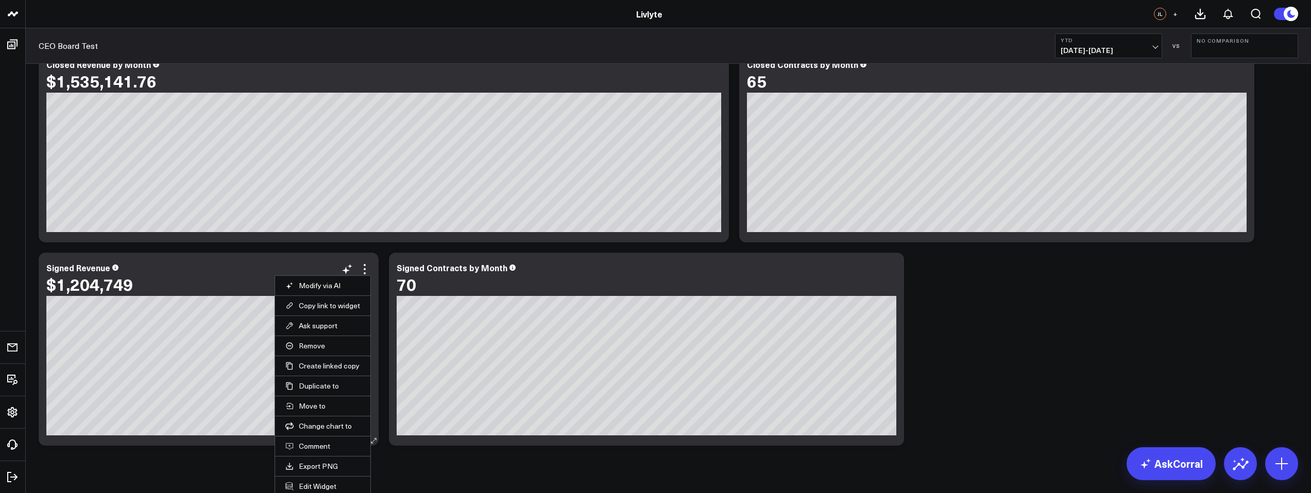
scroll to position [40, 0]
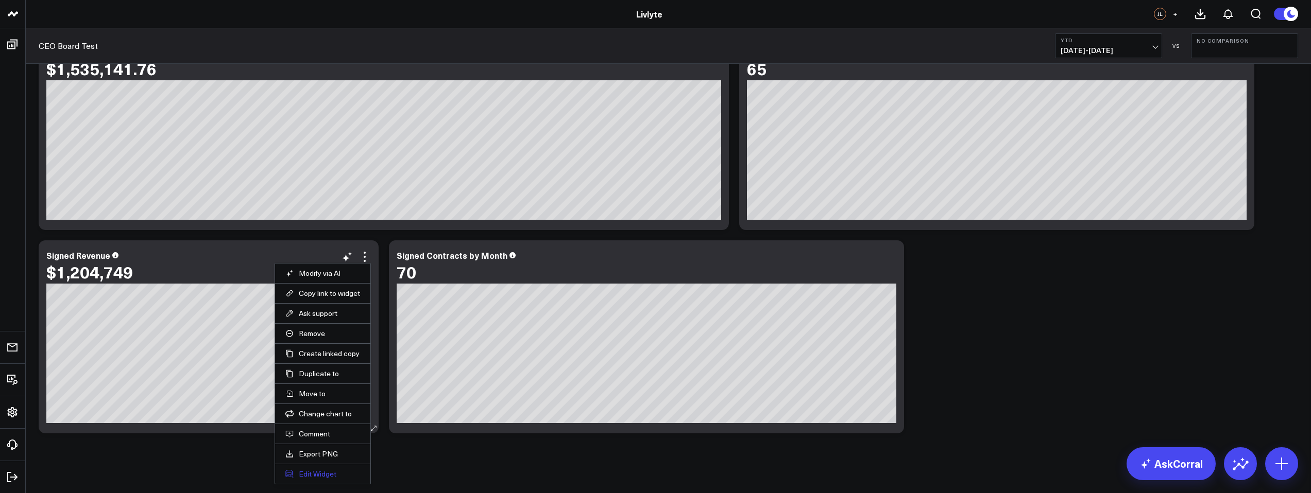
click at [331, 476] on button "Edit Widget" at bounding box center [322, 474] width 75 height 9
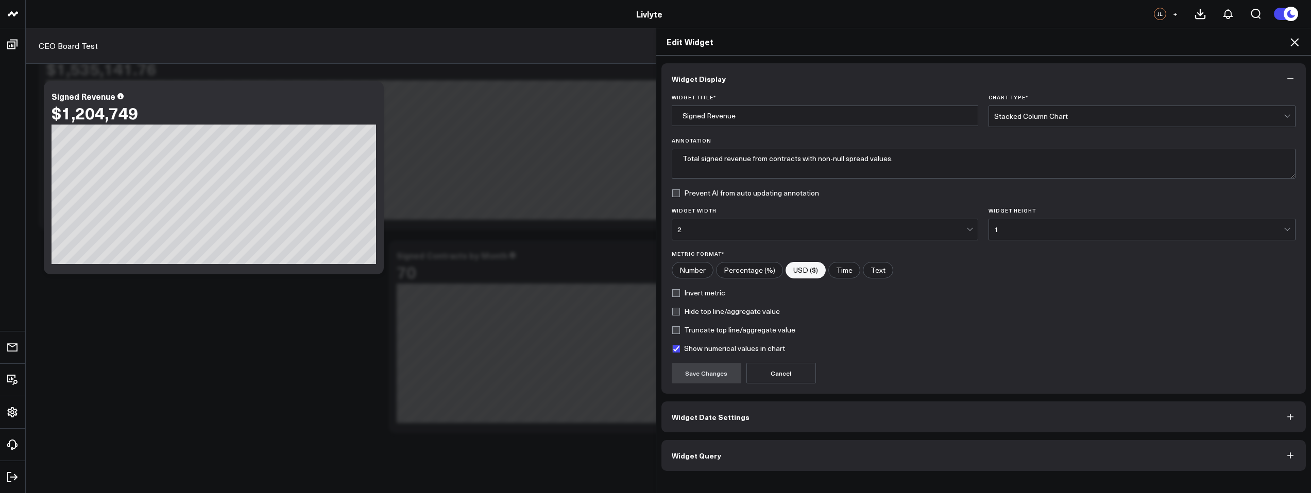
click at [728, 234] on div "2" at bounding box center [821, 229] width 289 height 21
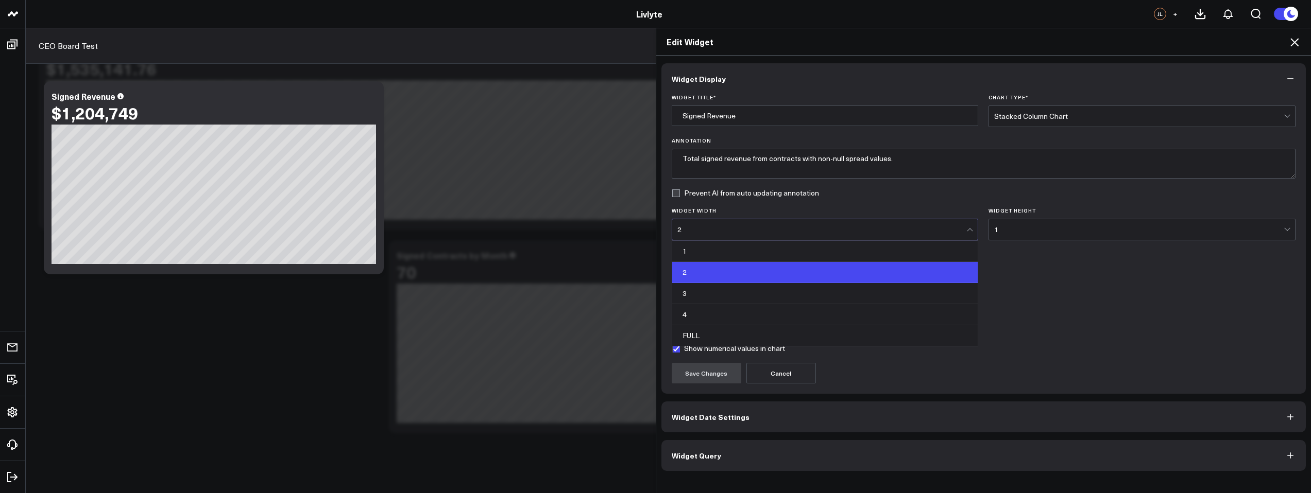
click at [1045, 297] on form "Widget Title * Signed Revenue Chart Type * Stacked Column Chart Annotation Tota…" at bounding box center [984, 238] width 624 height 289
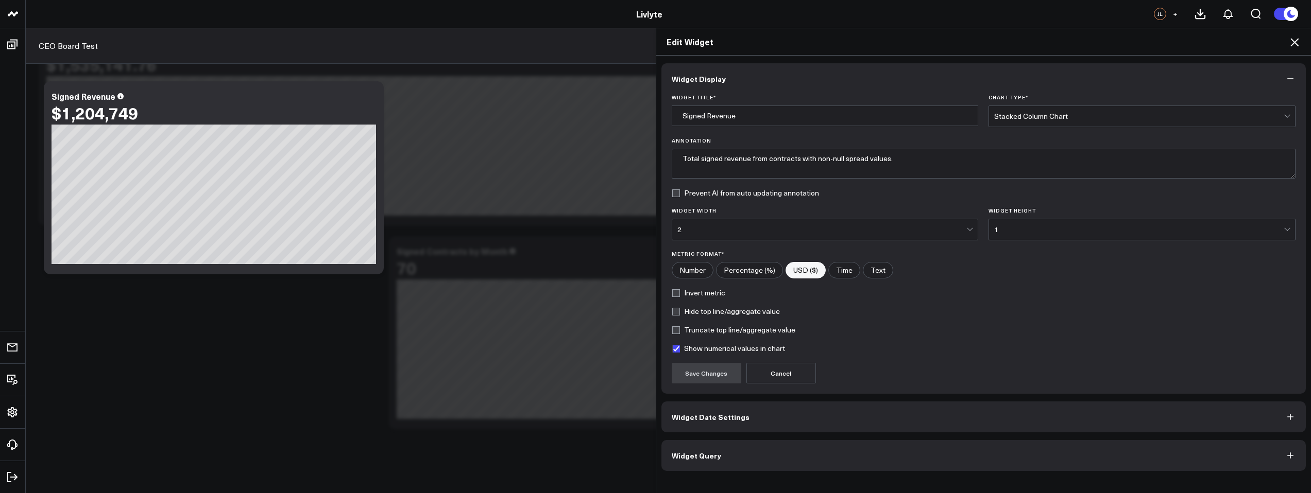
scroll to position [47, 0]
click at [787, 405] on button "Widget Date Settings" at bounding box center [983, 417] width 645 height 31
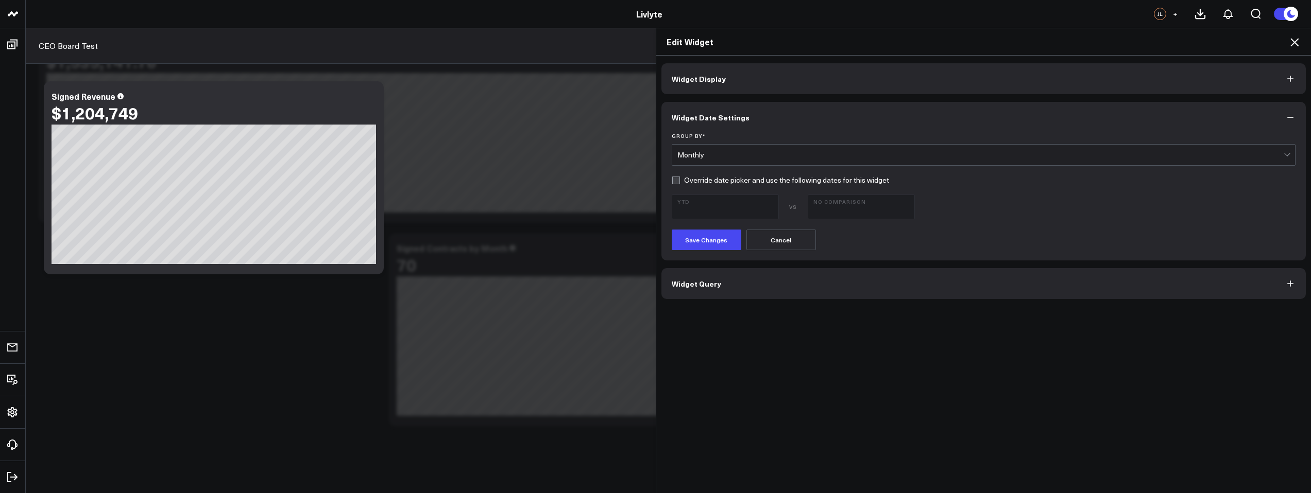
click at [720, 286] on button "Widget Query" at bounding box center [983, 283] width 645 height 31
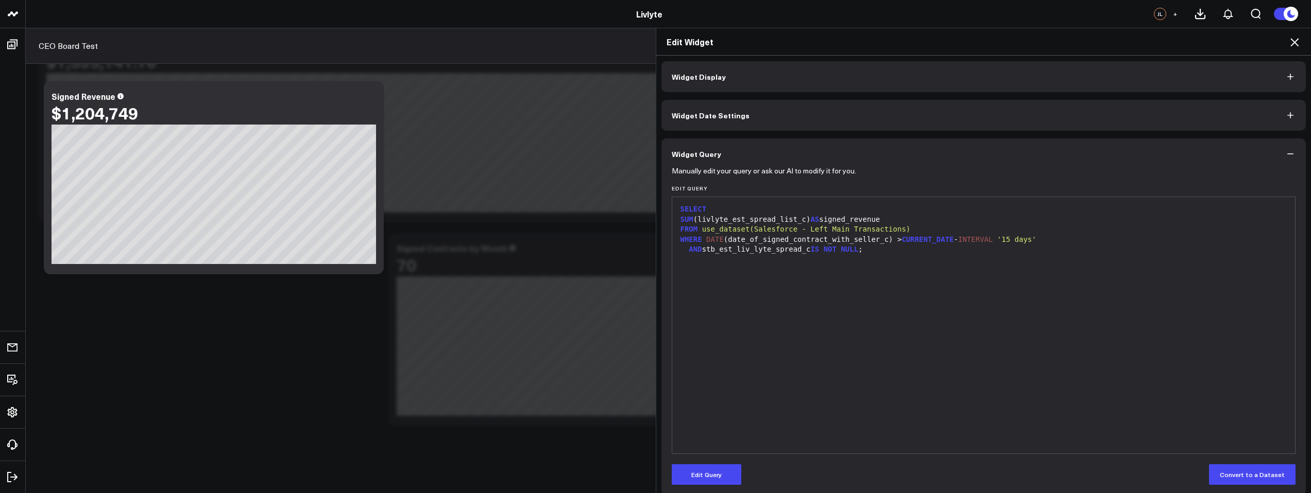
scroll to position [4, 0]
click at [1293, 44] on icon at bounding box center [1294, 42] width 12 height 12
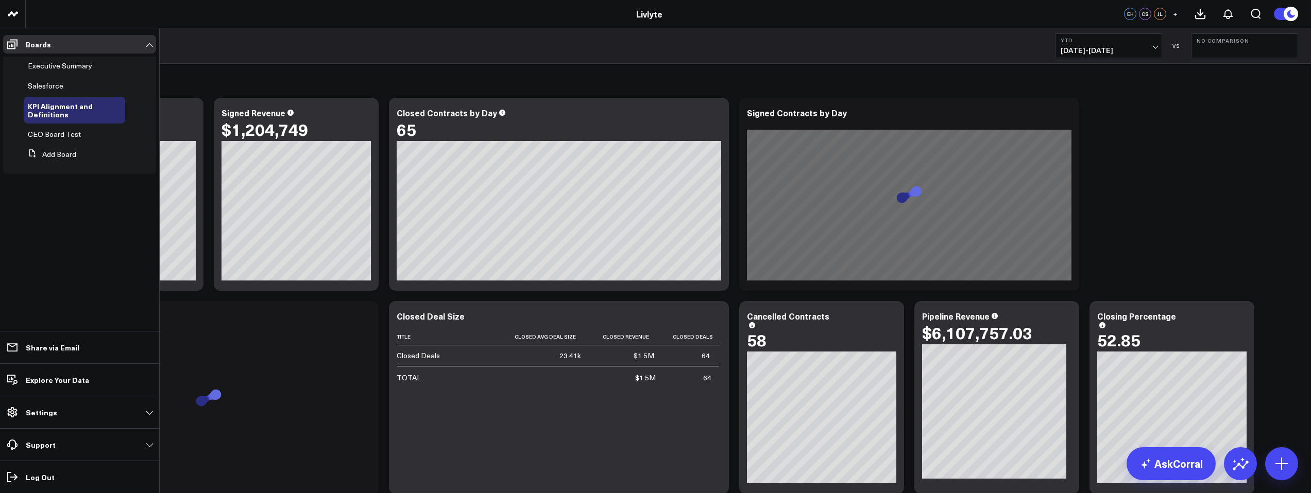
click at [41, 133] on span "CEO Board Test" at bounding box center [54, 134] width 53 height 10
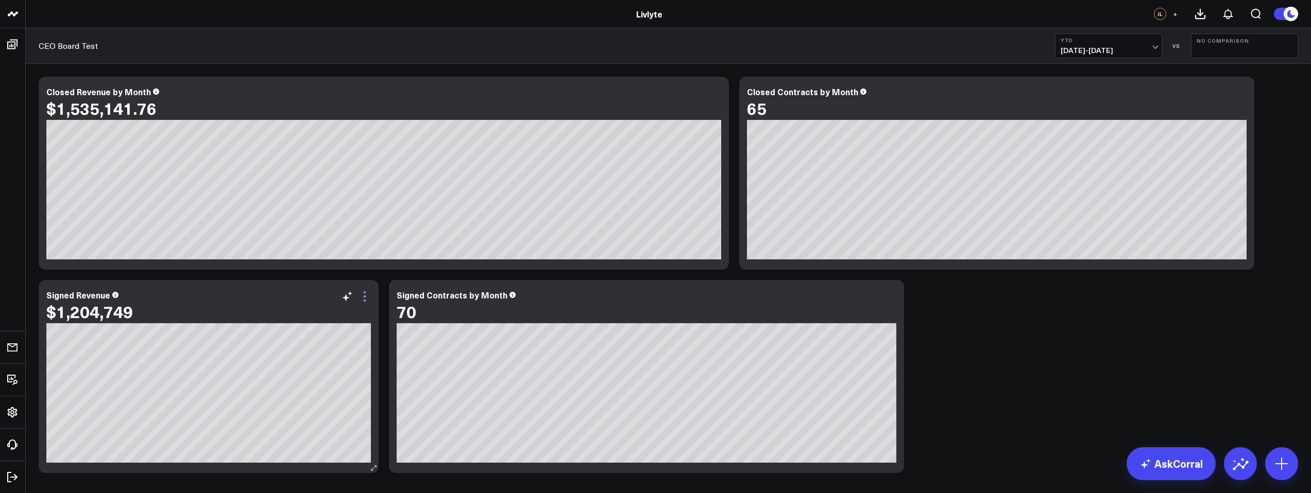
click at [362, 299] on icon at bounding box center [364, 297] width 12 height 12
click at [1109, 56] on button "YTD 01/01/25 - 09/18/25" at bounding box center [1108, 45] width 107 height 25
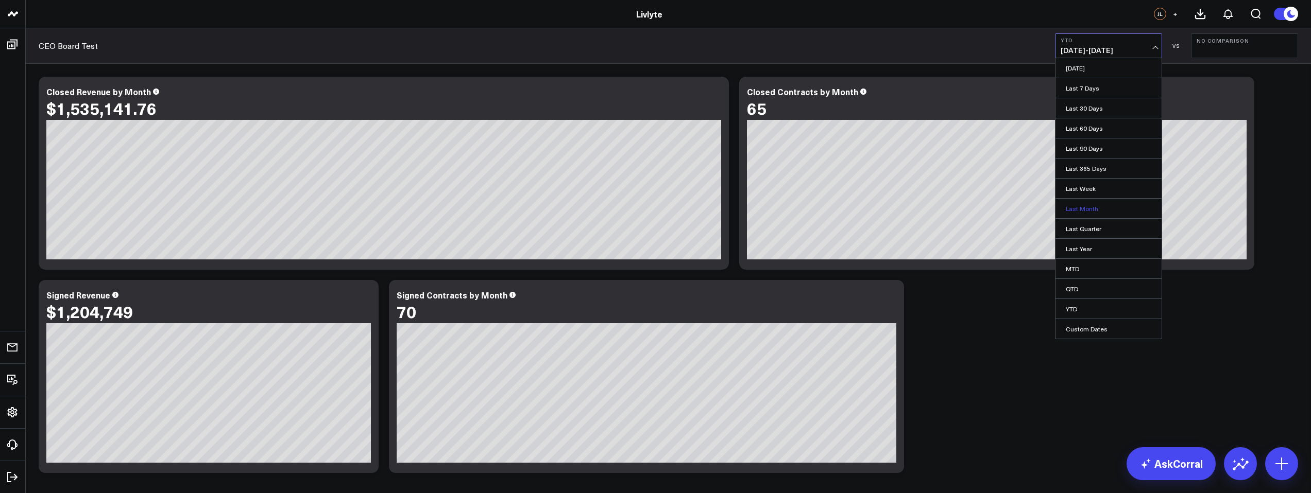
click at [1089, 210] on link "Last Month" at bounding box center [1108, 209] width 106 height 20
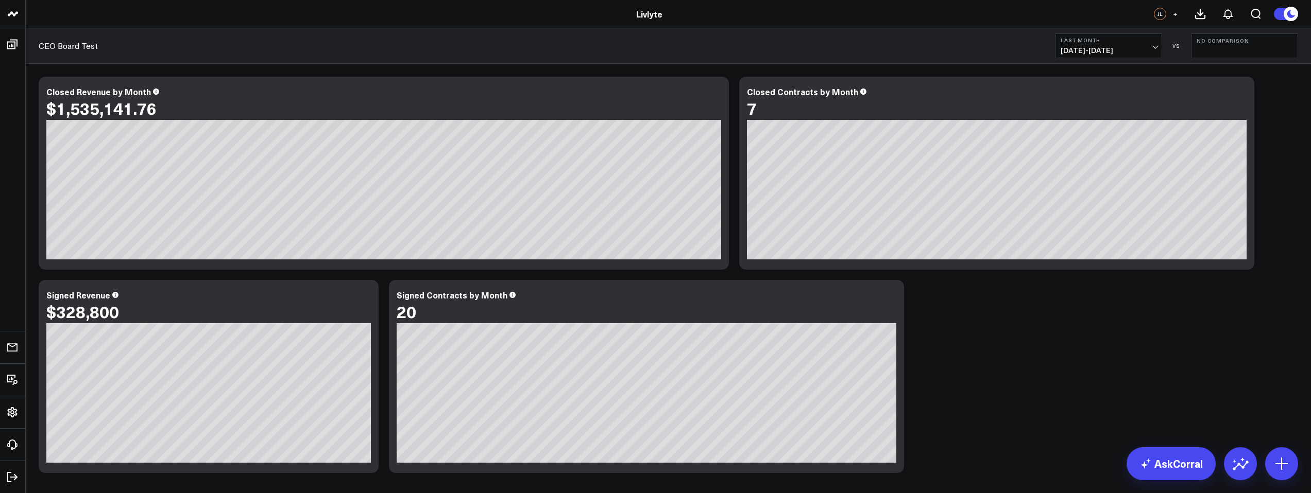
click at [1153, 46] on span "08/01/25 - 08/31/25" at bounding box center [1109, 50] width 96 height 8
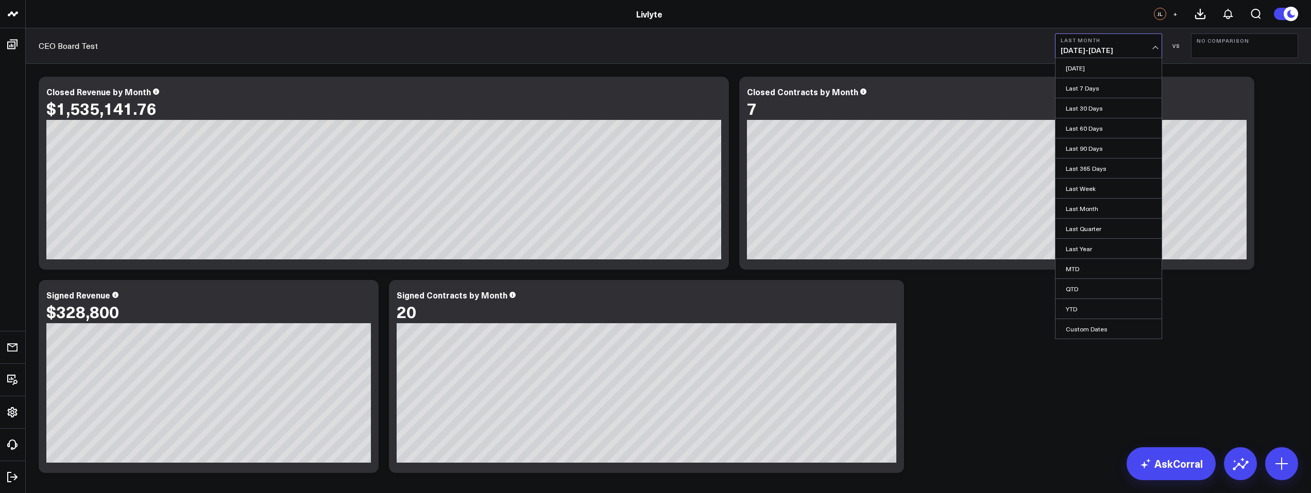
click at [990, 334] on div "Modify via AI Copy link to widget Ask support Remove Create linked copy Executi…" at bounding box center [668, 275] width 1270 height 407
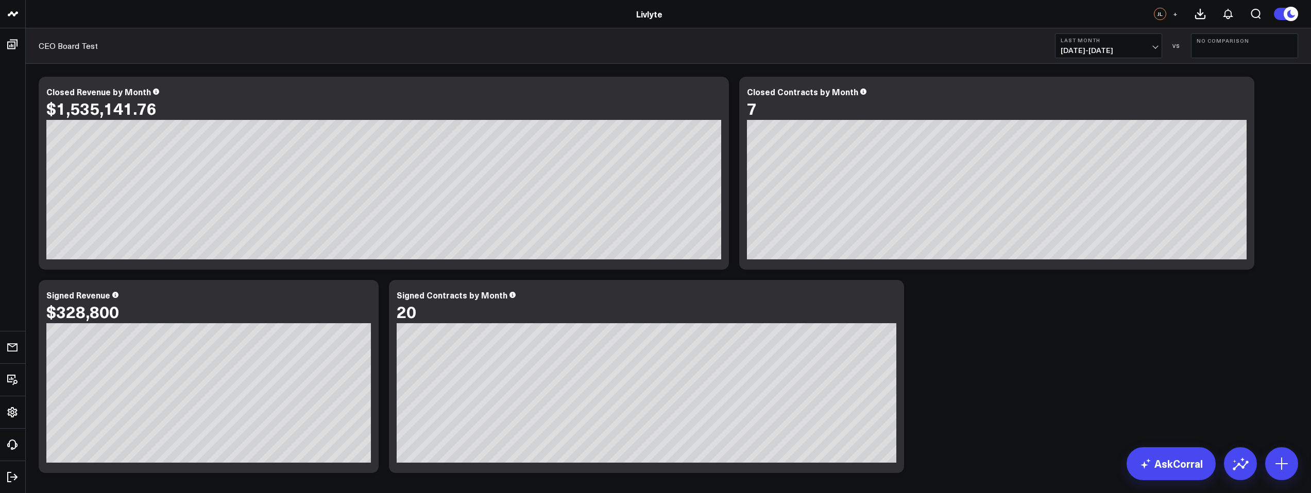
click at [1124, 52] on span "08/01/25 - 08/31/25" at bounding box center [1109, 50] width 96 height 8
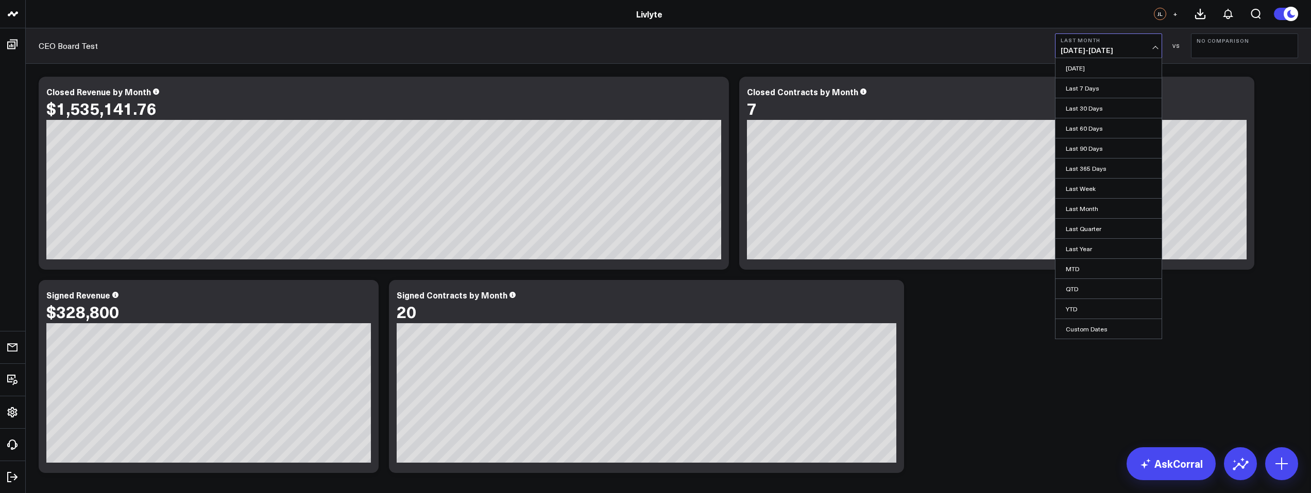
click at [1097, 311] on link "YTD" at bounding box center [1108, 309] width 106 height 20
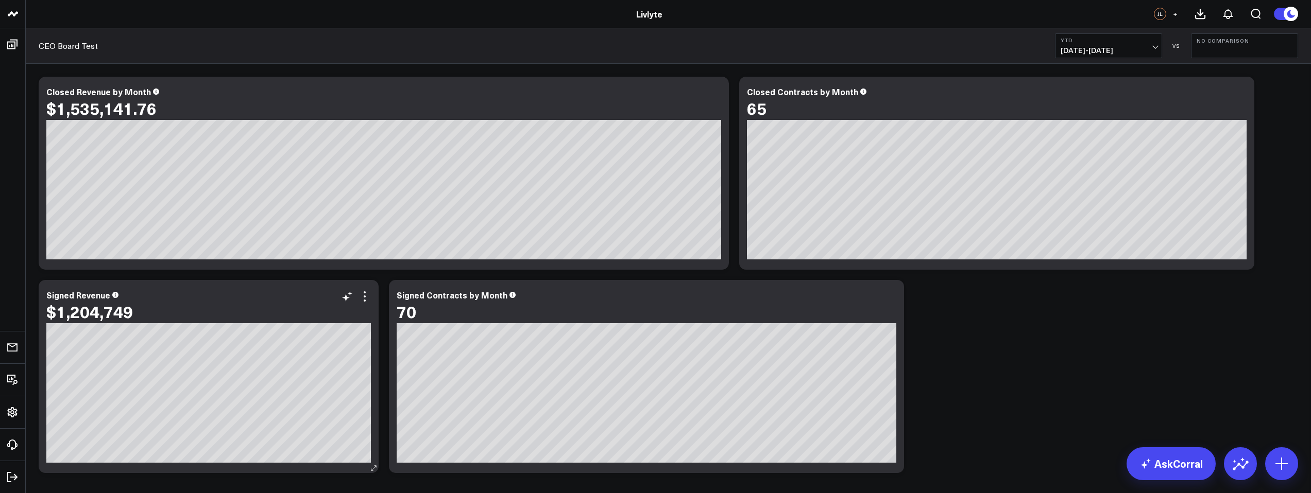
click at [363, 306] on div "$1,204,749" at bounding box center [208, 311] width 324 height 19
click at [366, 300] on icon at bounding box center [364, 297] width 12 height 12
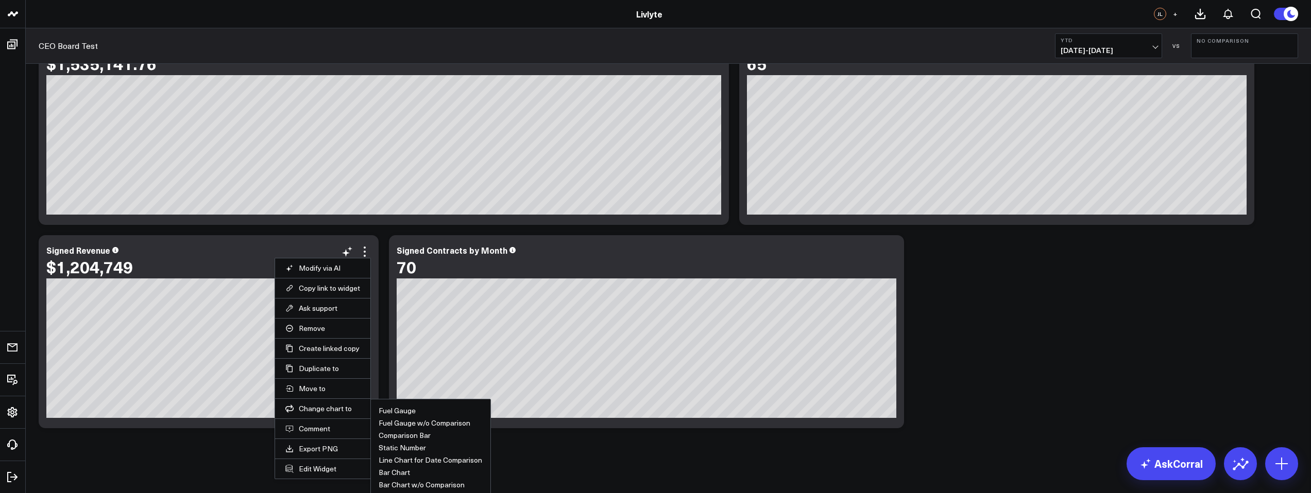
scroll to position [47, 0]
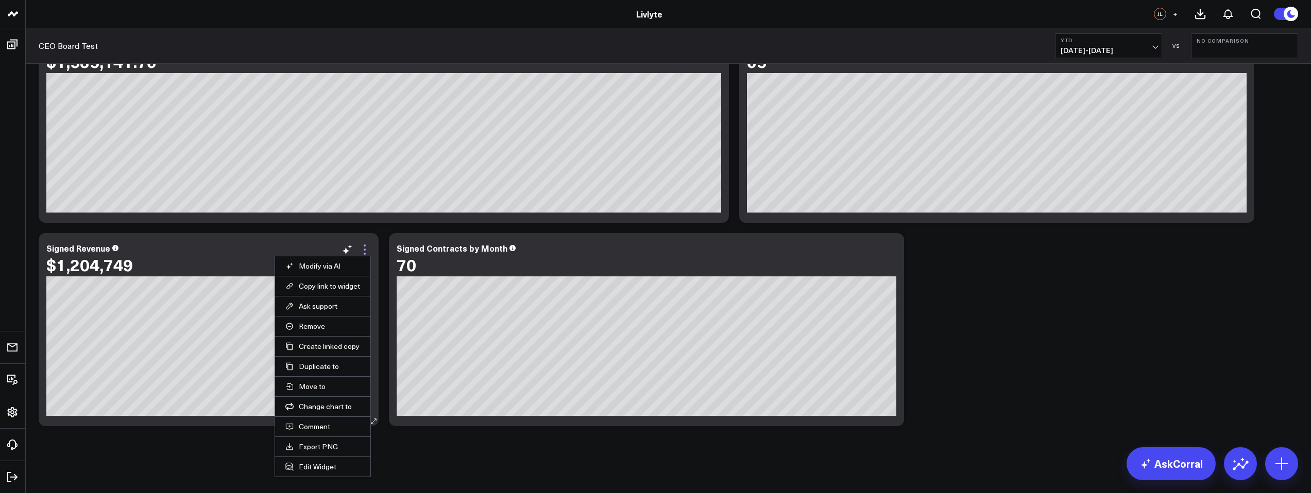
click at [364, 249] on icon at bounding box center [364, 250] width 12 height 12
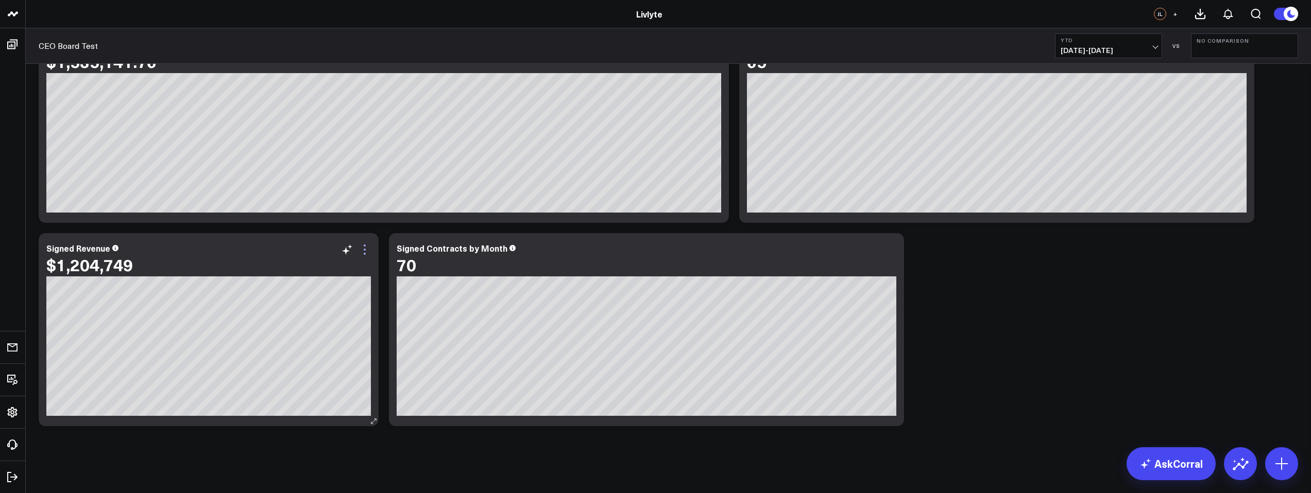
click at [363, 249] on icon at bounding box center [364, 250] width 12 height 12
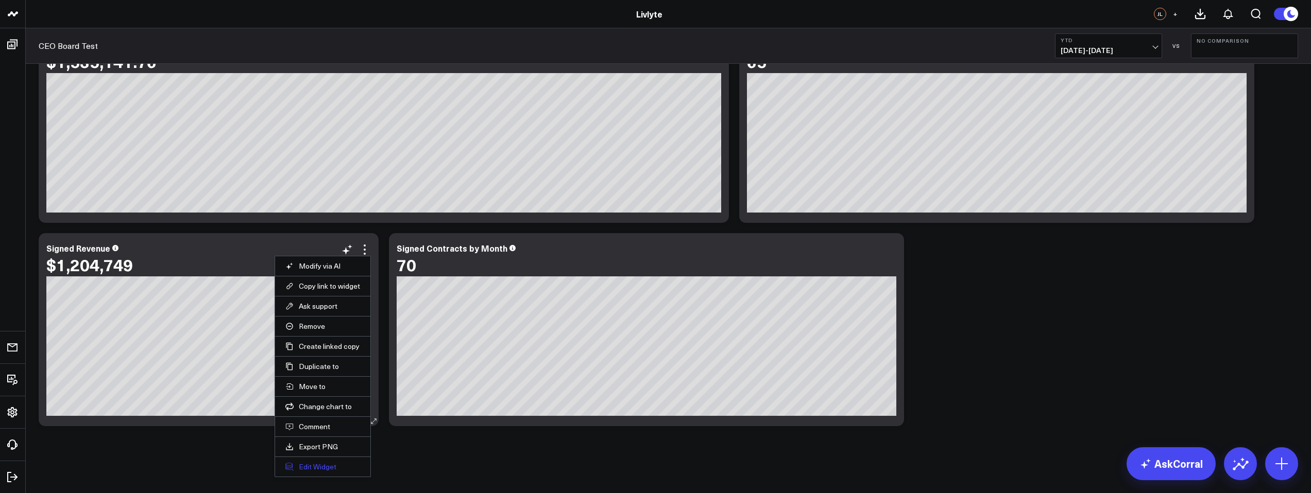
click at [343, 467] on button "Edit Widget" at bounding box center [322, 467] width 75 height 9
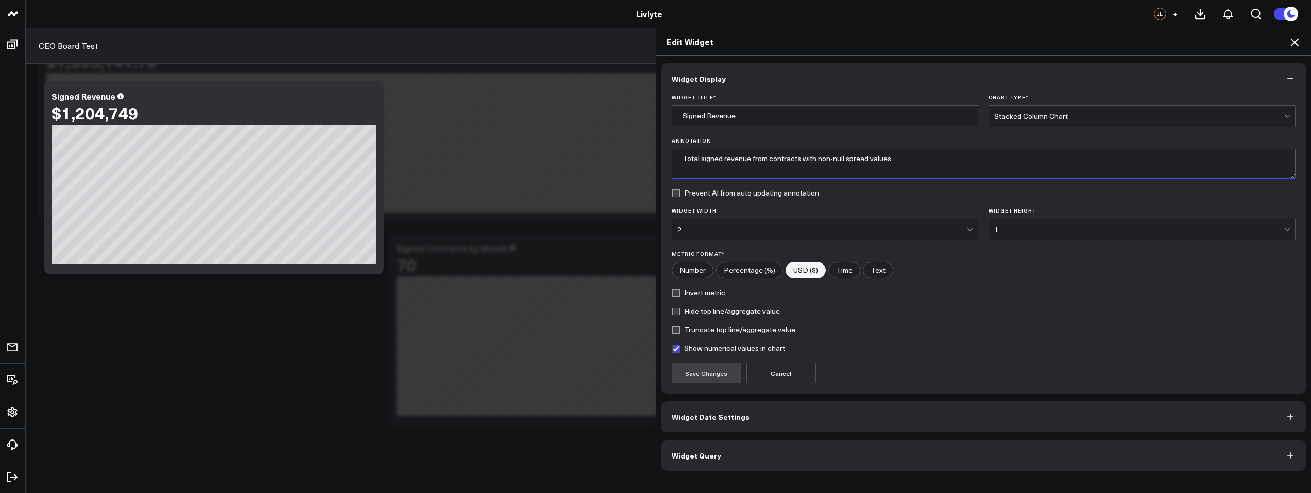
drag, startPoint x: 813, startPoint y: 160, endPoint x: 879, endPoint y: 161, distance: 65.9
click at [869, 161] on textarea "Total signed revenue from contracts with non-null spread values." at bounding box center [984, 164] width 624 height 30
click at [883, 161] on textarea "Total signed revenue from contracts with non-null spread values." at bounding box center [984, 164] width 624 height 30
drag, startPoint x: 883, startPoint y: 160, endPoint x: 806, endPoint y: 158, distance: 77.3
click at [806, 158] on textarea "Total signed revenue from contracts with non-null spread values." at bounding box center [984, 164] width 624 height 30
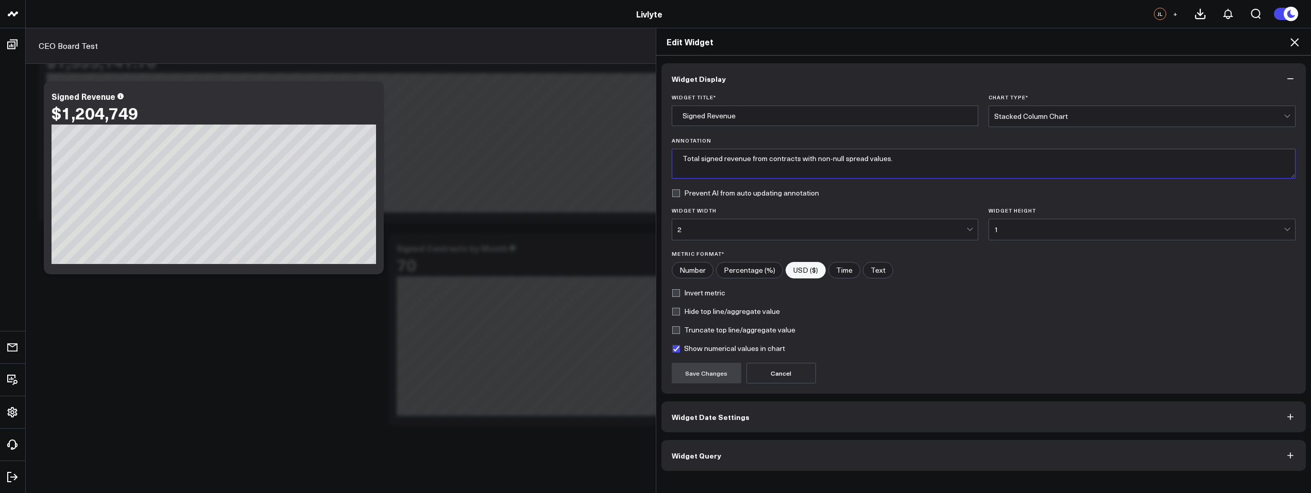
click at [848, 163] on textarea "Total signed revenue from contracts with non-null spread values." at bounding box center [984, 164] width 624 height 30
click at [1299, 42] on icon at bounding box center [1294, 42] width 12 height 12
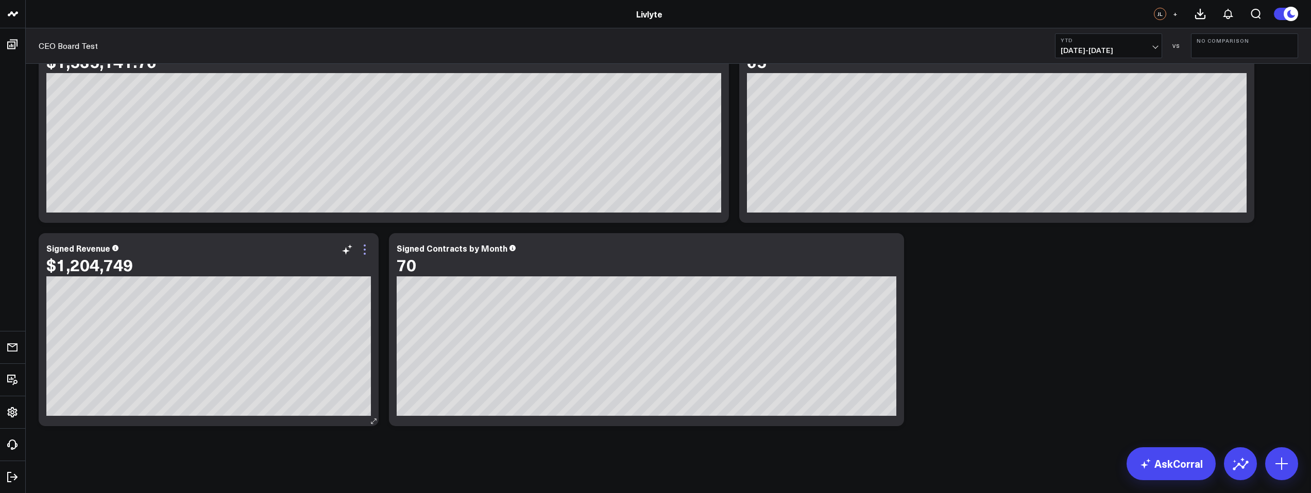
click at [364, 251] on icon at bounding box center [364, 250] width 12 height 12
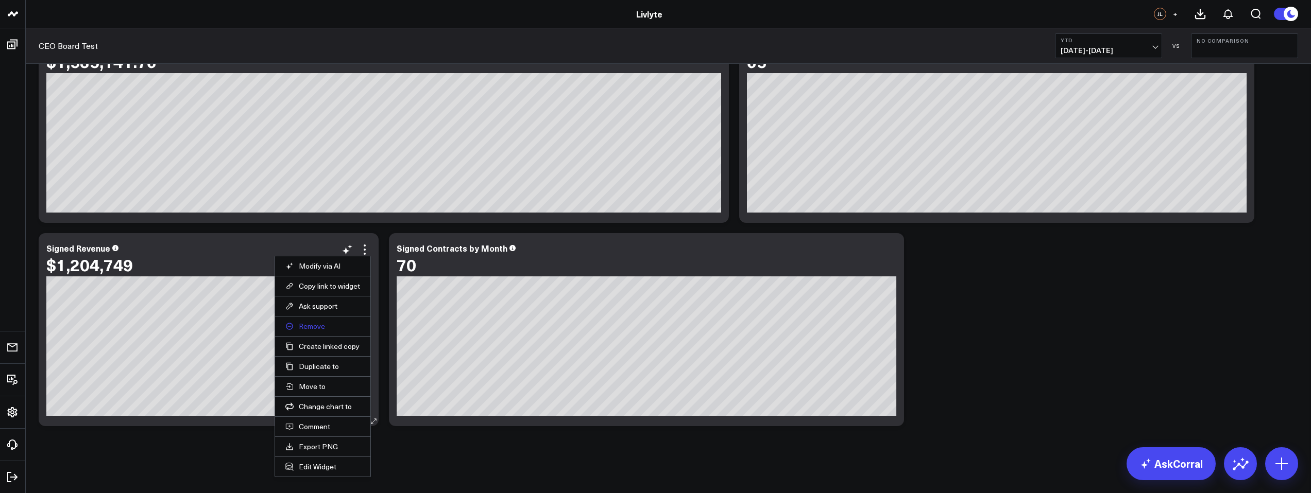
click at [329, 328] on button "Remove" at bounding box center [322, 326] width 75 height 9
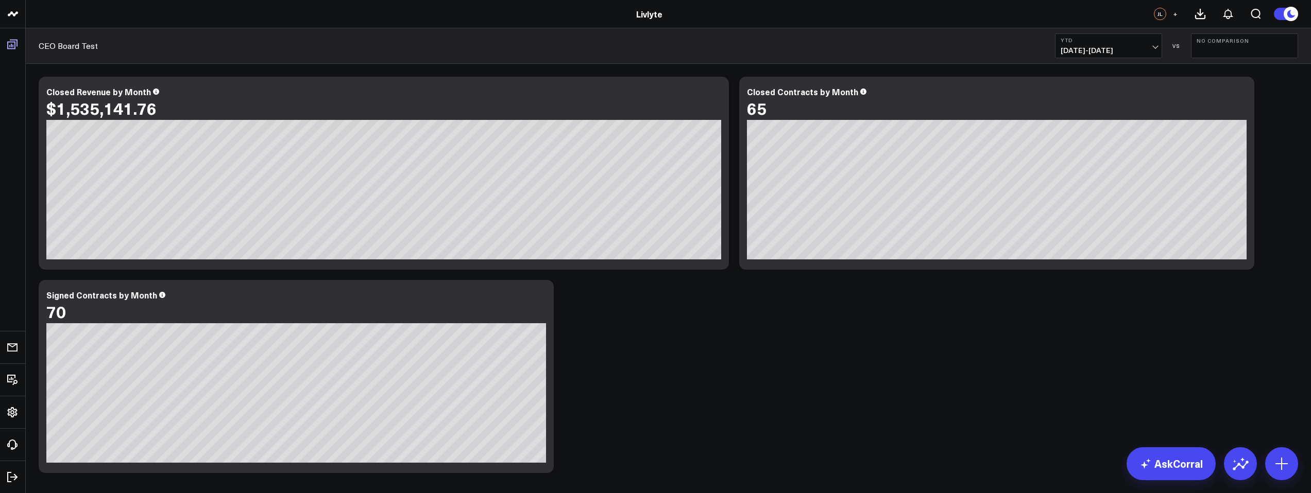
click at [12, 47] on icon at bounding box center [12, 44] width 12 height 12
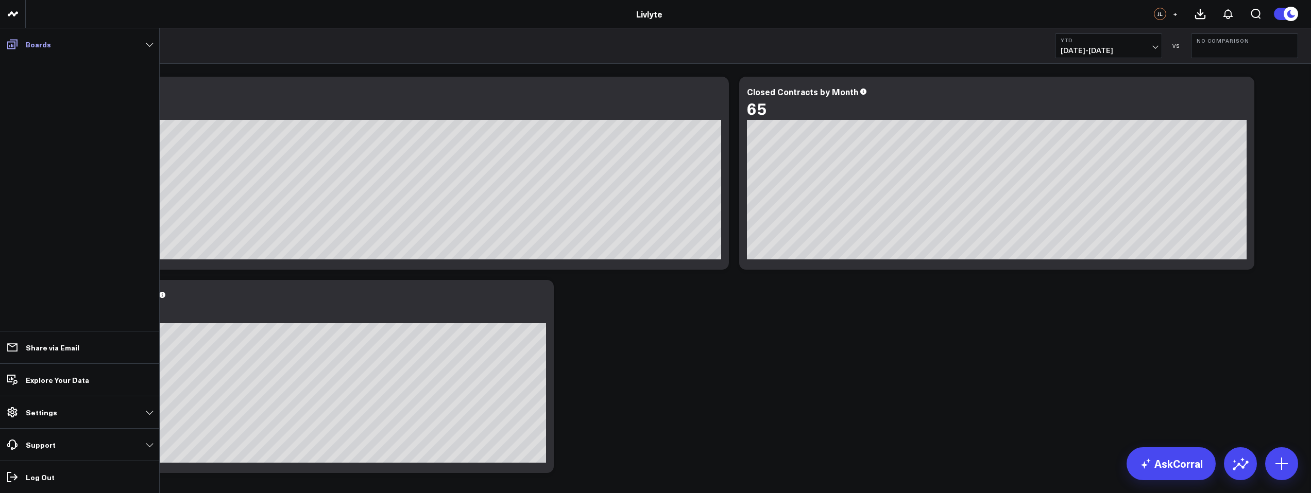
click at [39, 52] on link "Boards" at bounding box center [79, 44] width 153 height 19
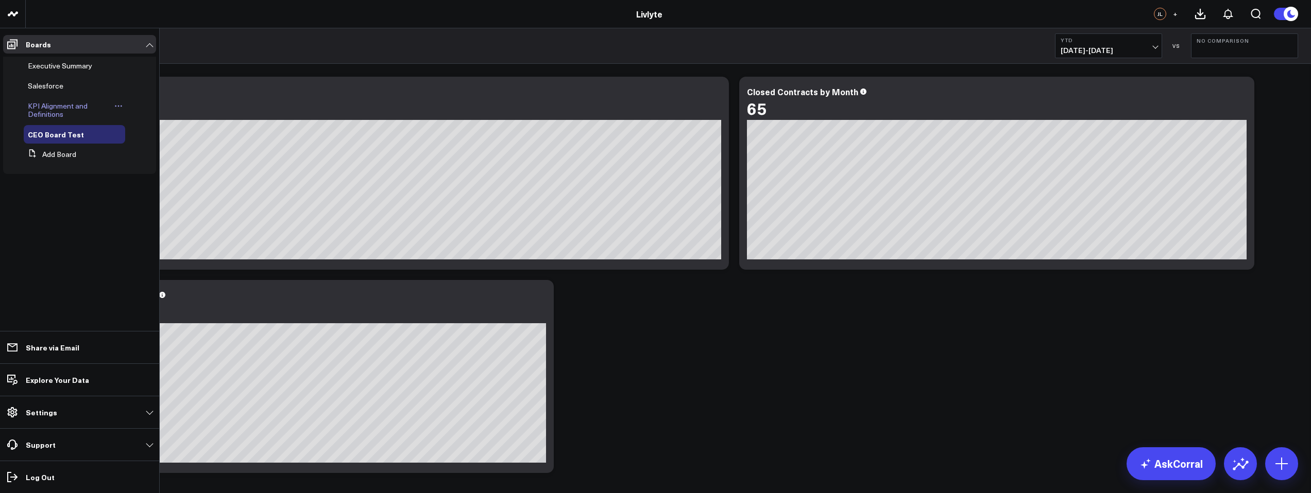
click at [74, 114] on link "KPI Alignment and Definitions" at bounding box center [70, 110] width 84 height 16
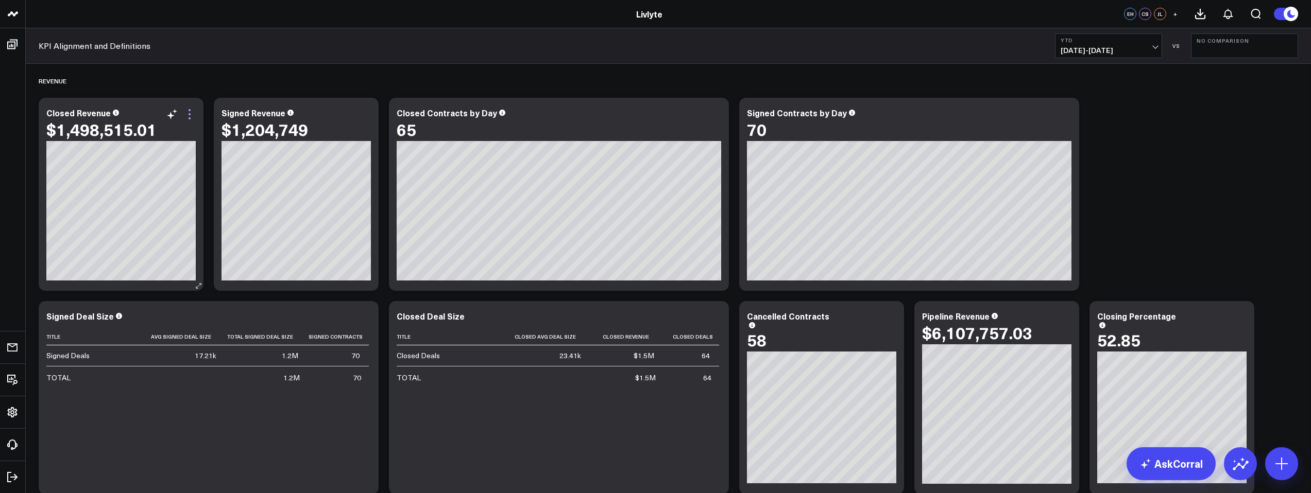
click at [185, 119] on icon at bounding box center [189, 114] width 12 height 12
click at [1241, 58] on button "No Comparison" at bounding box center [1244, 45] width 107 height 25
click at [1234, 130] on link "No Comparison" at bounding box center [1244, 128] width 106 height 20
click at [1227, 55] on button "No Comparison" at bounding box center [1244, 45] width 107 height 25
click at [1227, 69] on link "Previous Period" at bounding box center [1244, 68] width 106 height 20
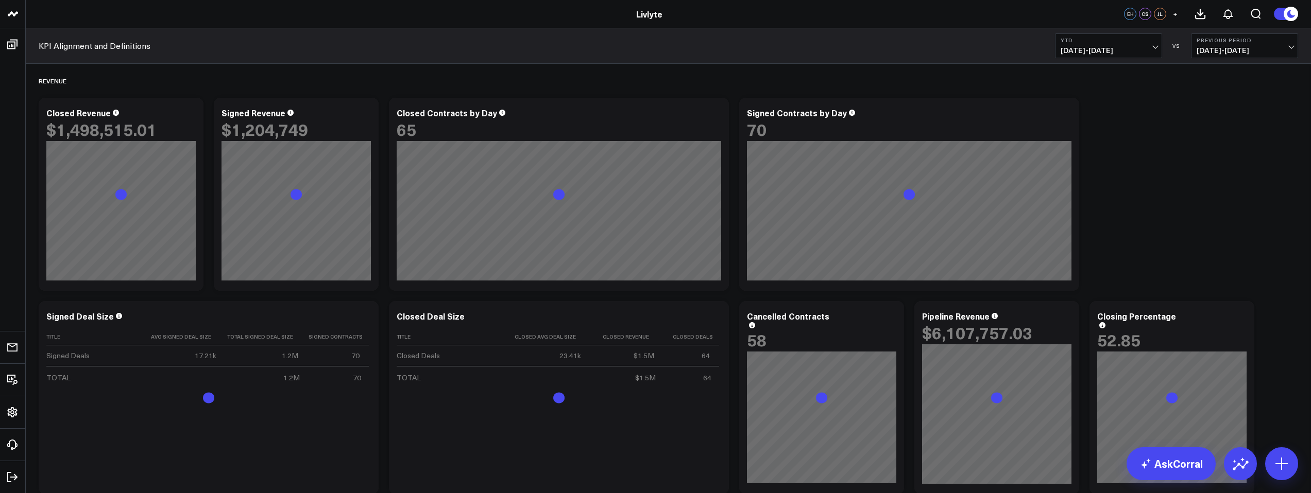
click at [1153, 54] on button "YTD 01/01/25 - 09/18/25" at bounding box center [1108, 45] width 107 height 25
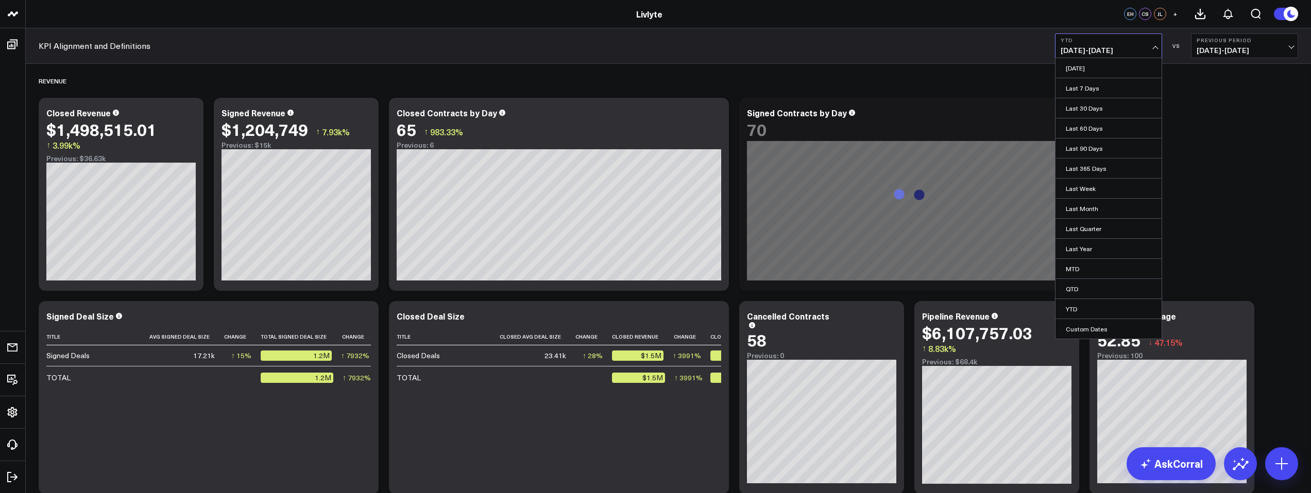
click at [1092, 211] on link "Last Month" at bounding box center [1108, 209] width 106 height 20
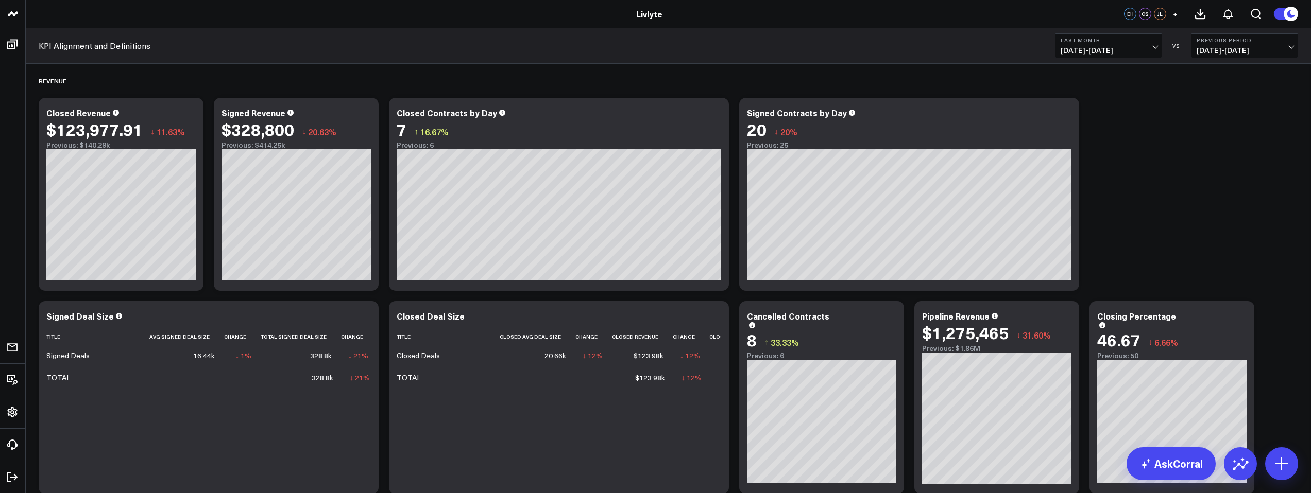
click at [1118, 41] on b "Last Month" at bounding box center [1109, 40] width 96 height 6
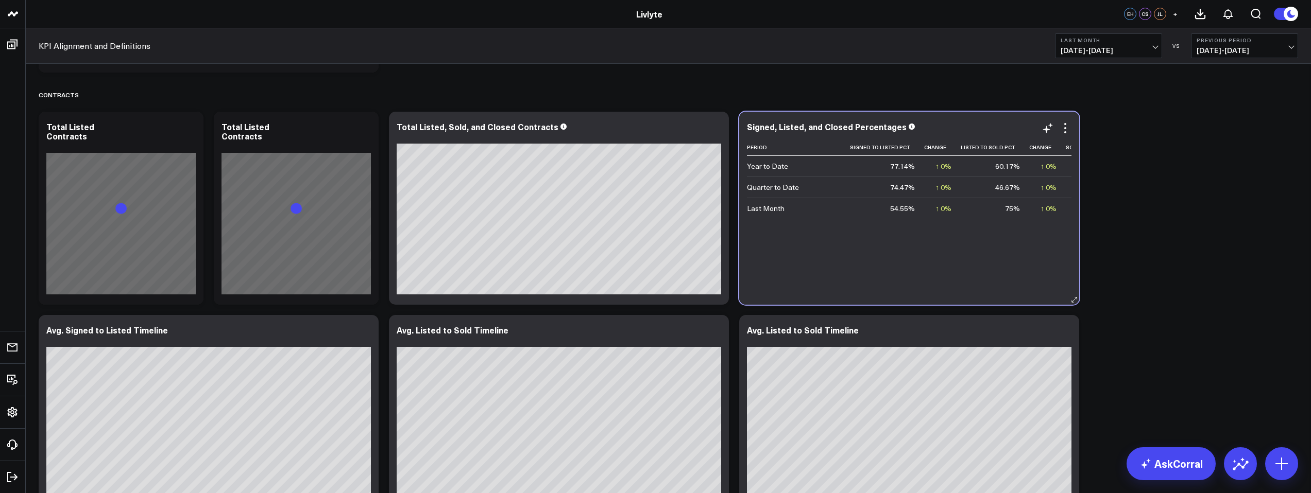
scroll to position [0, 87]
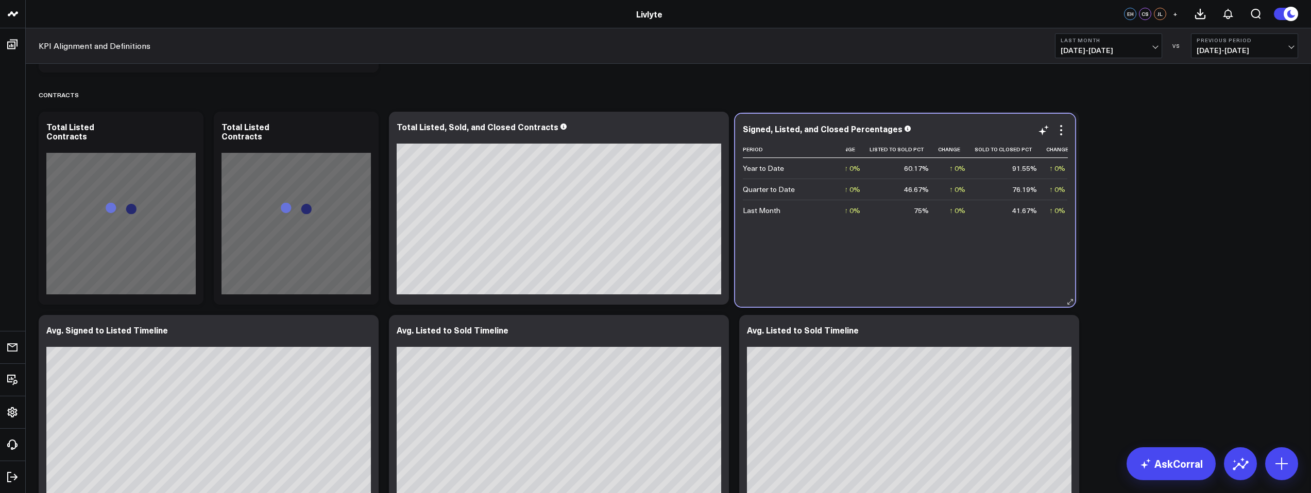
click at [968, 298] on div "Signed, Listed, and Closed Percentages Period Signed To Listed Pct Change Liste…" at bounding box center [905, 210] width 340 height 193
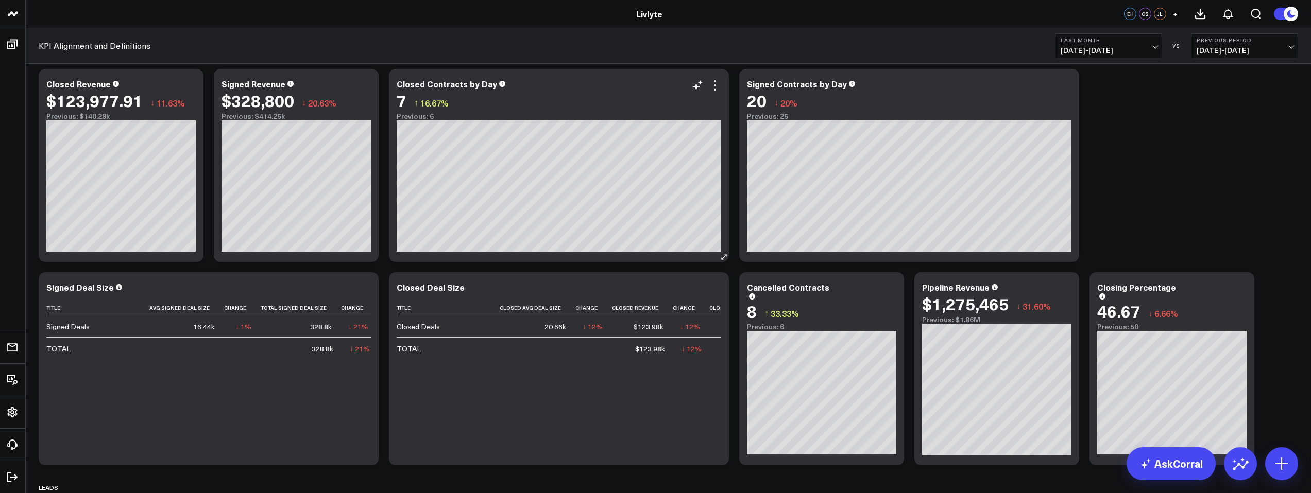
scroll to position [31, 0]
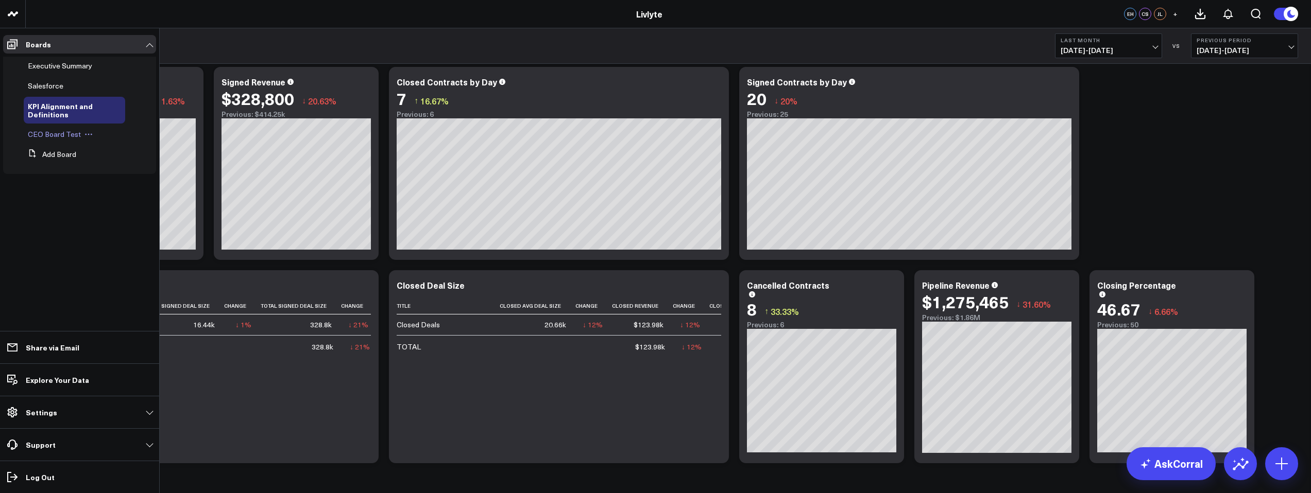
click at [53, 133] on span "CEO Board Test" at bounding box center [54, 134] width 53 height 10
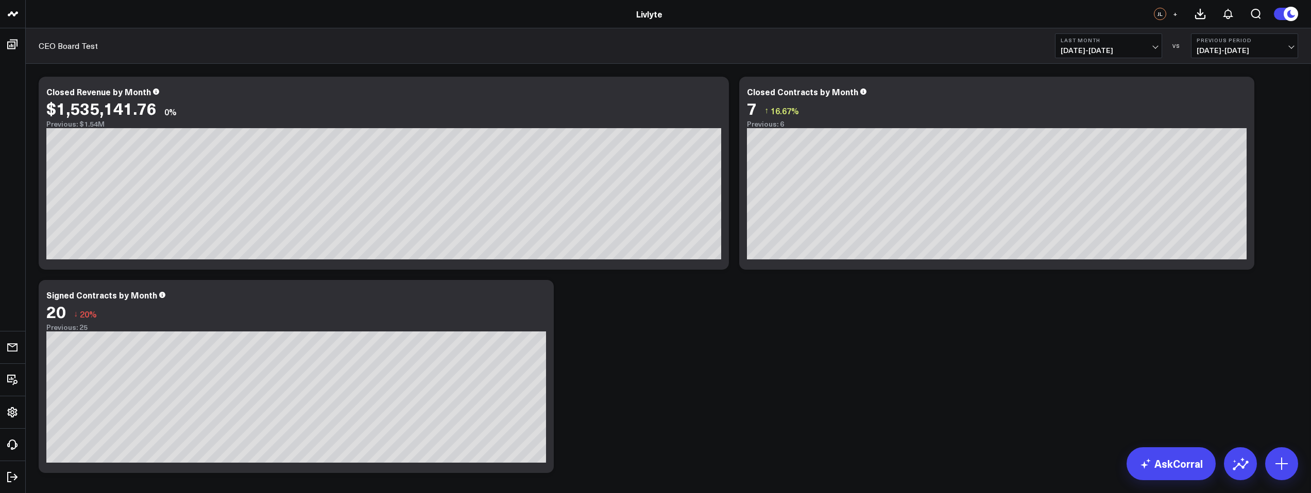
click at [1077, 49] on span "08/01/25 - 08/31/25" at bounding box center [1109, 50] width 96 height 8
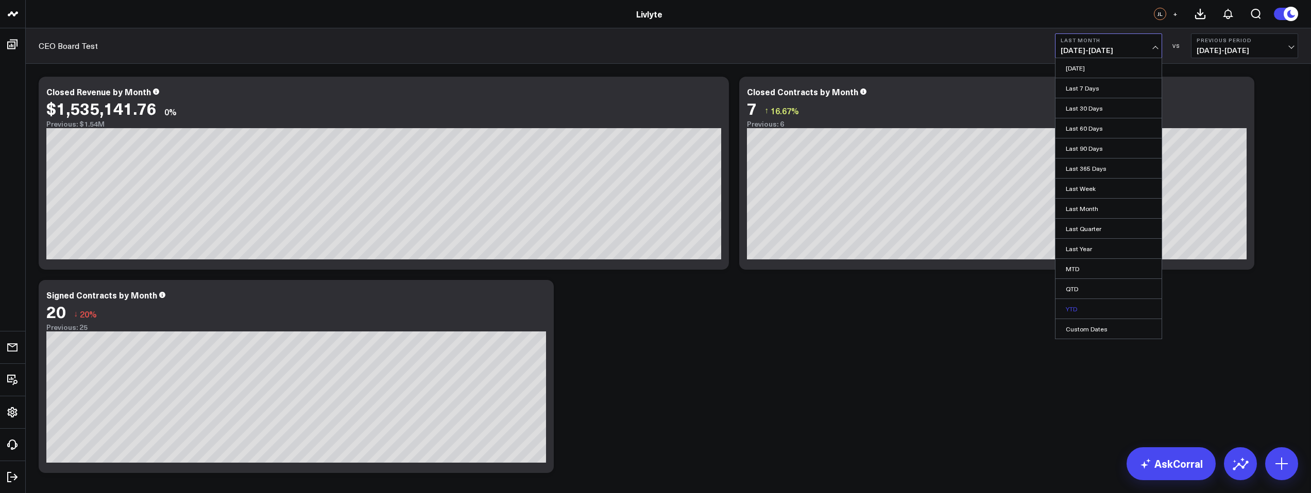
click at [1089, 307] on link "YTD" at bounding box center [1108, 309] width 106 height 20
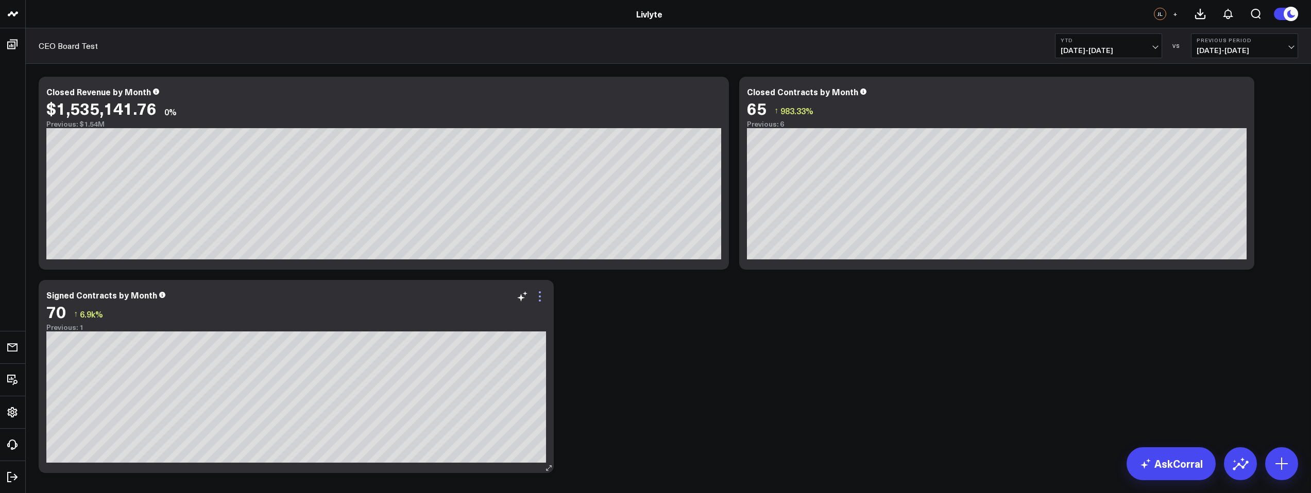
click at [540, 298] on icon at bounding box center [540, 297] width 12 height 12
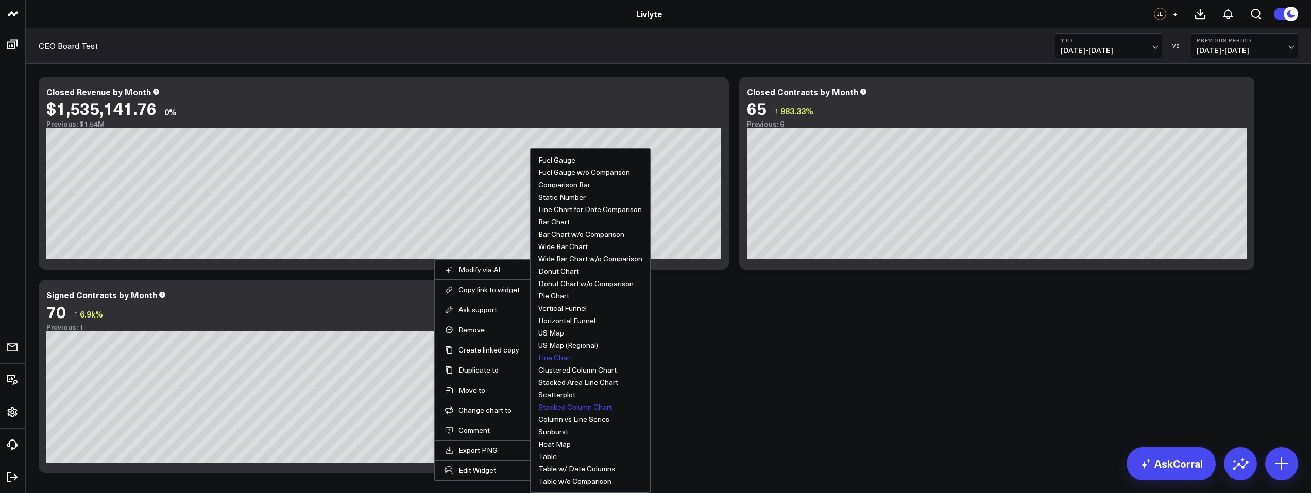
click at [559, 356] on button "Line Chart" at bounding box center [555, 357] width 34 height 7
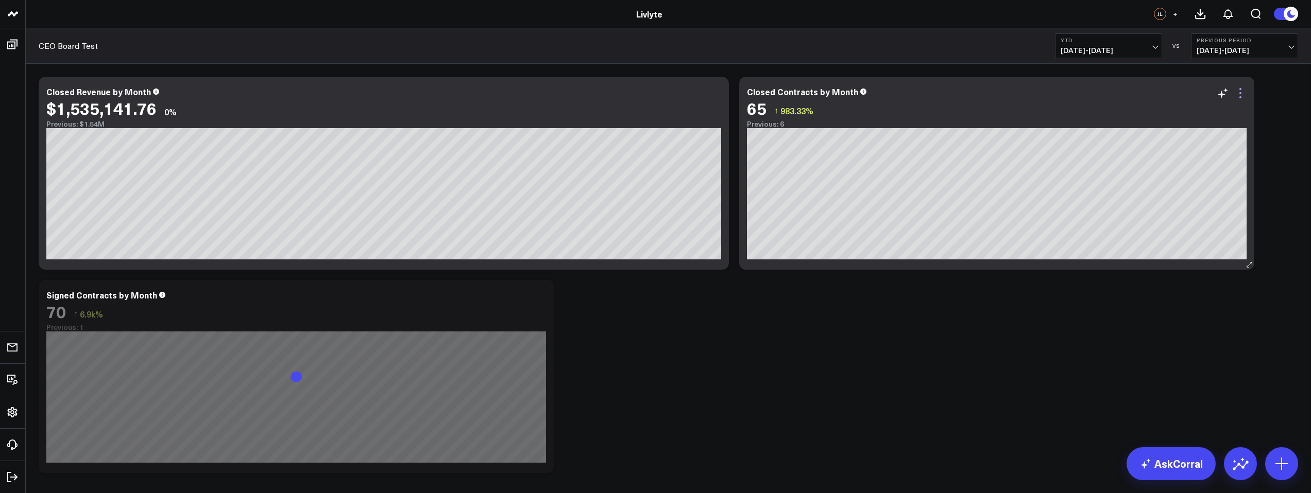
click at [1242, 90] on icon at bounding box center [1240, 93] width 12 height 12
drag, startPoint x: 1082, startPoint y: 378, endPoint x: 1080, endPoint y: 385, distance: 7.5
click at [0, 0] on button "Stacked Area Line Chart" at bounding box center [0, 0] width 0 height 0
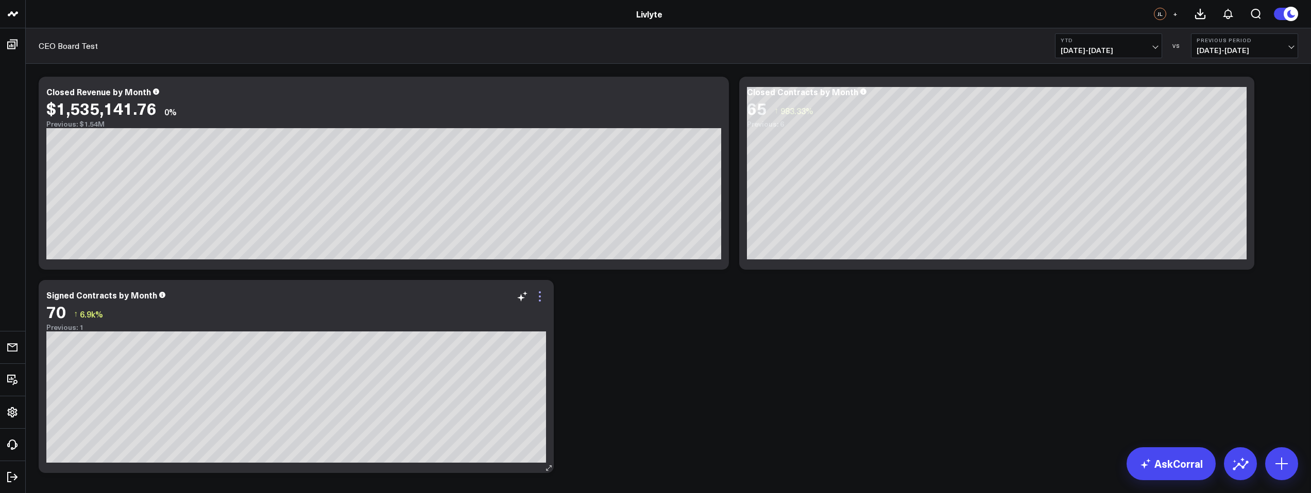
click at [538, 295] on icon at bounding box center [540, 297] width 12 height 12
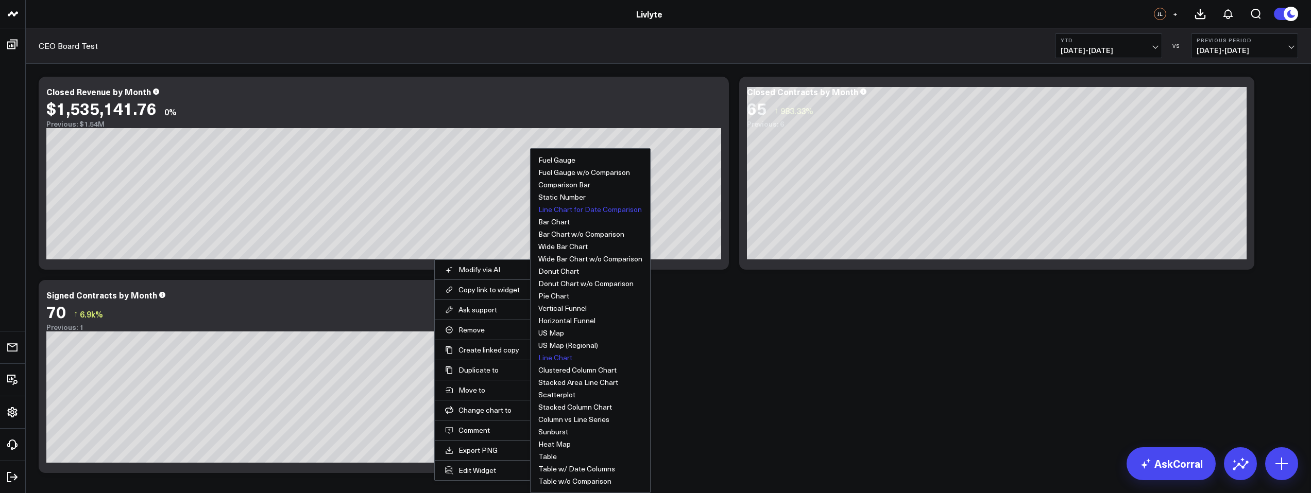
click at [573, 210] on button "Line Chart for Date Comparison" at bounding box center [590, 209] width 104 height 7
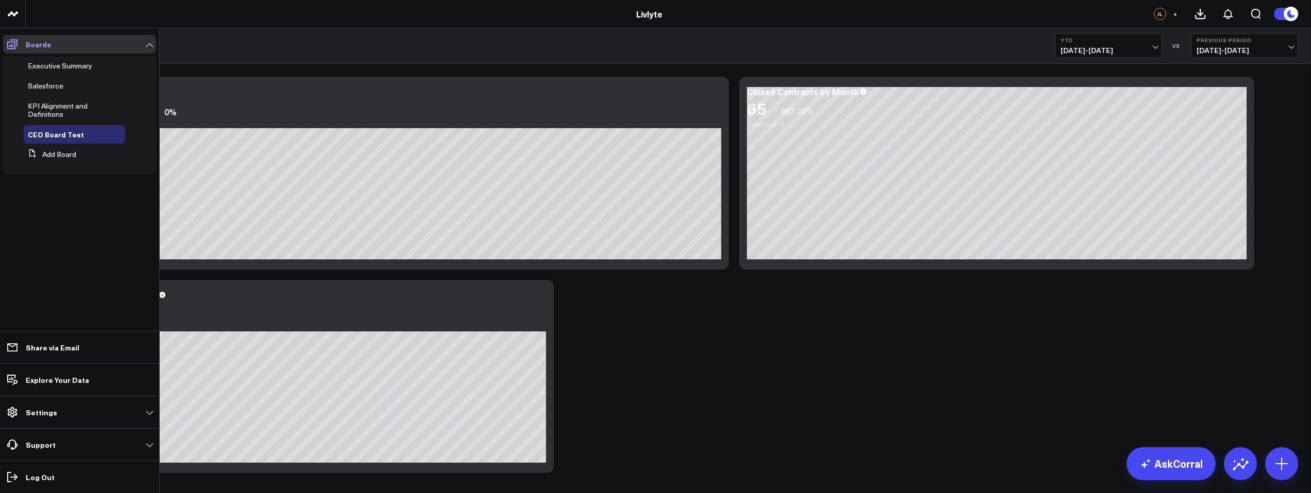
click at [18, 49] on icon at bounding box center [12, 44] width 12 height 12
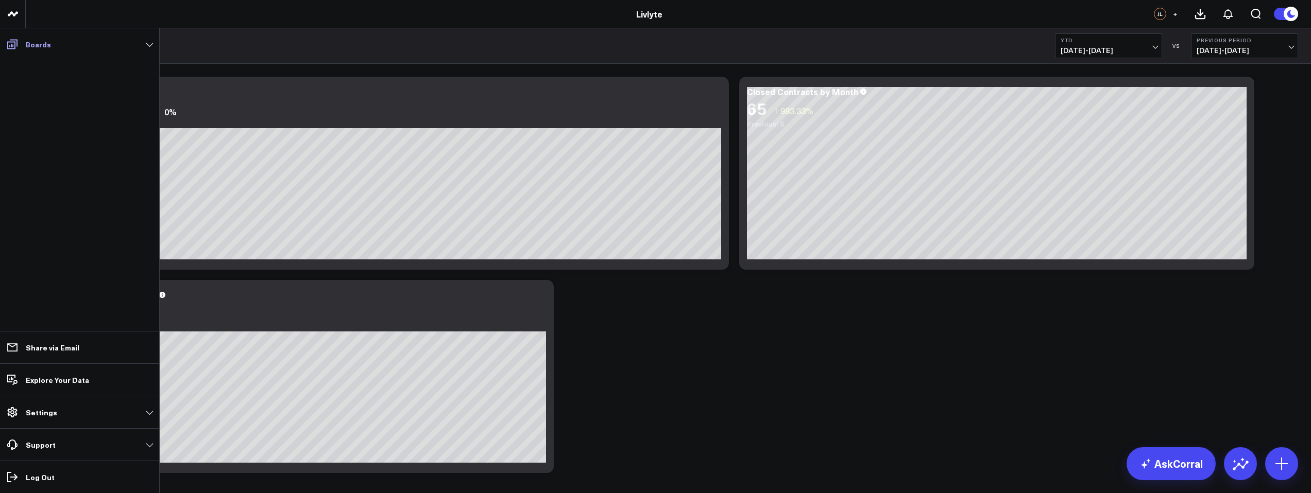
click at [16, 48] on icon at bounding box center [12, 44] width 12 height 12
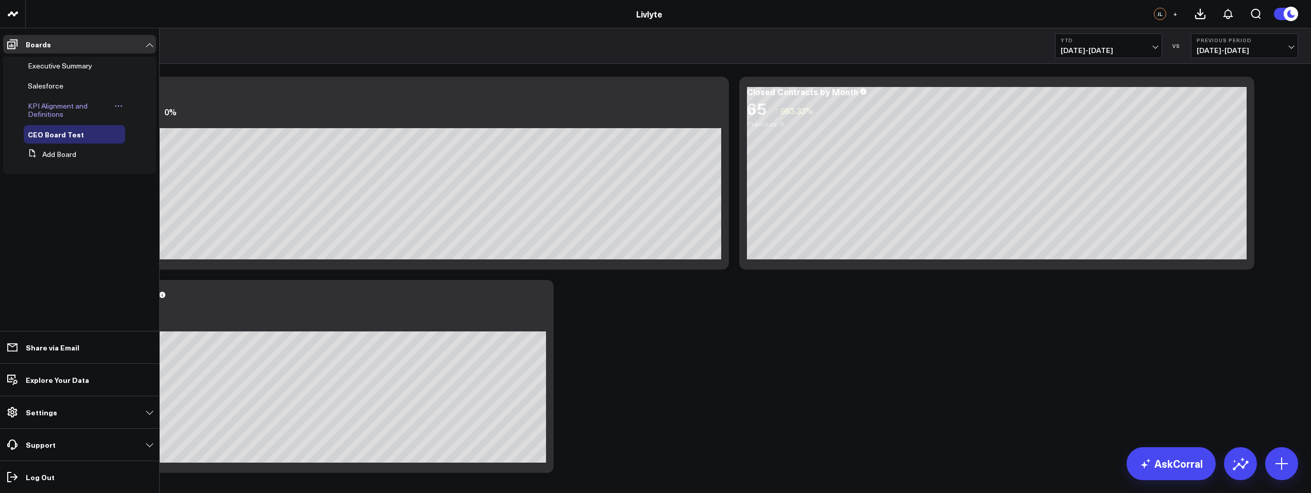
click at [70, 109] on span "KPI Alignment and Definitions" at bounding box center [58, 110] width 60 height 18
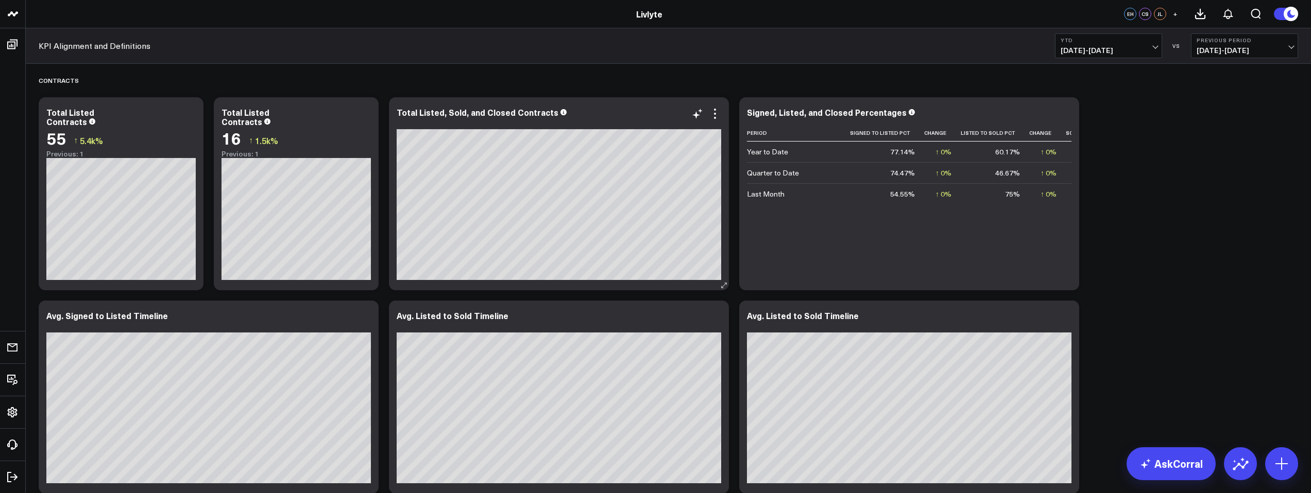
scroll to position [1065, 0]
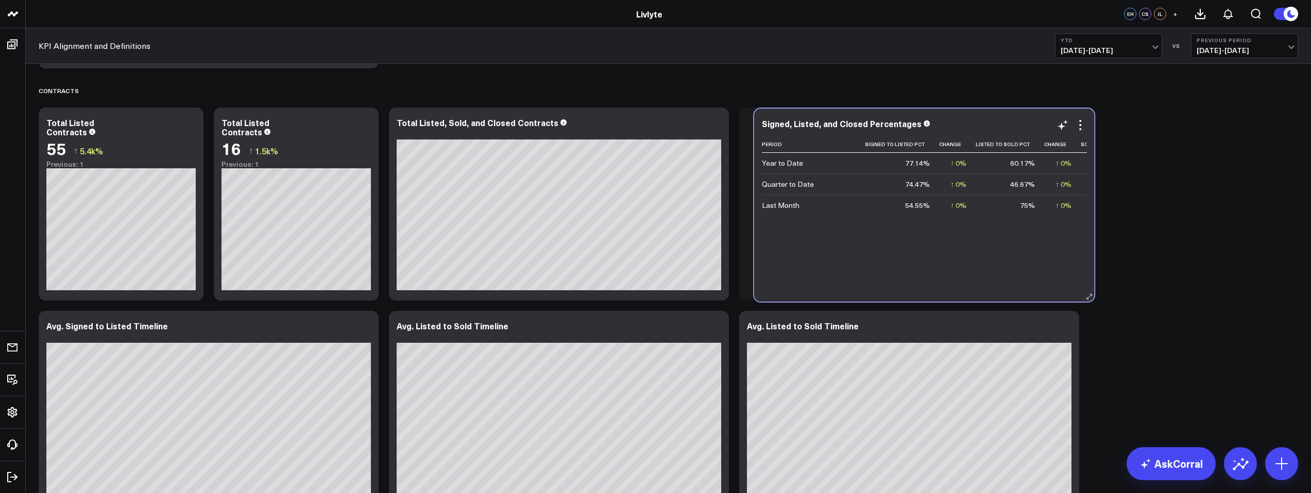
click at [794, 292] on div "Signed, Listed, and Closed Percentages Period Signed To Listed Pct Change Liste…" at bounding box center [924, 205] width 340 height 193
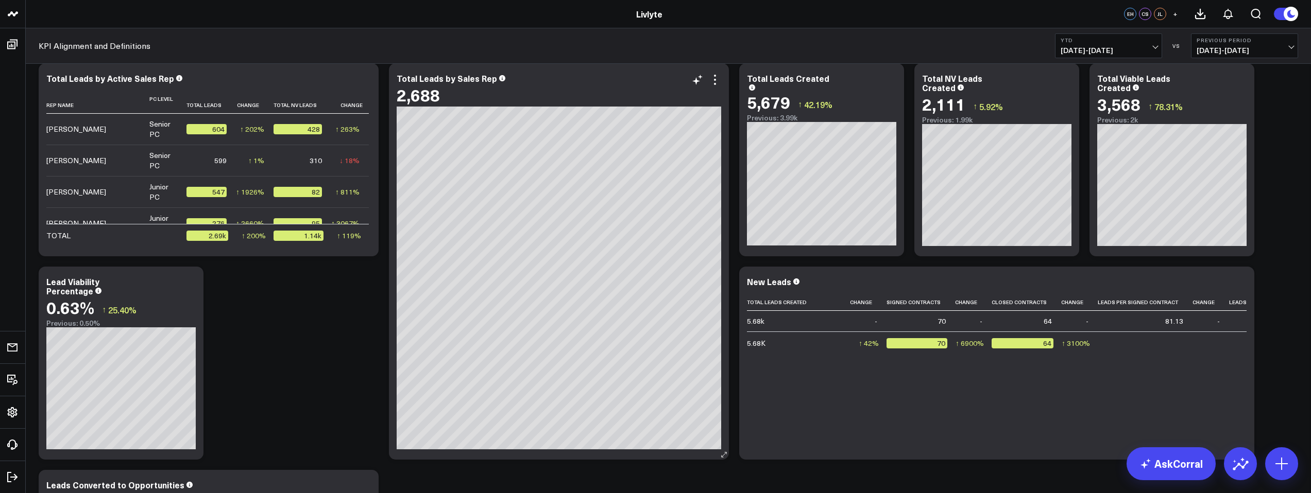
scroll to position [470, 0]
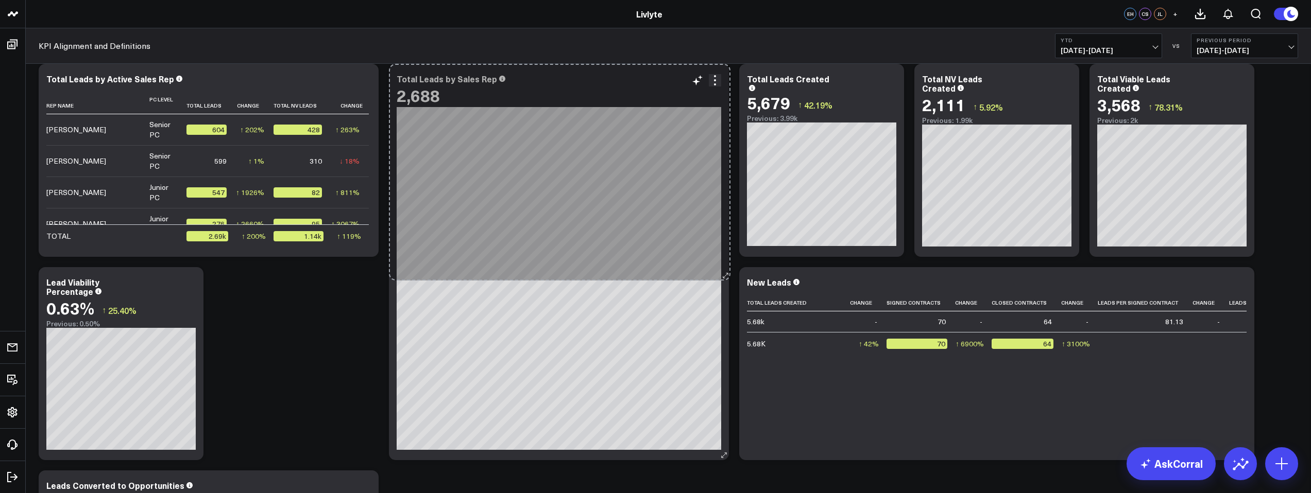
drag, startPoint x: 721, startPoint y: 455, endPoint x: 723, endPoint y: 275, distance: 180.3
click at [723, 275] on div "Total Leads by Sales Rep 2,688 [PERSON_NAME]: 599 So sorry. The query returned …" at bounding box center [559, 262] width 340 height 397
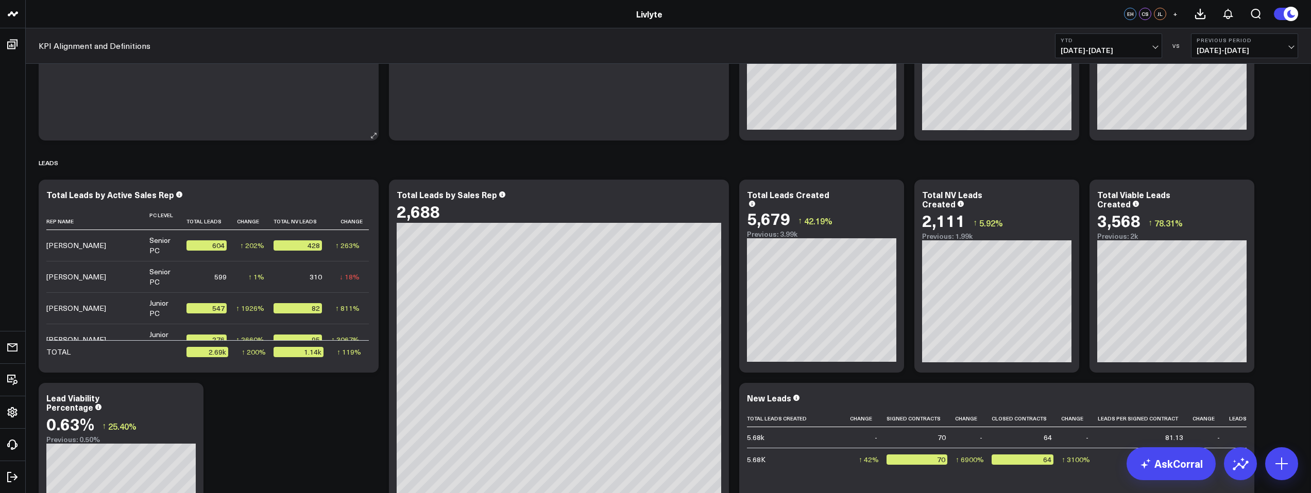
scroll to position [0, 0]
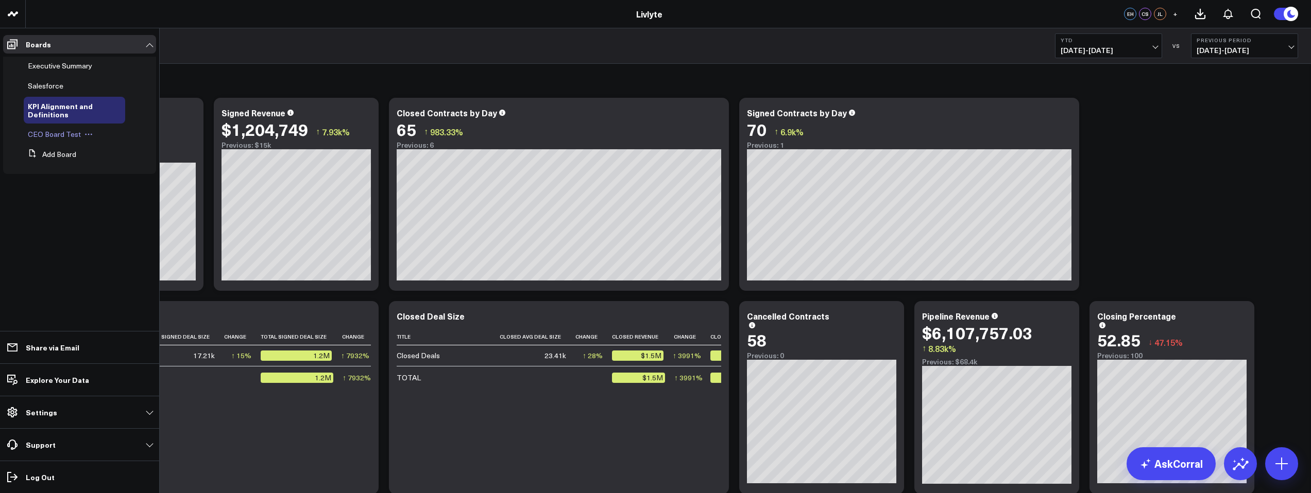
click at [65, 127] on div "CEO Board Test" at bounding box center [74, 134] width 101 height 19
click at [72, 136] on span "CEO Board Test" at bounding box center [54, 134] width 53 height 10
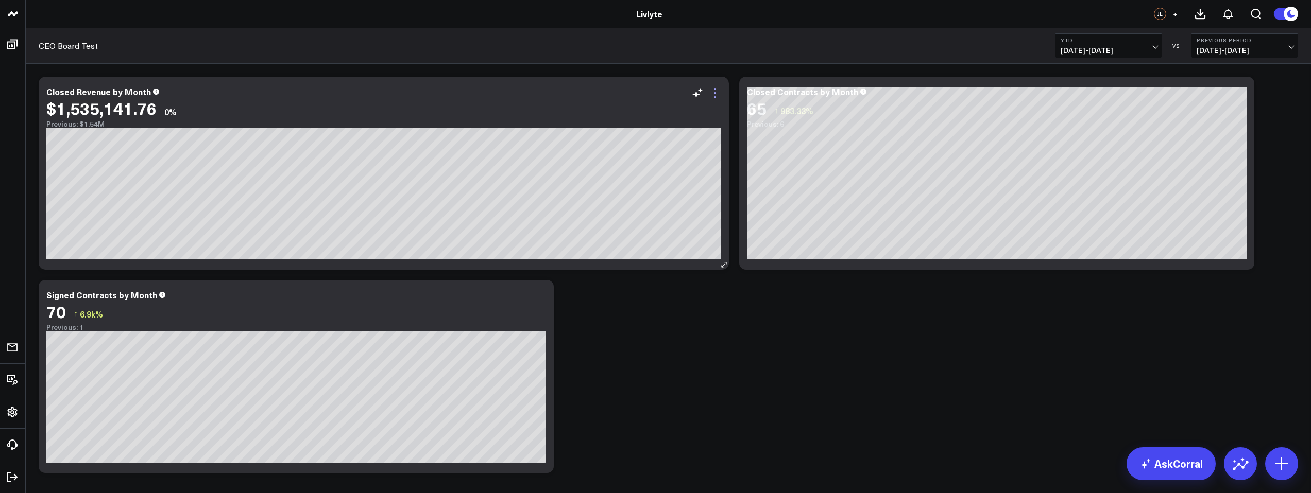
click at [714, 95] on icon at bounding box center [715, 93] width 12 height 12
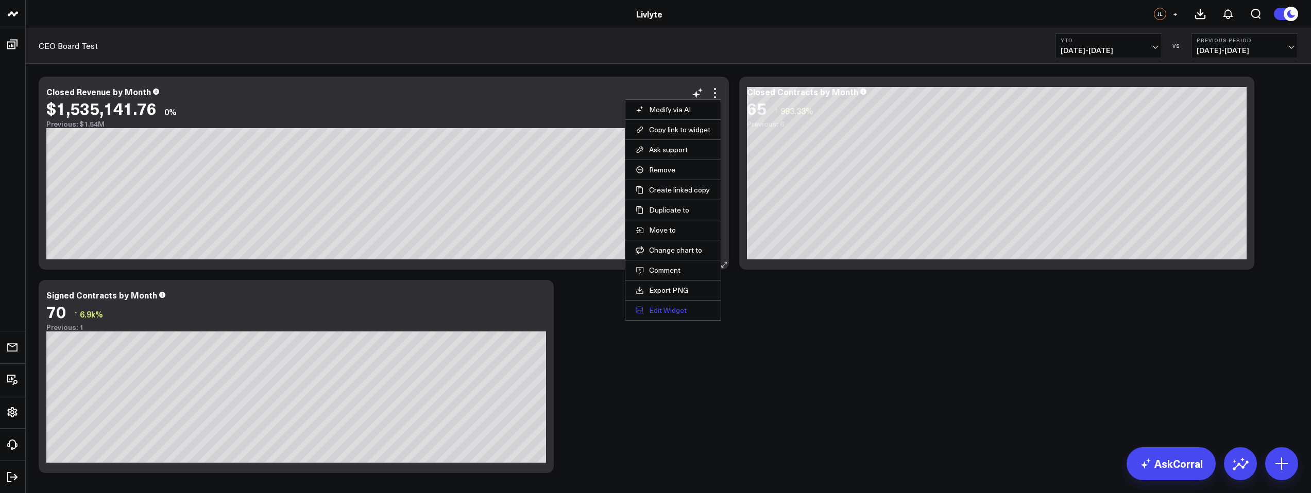
click at [678, 307] on button "Edit Widget" at bounding box center [673, 310] width 75 height 9
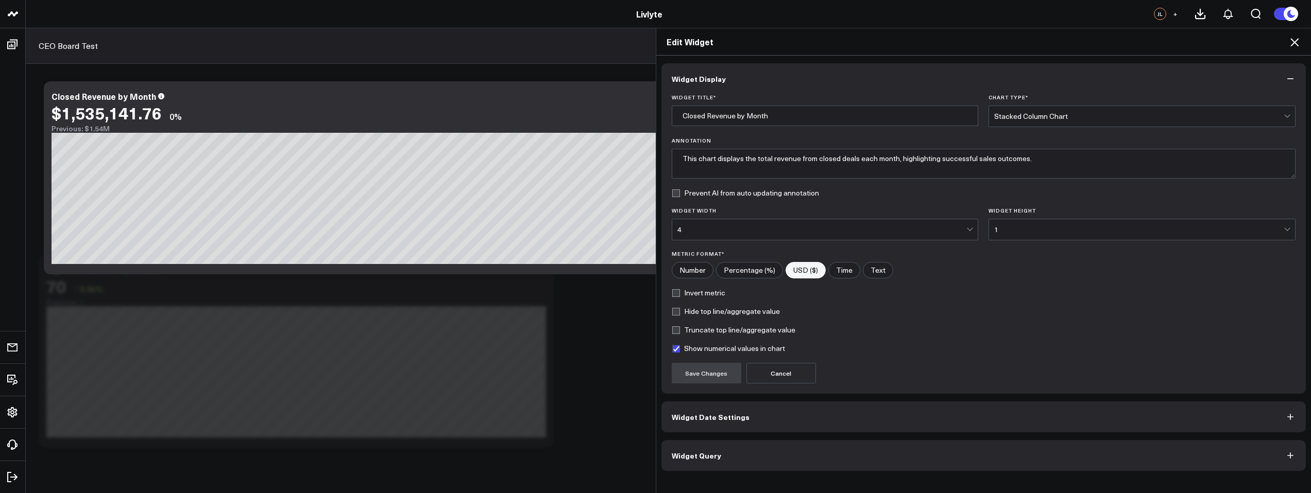
scroll to position [47, 0]
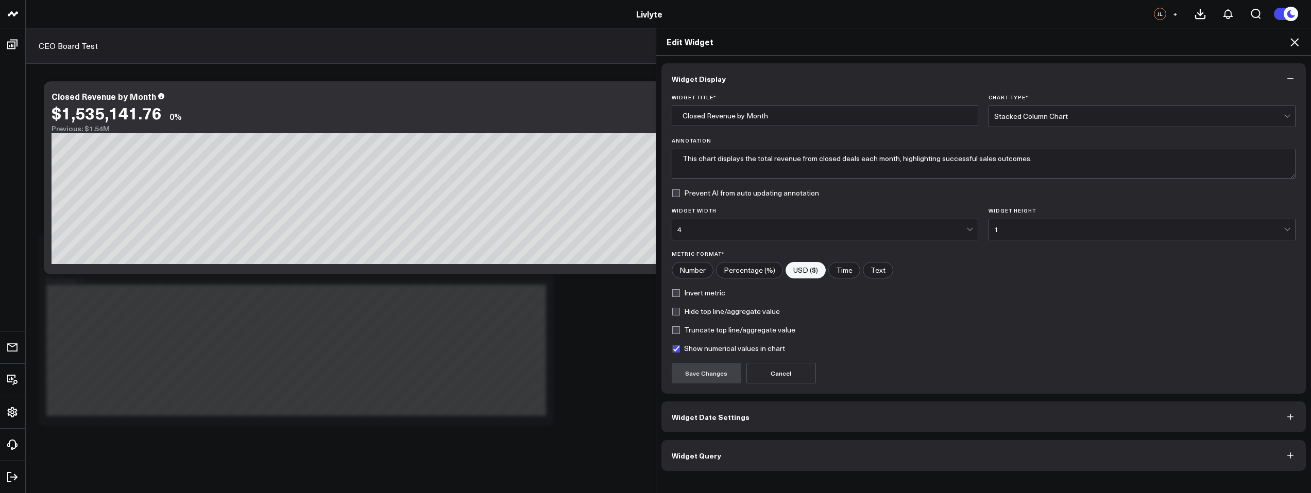
click at [919, 224] on div "4" at bounding box center [821, 229] width 289 height 21
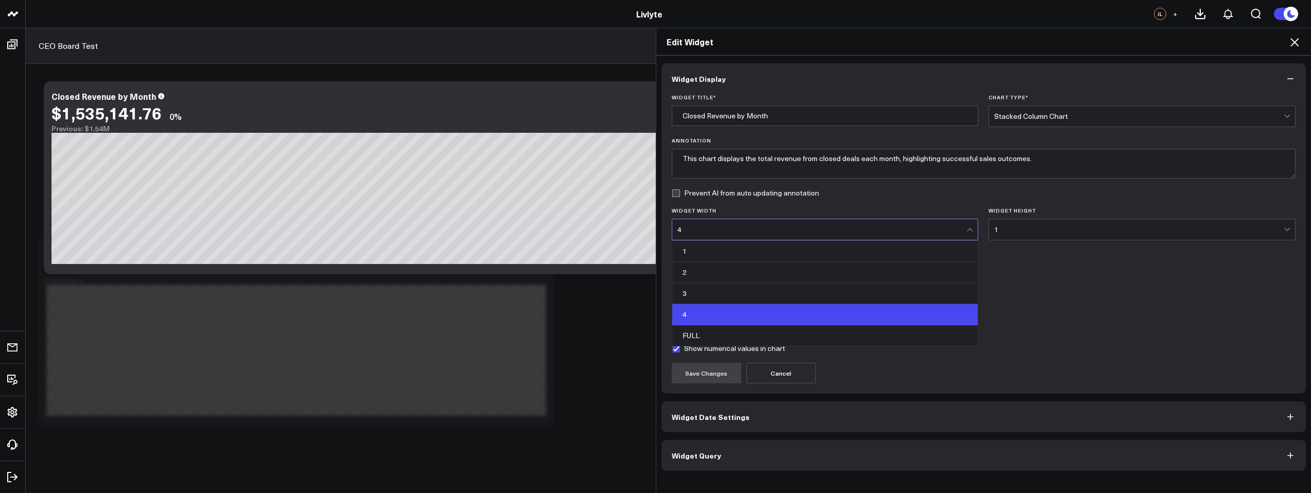
click at [864, 336] on div "FULL" at bounding box center [825, 336] width 306 height 21
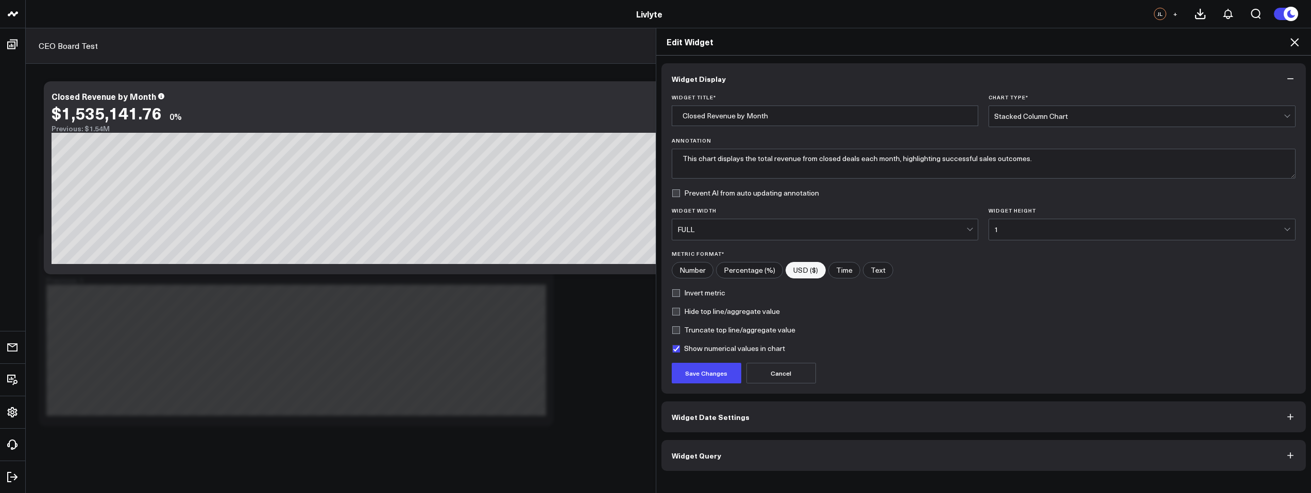
click at [1006, 232] on div "1" at bounding box center [1138, 230] width 289 height 8
click at [721, 374] on button "Save Changes" at bounding box center [707, 373] width 70 height 21
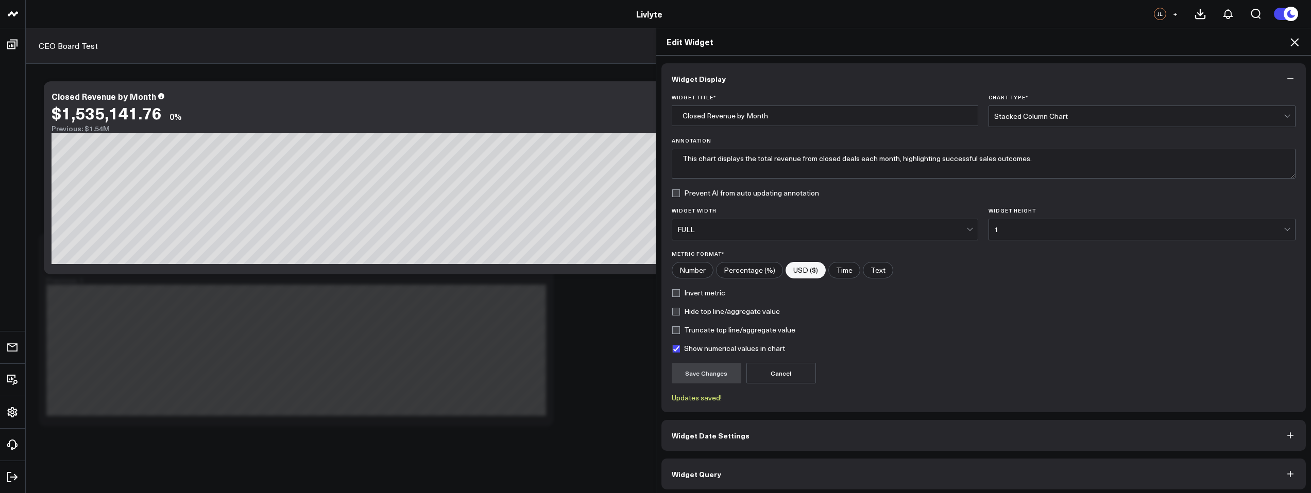
click at [685, 291] on label "Invert metric" at bounding box center [699, 293] width 54 height 8
click at [680, 291] on input "Invert metric" at bounding box center [676, 293] width 8 height 8
click at [691, 366] on button "Save Changes" at bounding box center [707, 373] width 70 height 21
click at [686, 294] on label "Invert metric" at bounding box center [699, 293] width 54 height 8
click at [680, 294] on input "Invert metric" at bounding box center [676, 293] width 8 height 8
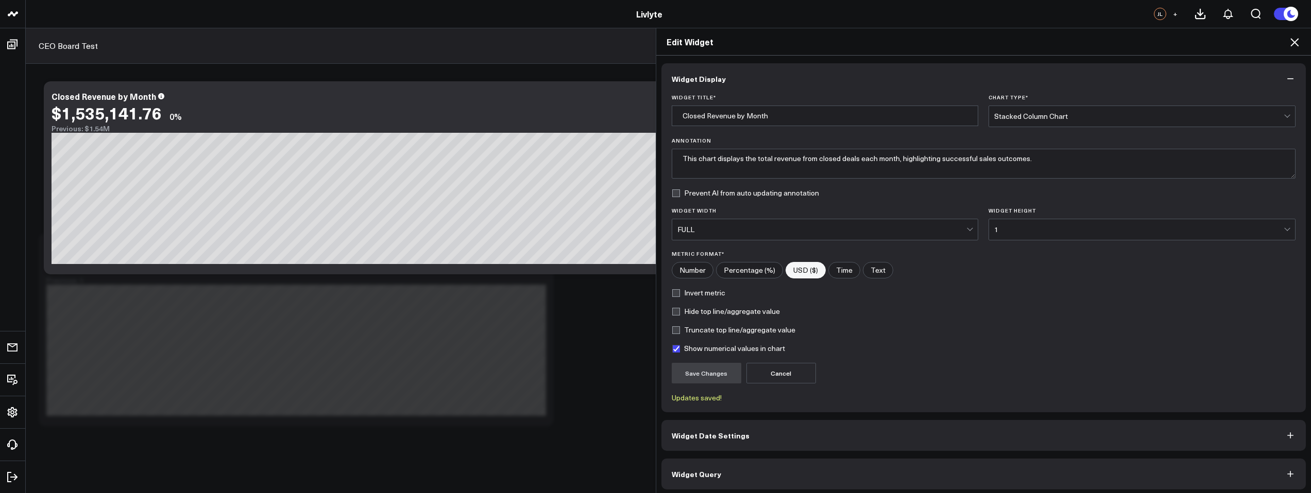
checkbox input "false"
click at [703, 313] on label "Hide top line/aggregate value" at bounding box center [726, 311] width 108 height 8
click at [680, 313] on input "Hide top line/aggregate value" at bounding box center [676, 311] width 8 height 8
click at [702, 369] on button "Save Changes" at bounding box center [707, 373] width 70 height 21
click at [691, 310] on label "Hide top line/aggregate value" at bounding box center [726, 311] width 108 height 8
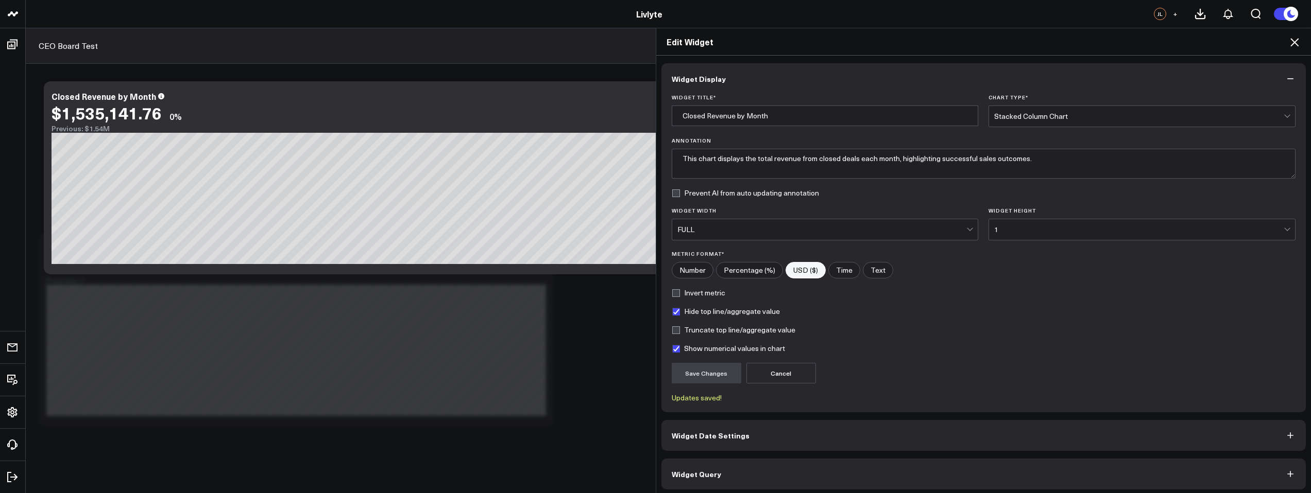
click at [680, 310] on input "Hide top line/aggregate value" at bounding box center [676, 311] width 8 height 8
checkbox input "false"
click at [695, 367] on button "Save Changes" at bounding box center [707, 373] width 70 height 21
click at [1295, 41] on icon at bounding box center [1294, 42] width 8 height 8
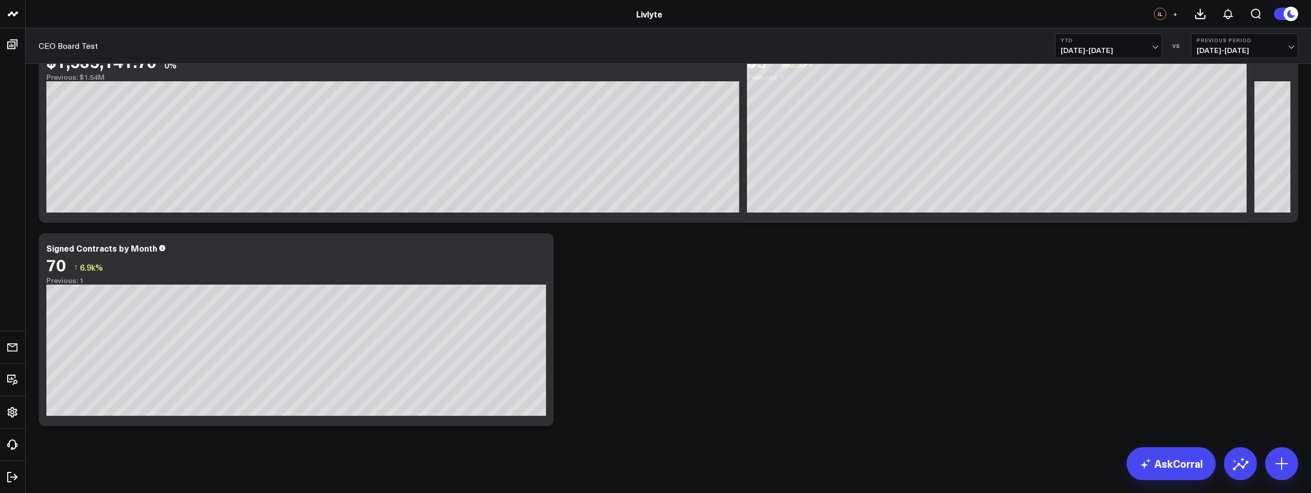
click at [840, 250] on div "Modify via AI Copy link to widget Ask support Remove Create linked copy Executi…" at bounding box center [668, 228] width 1270 height 407
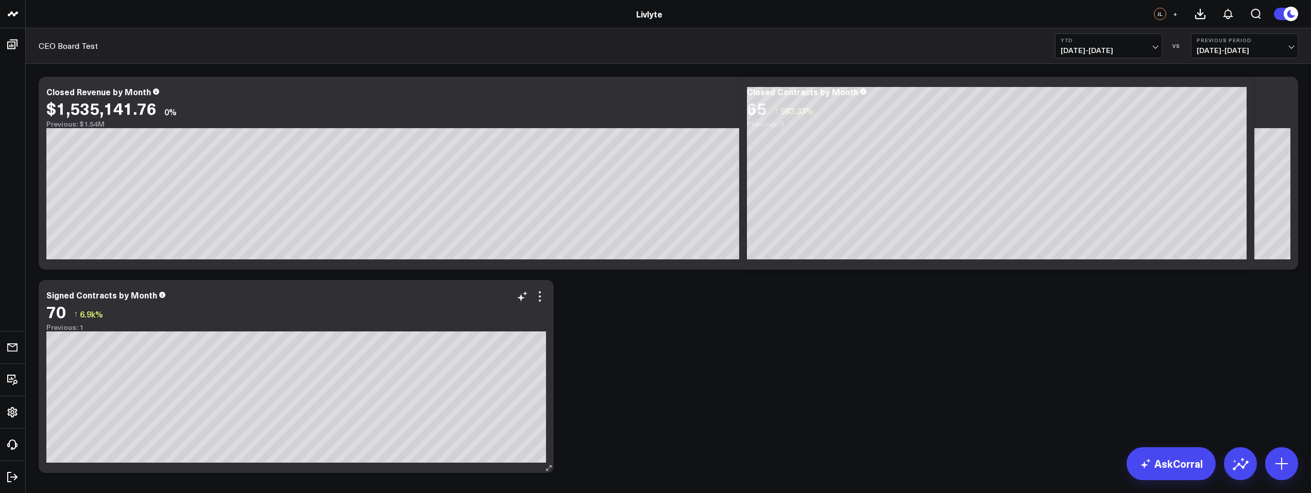
click at [452, 318] on div "70 ↑ 6.9k%" at bounding box center [296, 311] width 500 height 19
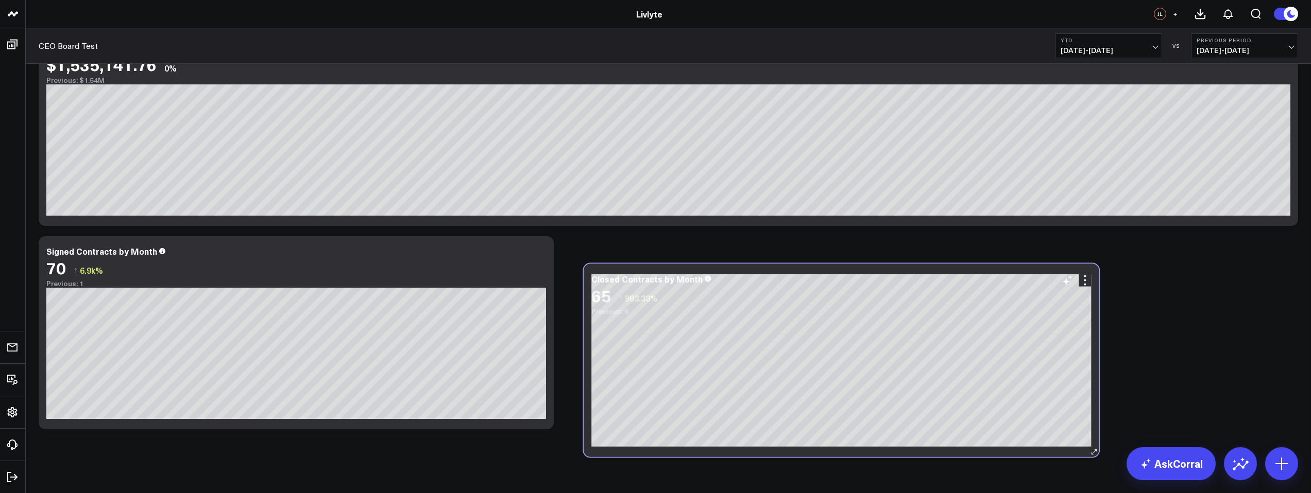
scroll to position [47, 0]
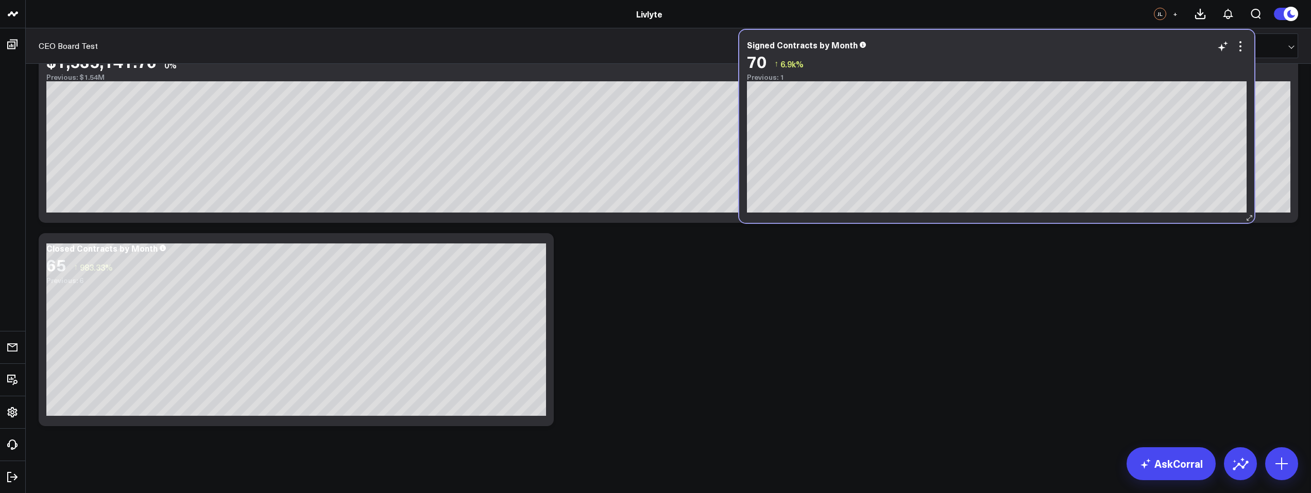
click at [785, 222] on div "Signed Contracts by Month 70 ↑ 6.9k% Previous: 1 [#c8c8fa fontSize:9px][/] [#ff…" at bounding box center [996, 126] width 515 height 193
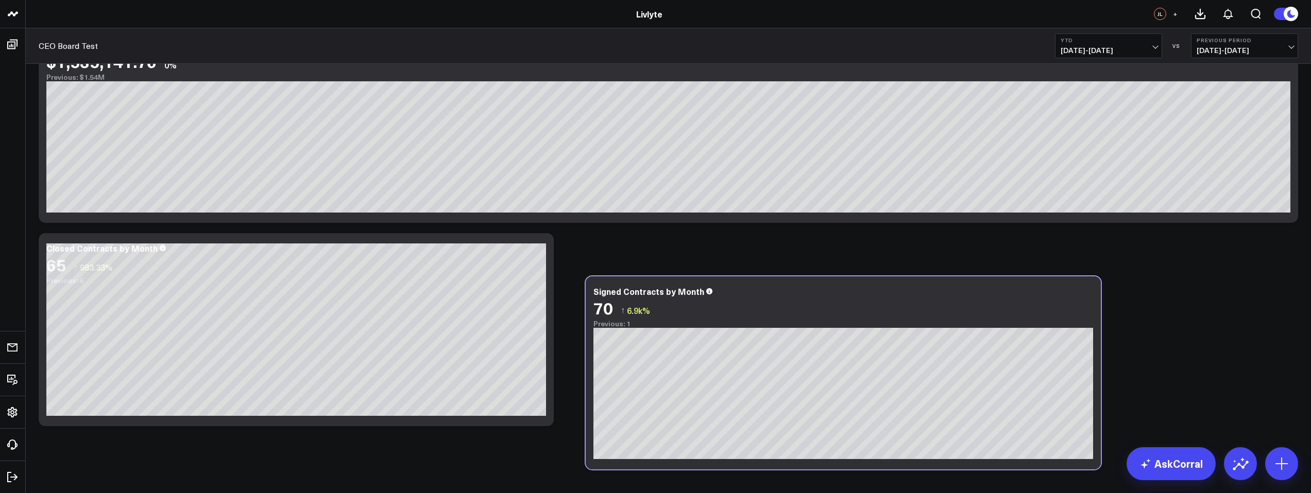
drag, startPoint x: 787, startPoint y: 217, endPoint x: 644, endPoint y: 443, distance: 267.5
click at [645, 443] on div "Signed Contracts by Month 70 ↑ 6.9k% Previous: 1 [#c8c8fa fontSize:9px][/] [#ff…" at bounding box center [843, 373] width 515 height 193
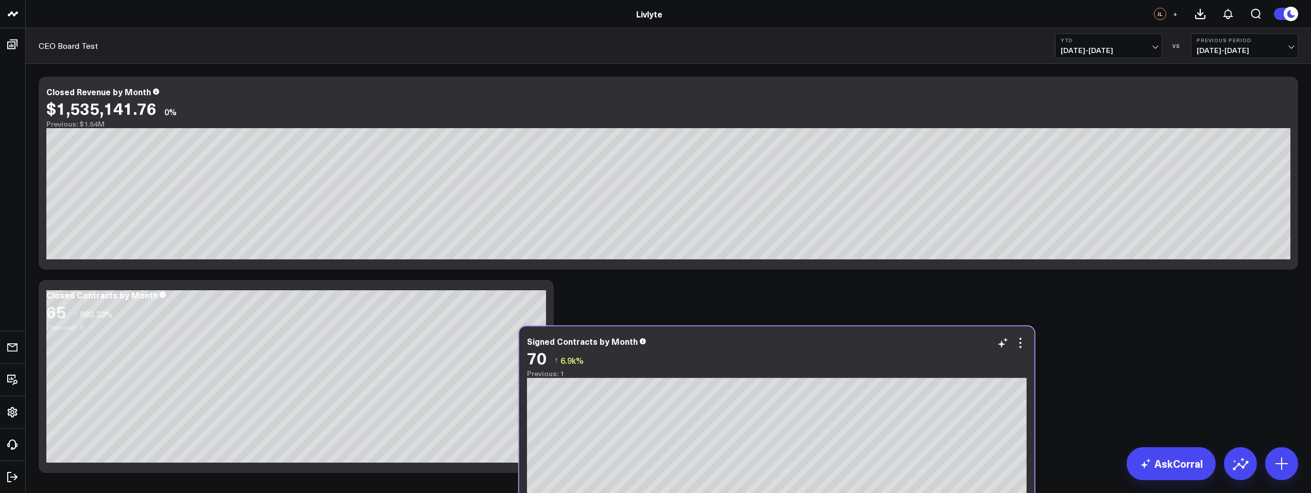
scroll to position [10, 0]
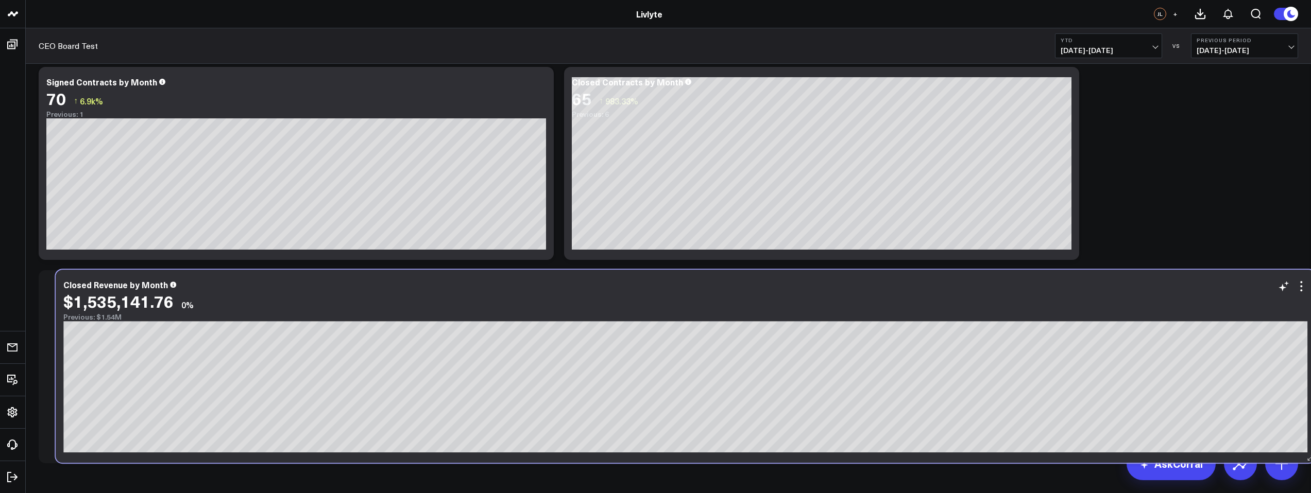
drag, startPoint x: 1211, startPoint y: 117, endPoint x: 1224, endPoint y: 315, distance: 198.2
click at [1227, 318] on div "Previous: $1.54M" at bounding box center [685, 317] width 1244 height 8
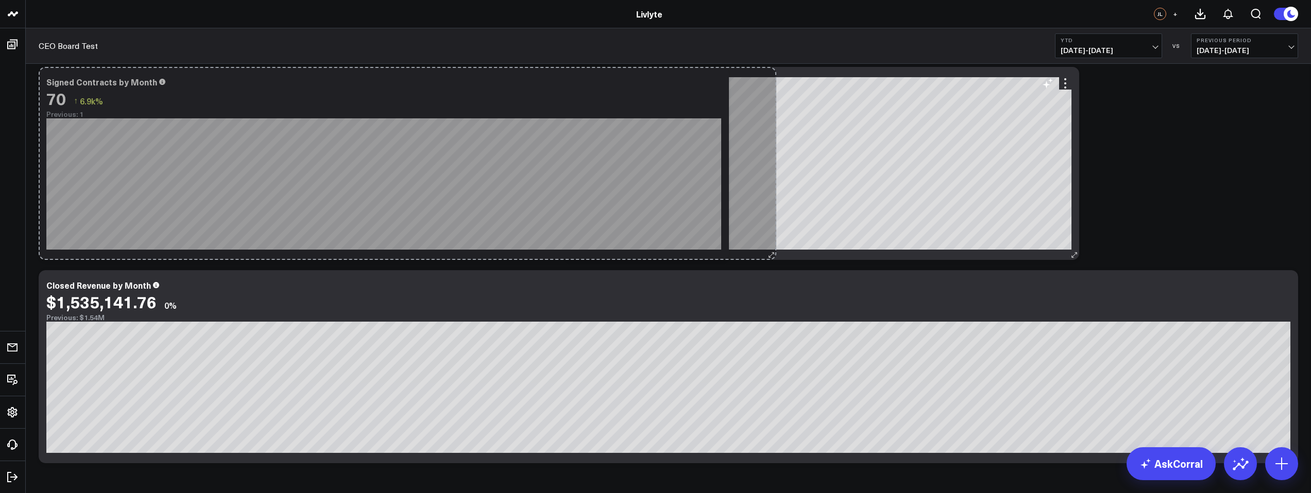
drag, startPoint x: 548, startPoint y: 257, endPoint x: 769, endPoint y: 256, distance: 221.5
click at [770, 256] on div "Modify via AI Copy link to widget Ask support Remove Create linked copy Executi…" at bounding box center [668, 265] width 1270 height 407
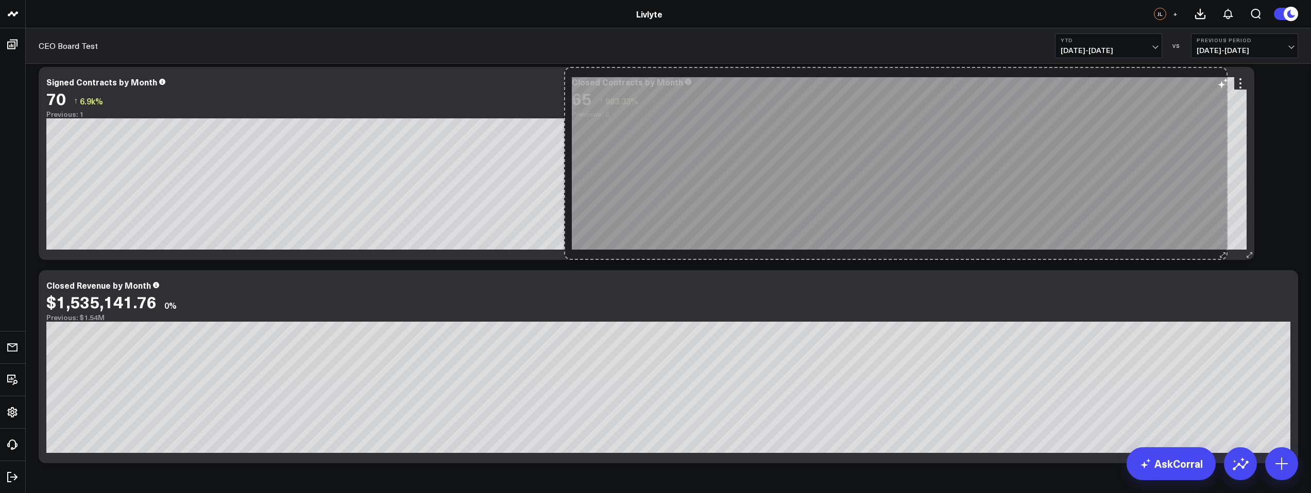
drag, startPoint x: 1074, startPoint y: 253, endPoint x: 1223, endPoint y: 250, distance: 148.9
click at [1223, 250] on div "Closed Contracts by Month 65 ↑ 983.33% Previous: 6 [fontSize:10px lineHeight:12…" at bounding box center [909, 163] width 690 height 193
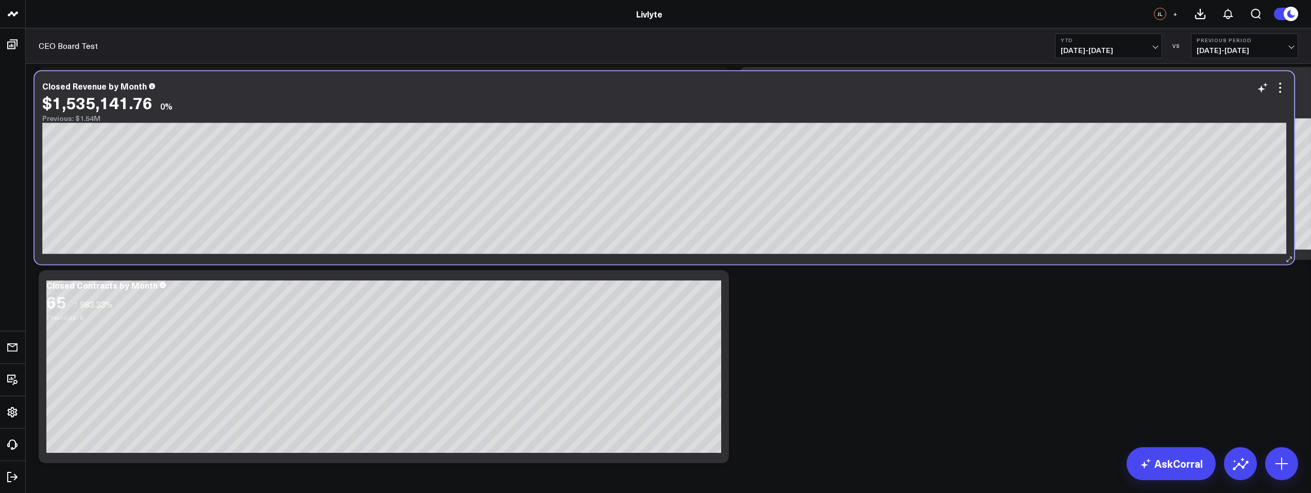
drag, startPoint x: 845, startPoint y: 301, endPoint x: 843, endPoint y: 93, distance: 208.1
click at [843, 93] on div "$1,535,141.76 0%" at bounding box center [664, 102] width 1244 height 19
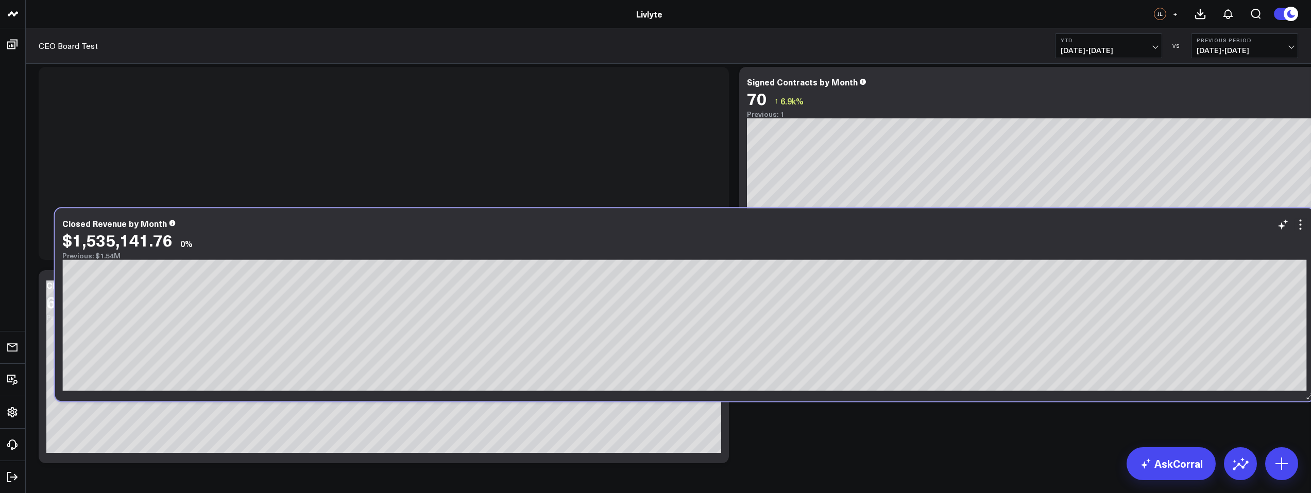
drag, startPoint x: 891, startPoint y: 110, endPoint x: 904, endPoint y: 272, distance: 163.4
click at [904, 260] on div "Previous: $1.54M" at bounding box center [684, 256] width 1244 height 8
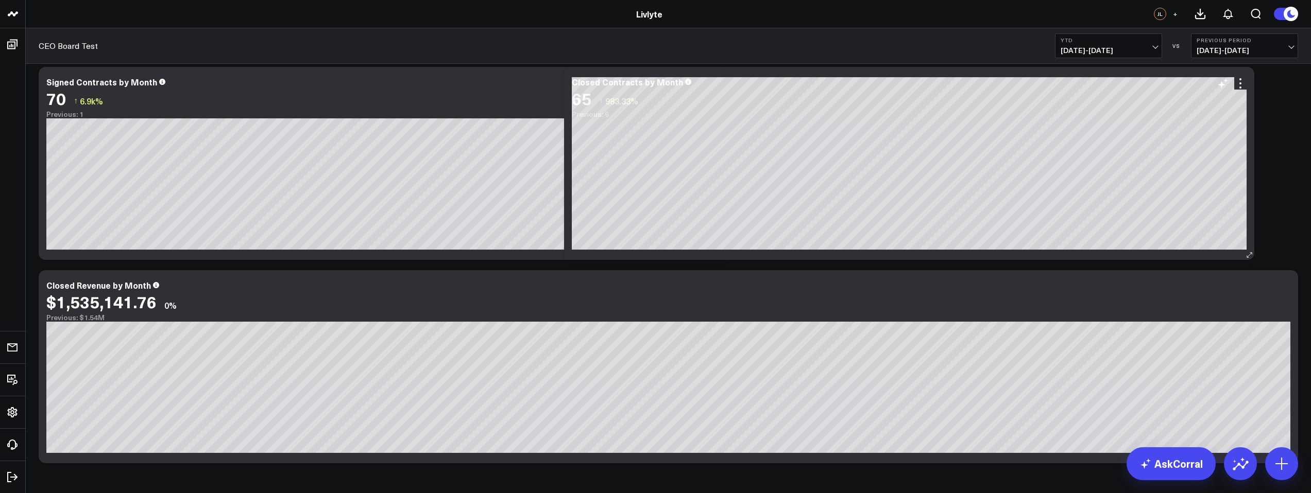
click at [621, 255] on div "Closed Contracts by Month 65 ↑ 983.33% Previous: 6 [fontSize:10px lineHeight:12…" at bounding box center [909, 163] width 690 height 193
click at [591, 255] on div "Closed Contracts by Month 65 ↑ 983.33% Previous: 6 [fontSize:10px lineHeight:12…" at bounding box center [909, 163] width 690 height 193
click at [571, 257] on div "Closed Contracts by Month 65 ↑ 983.33% Previous: 6 [fontSize:10px lineHeight:12…" at bounding box center [909, 163] width 690 height 193
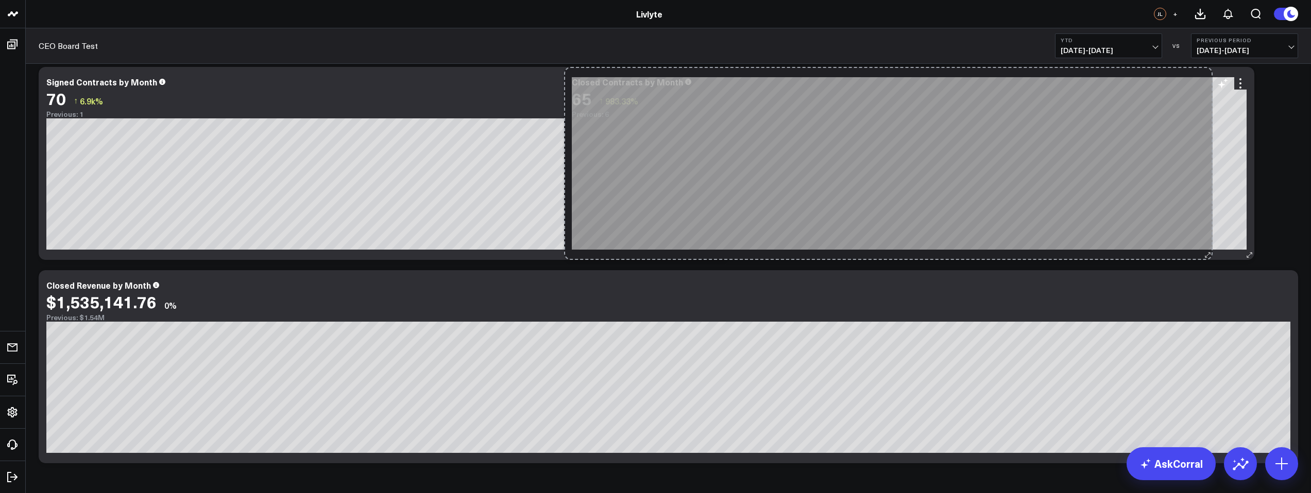
click at [1206, 245] on div "Closed Contracts by Month 65 ↑ 983.33% Previous: 6 [fontSize:10px lineHeight:12…" at bounding box center [909, 163] width 690 height 193
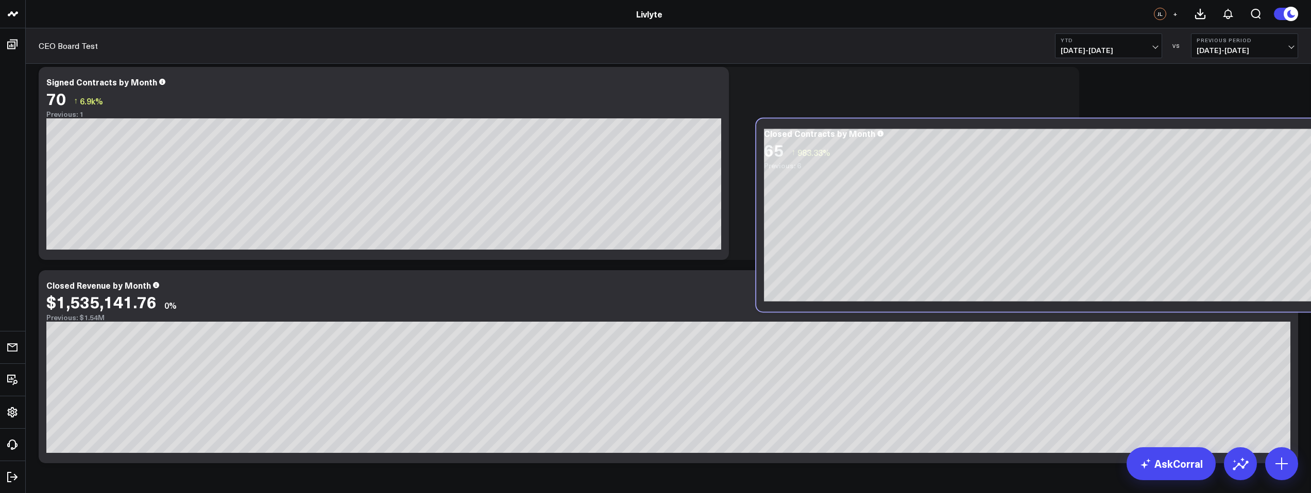
drag, startPoint x: 906, startPoint y: 86, endPoint x: 1096, endPoint y: 136, distance: 196.2
click at [1097, 137] on div "Closed Contracts by Month" at bounding box center [1101, 133] width 675 height 9
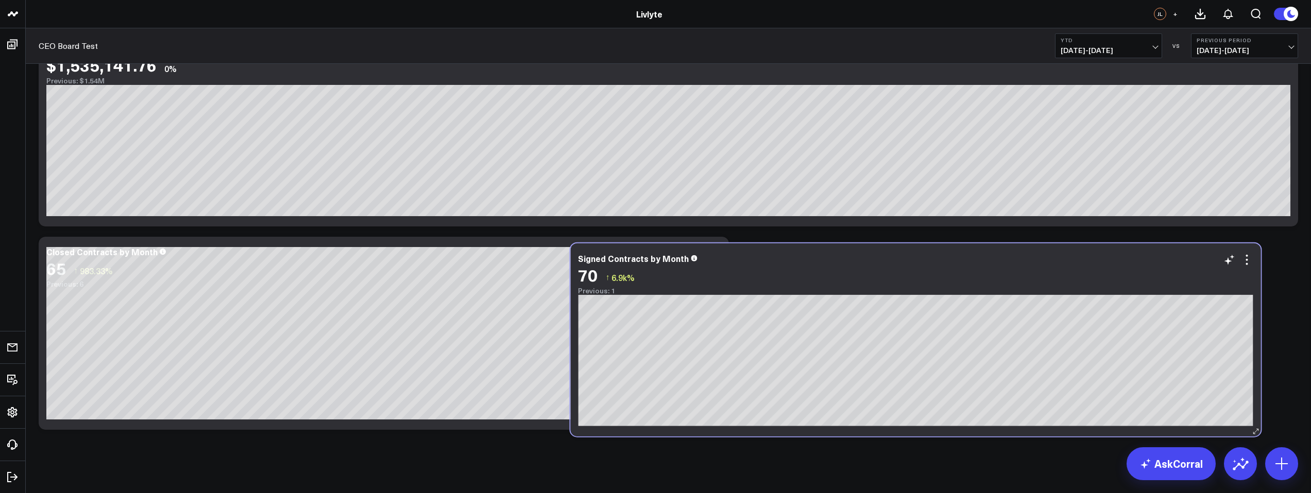
scroll to position [47, 0]
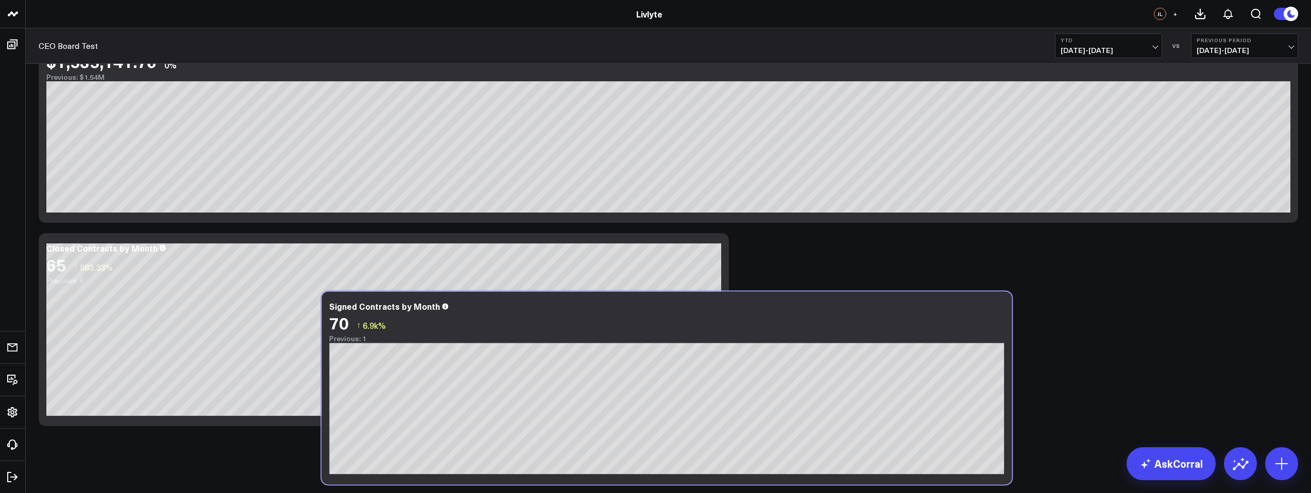
drag, startPoint x: 1286, startPoint y: 253, endPoint x: 889, endPoint y: 472, distance: 453.3
click at [883, 477] on div "Signed Contracts by Month 70 ↑ 6.9k% Previous: 1 [#c8c8fa fontSize:9px][/] [#ff…" at bounding box center [666, 388] width 690 height 193
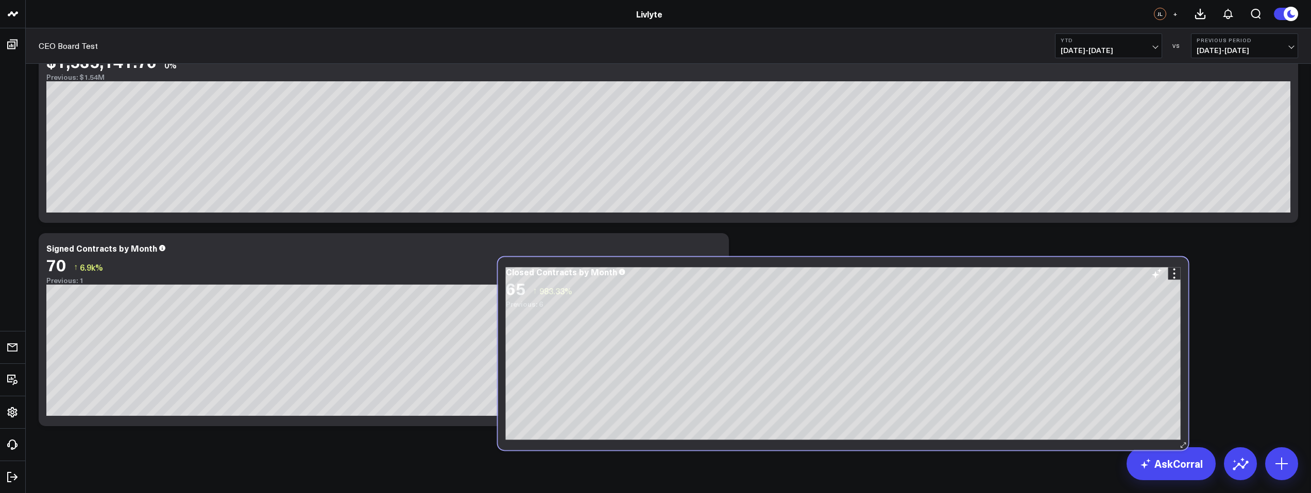
drag, startPoint x: 1263, startPoint y: 213, endPoint x: 674, endPoint y: 422, distance: 625.1
click at [675, 422] on div "Closed Contracts by Month 65 ↑ 983.33% Previous: 6 [fontSize:10px lineHeight:12…" at bounding box center [843, 353] width 690 height 193
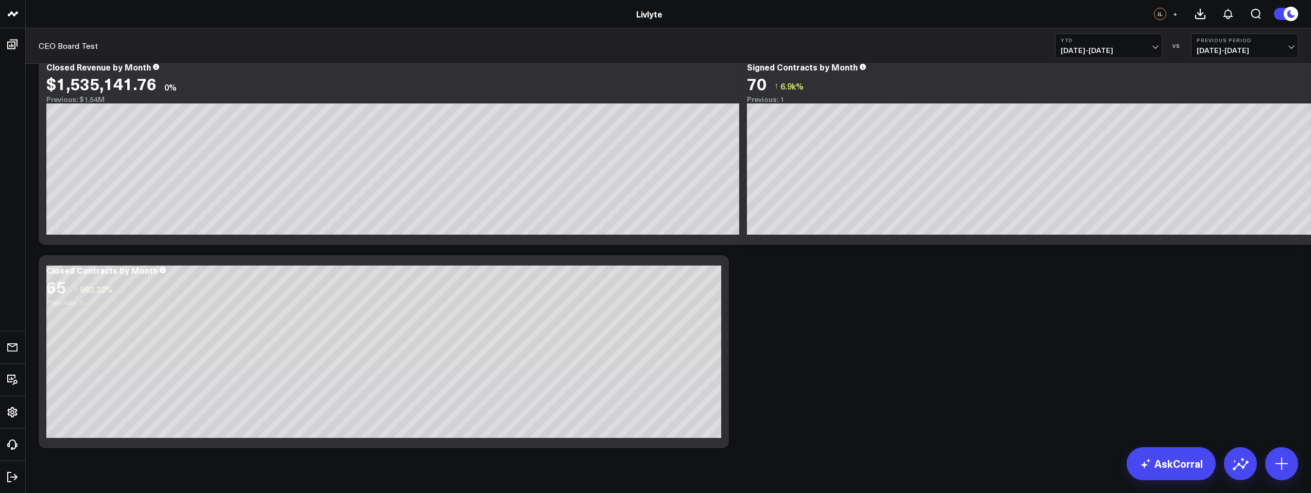
scroll to position [0, 0]
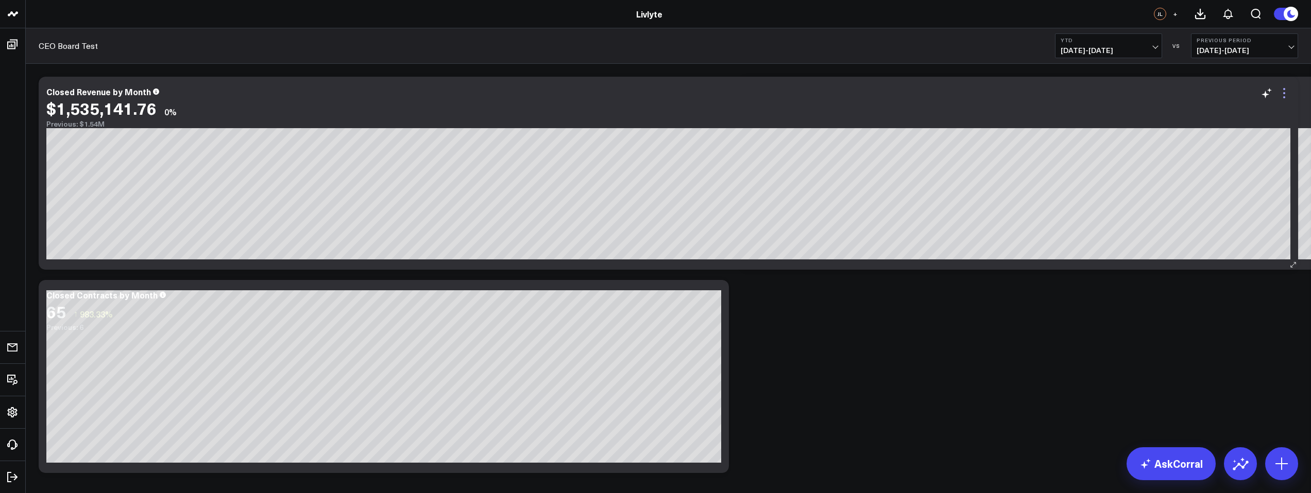
click at [1283, 92] on icon at bounding box center [1284, 93] width 12 height 12
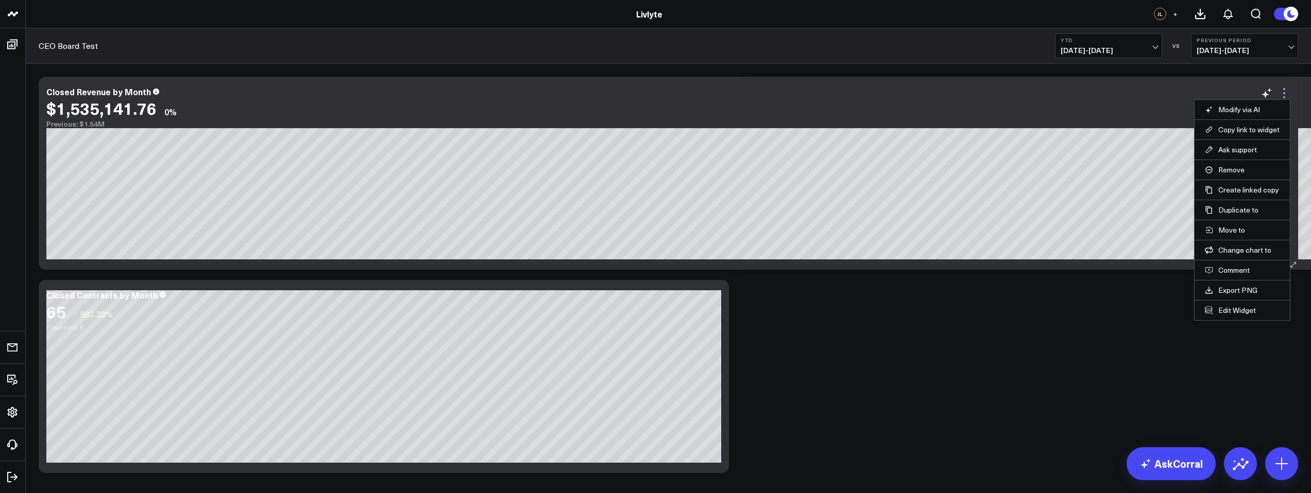
click at [1283, 91] on icon at bounding box center [1284, 93] width 12 height 12
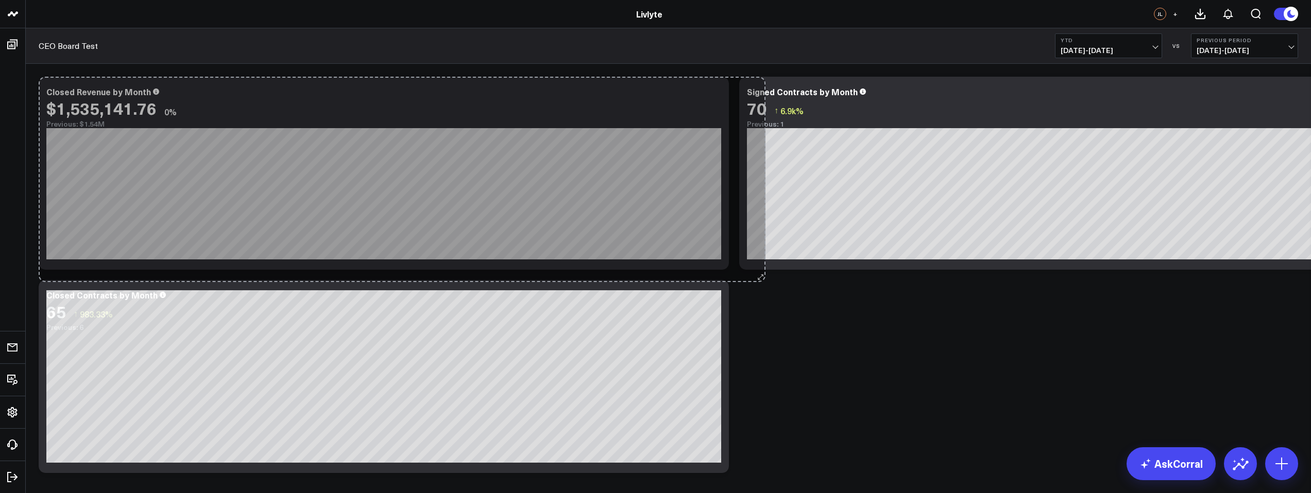
drag, startPoint x: 1280, startPoint y: 267, endPoint x: 760, endPoint y: 277, distance: 519.8
click at [761, 278] on div "Modify via AI Copy link to widget Ask support Remove Create linked copy Executi…" at bounding box center [668, 275] width 1270 height 407
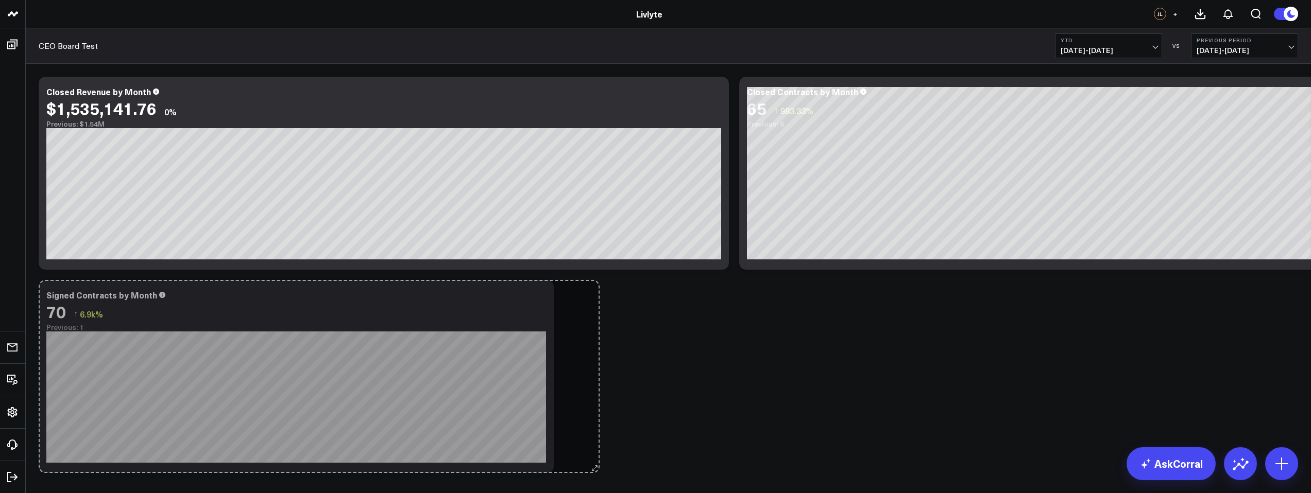
drag, startPoint x: 722, startPoint y: 468, endPoint x: 588, endPoint y: 443, distance: 135.6
click at [588, 443] on div "Modify via AI Copy link to widget Ask support Remove Create linked copy Executi…" at bounding box center [668, 275] width 1270 height 407
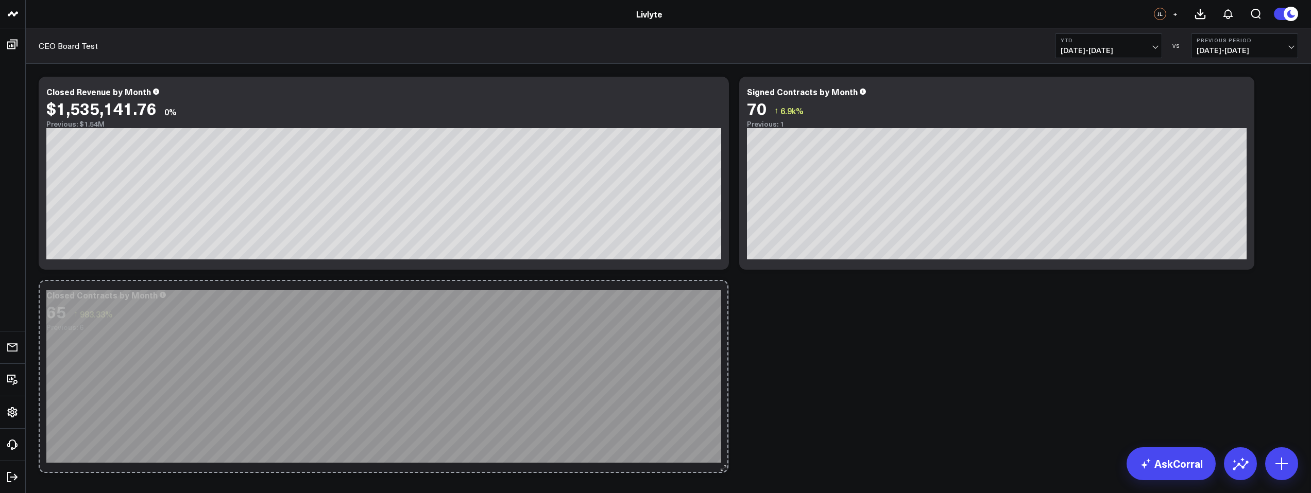
drag, startPoint x: 722, startPoint y: 468, endPoint x: 591, endPoint y: 436, distance: 135.2
click at [590, 436] on div "Modify via AI Copy link to widget Ask support Remove Create linked copy Executi…" at bounding box center [668, 275] width 1270 height 407
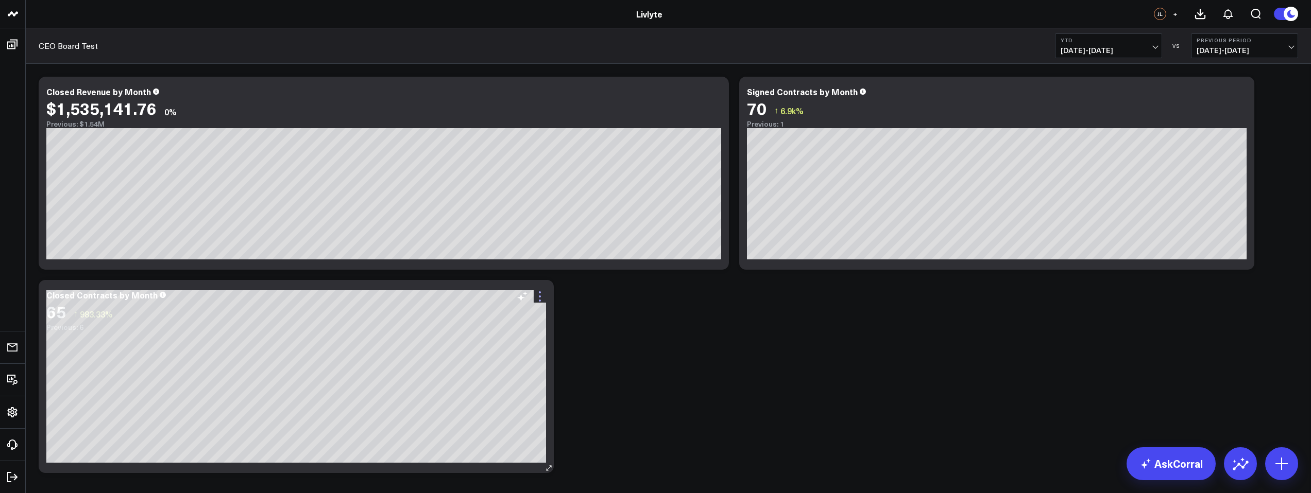
click at [540, 297] on icon at bounding box center [540, 297] width 2 height 2
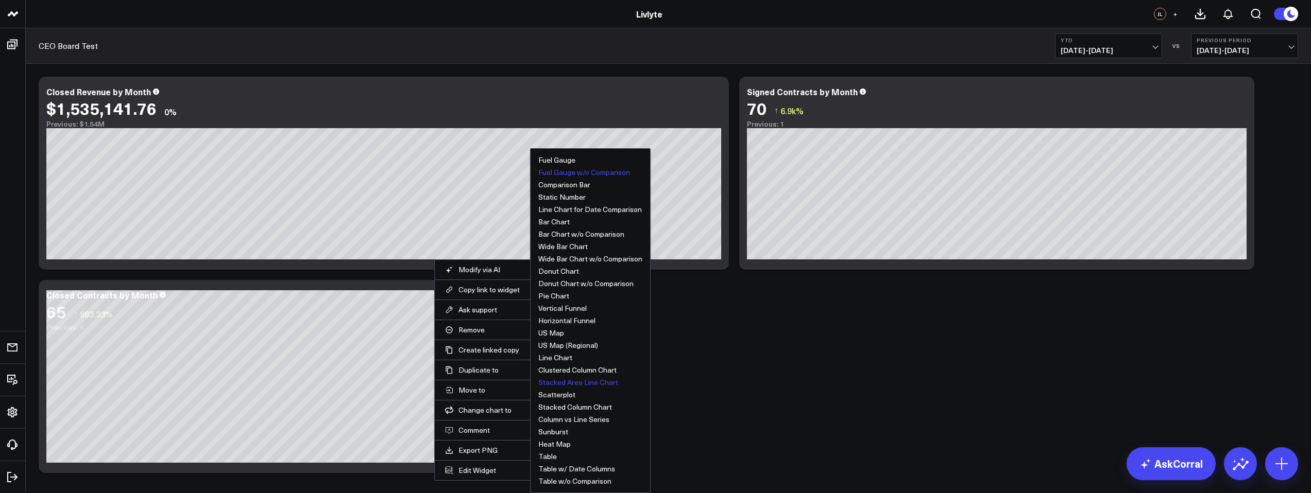
click at [589, 176] on button "Fuel Gauge w/o Comparison" at bounding box center [584, 172] width 92 height 7
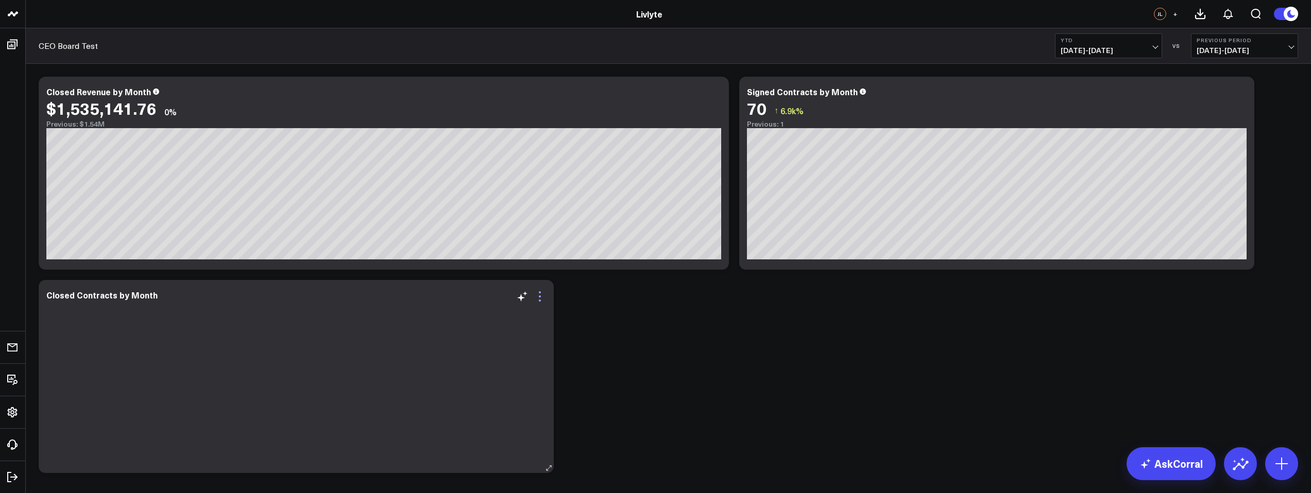
click at [540, 298] on icon at bounding box center [540, 297] width 12 height 12
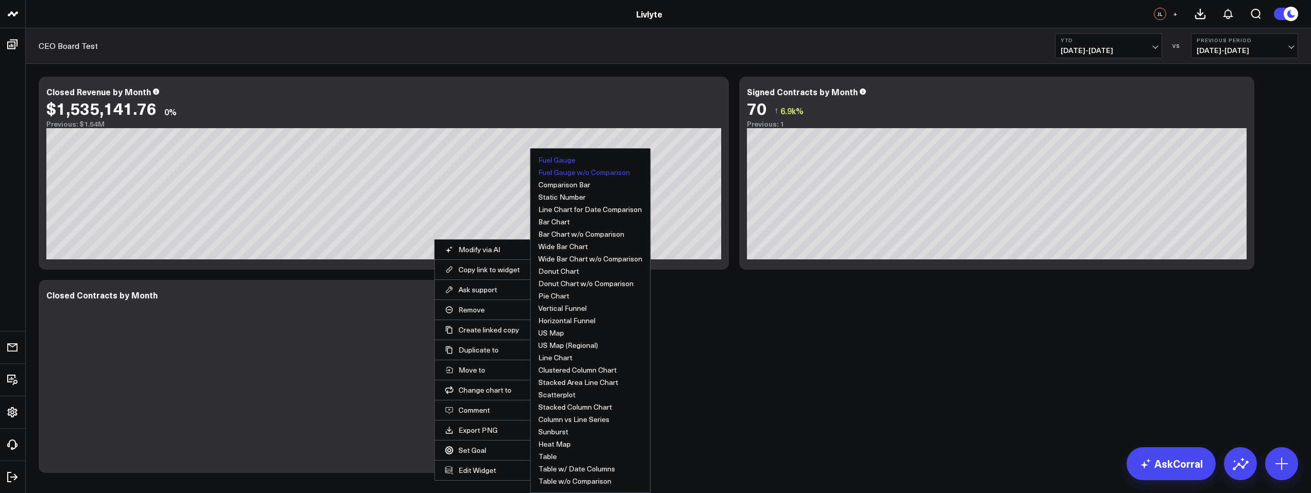
click at [566, 161] on button "Fuel Gauge" at bounding box center [556, 160] width 37 height 7
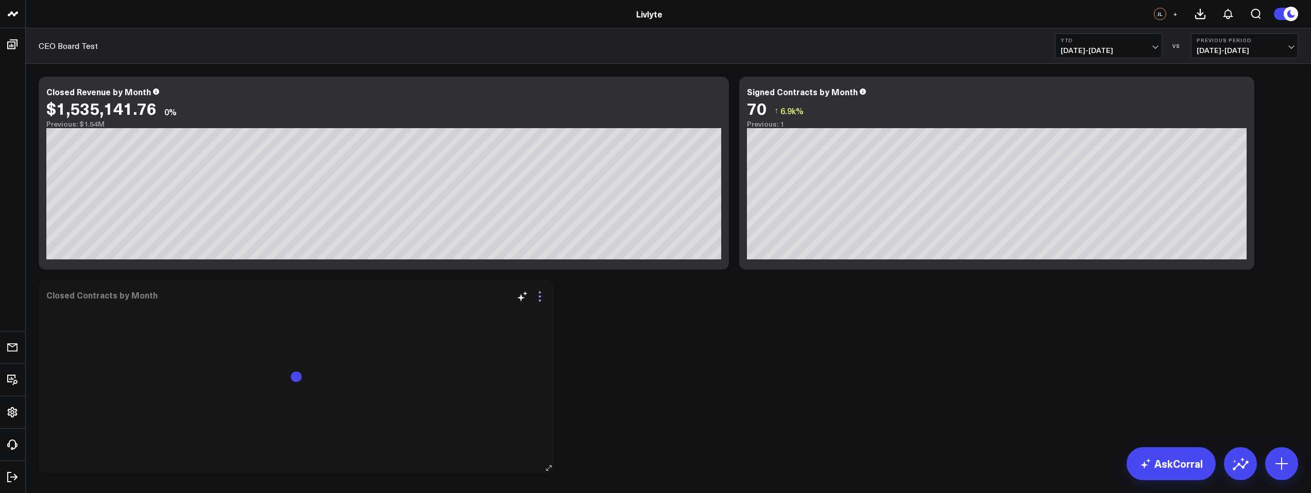
click at [538, 299] on icon at bounding box center [540, 297] width 12 height 12
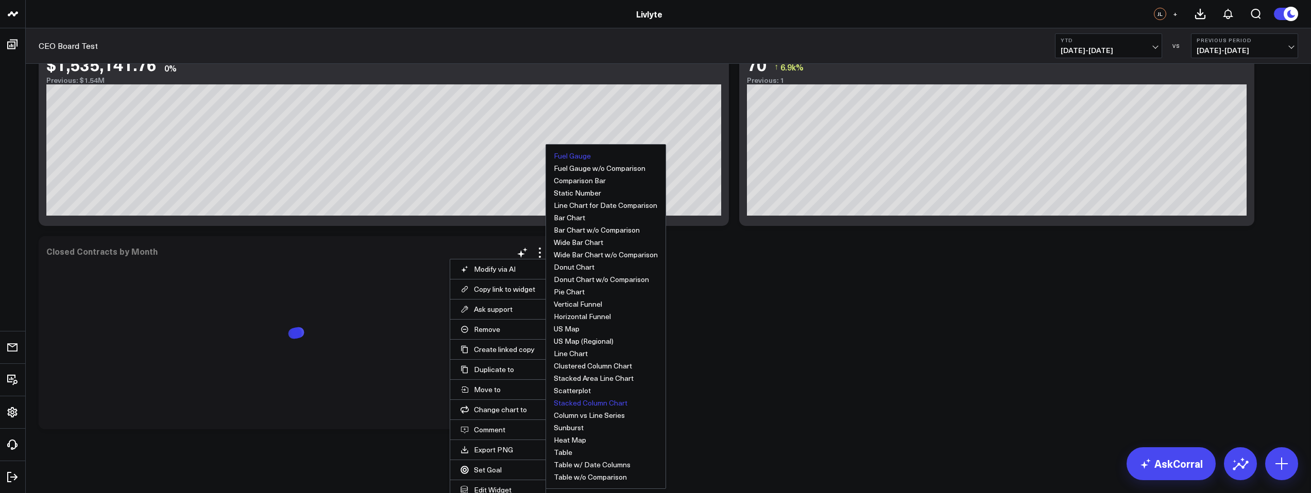
scroll to position [51, 0]
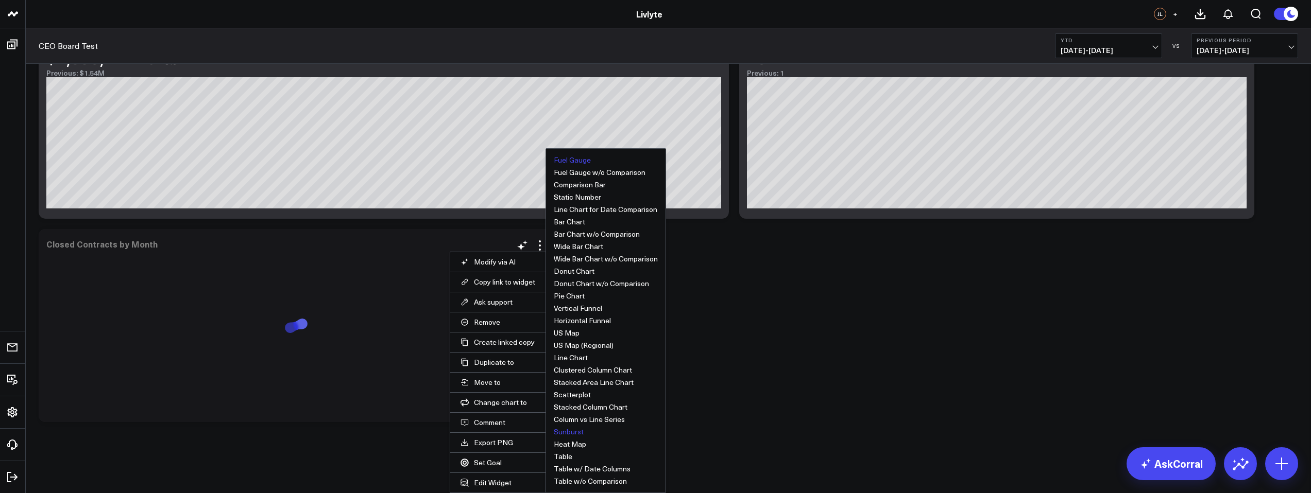
click at [571, 434] on button "Sunburst" at bounding box center [569, 432] width 30 height 7
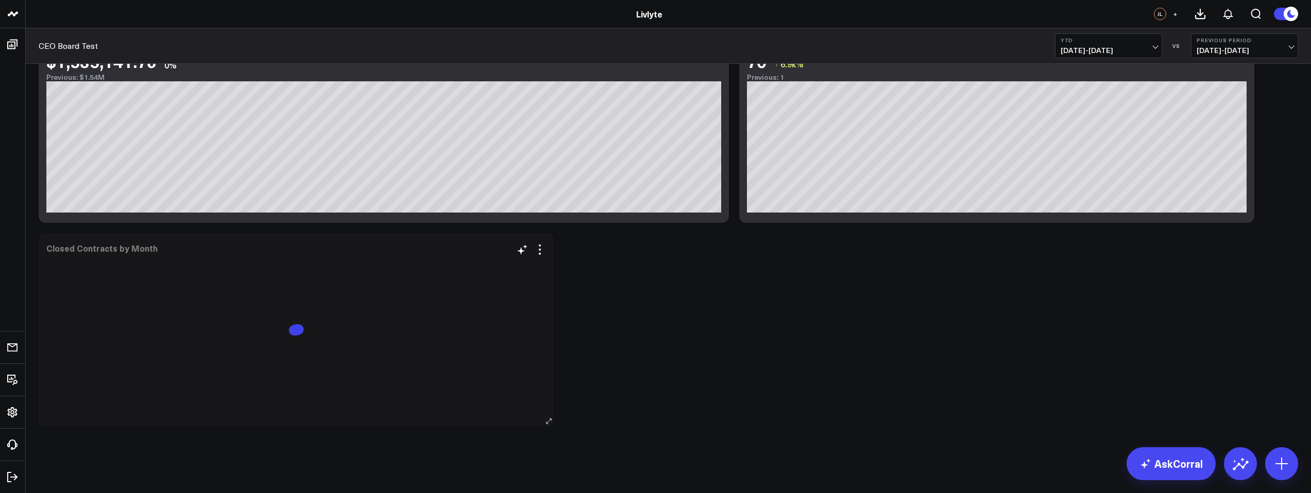
scroll to position [47, 0]
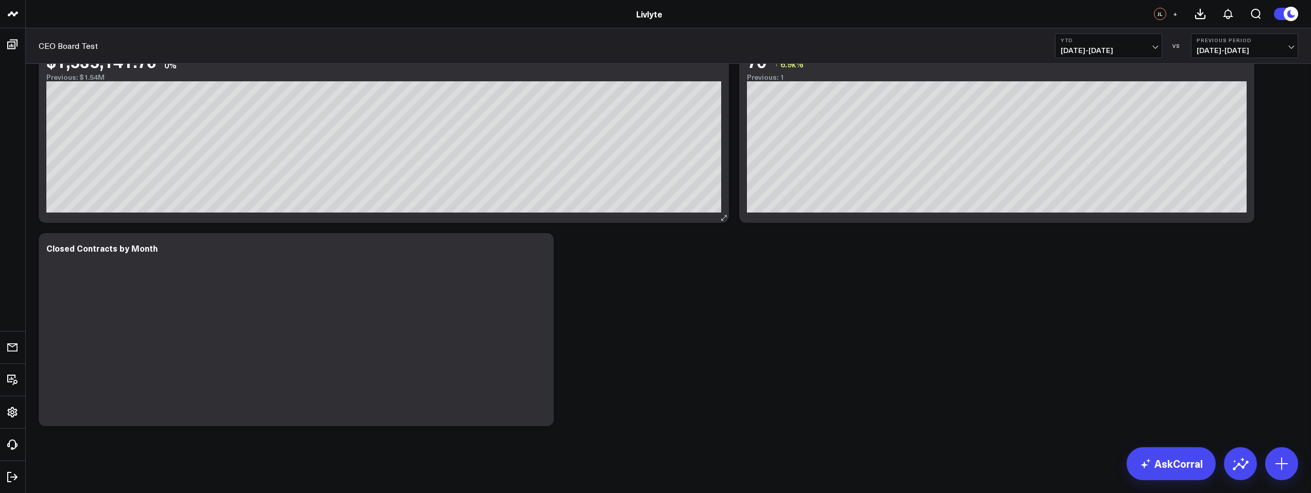
click at [570, 219] on div "Closed Revenue by Month $1,535,141.76 0% Previous: $1.54M [fontSize:10px lineHe…" at bounding box center [384, 126] width 690 height 193
click at [540, 250] on icon at bounding box center [540, 250] width 12 height 12
click at [0, 0] on button "Pie Chart" at bounding box center [0, 0] width 0 height 0
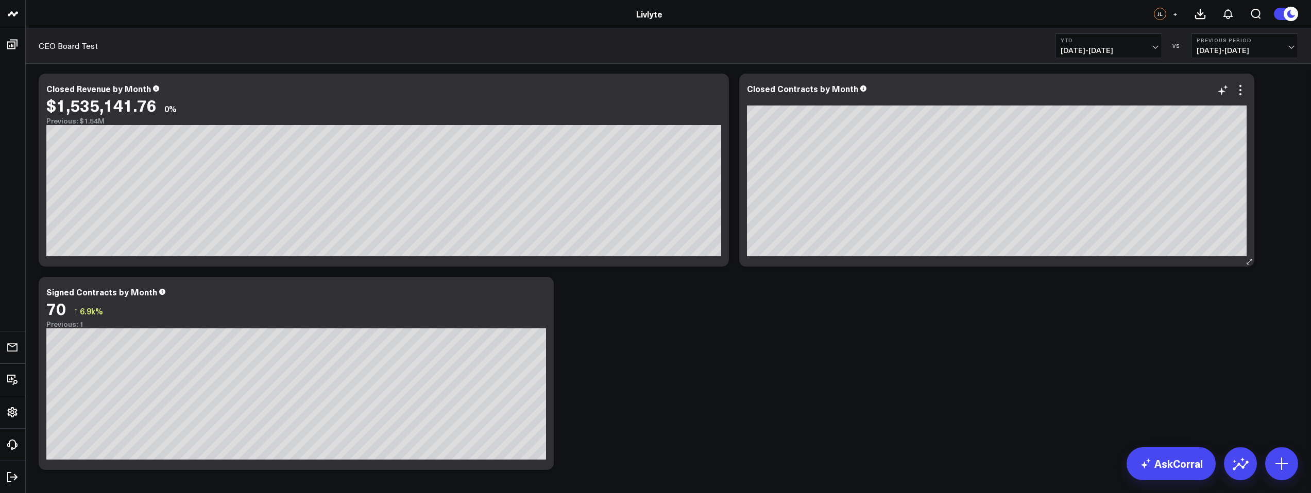
scroll to position [4, 0]
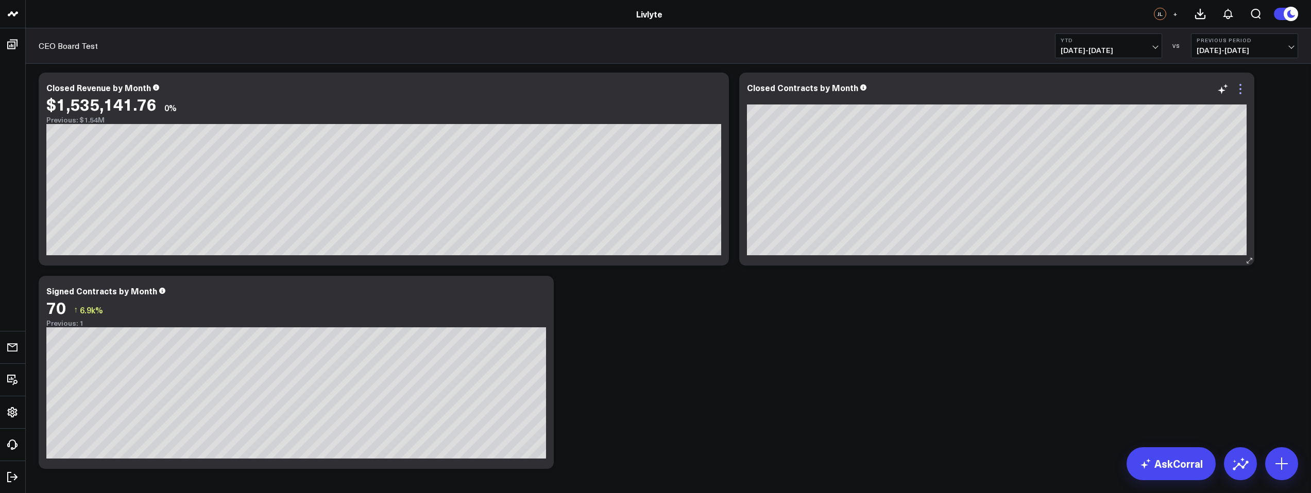
click at [1239, 93] on icon at bounding box center [1240, 89] width 12 height 12
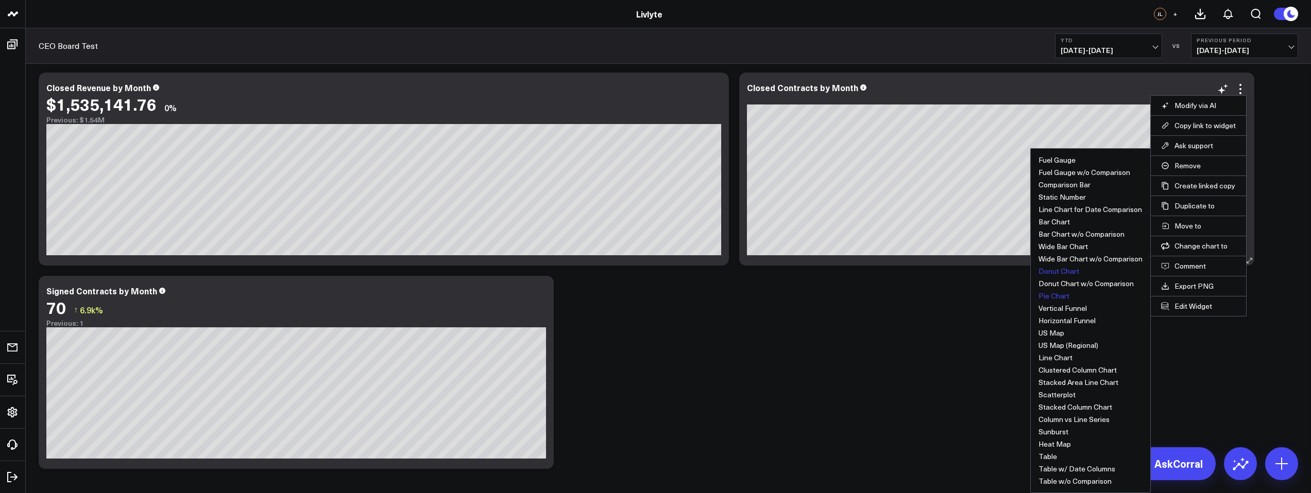
click at [1050, 271] on button "Donut Chart" at bounding box center [1058, 271] width 41 height 7
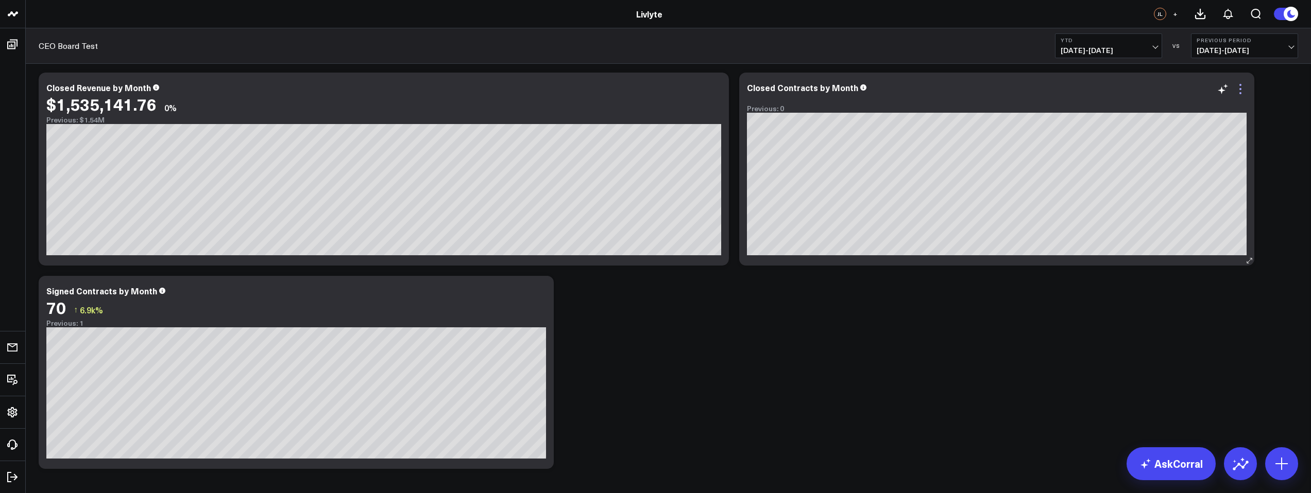
click at [1240, 90] on icon at bounding box center [1240, 89] width 2 height 2
click at [1243, 89] on icon at bounding box center [1240, 89] width 12 height 12
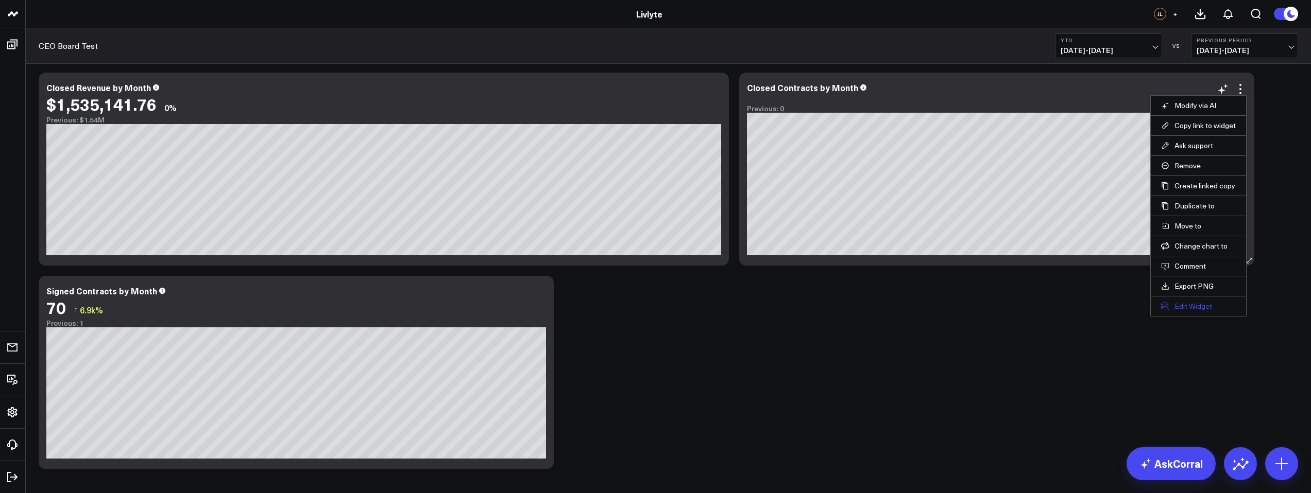
click at [1200, 305] on button "Edit Widget" at bounding box center [1198, 306] width 75 height 9
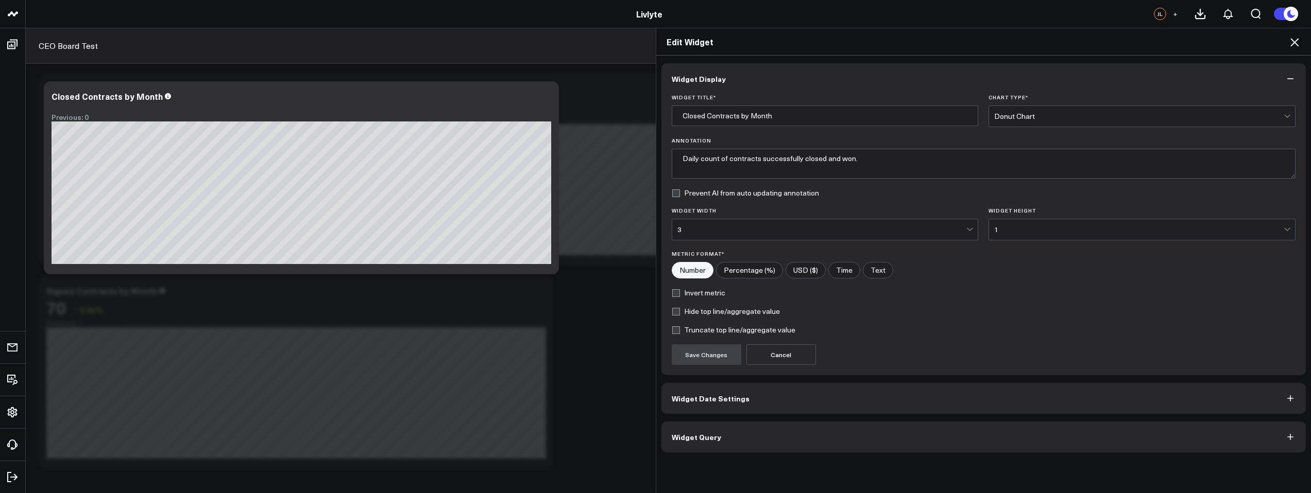
click at [749, 331] on label "Truncate top line/aggregate value" at bounding box center [734, 330] width 124 height 8
click at [680, 331] on input "Truncate top line/aggregate value" at bounding box center [676, 330] width 8 height 8
click at [749, 331] on label "Truncate top line/aggregate value" at bounding box center [734, 330] width 124 height 8
click at [680, 331] on input "Truncate top line/aggregate value" at bounding box center [676, 330] width 8 height 8
checkbox input "false"
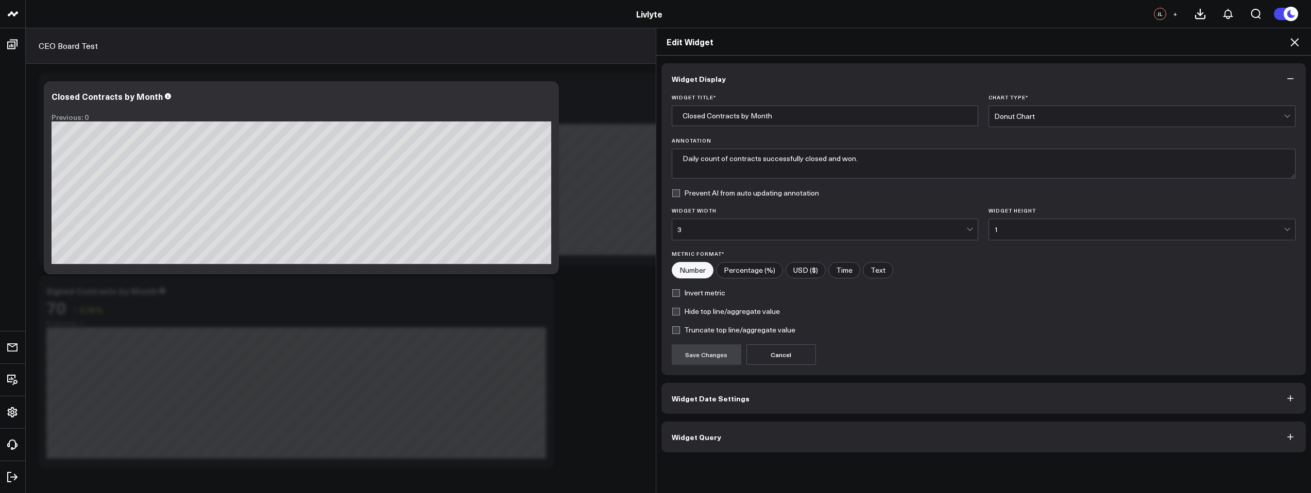
click at [866, 226] on div "3" at bounding box center [821, 230] width 289 height 8
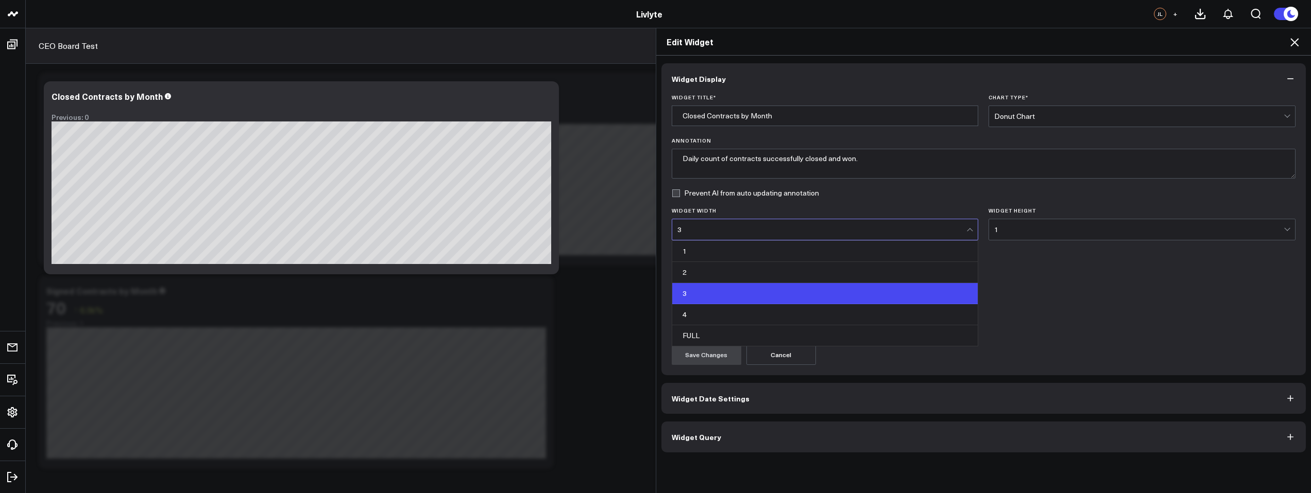
click at [864, 226] on div "3" at bounding box center [821, 230] width 289 height 8
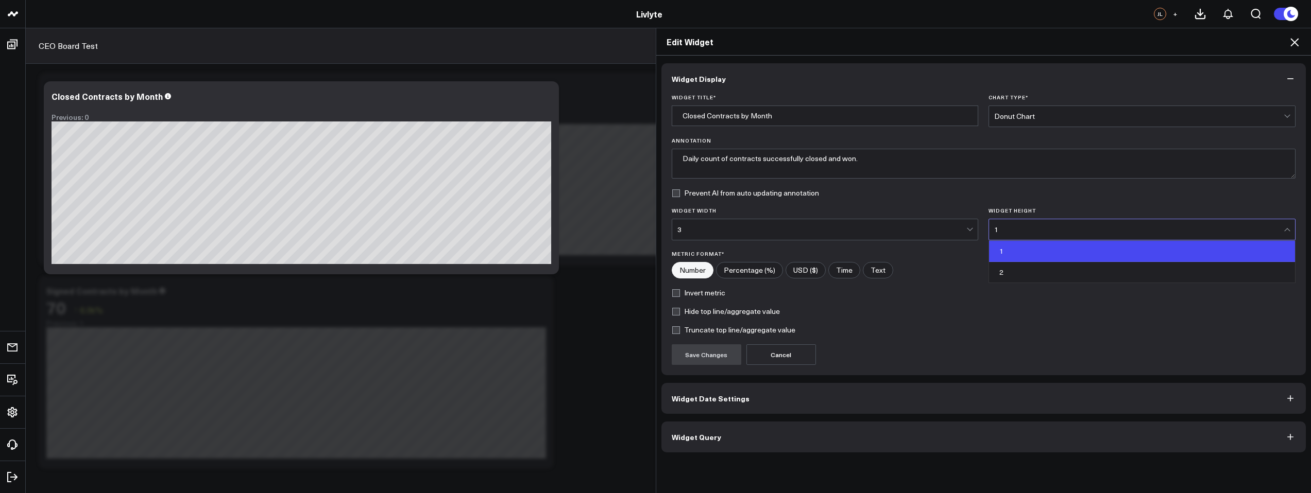
click at [1030, 227] on div "1" at bounding box center [1138, 230] width 289 height 8
click at [1031, 226] on div "1" at bounding box center [1138, 230] width 289 height 8
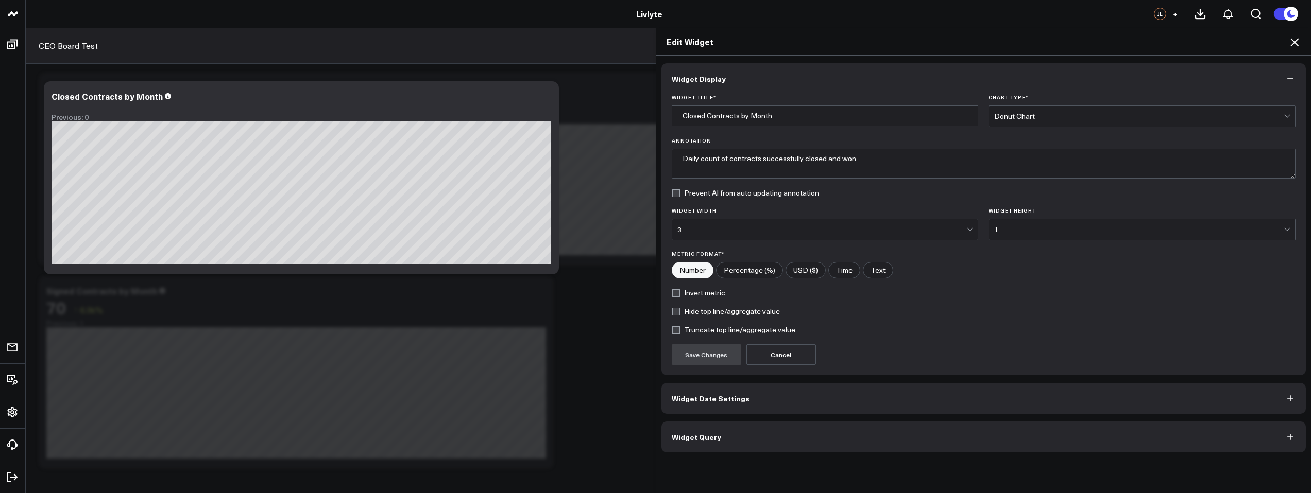
click at [746, 391] on button "Widget Date Settings" at bounding box center [983, 398] width 645 height 31
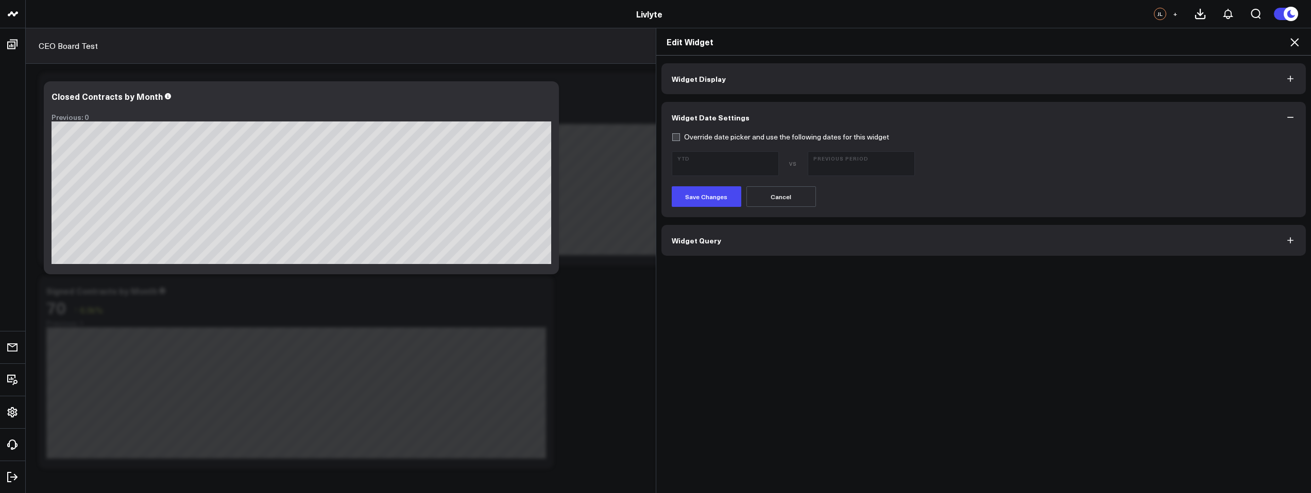
click at [672, 134] on label "Override date picker and use the following dates for this widget" at bounding box center [780, 137] width 217 height 8
click at [672, 134] on input "Override date picker and use the following dates for this widget" at bounding box center [676, 137] width 8 height 8
click at [673, 140] on label "Override date picker and use the following dates for this widget" at bounding box center [780, 137] width 217 height 8
click at [673, 140] on input "Override date picker and use the following dates for this widget" at bounding box center [676, 137] width 8 height 8
checkbox input "false"
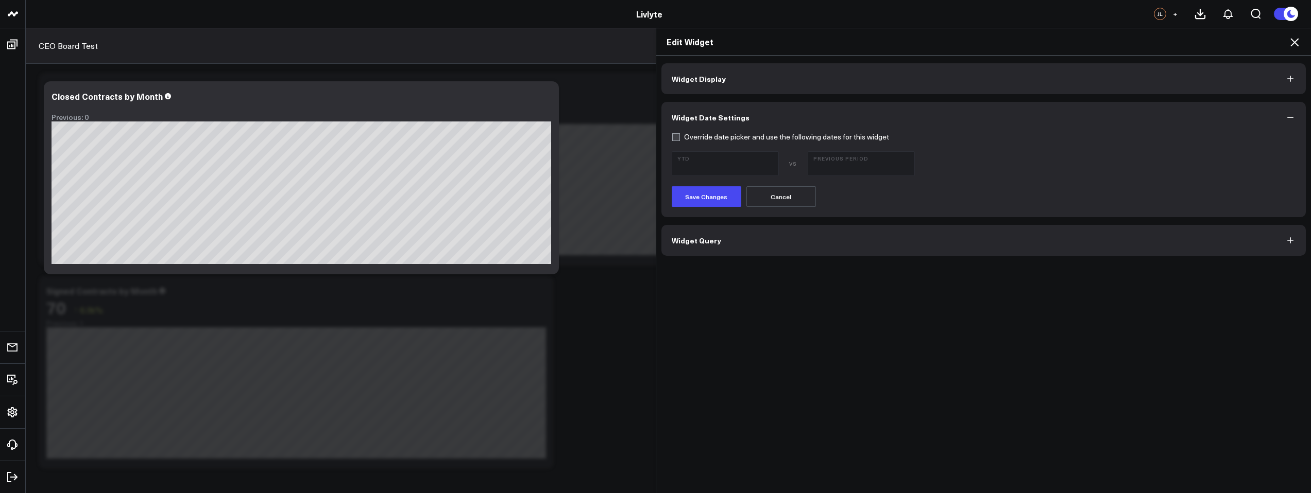
click at [701, 240] on span "Widget Query" at bounding box center [696, 240] width 49 height 8
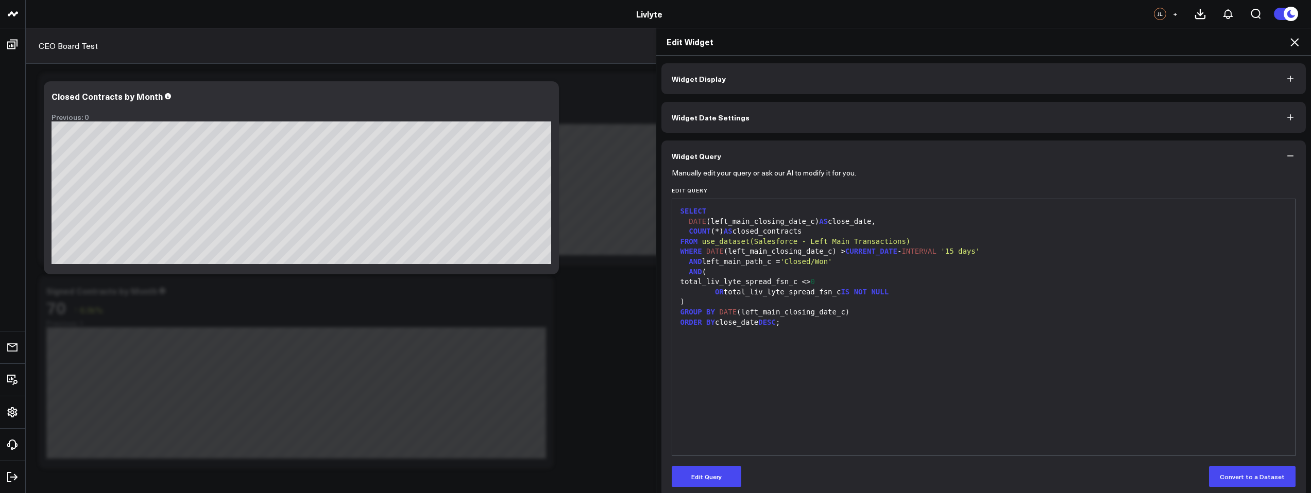
click at [1287, 46] on h2 "Edit Widget" at bounding box center [984, 41] width 635 height 11
click at [1291, 40] on icon at bounding box center [1294, 42] width 12 height 12
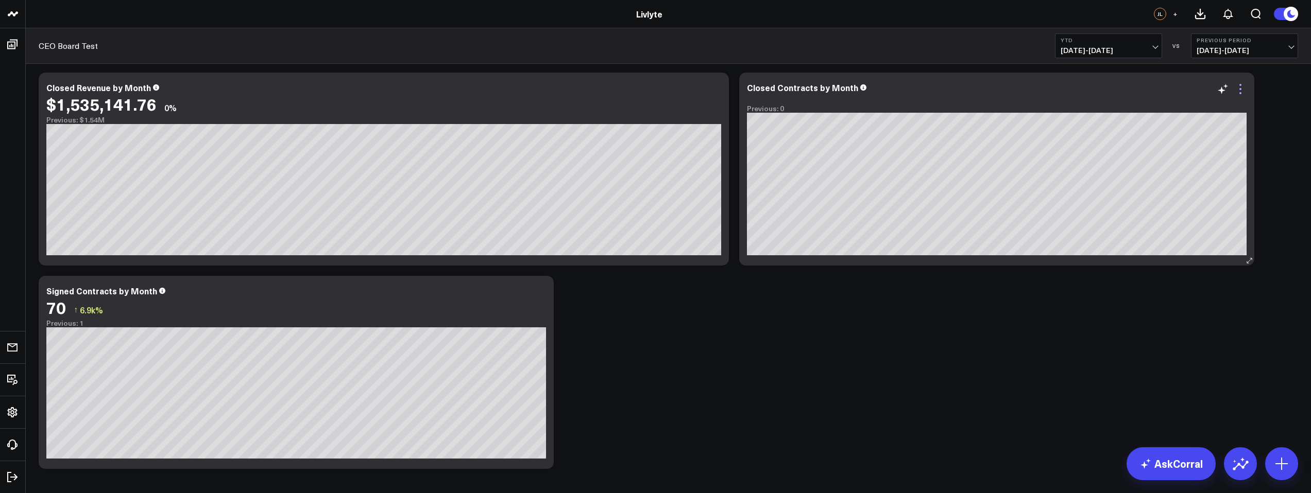
click at [1242, 88] on icon at bounding box center [1240, 89] width 12 height 12
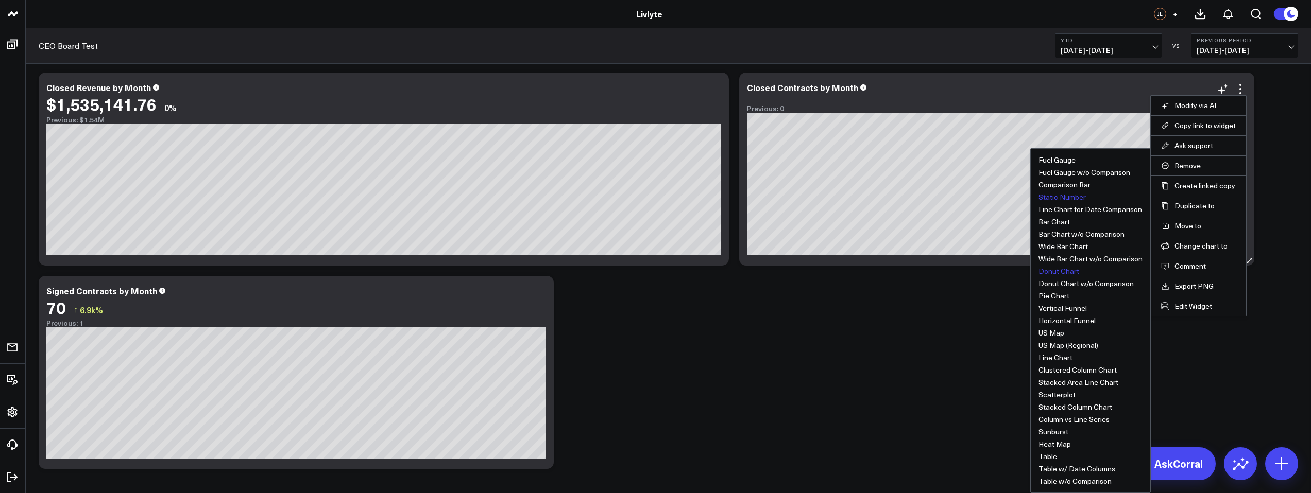
click at [1055, 195] on button "Static Number" at bounding box center [1061, 197] width 47 height 7
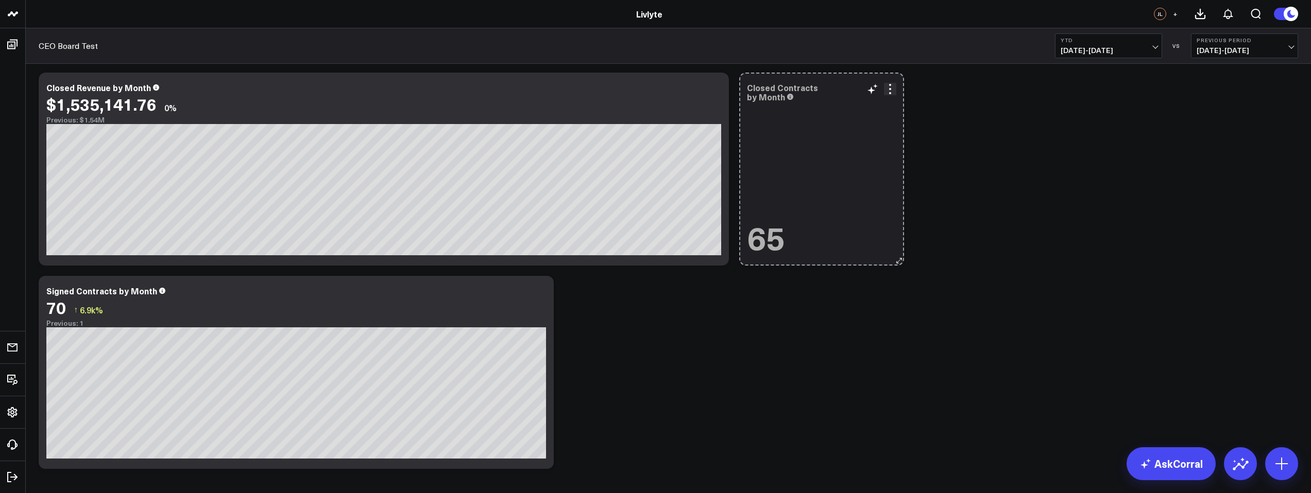
drag, startPoint x: 1250, startPoint y: 262, endPoint x: 845, endPoint y: 259, distance: 404.3
click at [845, 259] on div "Closed Contracts by Month 65 So sorry. The query returned no results. Ask a Dat…" at bounding box center [821, 169] width 165 height 193
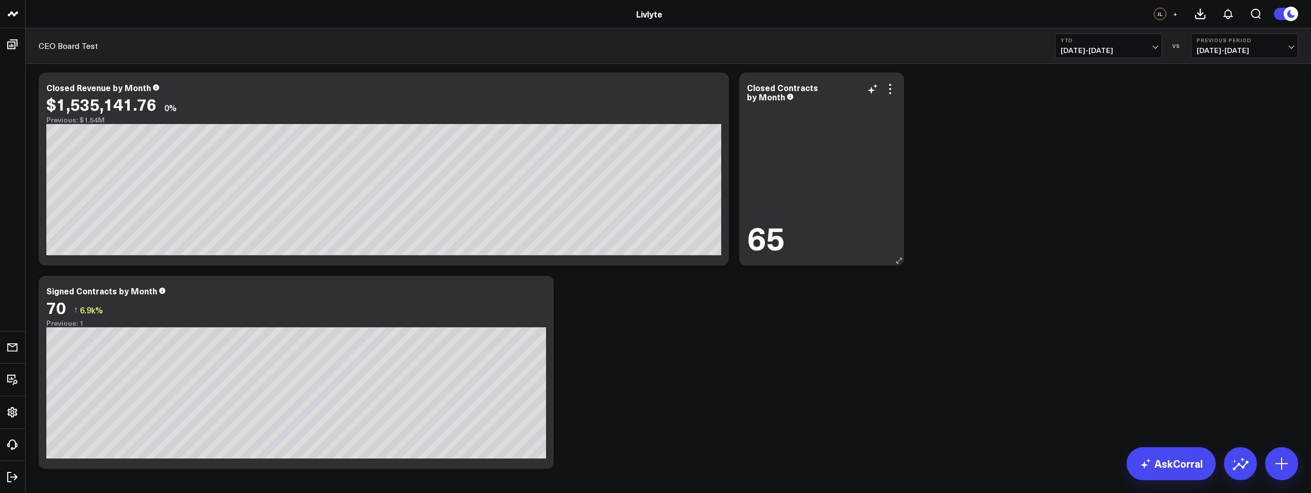
click at [774, 94] on div "Closed Contracts by Month" at bounding box center [782, 92] width 71 height 21
drag, startPoint x: 769, startPoint y: 96, endPoint x: 810, endPoint y: 88, distance: 41.6
click at [810, 88] on div "Closed Contracts by Month" at bounding box center [782, 92] width 71 height 21
drag, startPoint x: 773, startPoint y: 97, endPoint x: 816, endPoint y: 92, distance: 43.6
click at [816, 92] on div "Closed Contracts by Month" at bounding box center [782, 92] width 71 height 21
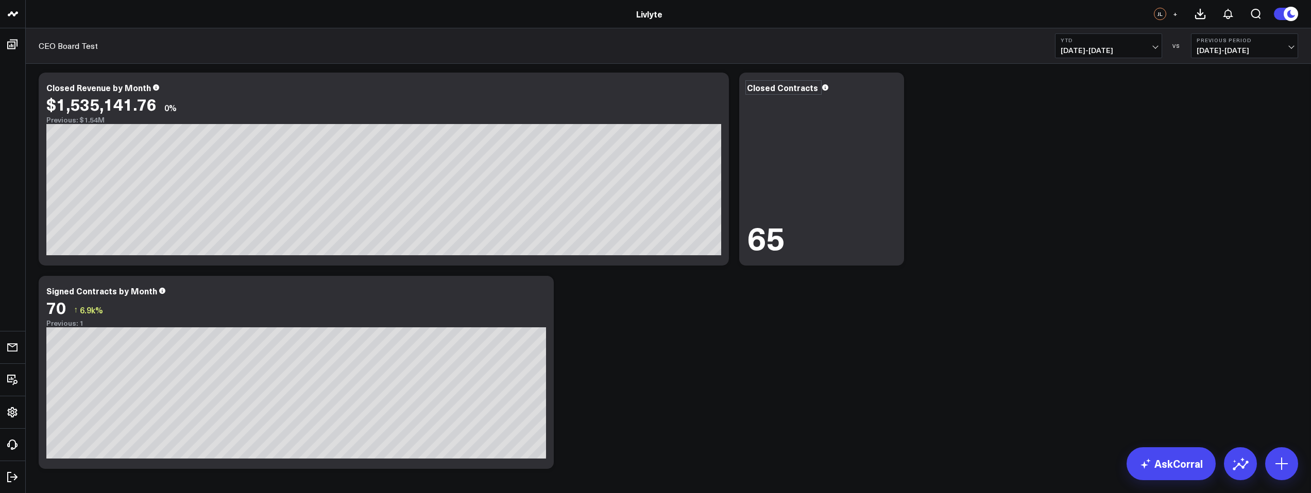
click at [960, 167] on div "Modify via AI Copy link to widget Ask support Remove Create linked copy Executi…" at bounding box center [668, 270] width 1270 height 407
drag, startPoint x: 866, startPoint y: 203, endPoint x: 868, endPoint y: 211, distance: 7.9
click at [867, 203] on div "65" at bounding box center [821, 175] width 149 height 161
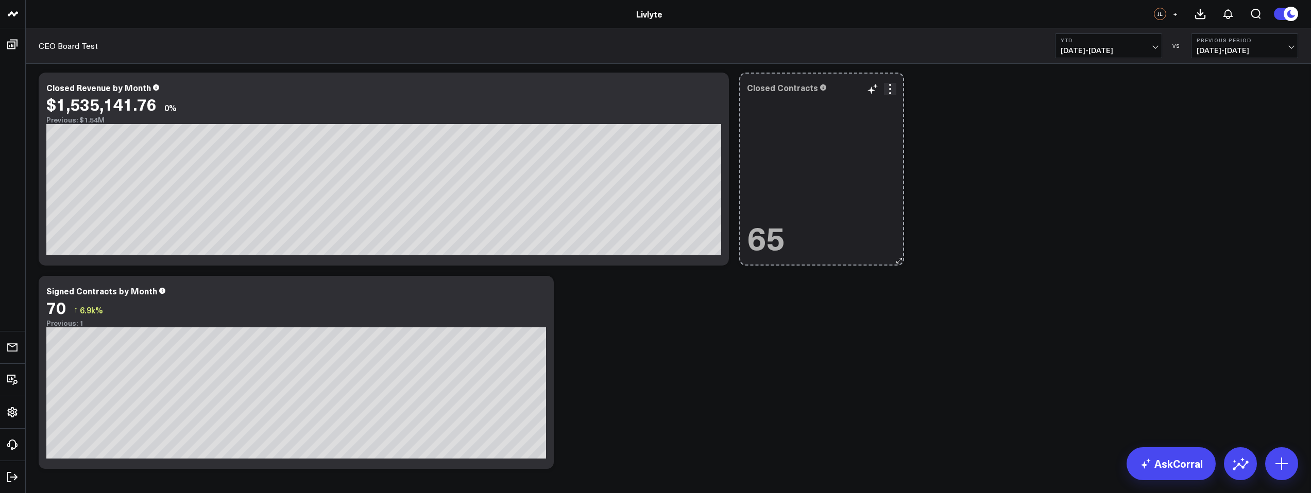
drag, startPoint x: 898, startPoint y: 261, endPoint x: 896, endPoint y: 148, distance: 112.8
click at [896, 148] on div "Closed Contracts 65 So sorry. The query returned no results. Ask a Data Analyst" at bounding box center [821, 169] width 165 height 193
drag, startPoint x: 897, startPoint y: 261, endPoint x: 812, endPoint y: 231, distance: 90.1
click at [812, 231] on div "Closed Contracts 65 So sorry. The query returned no results. Ask a Data Analyst" at bounding box center [821, 169] width 165 height 193
drag, startPoint x: 903, startPoint y: 257, endPoint x: 723, endPoint y: 211, distance: 185.4
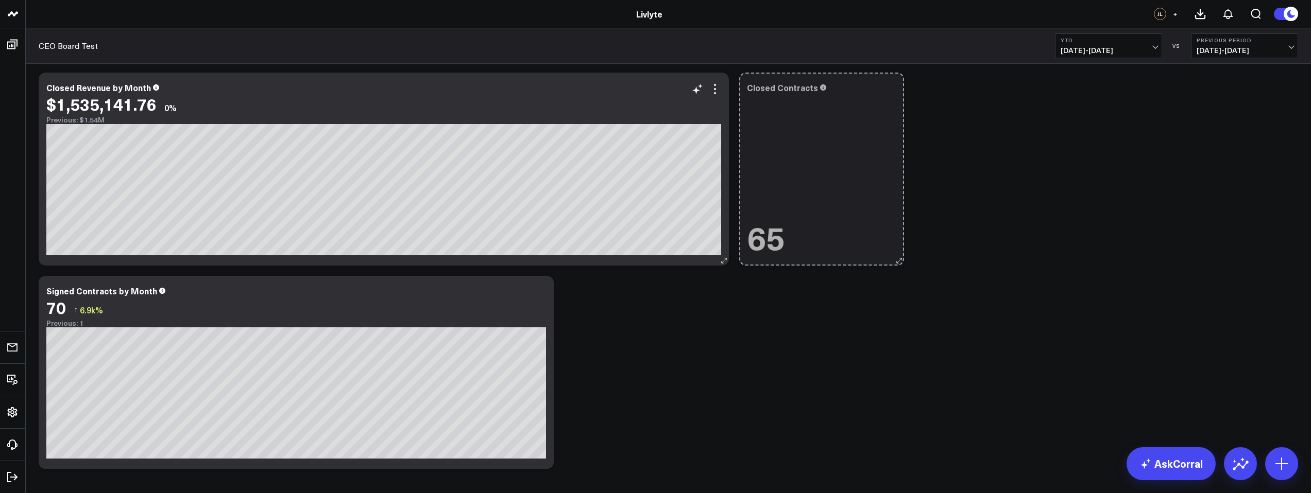
click at [723, 211] on div "Modify via AI Copy link to widget Ask support Remove Create linked copy Executi…" at bounding box center [668, 270] width 1270 height 407
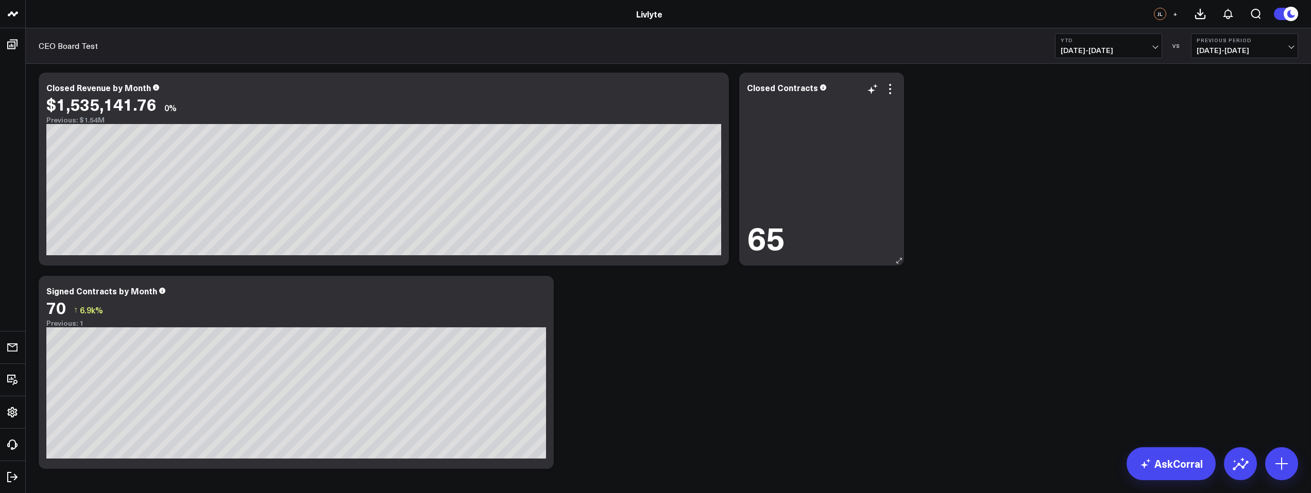
drag, startPoint x: 819, startPoint y: 182, endPoint x: 825, endPoint y: 186, distance: 7.3
click at [820, 182] on div "65" at bounding box center [821, 175] width 149 height 161
click at [894, 71] on div "Modify via AI Copy link to widget Ask support Remove Create linked copy Executi…" at bounding box center [668, 270] width 1270 height 407
click at [893, 84] on icon at bounding box center [890, 89] width 12 height 12
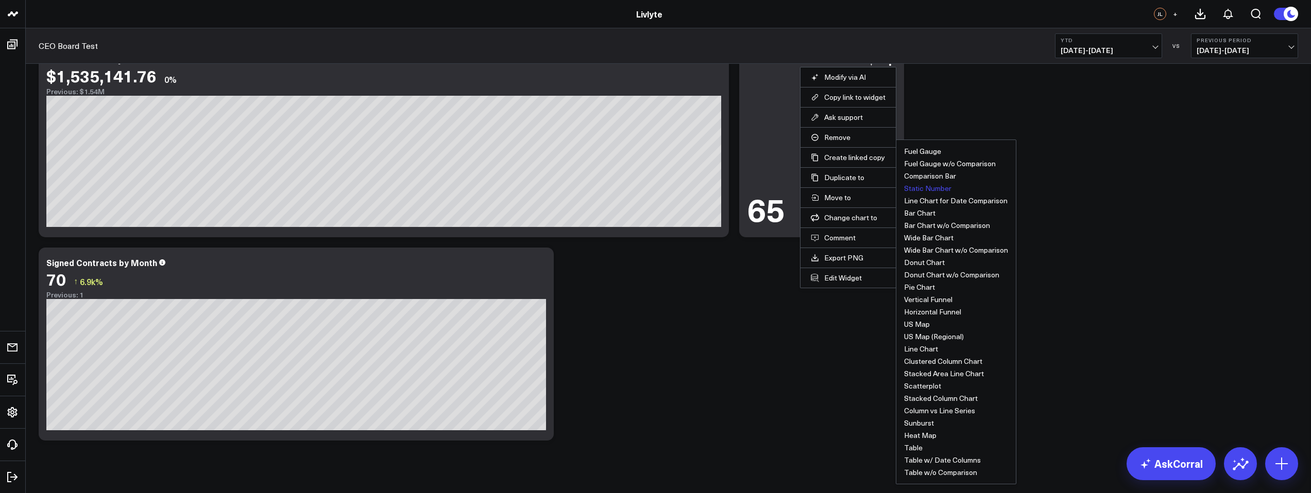
scroll to position [47, 0]
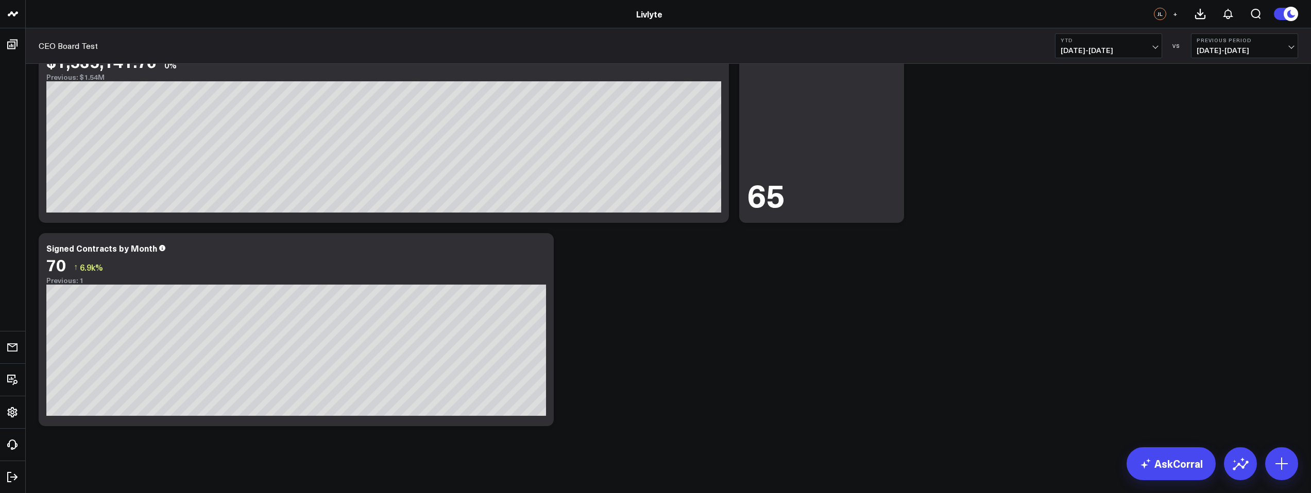
click at [1066, 217] on div "Modify via AI Copy link to widget Ask support Remove Create linked copy Executi…" at bounding box center [668, 228] width 1270 height 407
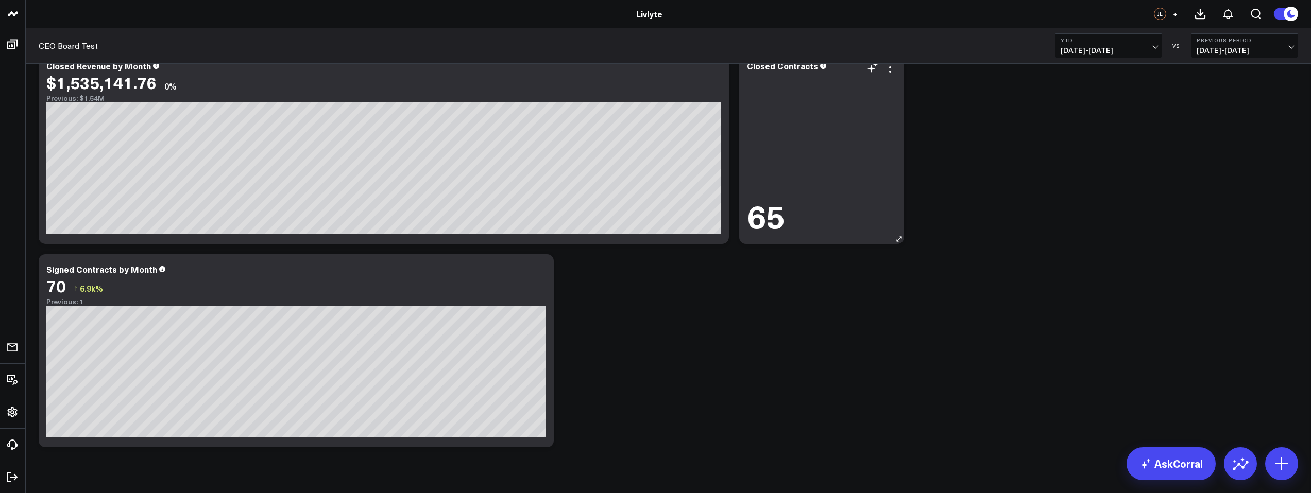
scroll to position [0, 0]
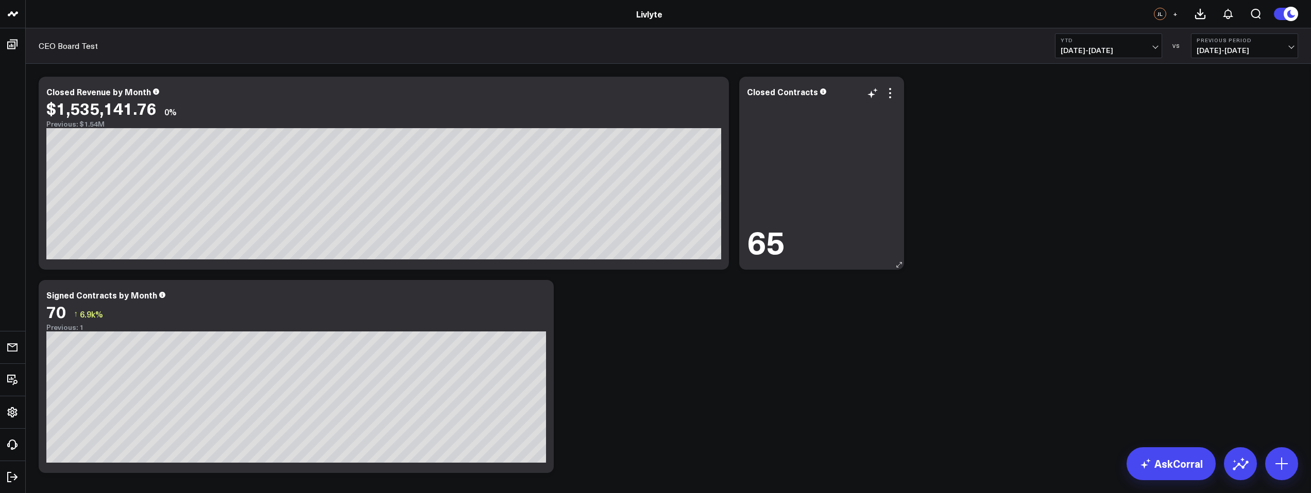
click at [873, 232] on div "65" at bounding box center [821, 241] width 149 height 32
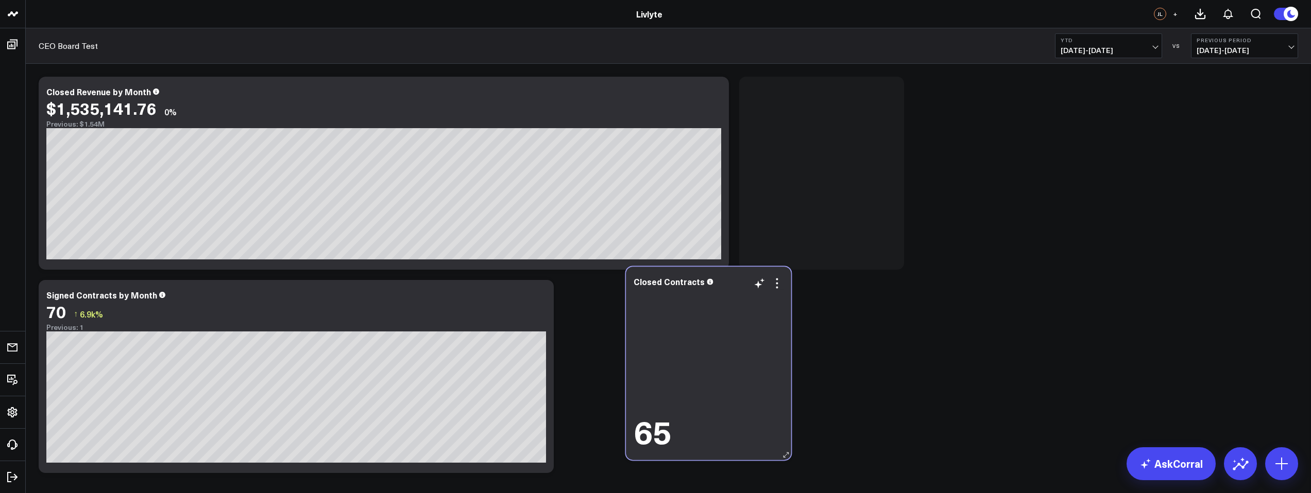
drag, startPoint x: 894, startPoint y: 78, endPoint x: 767, endPoint y: 285, distance: 242.0
click at [767, 285] on div "Closed Contracts 65" at bounding box center [708, 363] width 165 height 193
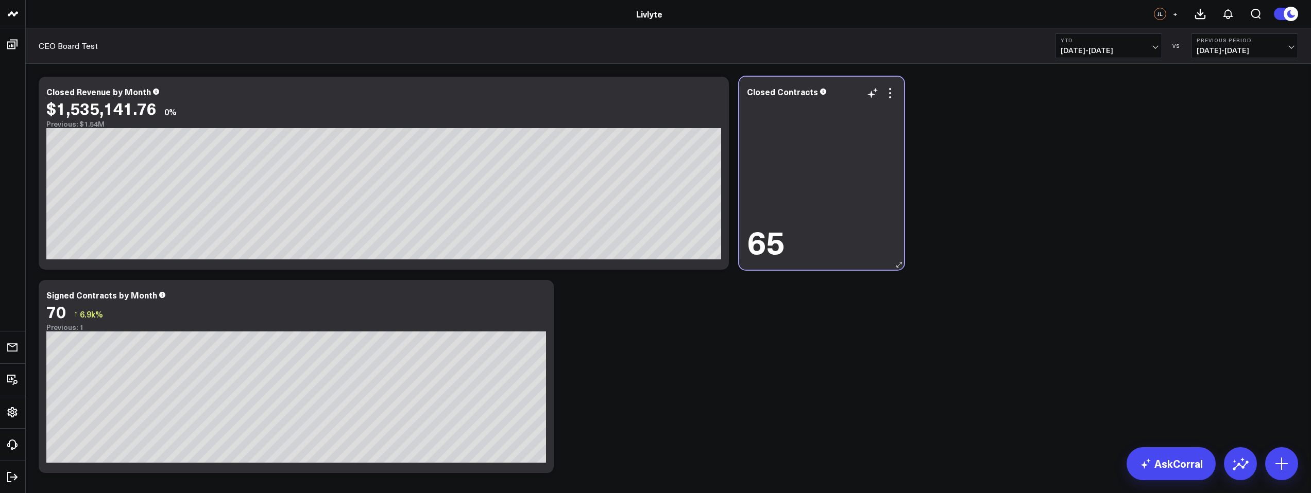
click at [838, 262] on div "Closed Contracts 65" at bounding box center [821, 173] width 165 height 193
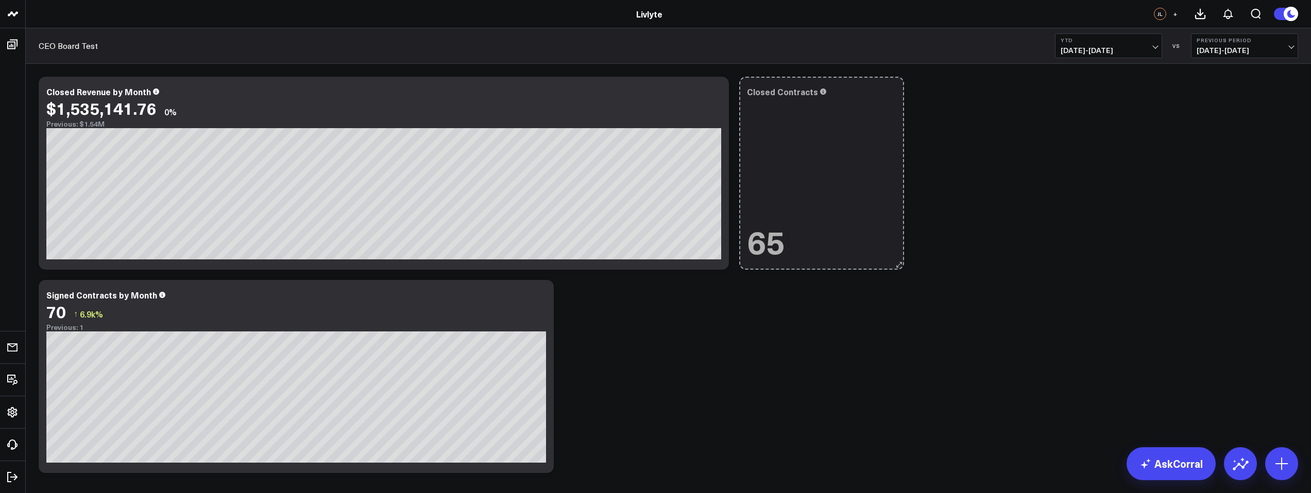
drag, startPoint x: 898, startPoint y: 264, endPoint x: 876, endPoint y: 91, distance: 175.0
click at [811, 0] on html "Livlyte Livlyte JL + CEO Board Test YTD 01/01/25 - 09/18/25 VS Previous Period …" at bounding box center [655, 270] width 1311 height 540
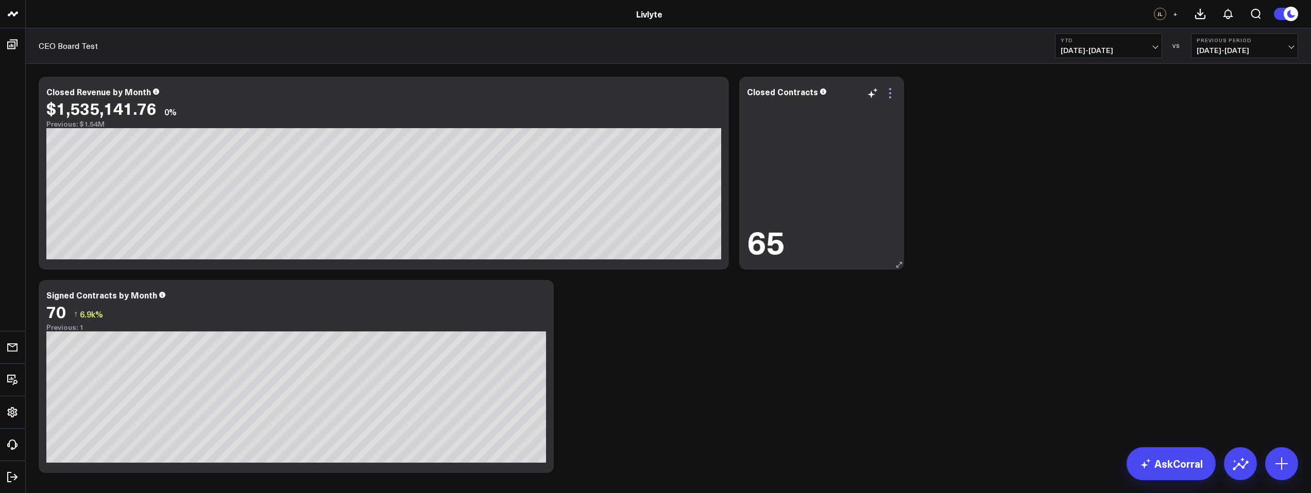
click at [889, 97] on icon at bounding box center [890, 97] width 2 height 2
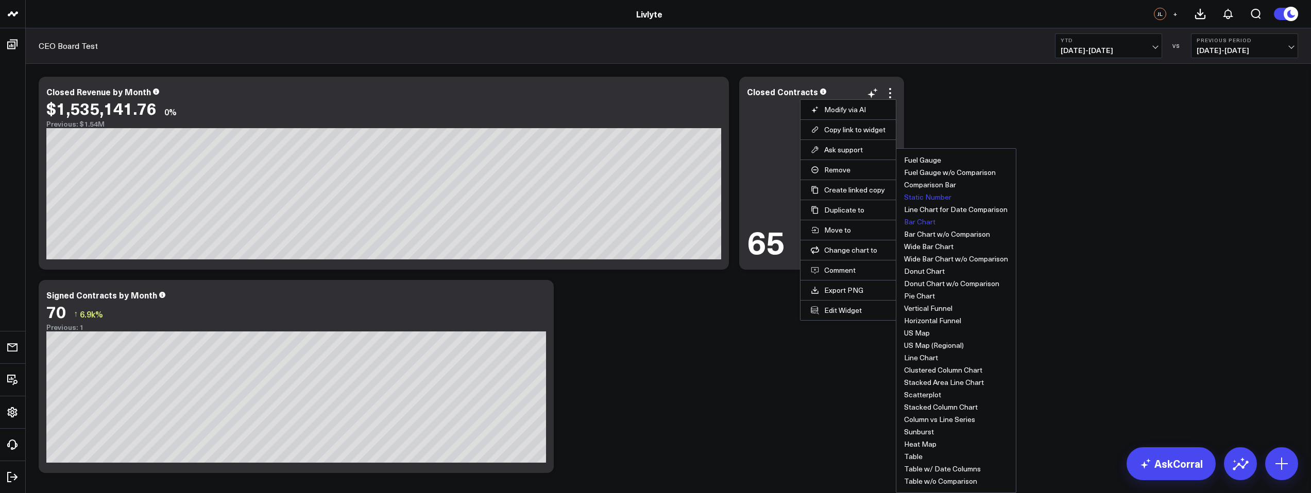
click at [916, 223] on button "Bar Chart" at bounding box center [919, 221] width 31 height 7
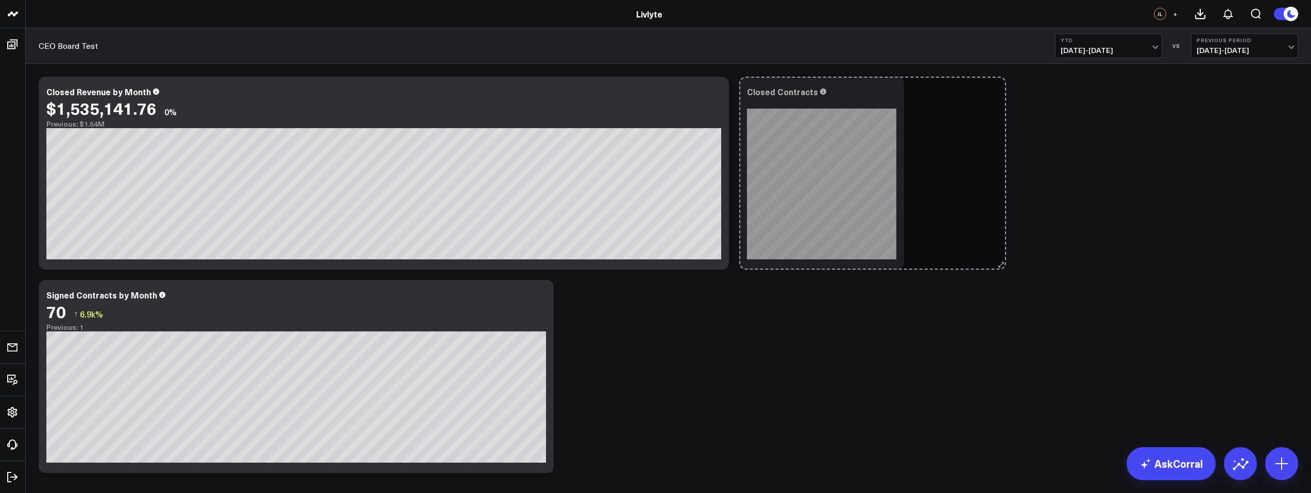
click at [904, 259] on div "Closed Contracts So sorry. The query returned no results. Ask a Data Analyst" at bounding box center [821, 173] width 165 height 193
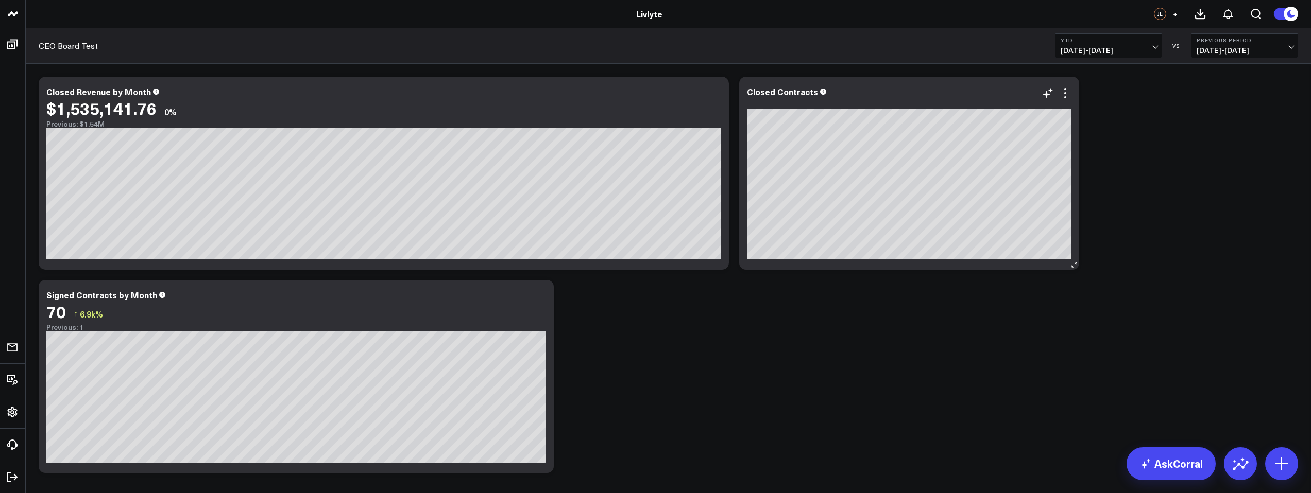
click at [1062, 99] on div at bounding box center [909, 102] width 324 height 7
click at [1067, 91] on icon at bounding box center [1065, 93] width 12 height 12
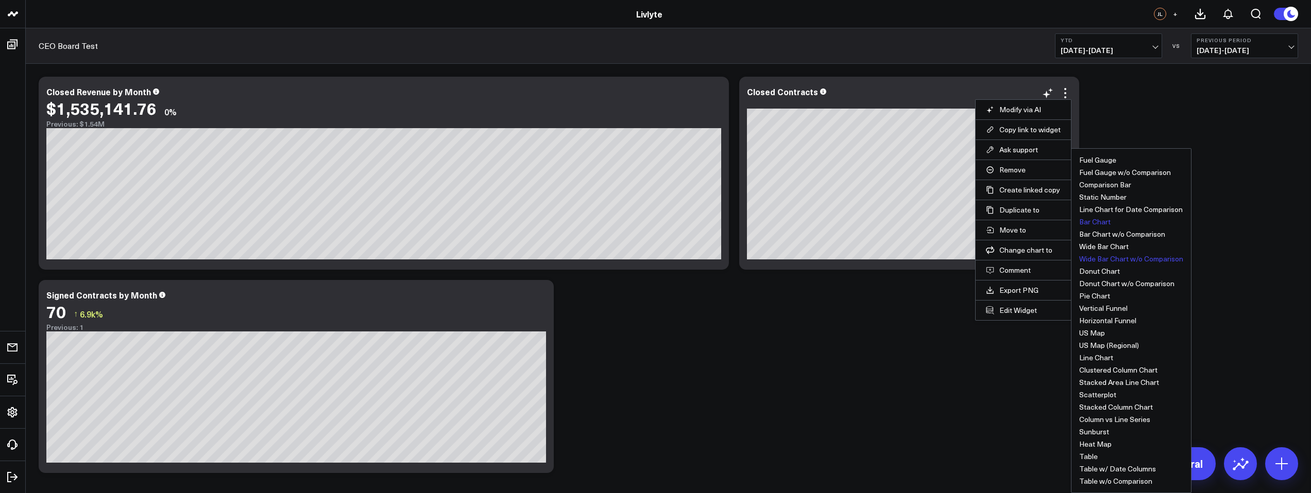
click at [1100, 257] on button "Wide Bar Chart w/o Comparison" at bounding box center [1131, 258] width 104 height 7
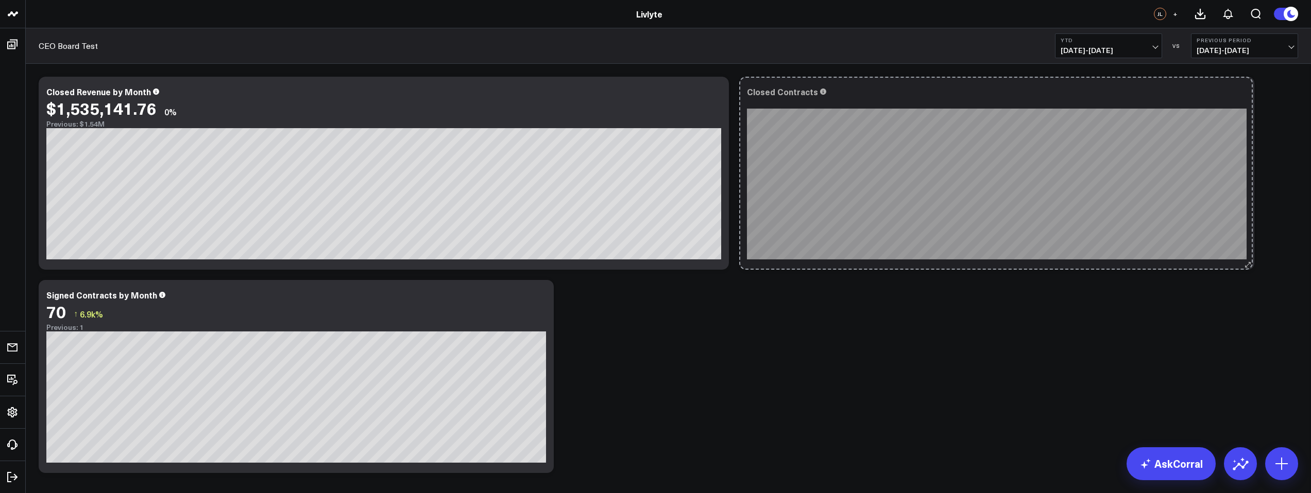
drag, startPoint x: 1075, startPoint y: 265, endPoint x: 1255, endPoint y: 263, distance: 179.8
click at [1255, 264] on div "Modify via AI Copy link to widget Ask support Remove Create linked copy Executi…" at bounding box center [668, 275] width 1270 height 407
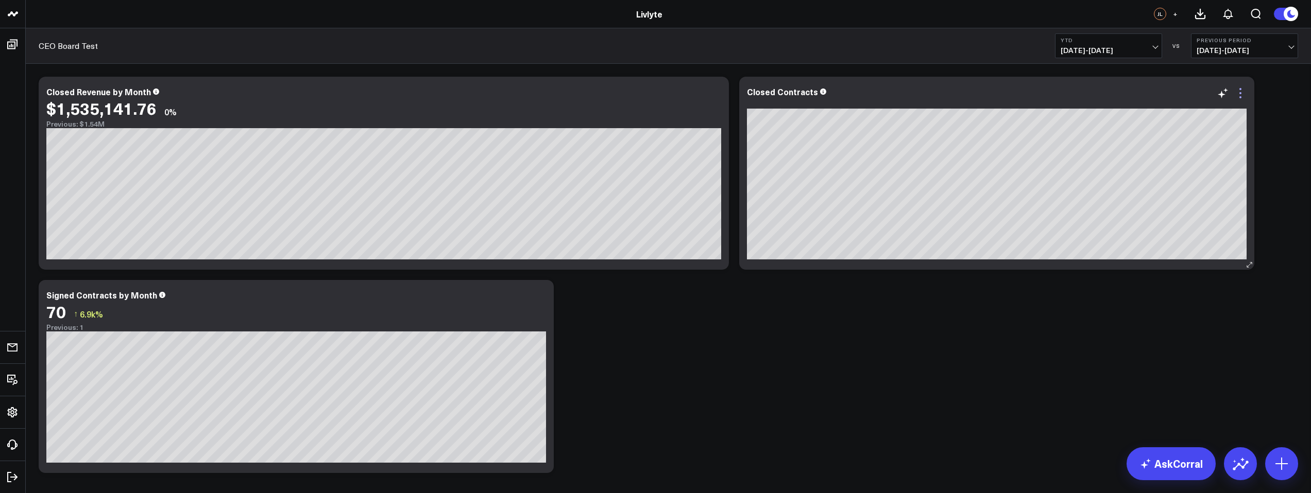
click at [1239, 96] on icon at bounding box center [1240, 93] width 12 height 12
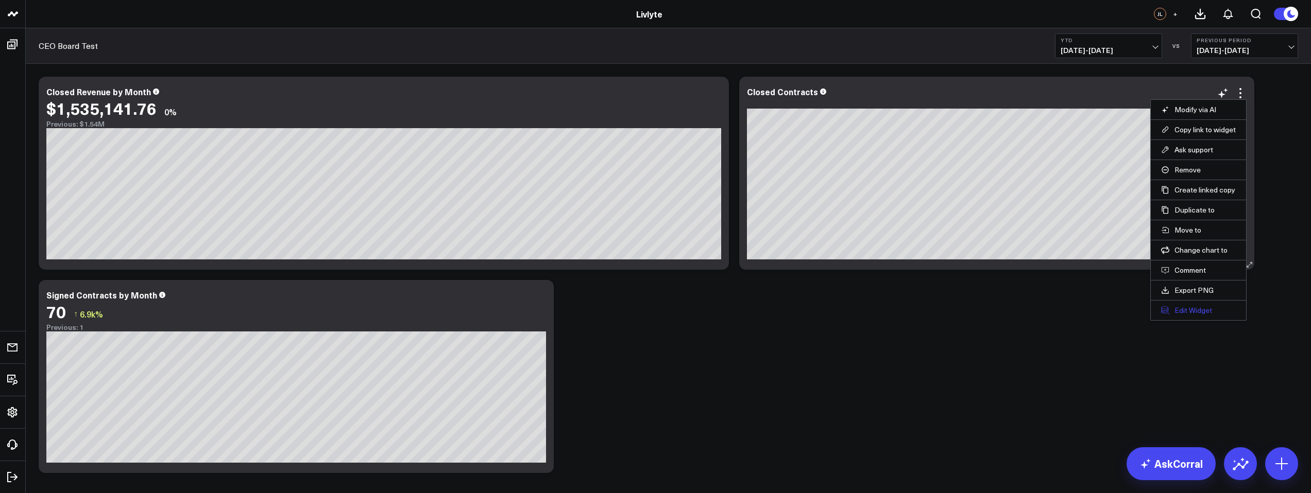
click at [1201, 309] on button "Edit Widget" at bounding box center [1198, 310] width 75 height 9
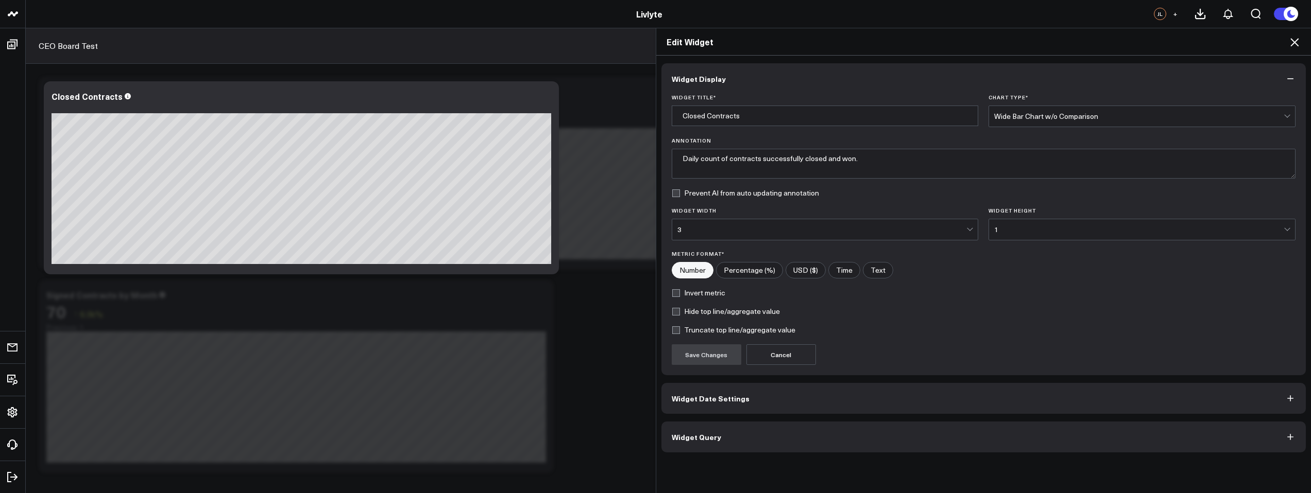
click at [725, 402] on span "Widget Date Settings" at bounding box center [711, 399] width 78 height 8
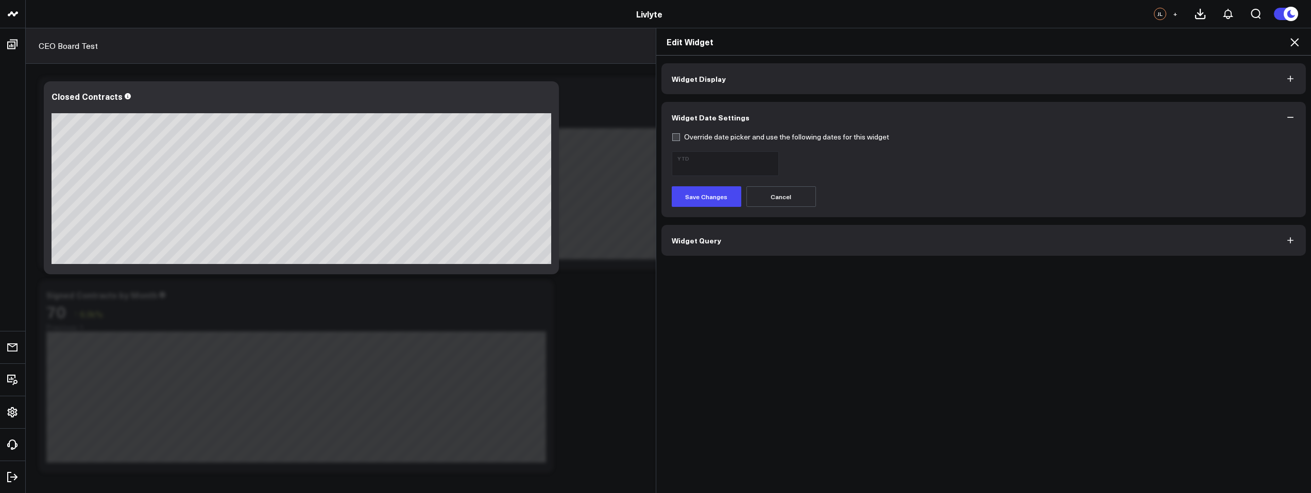
click at [756, 202] on button "Cancel" at bounding box center [781, 196] width 70 height 21
click at [672, 138] on label "Override date picker and use the following dates for this widget" at bounding box center [780, 137] width 217 height 8
click at [672, 138] on input "Override date picker and use the following dates for this widget" at bounding box center [676, 137] width 8 height 8
checkbox input "true"
click at [687, 157] on b "YTD" at bounding box center [725, 158] width 96 height 6
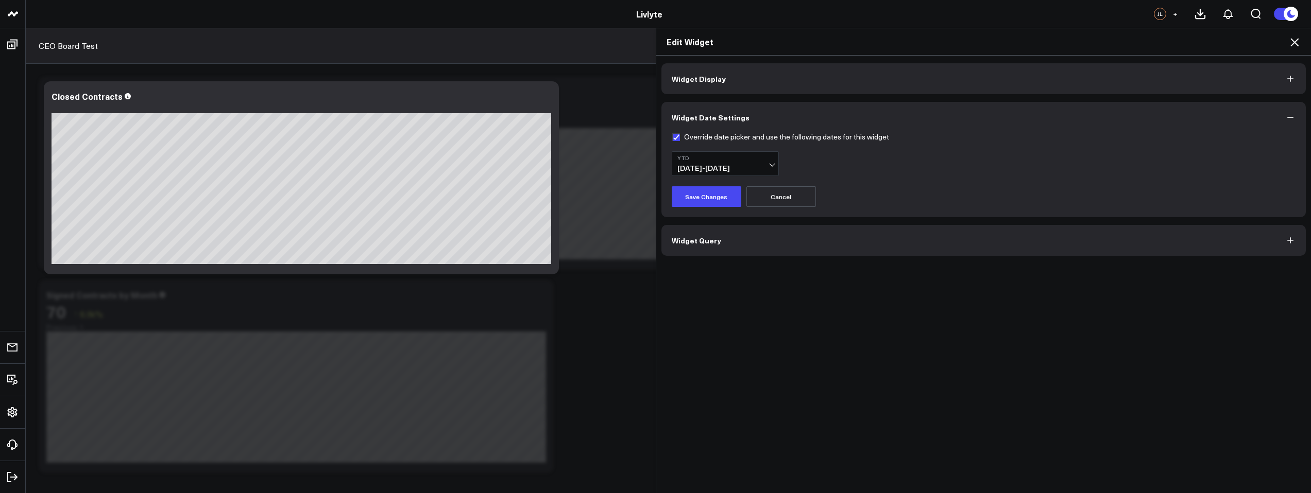
click at [907, 150] on form "Override date picker and use the following dates for this widget YTD 01/01/25 -…" at bounding box center [984, 170] width 624 height 74
click at [720, 197] on button "Save Changes" at bounding box center [707, 196] width 70 height 21
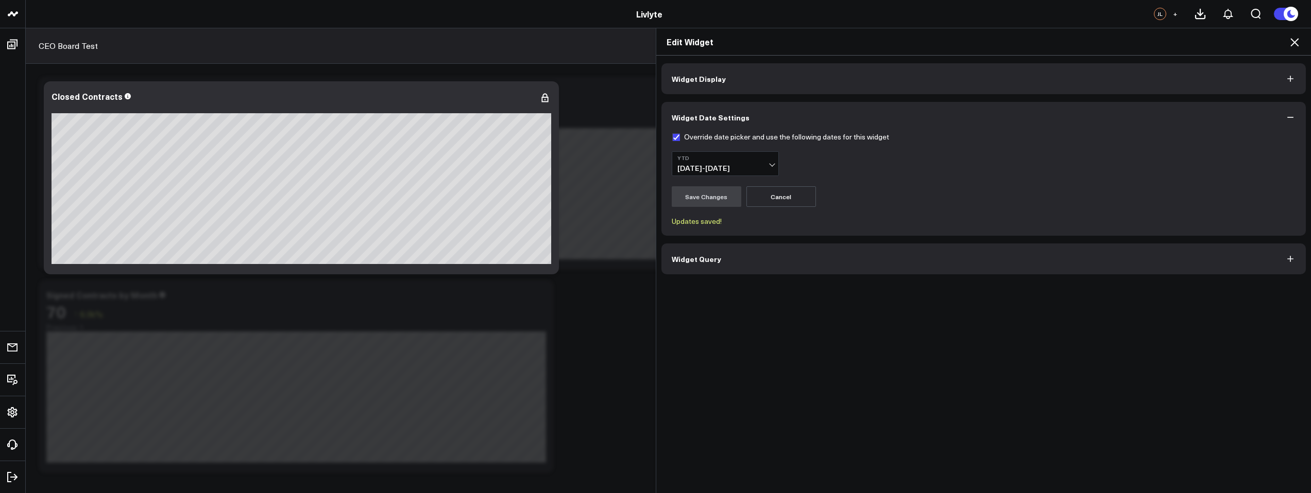
click at [751, 254] on button "Widget Query" at bounding box center [983, 259] width 645 height 31
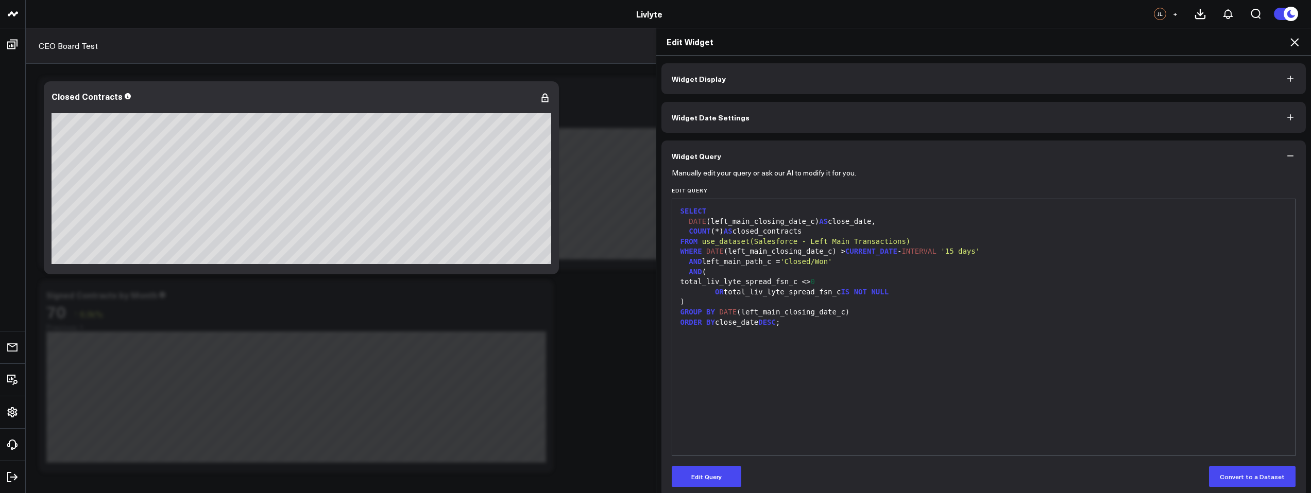
click at [762, 131] on button "Widget Date Settings" at bounding box center [983, 117] width 645 height 31
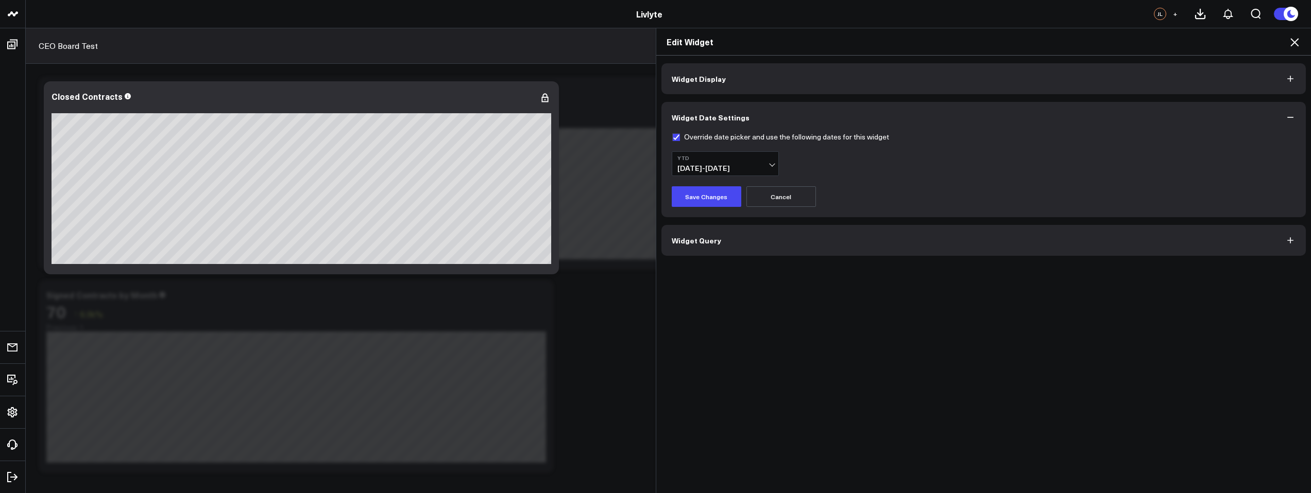
click at [763, 91] on button "Widget Display" at bounding box center [983, 78] width 645 height 31
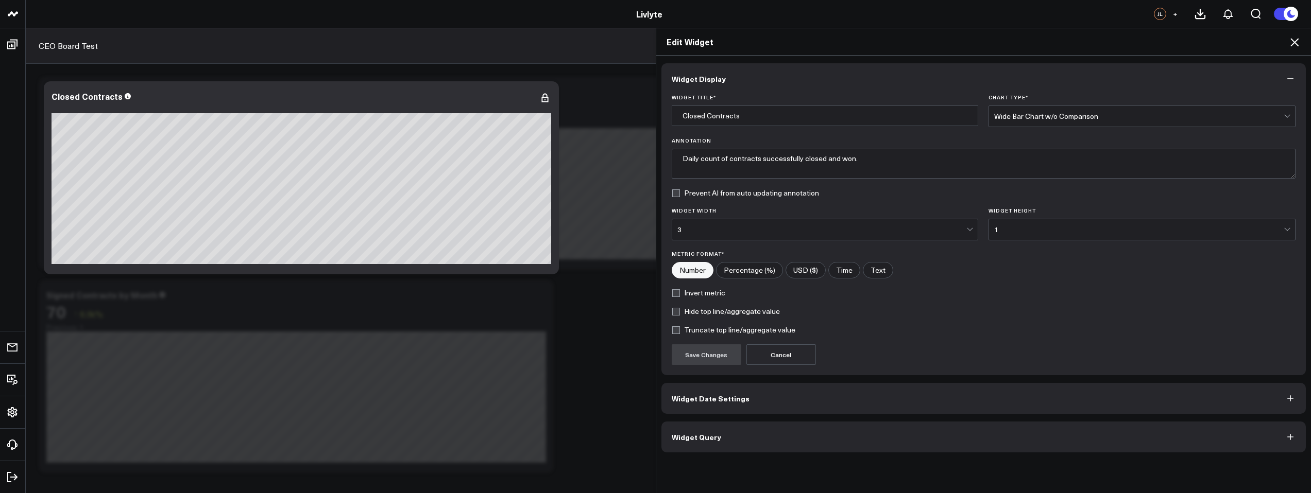
click at [1296, 39] on icon at bounding box center [1294, 42] width 8 height 8
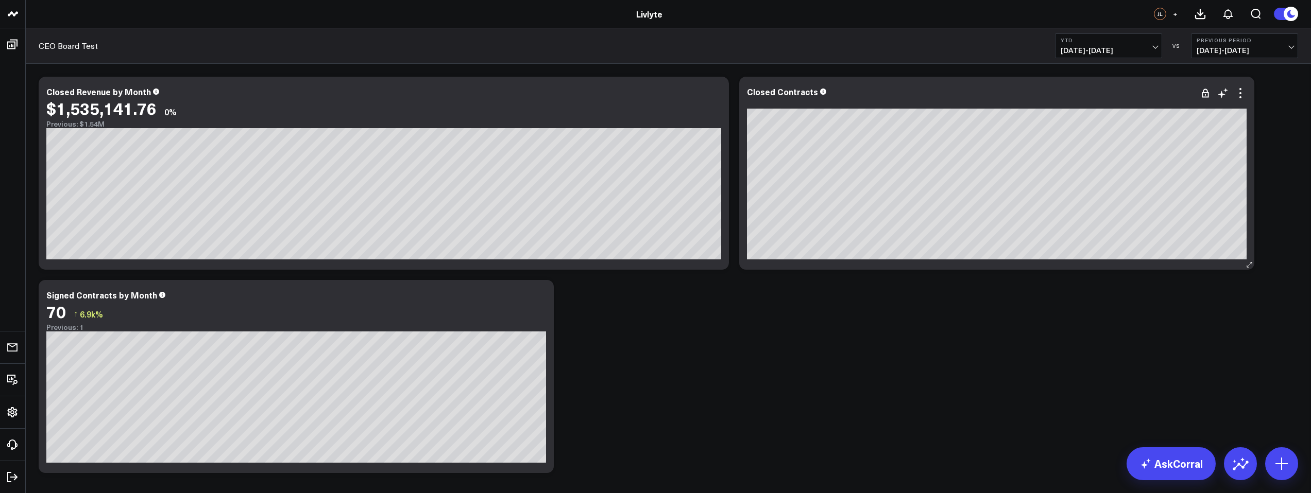
click at [1047, 103] on div at bounding box center [997, 102] width 500 height 7
click at [1240, 90] on icon at bounding box center [1240, 93] width 12 height 12
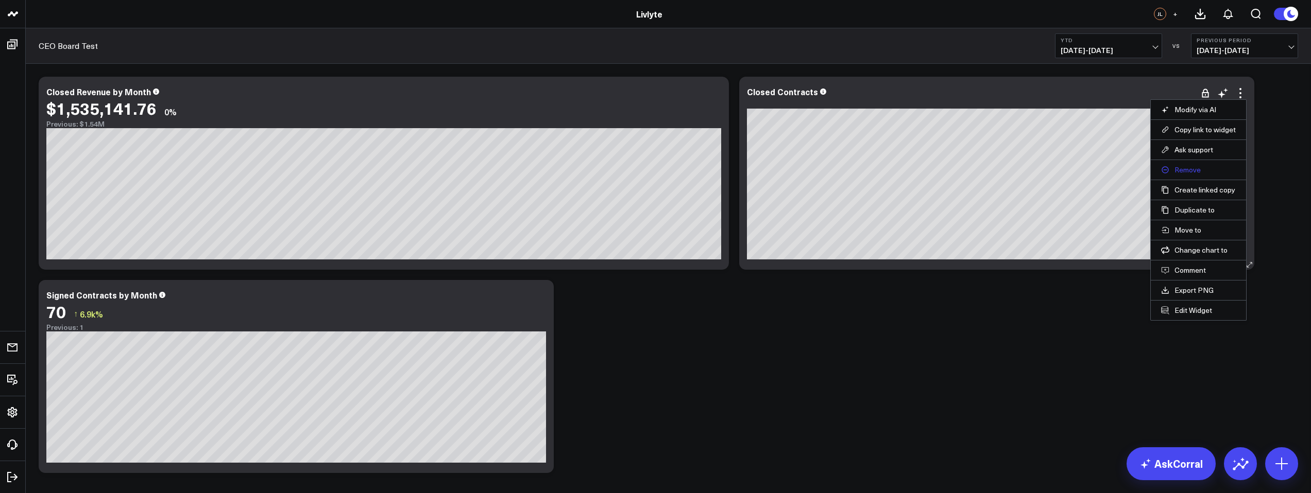
click at [1192, 165] on button "Remove" at bounding box center [1198, 169] width 75 height 9
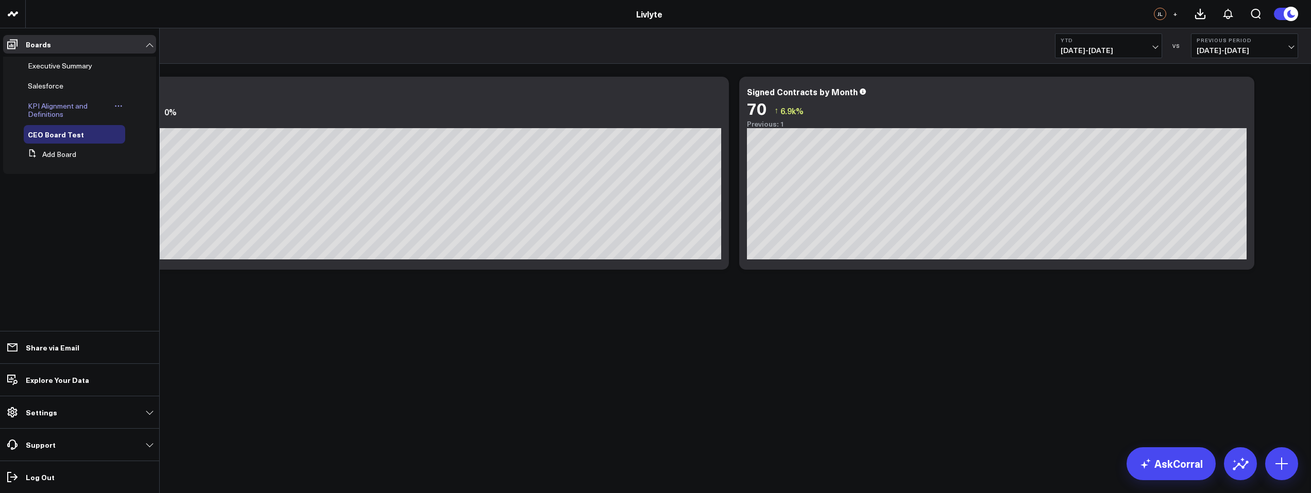
click at [47, 106] on span "KPI Alignment and Definitions" at bounding box center [58, 110] width 60 height 18
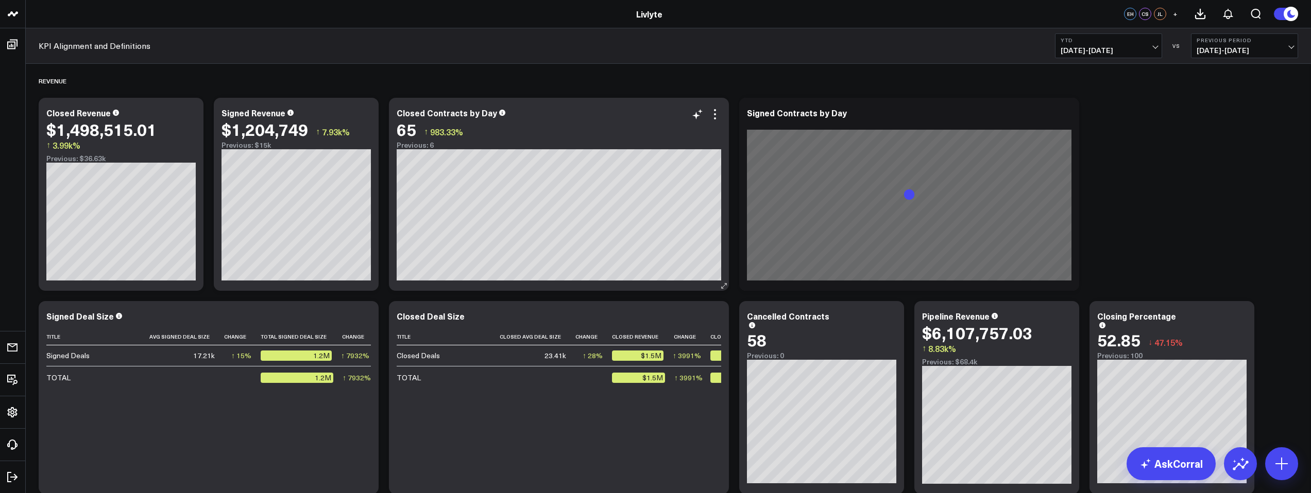
click at [579, 136] on div "65 ↑ 983.33%" at bounding box center [559, 129] width 324 height 19
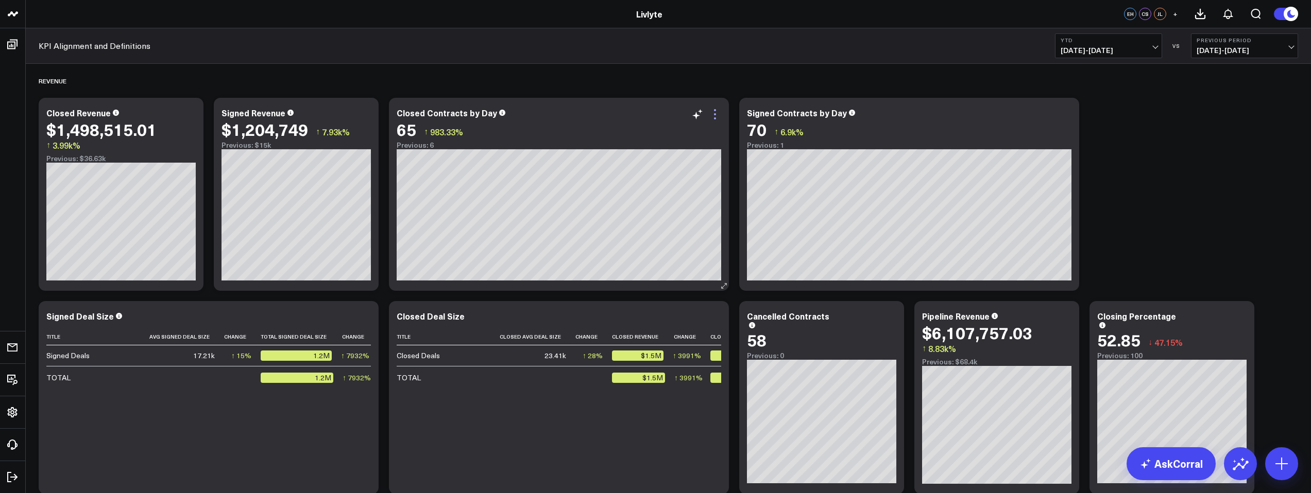
click at [715, 113] on icon at bounding box center [715, 114] width 12 height 12
click at [0, 0] on button "CEO Board Test" at bounding box center [0, 0] width 0 height 0
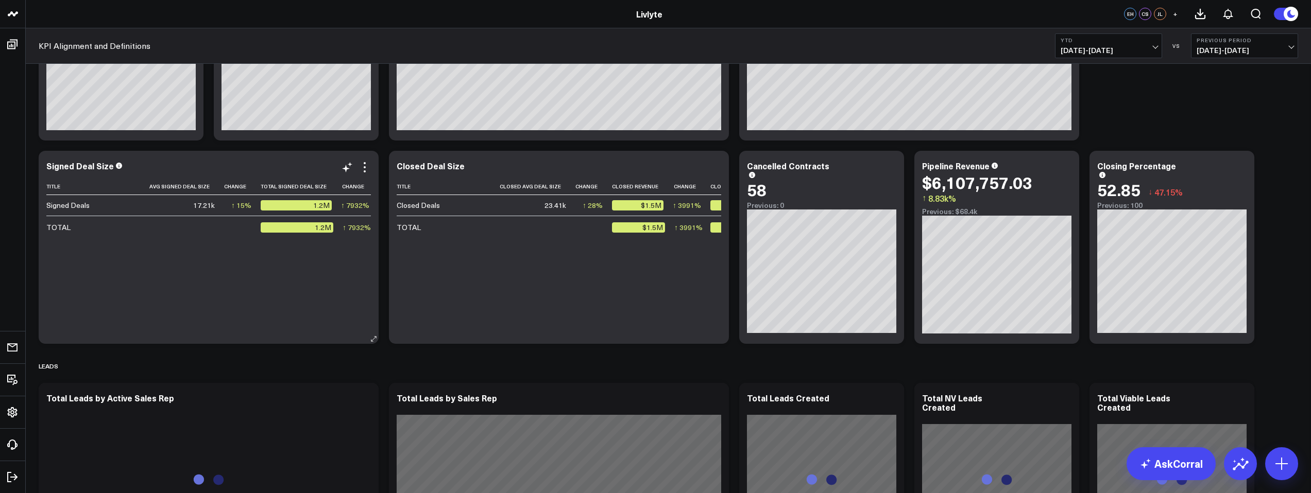
scroll to position [219, 0]
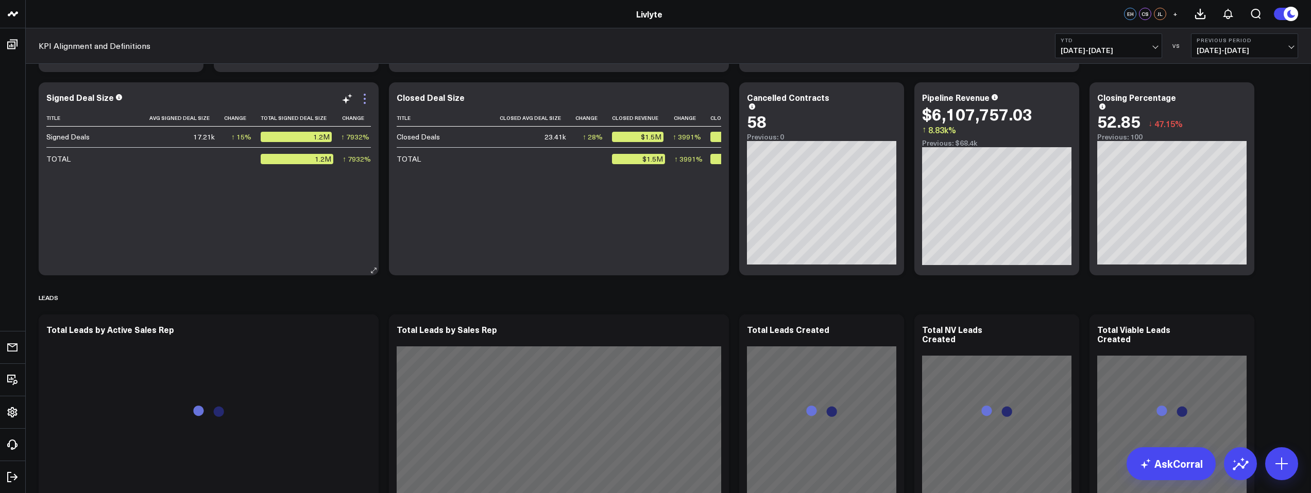
click at [363, 100] on icon at bounding box center [364, 99] width 12 height 12
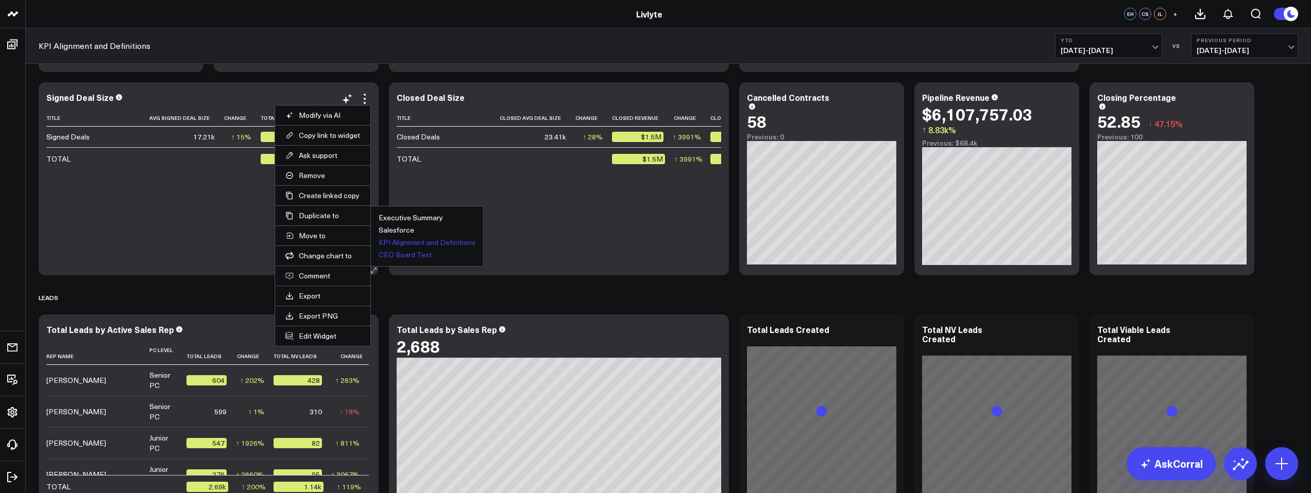
click at [412, 254] on button "CEO Board Test" at bounding box center [405, 254] width 53 height 7
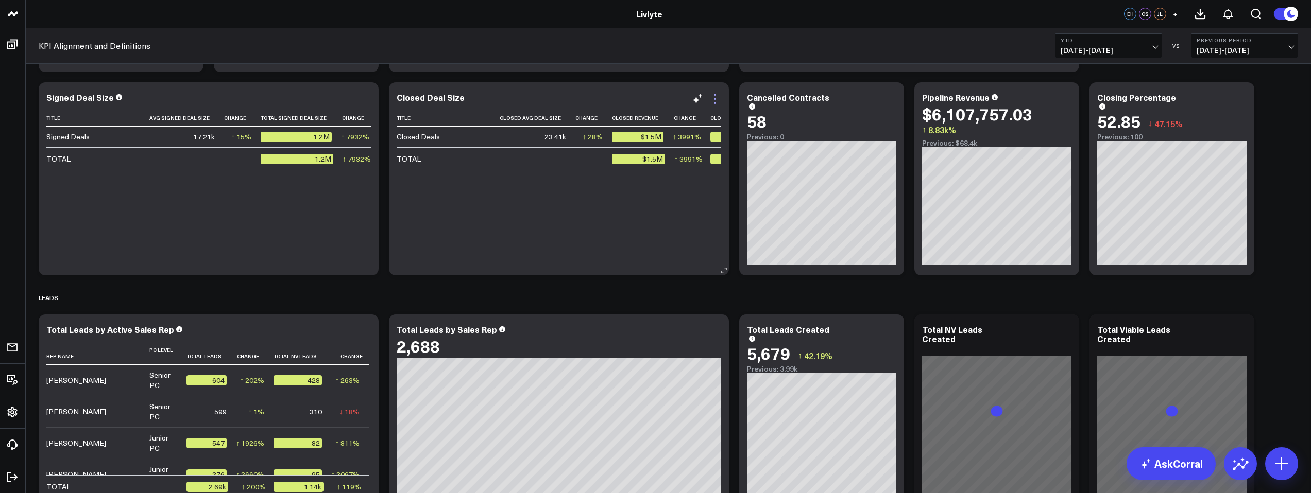
click at [713, 98] on icon at bounding box center [715, 99] width 12 height 12
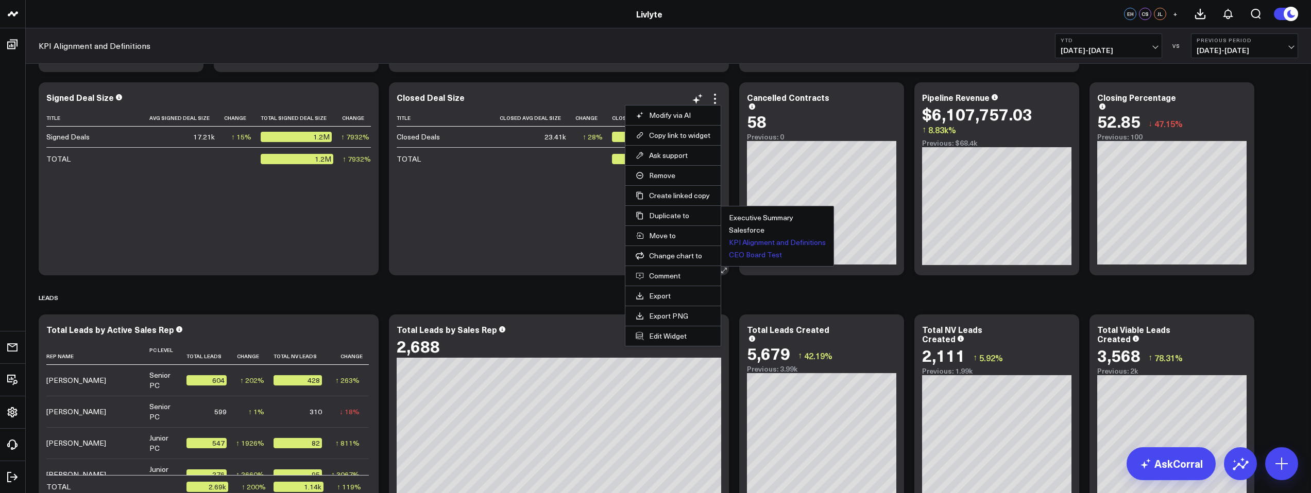
click at [751, 254] on button "CEO Board Test" at bounding box center [755, 254] width 53 height 7
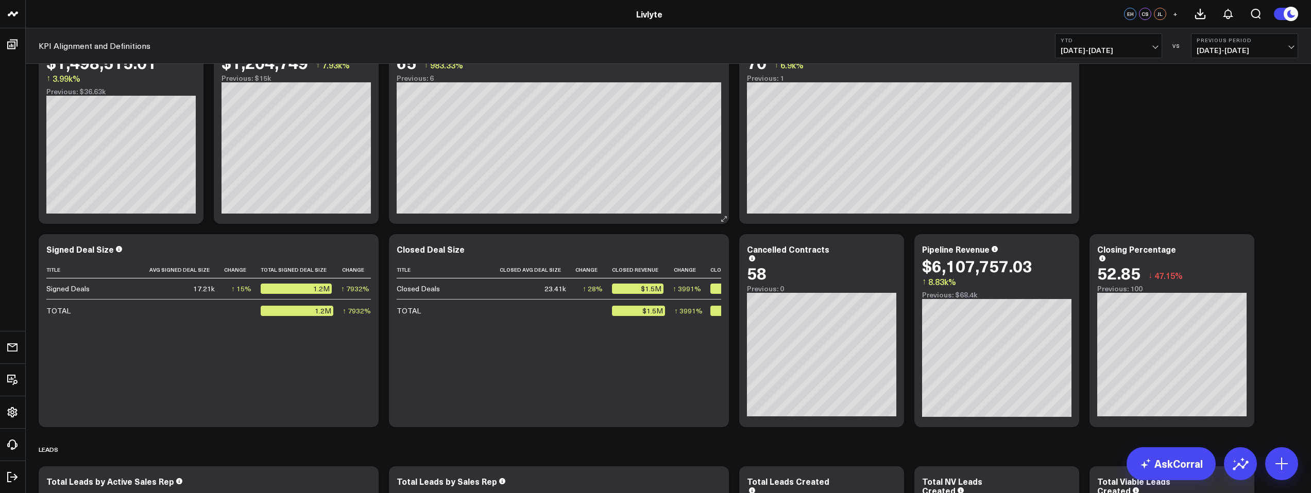
scroll to position [0, 0]
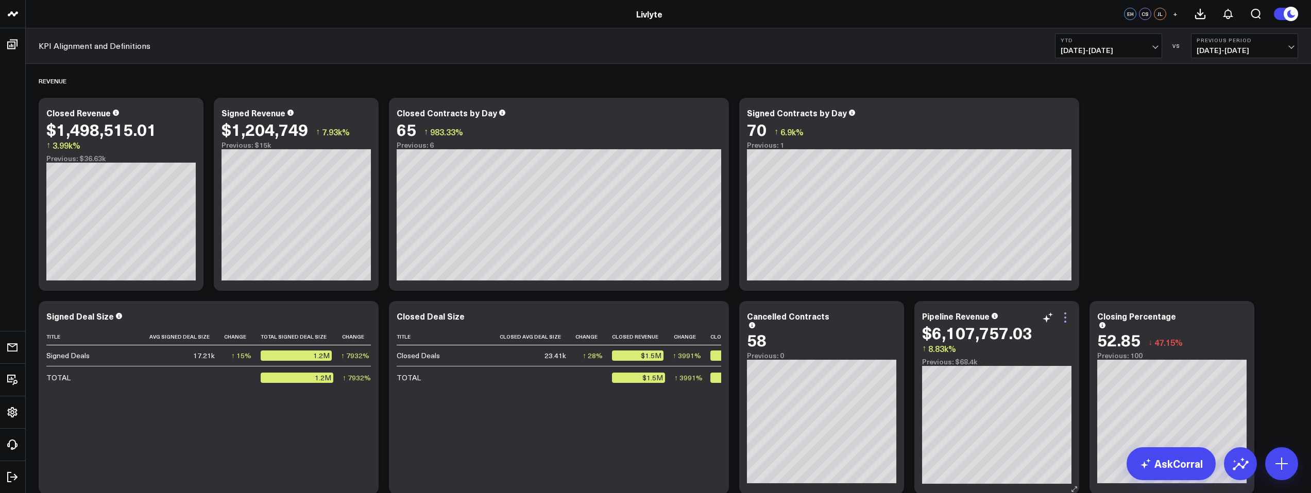
click at [1066, 319] on icon at bounding box center [1065, 318] width 12 height 12
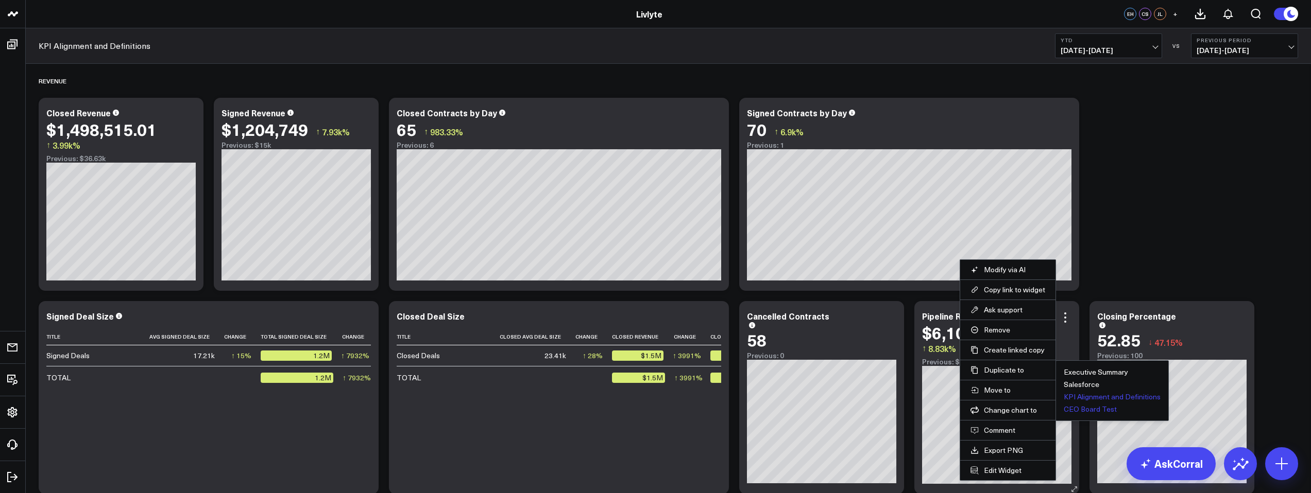
click at [1094, 408] on button "CEO Board Test" at bounding box center [1090, 409] width 53 height 7
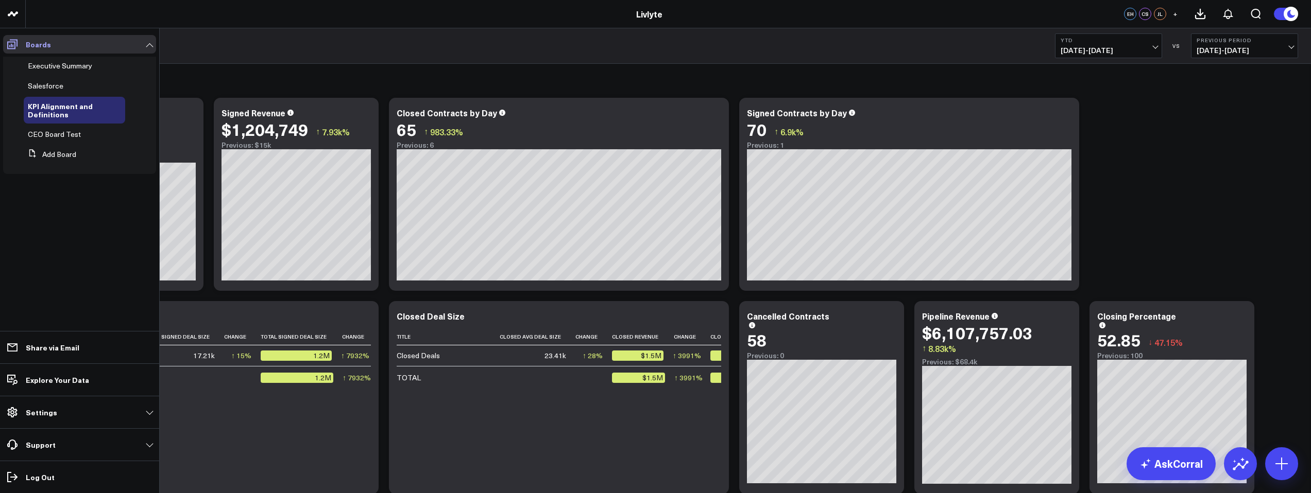
click at [16, 39] on span at bounding box center [12, 44] width 19 height 19
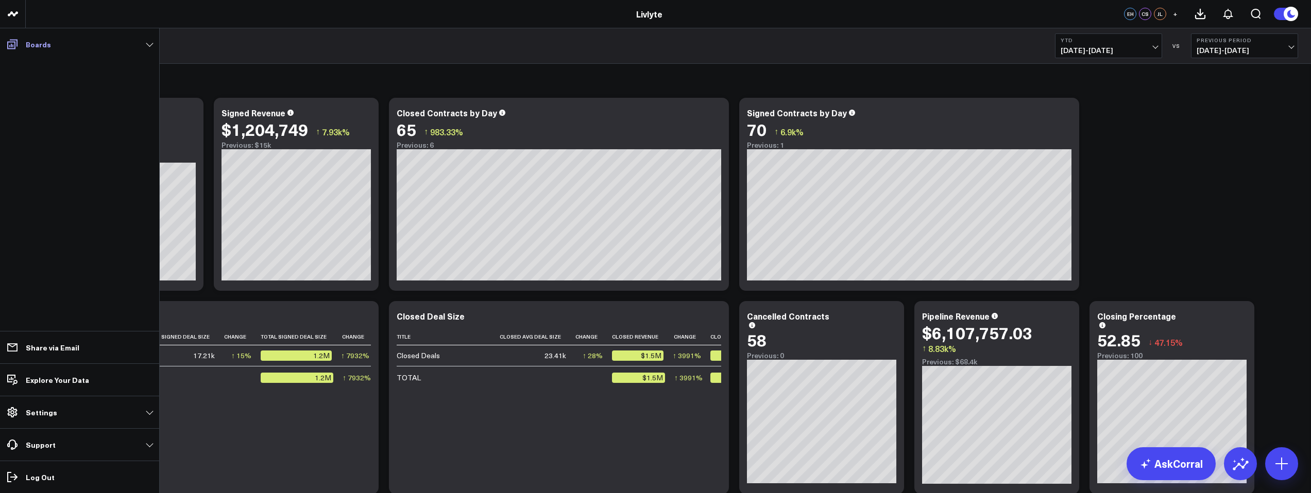
click at [26, 52] on link "Boards" at bounding box center [79, 44] width 153 height 19
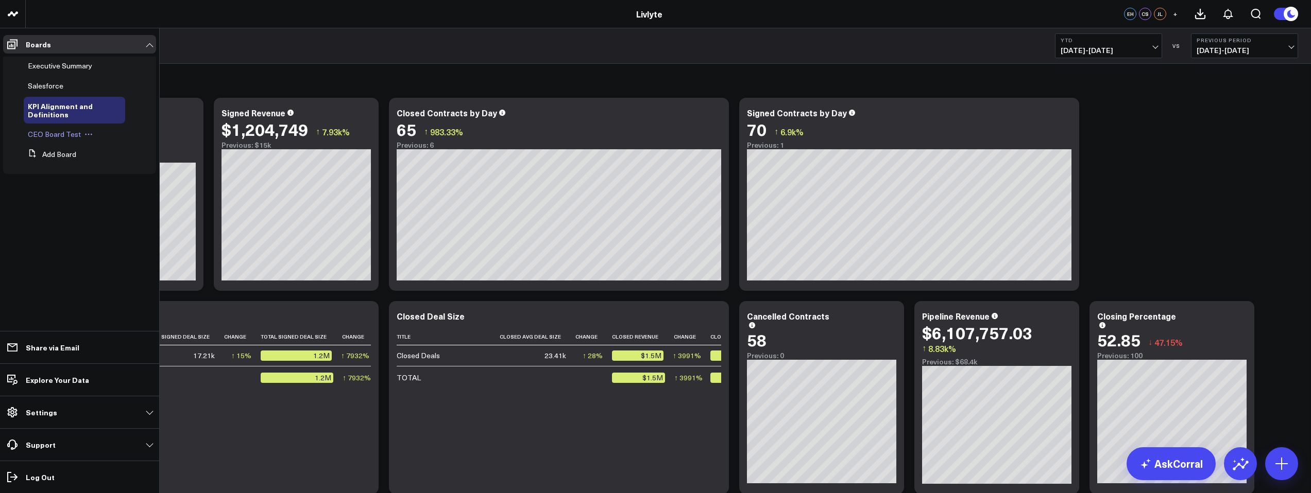
click at [64, 136] on span "CEO Board Test" at bounding box center [54, 134] width 53 height 10
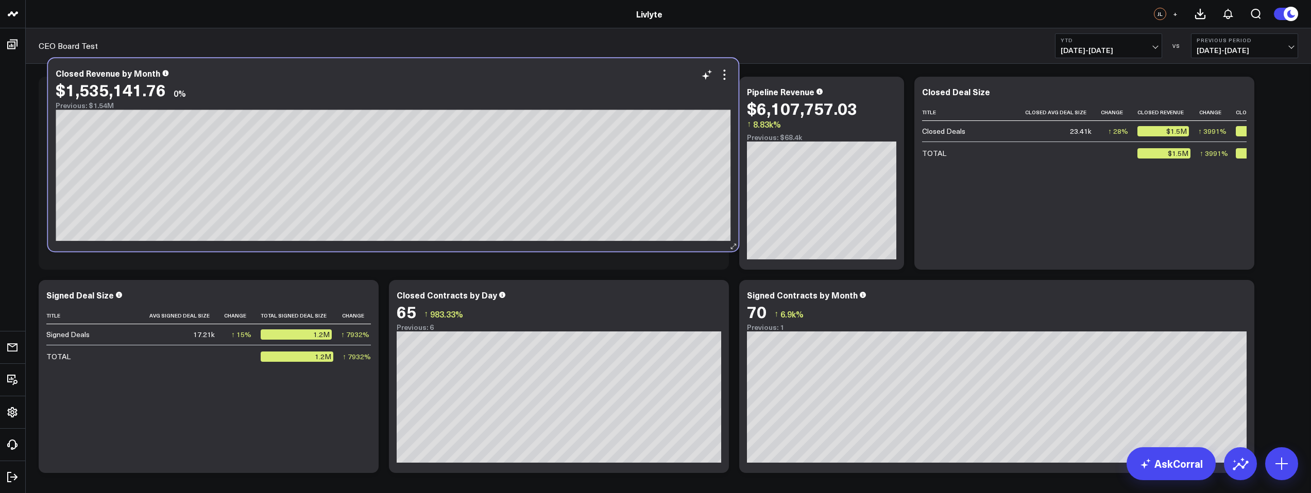
drag, startPoint x: 493, startPoint y: 330, endPoint x: 502, endPoint y: 108, distance: 222.2
click at [502, 108] on div "Previous: $1.54M" at bounding box center [393, 105] width 675 height 8
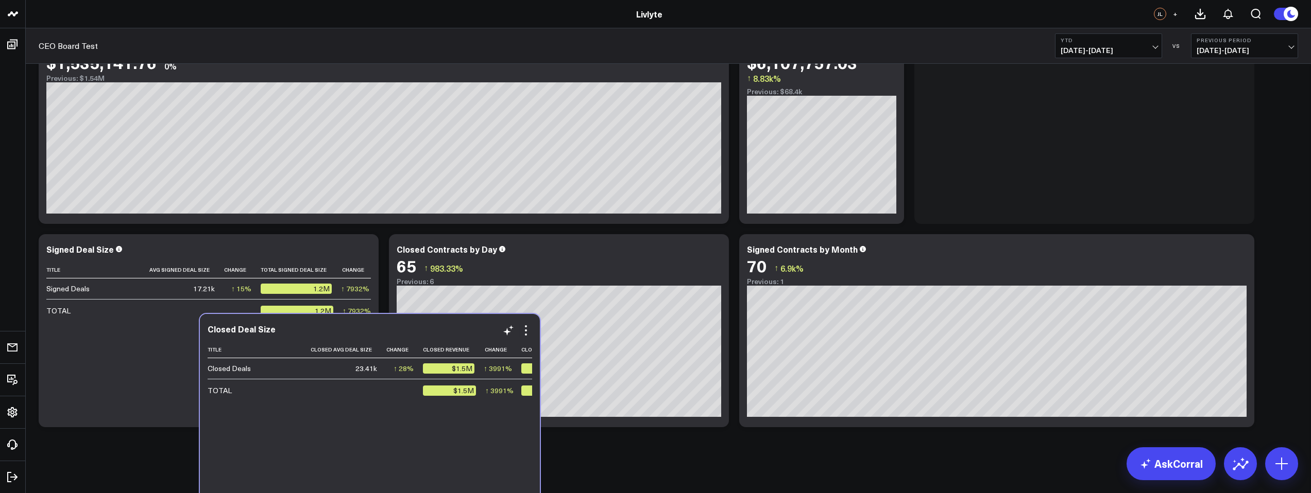
scroll to position [47, 0]
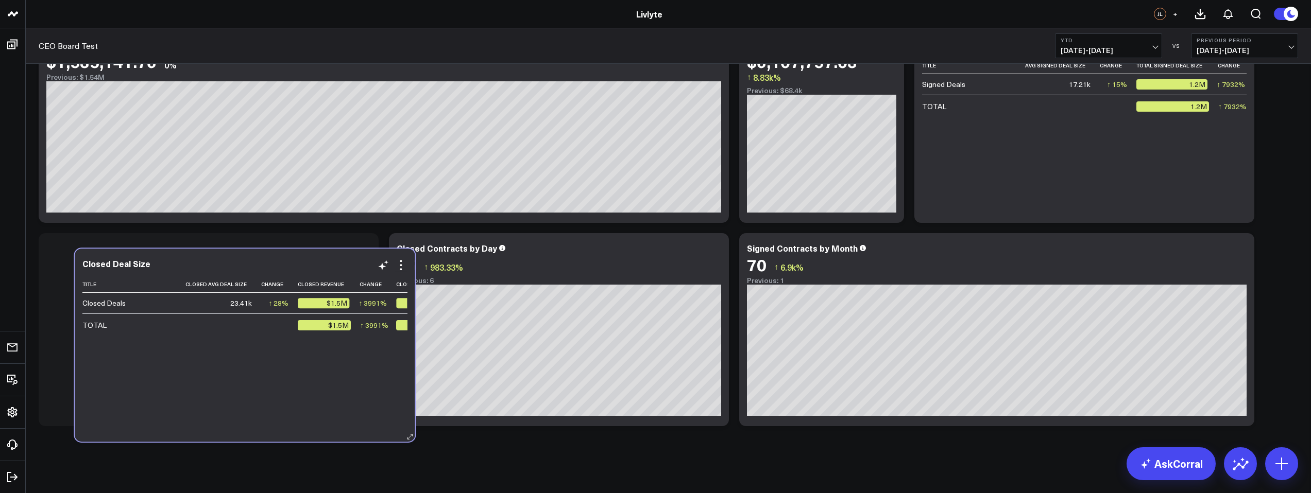
drag, startPoint x: 964, startPoint y: 204, endPoint x: 108, endPoint y: 367, distance: 871.9
click at [126, 377] on div "Title Closed Avg Deal Size Change Closed Revenue Change Closed Deals Change Clo…" at bounding box center [244, 354] width 324 height 156
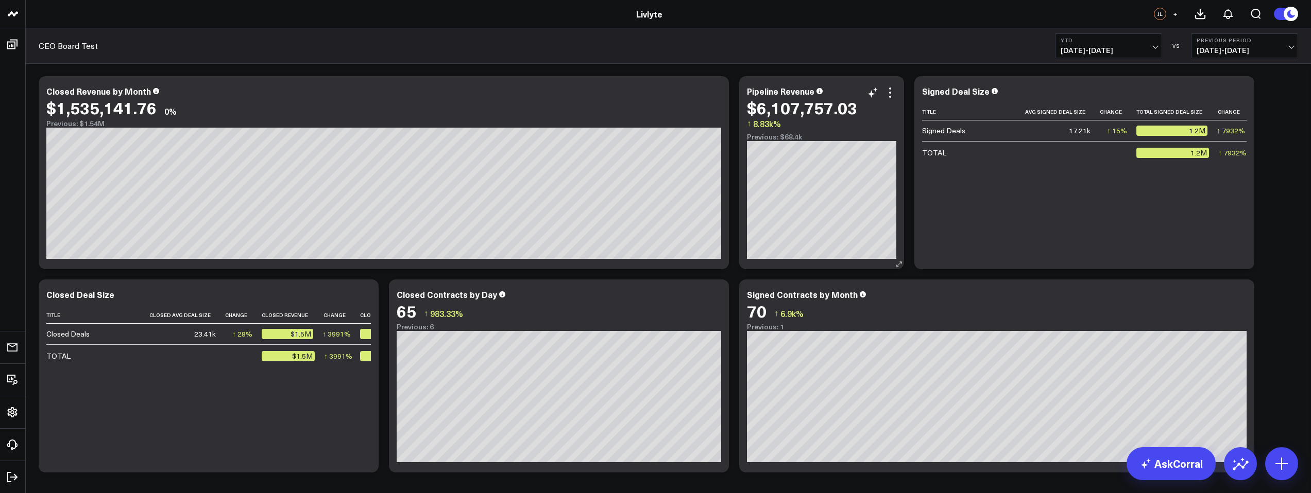
scroll to position [0, 0]
click at [640, 299] on div "Closed Contracts by Day" at bounding box center [559, 295] width 324 height 9
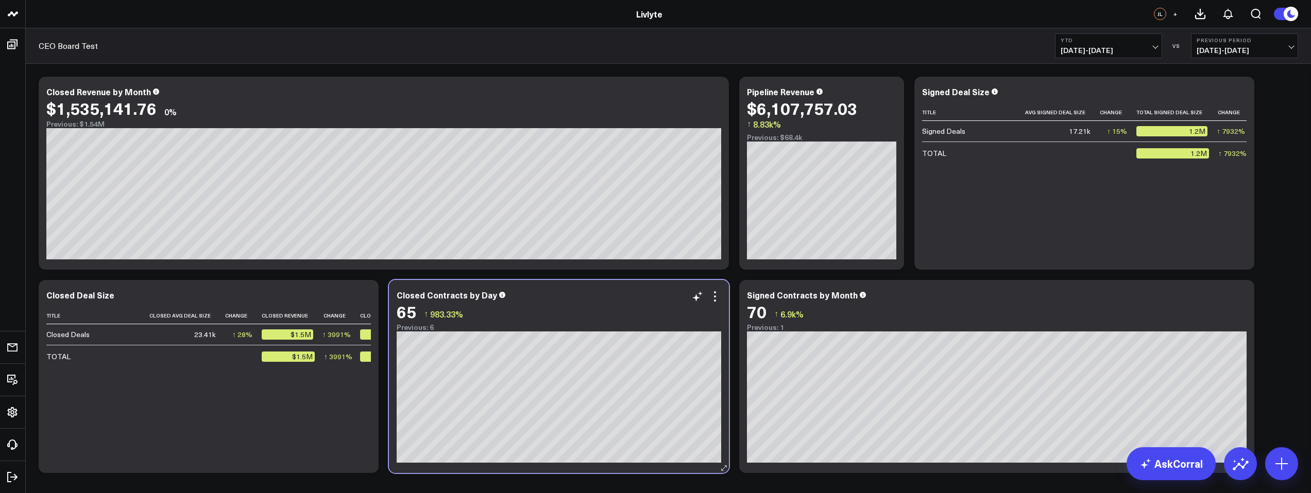
click at [610, 326] on div "Previous: 6" at bounding box center [559, 327] width 324 height 8
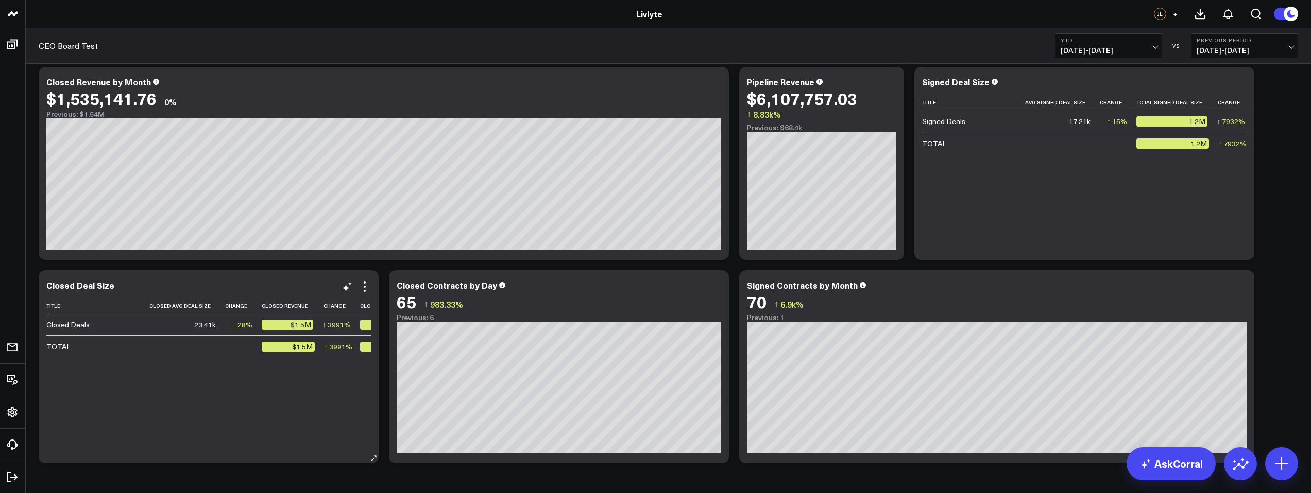
scroll to position [10, 0]
click at [365, 286] on icon at bounding box center [365, 286] width 2 height 2
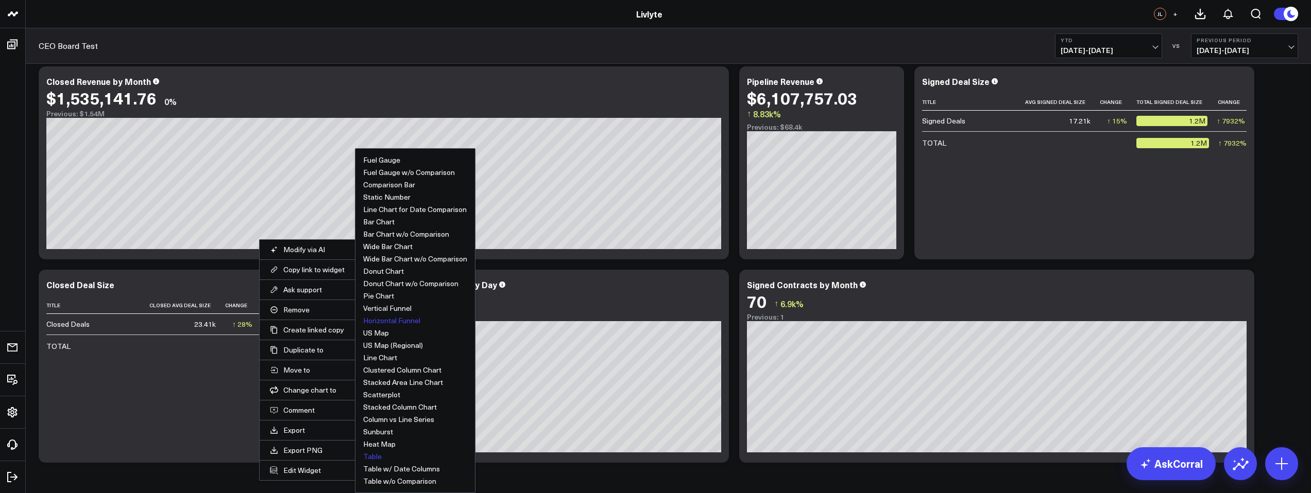
click at [389, 324] on button "Horizontal Funnel" at bounding box center [391, 320] width 57 height 7
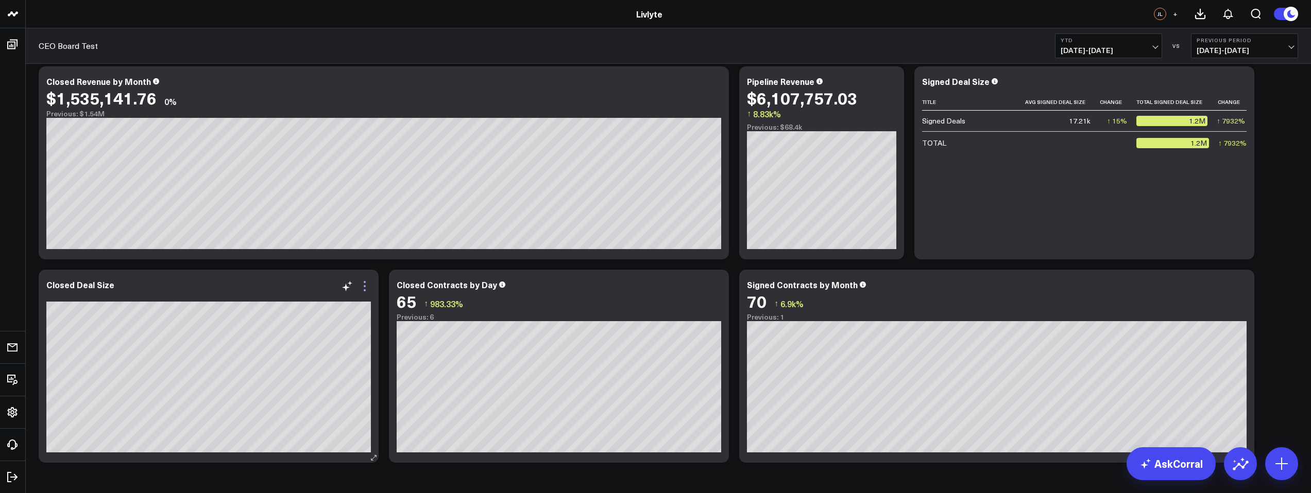
click at [365, 288] on icon at bounding box center [364, 286] width 12 height 12
click at [0, 0] on button "Pie Chart" at bounding box center [0, 0] width 0 height 0
click at [364, 287] on icon at bounding box center [364, 286] width 12 height 12
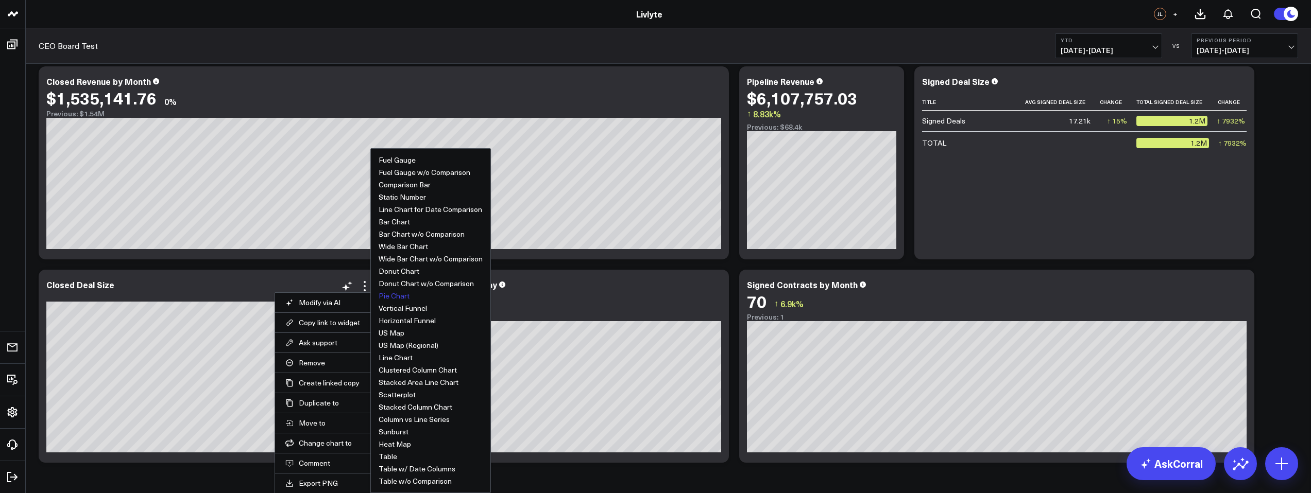
scroll to position [8, 0]
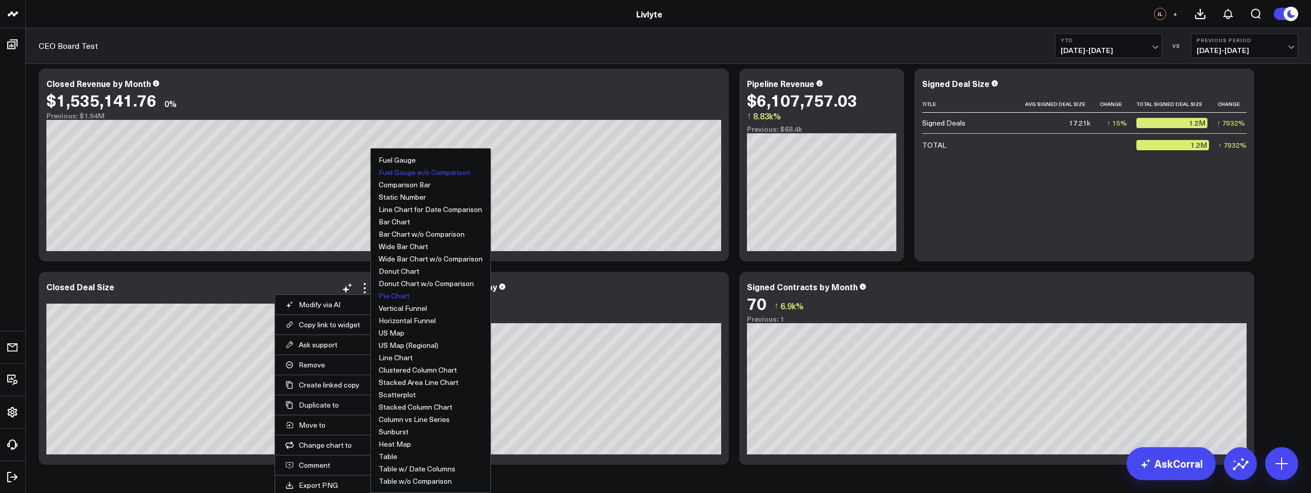
click at [399, 174] on button "Fuel Gauge w/o Comparison" at bounding box center [425, 172] width 92 height 7
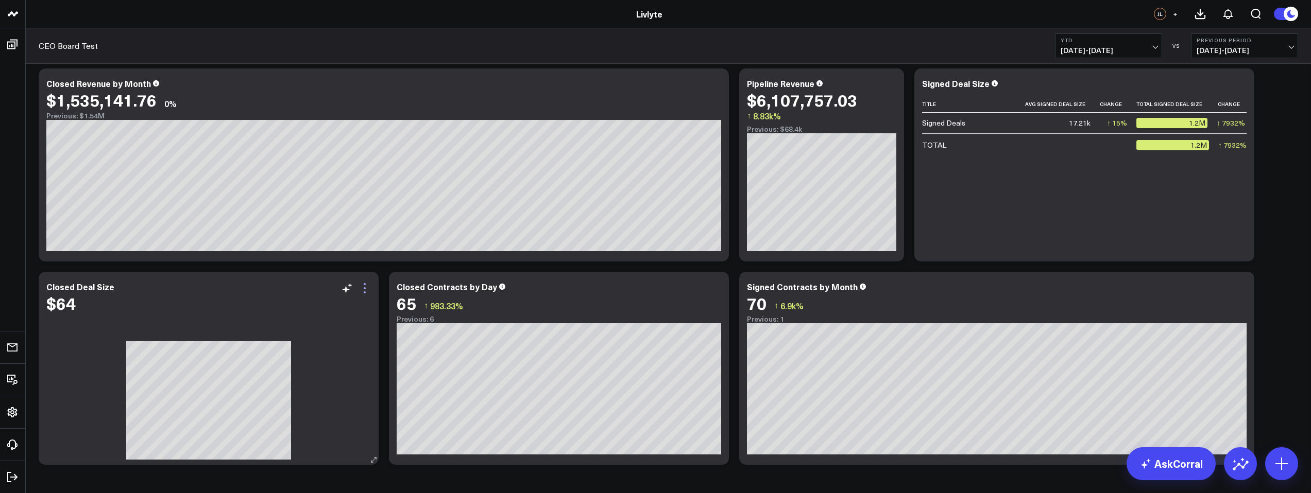
click at [365, 291] on icon at bounding box center [364, 288] width 12 height 12
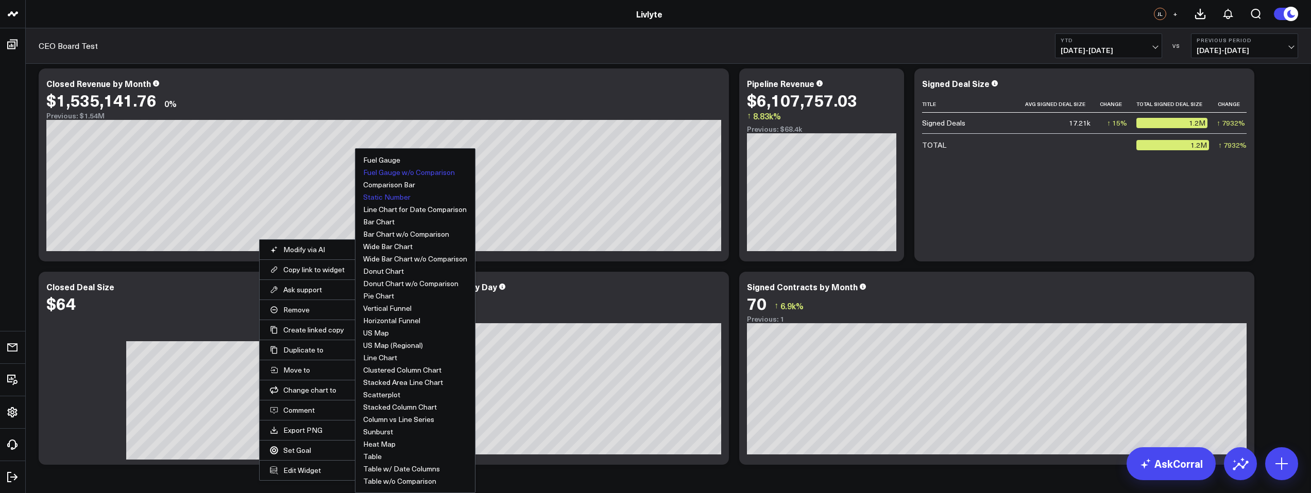
click at [398, 199] on button "Static Number" at bounding box center [386, 197] width 47 height 7
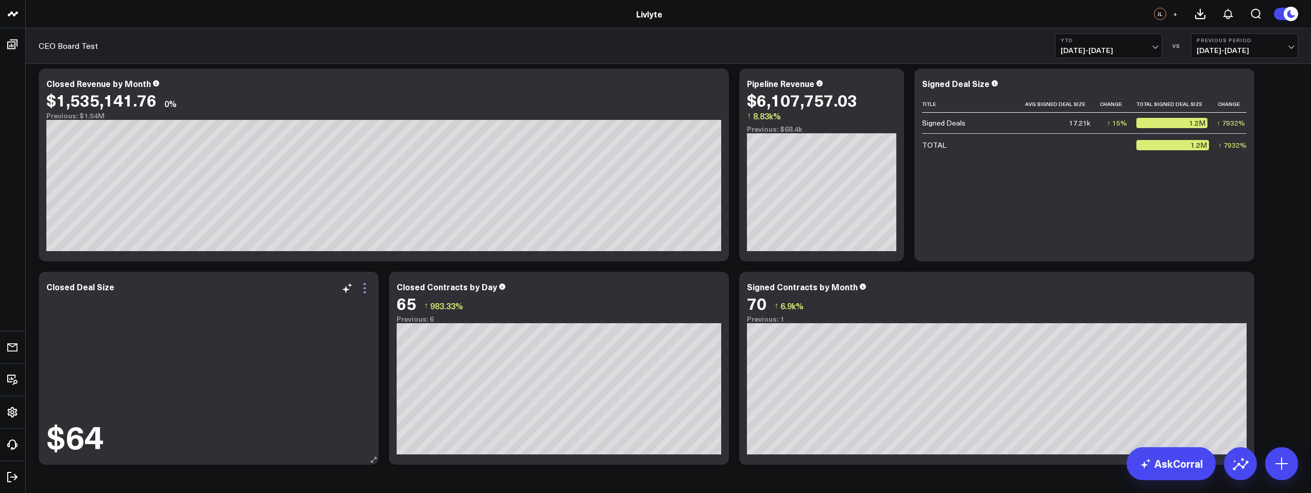
click at [363, 288] on icon at bounding box center [364, 288] width 12 height 12
click at [1241, 84] on icon at bounding box center [1240, 85] width 2 height 2
click at [368, 288] on icon at bounding box center [364, 288] width 12 height 12
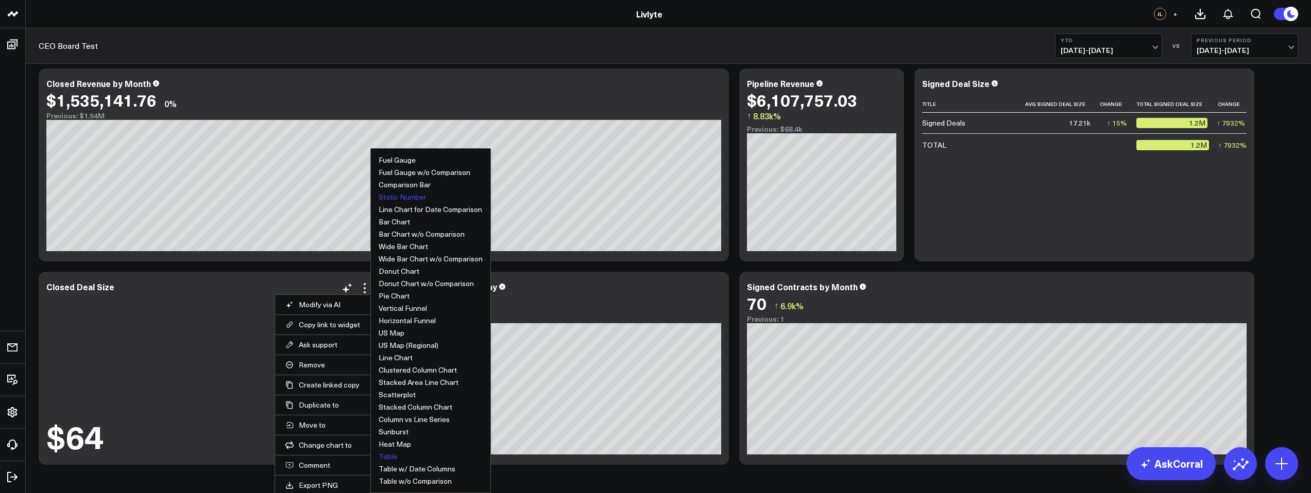
click at [390, 457] on button "Table" at bounding box center [388, 456] width 19 height 7
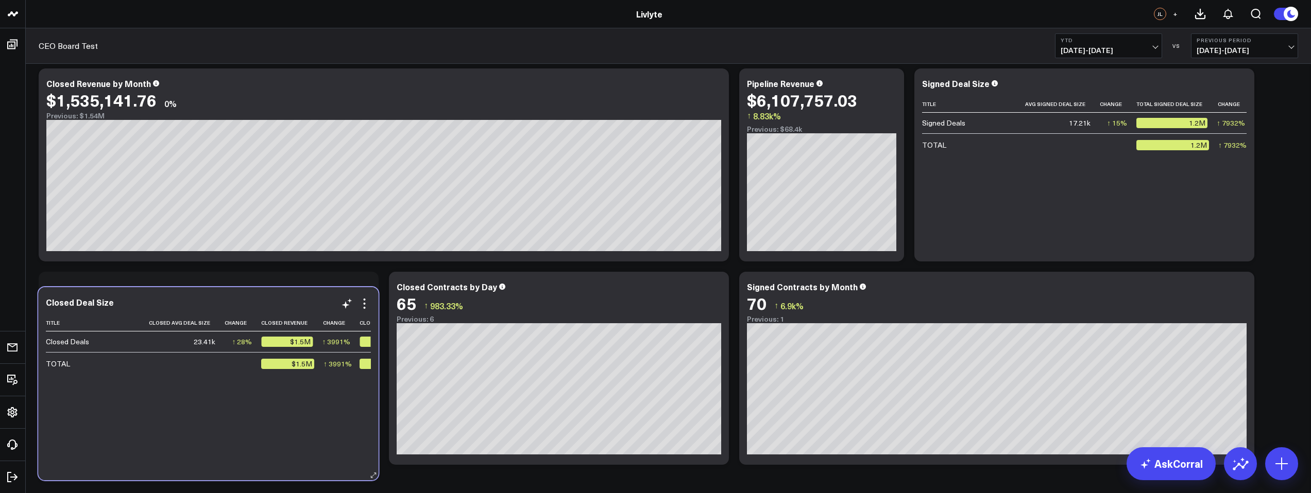
scroll to position [47, 0]
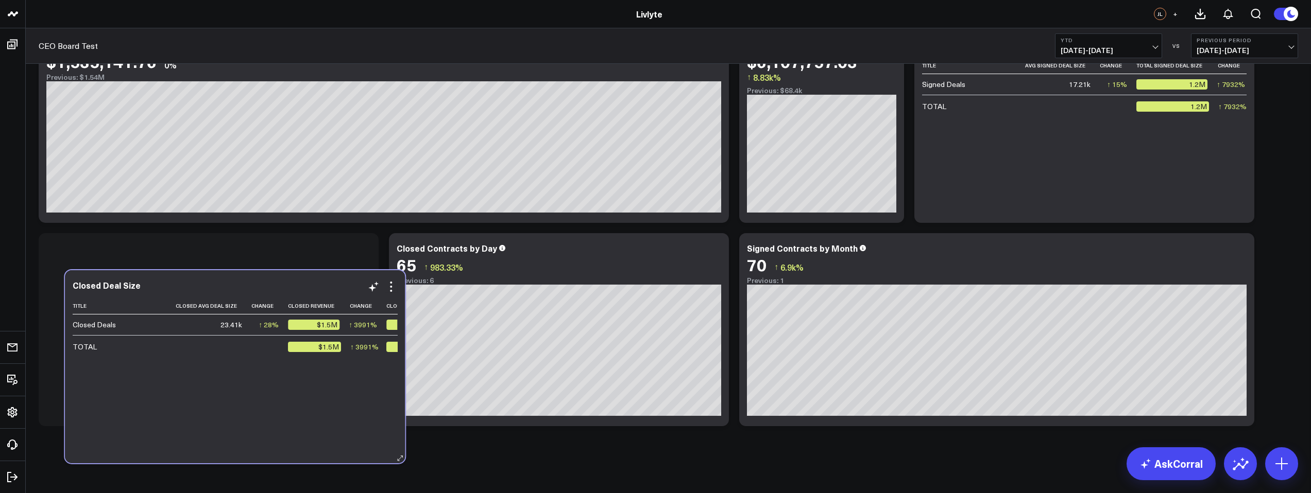
drag, startPoint x: 197, startPoint y: 454, endPoint x: 201, endPoint y: 439, distance: 16.1
click at [202, 439] on div "Closed Deal Size Title Closed Avg Deal Size Change Closed Revenue Change Closed…" at bounding box center [235, 366] width 340 height 193
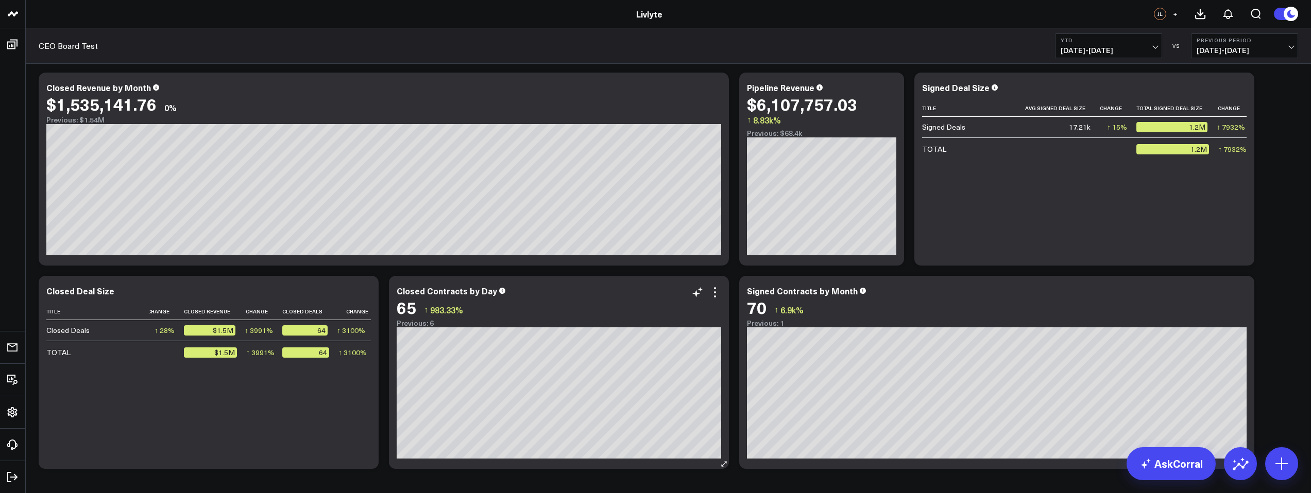
scroll to position [0, 0]
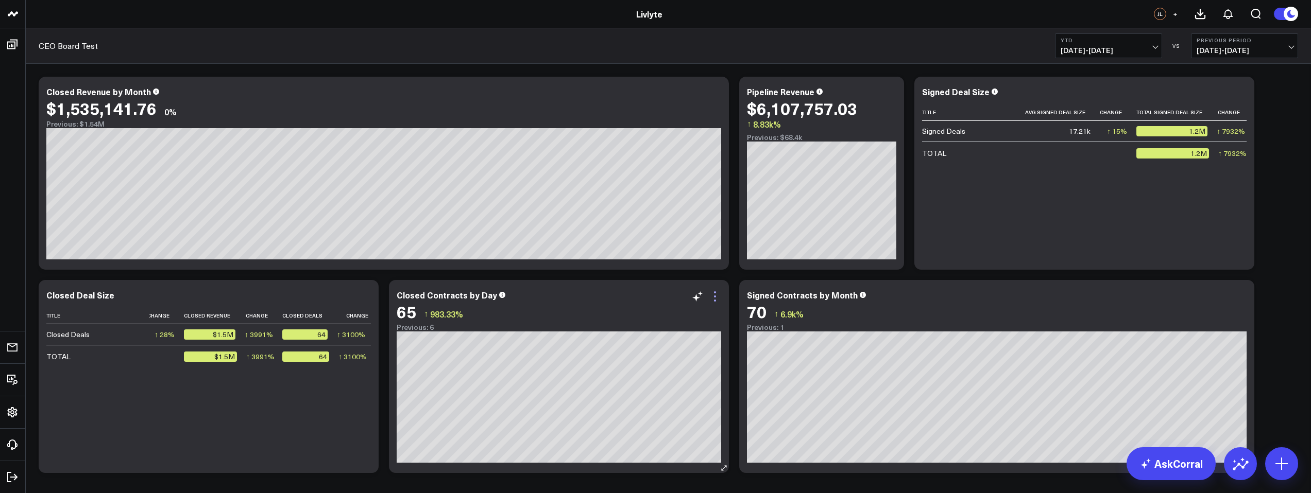
click at [717, 292] on icon at bounding box center [715, 297] width 12 height 12
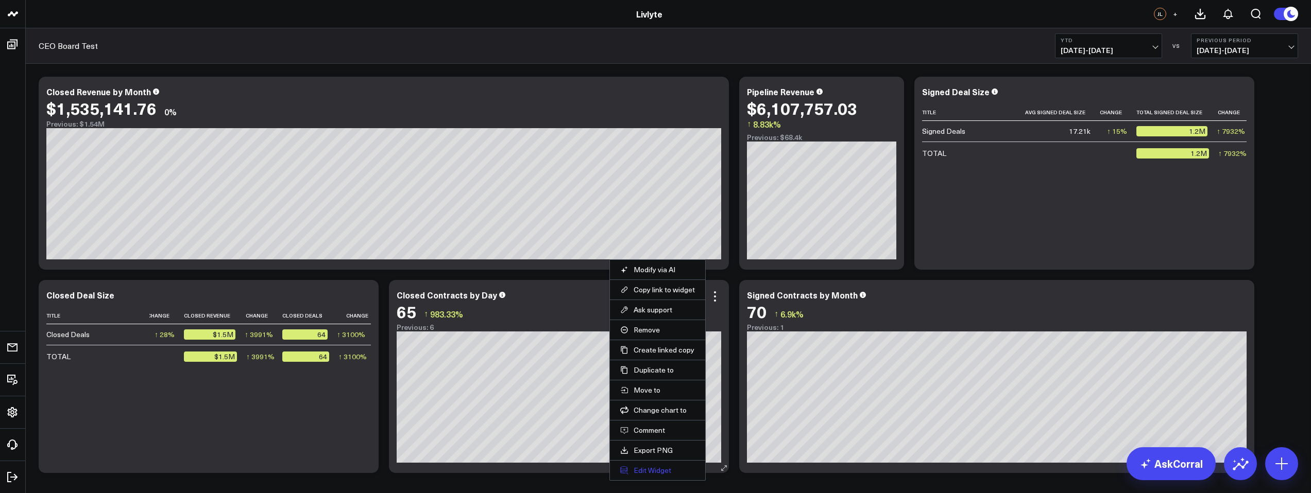
click at [650, 470] on button "Edit Widget" at bounding box center [657, 470] width 75 height 9
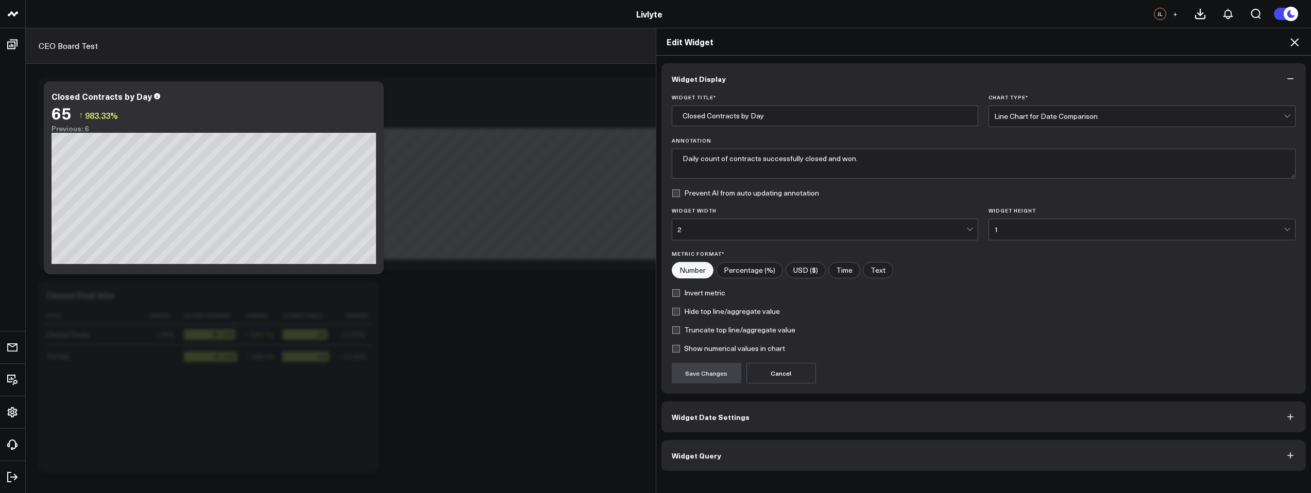
click at [1099, 110] on div "Line Chart for Date Comparison" at bounding box center [1138, 116] width 289 height 21
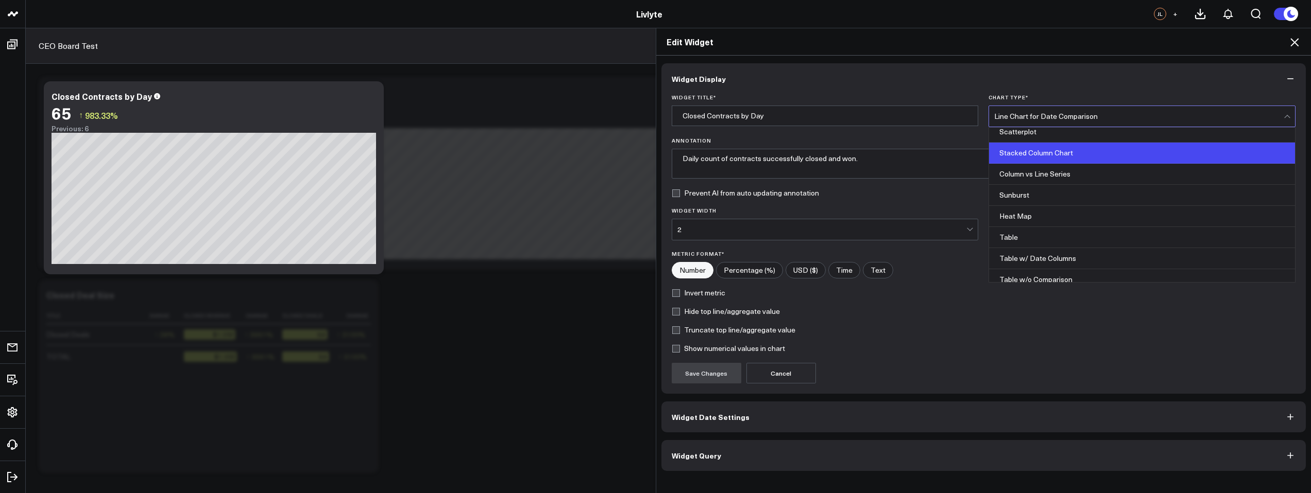
scroll to position [407, 0]
click at [1050, 155] on div "Stacked Column Chart" at bounding box center [1142, 153] width 306 height 21
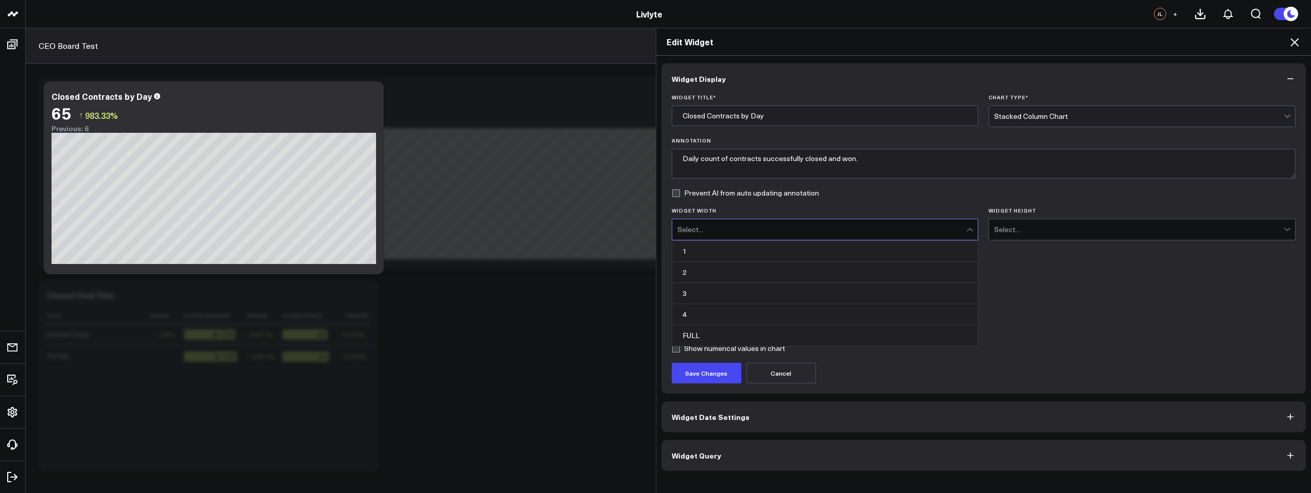
click at [921, 234] on div "Select..." at bounding box center [821, 229] width 289 height 21
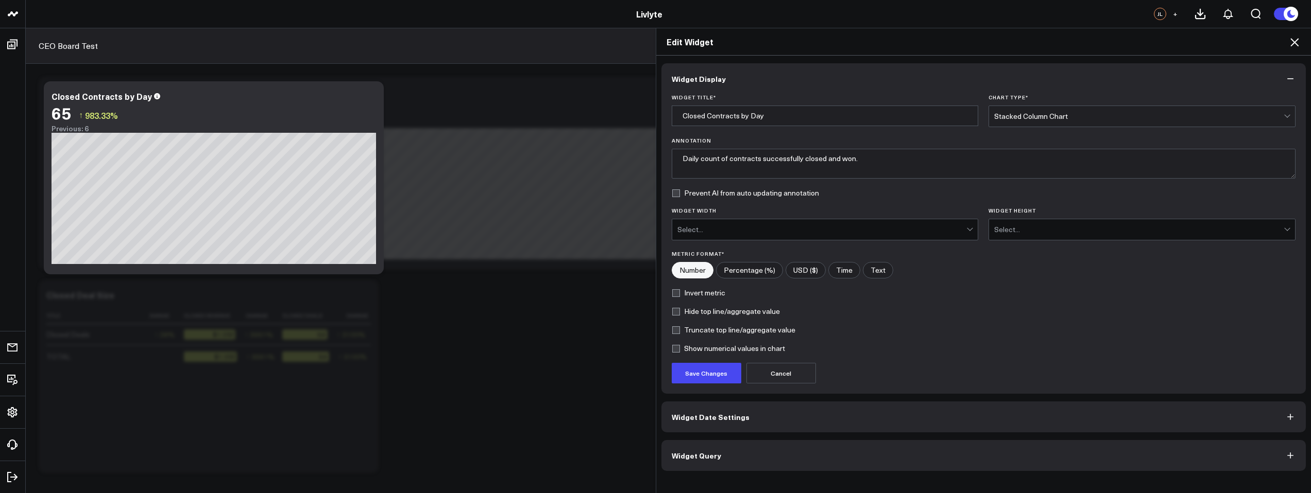
drag, startPoint x: 1071, startPoint y: 309, endPoint x: 924, endPoint y: 326, distance: 148.3
click at [1071, 309] on div "Hide top line/aggregate value" at bounding box center [984, 311] width 624 height 8
click at [681, 378] on button "Save Changes" at bounding box center [707, 373] width 70 height 21
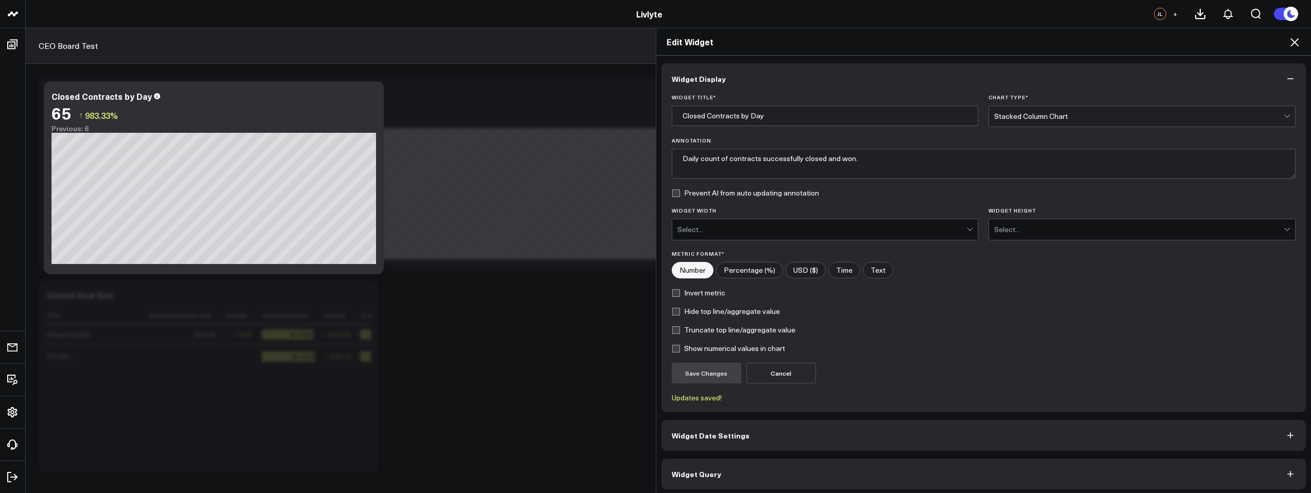
click at [673, 348] on label "Show numerical values in chart" at bounding box center [728, 349] width 113 height 8
click at [673, 348] on input "Show numerical values in chart" at bounding box center [676, 349] width 8 height 8
checkbox input "true"
click at [708, 377] on button "Save Changes" at bounding box center [707, 373] width 70 height 21
click at [763, 434] on button "Widget Date Settings" at bounding box center [983, 435] width 645 height 31
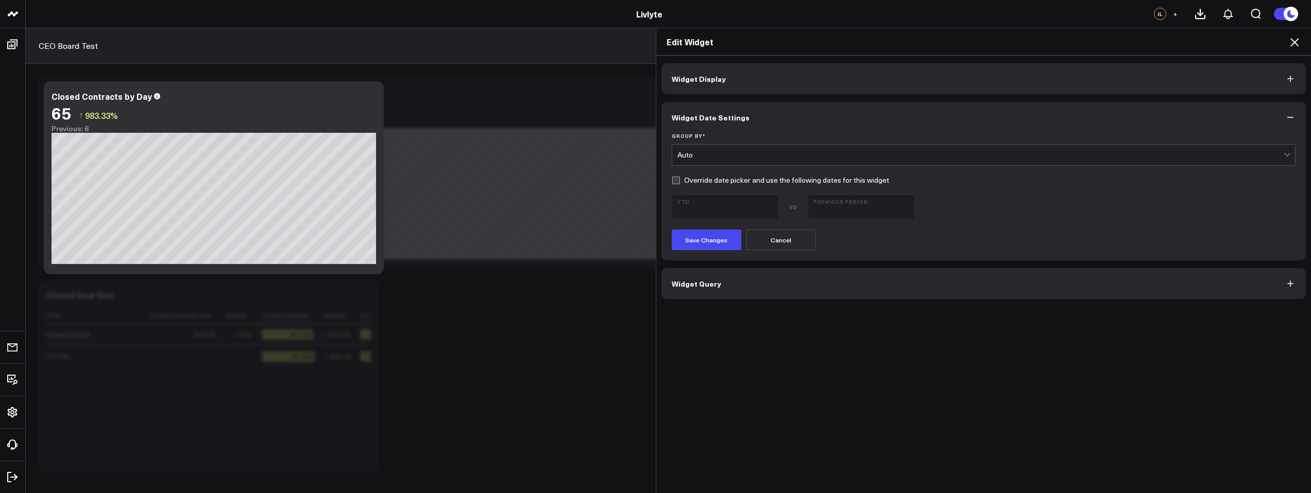
click at [703, 152] on div "Auto" at bounding box center [980, 155] width 607 height 8
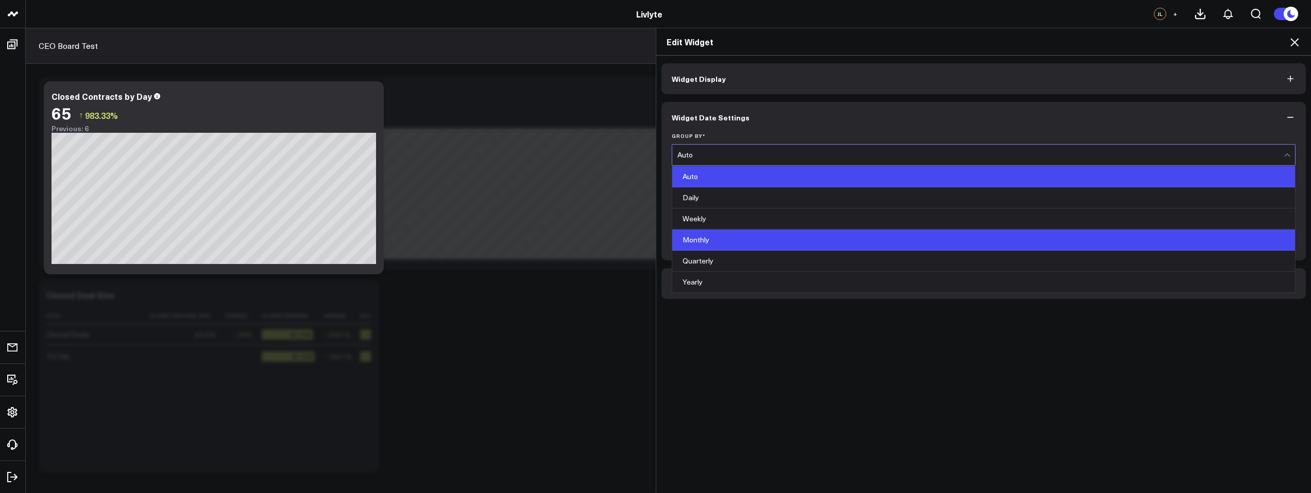
click at [727, 245] on div "Monthly" at bounding box center [983, 240] width 623 height 21
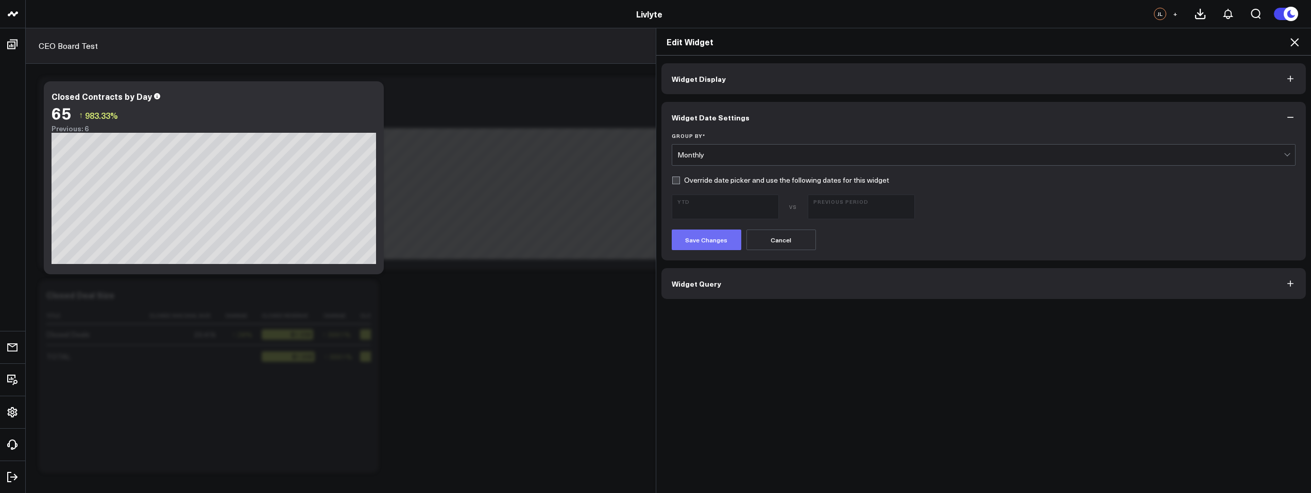
click at [712, 244] on button "Save Changes" at bounding box center [707, 240] width 70 height 21
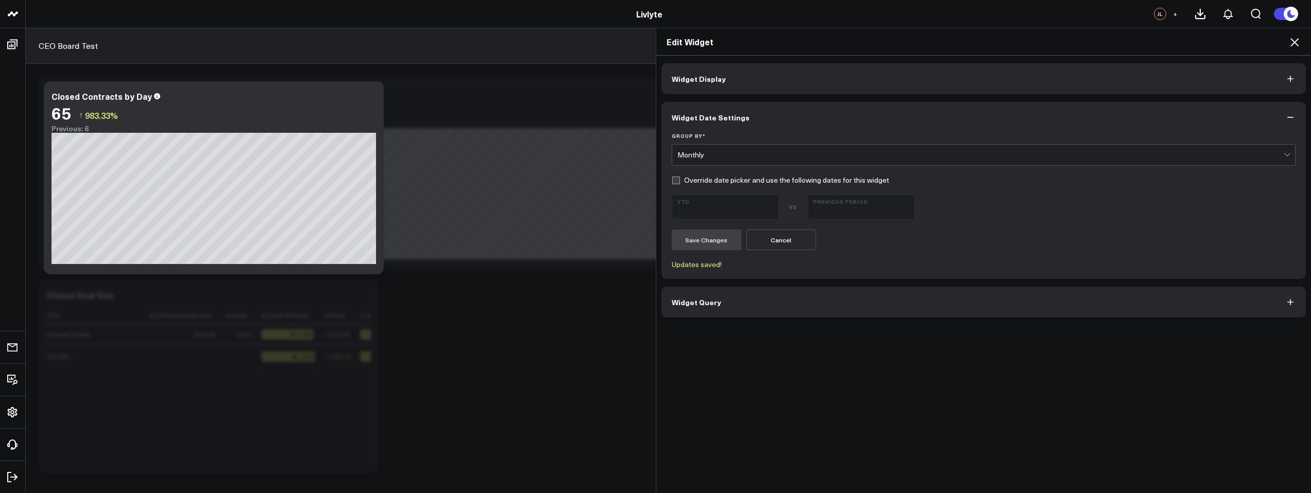
click at [1295, 43] on icon at bounding box center [1294, 42] width 8 height 8
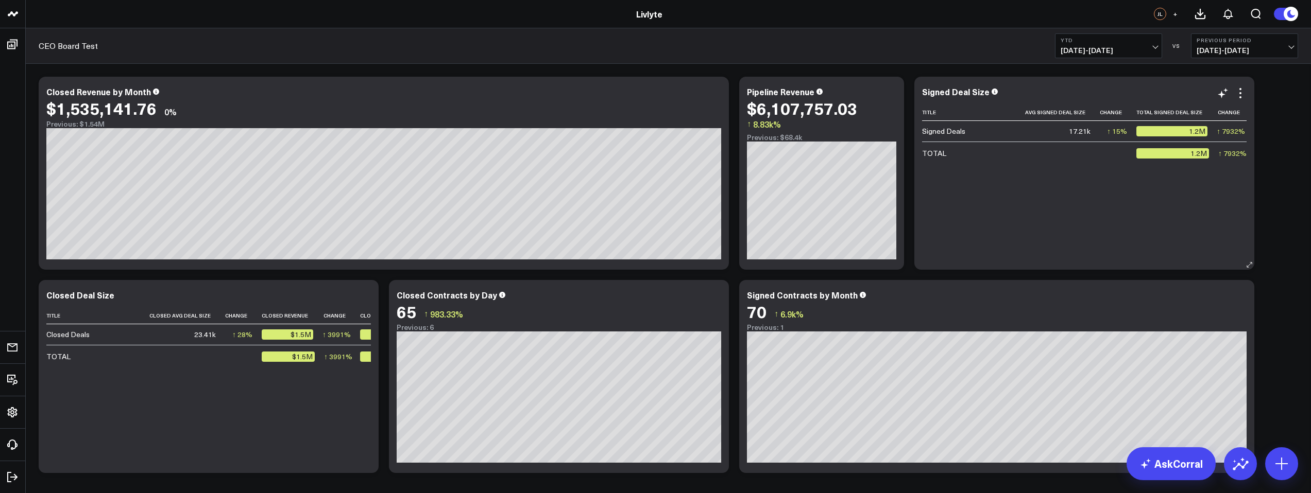
click at [1195, 133] on div "1.2M" at bounding box center [1171, 131] width 71 height 10
click at [1240, 95] on icon at bounding box center [1240, 93] width 12 height 12
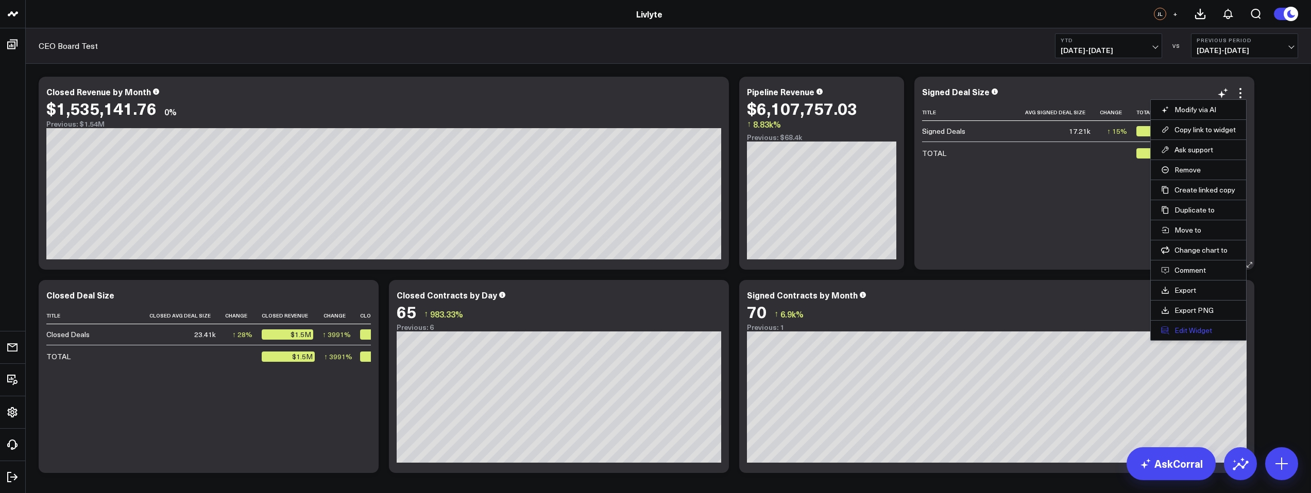
click at [1197, 331] on button "Edit Widget" at bounding box center [1198, 330] width 75 height 9
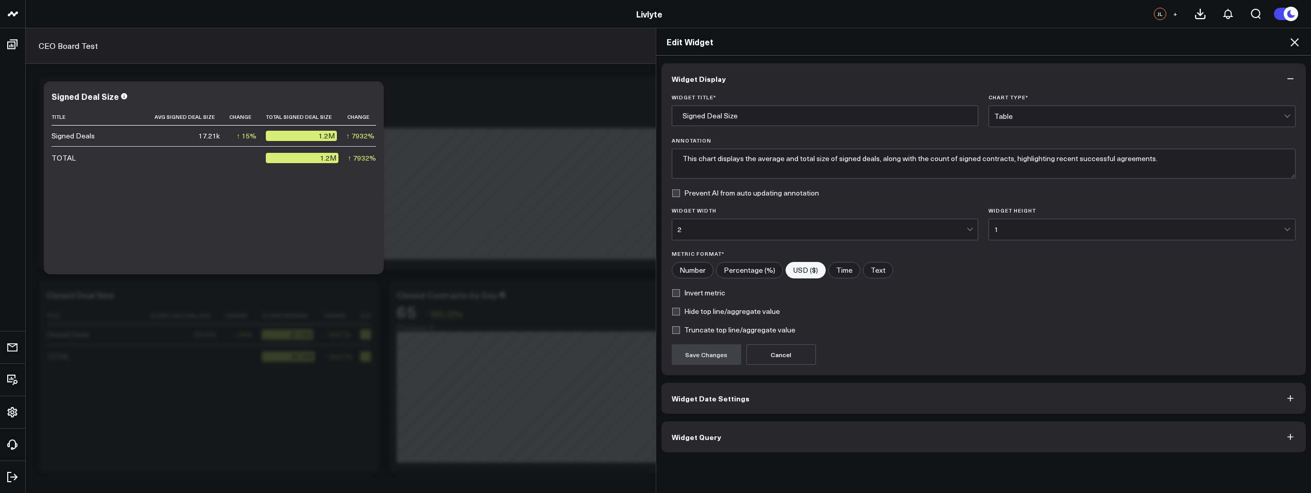
click at [692, 401] on span "Widget Date Settings" at bounding box center [711, 399] width 78 height 8
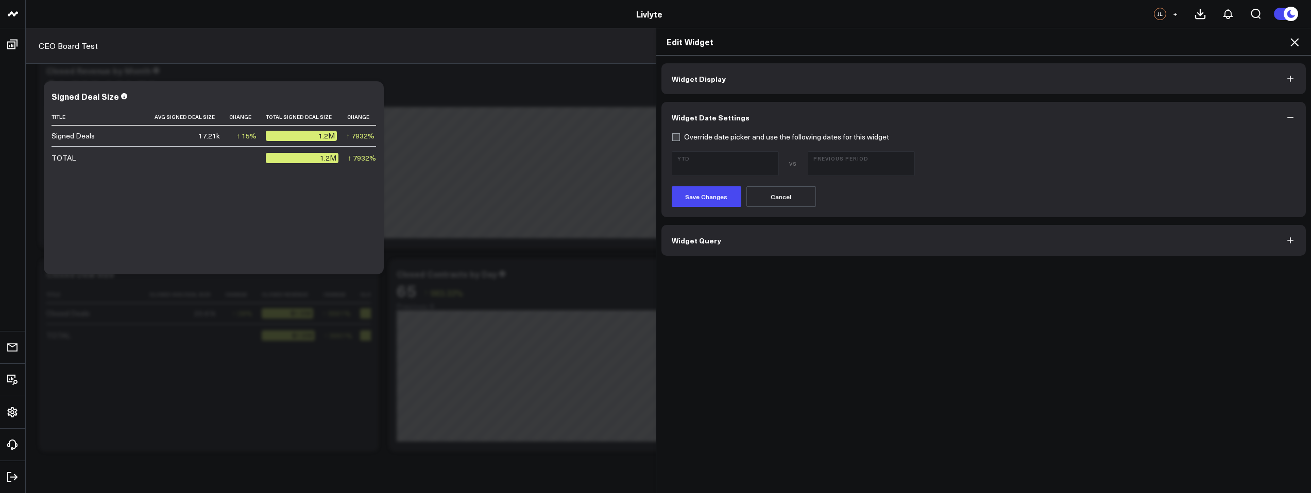
scroll to position [32, 0]
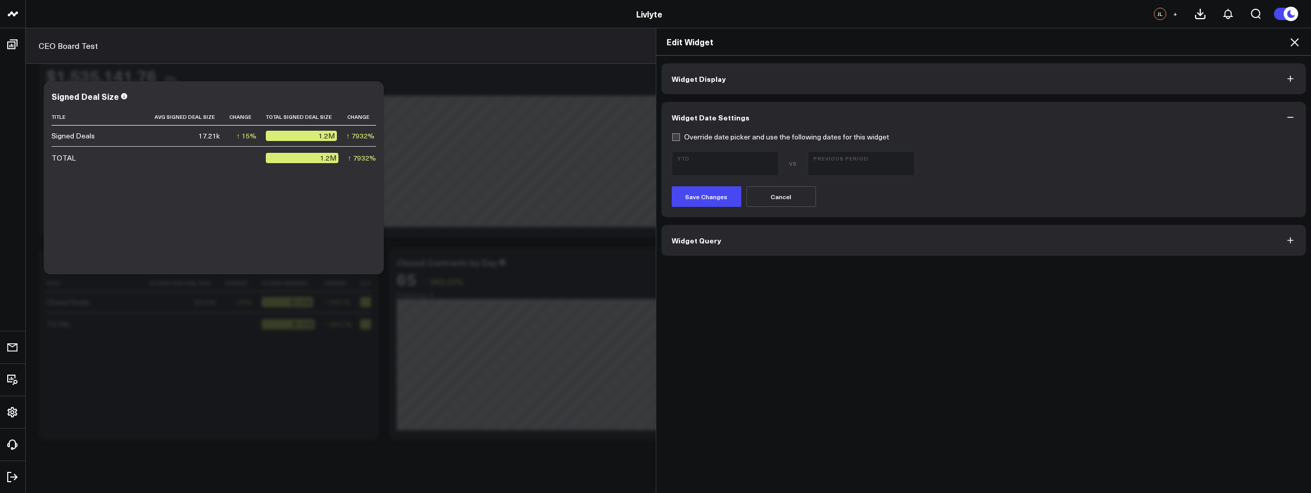
click at [726, 247] on button "Widget Query" at bounding box center [983, 240] width 645 height 31
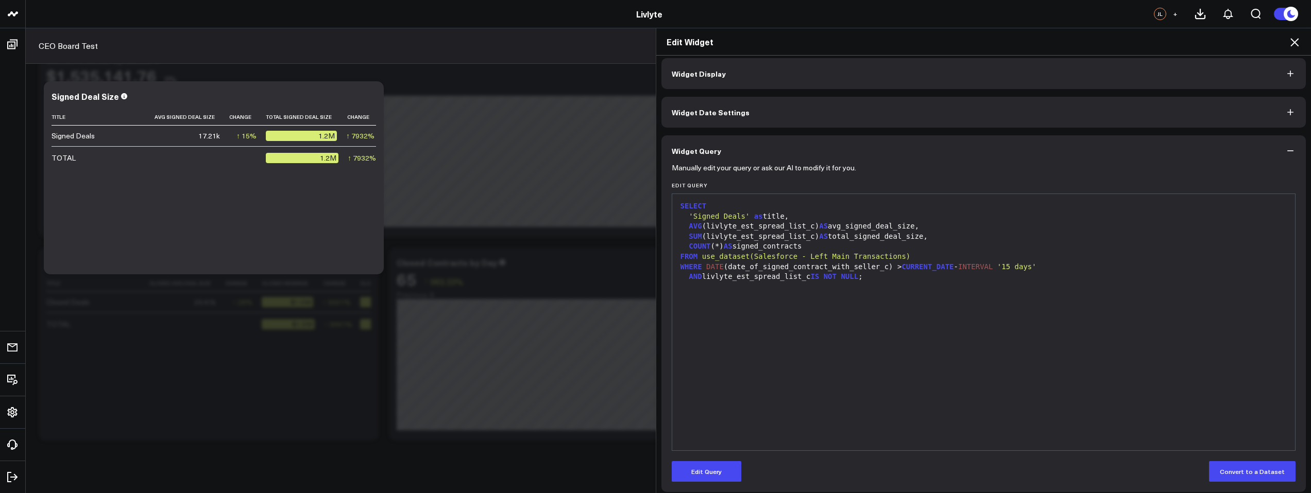
scroll to position [0, 0]
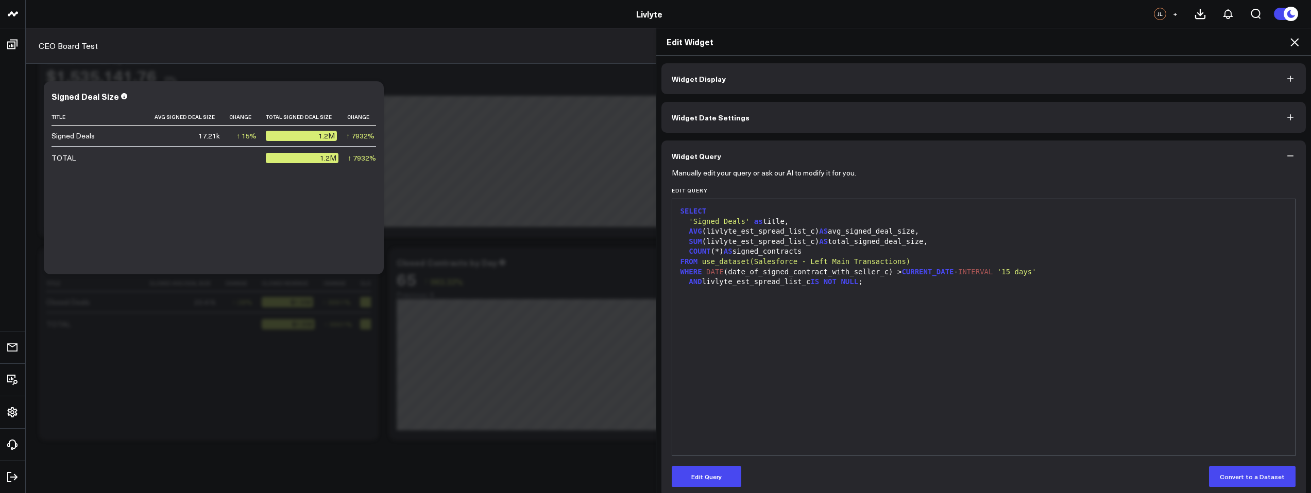
drag, startPoint x: 280, startPoint y: 259, endPoint x: 316, endPoint y: 259, distance: 36.1
click at [316, 259] on div "Edit Widget Widget Display Widget Date Settings Widget Query Manually edit your…" at bounding box center [655, 261] width 1311 height 466
drag, startPoint x: 293, startPoint y: 261, endPoint x: 429, endPoint y: 259, distance: 136.0
click at [429, 259] on div "Edit Widget Widget Display Widget Date Settings Widget Query Manually edit your…" at bounding box center [655, 261] width 1311 height 466
drag, startPoint x: 244, startPoint y: 260, endPoint x: 298, endPoint y: 259, distance: 54.6
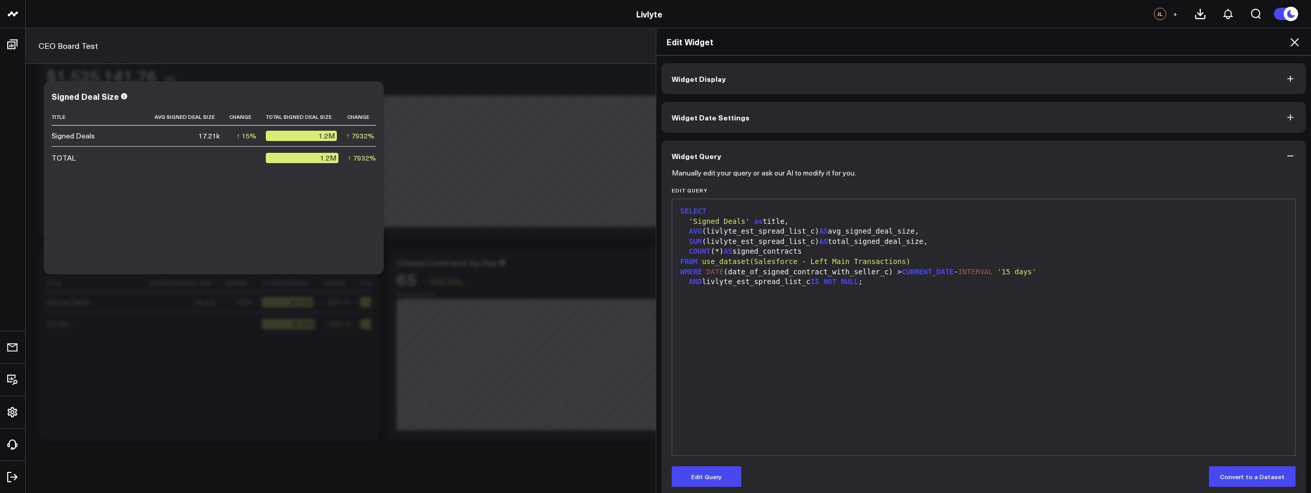
click at [301, 259] on div "Edit Widget Widget Display Widget Date Settings Widget Query Manually edit your…" at bounding box center [655, 261] width 1311 height 466
drag, startPoint x: 301, startPoint y: 262, endPoint x: 320, endPoint y: 262, distance: 19.6
click at [320, 262] on div "Edit Widget Widget Display Widget Date Settings Widget Query Manually edit your…" at bounding box center [655, 261] width 1311 height 466
click at [984, 63] on button "Widget Display" at bounding box center [983, 78] width 645 height 31
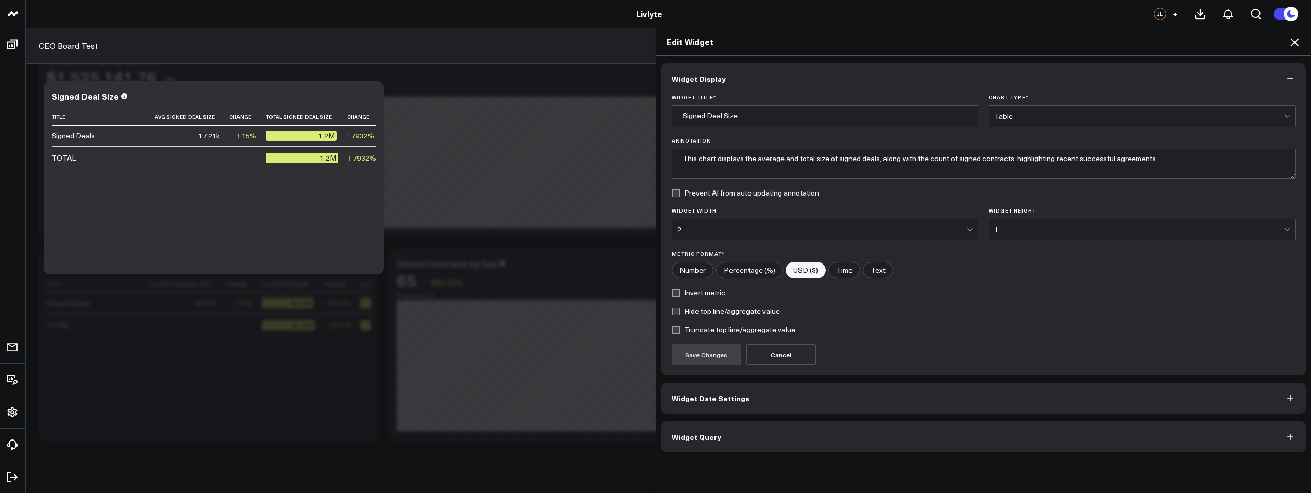
scroll to position [30, 0]
click at [704, 160] on textarea "This chart displays the average and total size of signed deals, along with the …" at bounding box center [984, 164] width 624 height 30
click at [1287, 38] on h2 "Edit Widget" at bounding box center [984, 41] width 635 height 11
drag, startPoint x: 1295, startPoint y: 39, endPoint x: 1279, endPoint y: 69, distance: 33.6
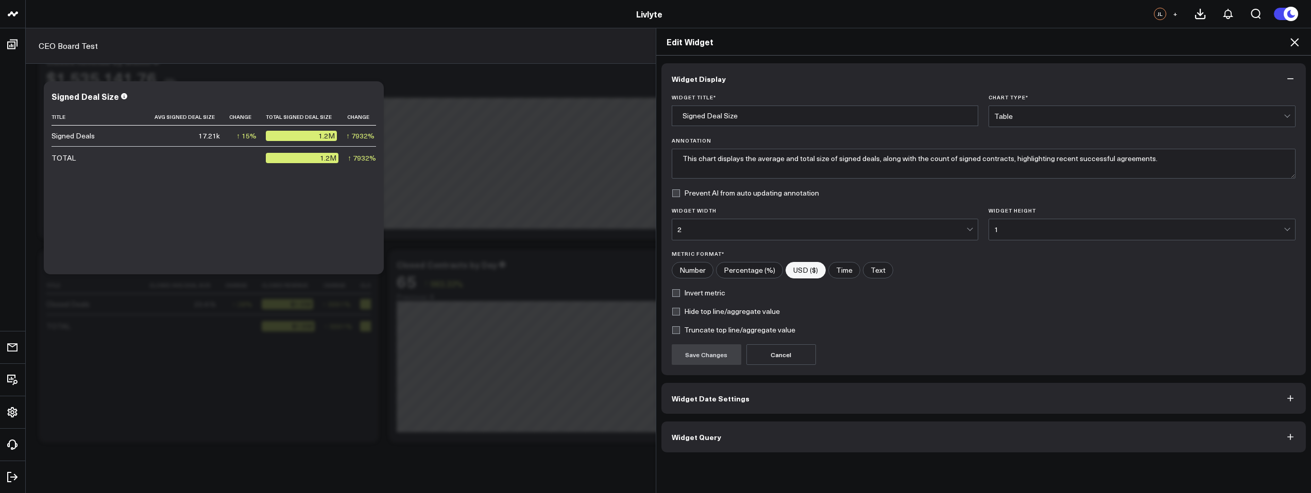
click at [1295, 39] on icon at bounding box center [1294, 42] width 12 height 12
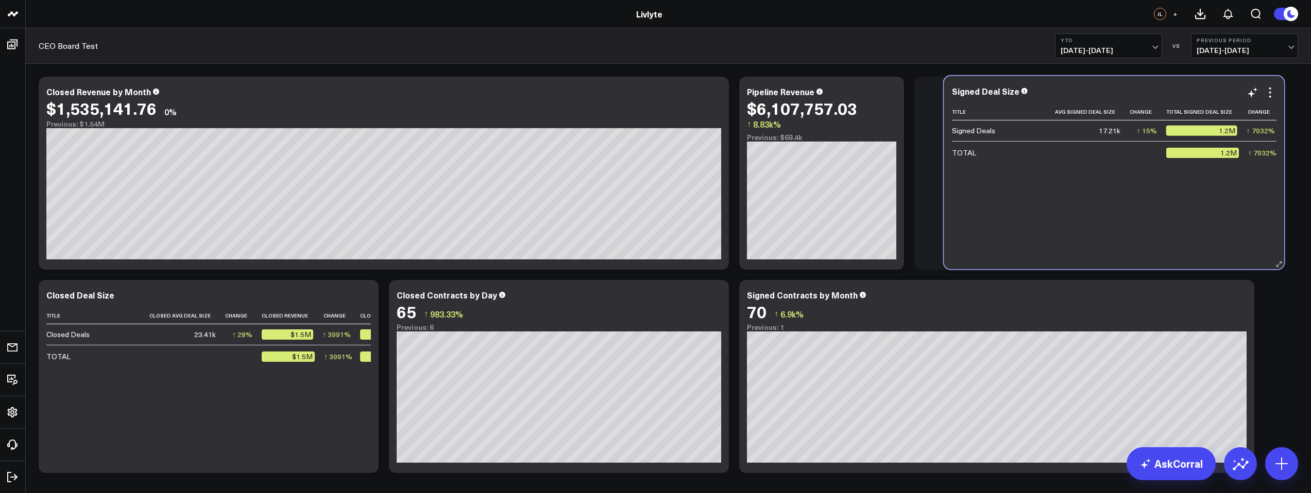
drag, startPoint x: 1076, startPoint y: 260, endPoint x: 1096, endPoint y: 258, distance: 20.2
click at [1098, 257] on div "Signed Deal Size Title Avg Signed Deal Size Change Total Signed Deal Size Chang…" at bounding box center [1114, 172] width 340 height 193
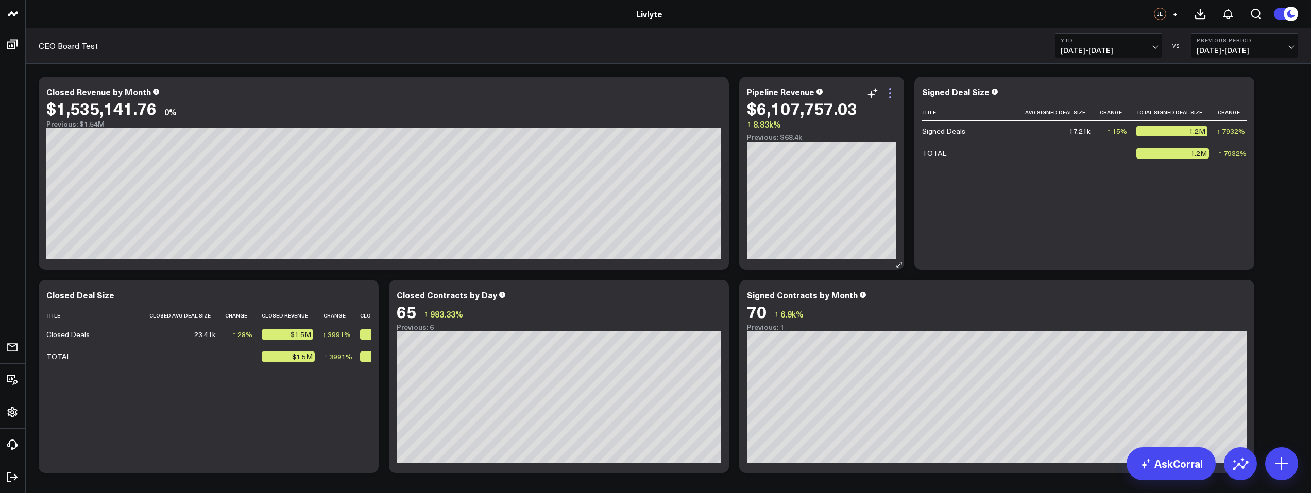
click at [890, 96] on icon at bounding box center [890, 93] width 12 height 12
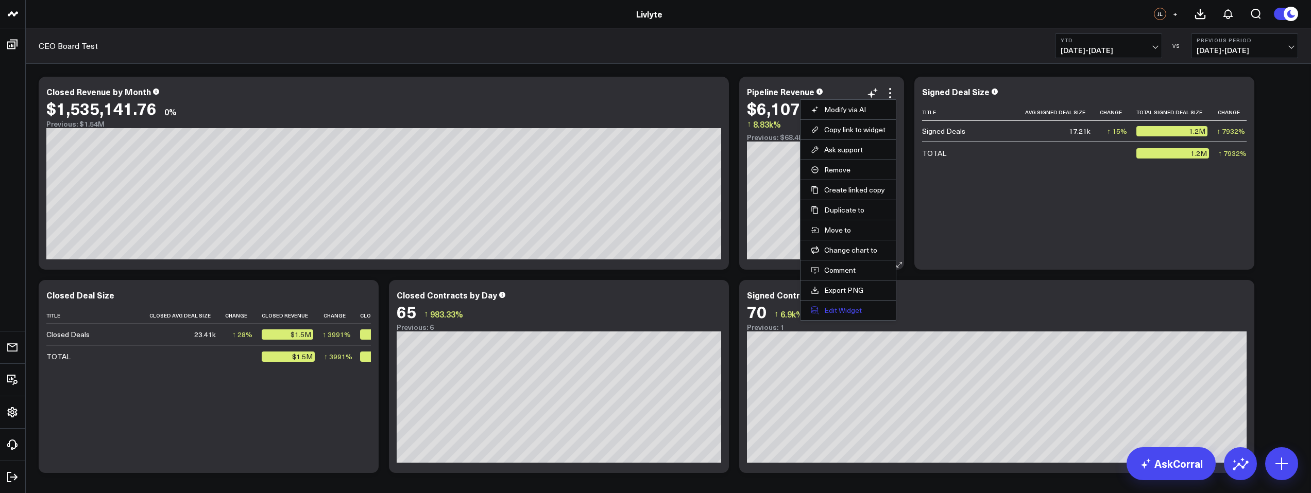
click at [842, 314] on button "Edit Widget" at bounding box center [848, 310] width 75 height 9
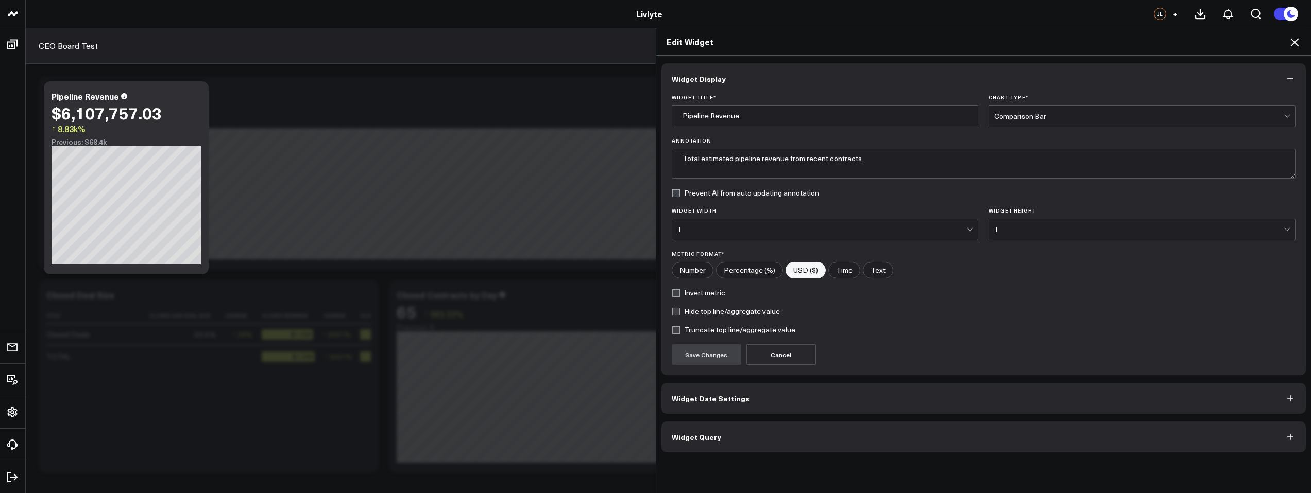
click at [711, 397] on span "Widget Date Settings" at bounding box center [711, 399] width 78 height 8
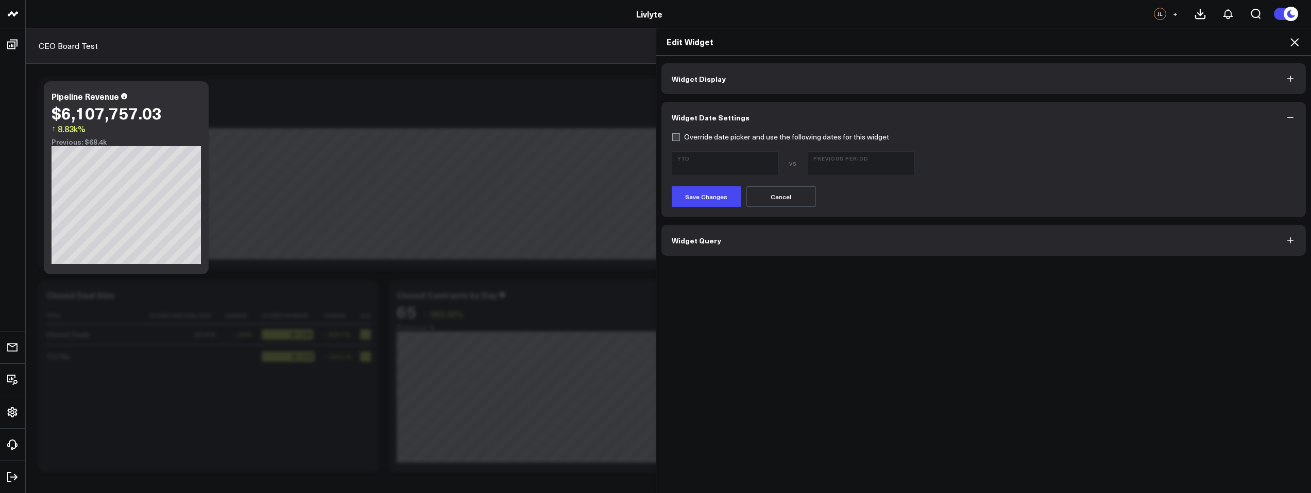
click at [724, 243] on button "Widget Query" at bounding box center [983, 240] width 645 height 31
